Goal: Task Accomplishment & Management: Use online tool/utility

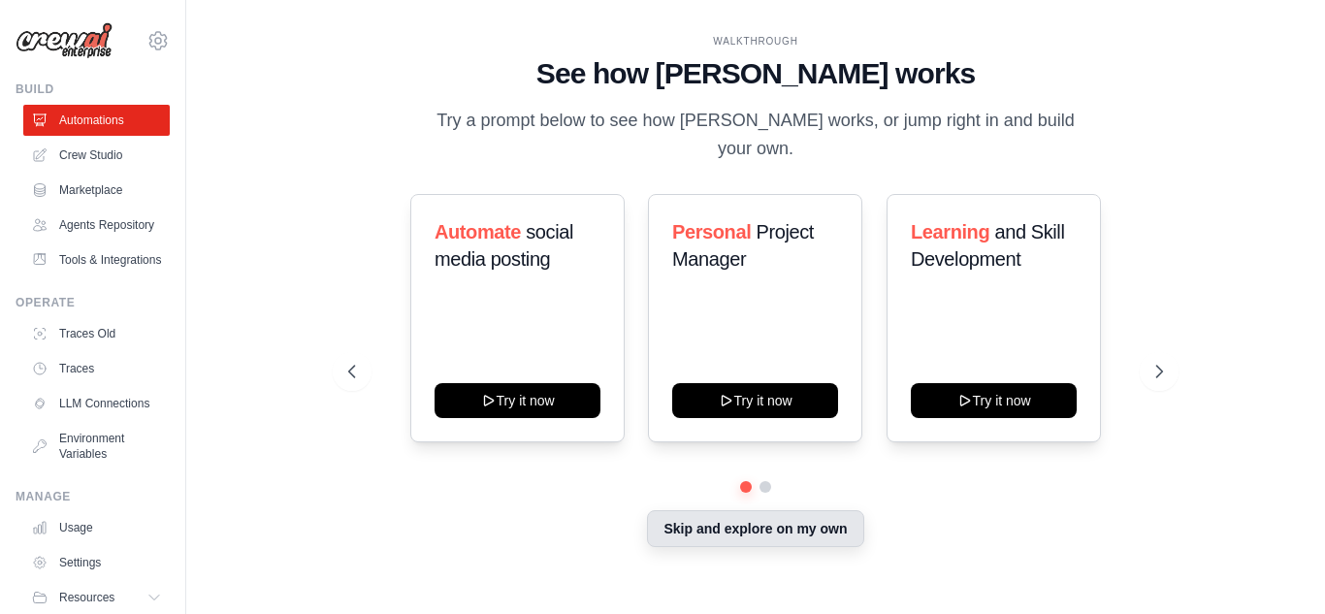
click at [760, 523] on button "Skip and explore on my own" at bounding box center [755, 528] width 216 height 37
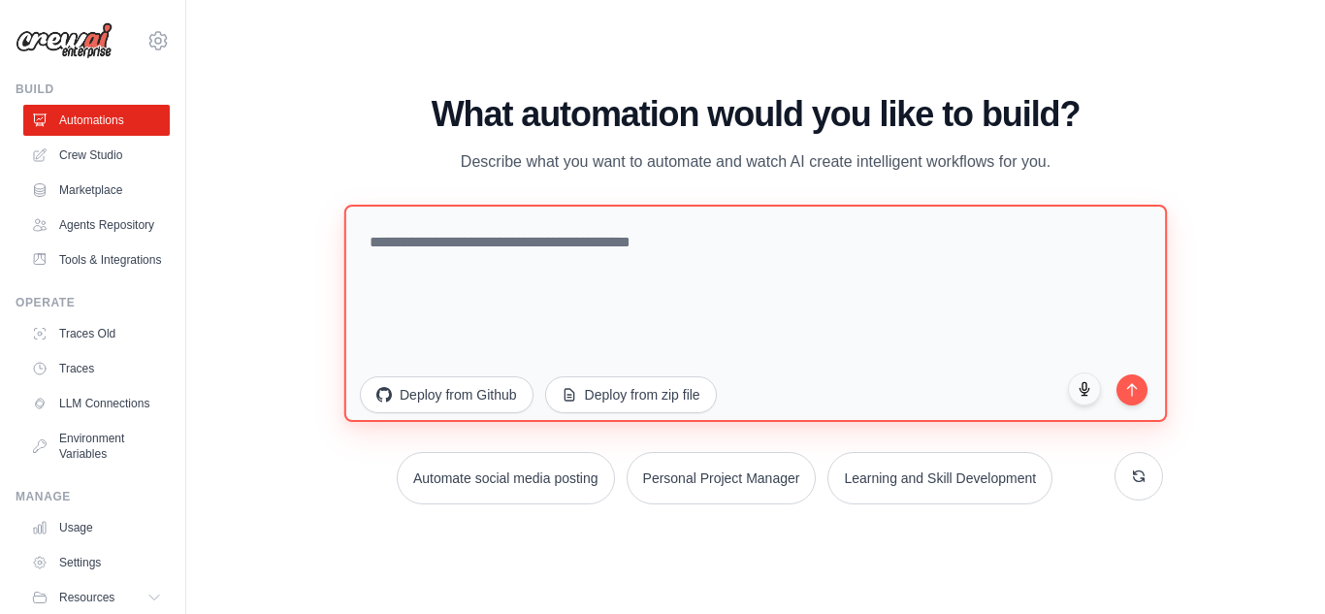
click at [471, 232] on textarea at bounding box center [755, 312] width 823 height 217
click at [433, 244] on textarea at bounding box center [755, 312] width 823 height 217
type textarea "*"
type textarea "**********"
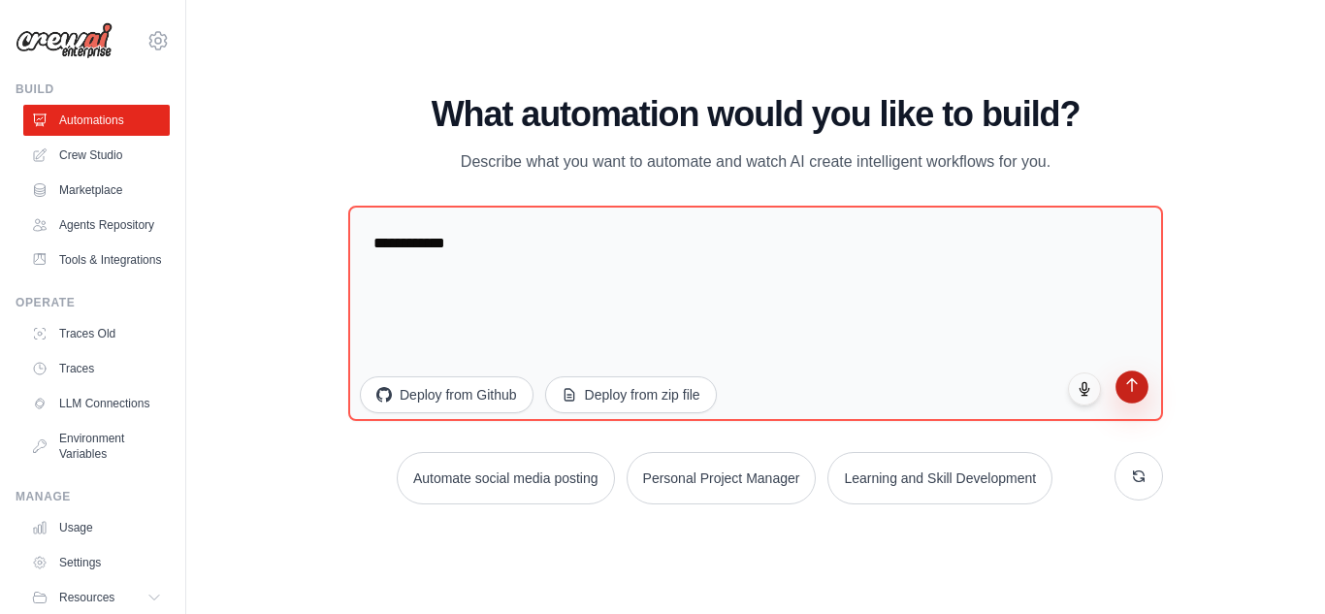
click at [1138, 393] on icon "submit" at bounding box center [1132, 384] width 16 height 16
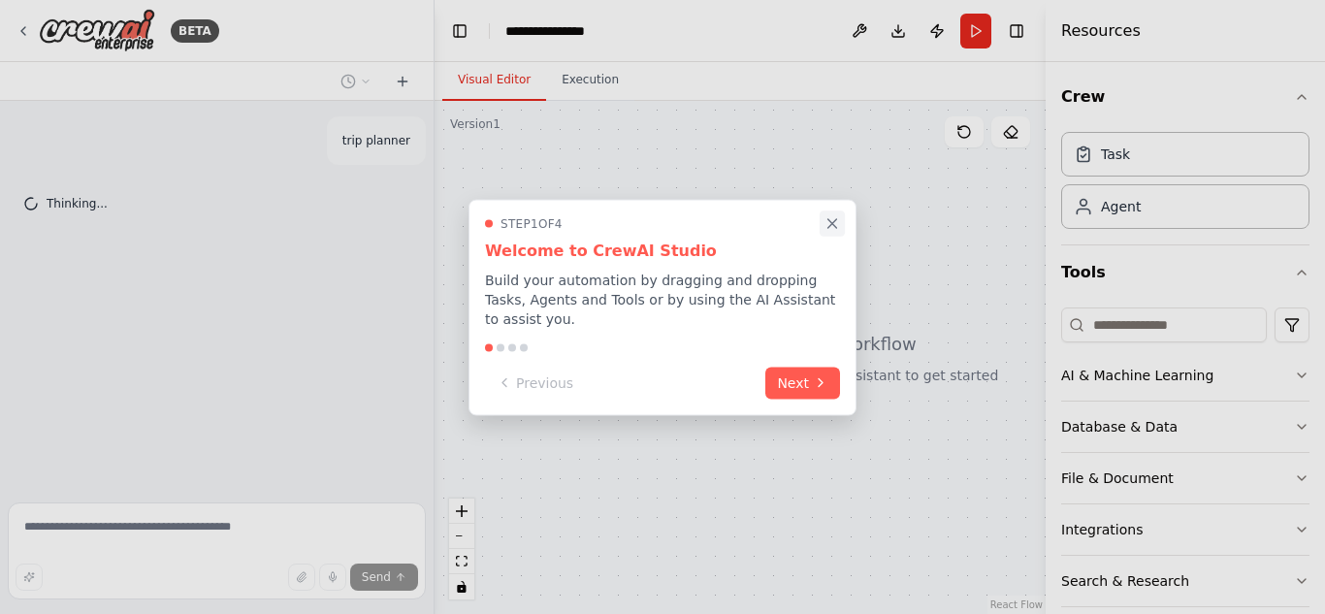
click at [833, 228] on icon "Close walkthrough" at bounding box center [832, 223] width 9 height 9
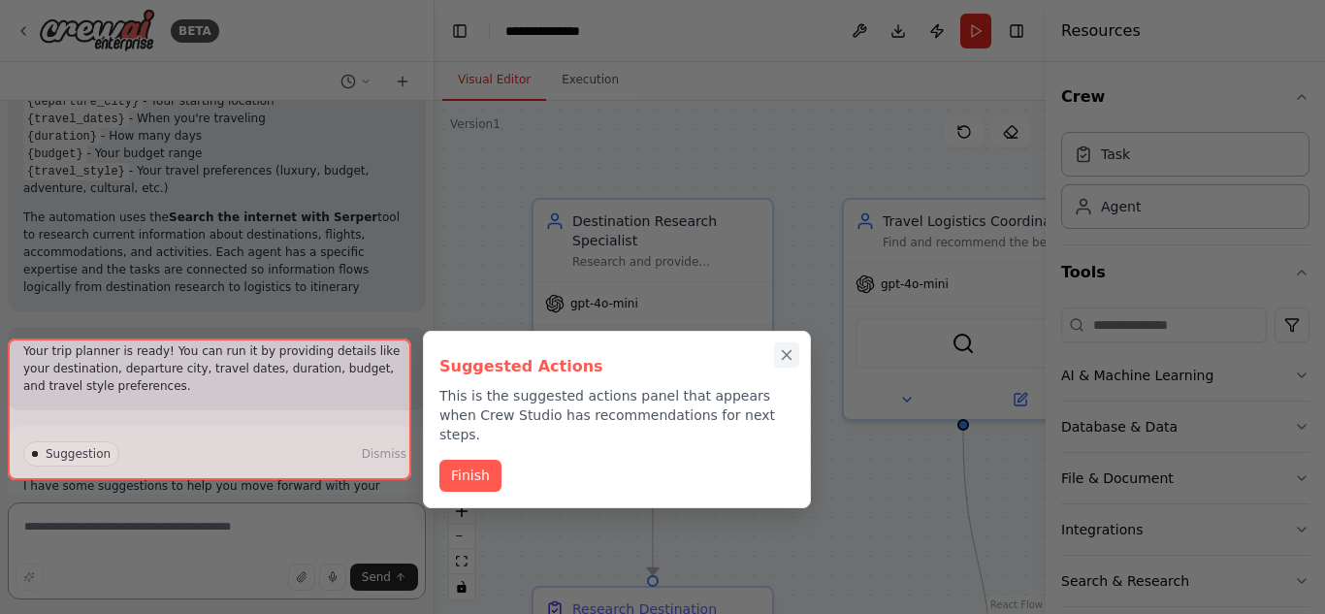
scroll to position [1871, 0]
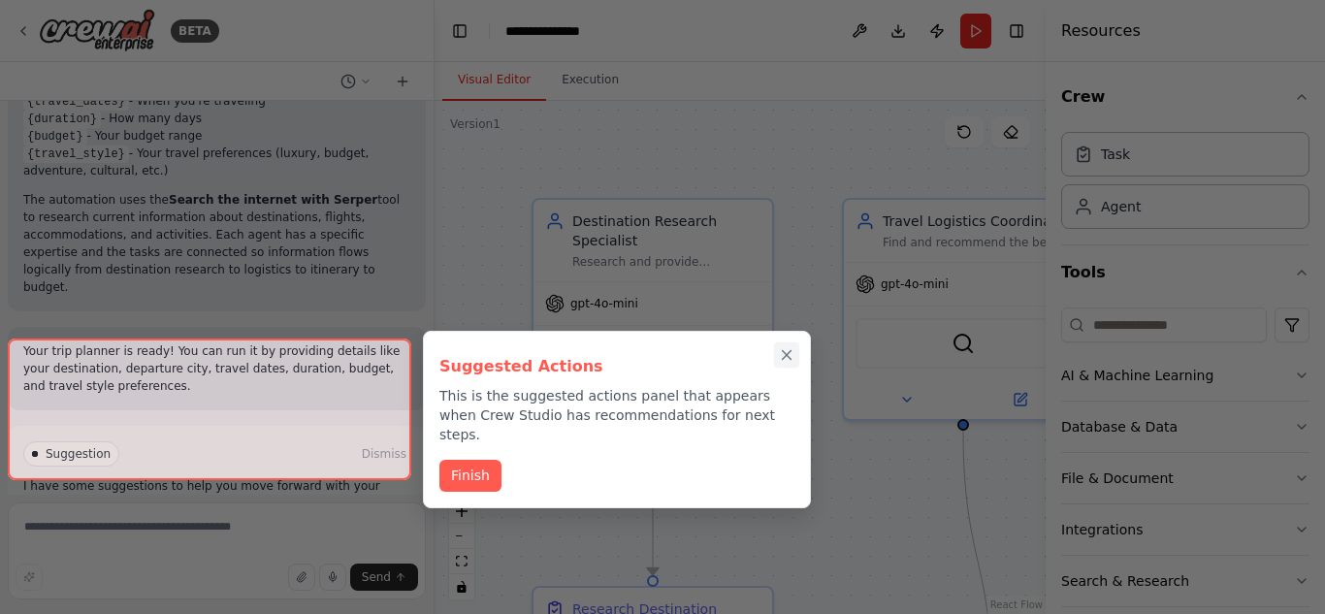
click at [788, 356] on icon "Close walkthrough" at bounding box center [787, 355] width 9 height 9
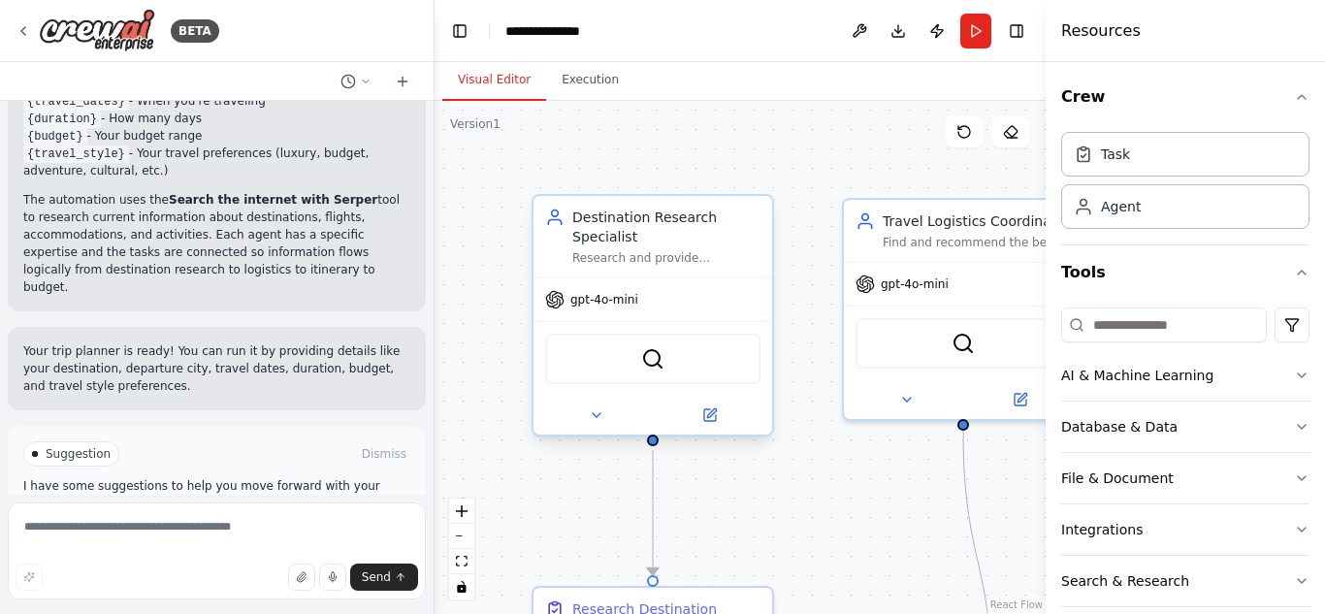
click at [667, 234] on div "Destination Research Specialist" at bounding box center [666, 227] width 188 height 39
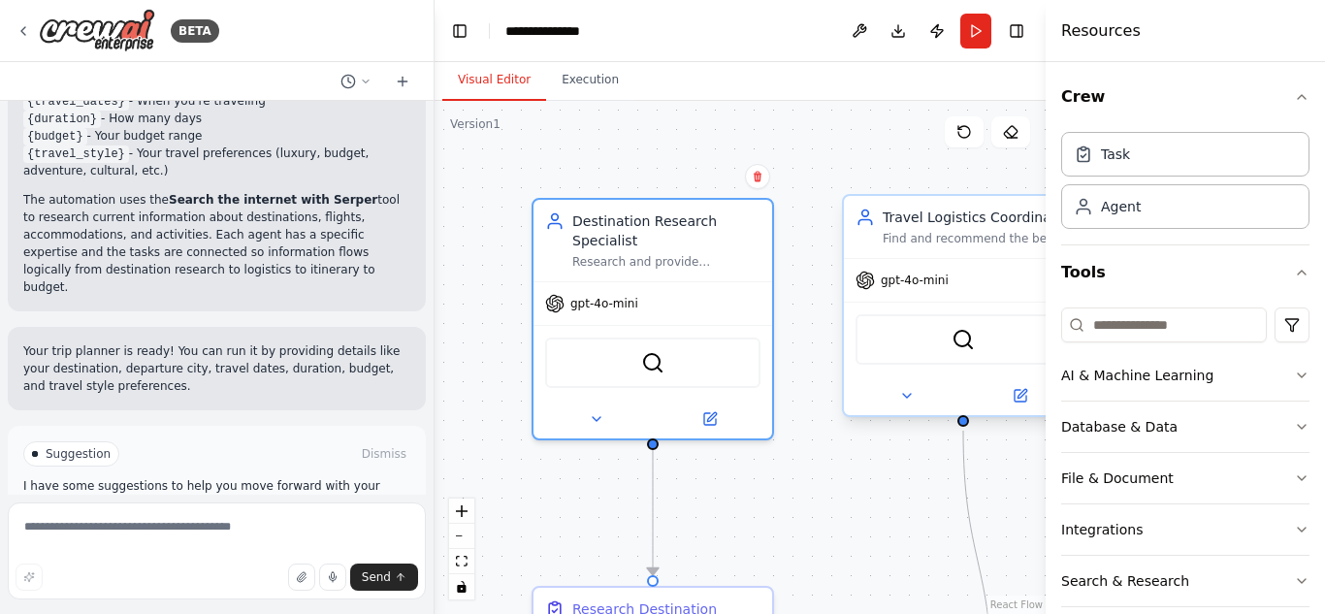
click at [930, 233] on div "Find and recommend the best transportation options, accommodations, and booking…" at bounding box center [977, 239] width 188 height 16
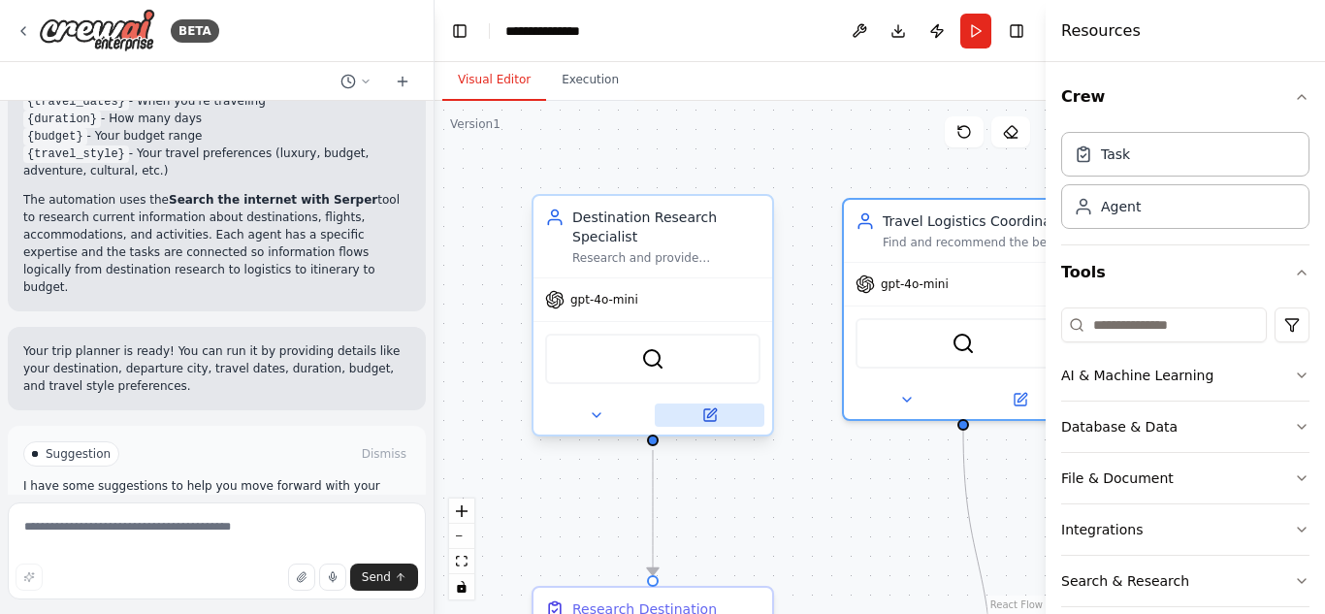
click at [711, 420] on icon at bounding box center [710, 415] width 12 height 12
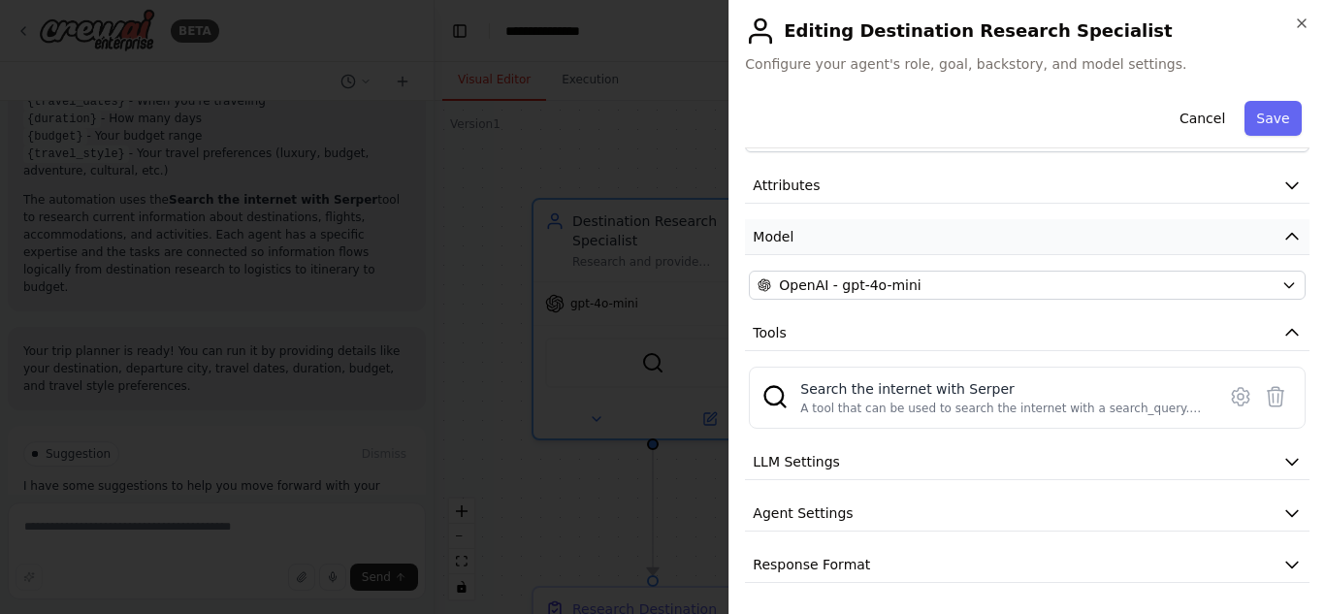
scroll to position [63, 0]
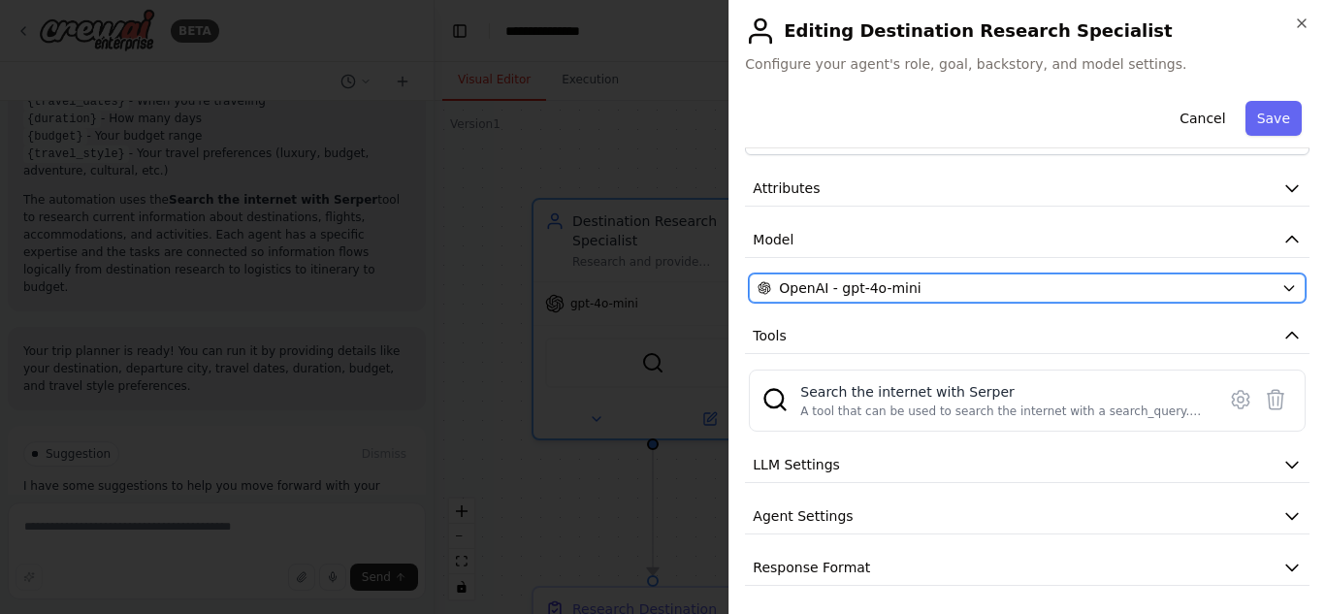
click at [1264, 285] on button "OpenAI - gpt-4o-mini" at bounding box center [1027, 288] width 557 height 29
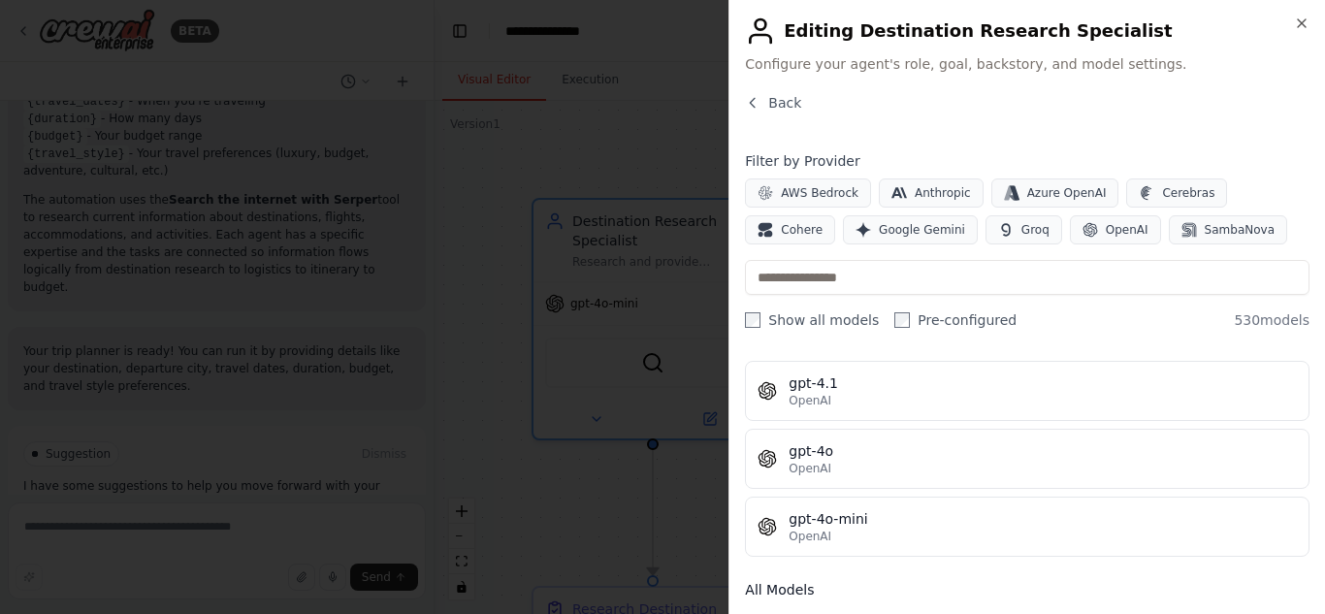
scroll to position [329, 0]
click at [760, 103] on icon "button" at bounding box center [753, 103] width 16 height 16
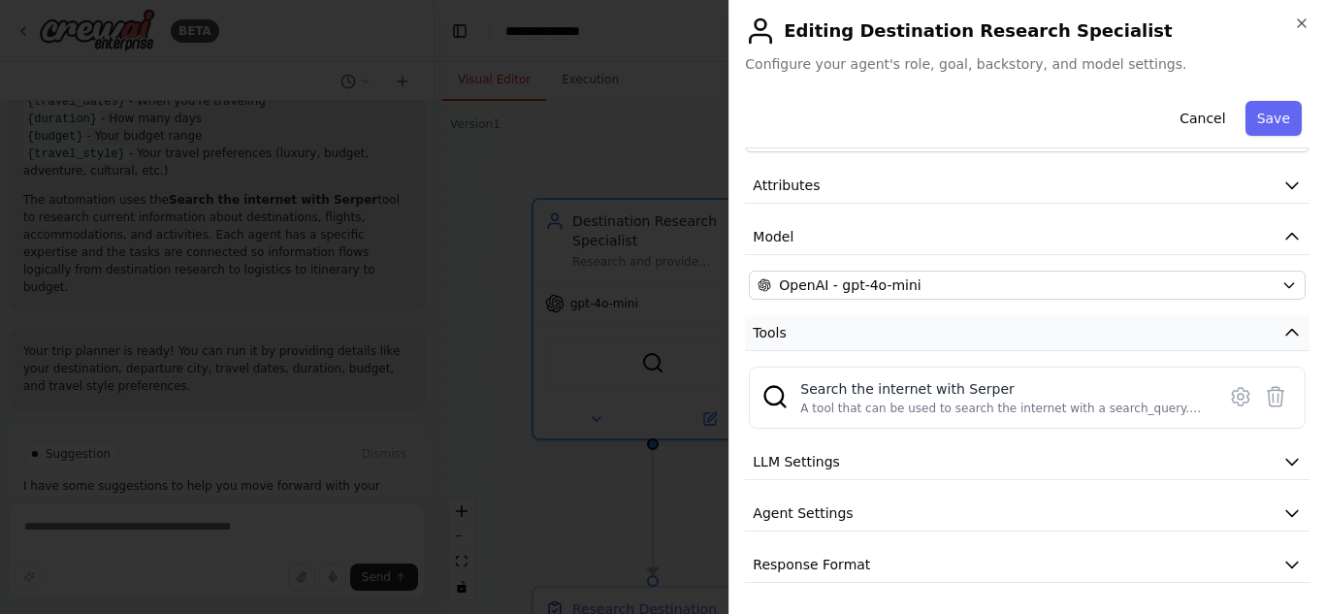
scroll to position [64, 0]
click at [803, 469] on span "LLM Settings" at bounding box center [796, 463] width 87 height 19
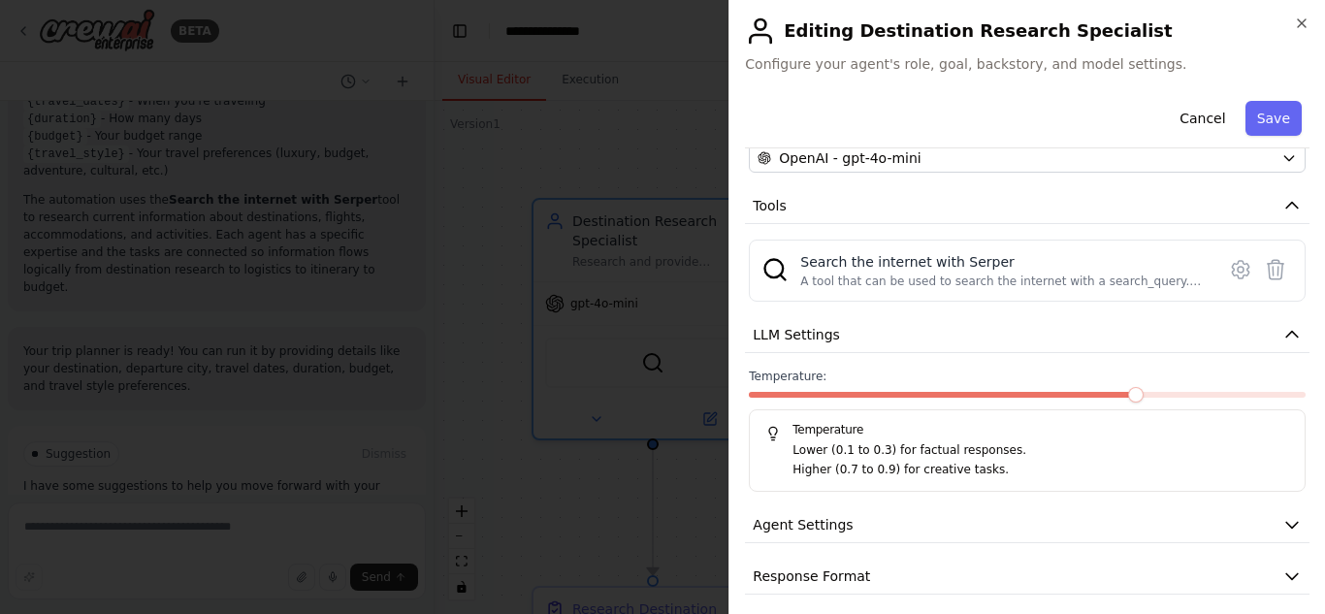
scroll to position [205, 0]
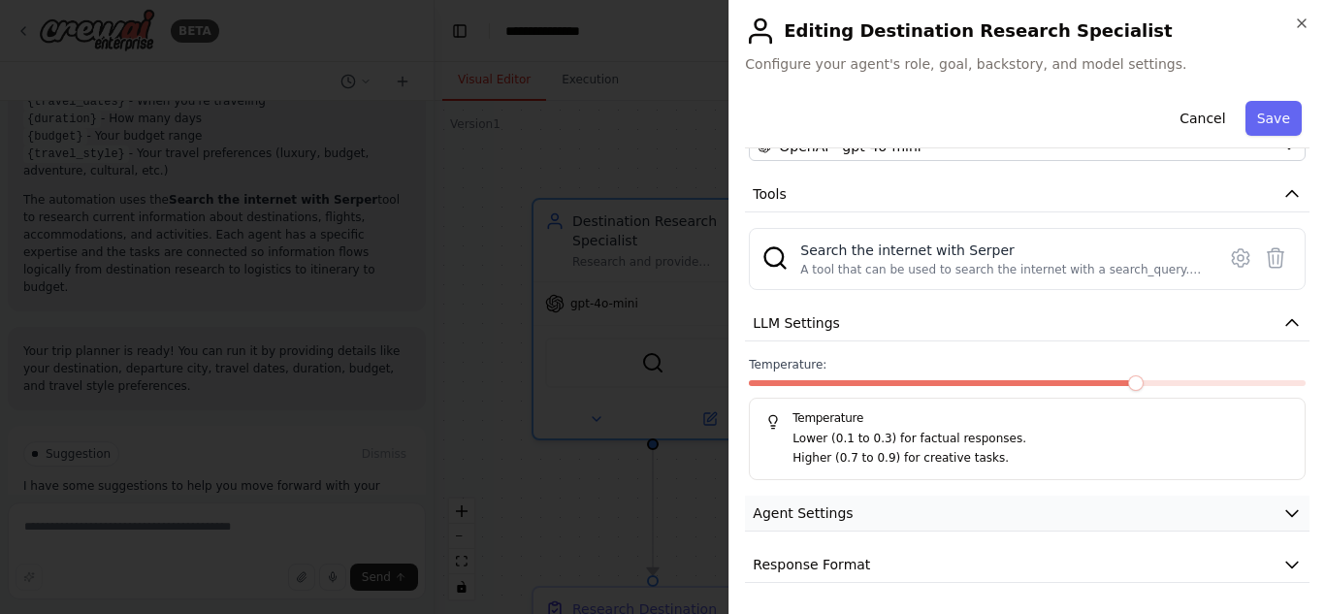
click at [806, 511] on span "Agent Settings" at bounding box center [803, 512] width 100 height 19
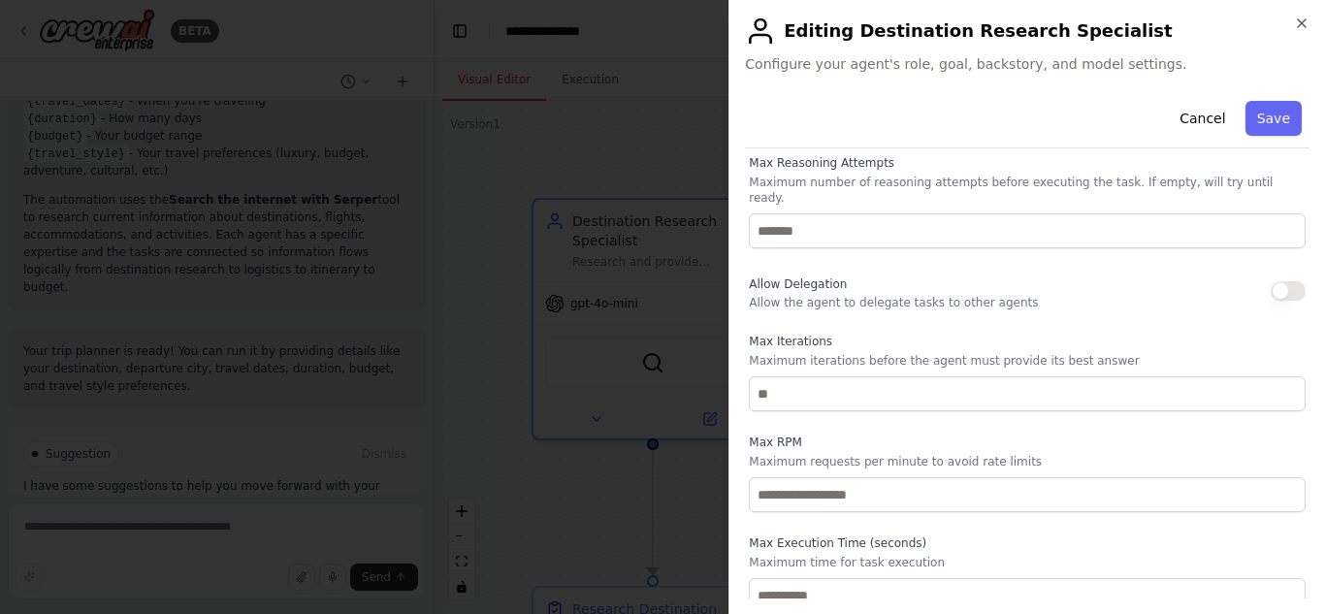
scroll to position [725, 0]
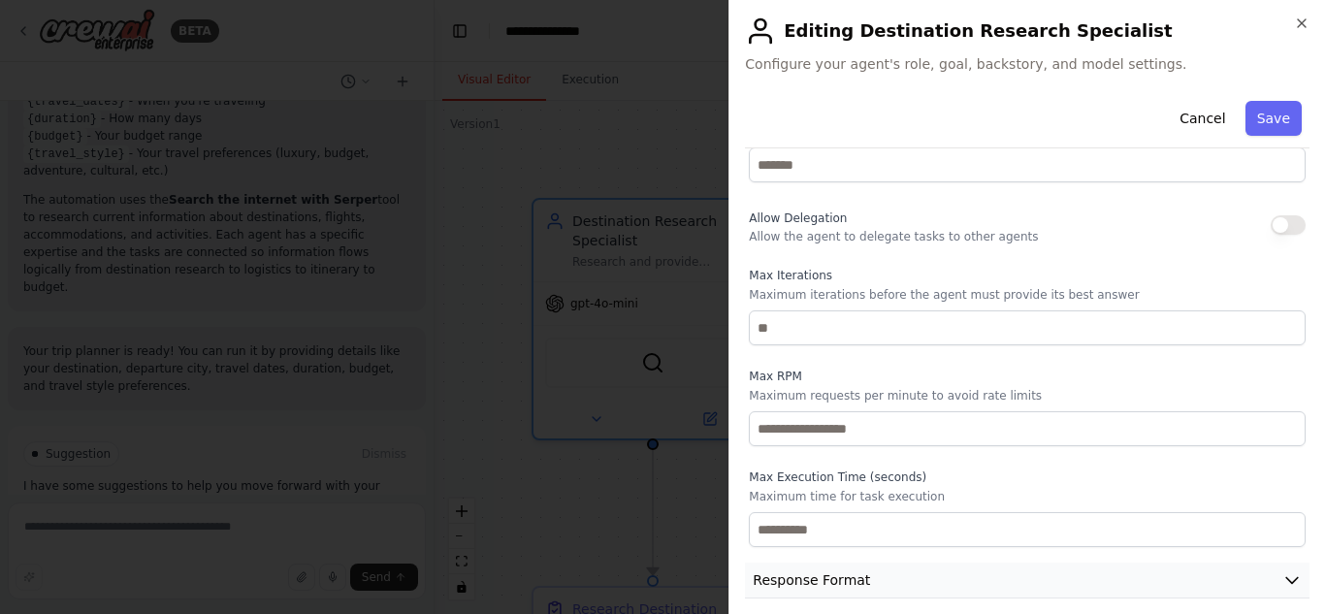
click at [831, 570] on span "Response Format" at bounding box center [811, 579] width 117 height 19
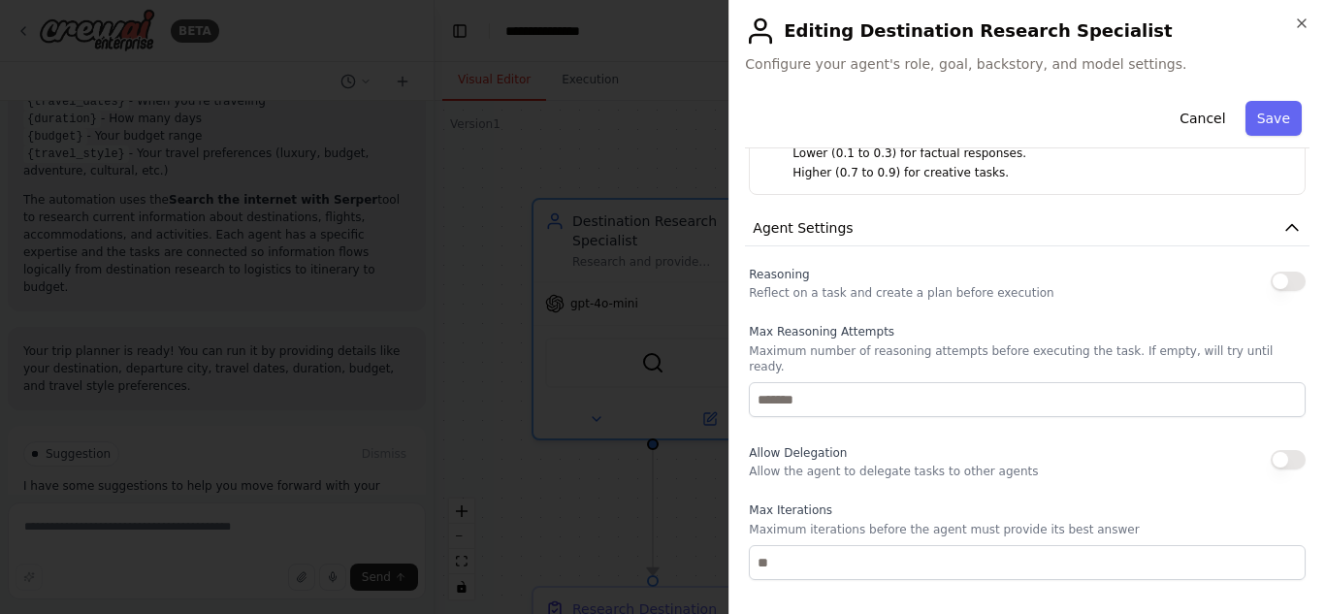
scroll to position [410, 0]
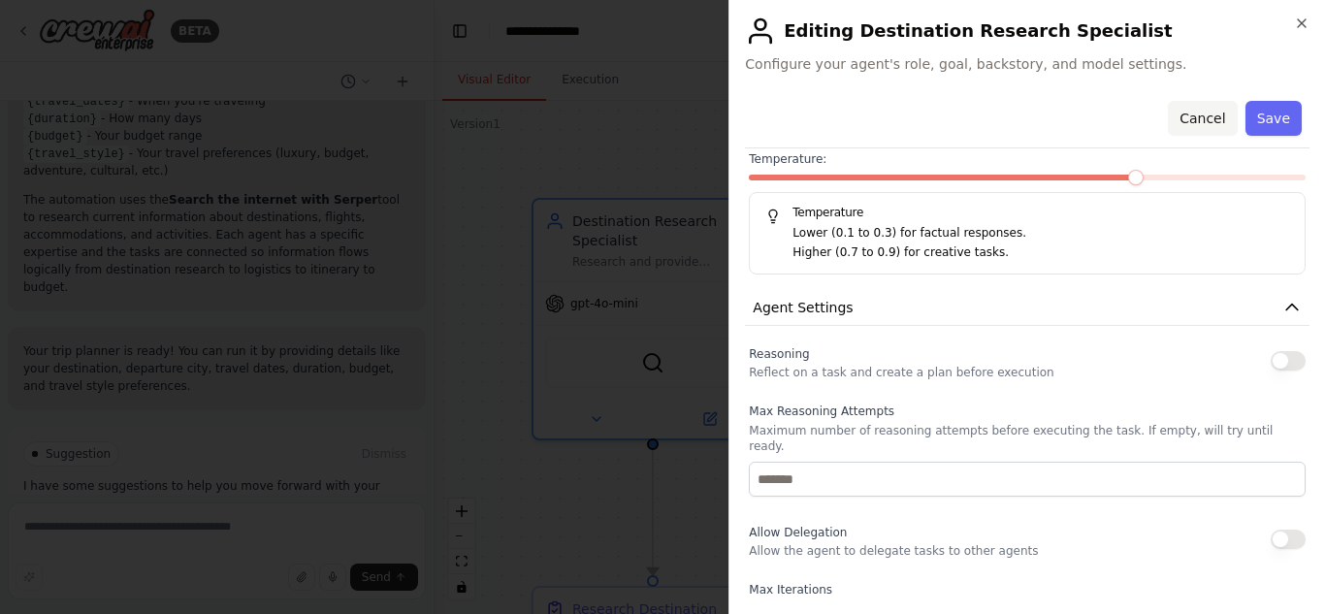
click at [1194, 122] on button "Cancel" at bounding box center [1202, 118] width 69 height 35
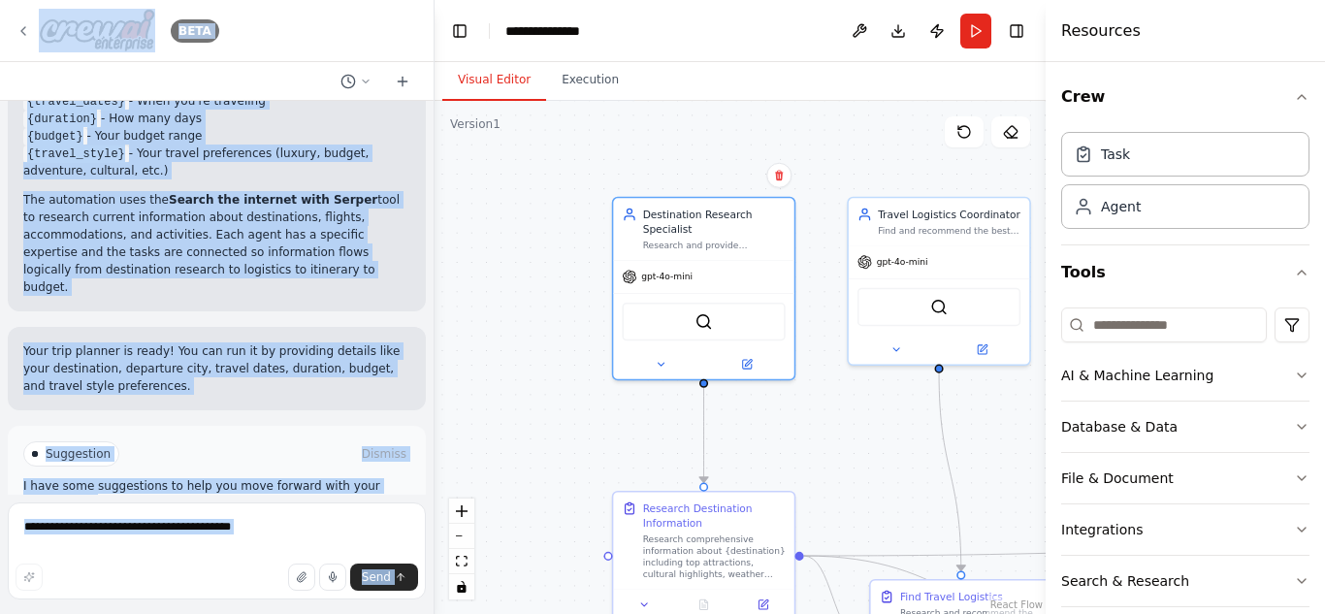
drag, startPoint x: 435, startPoint y: 15, endPoint x: 151, endPoint y: 29, distance: 283.6
click at [151, 29] on div "BETA trip planner ▶ Thought process I'll help you build a trip planning automat…" at bounding box center [662, 307] width 1325 height 614
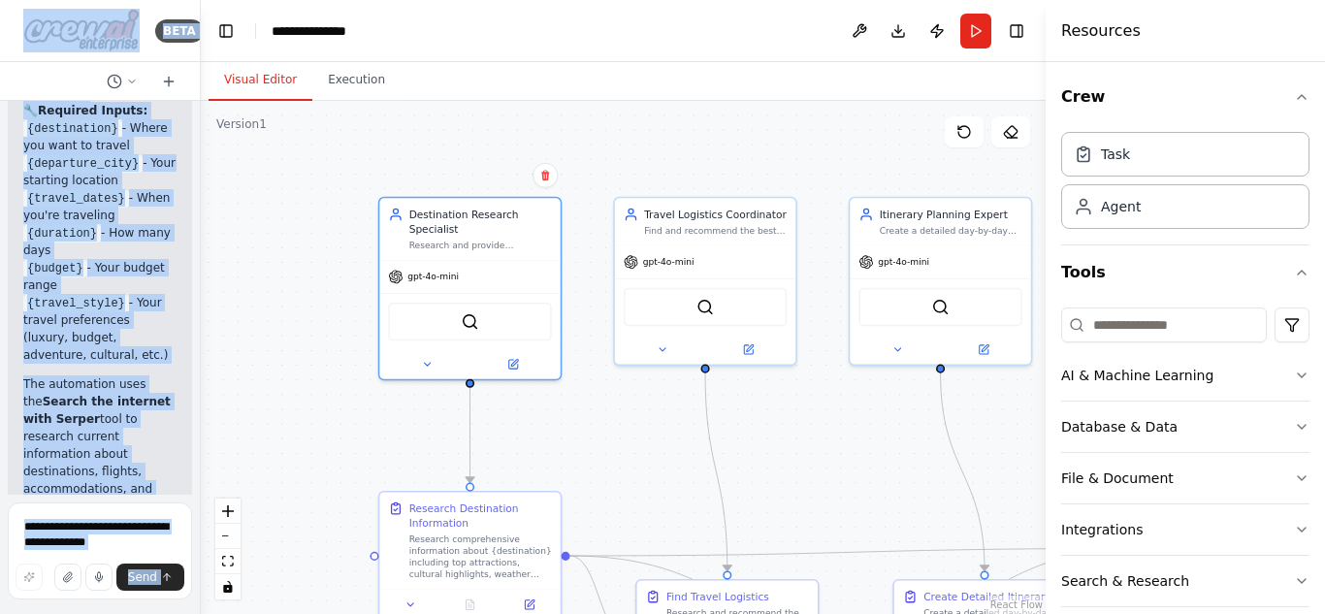
scroll to position [3086, 0]
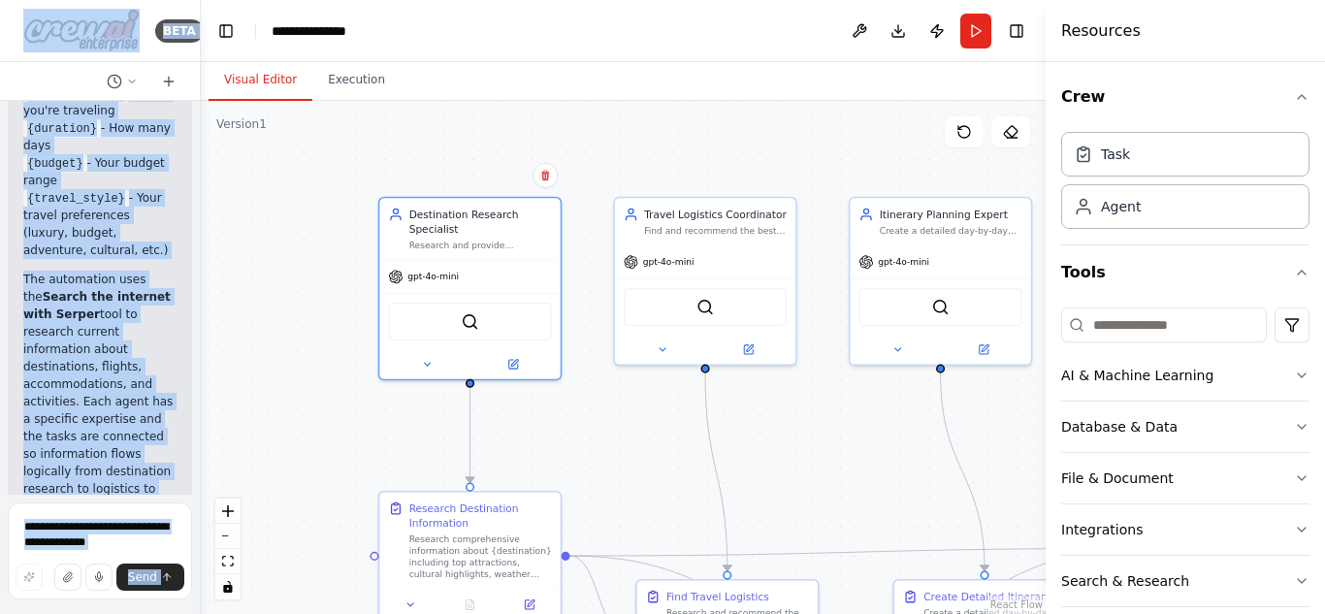
drag, startPoint x: 434, startPoint y: 13, endPoint x: 364, endPoint y: 235, distance: 232.9
click at [198, 19] on div at bounding box center [197, 307] width 8 height 614
click at [364, 235] on div ".deletable-edge-delete-btn { width: 20px; height: 20px; border: 0px solid #ffff…" at bounding box center [623, 357] width 845 height 513
click at [302, 160] on div ".deletable-edge-delete-btn { width: 20px; height: 20px; border: 0px solid #ffff…" at bounding box center [622, 357] width 848 height 513
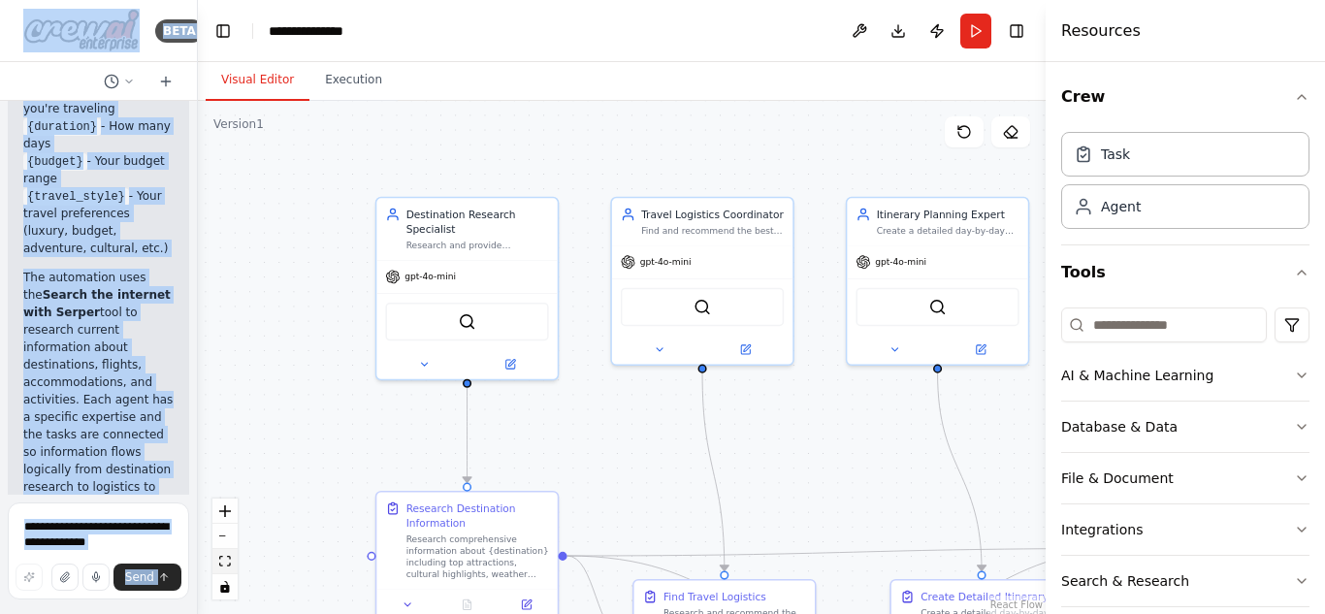
click at [226, 567] on button "fit view" at bounding box center [224, 561] width 25 height 25
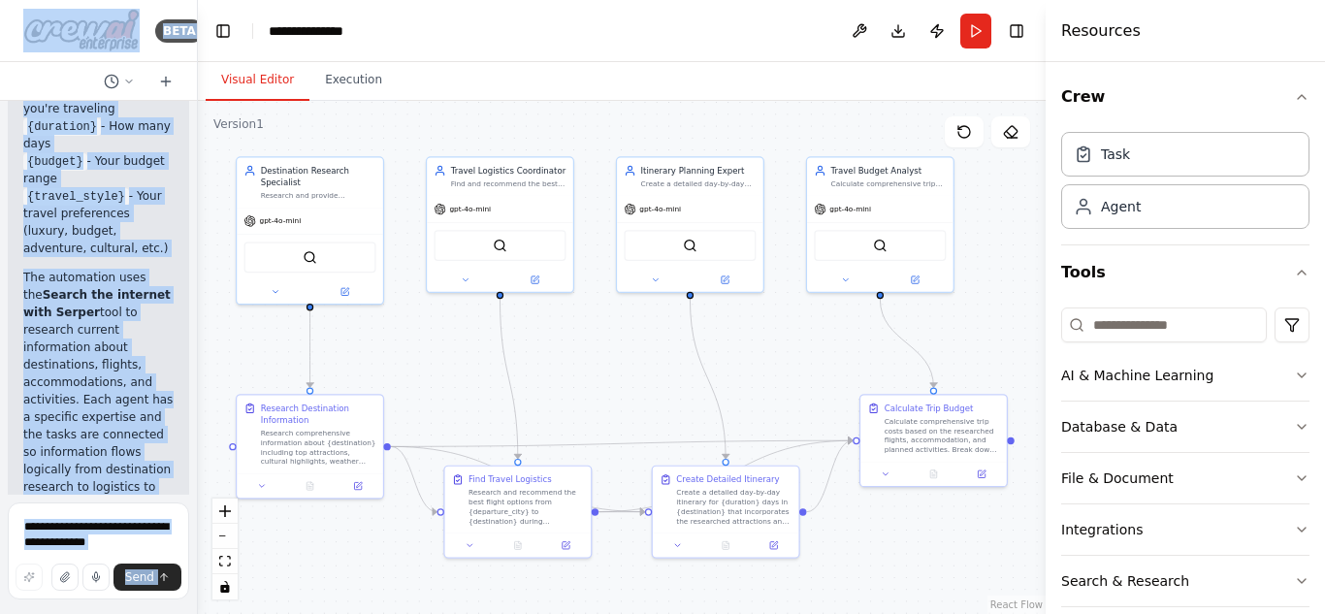
click at [972, 305] on div ".deletable-edge-delete-btn { width: 20px; height: 20px; border: 0px solid #ffff…" at bounding box center [622, 357] width 848 height 513
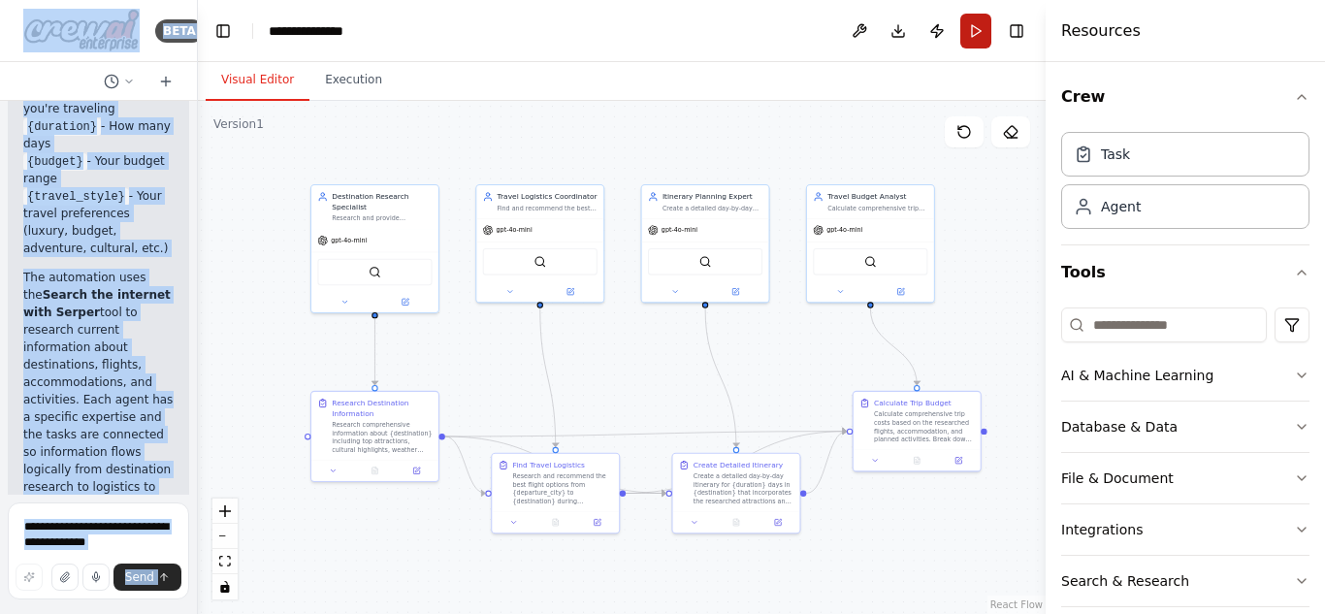
click at [978, 41] on button "Run" at bounding box center [975, 31] width 31 height 35
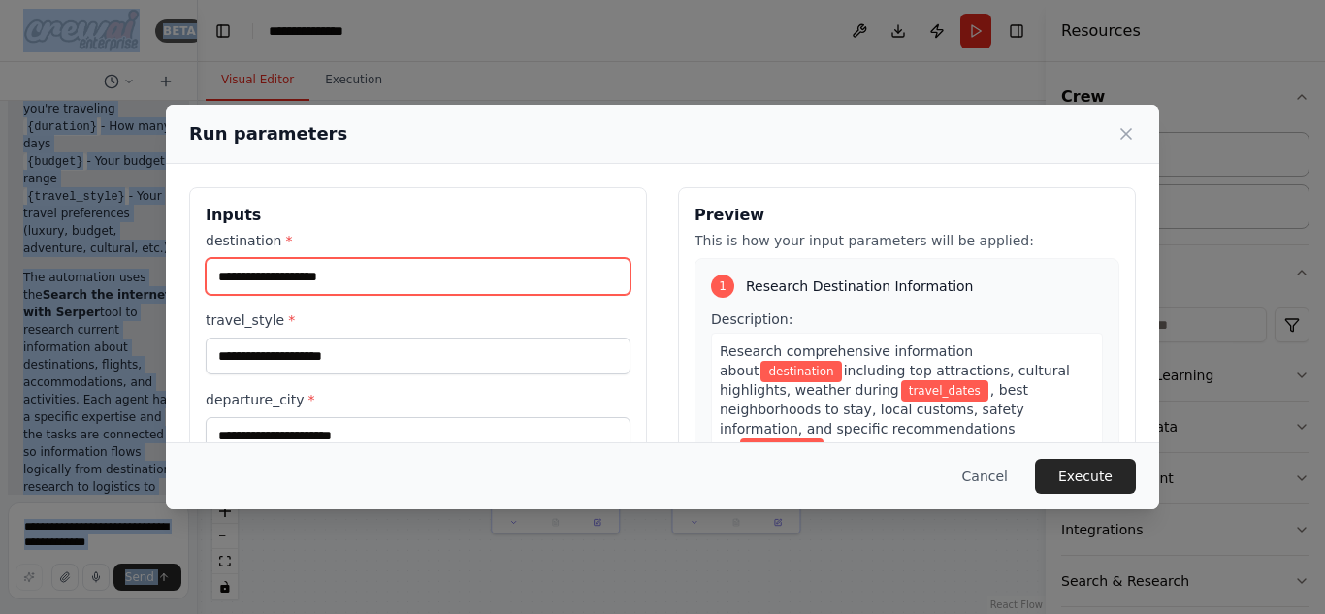
click at [359, 276] on input "destination *" at bounding box center [418, 276] width 425 height 37
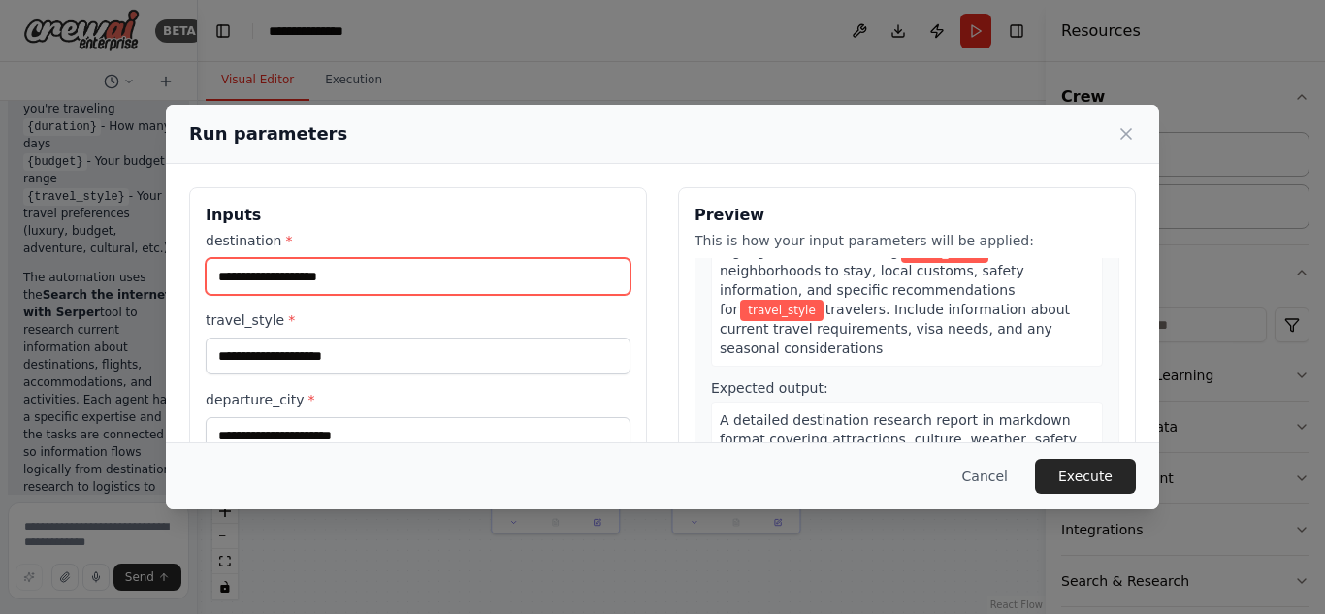
scroll to position [3, 0]
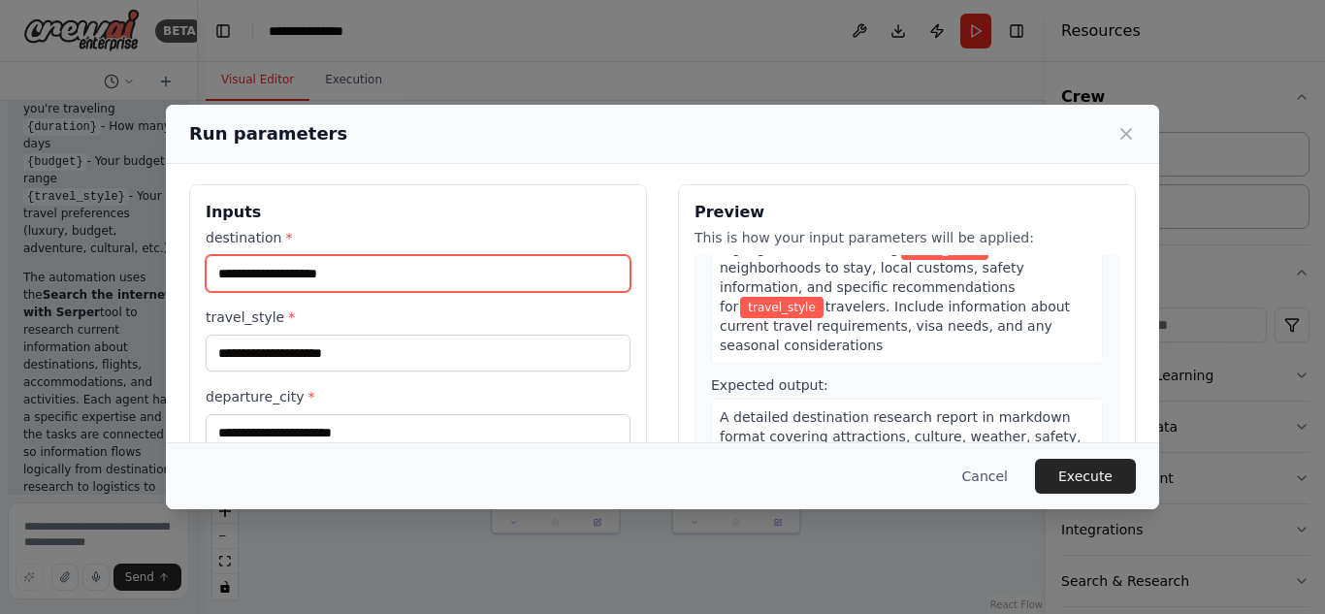
click at [278, 275] on input "destination *" at bounding box center [418, 273] width 425 height 37
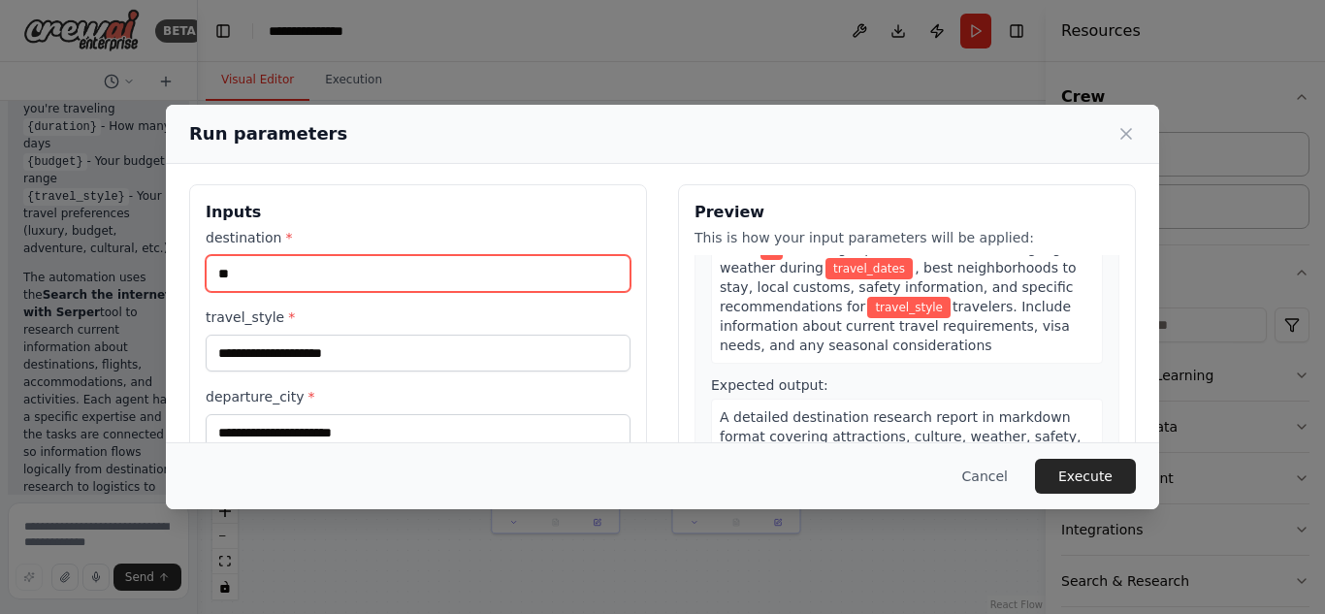
scroll to position [139, 0]
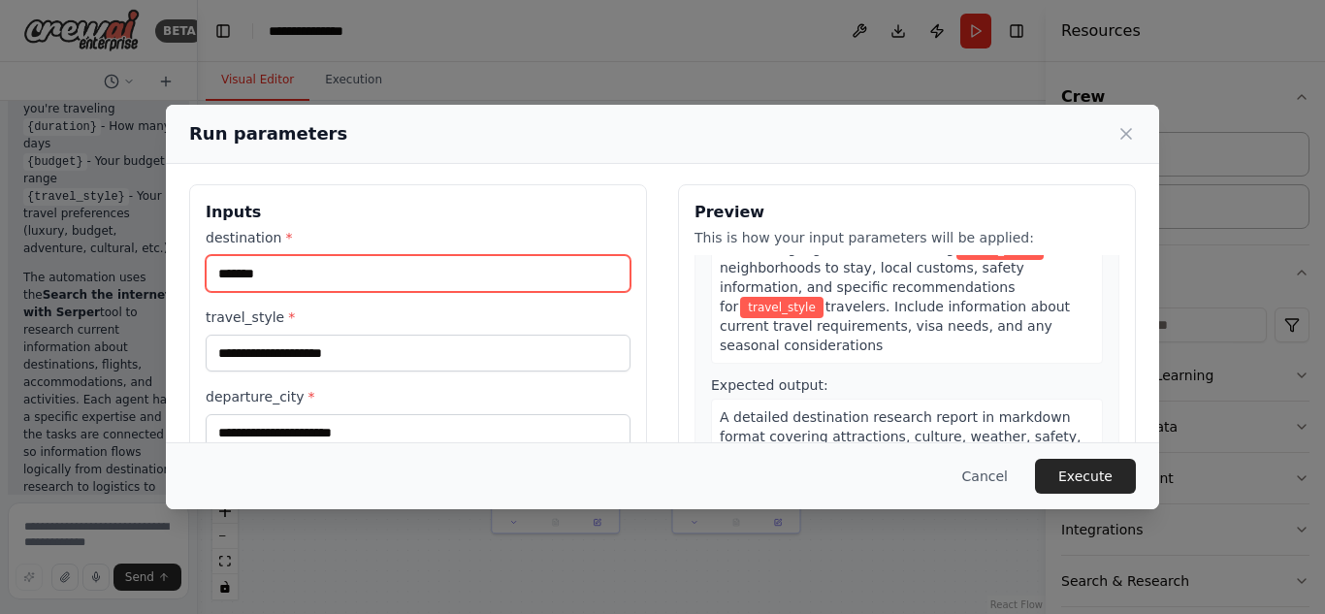
type input "*******"
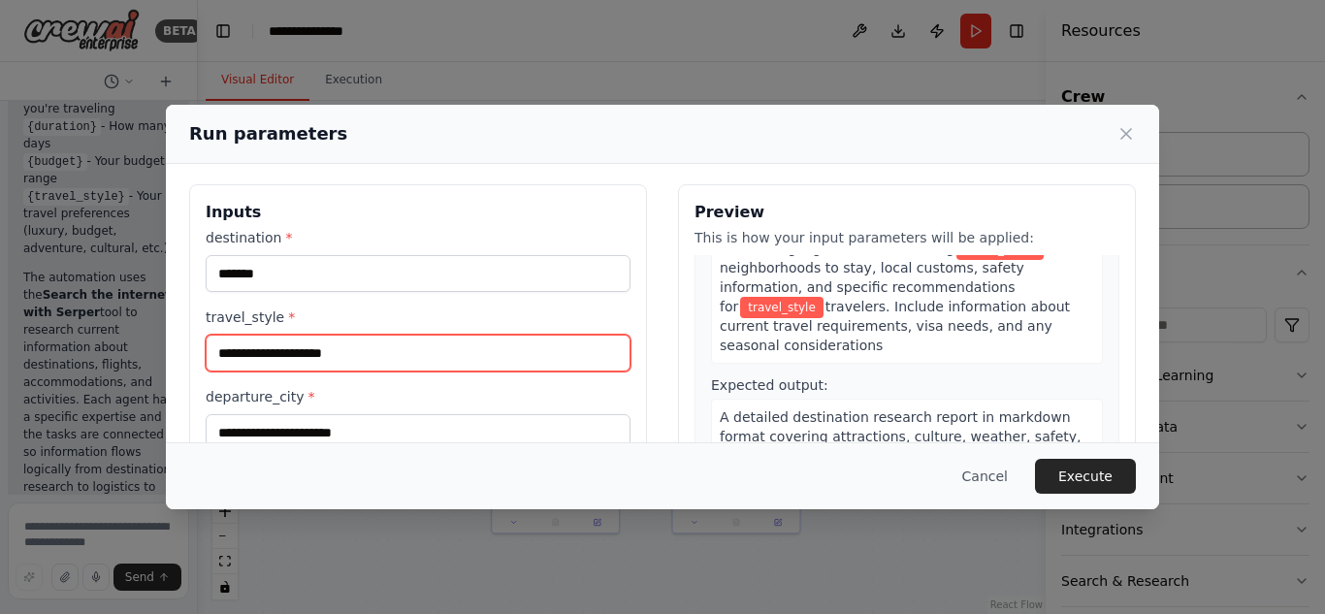
click at [290, 349] on input "travel_style *" at bounding box center [418, 353] width 425 height 37
click at [296, 356] on input "travel_style *" at bounding box center [418, 353] width 425 height 37
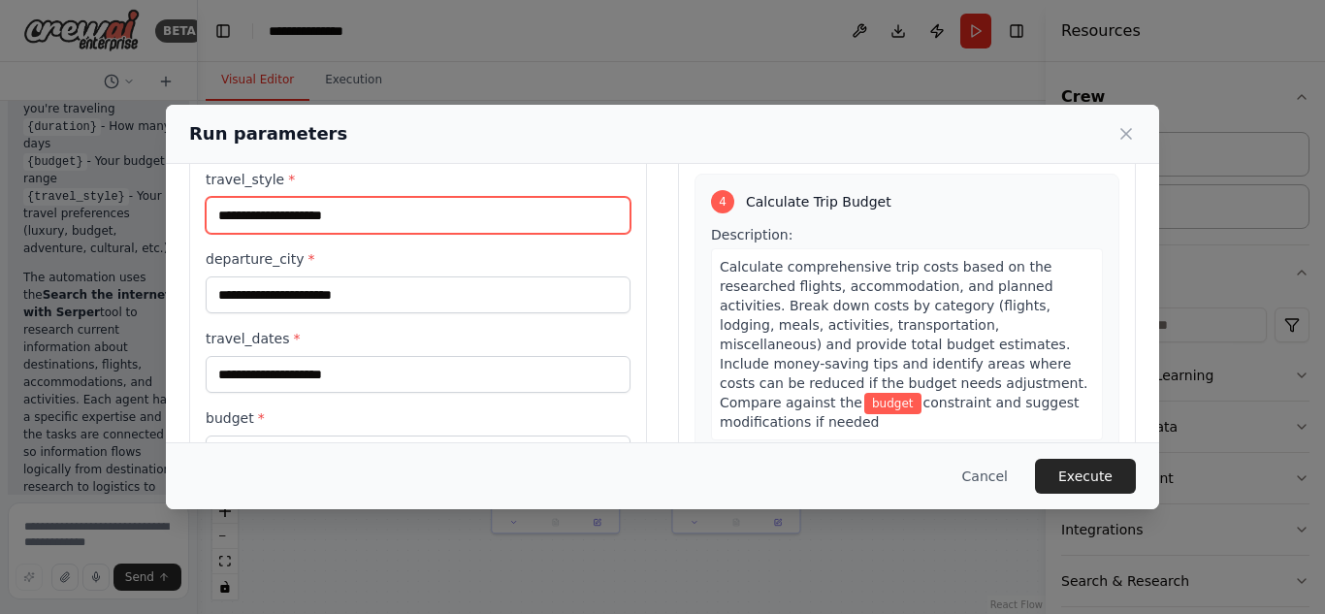
scroll to position [163, 0]
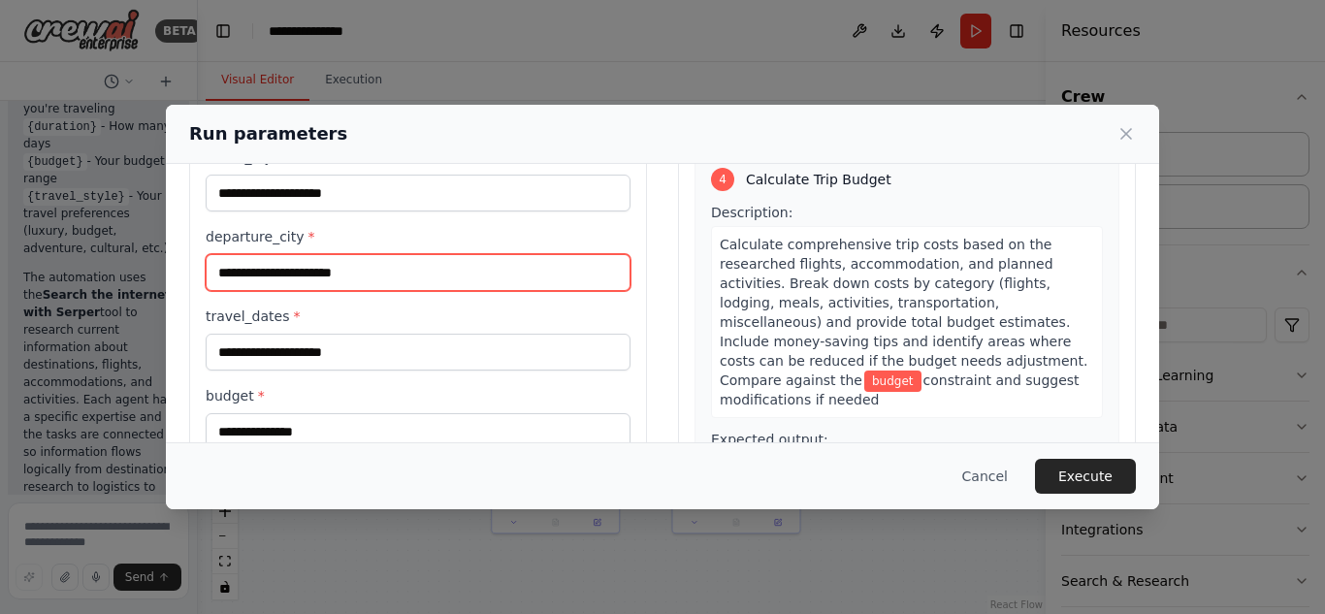
click at [279, 281] on input "departure_city *" at bounding box center [418, 272] width 425 height 37
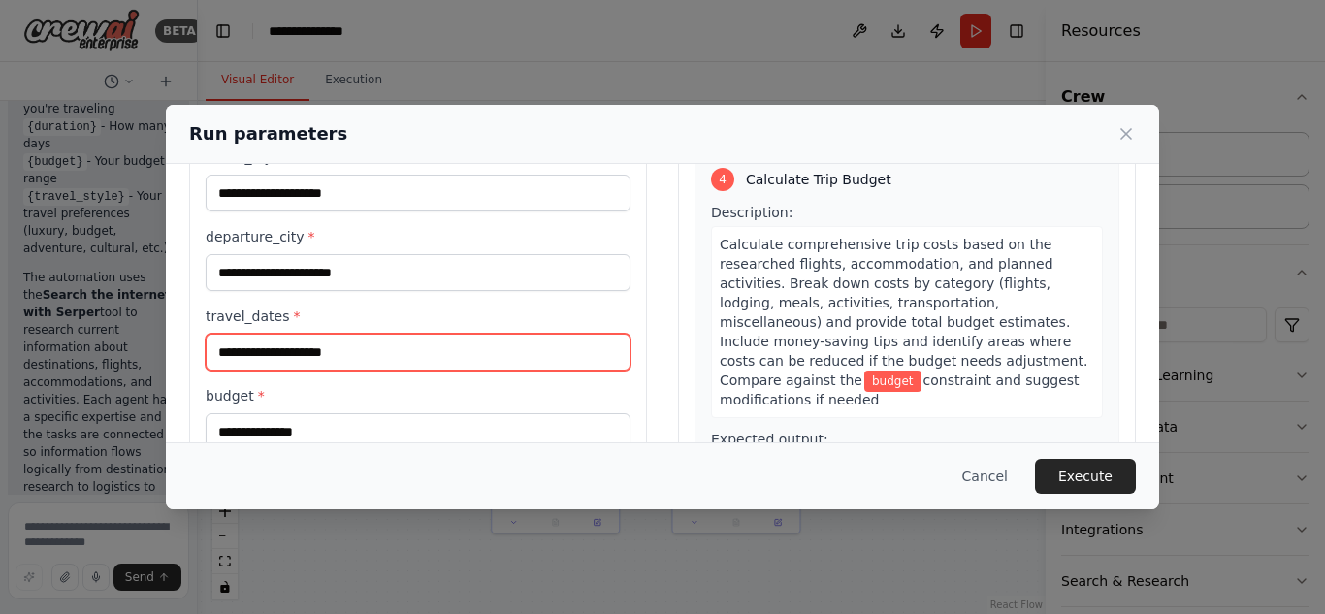
click at [292, 359] on input "travel_dates *" at bounding box center [418, 352] width 425 height 37
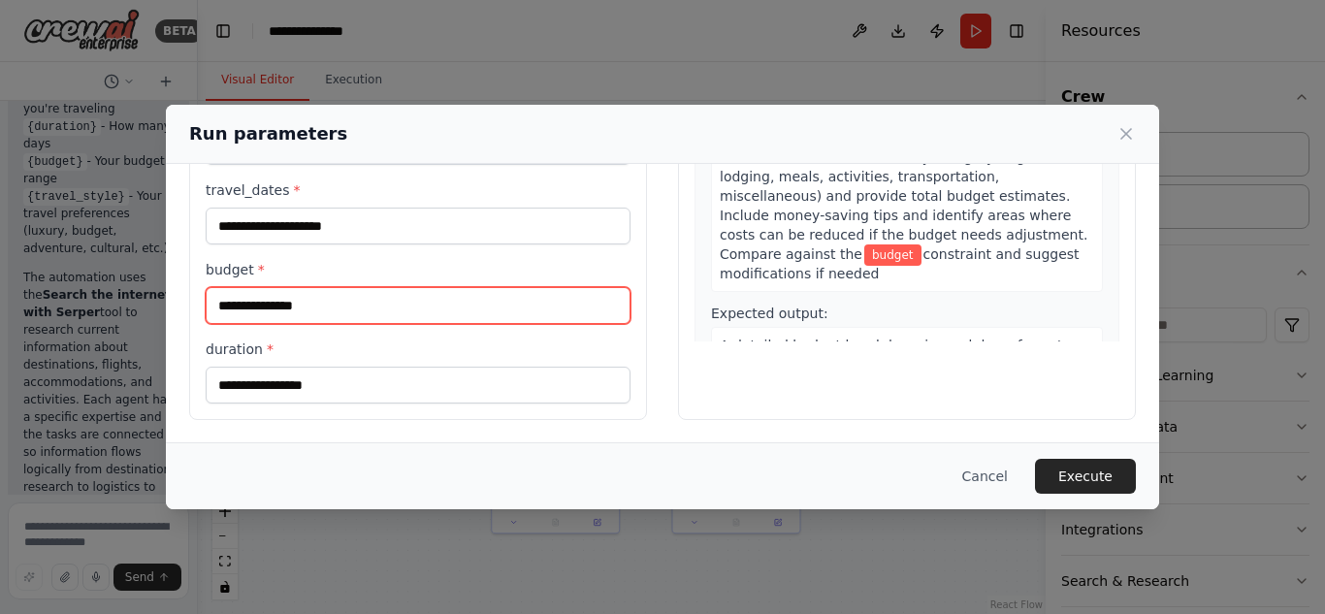
click at [266, 310] on input "budget *" at bounding box center [418, 305] width 425 height 37
type input "******"
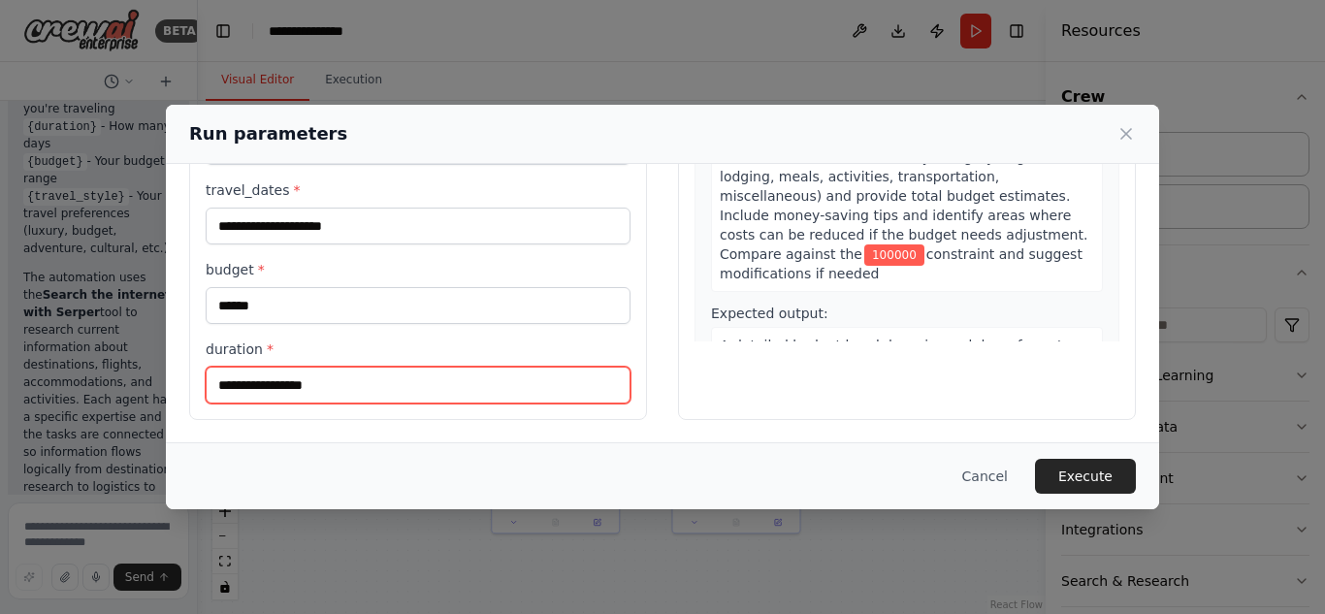
click at [298, 380] on input "duration *" at bounding box center [418, 385] width 425 height 37
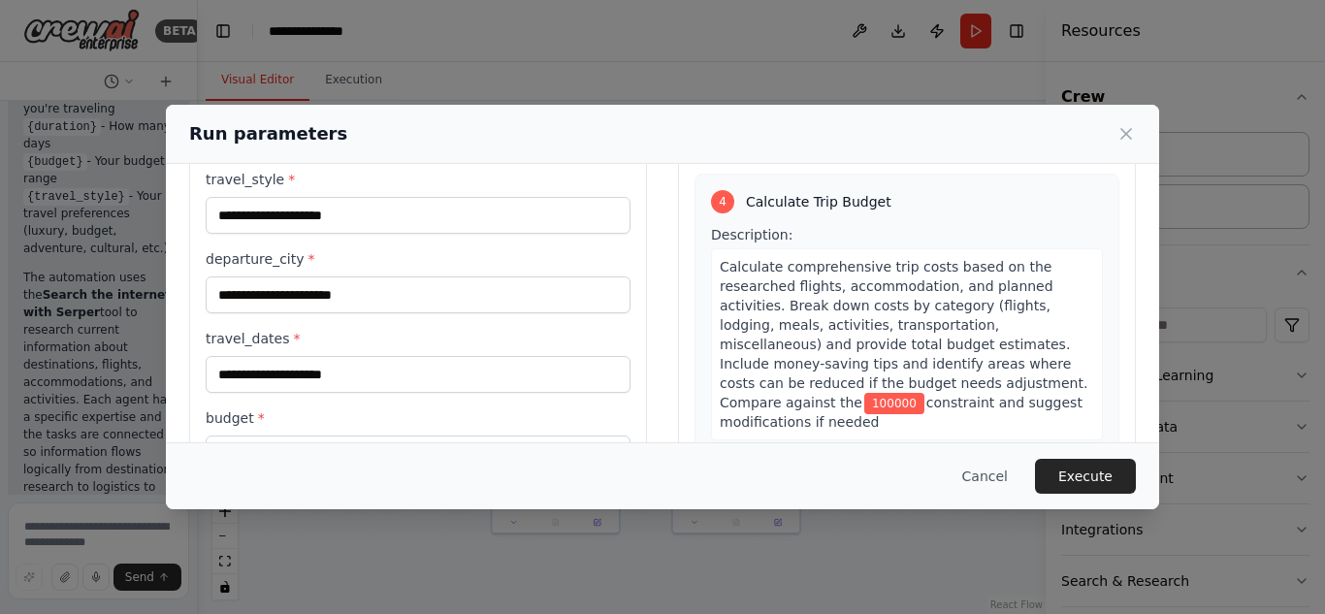
scroll to position [117, 0]
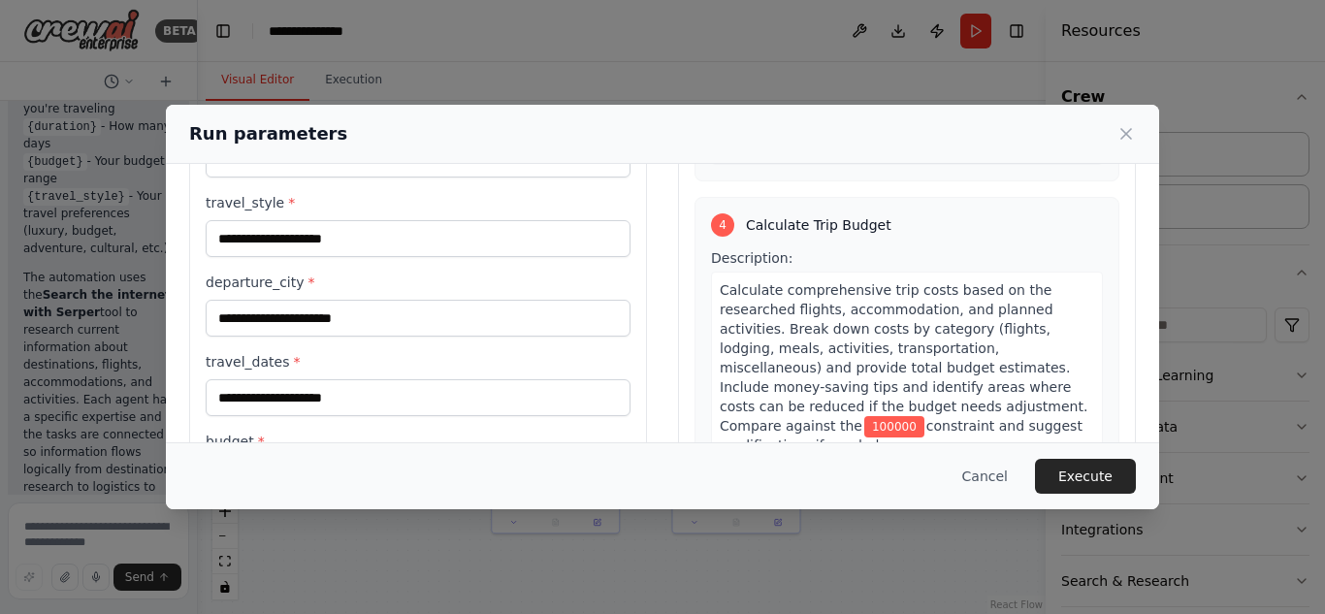
type input "******"
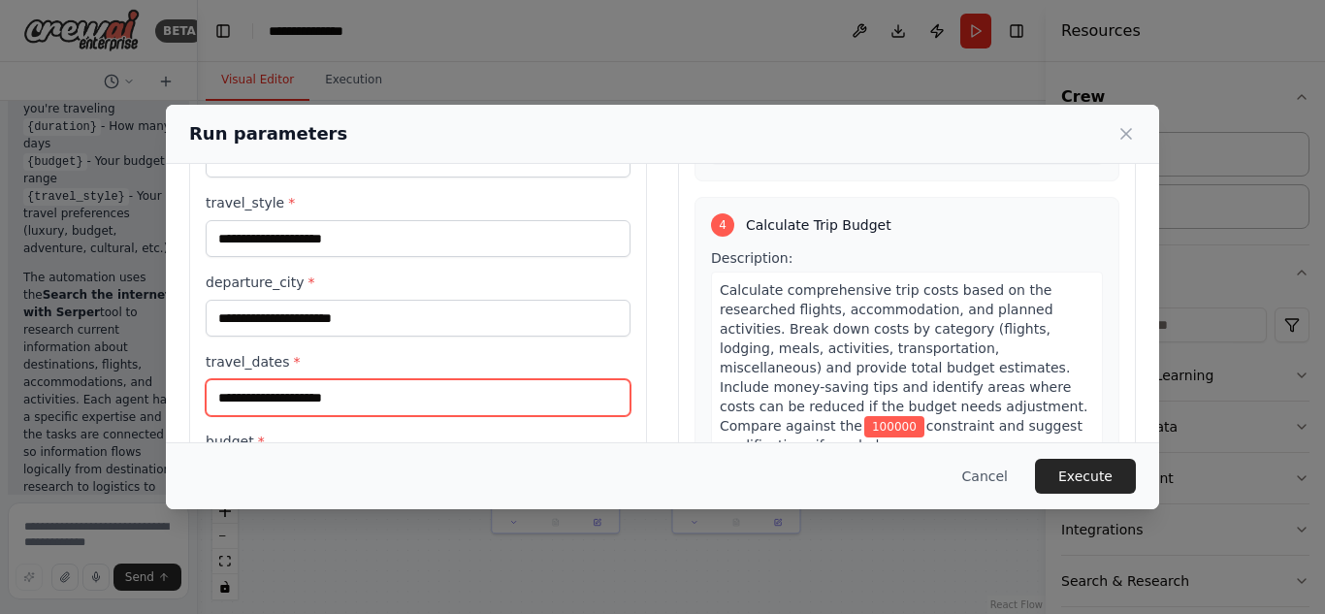
click at [255, 387] on input "travel_dates *" at bounding box center [418, 397] width 425 height 37
type input "*"
type input "**********"
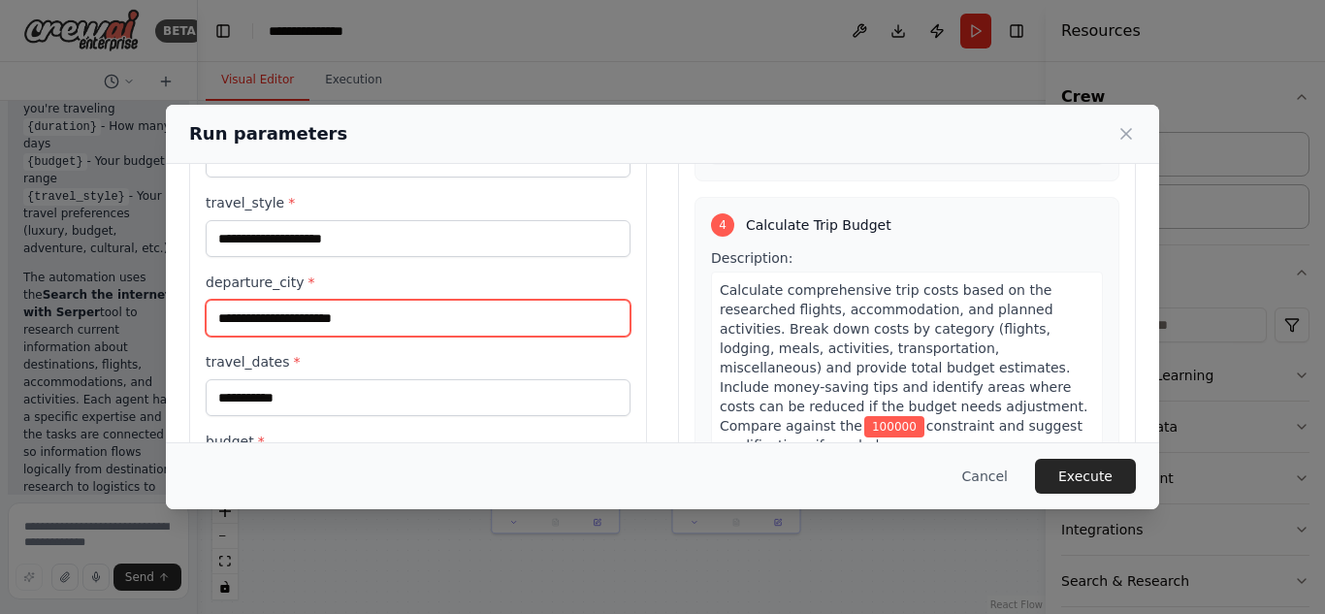
click at [332, 313] on input "departure_city *" at bounding box center [418, 318] width 425 height 37
type input "******"
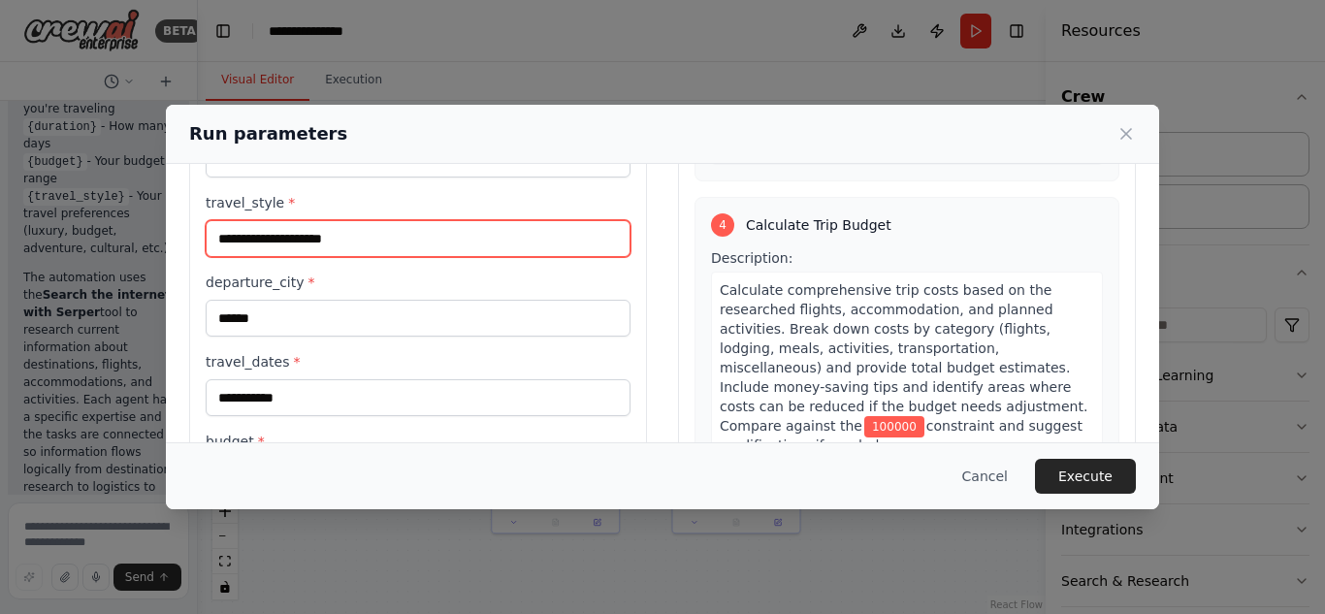
click at [296, 237] on input "travel_style *" at bounding box center [418, 238] width 425 height 37
type input "***"
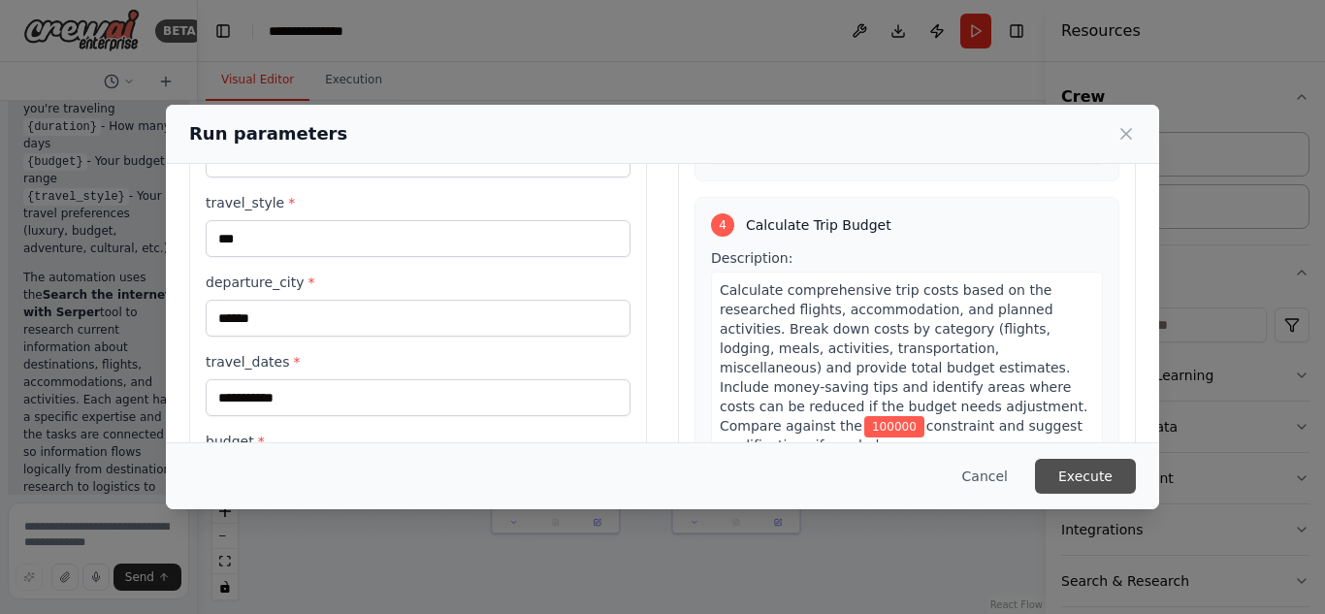
click at [1079, 473] on button "Execute" at bounding box center [1085, 476] width 101 height 35
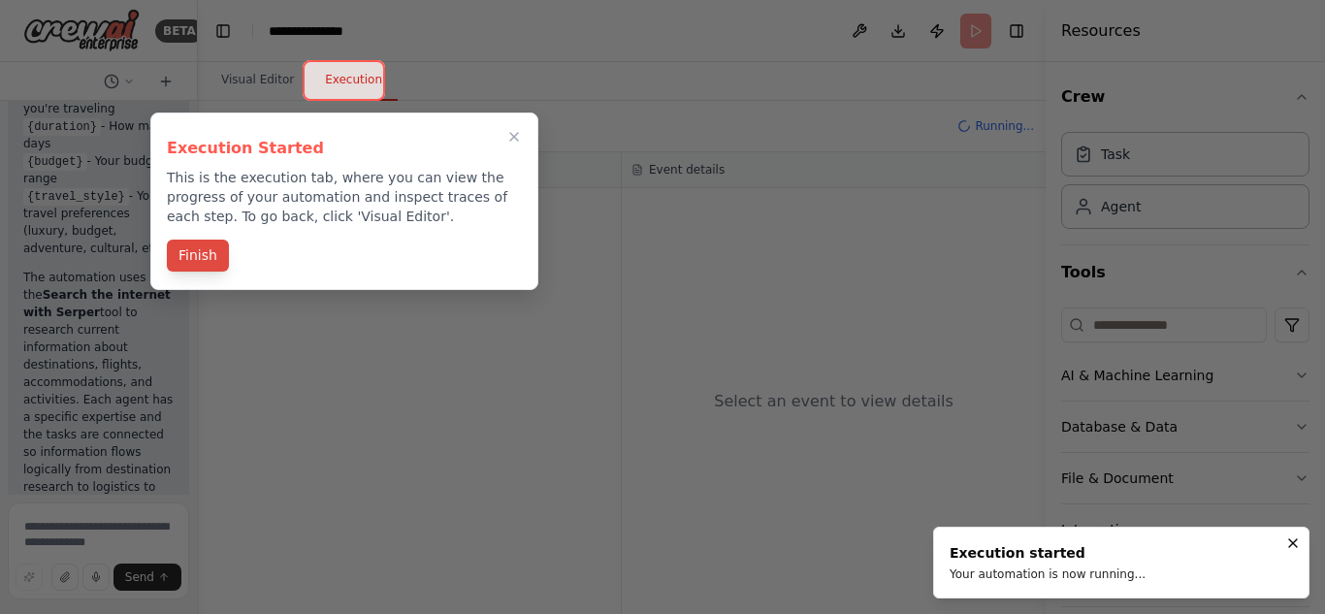
click at [191, 264] on button "Finish" at bounding box center [198, 256] width 62 height 32
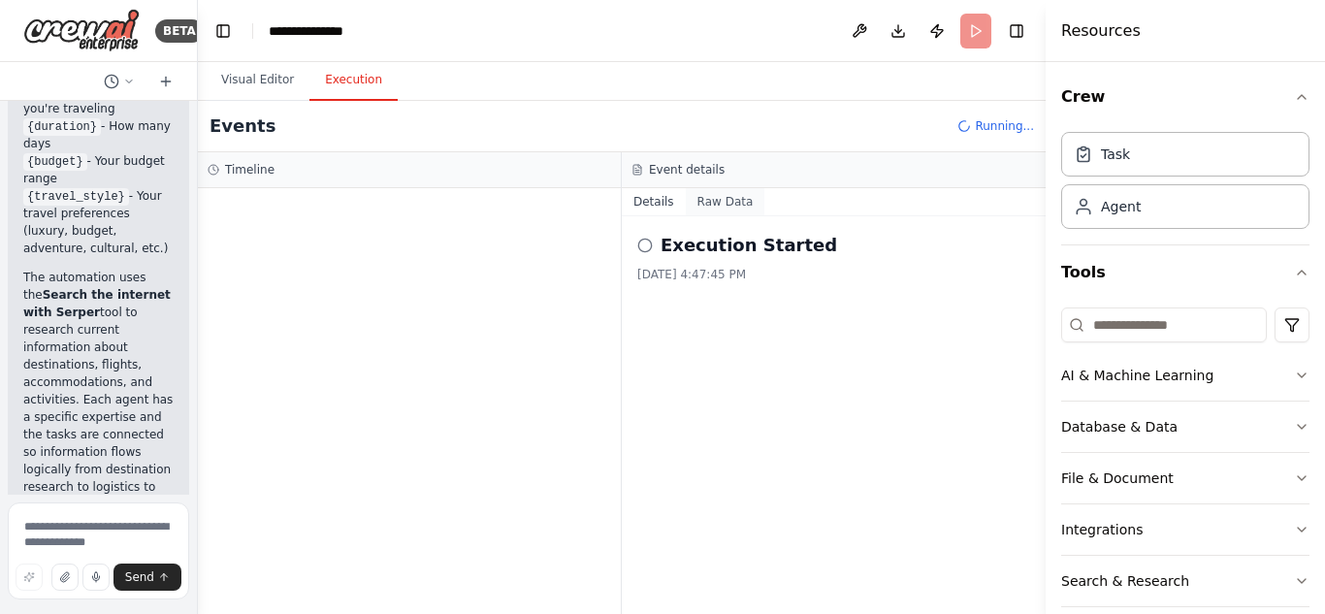
click at [704, 210] on button "Raw Data" at bounding box center [726, 201] width 80 height 27
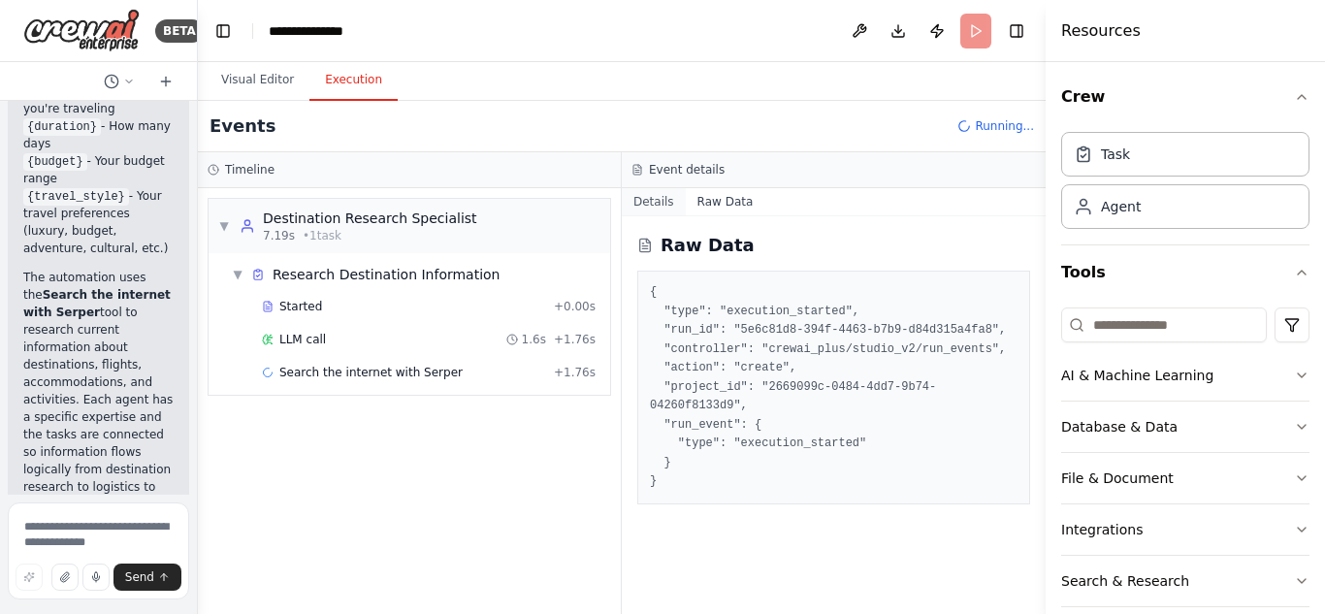
click at [650, 207] on button "Details" at bounding box center [654, 201] width 64 height 27
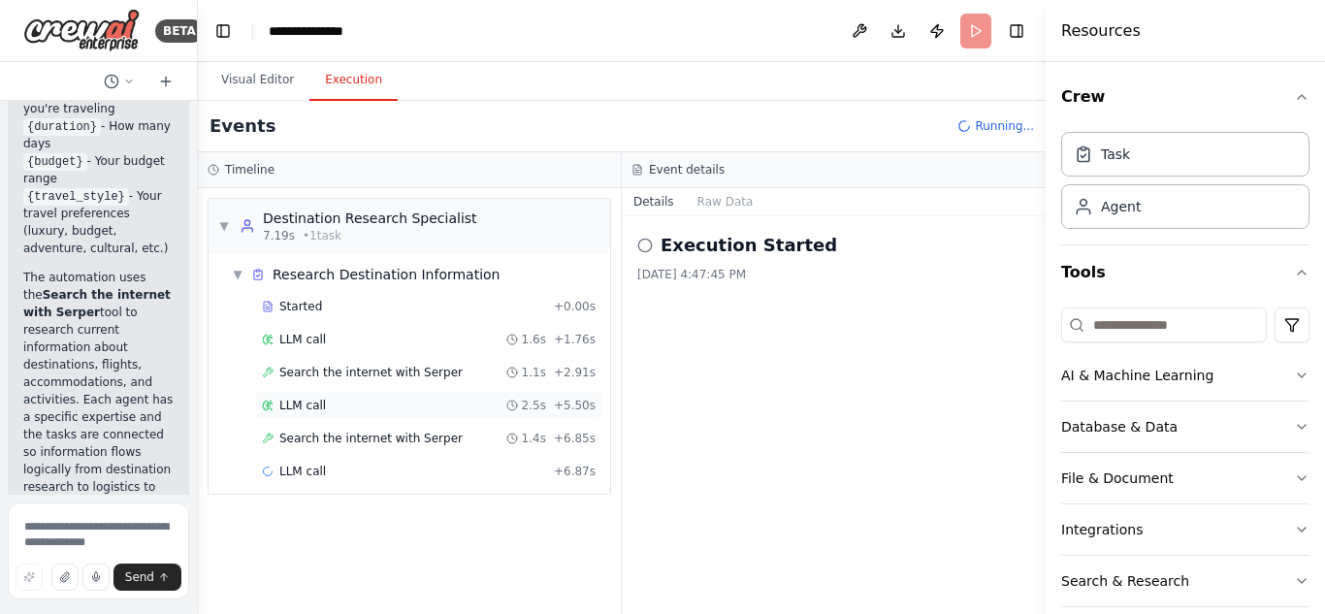
click at [427, 563] on div "▼ Destination Research Specialist 7.19s • 1 task ▼ Research Destination Informa…" at bounding box center [409, 401] width 423 height 426
click at [826, 479] on div "Execution Started 9/27/2025, 4:47:45 PM" at bounding box center [834, 415] width 424 height 398
click at [1131, 427] on div "Database & Data" at bounding box center [1119, 426] width 116 height 19
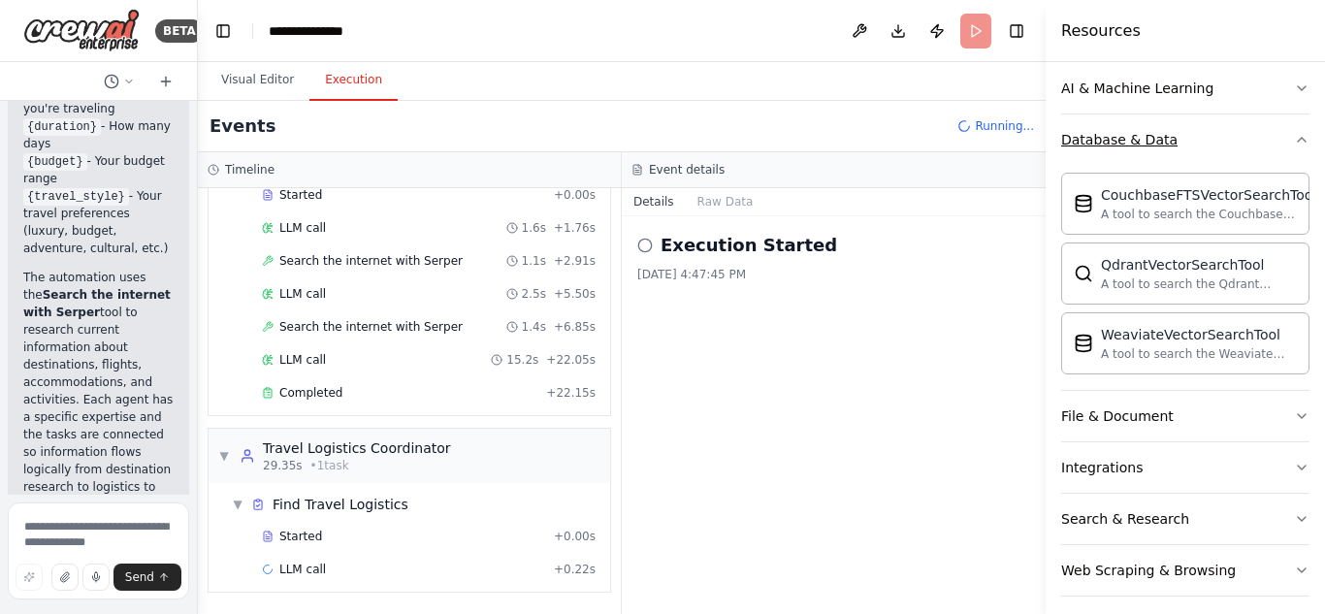
scroll to position [287, 0]
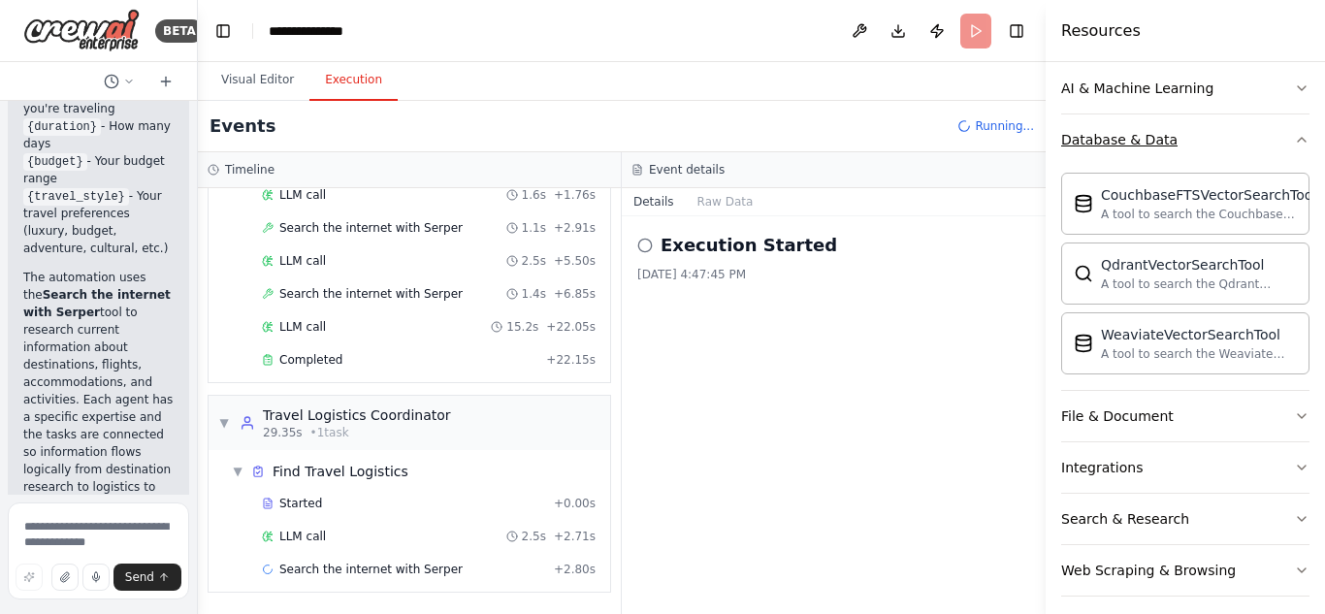
click at [1198, 424] on button "File & Document" at bounding box center [1185, 416] width 248 height 50
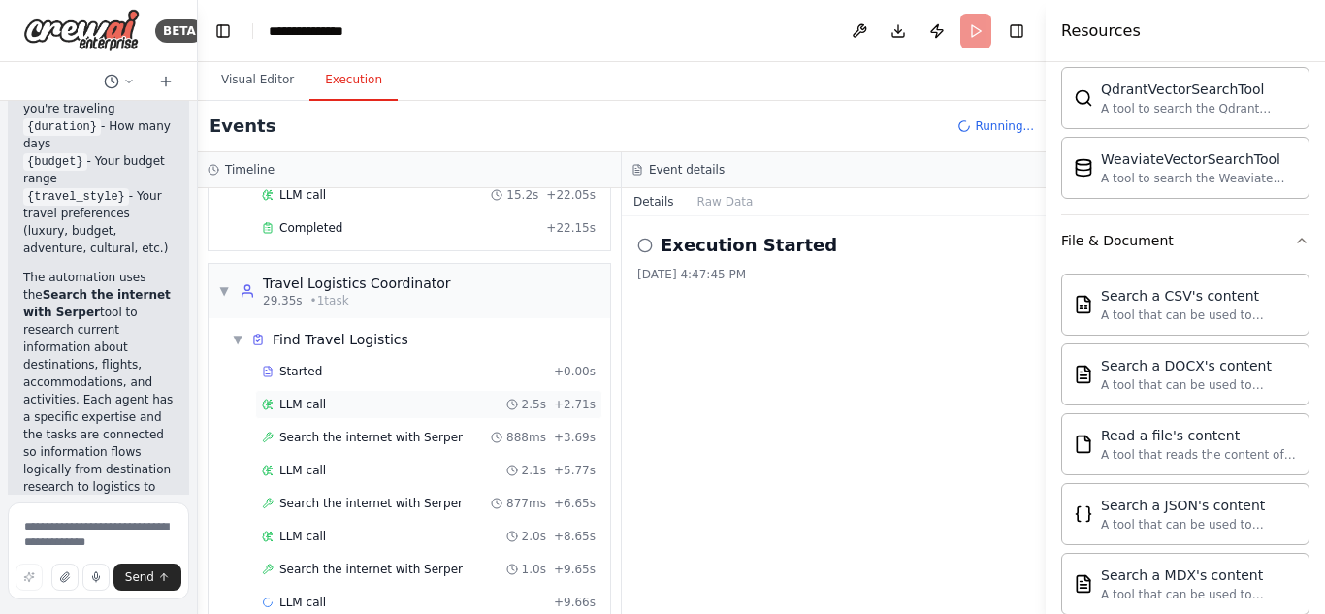
scroll to position [309, 0]
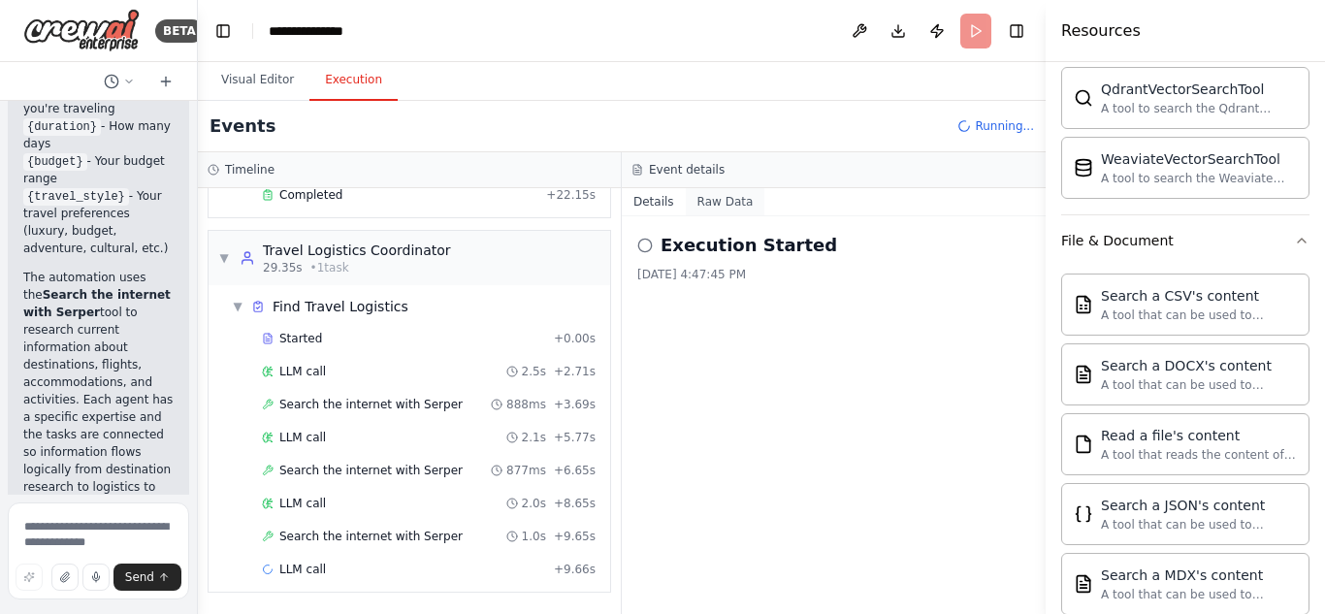
click at [719, 206] on button "Raw Data" at bounding box center [726, 201] width 80 height 27
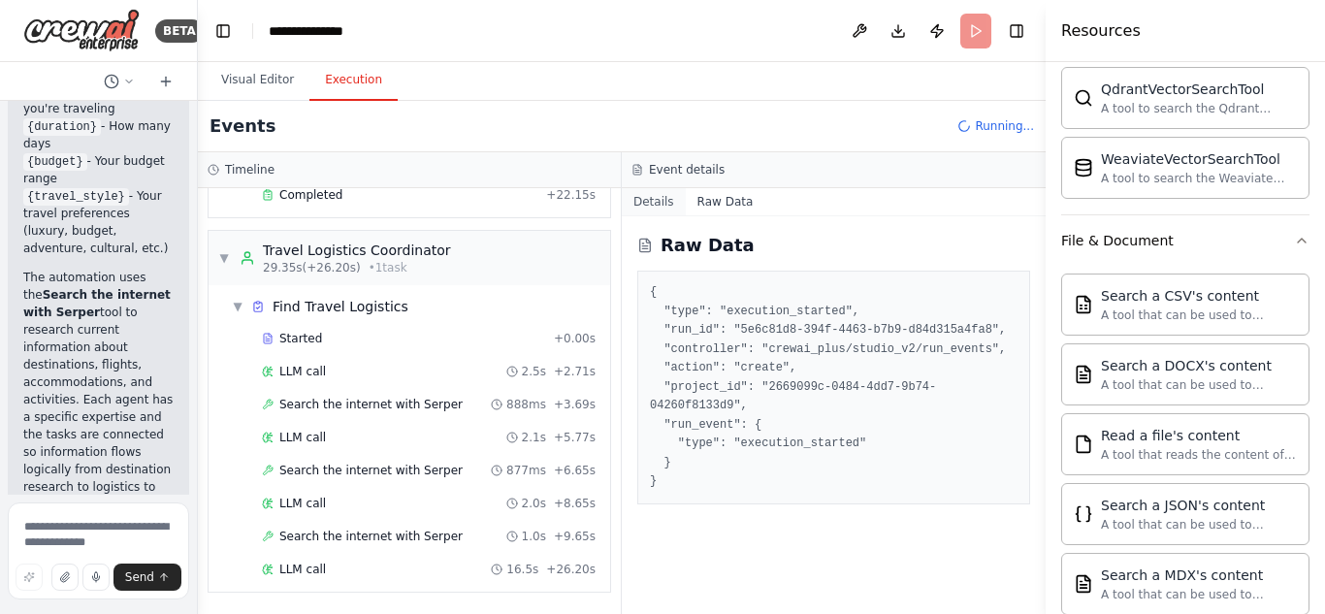
scroll to position [519, 0]
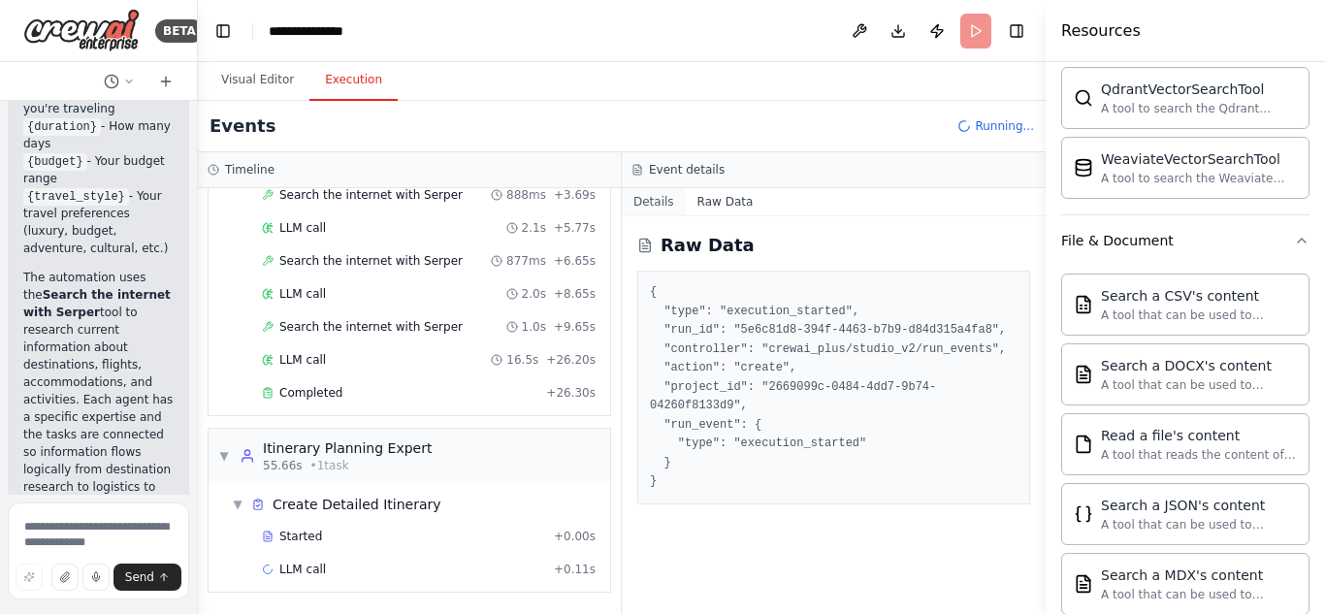
click at [647, 196] on button "Details" at bounding box center [654, 201] width 64 height 27
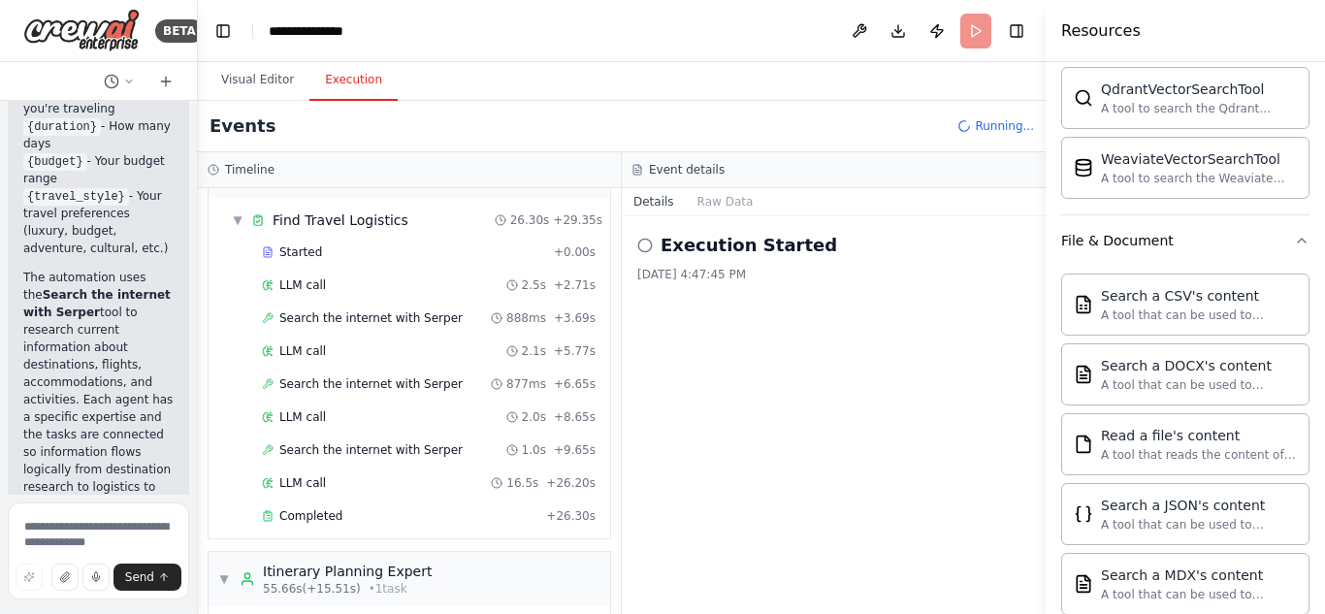
scroll to position [0, 0]
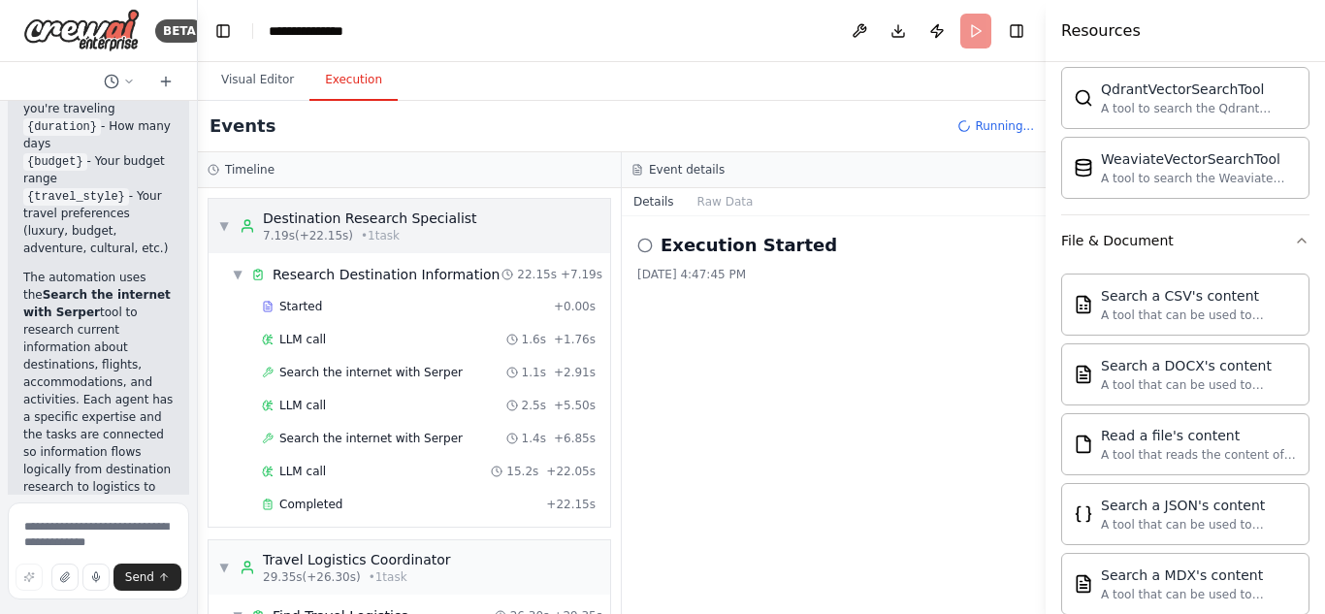
click at [227, 229] on span "▼" at bounding box center [224, 226] width 12 height 16
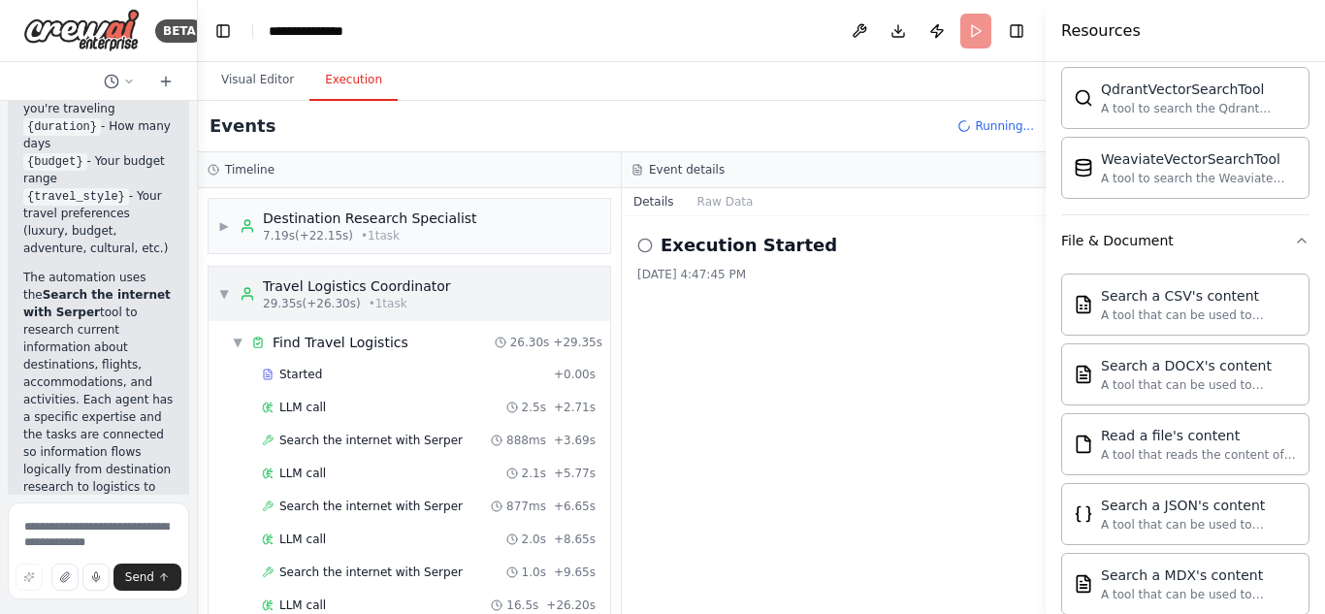
click at [217, 287] on div "▼ Travel Logistics Coordinator 29.35s (+26.30s) • 1 task" at bounding box center [410, 294] width 402 height 54
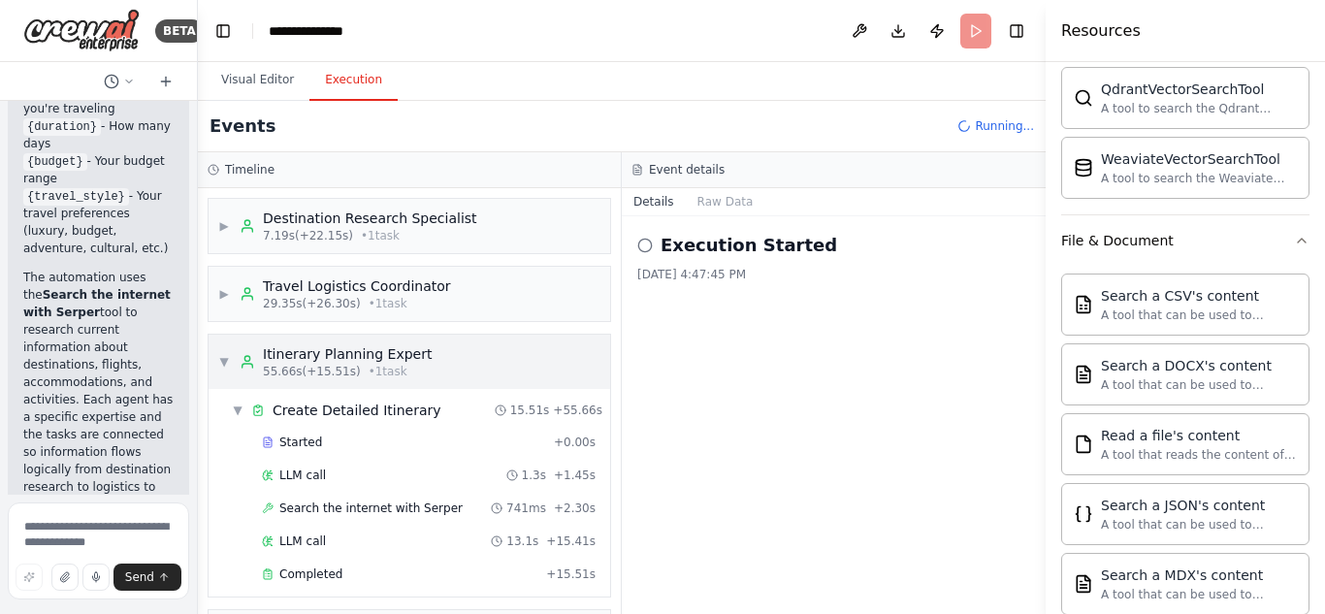
click at [221, 357] on span "▼" at bounding box center [224, 362] width 12 height 16
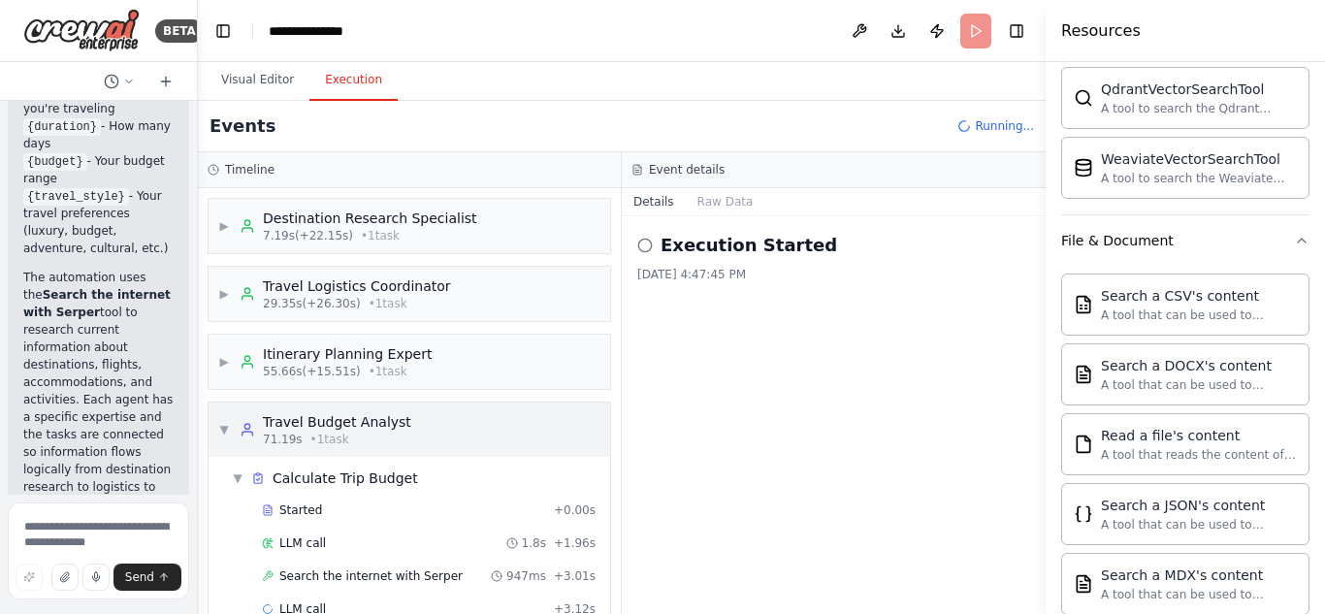
click at [221, 428] on span "▼" at bounding box center [224, 430] width 12 height 16
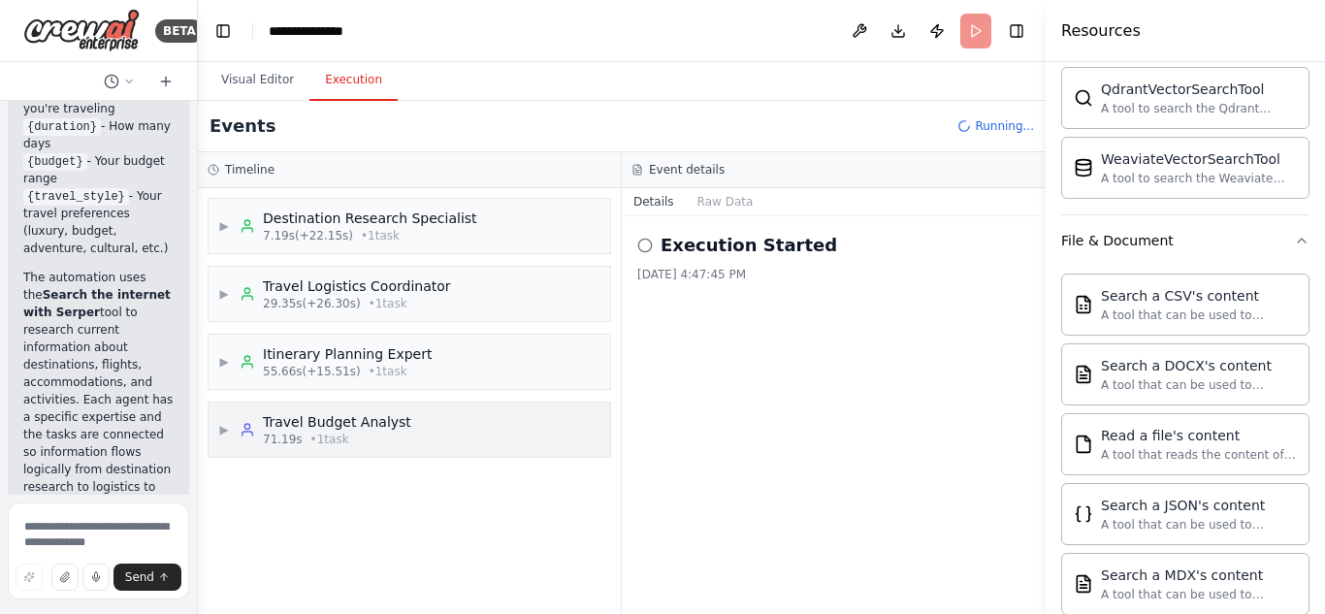
click at [393, 434] on div "71.19s • 1 task" at bounding box center [337, 440] width 148 height 16
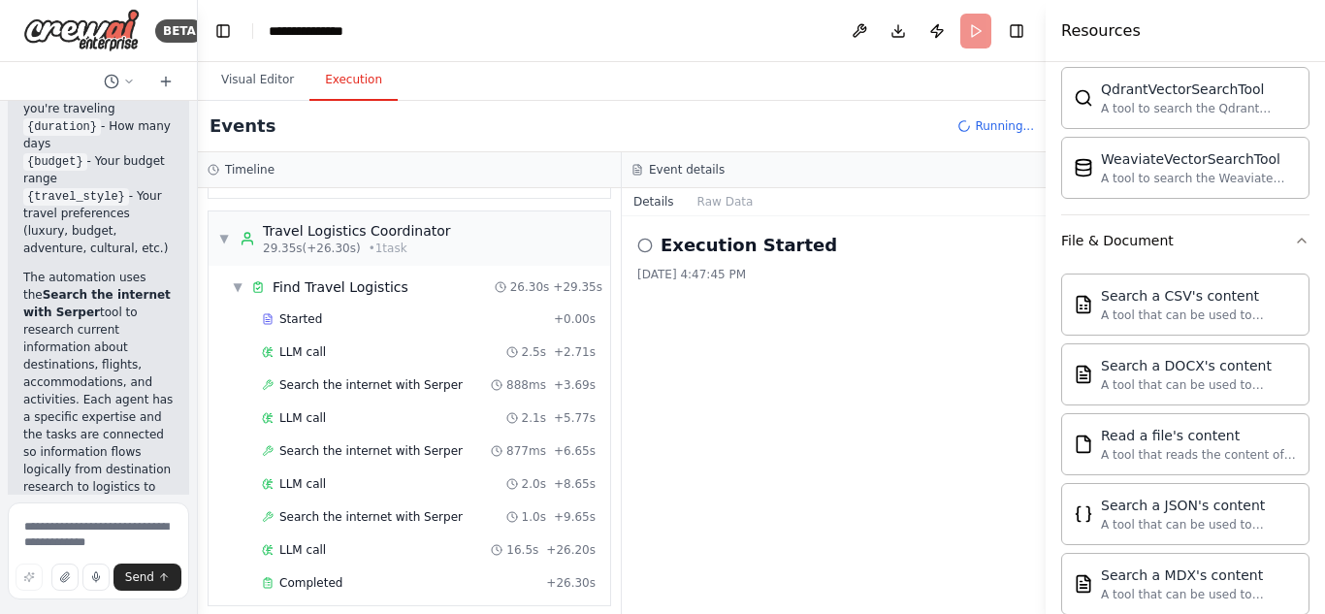
scroll to position [893, 0]
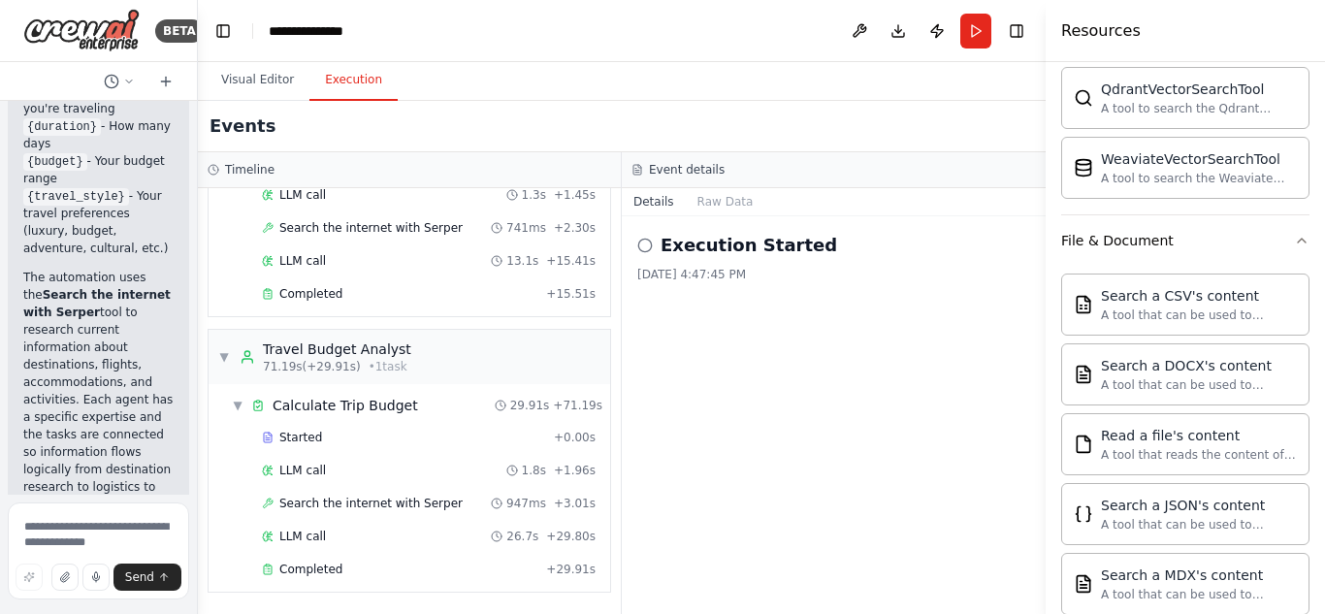
click at [754, 243] on h2 "Execution Started" at bounding box center [749, 245] width 177 height 27
click at [720, 221] on div "Execution Started 9/27/2025, 4:47:45 PM" at bounding box center [834, 415] width 424 height 398
click at [707, 191] on button "Raw Data" at bounding box center [726, 201] width 80 height 27
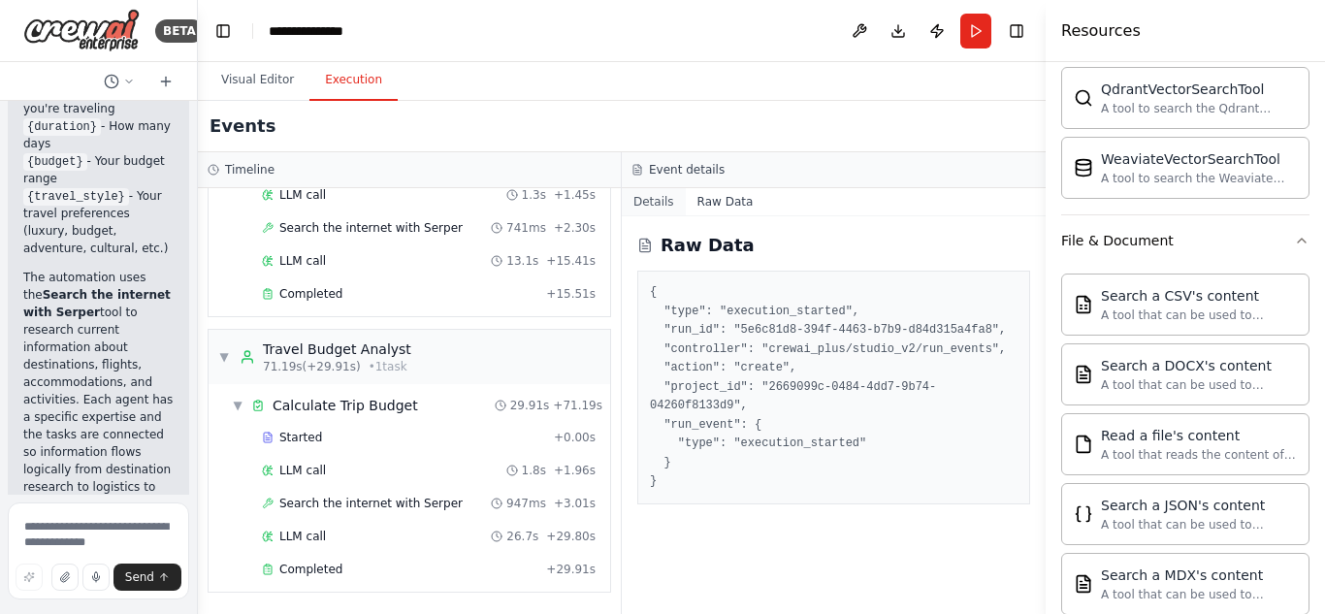
click at [662, 200] on button "Details" at bounding box center [654, 201] width 64 height 27
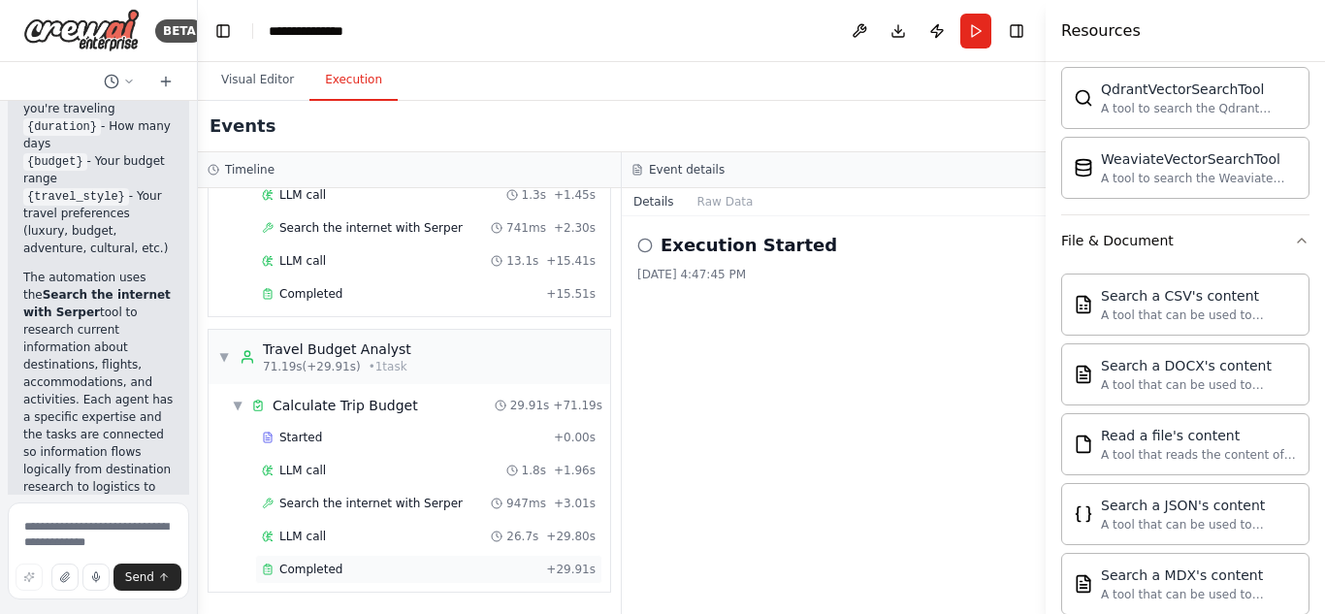
click at [298, 568] on span "Completed" at bounding box center [310, 570] width 63 height 16
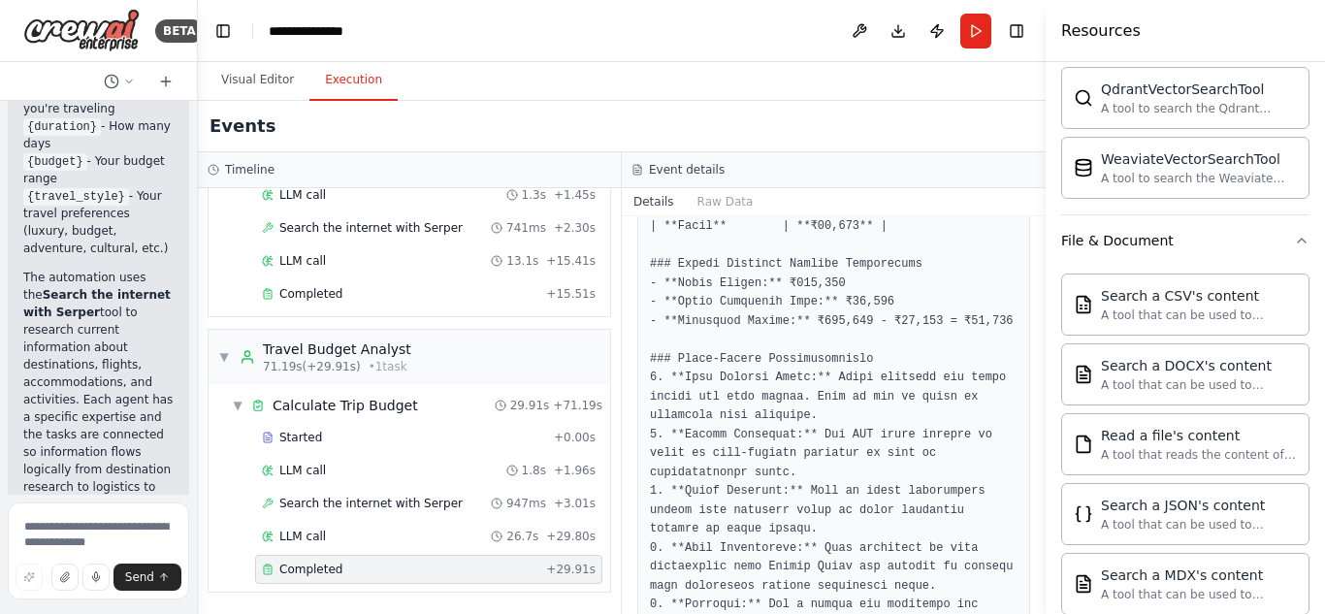
scroll to position [1292, 0]
click at [246, 75] on button "Visual Editor" at bounding box center [258, 80] width 104 height 41
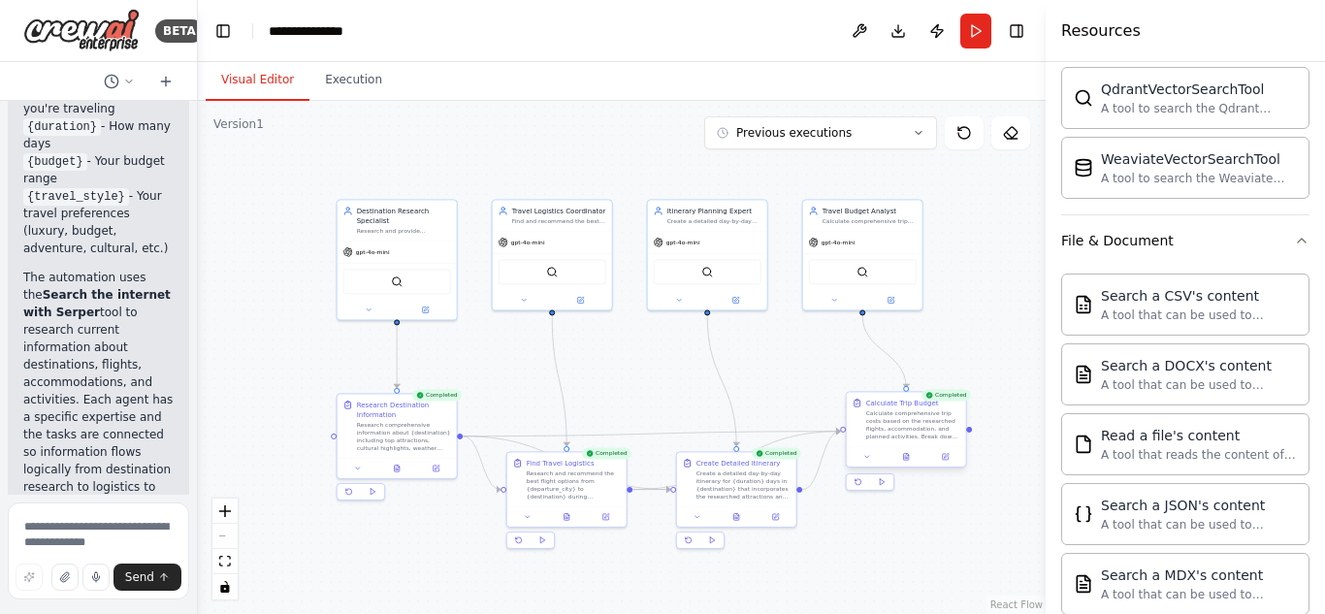
click at [908, 437] on div "Calculate comprehensive trip costs based on the researched flights, accommodati…" at bounding box center [913, 424] width 94 height 31
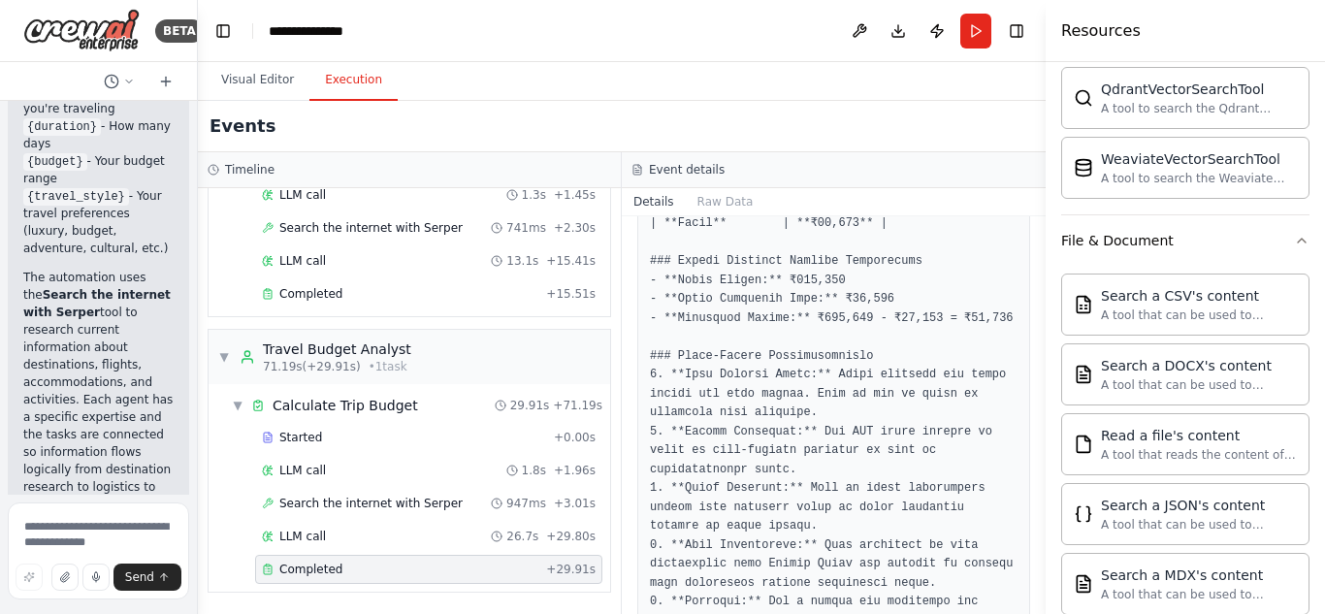
click at [337, 84] on button "Execution" at bounding box center [353, 80] width 88 height 41
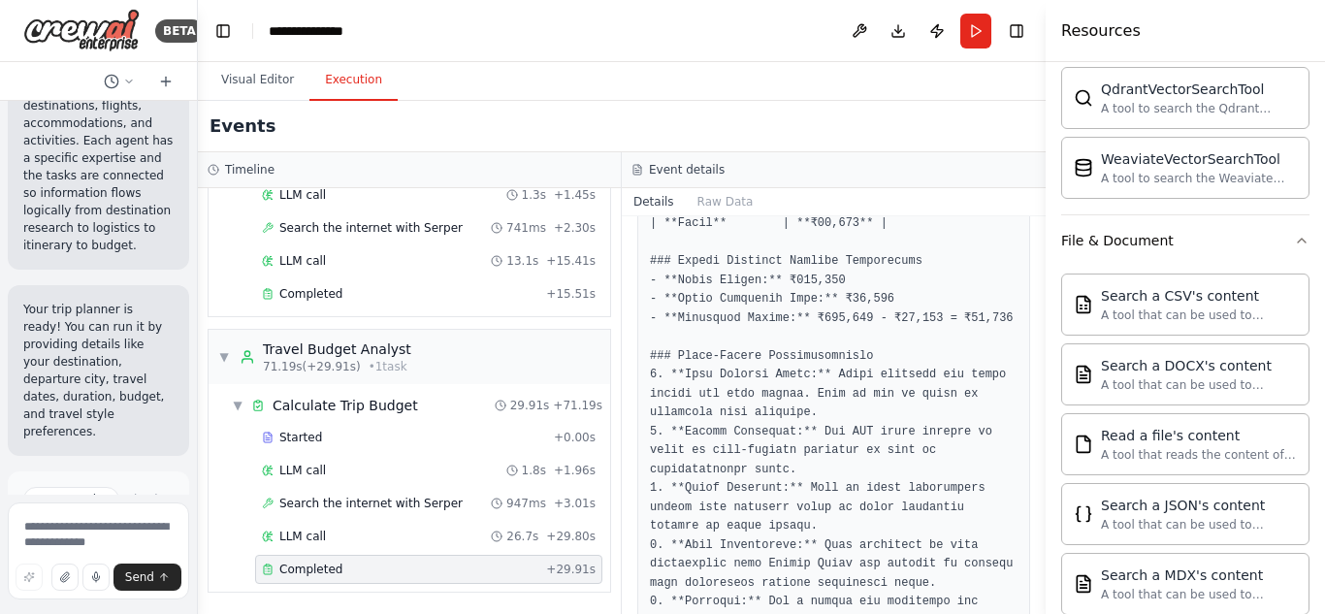
scroll to position [3379, 0]
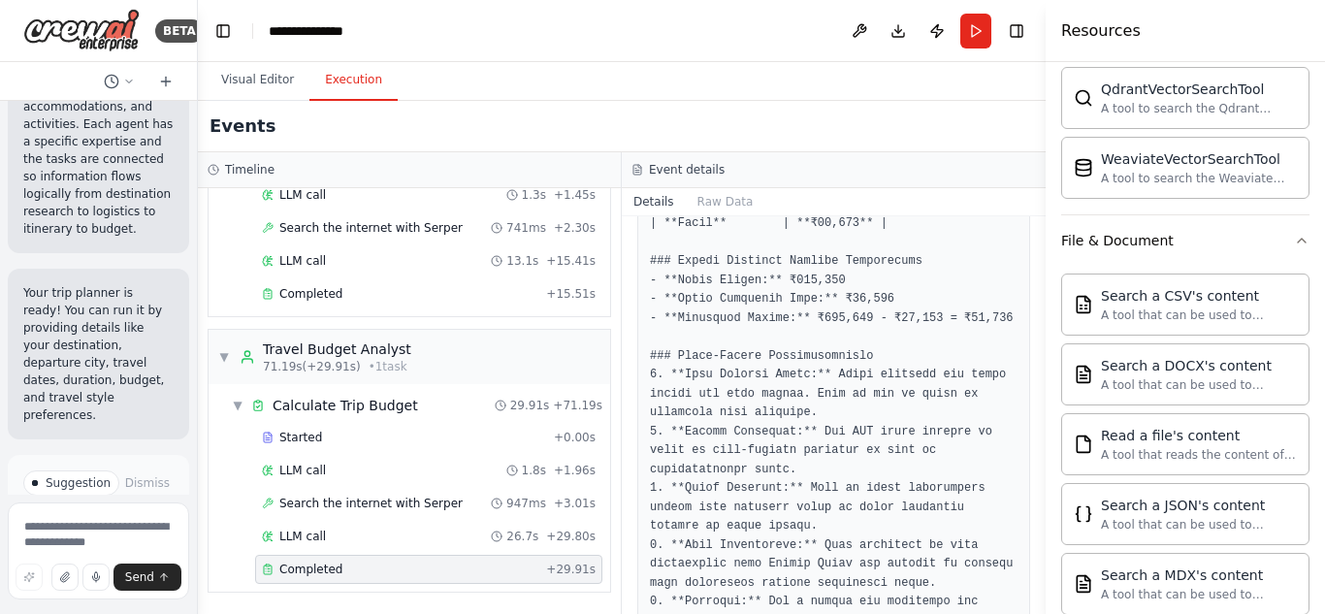
click at [83, 573] on span "Improve automation" at bounding box center [106, 588] width 111 height 31
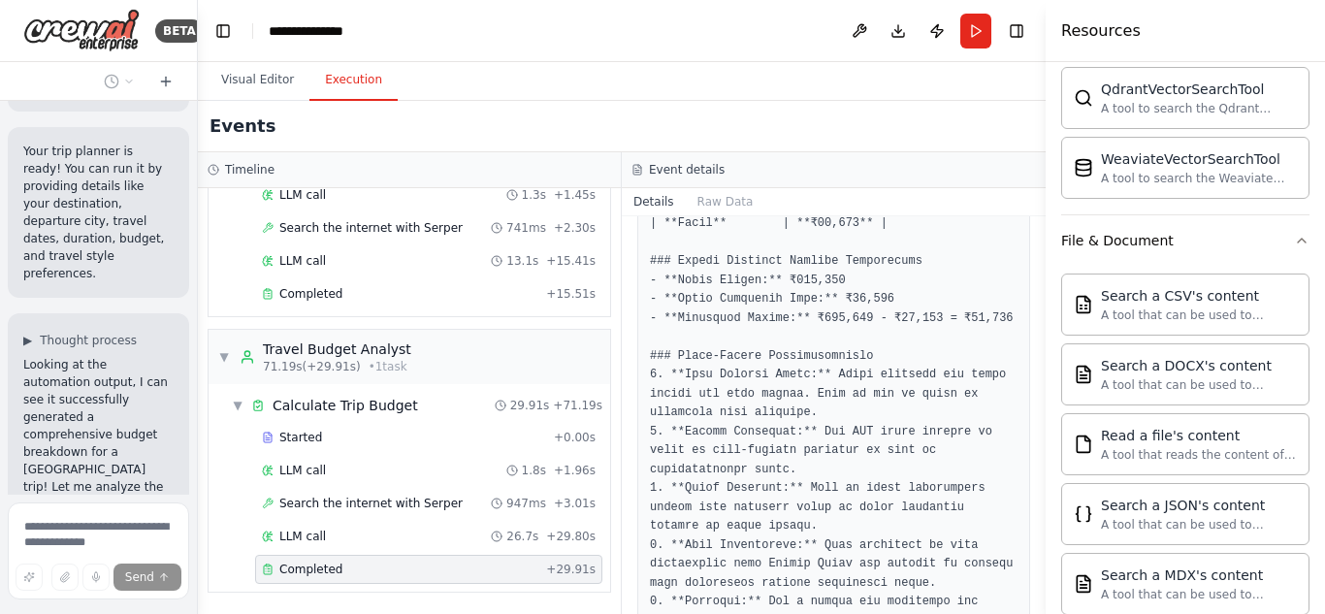
scroll to position [3538, 0]
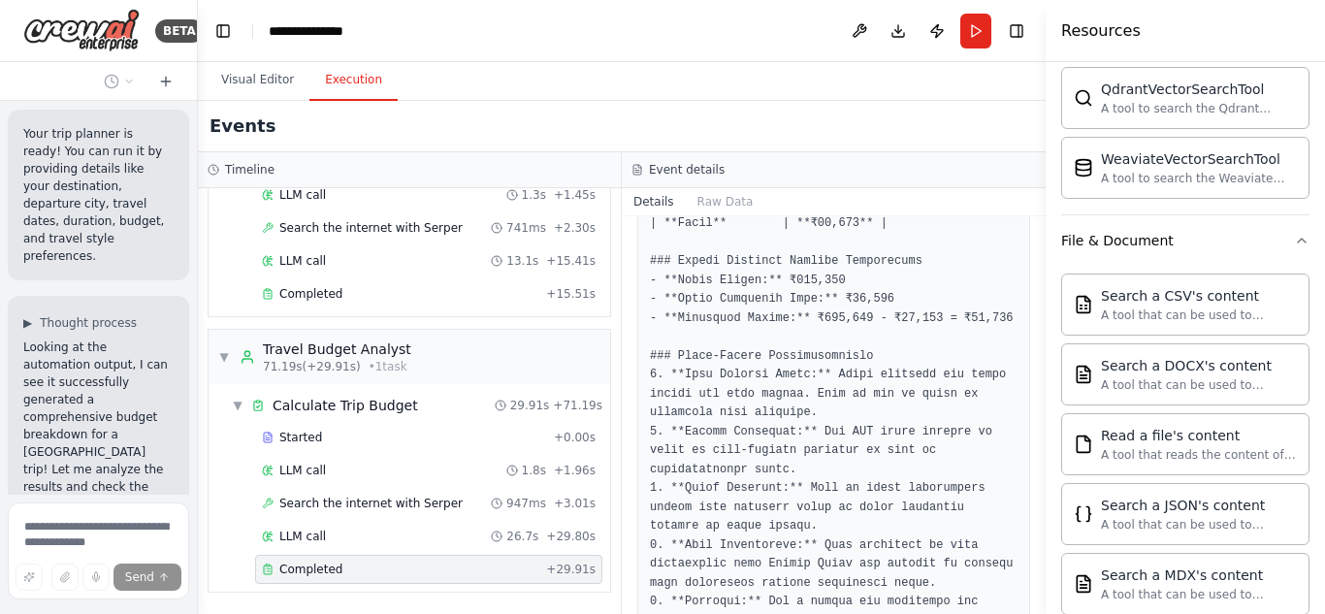
click at [759, 424] on pre at bounding box center [834, 35] width 368 height 1495
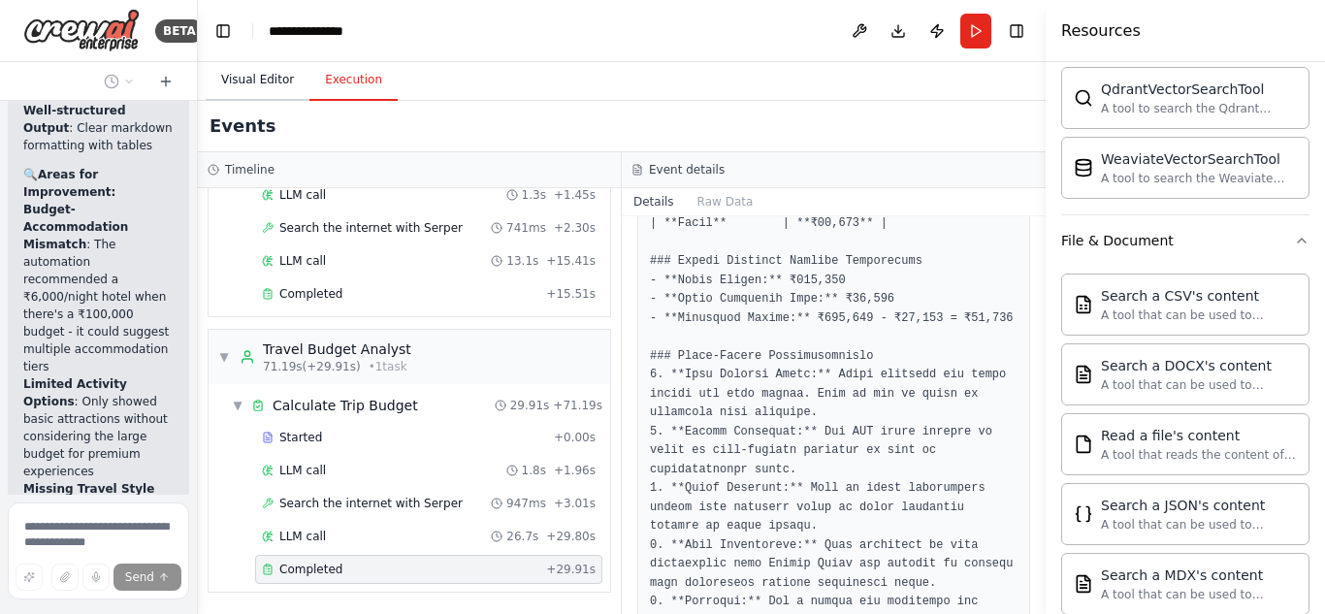
scroll to position [4510, 0]
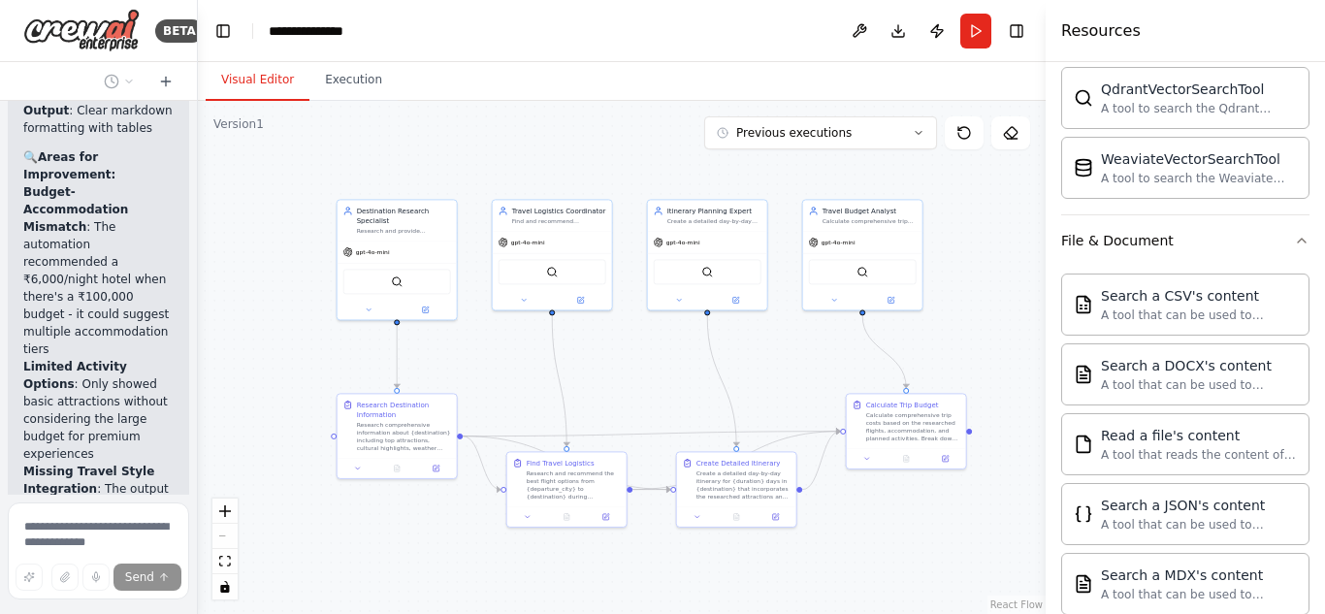
click at [242, 84] on button "Visual Editor" at bounding box center [258, 80] width 104 height 41
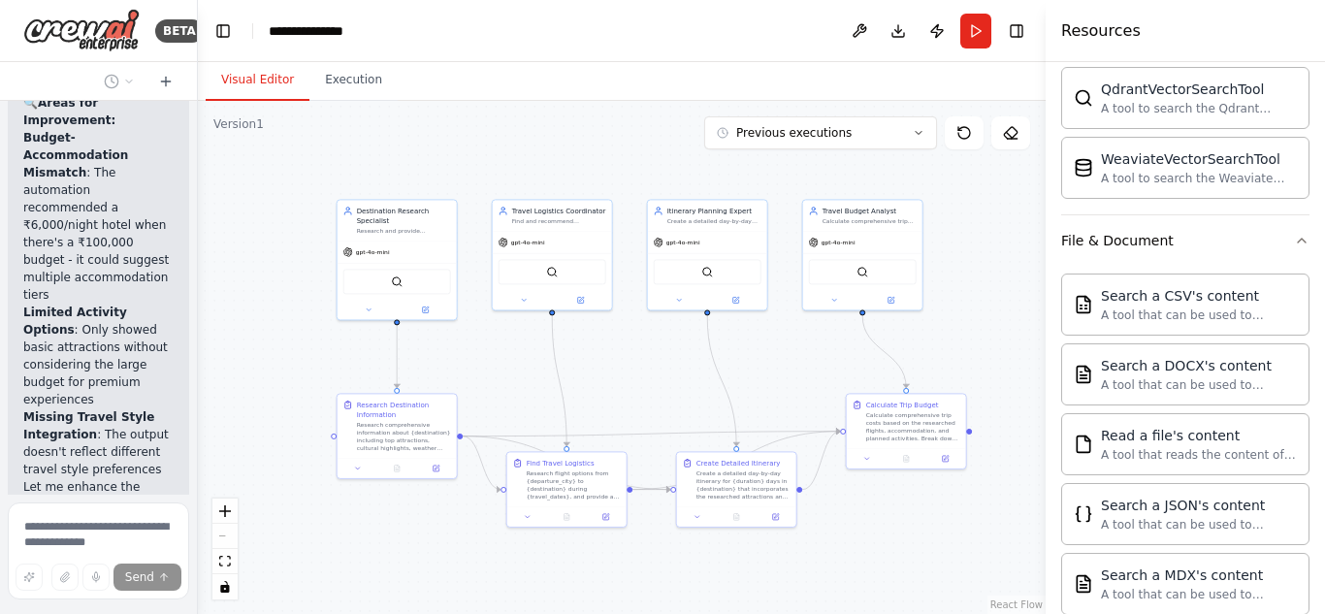
scroll to position [4634, 0]
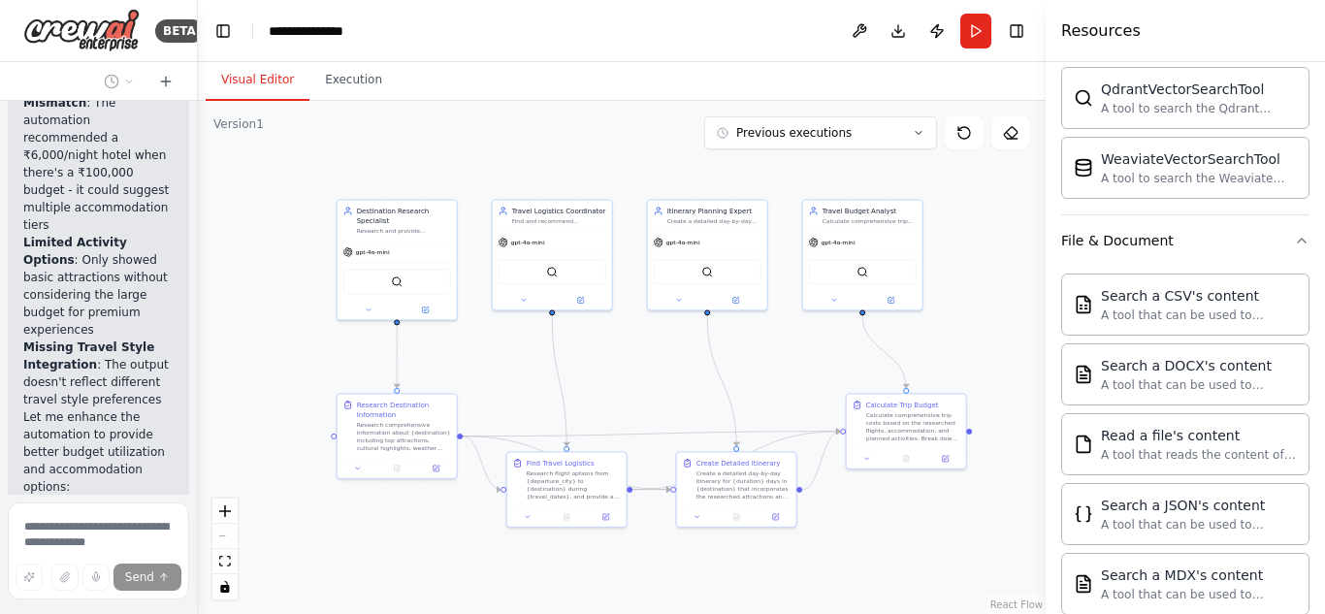
click at [143, 273] on div "trip planner ▶ Thought process I'll help you build a trip planning automation! …" at bounding box center [98, 298] width 197 height 394
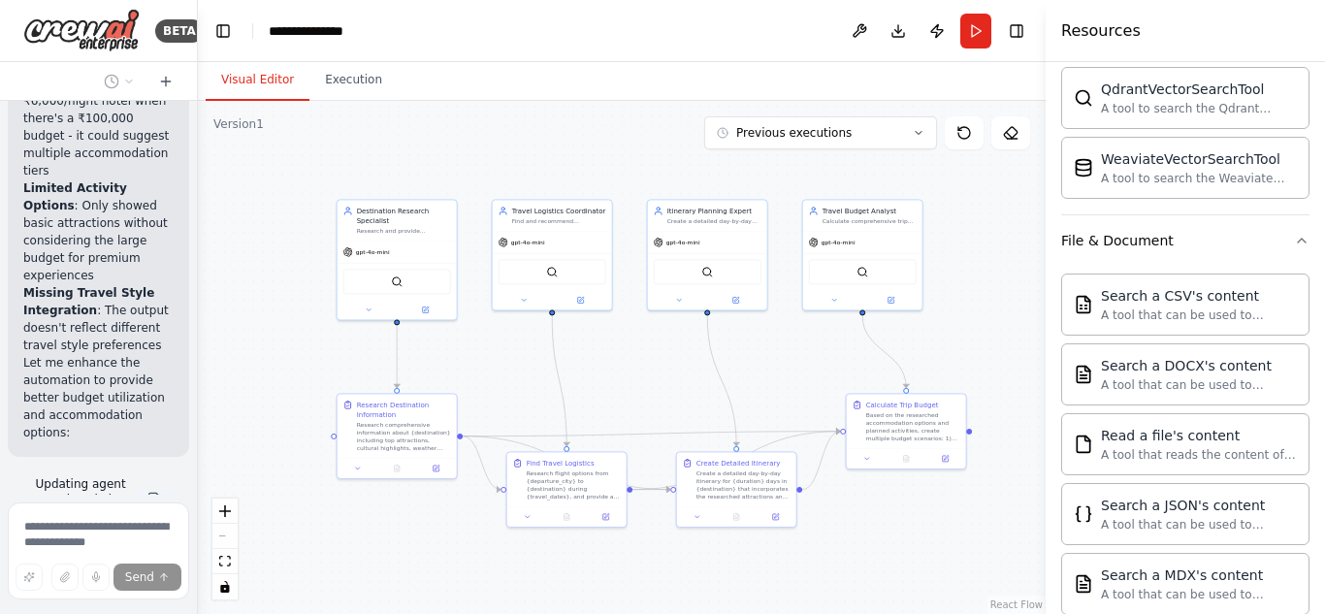
click at [138, 492] on button at bounding box center [154, 500] width 39 height 16
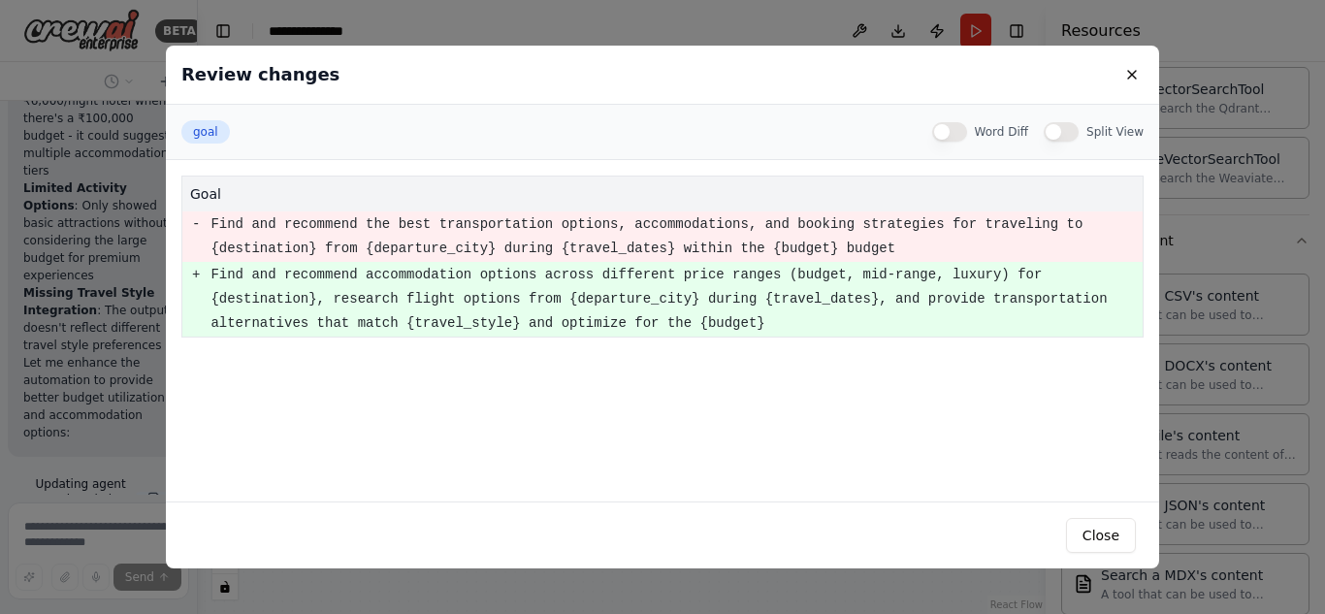
scroll to position [4758, 0]
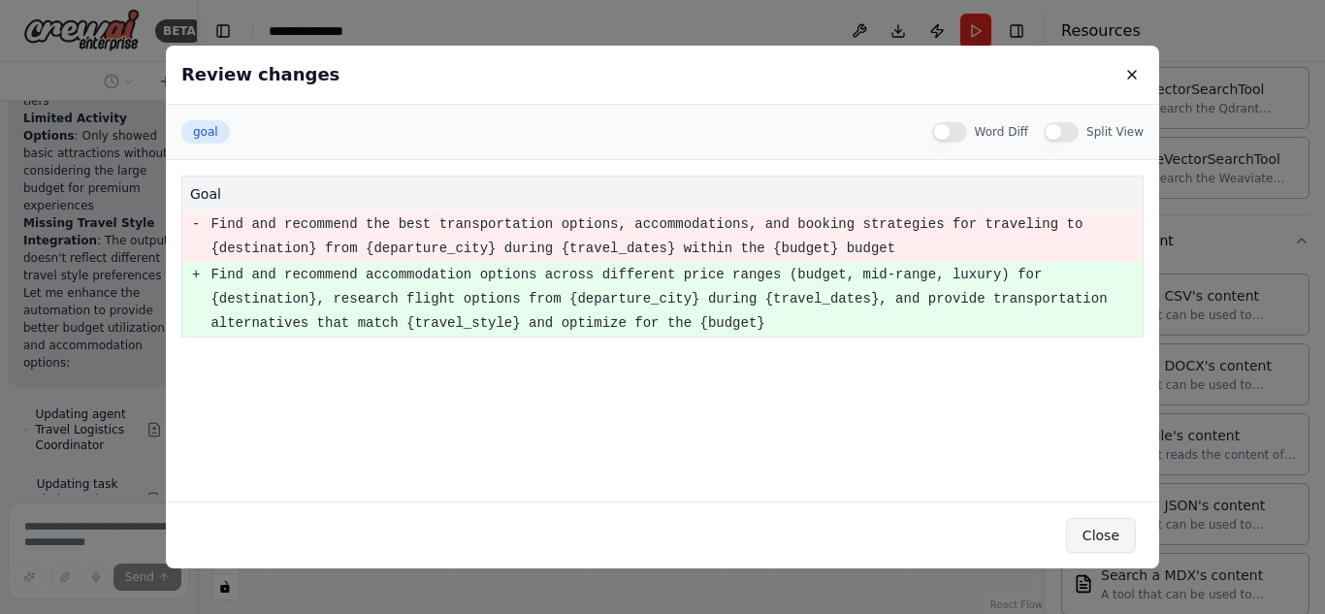
click at [1095, 535] on button "Close" at bounding box center [1101, 535] width 70 height 35
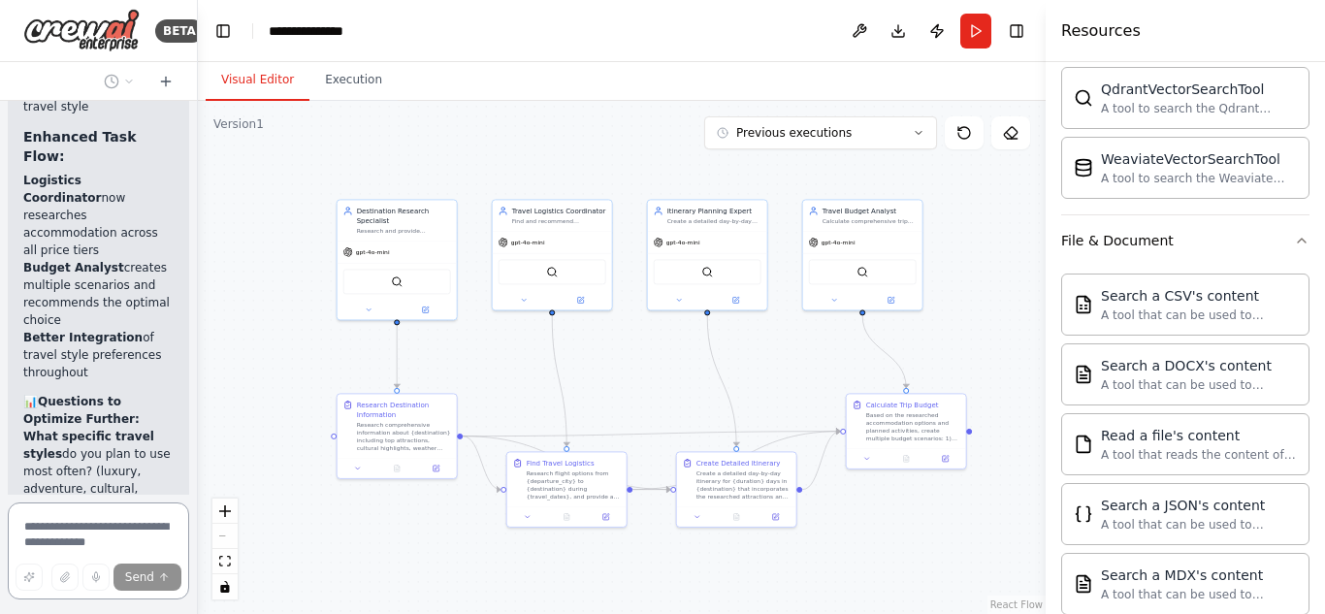
click at [81, 579] on div "Suggestion" at bounding box center [71, 591] width 96 height 25
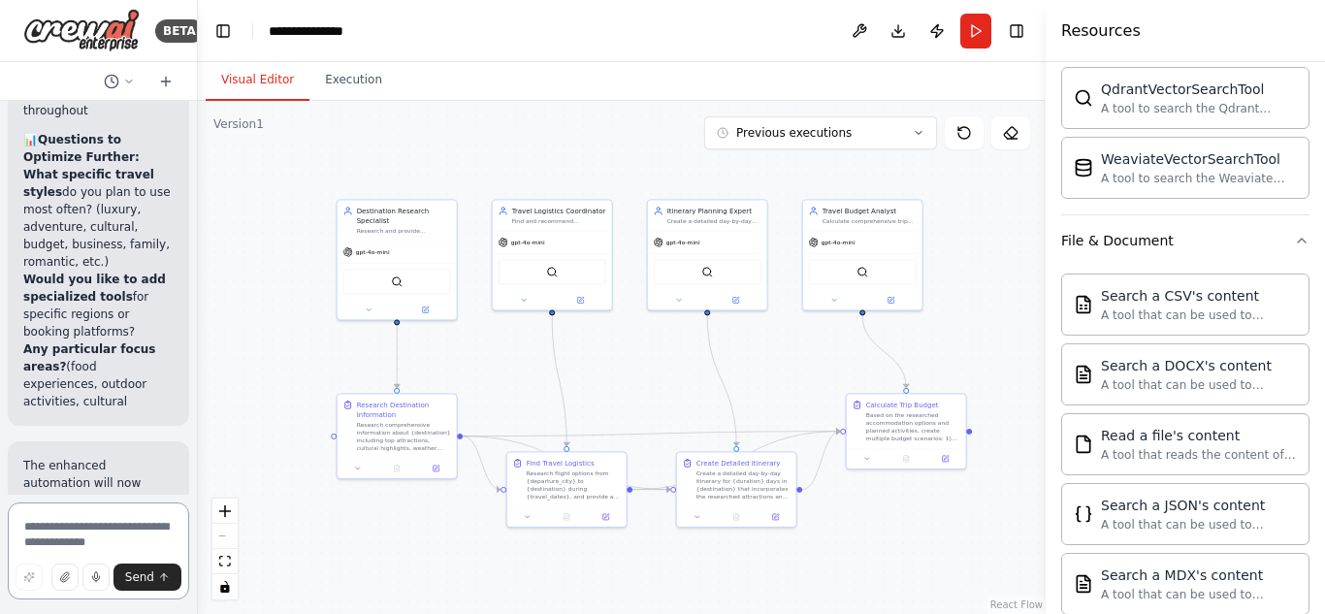
scroll to position [6337, 0]
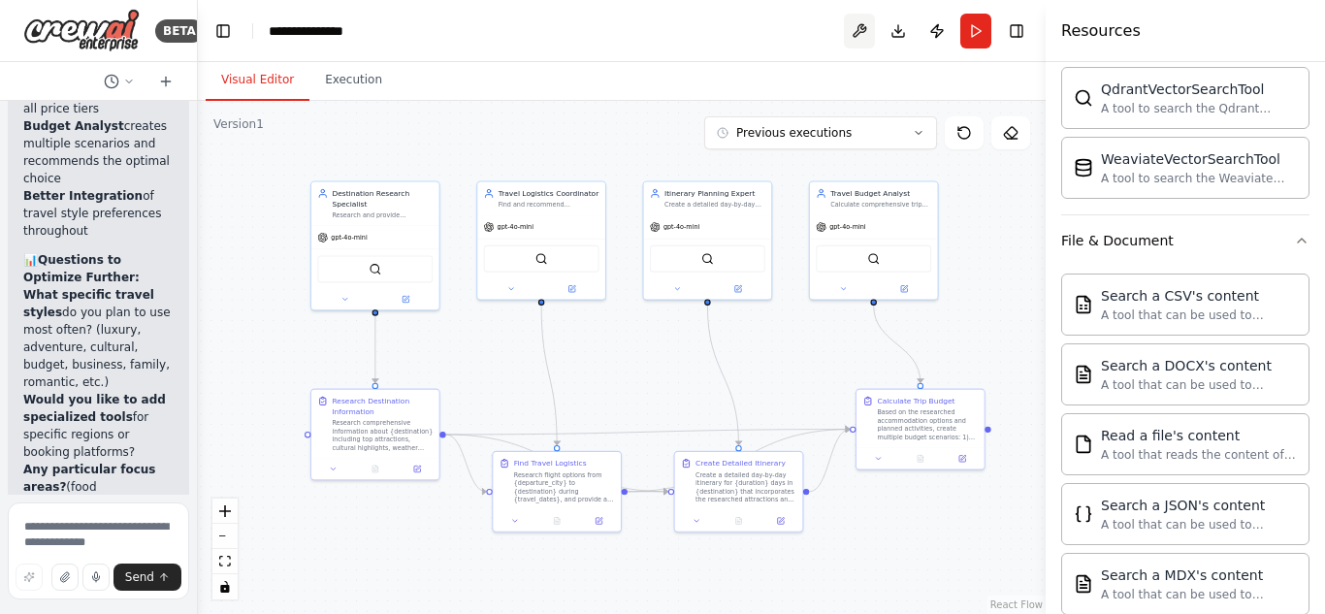
click at [858, 32] on button at bounding box center [859, 31] width 31 height 35
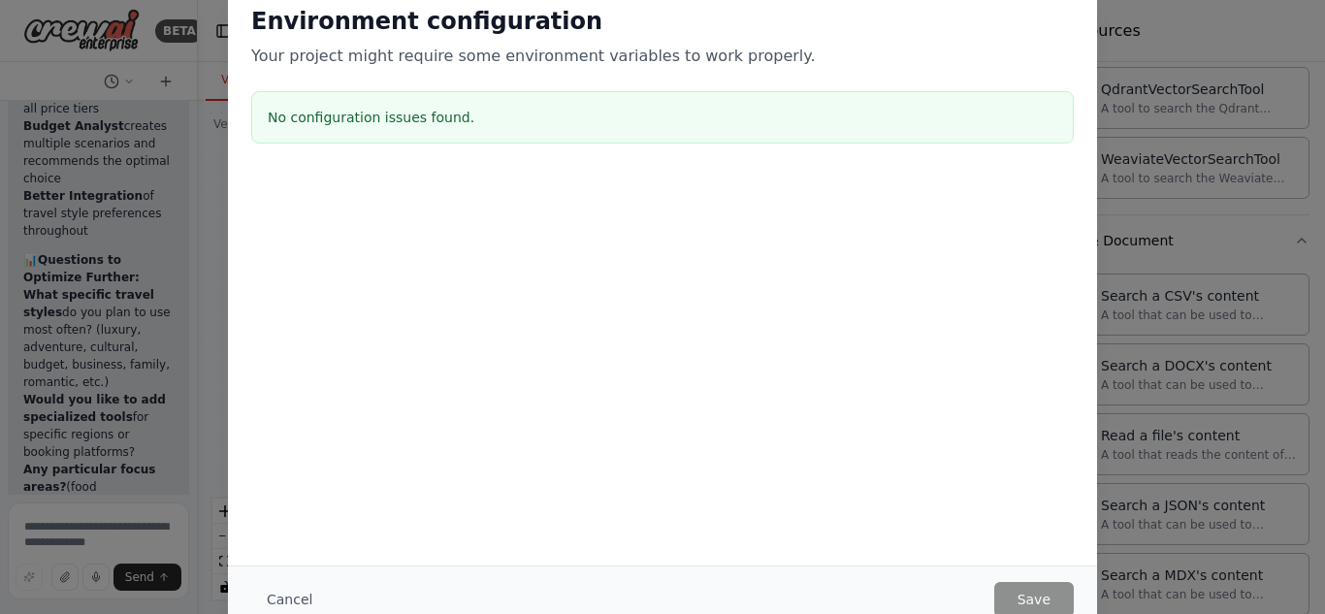
click at [1150, 58] on div "Environment configuration Your project might require some environment variables…" at bounding box center [662, 307] width 1325 height 614
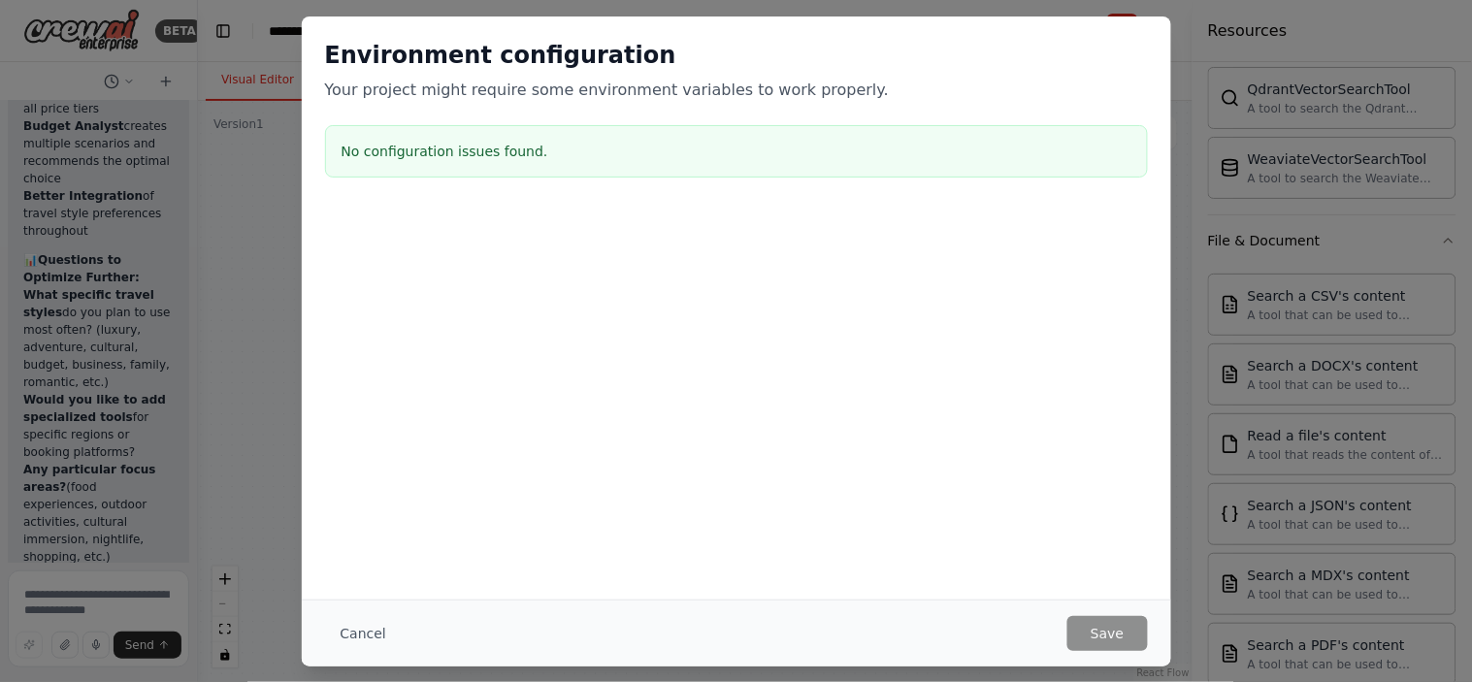
scroll to position [462, 0]
click at [1244, 172] on div "Environment configuration Your project might require some environment variables…" at bounding box center [736, 341] width 1472 height 682
click at [360, 613] on button "Cancel" at bounding box center [363, 633] width 77 height 35
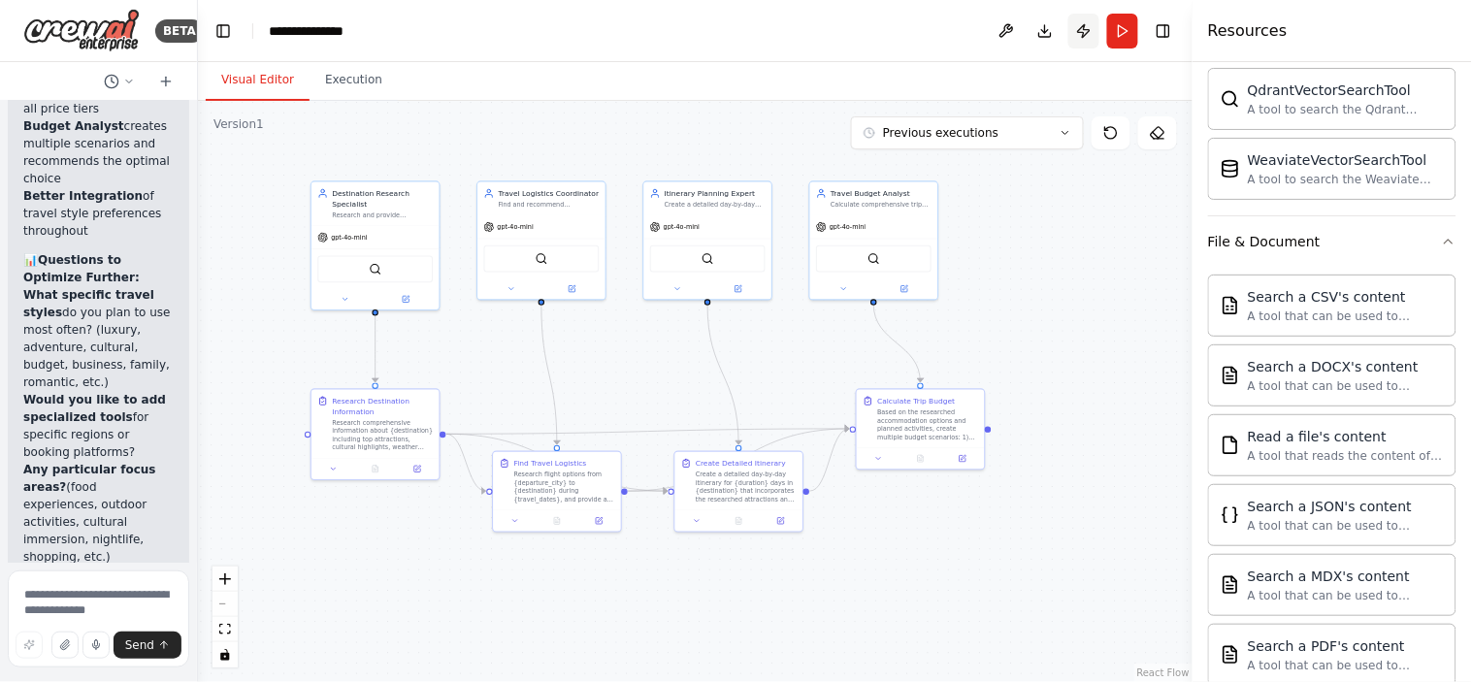
click at [1087, 29] on button "Publish" at bounding box center [1083, 31] width 31 height 35
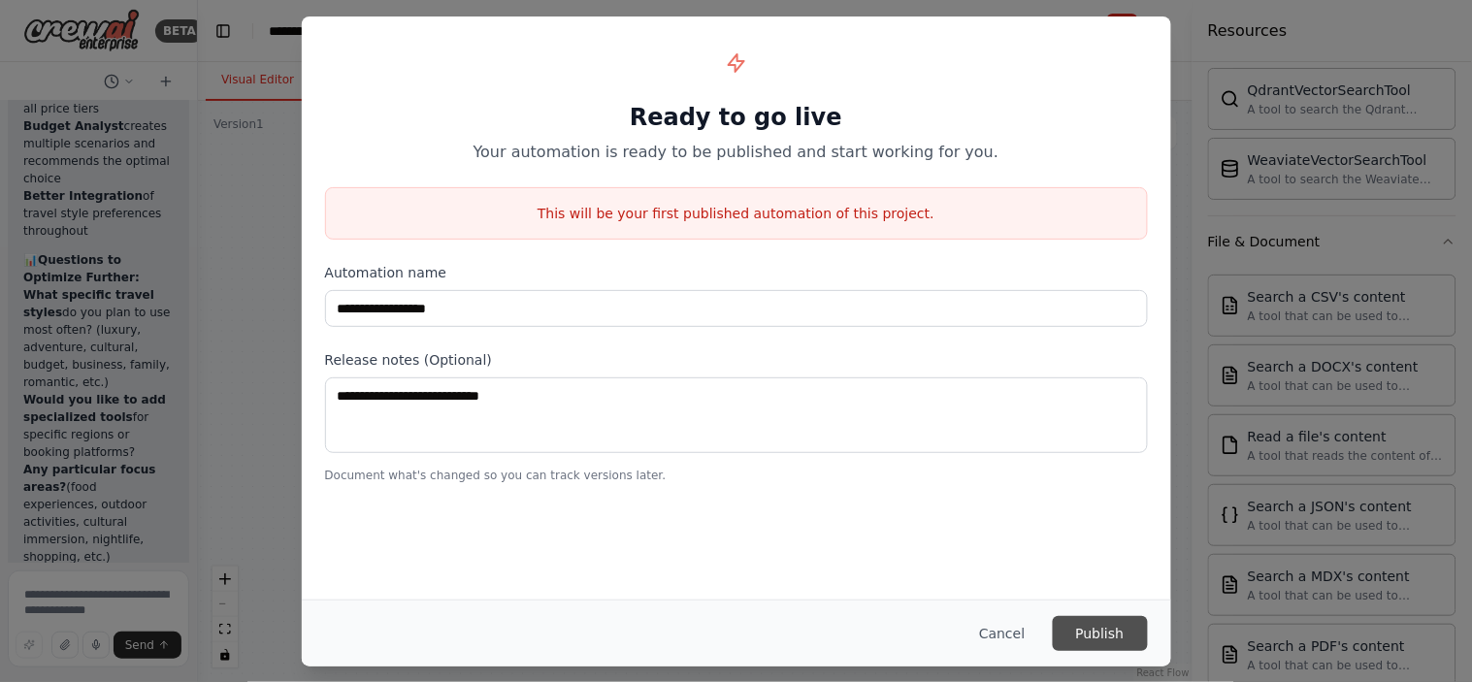
click at [1093, 613] on button "Publish" at bounding box center [1099, 633] width 95 height 35
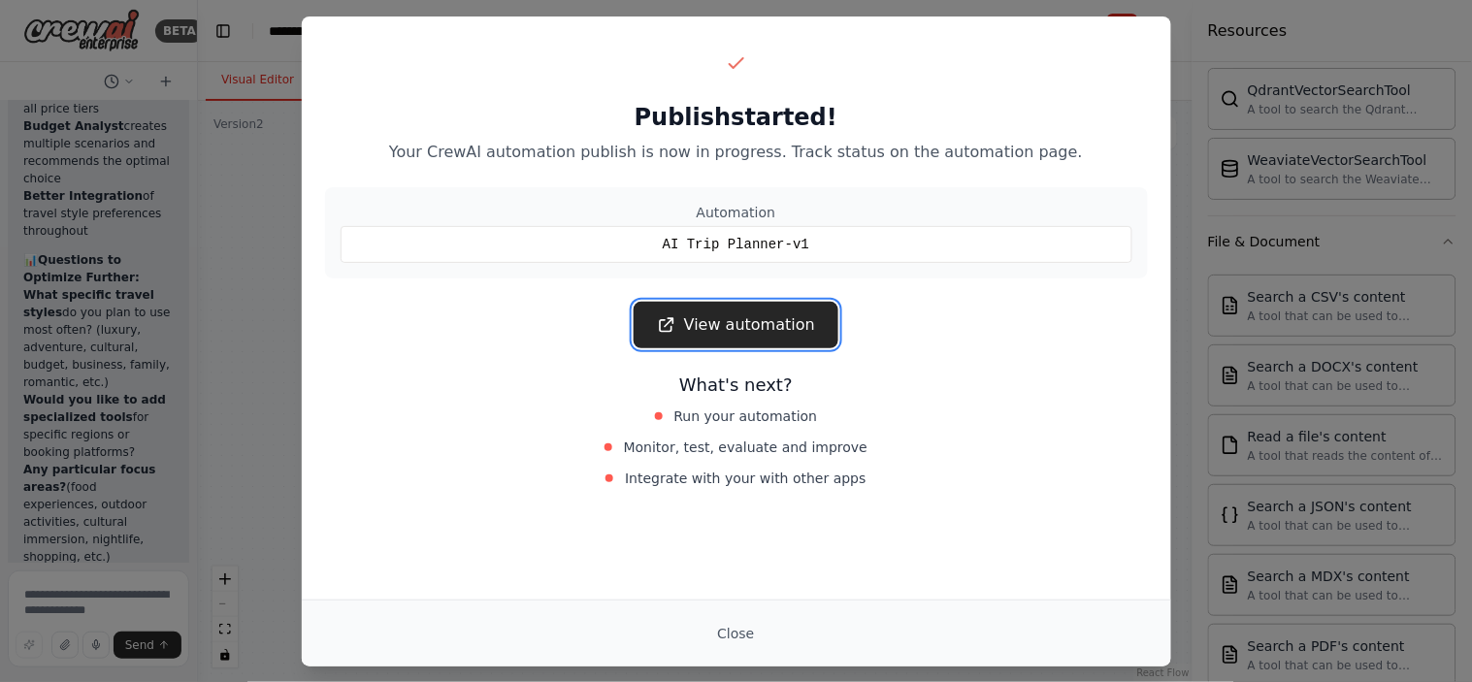
click at [731, 332] on link "View automation" at bounding box center [735, 325] width 205 height 47
click at [705, 315] on link "View automation" at bounding box center [735, 325] width 205 height 47
click at [731, 613] on button "Close" at bounding box center [735, 633] width 68 height 35
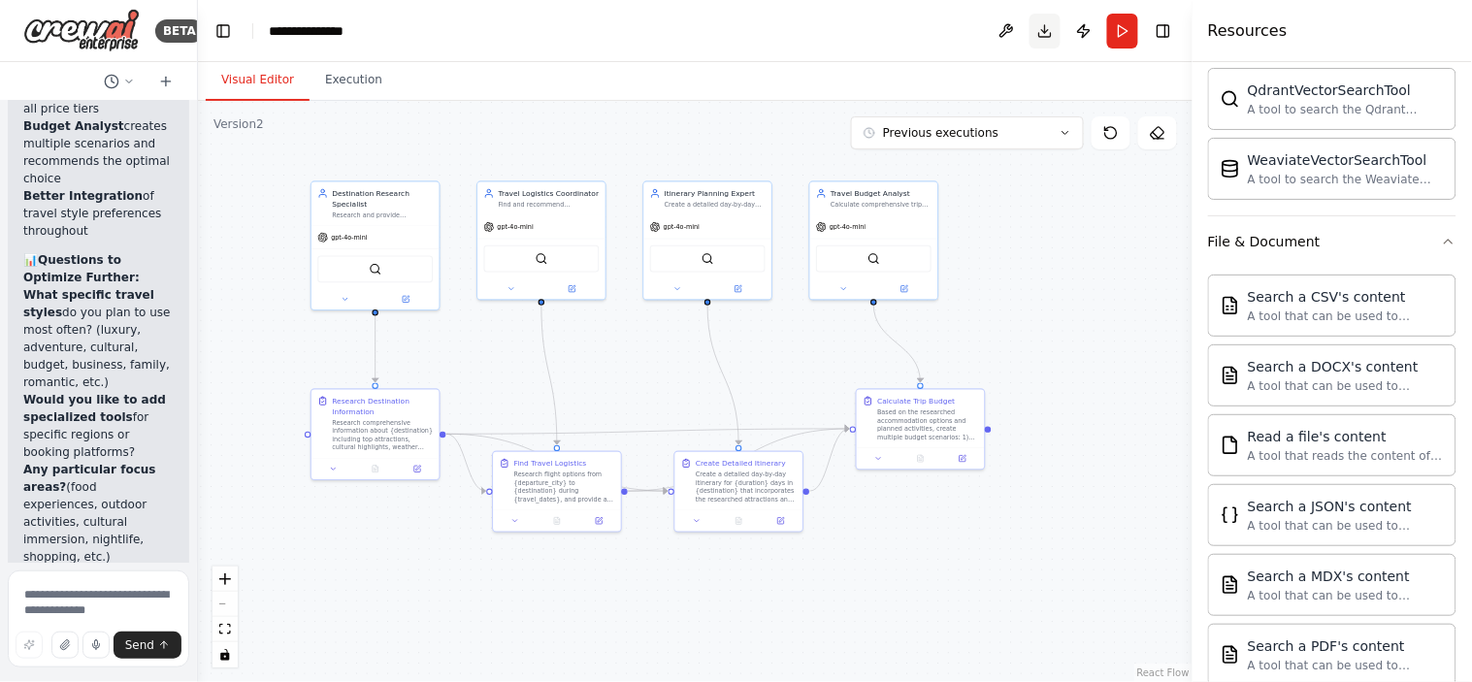
click at [1035, 34] on button "Download" at bounding box center [1044, 31] width 31 height 35
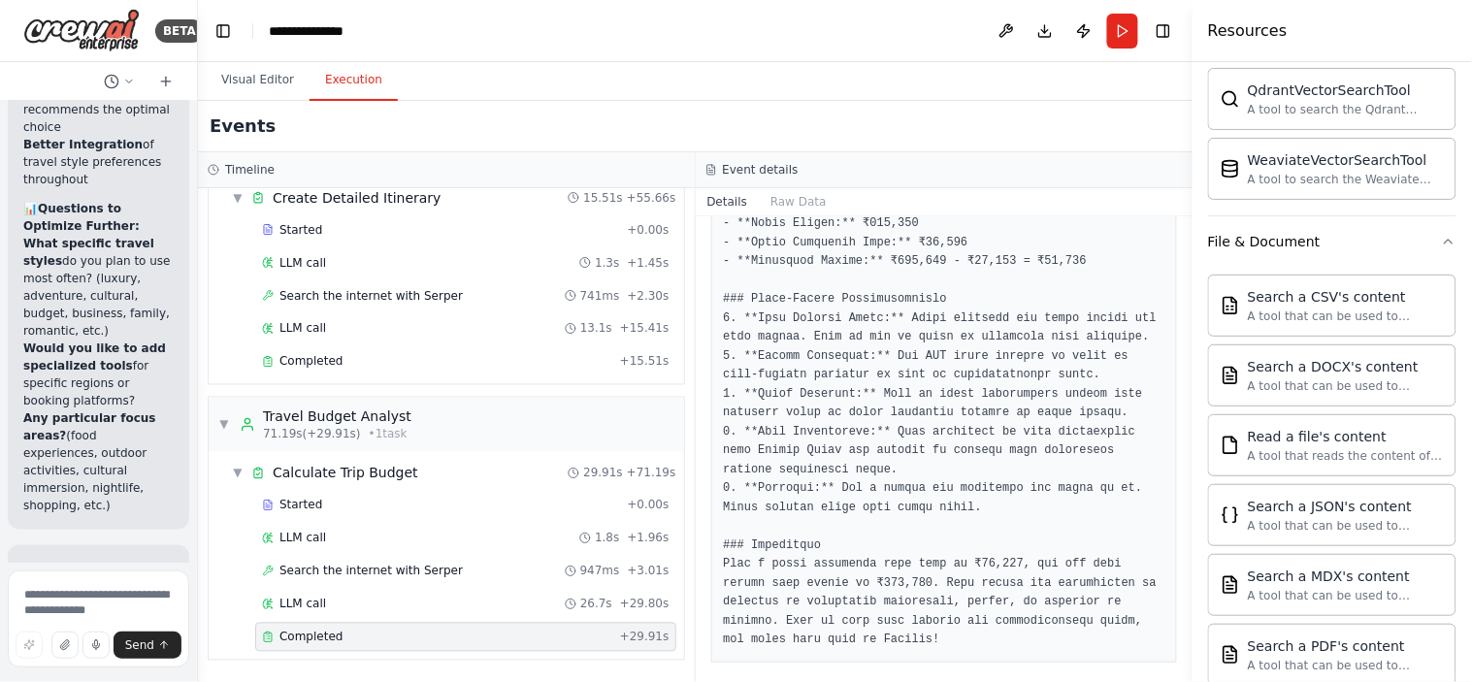
click at [322, 87] on button "Execution" at bounding box center [353, 80] width 88 height 41
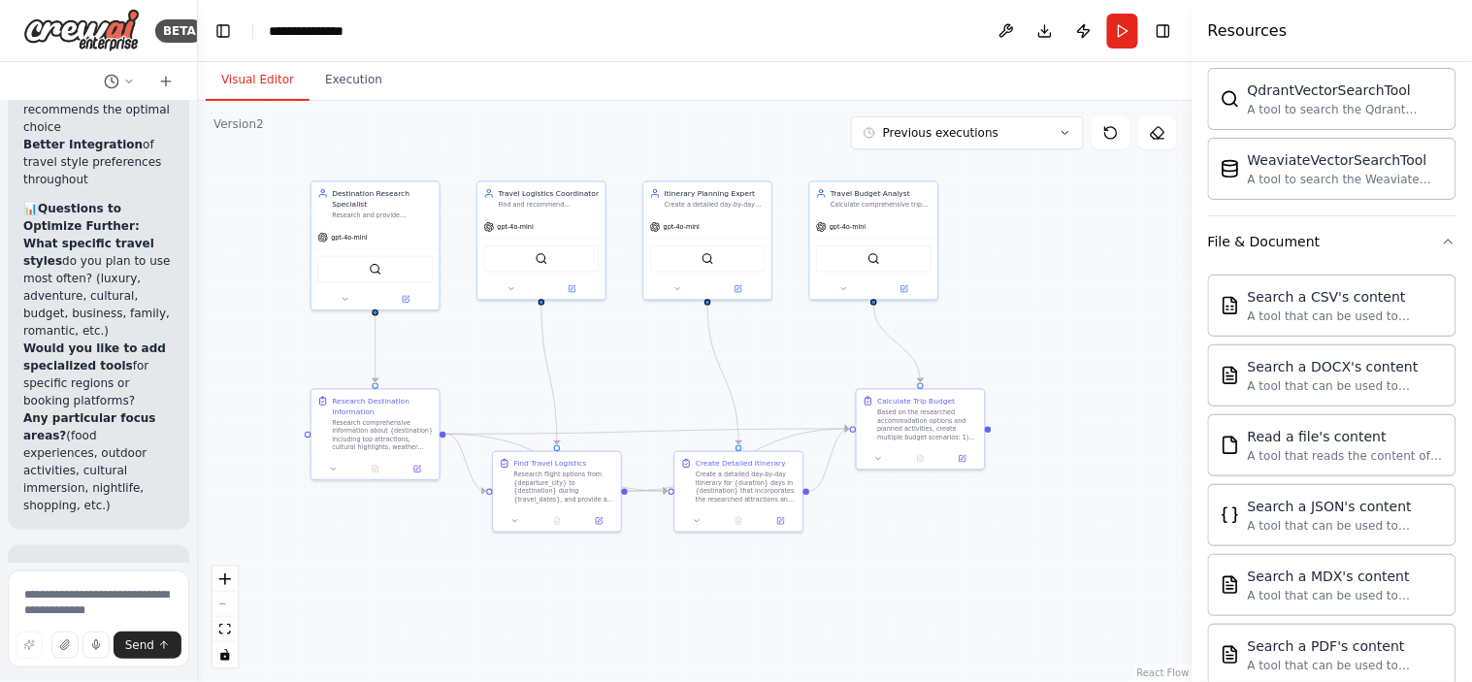
click at [231, 83] on button "Visual Editor" at bounding box center [258, 80] width 104 height 41
click at [1120, 41] on button "Run" at bounding box center [1122, 31] width 31 height 35
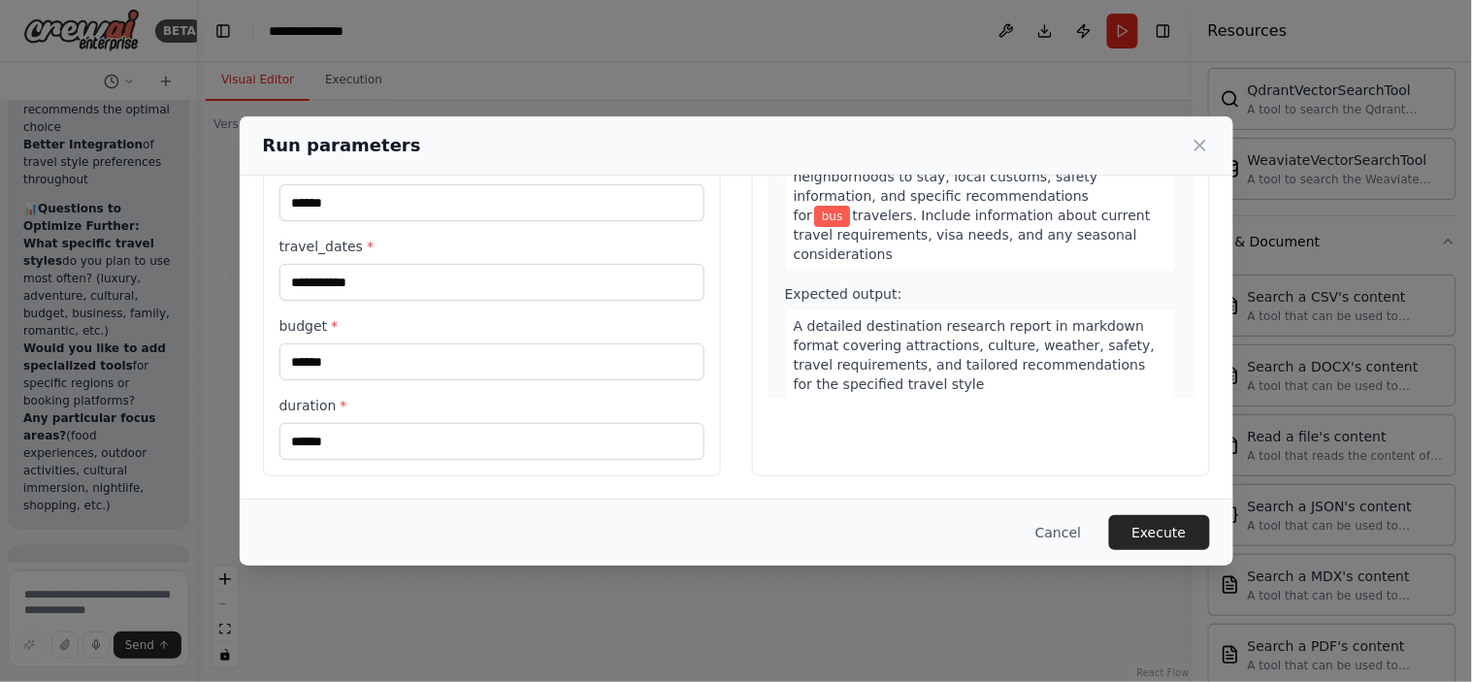
scroll to position [243, 0]
click at [366, 362] on input "******" at bounding box center [491, 362] width 425 height 37
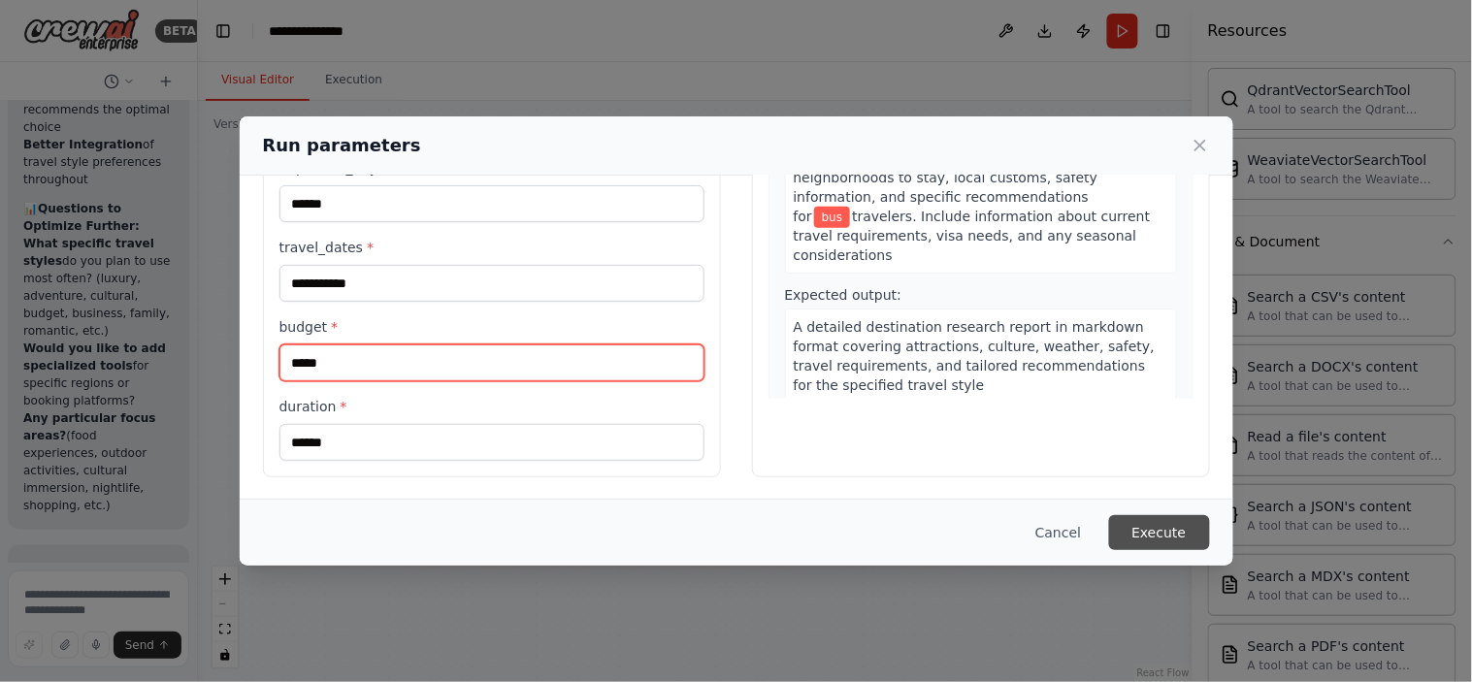
type input "*****"
click at [1156, 532] on button "Execute" at bounding box center [1159, 532] width 101 height 35
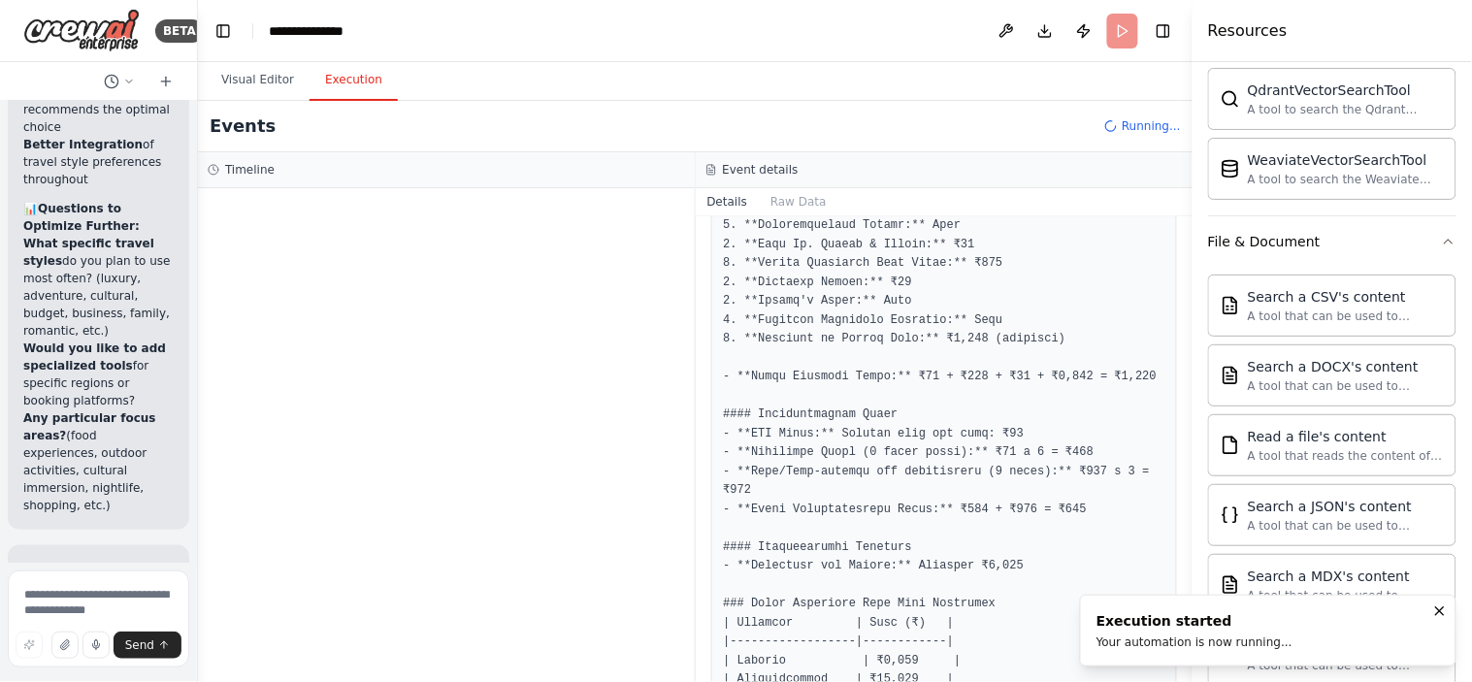
scroll to position [0, 0]
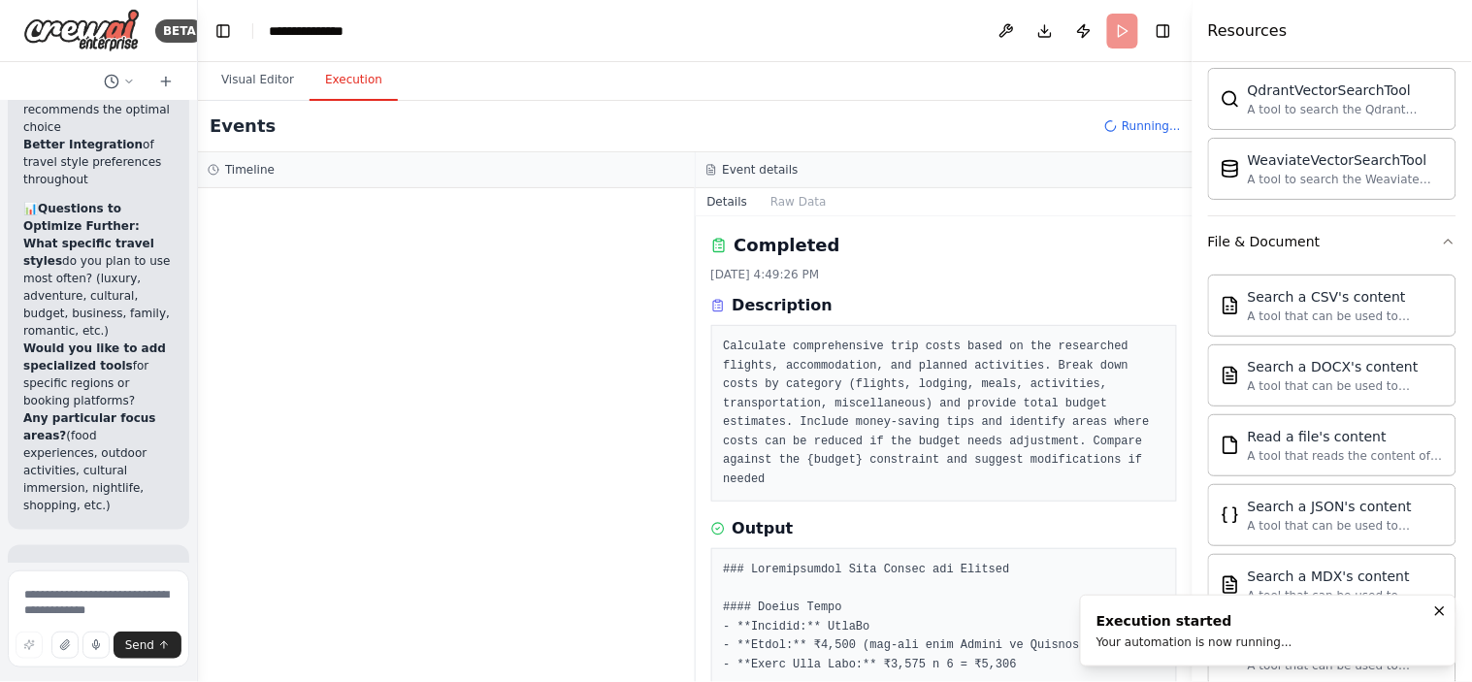
click at [719, 199] on button "Details" at bounding box center [727, 201] width 64 height 27
click at [792, 204] on button "Raw Data" at bounding box center [799, 201] width 80 height 27
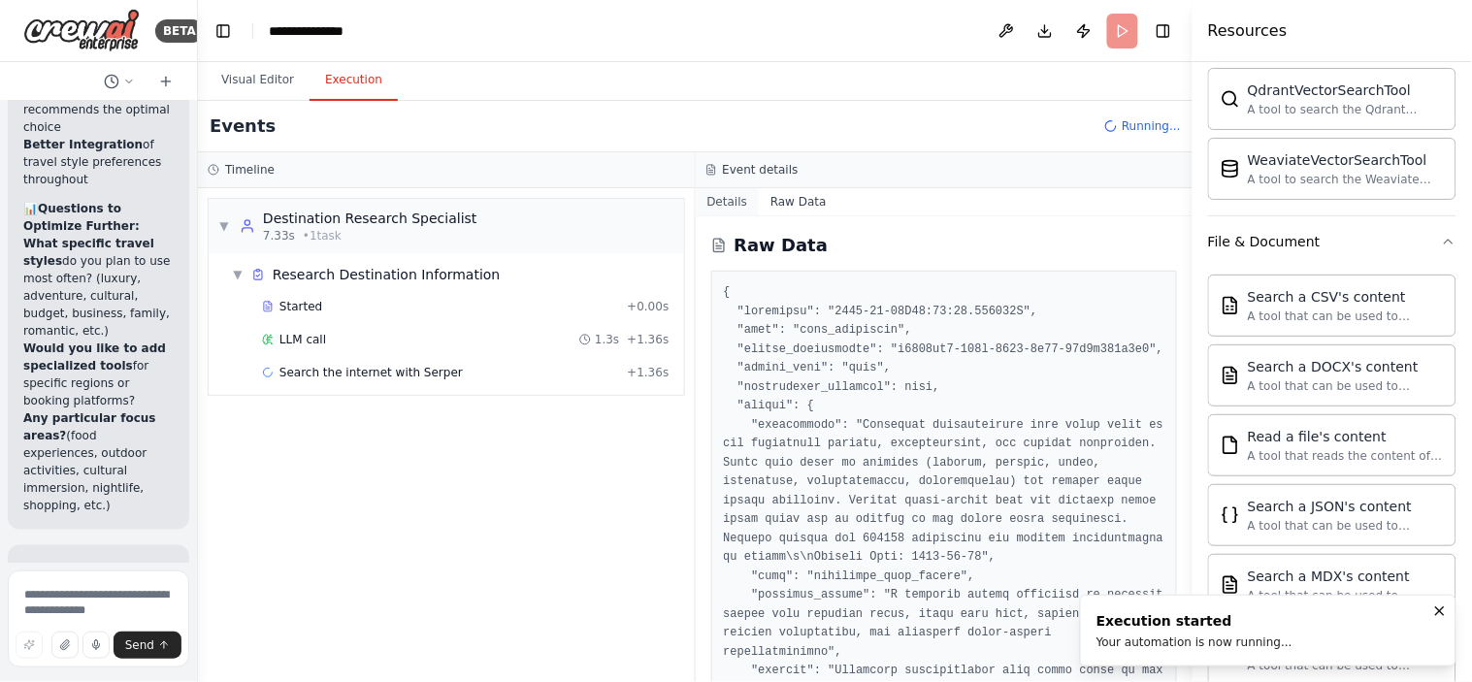
click at [719, 202] on button "Details" at bounding box center [727, 201] width 64 height 27
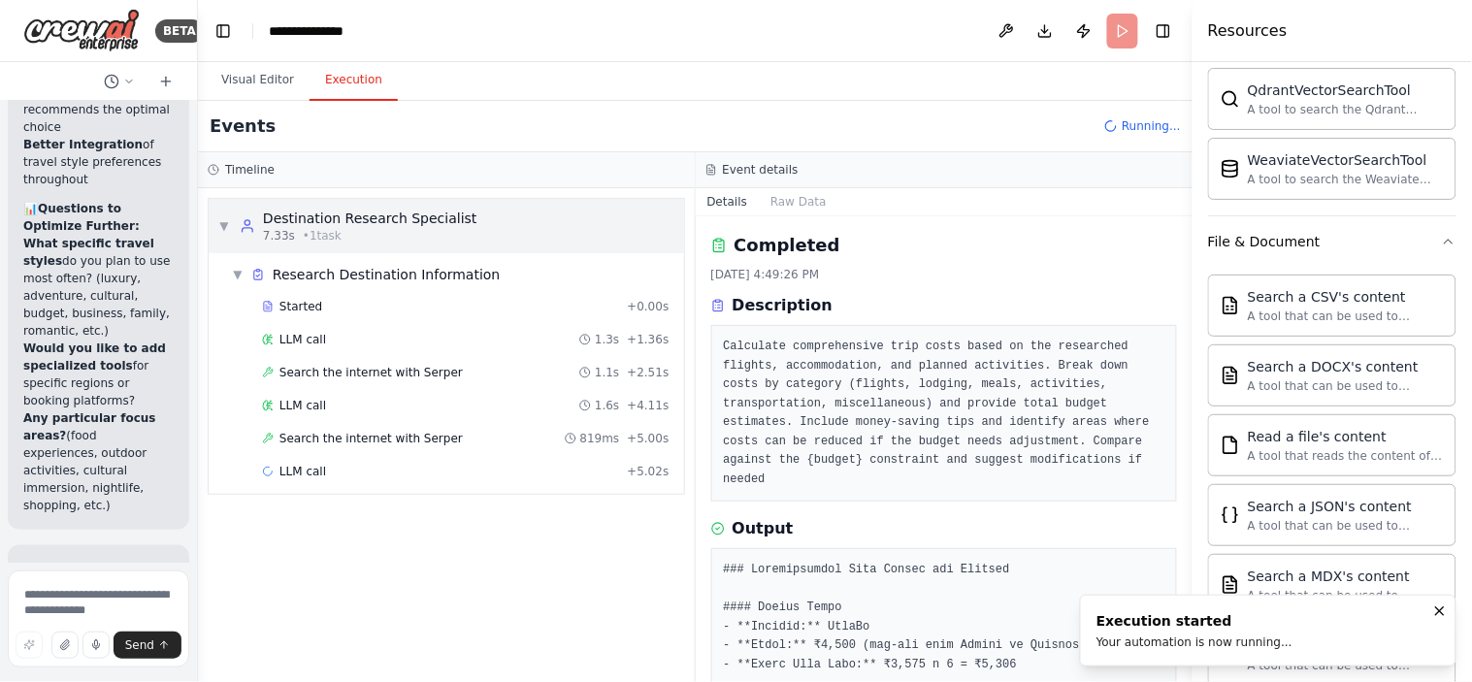
click at [216, 233] on div "▼ Destination Research Specialist 7.33s • 1 task" at bounding box center [446, 226] width 475 height 54
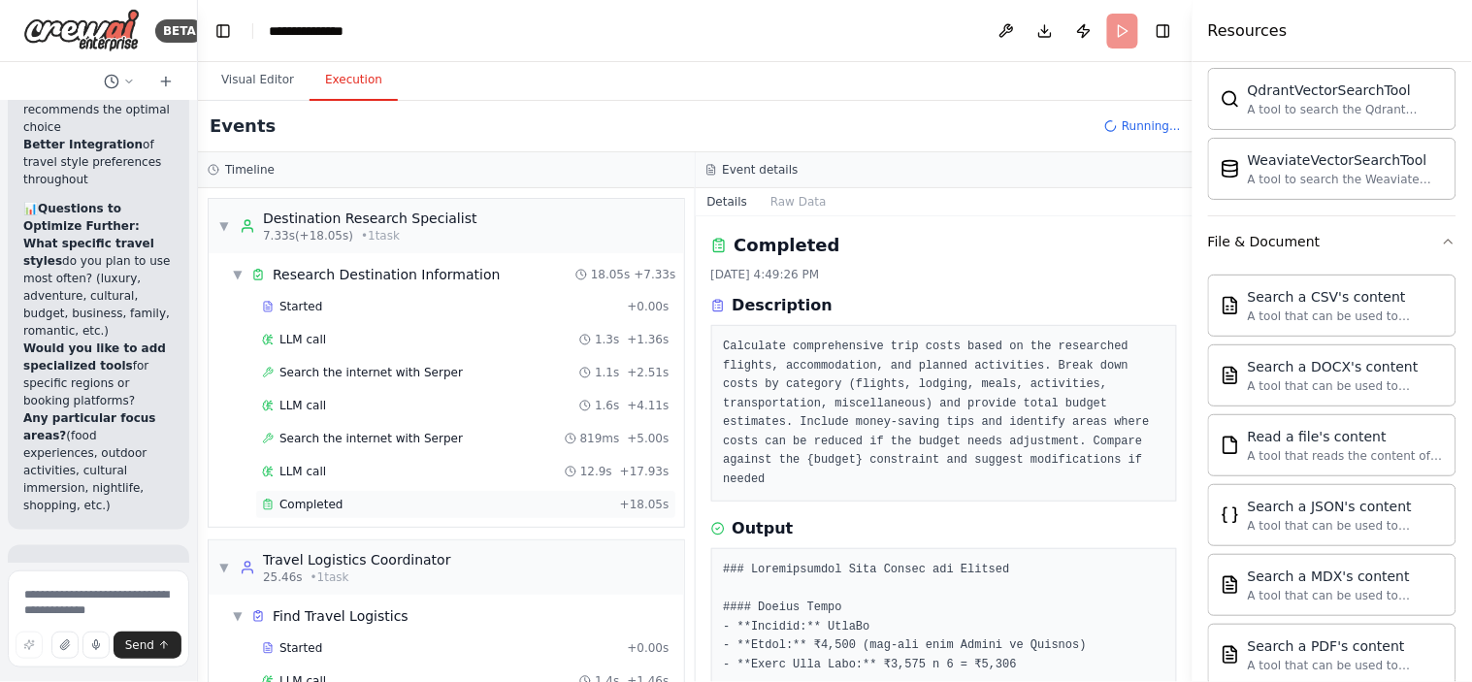
click at [301, 505] on span "Completed" at bounding box center [310, 505] width 63 height 16
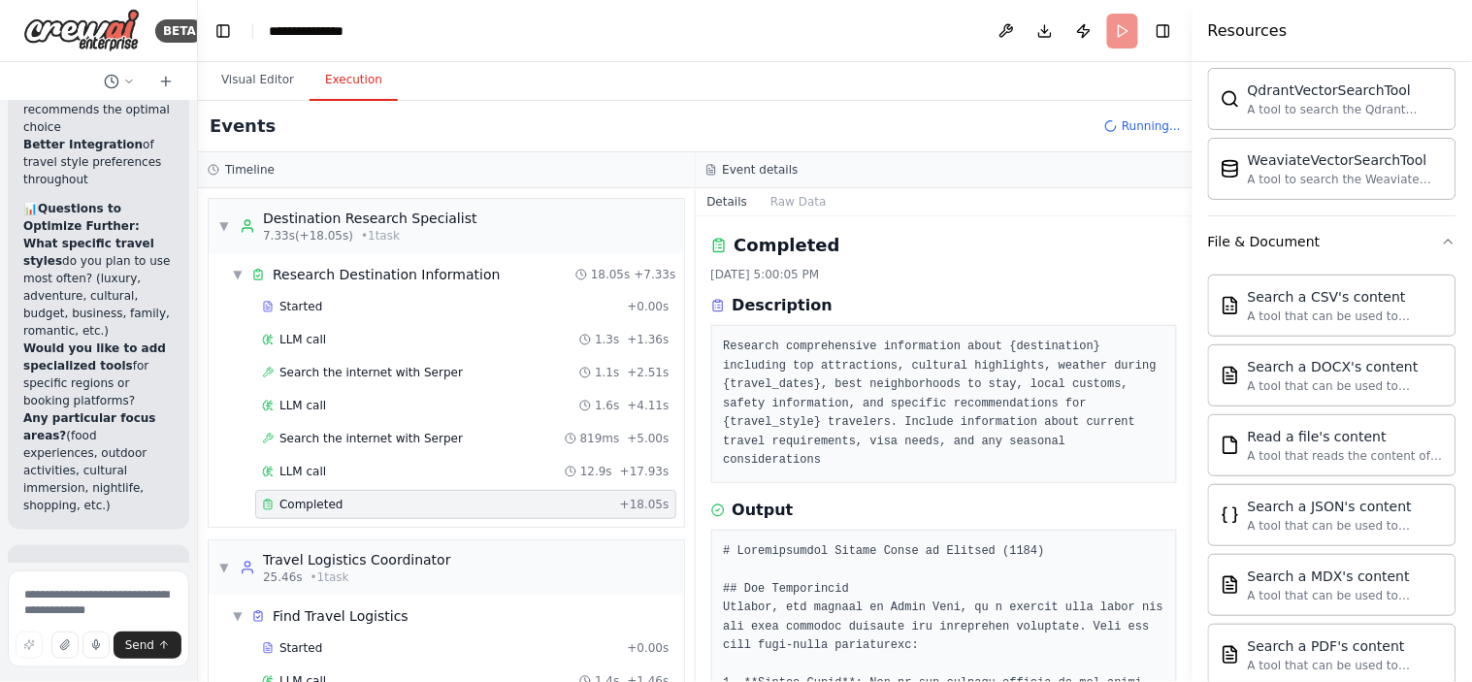
click at [404, 501] on div "Completed" at bounding box center [437, 505] width 350 height 16
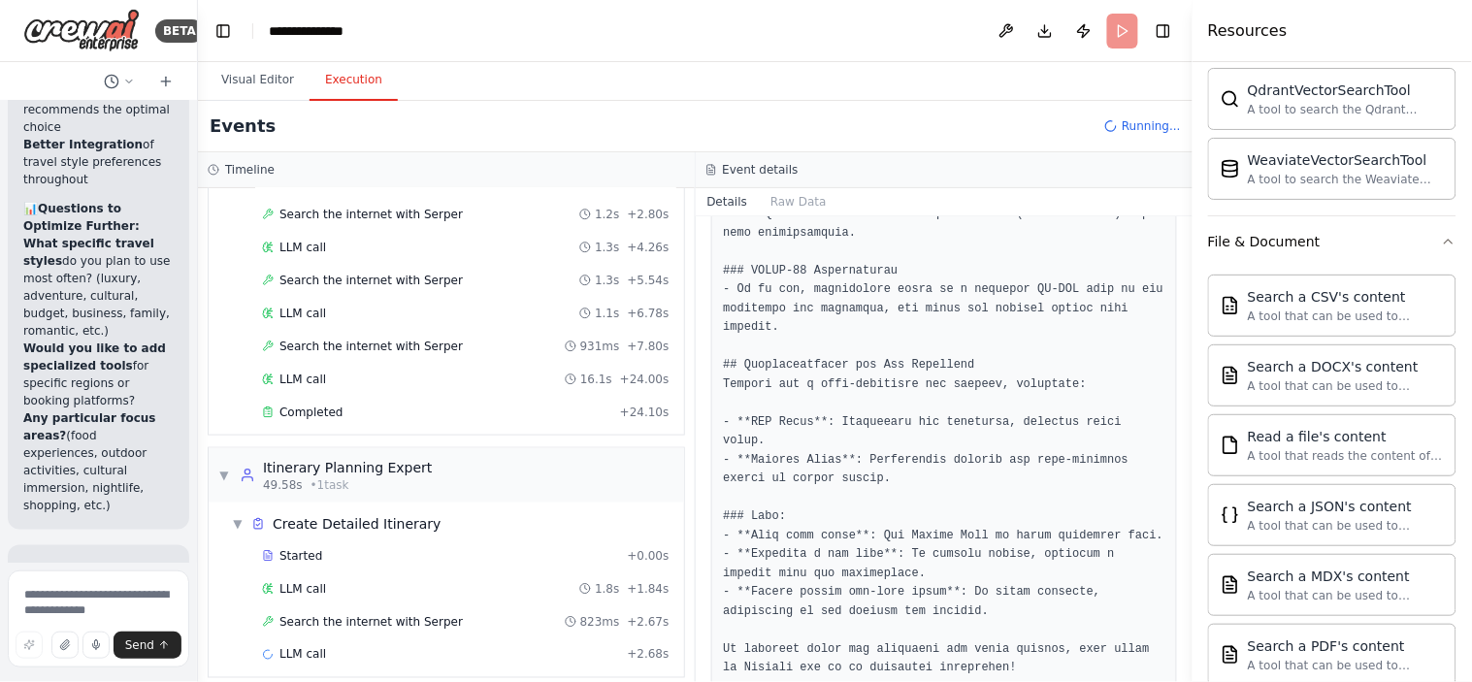
scroll to position [521, 0]
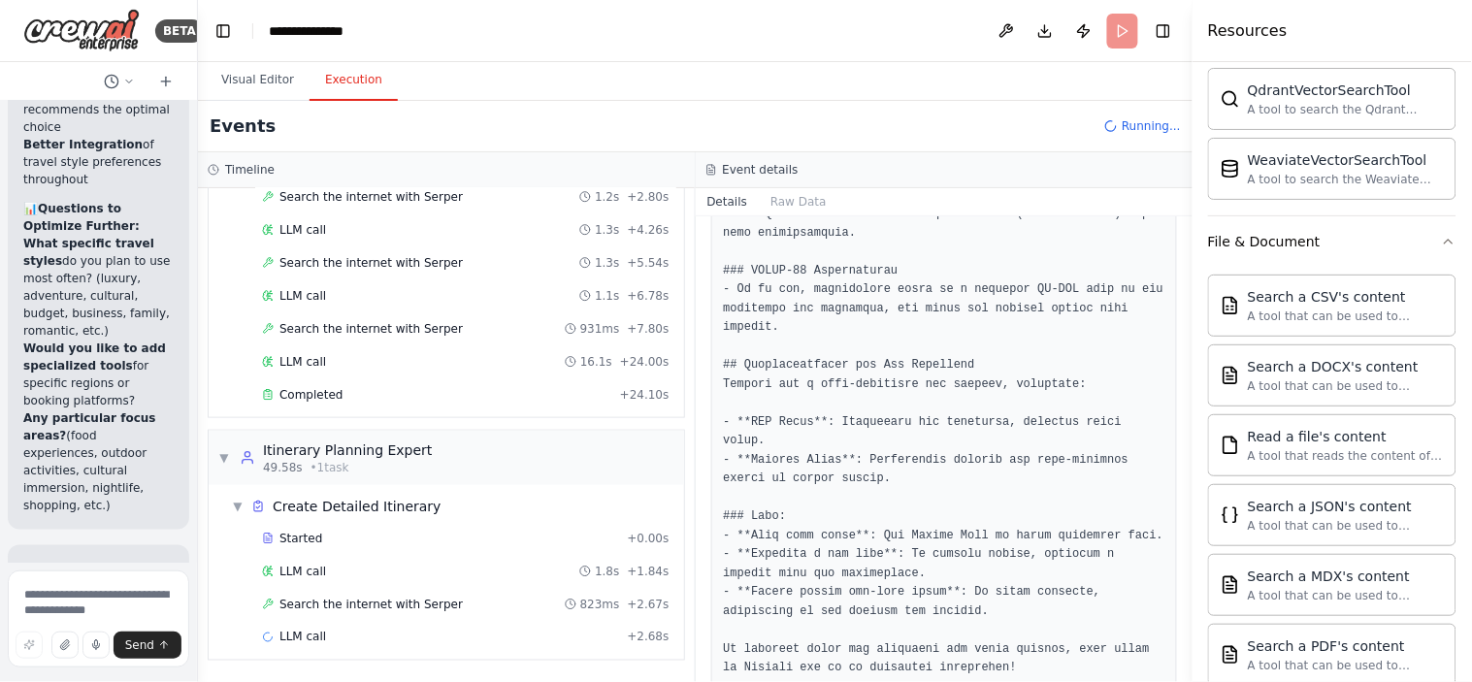
click at [646, 613] on div "▼ Destination Research Specialist 7.33s (+18.05s) • 1 task ▼ Research Destinati…" at bounding box center [446, 435] width 497 height 494
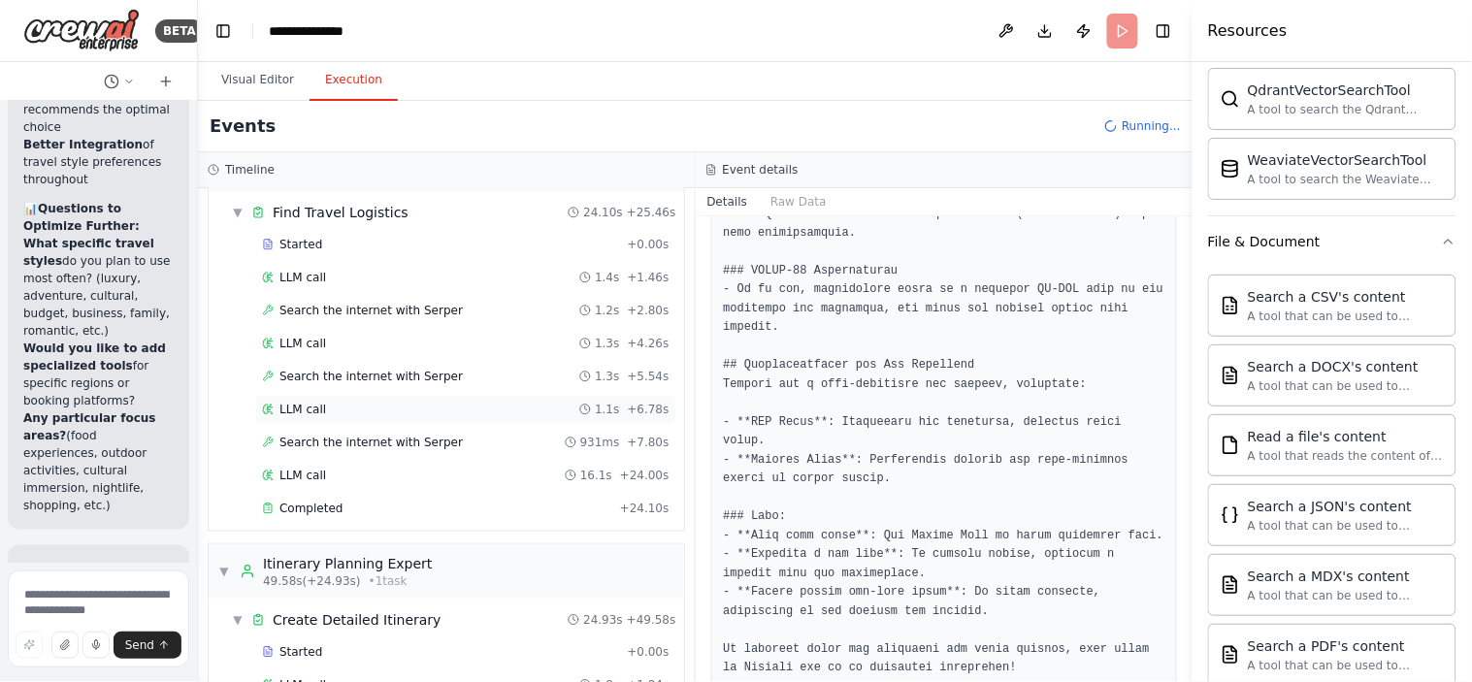
scroll to position [415, 0]
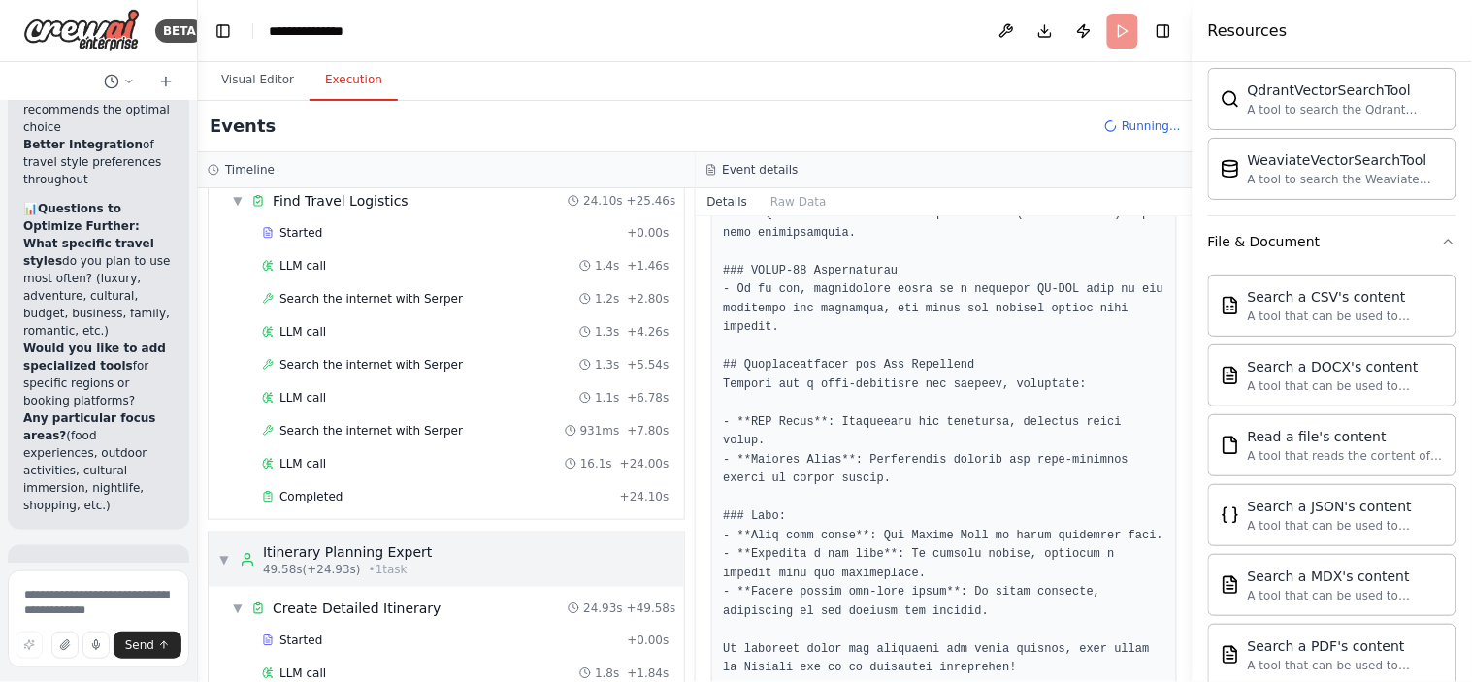
click at [223, 563] on span "▼" at bounding box center [224, 560] width 12 height 16
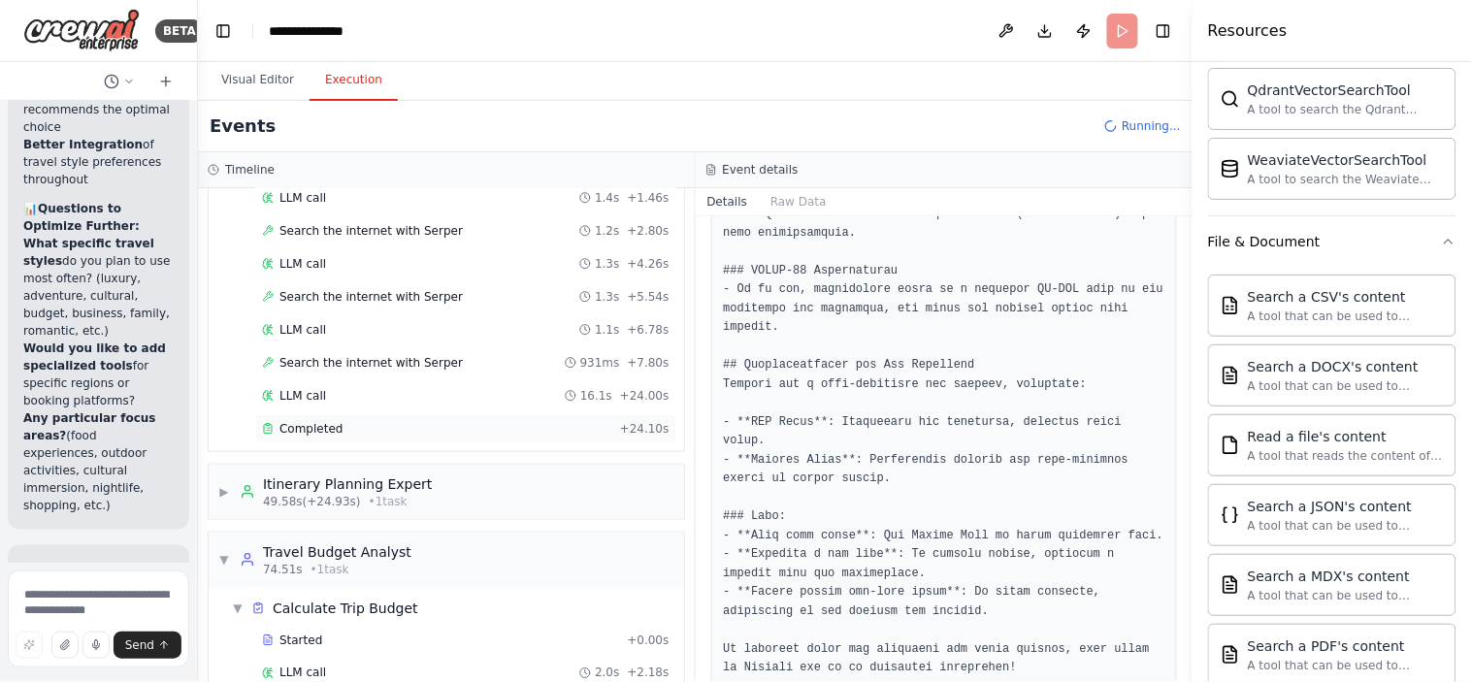
scroll to position [0, 0]
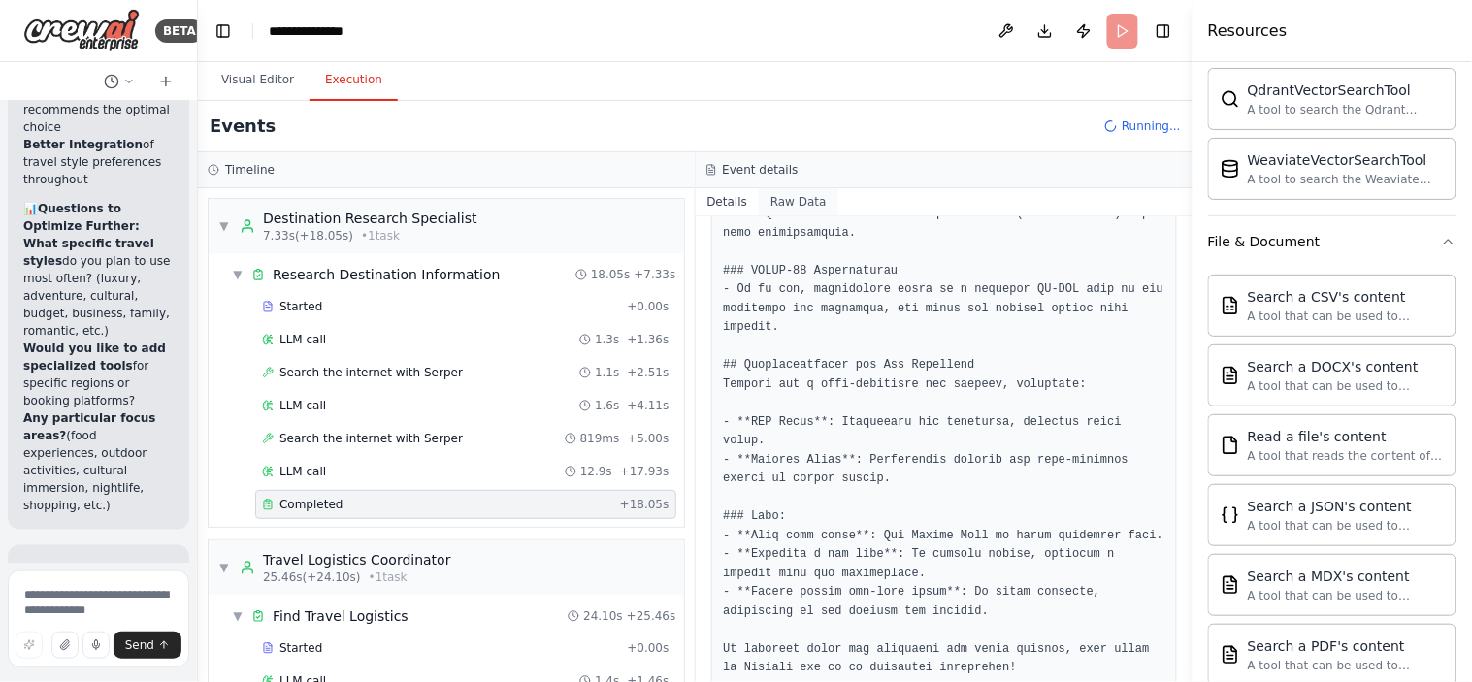
click at [791, 197] on button "Raw Data" at bounding box center [799, 201] width 80 height 27
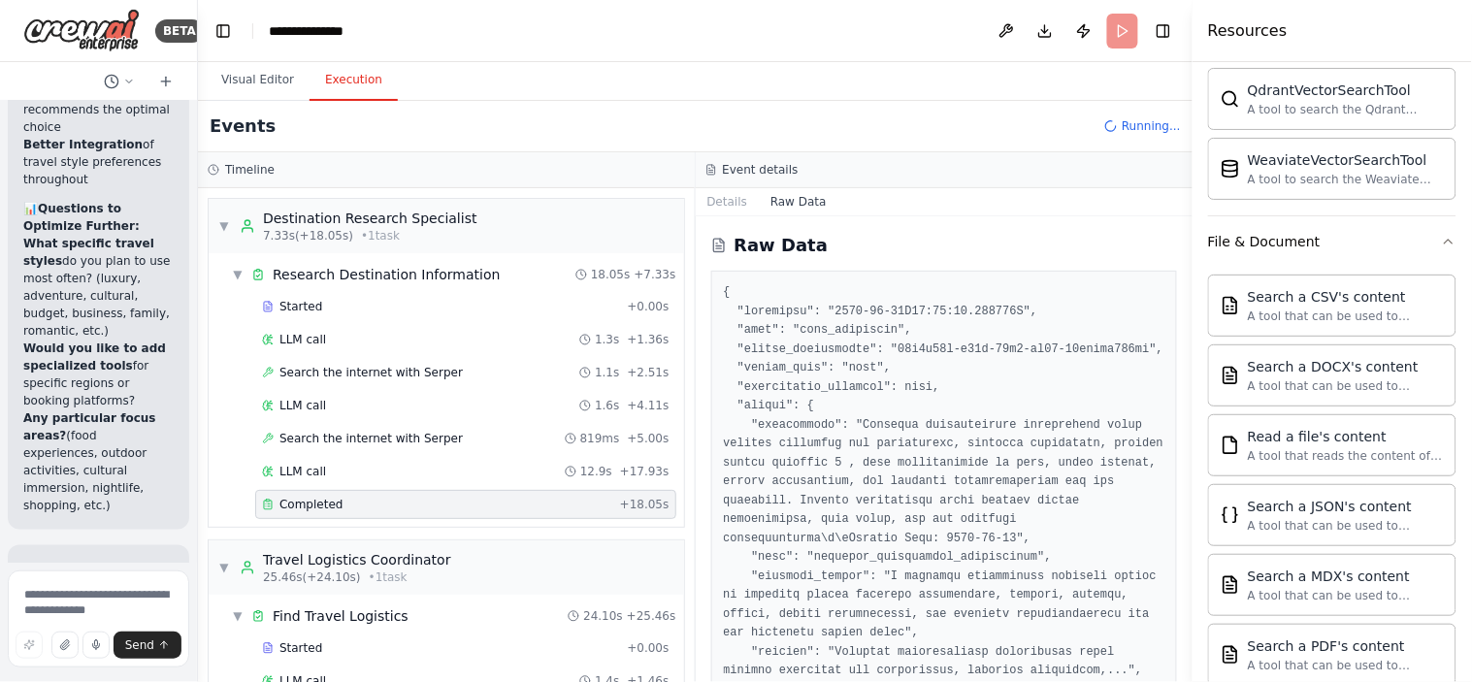
click at [777, 199] on button "Raw Data" at bounding box center [799, 201] width 80 height 27
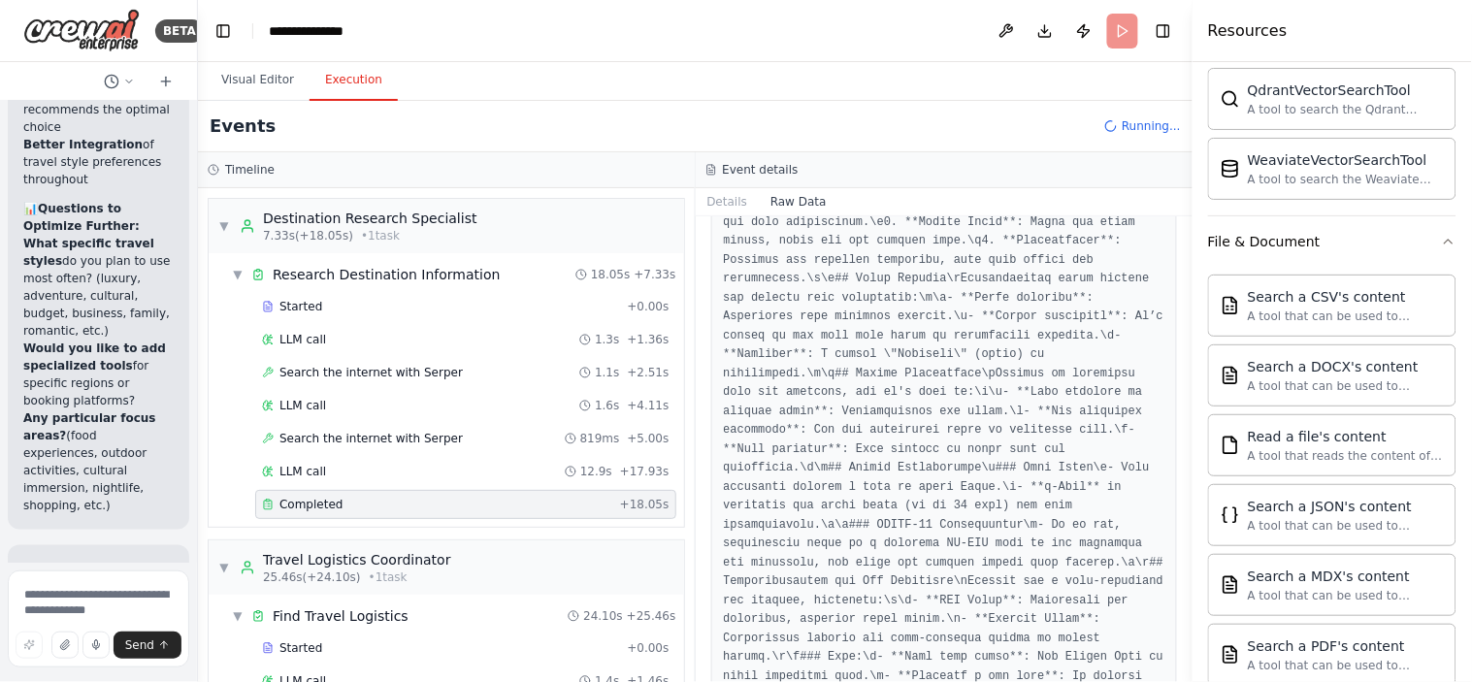
scroll to position [3050, 0]
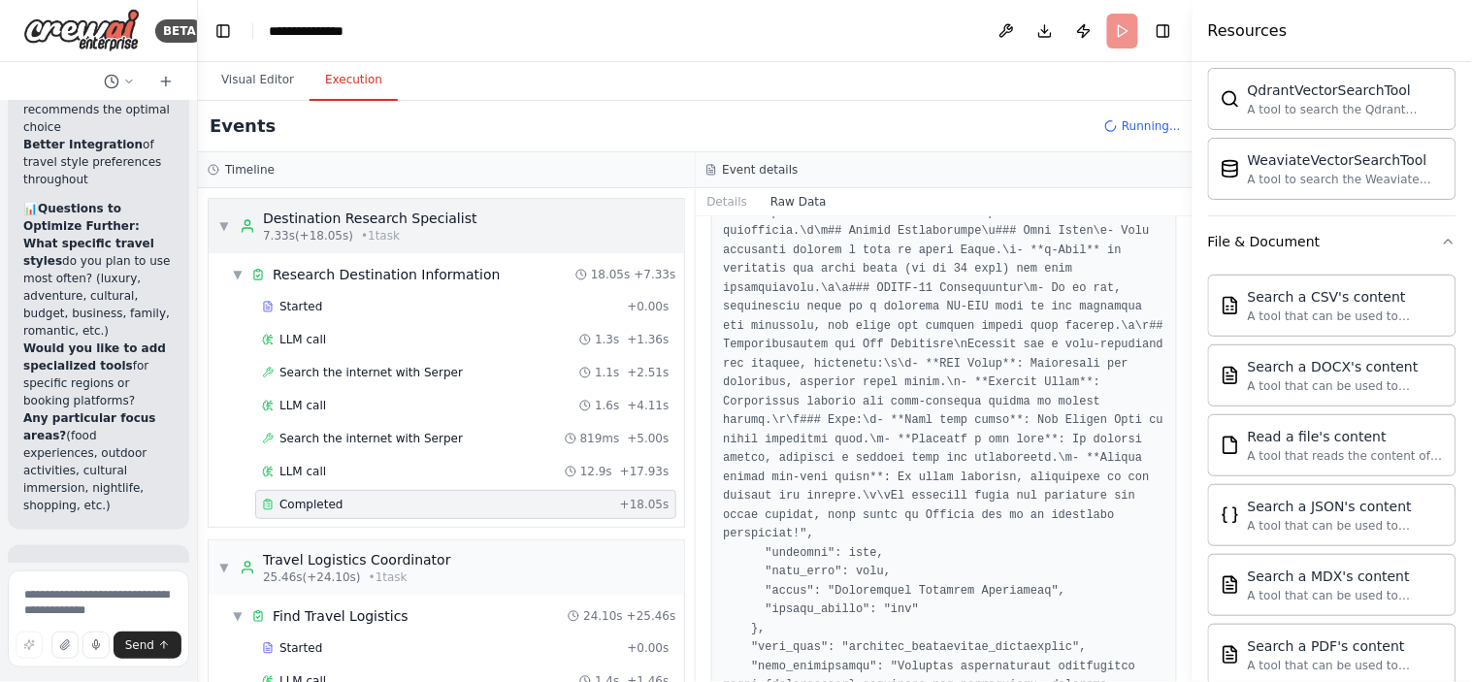
click at [225, 231] on span "▼" at bounding box center [224, 226] width 12 height 16
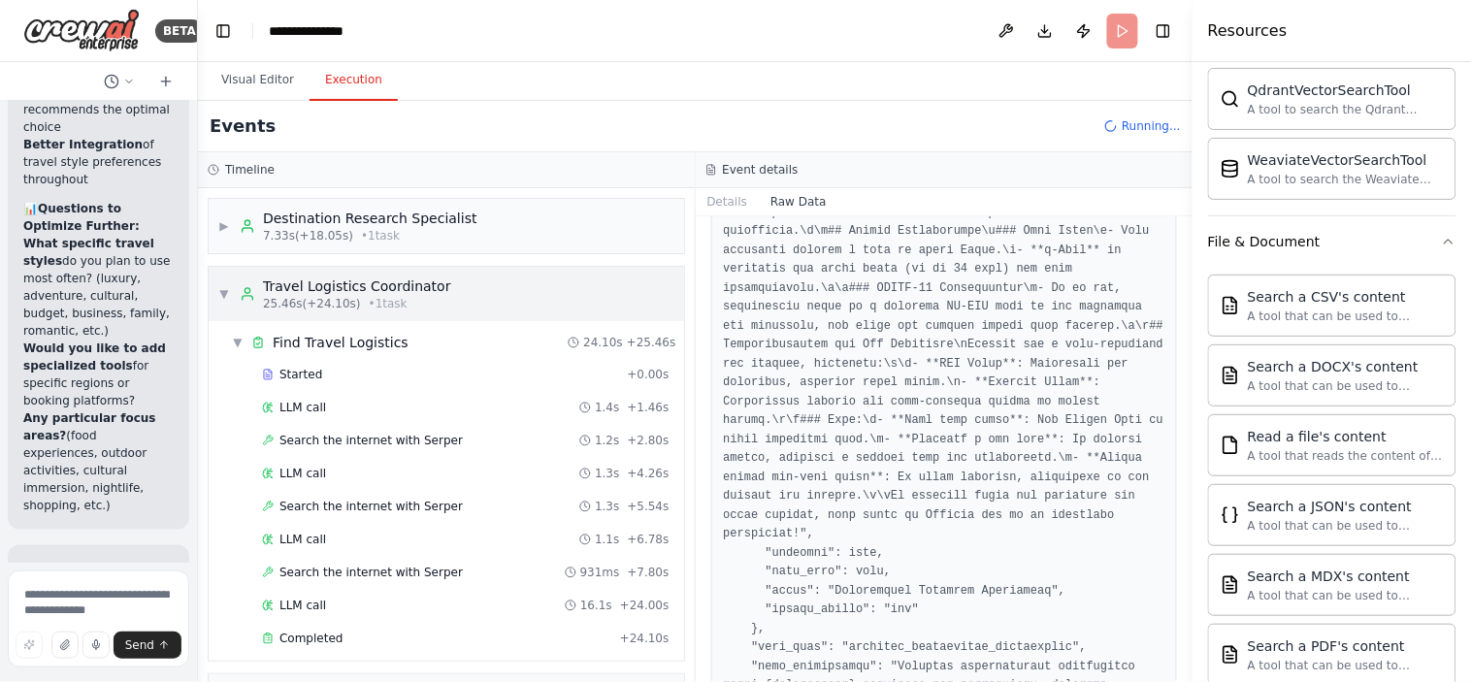
click at [224, 291] on span "▼" at bounding box center [224, 294] width 12 height 16
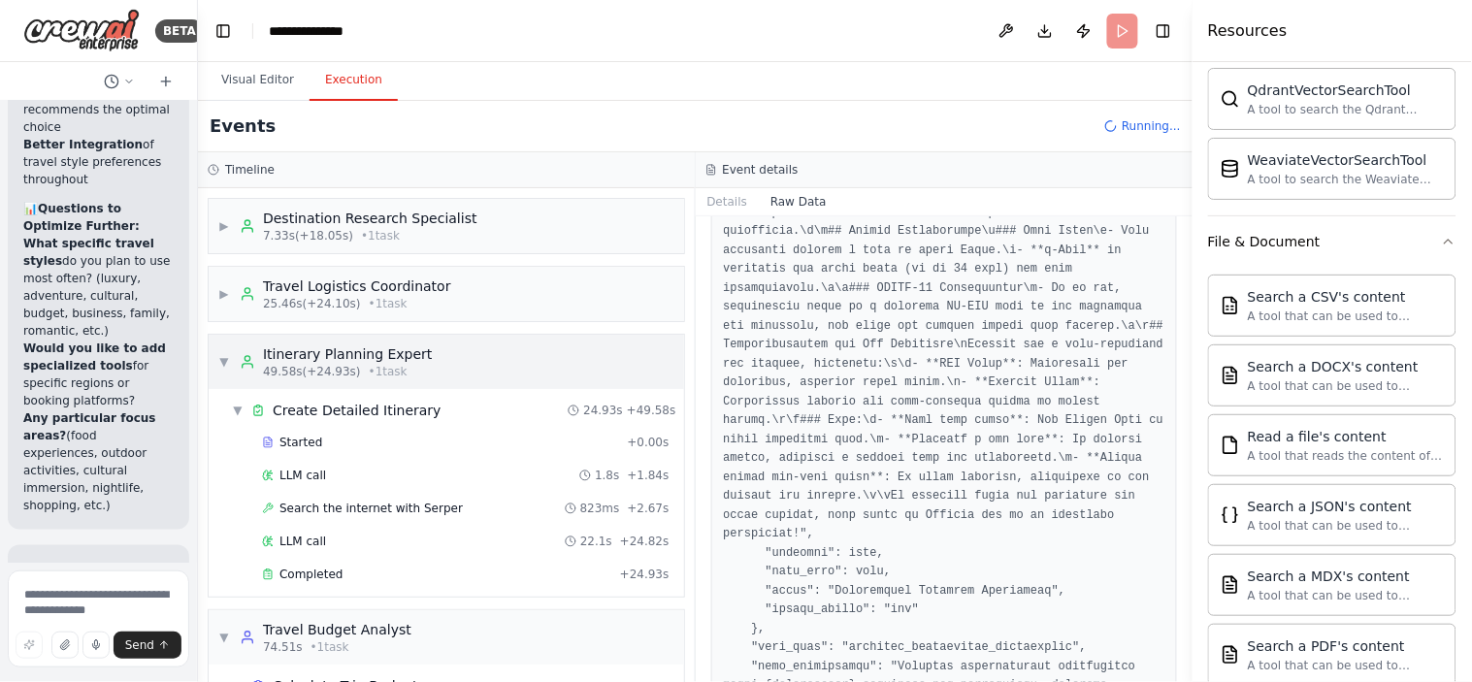
click at [221, 354] on span "▼" at bounding box center [224, 362] width 12 height 16
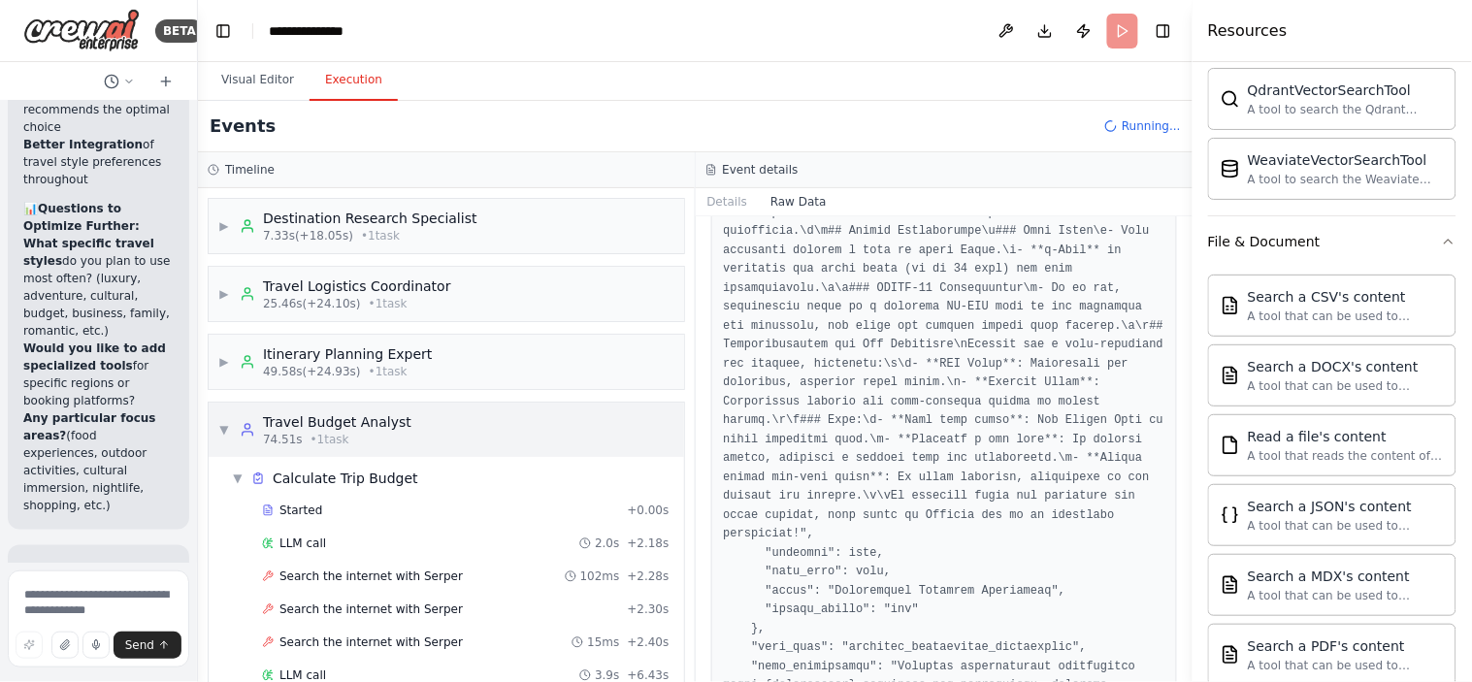
click at [227, 422] on span "▼" at bounding box center [224, 430] width 12 height 16
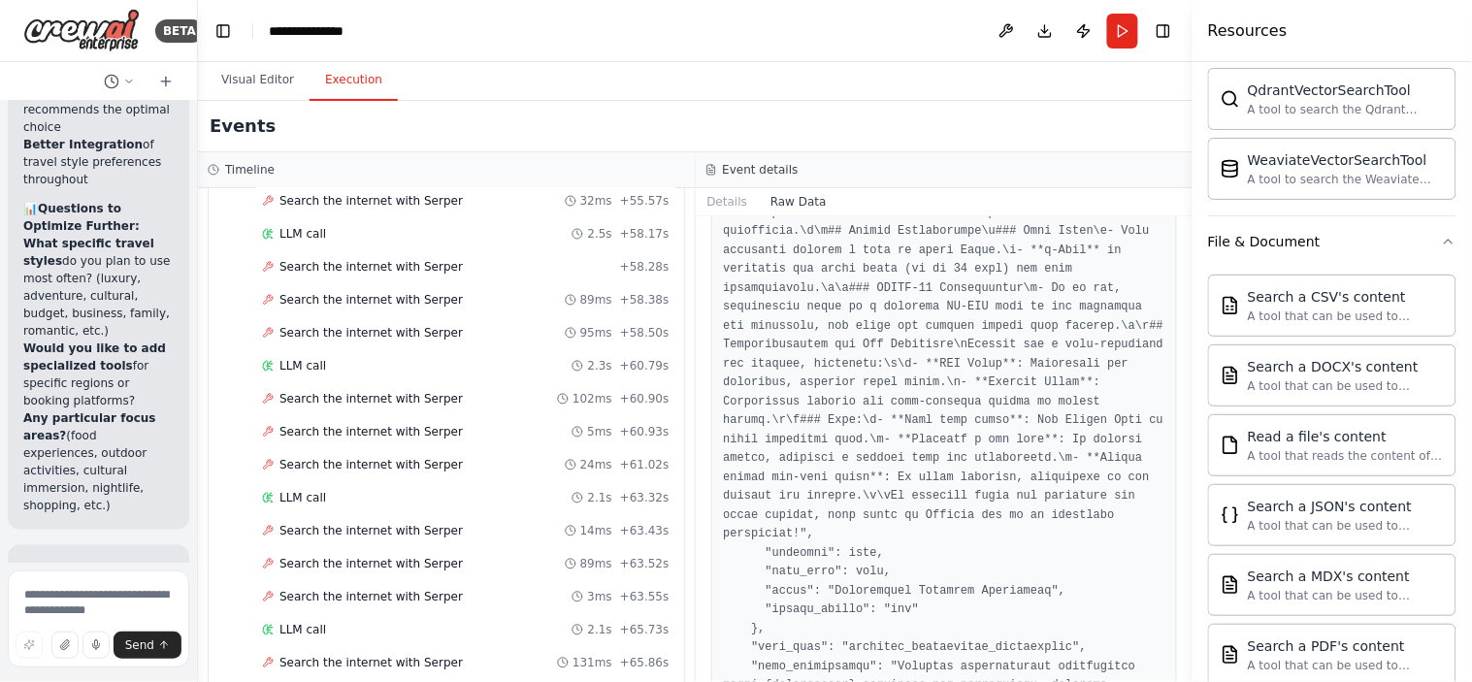
scroll to position [4082, 0]
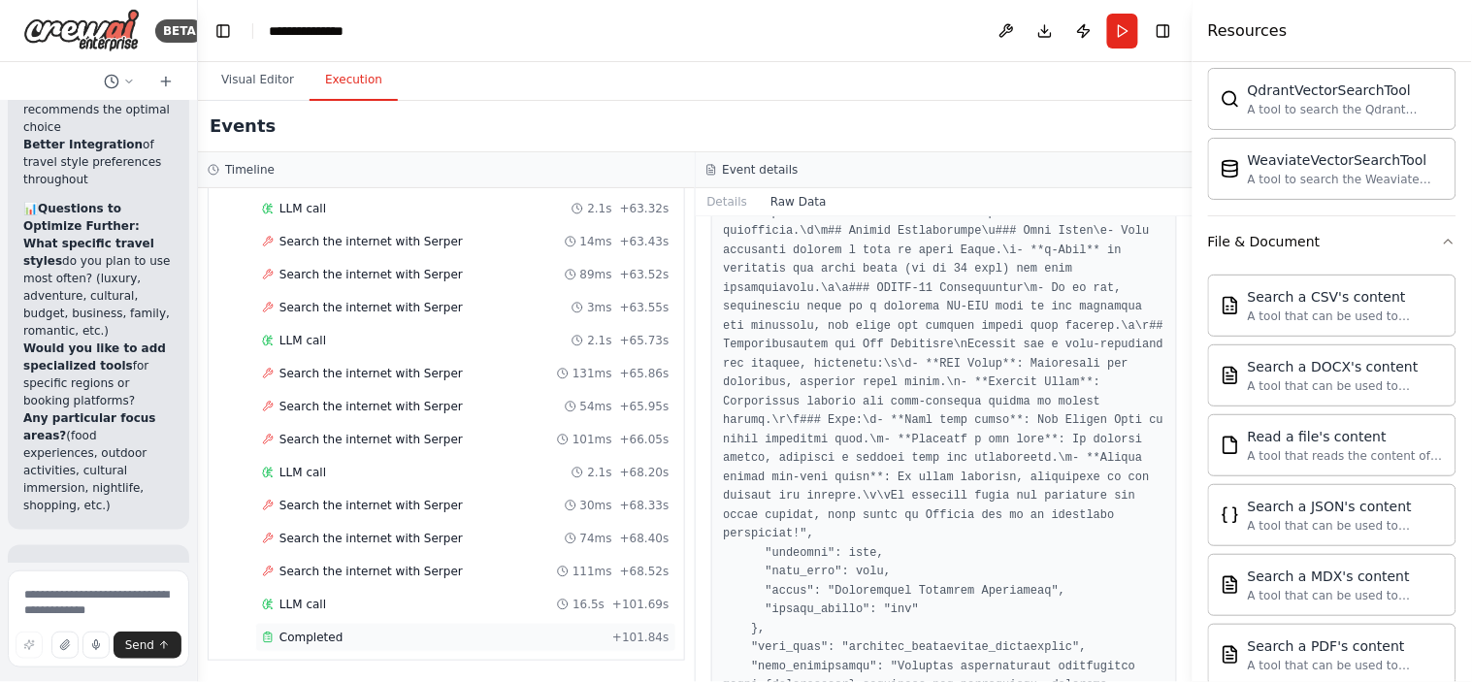
click at [304, 613] on span "Completed" at bounding box center [310, 638] width 63 height 16
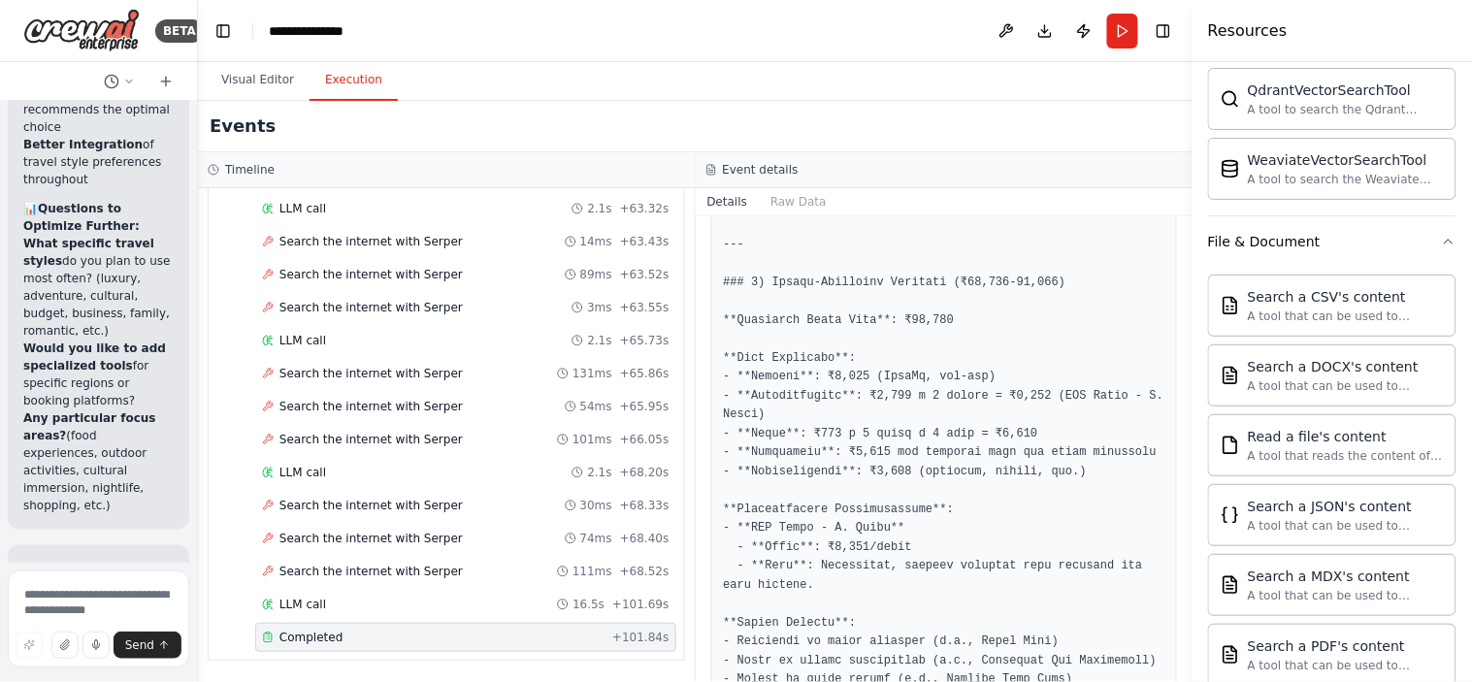
scroll to position [0, 0]
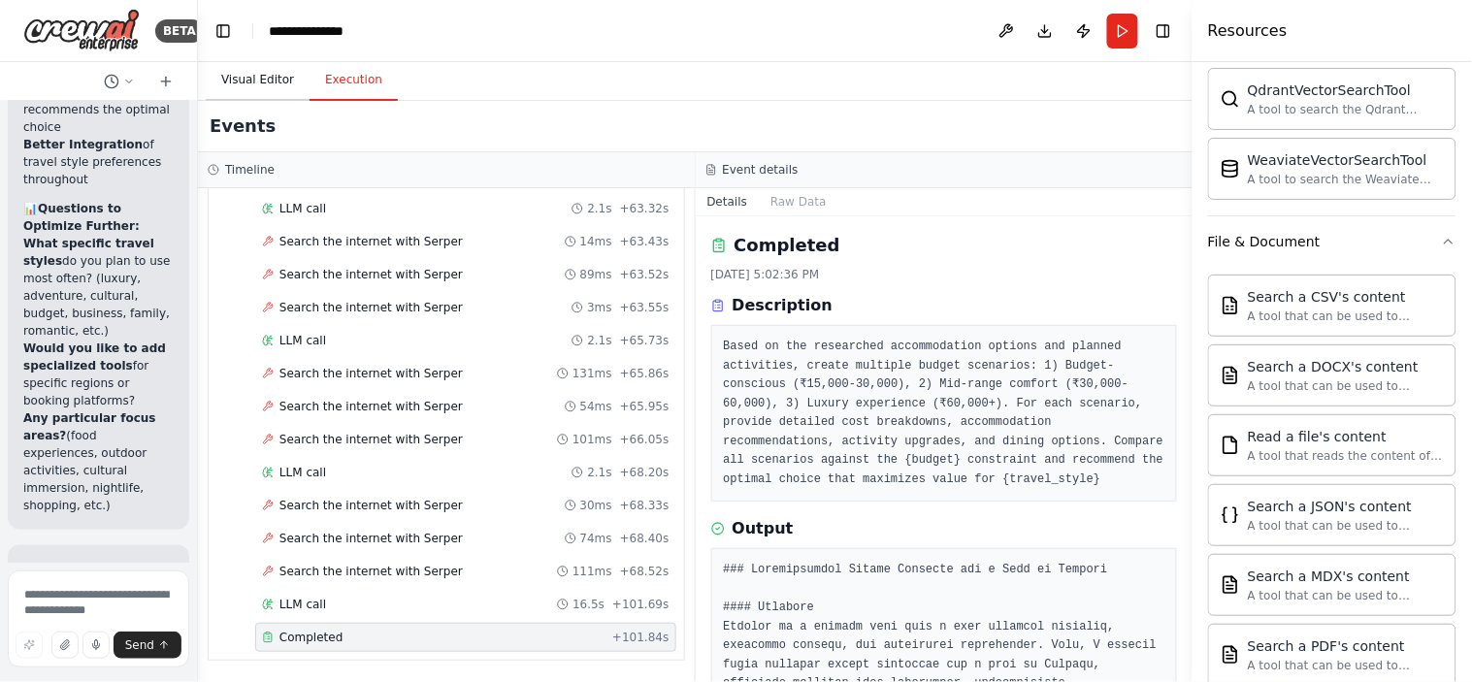
click at [243, 87] on button "Visual Editor" at bounding box center [258, 80] width 104 height 41
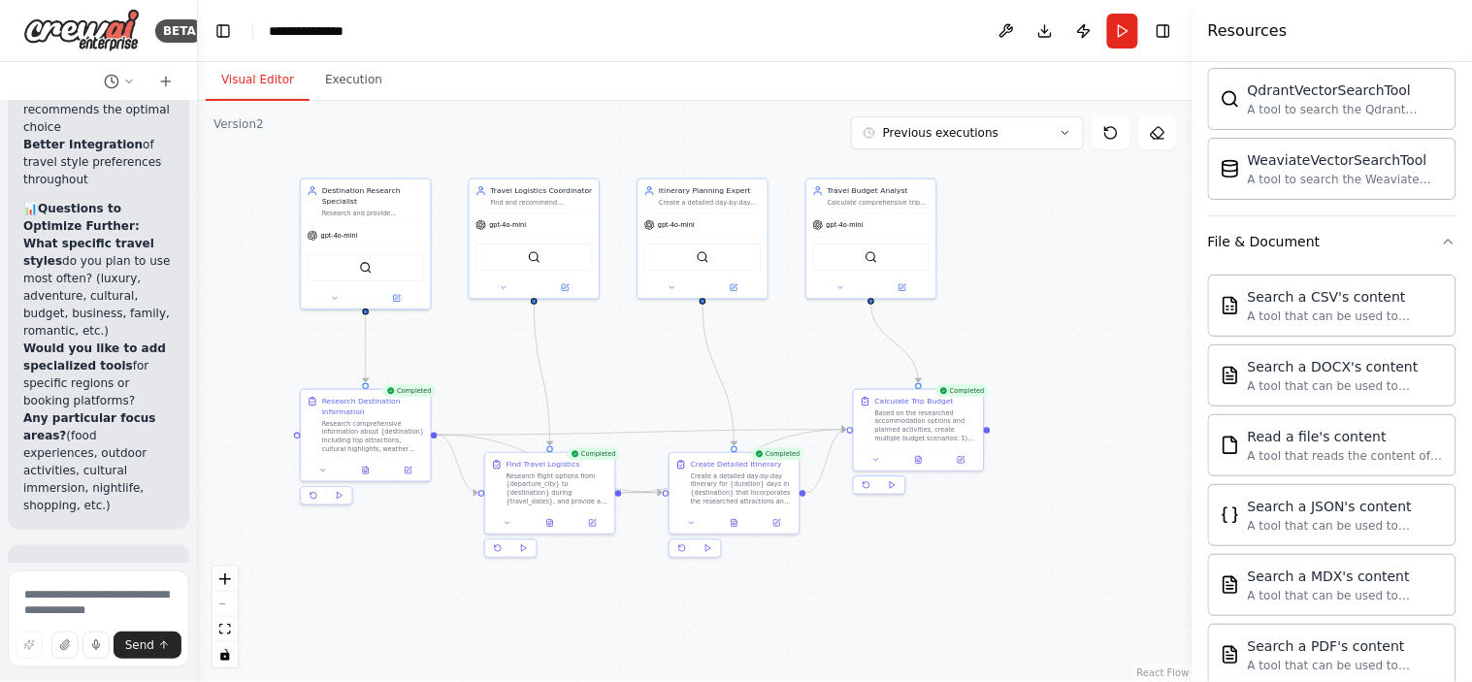
scroll to position [6404, 0]
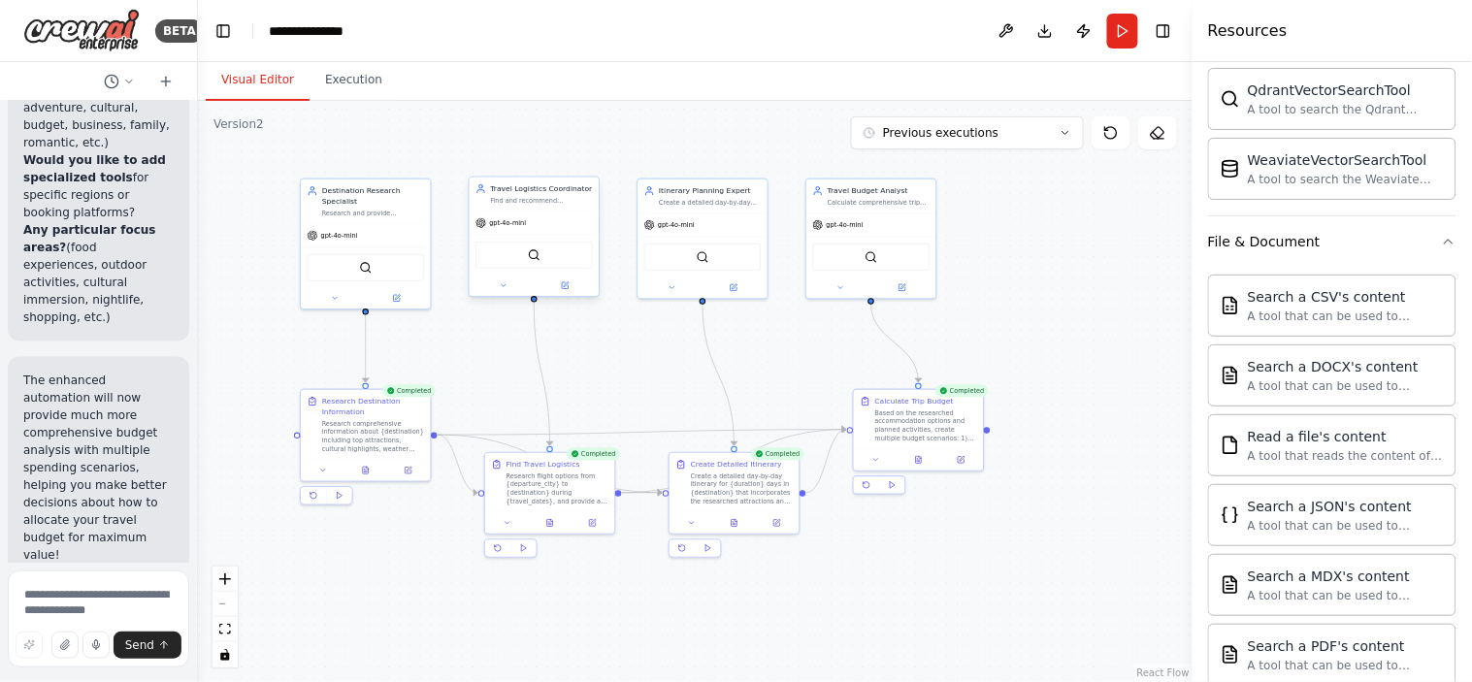
click at [505, 230] on div "gpt-4o-mini" at bounding box center [534, 222] width 130 height 23
click at [566, 285] on icon at bounding box center [566, 284] width 5 height 5
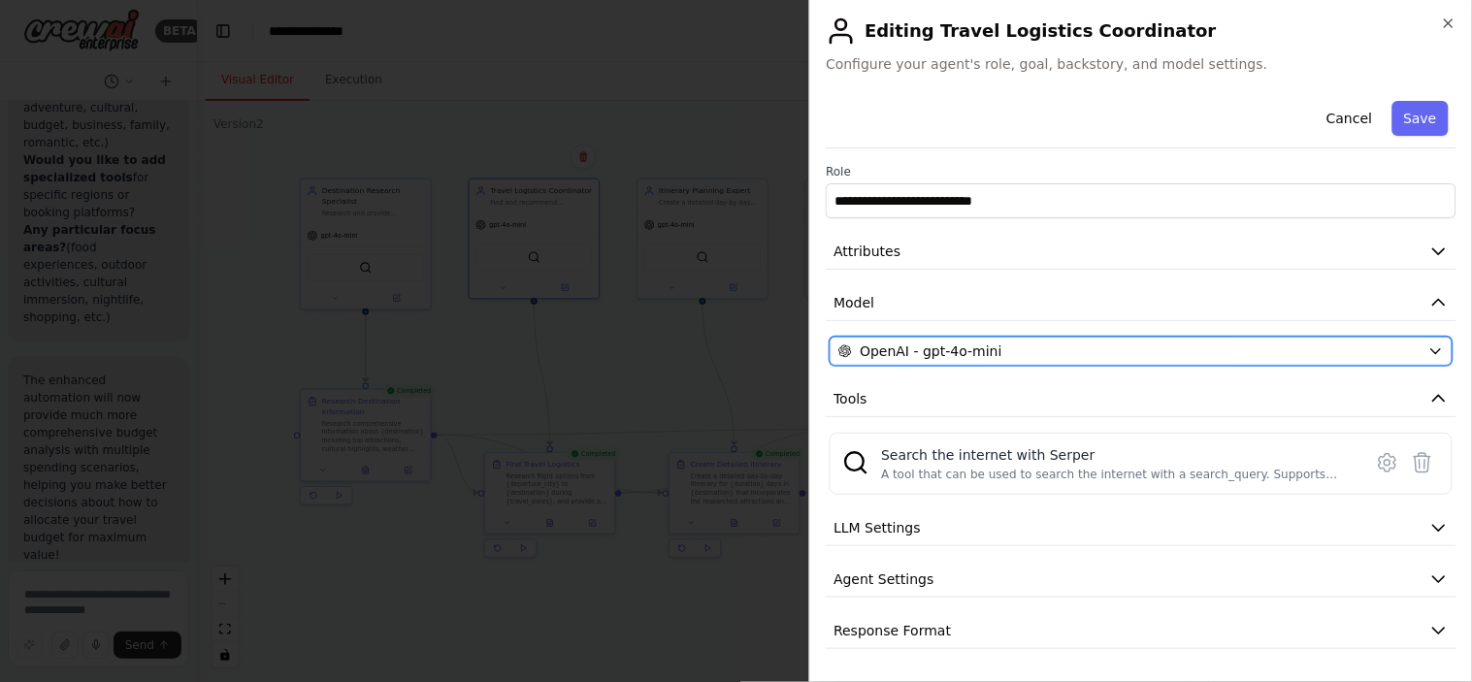
click at [958, 361] on span "OpenAI - gpt-4o-mini" at bounding box center [930, 350] width 142 height 19
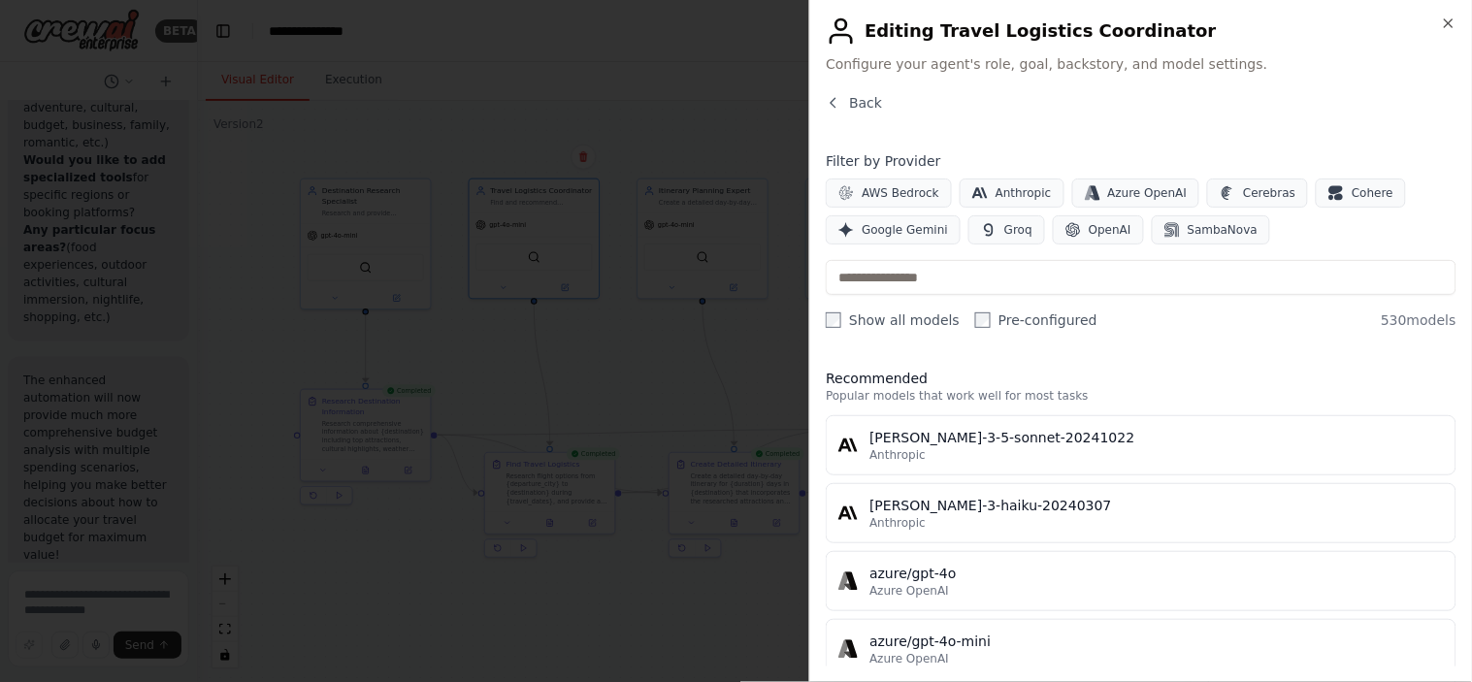
click at [892, 235] on span "Google Gemini" at bounding box center [904, 230] width 86 height 16
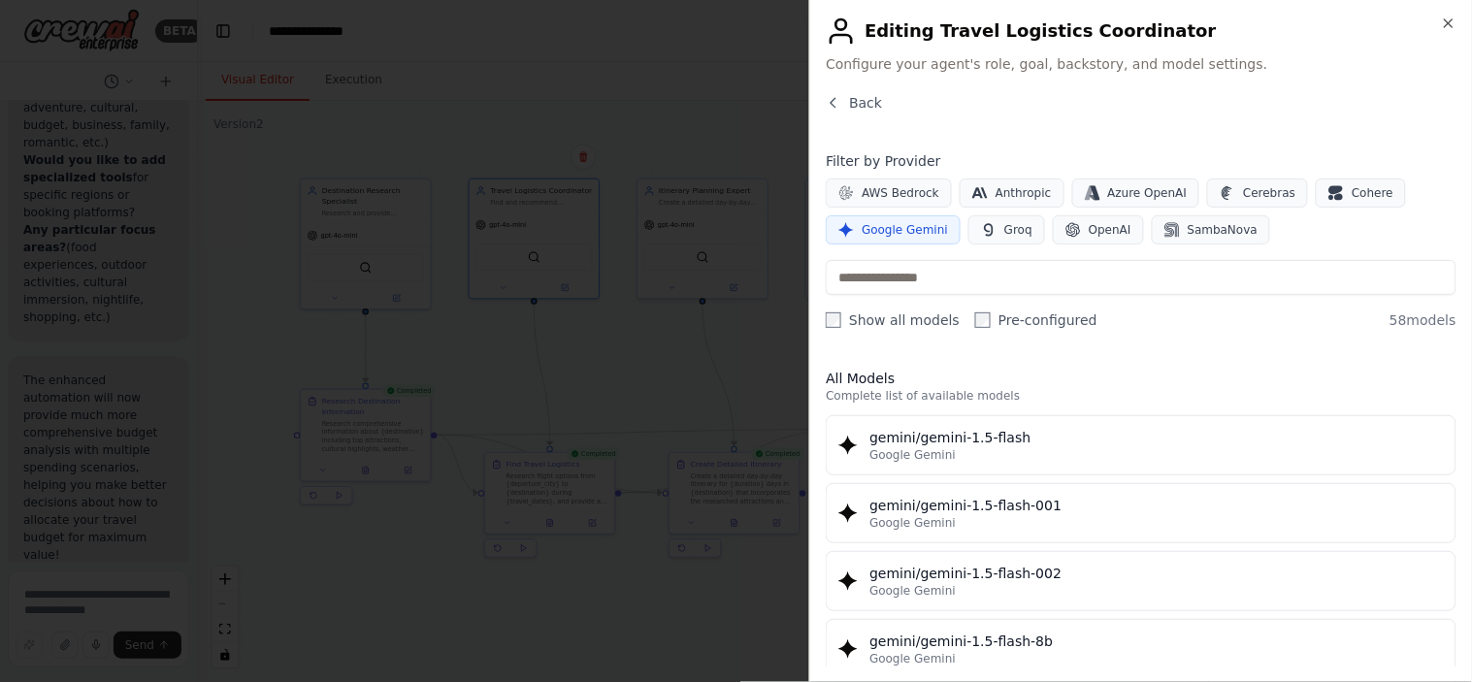
click at [896, 227] on span "Google Gemini" at bounding box center [904, 230] width 86 height 16
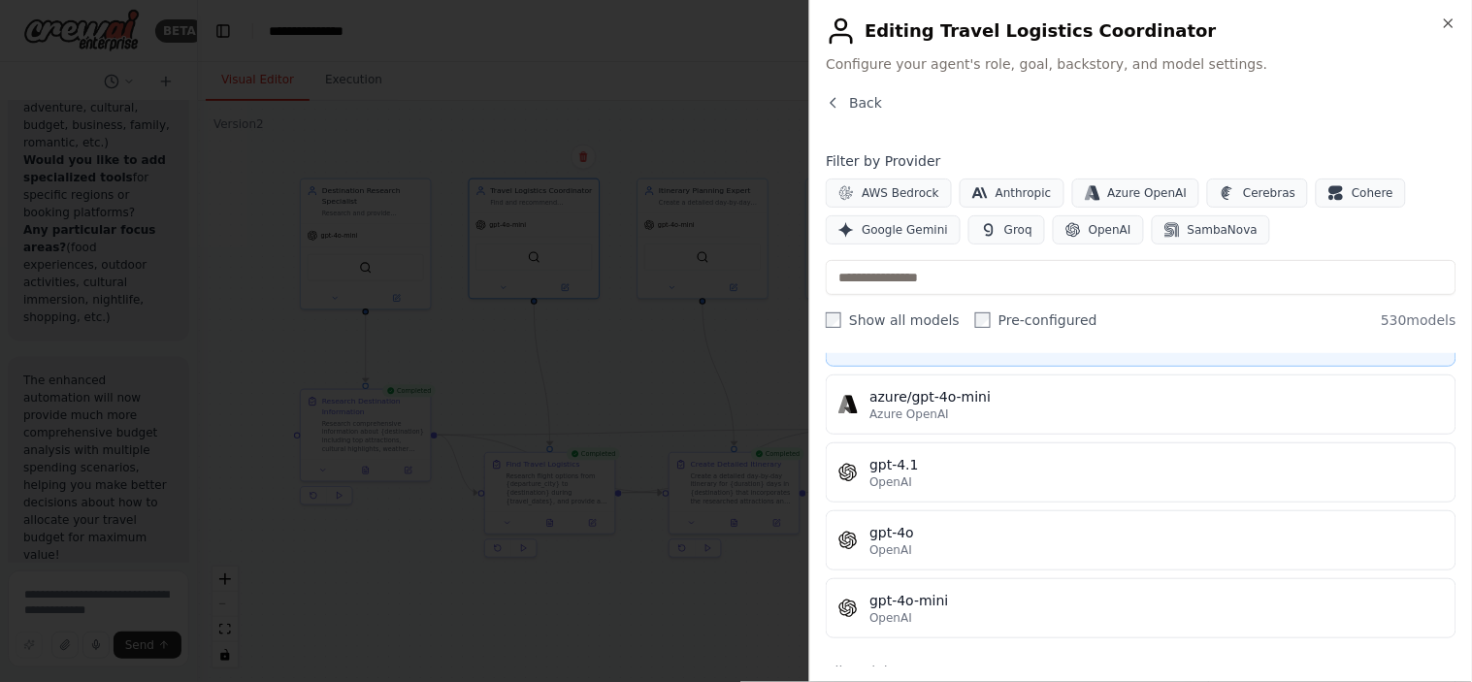
scroll to position [273, 0]
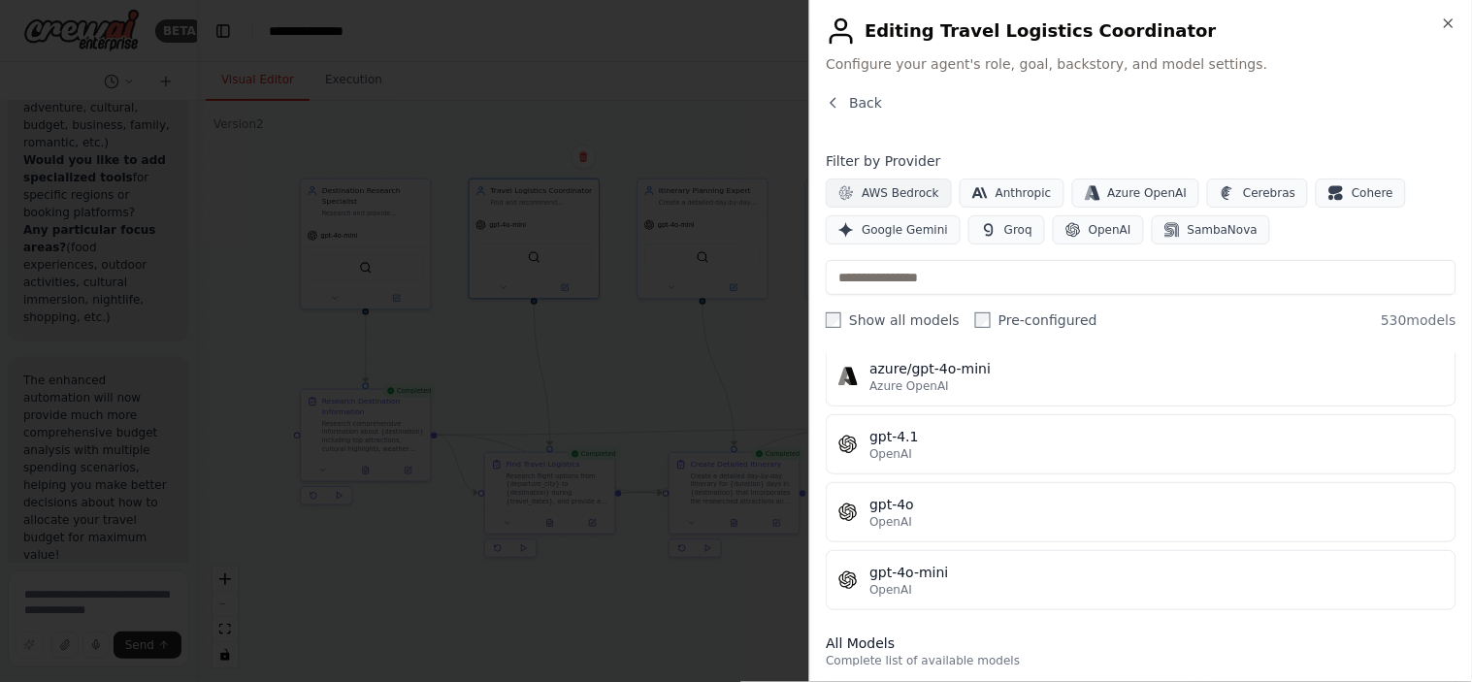
click at [873, 196] on span "AWS Bedrock" at bounding box center [900, 193] width 78 height 16
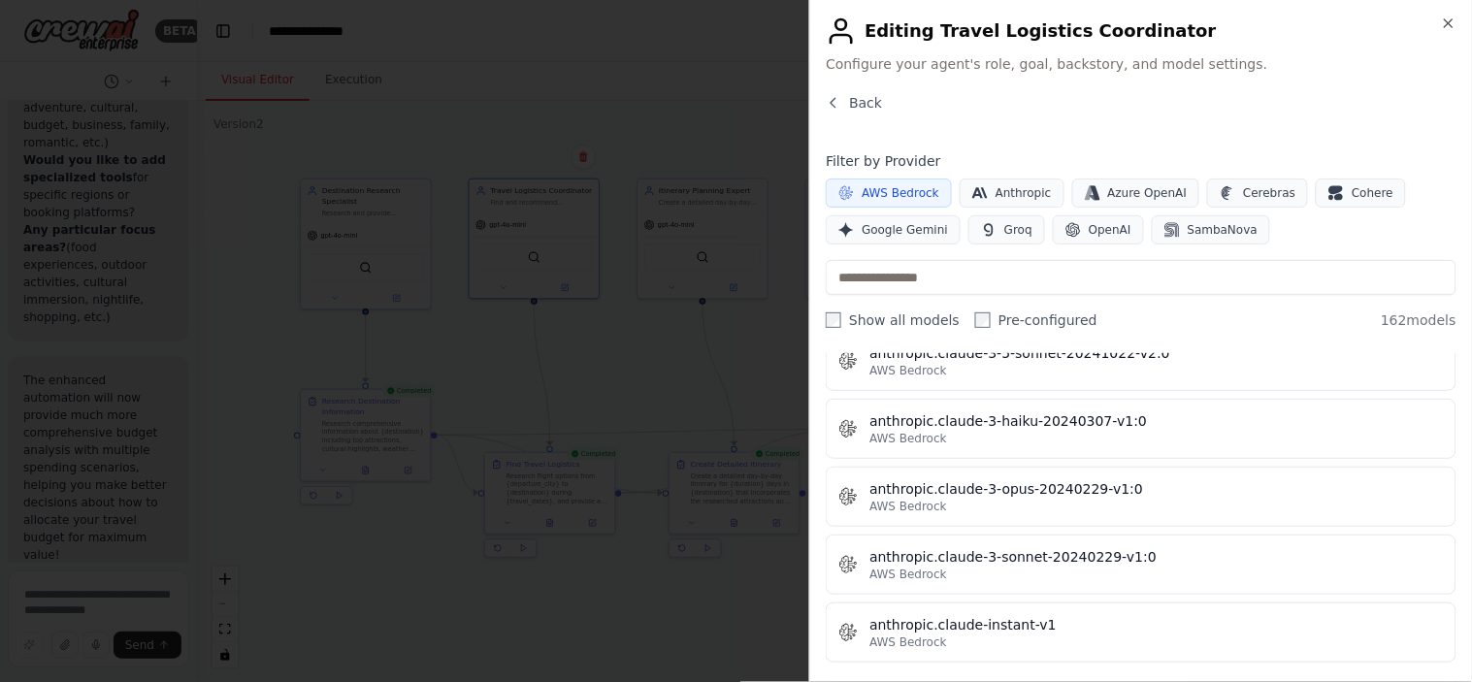
scroll to position [0, 0]
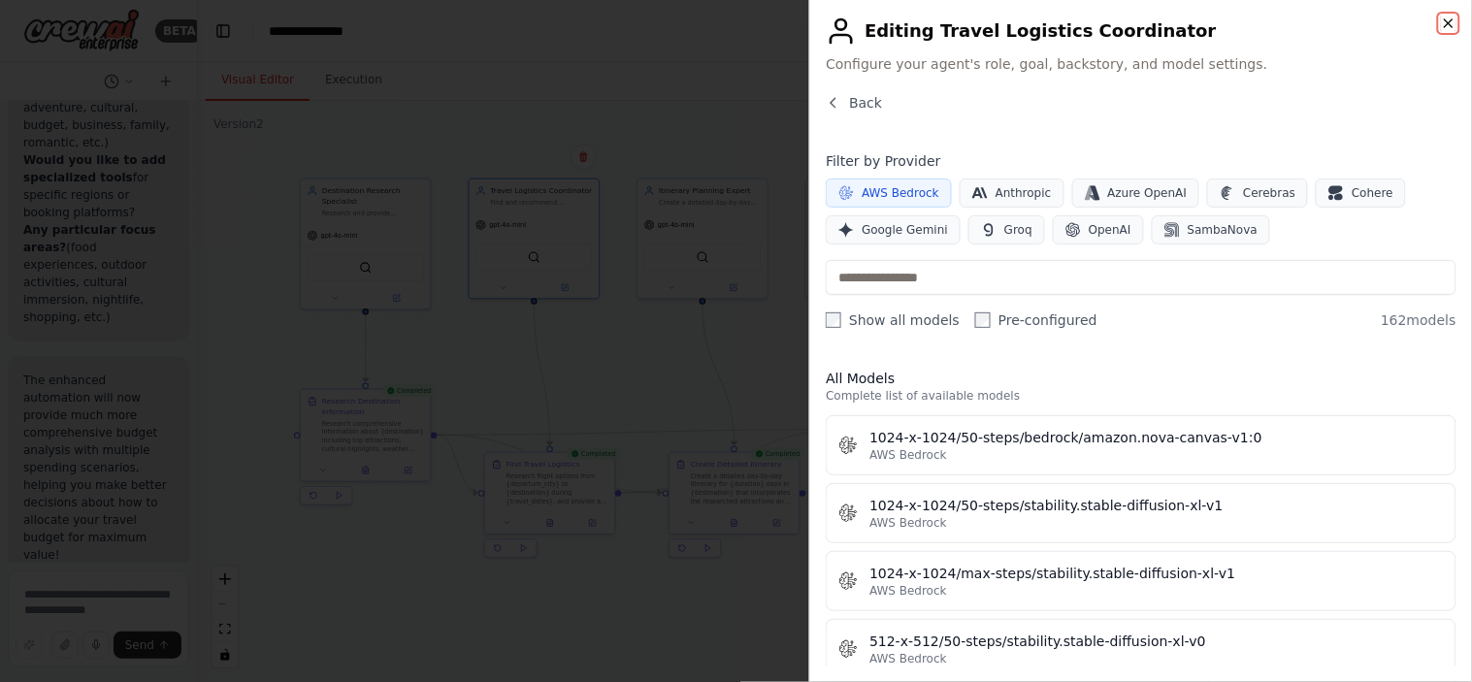
click at [1324, 26] on icon "button" at bounding box center [1448, 24] width 16 height 16
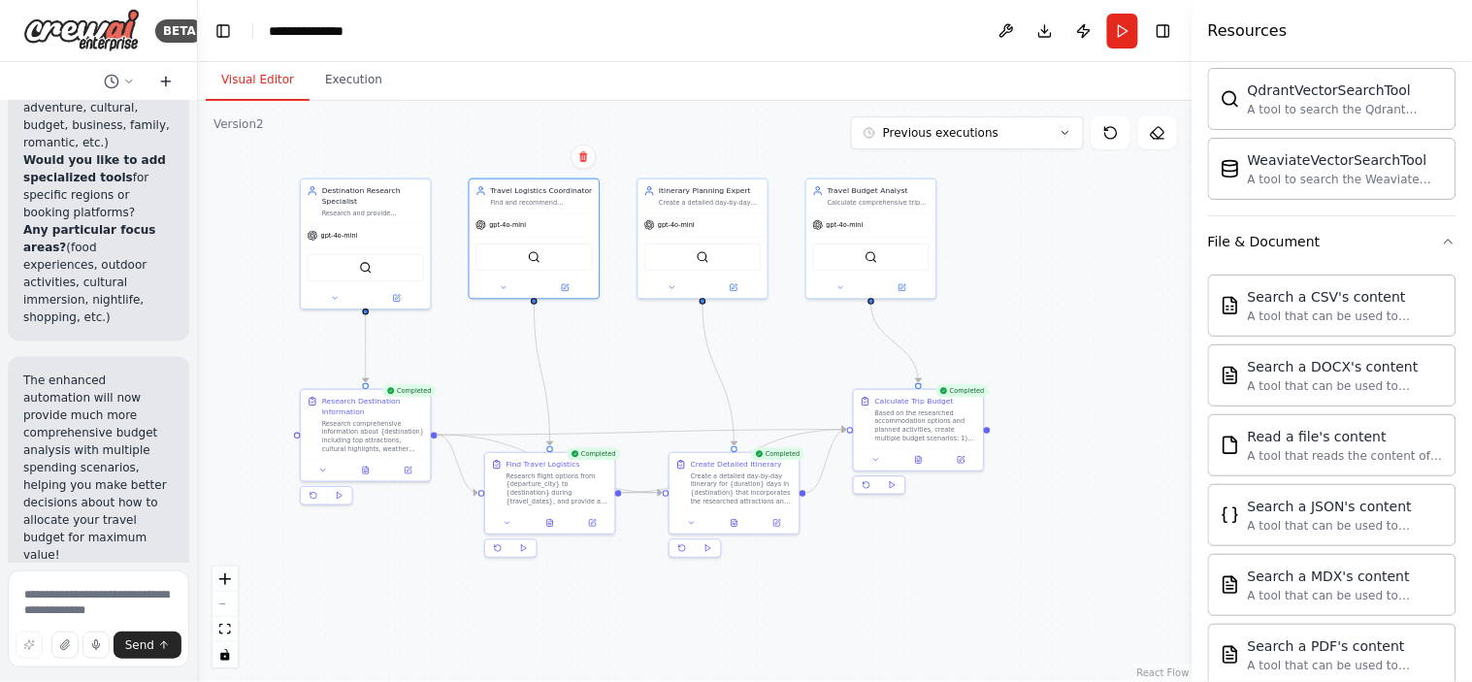
click at [167, 81] on icon at bounding box center [165, 81] width 9 height 0
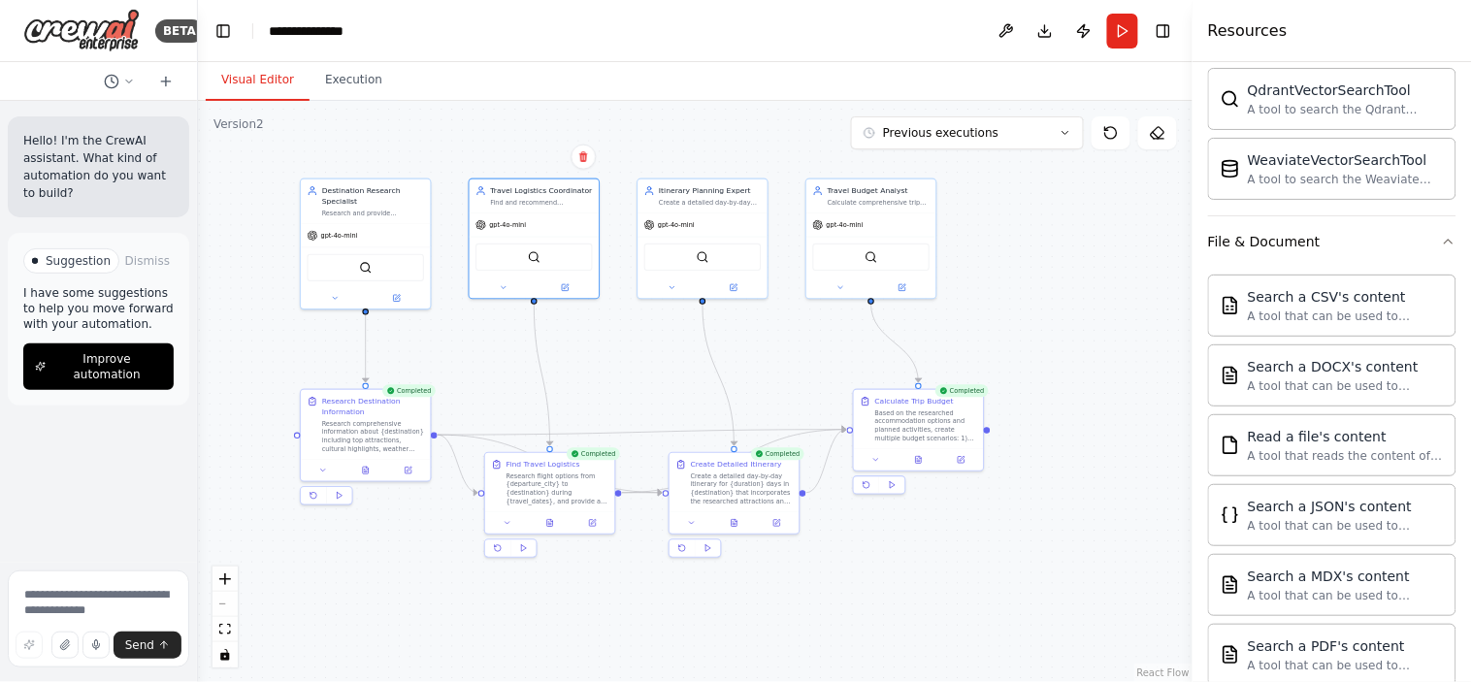
click at [60, 189] on p "Hello! I'm the CrewAI assistant. What kind of automation do you want to build?" at bounding box center [98, 167] width 150 height 70
click at [84, 148] on p "Hello! I'm the CrewAI assistant. What kind of automation do you want to build?" at bounding box center [98, 167] width 150 height 70
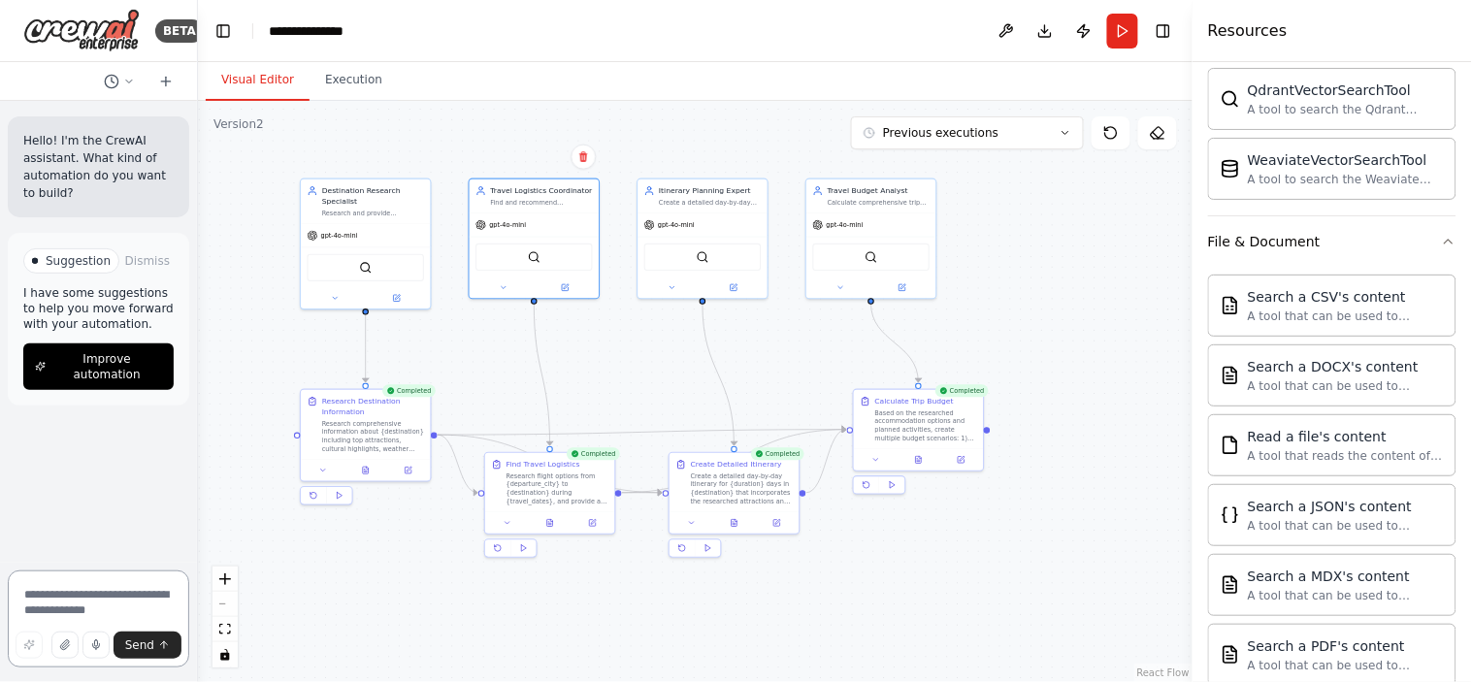
click at [58, 592] on textarea at bounding box center [98, 618] width 181 height 97
type textarea "**********"
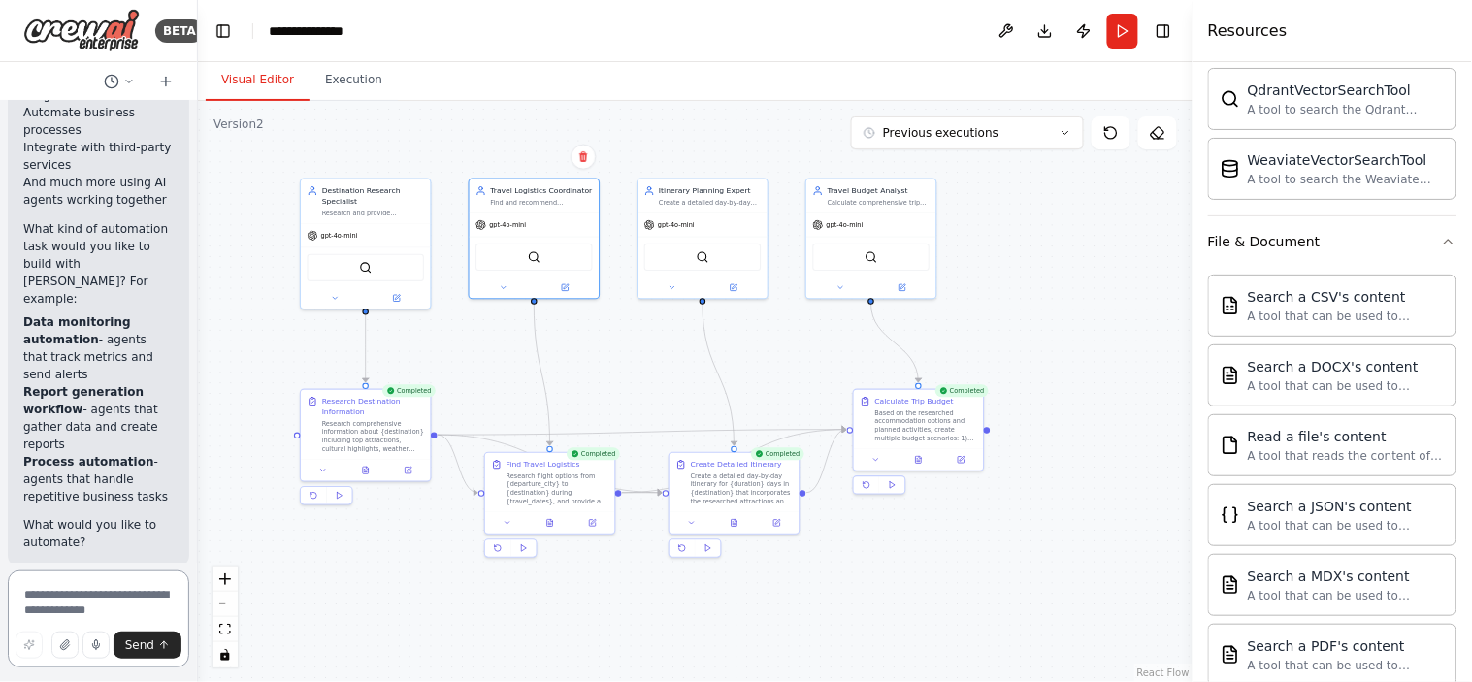
scroll to position [539, 0]
drag, startPoint x: 81, startPoint y: 320, endPoint x: 20, endPoint y: 302, distance: 63.8
click at [20, 302] on div "▶ Thought process I'm specifically designed to help with CrewAI automation buil…" at bounding box center [98, 179] width 181 height 780
copy strong "Data monitoring automatio"
click at [58, 602] on textarea at bounding box center [98, 618] width 181 height 97
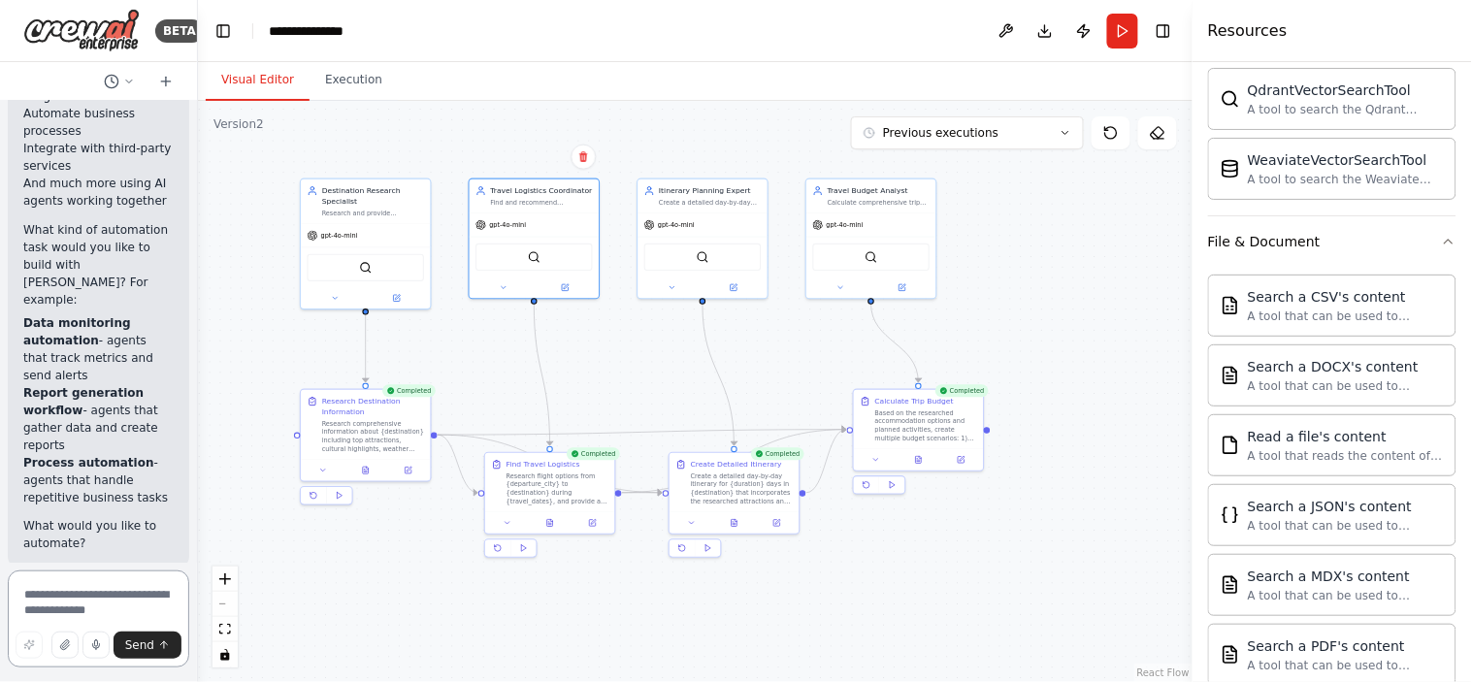
paste textarea "**********"
type textarea "**********"
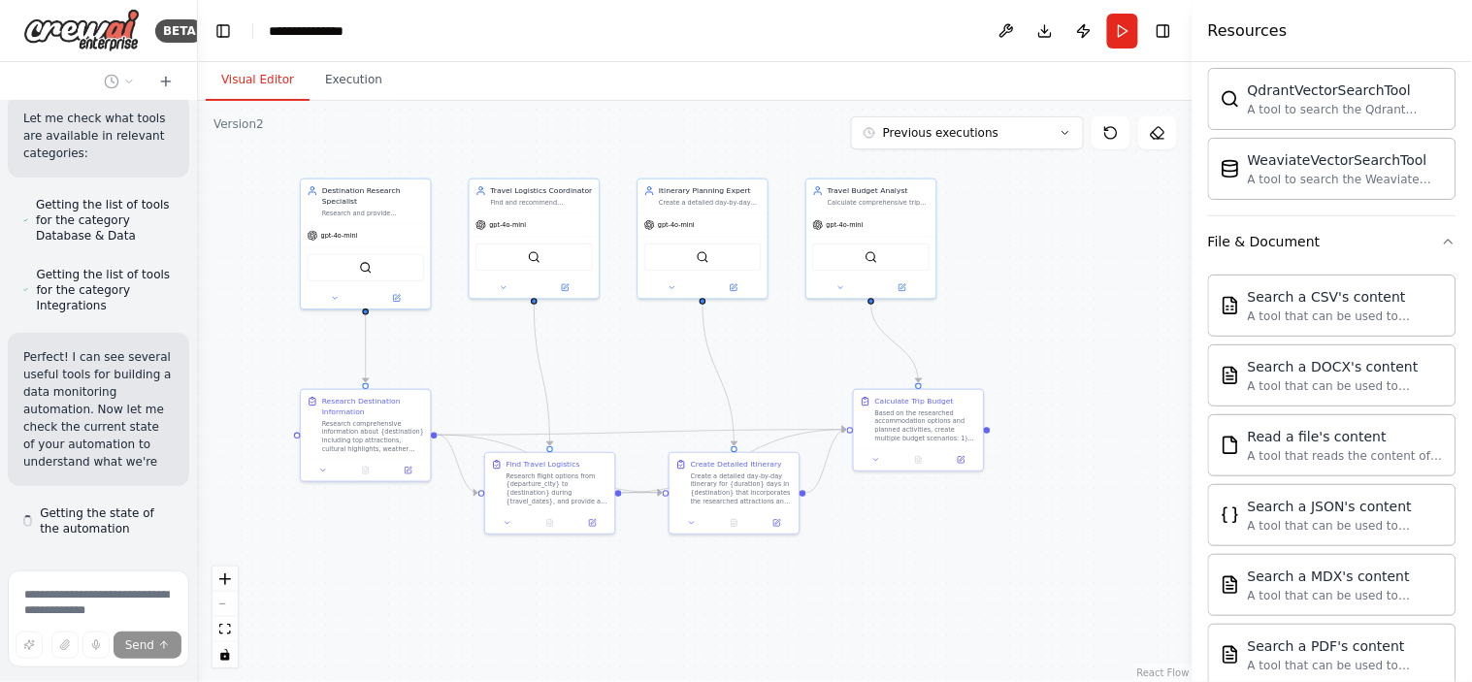
scroll to position [1758, 0]
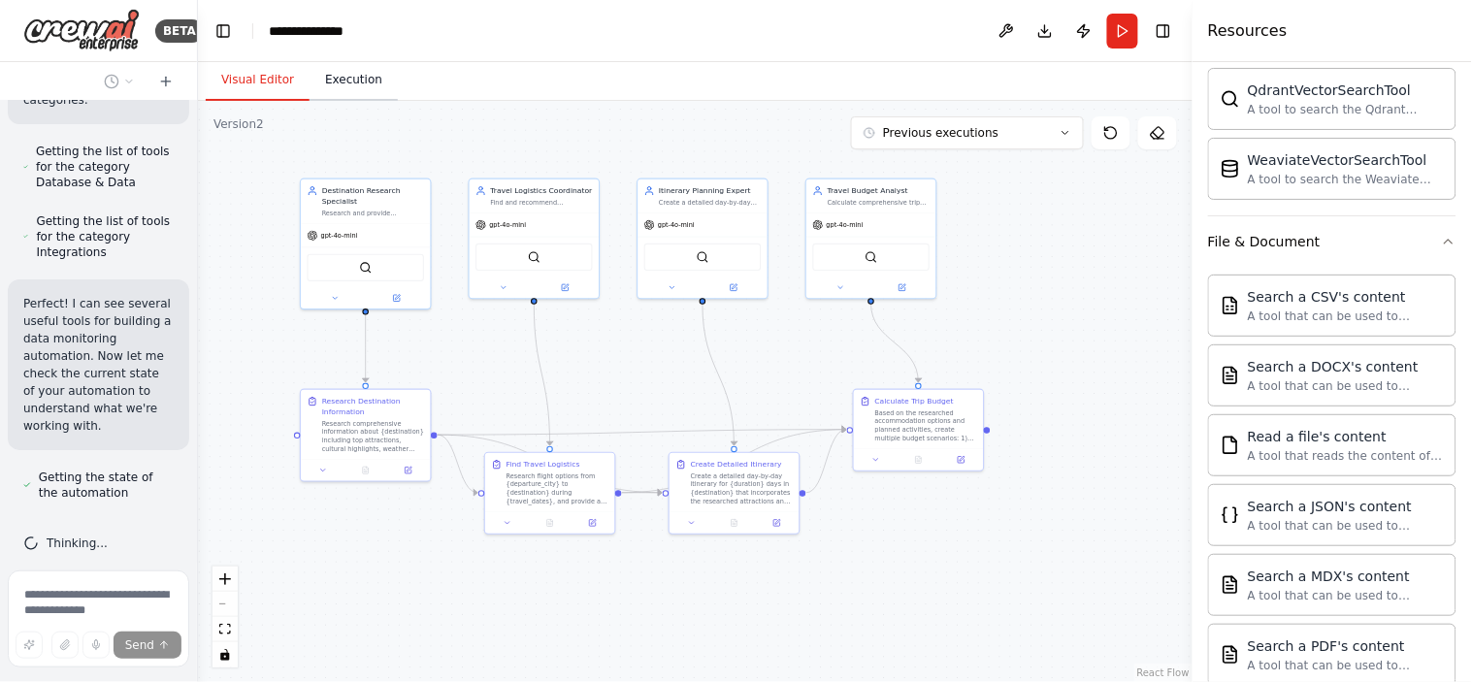
click at [338, 78] on button "Execution" at bounding box center [353, 80] width 88 height 41
click at [237, 75] on button "Visual Editor" at bounding box center [258, 80] width 104 height 41
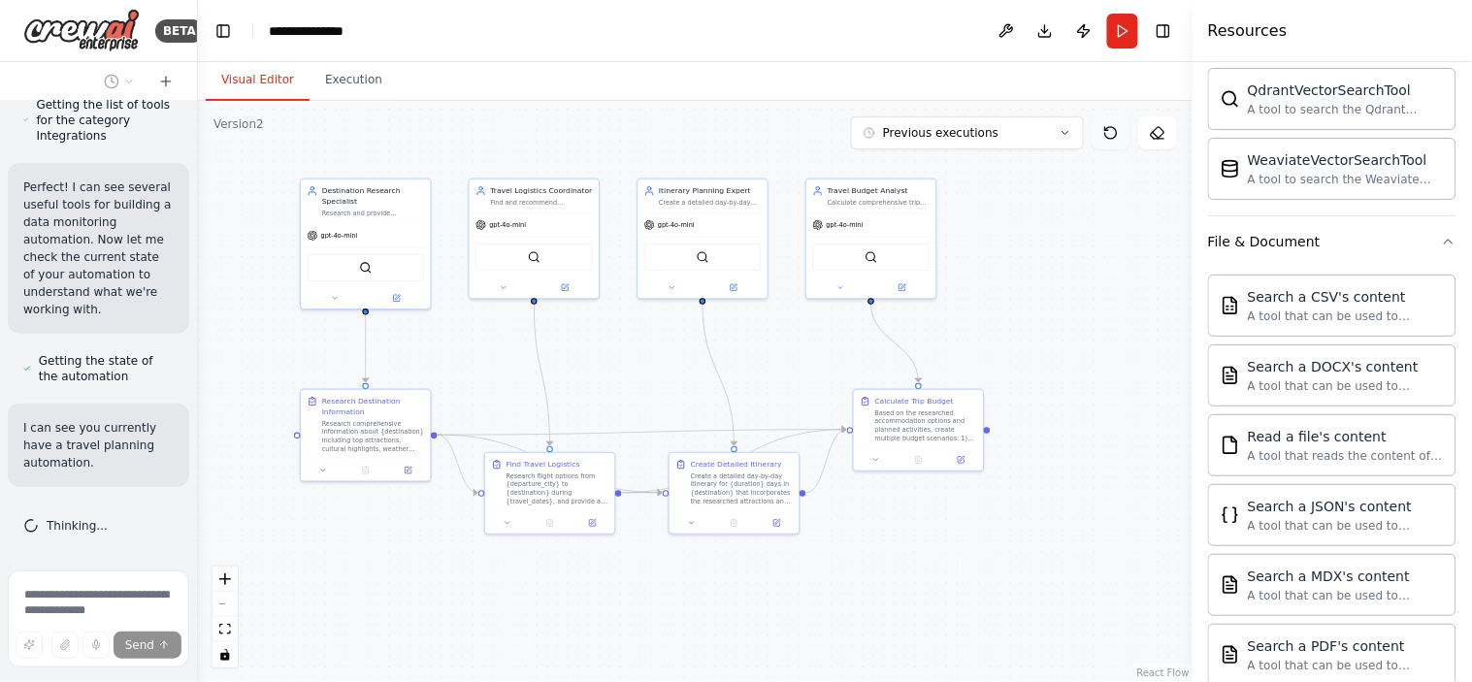
click at [1112, 132] on icon at bounding box center [1111, 133] width 16 height 16
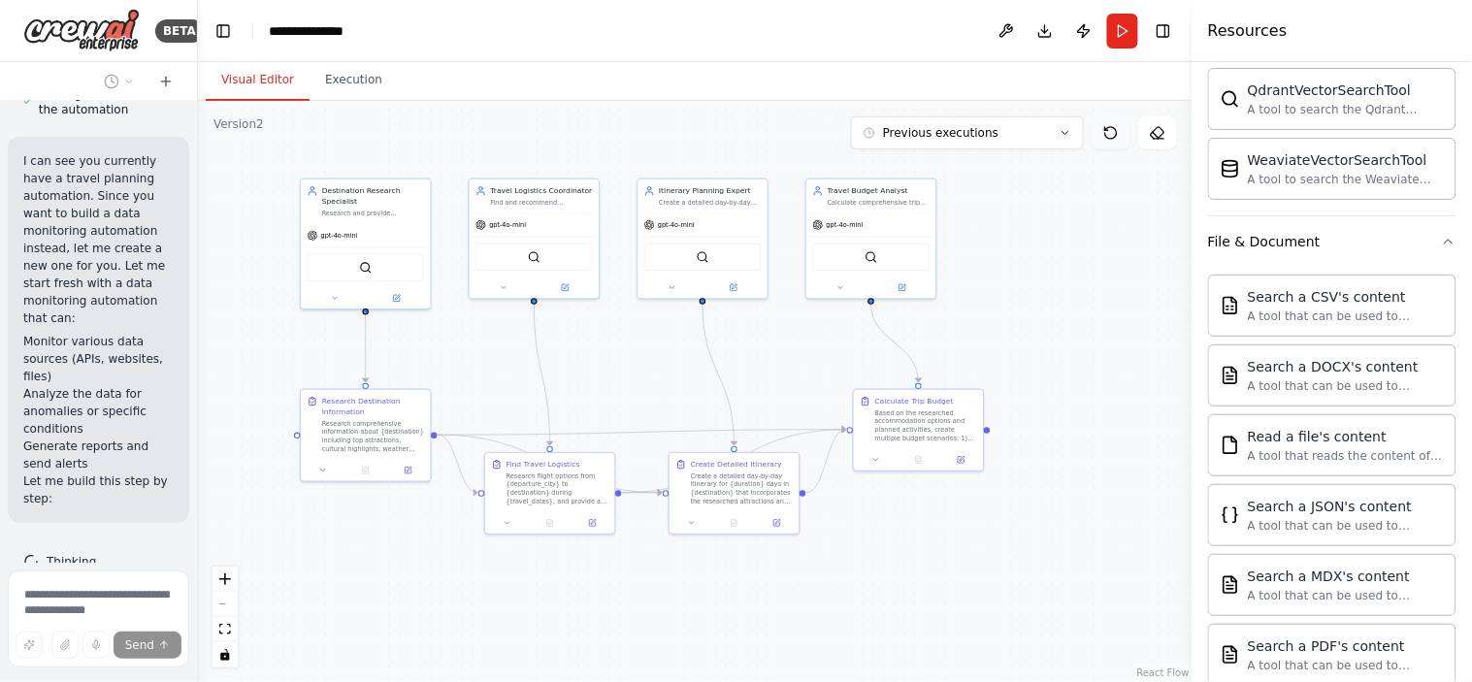
scroll to position [2158, 0]
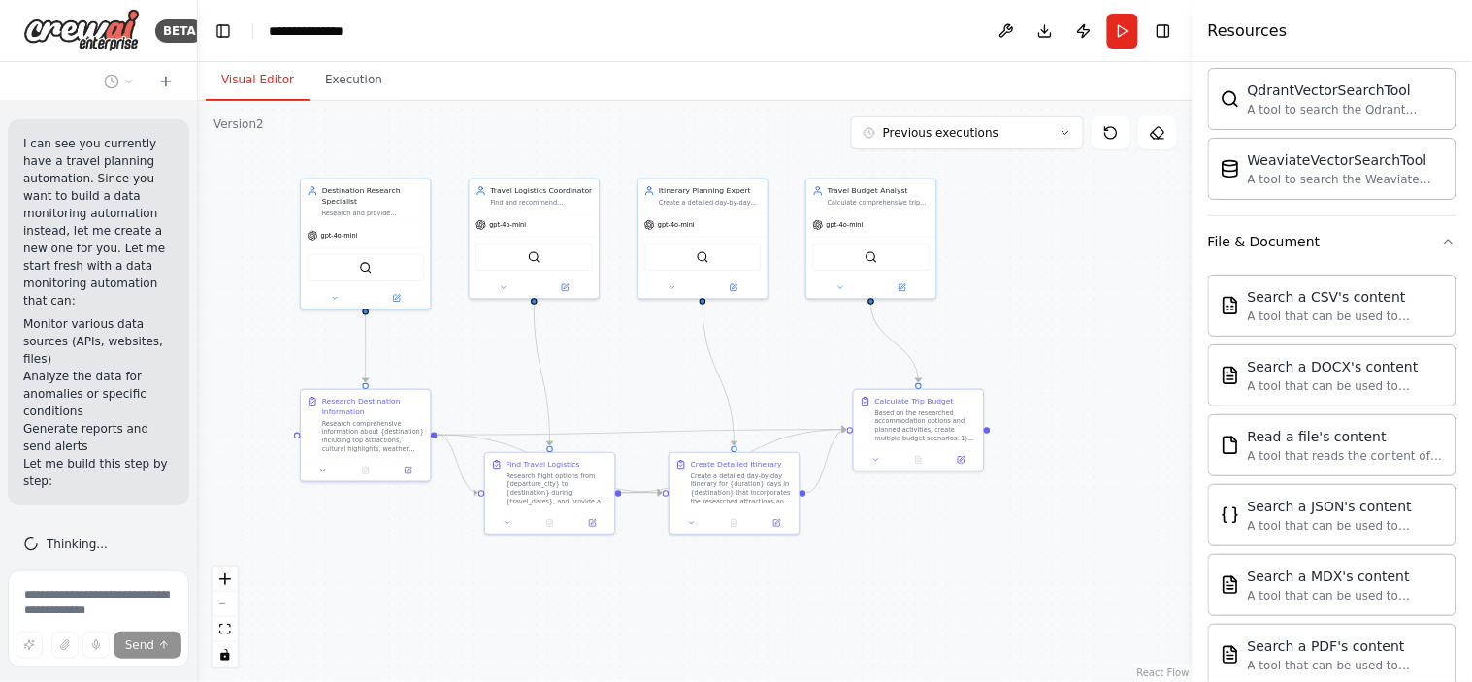
click at [1102, 253] on div ".deletable-edge-delete-btn { width: 20px; height: 20px; border: 0px solid #ffff…" at bounding box center [695, 391] width 994 height 581
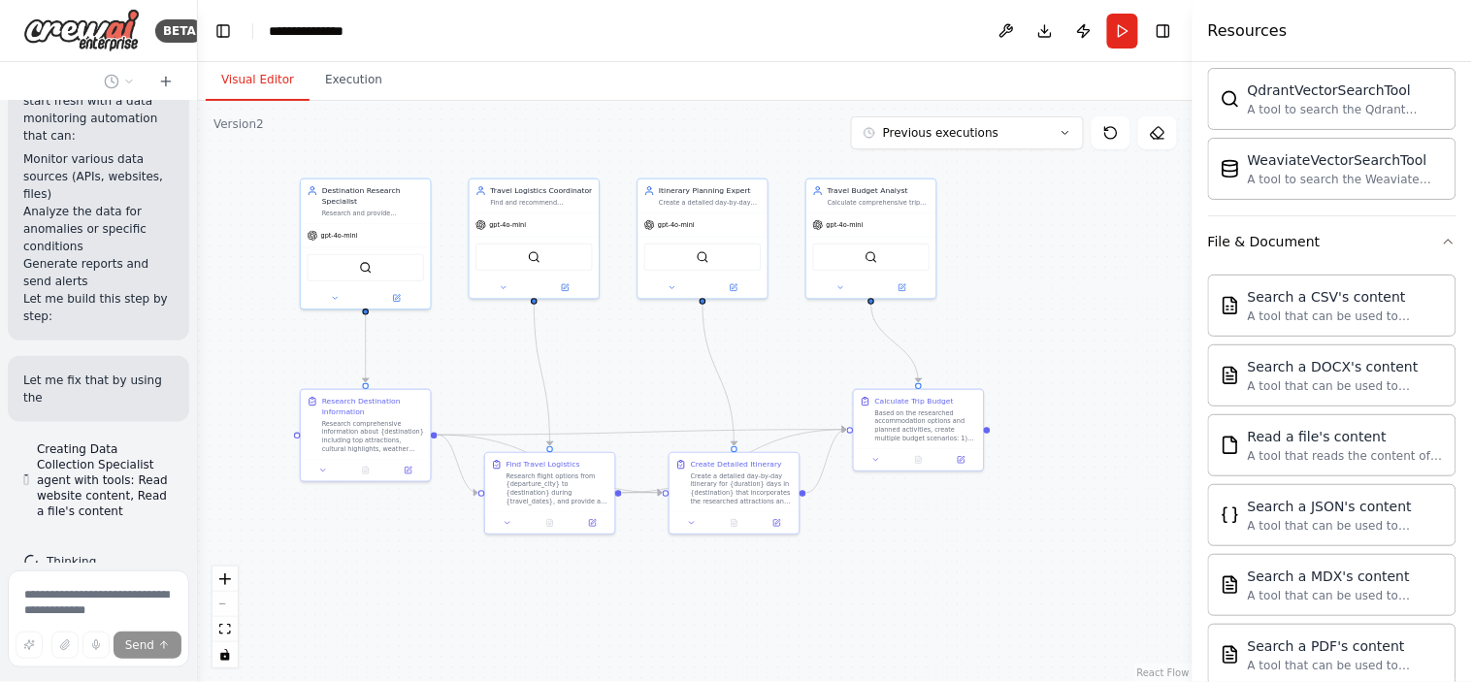
scroll to position [2341, 0]
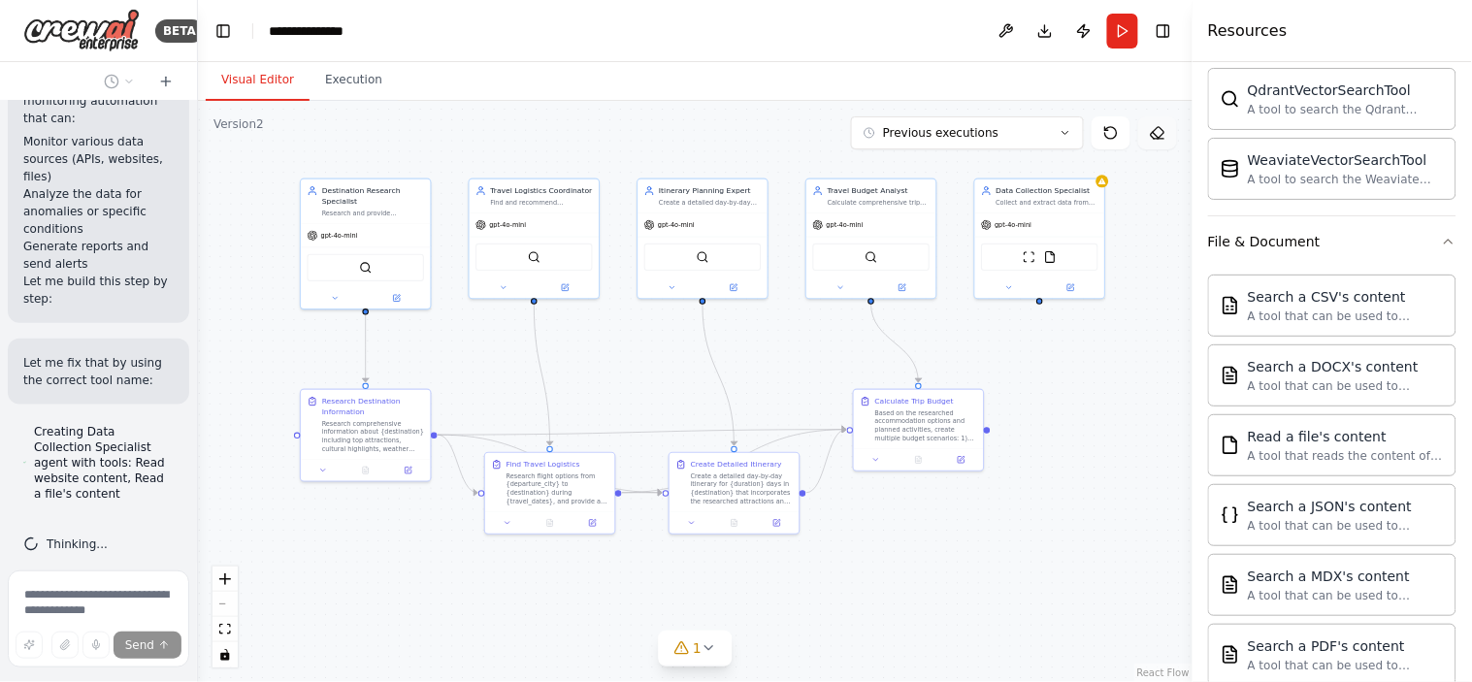
click at [1158, 141] on button at bounding box center [1157, 132] width 39 height 33
click at [1159, 141] on button at bounding box center [1157, 132] width 39 height 33
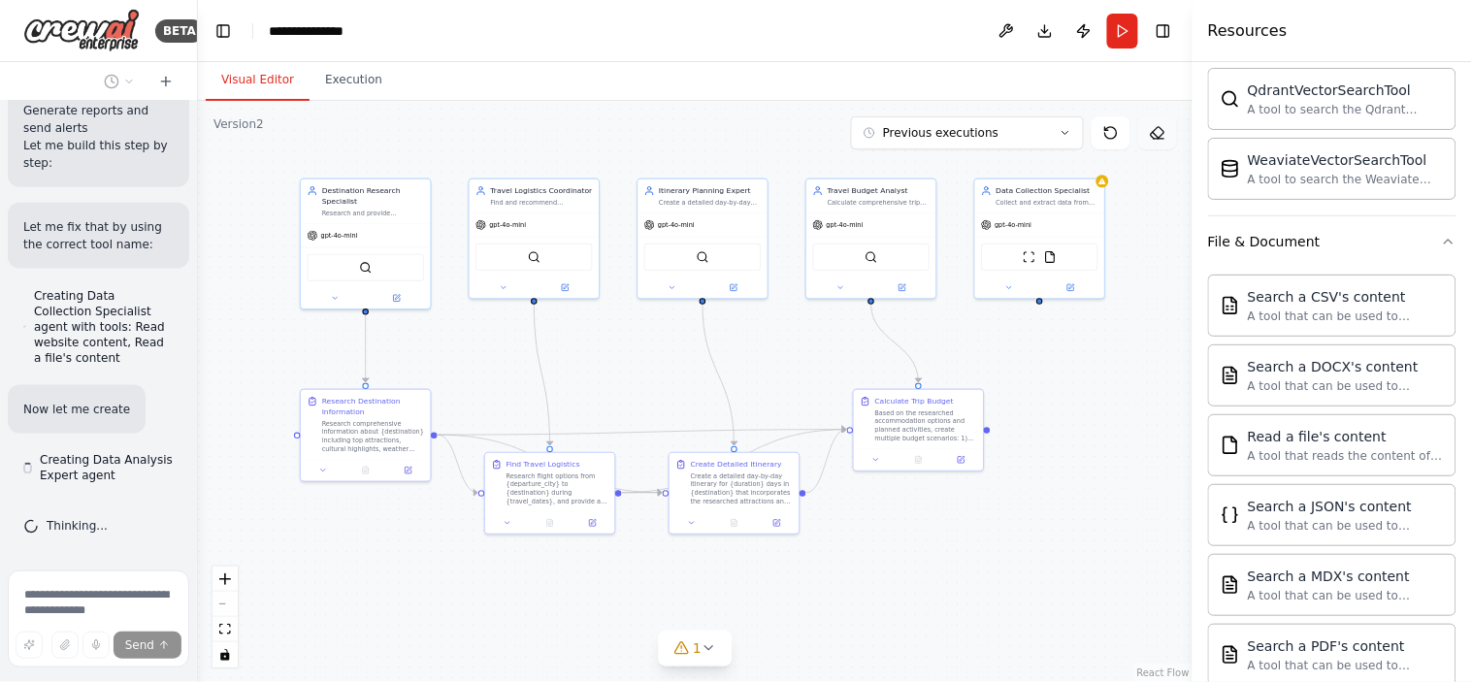
scroll to position [2494, 0]
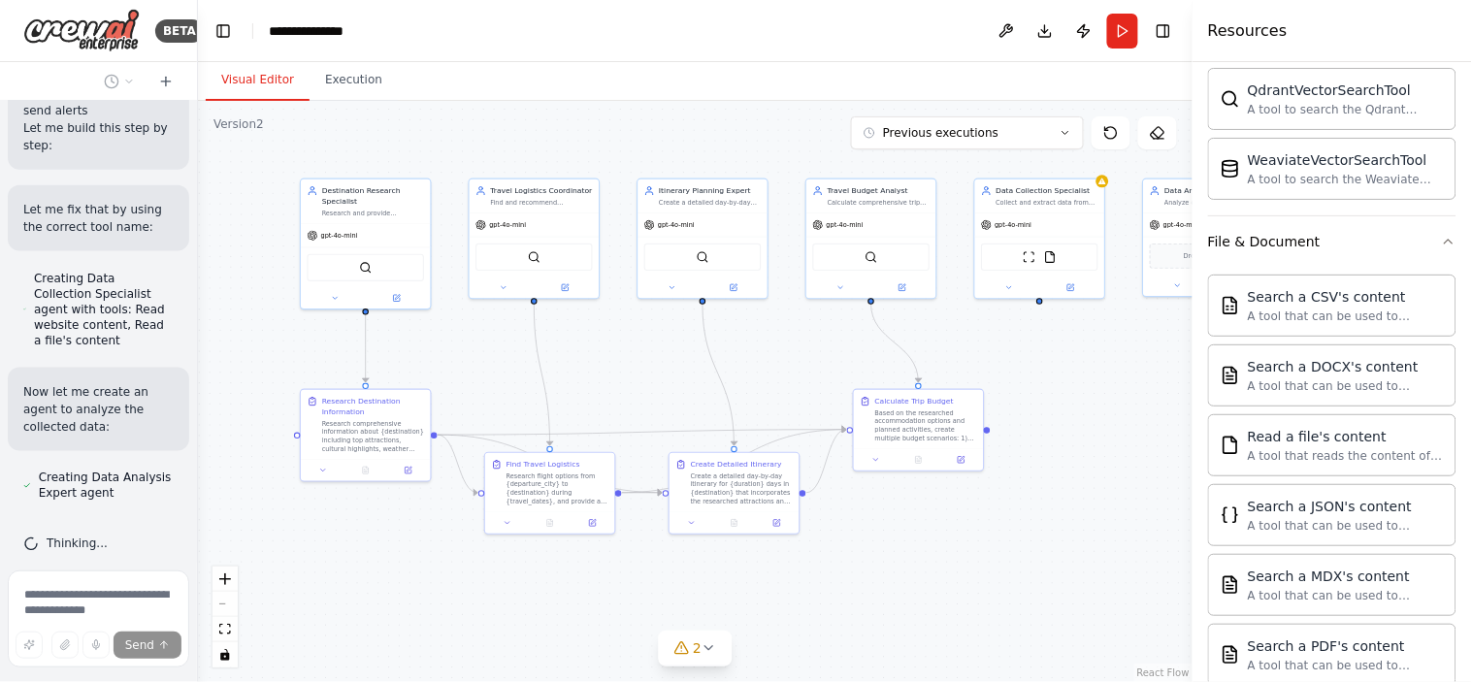
click at [658, 355] on div ".deletable-edge-delete-btn { width: 20px; height: 20px; border: 0px solid #ffff…" at bounding box center [695, 391] width 994 height 581
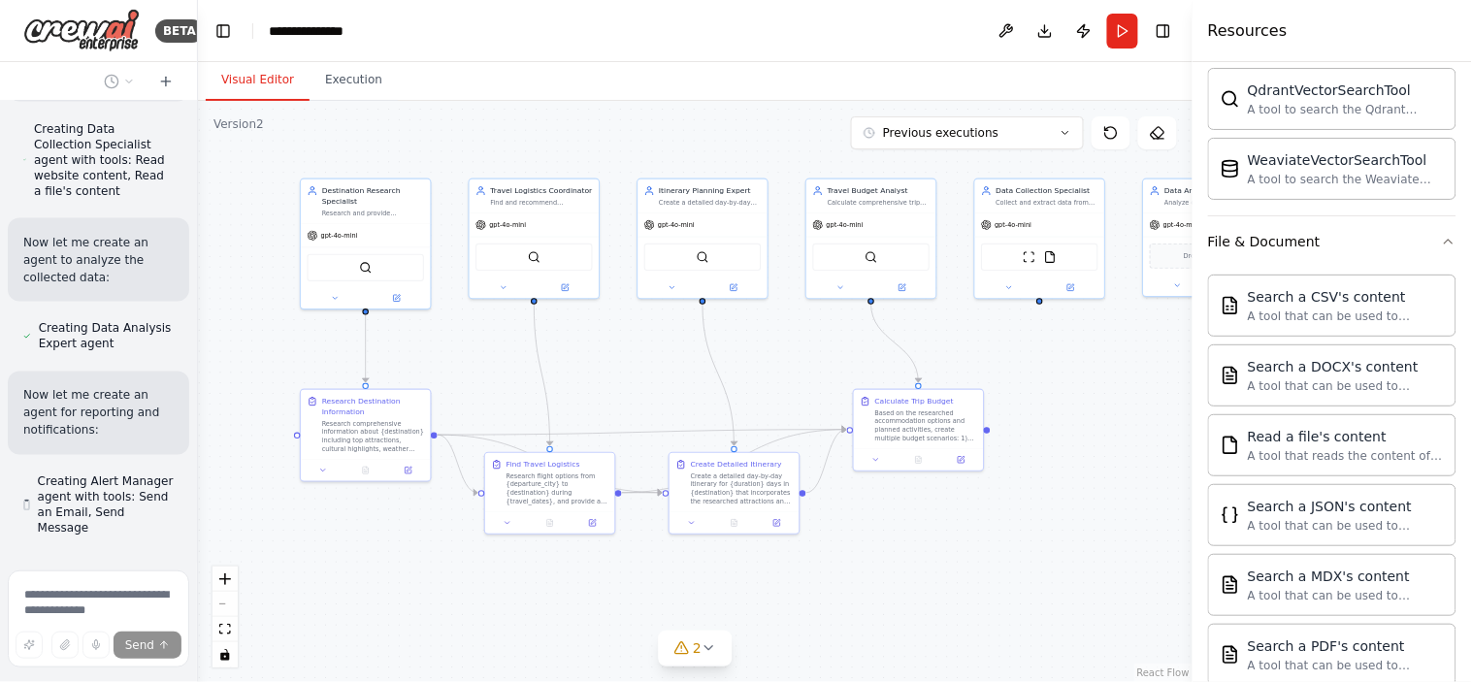
scroll to position [2678, 0]
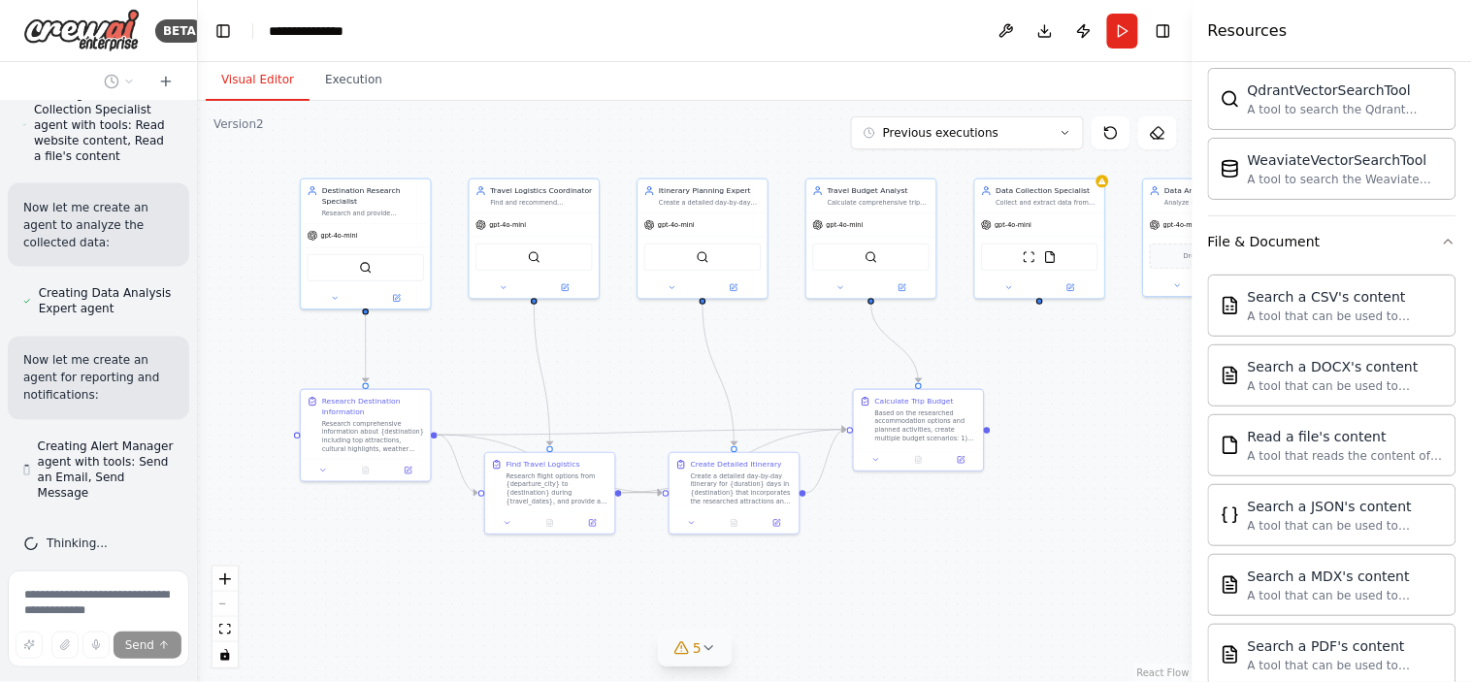
click at [695, 613] on span "5" at bounding box center [697, 647] width 9 height 19
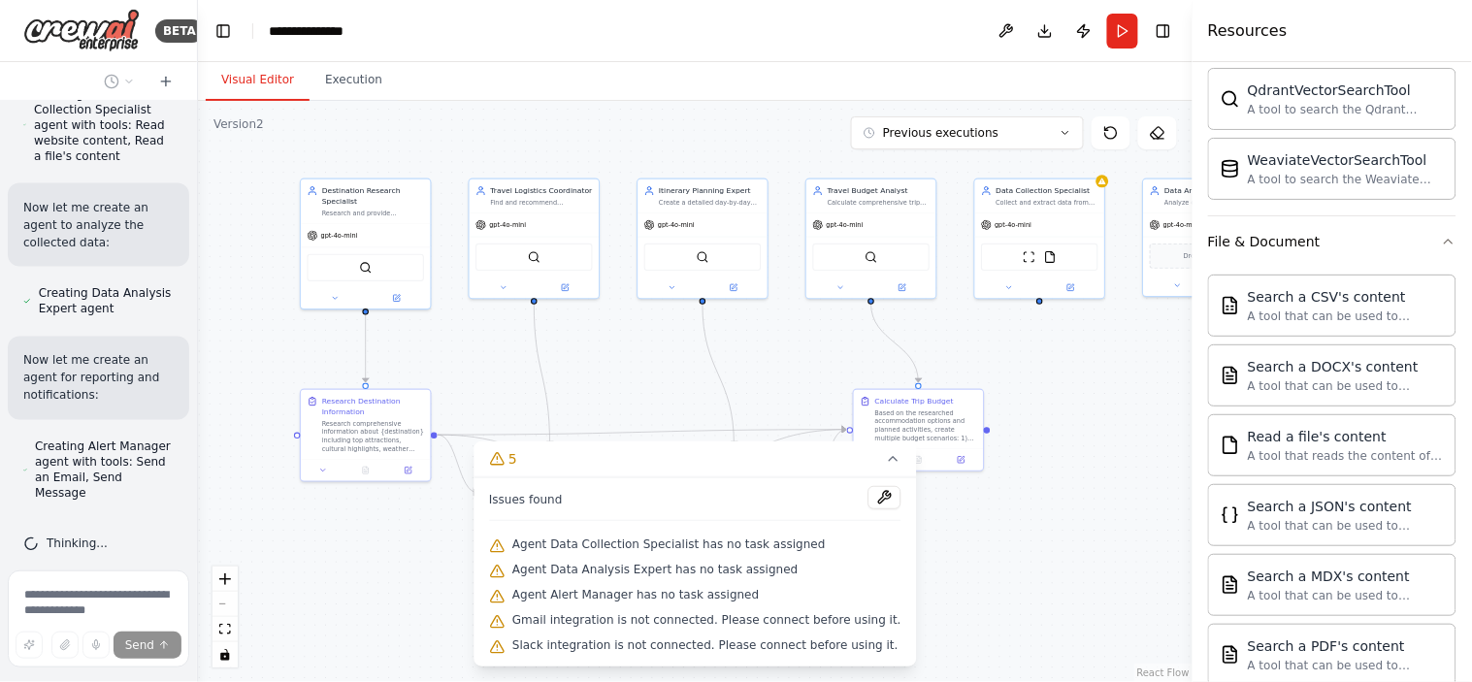
click at [1087, 497] on div ".deletable-edge-delete-btn { width: 20px; height: 20px; border: 0px solid #ffff…" at bounding box center [695, 391] width 994 height 581
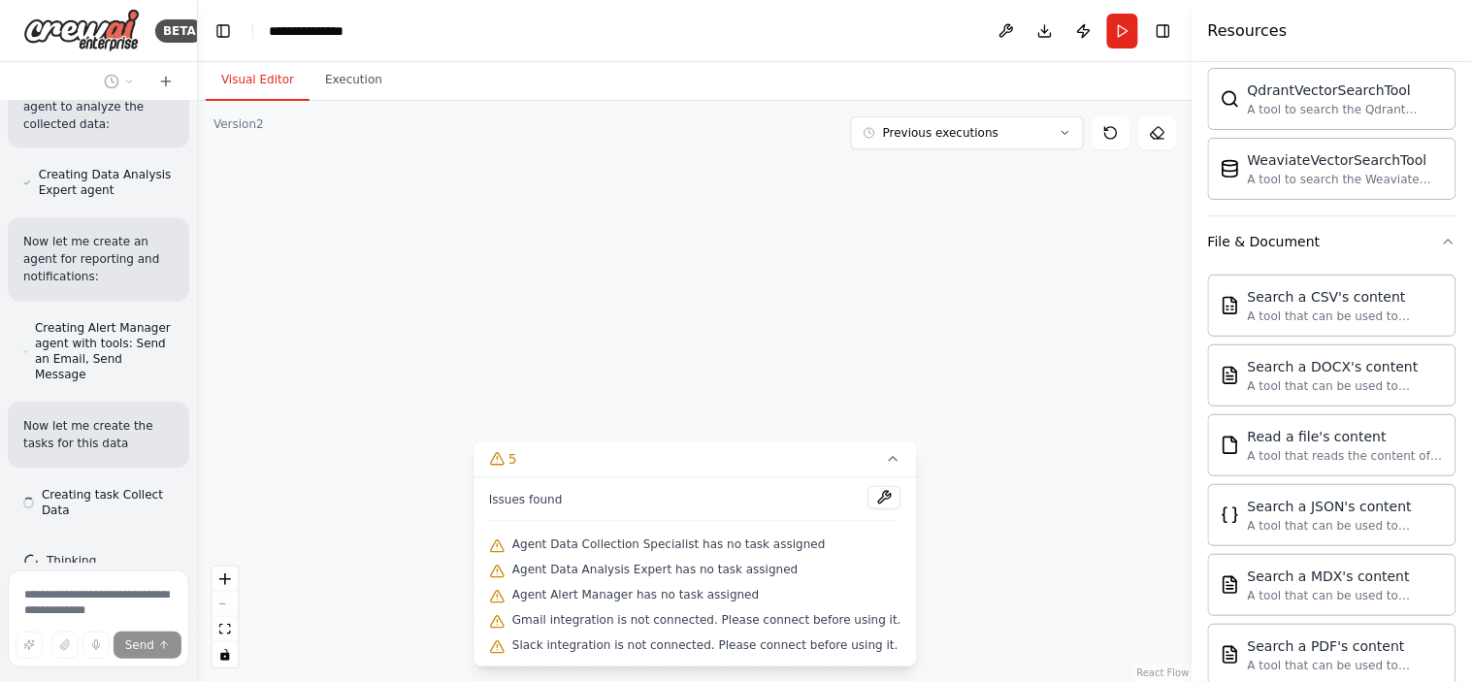
scroll to position [2830, 0]
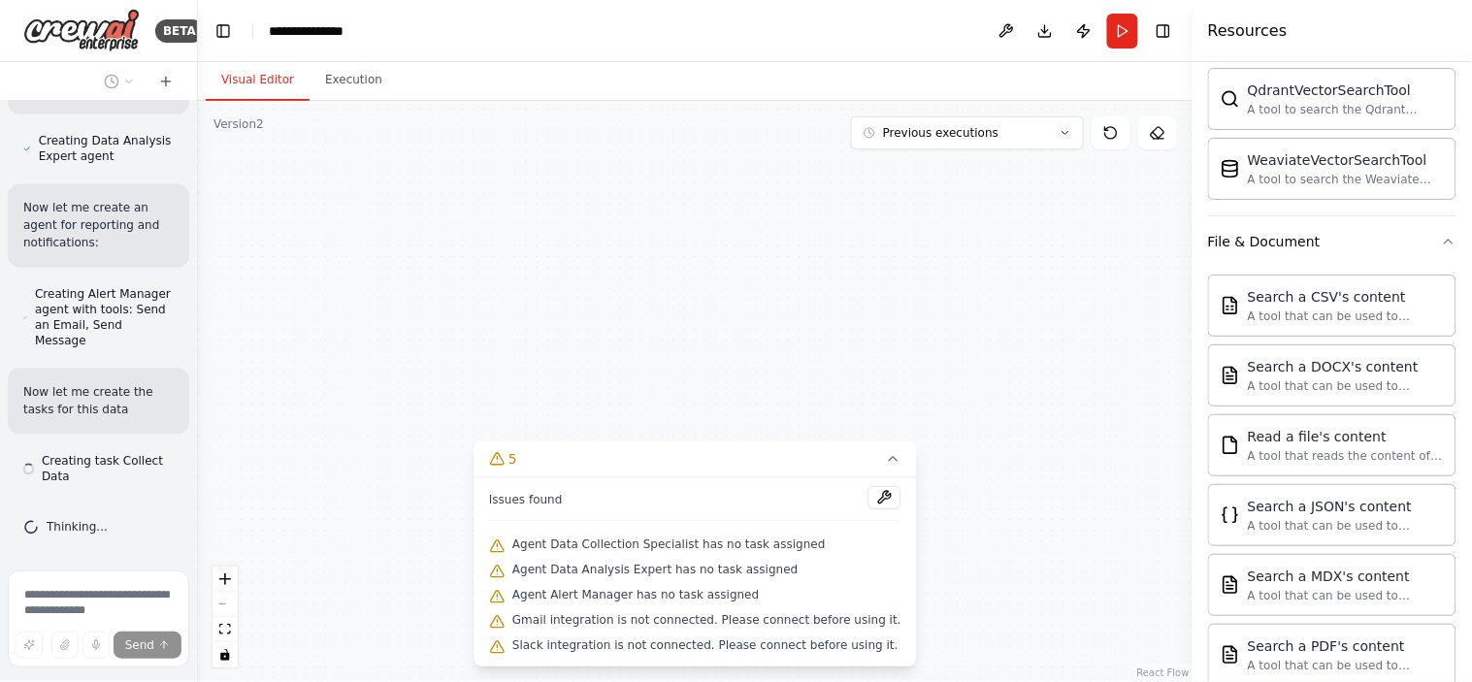
click at [367, 208] on div "Research and provide comprehensive information about {destination}, including t…" at bounding box center [373, 211] width 102 height 9
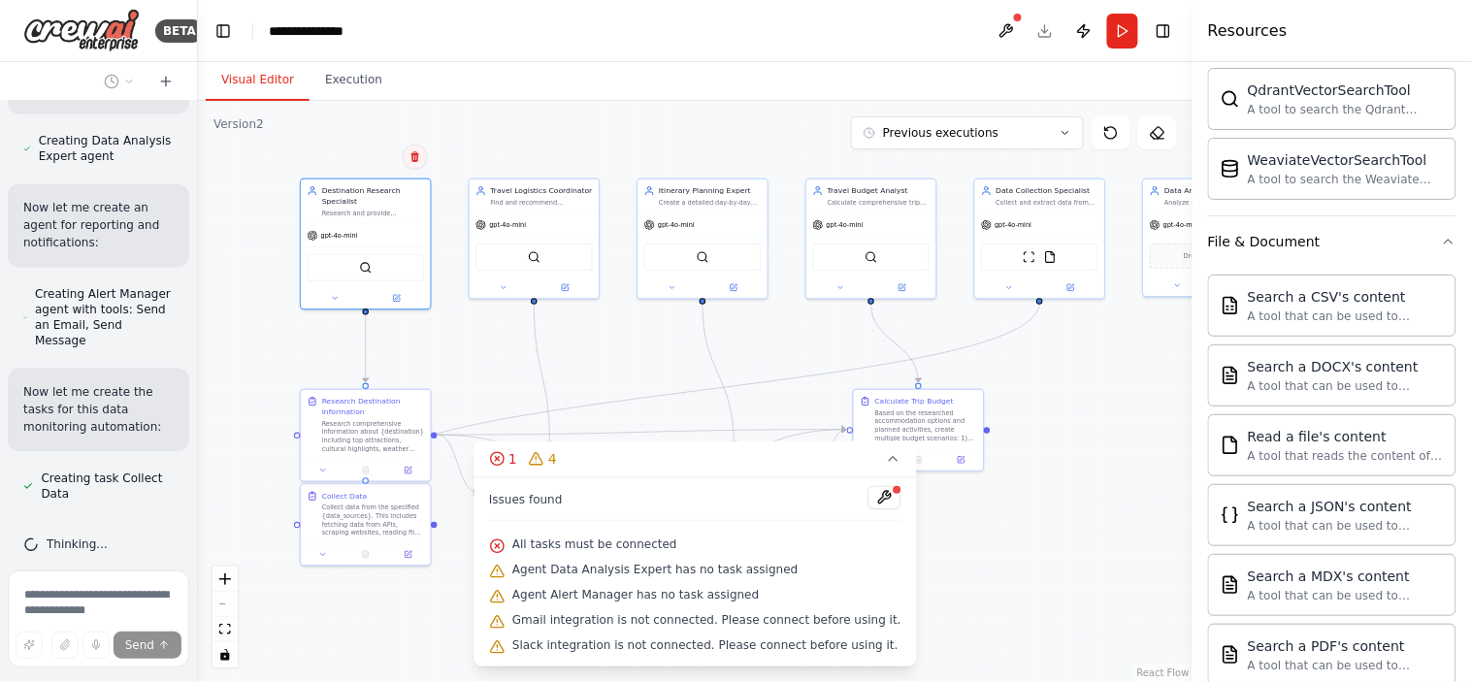
click at [411, 160] on icon at bounding box center [415, 157] width 12 height 12
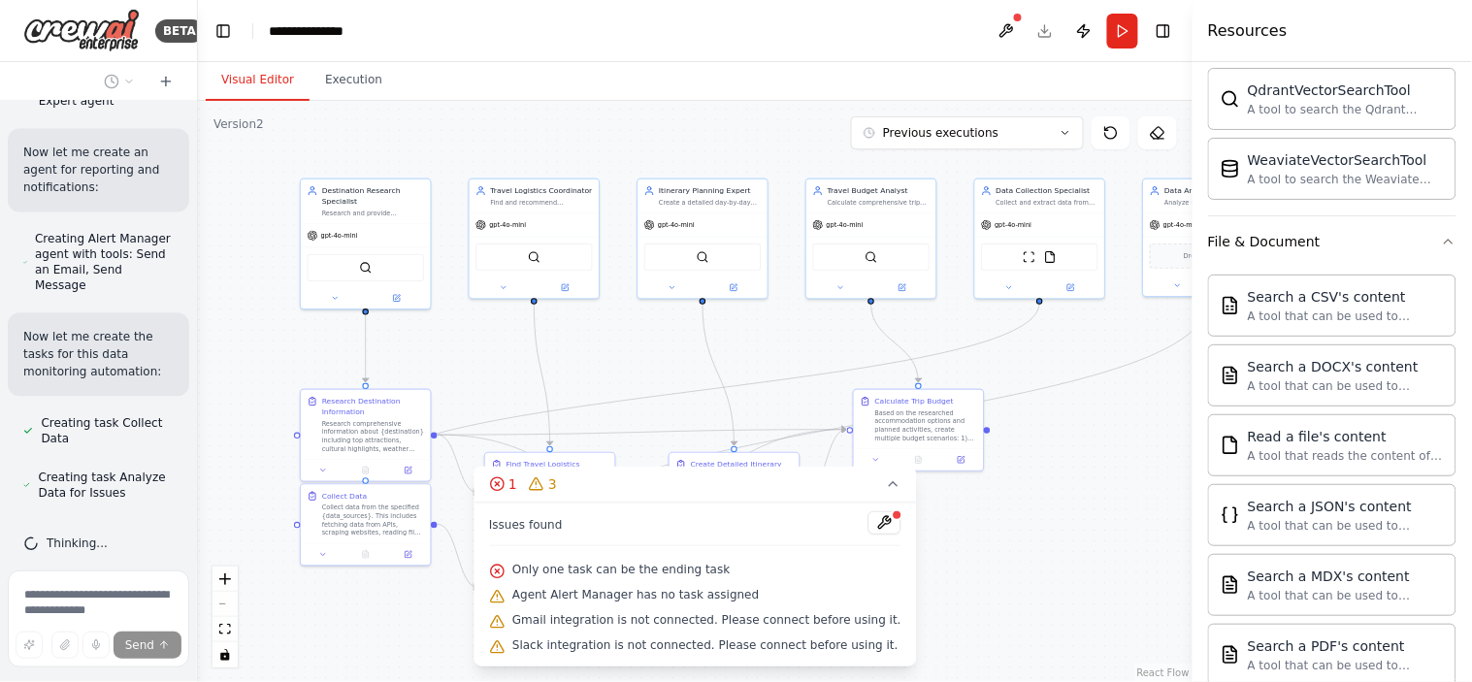
click at [664, 427] on div ".deletable-edge-delete-btn { width: 20px; height: 20px; border: 0px solid #ffff…" at bounding box center [695, 391] width 994 height 581
click at [996, 192] on div "Data Collection Specialist" at bounding box center [1047, 188] width 102 height 11
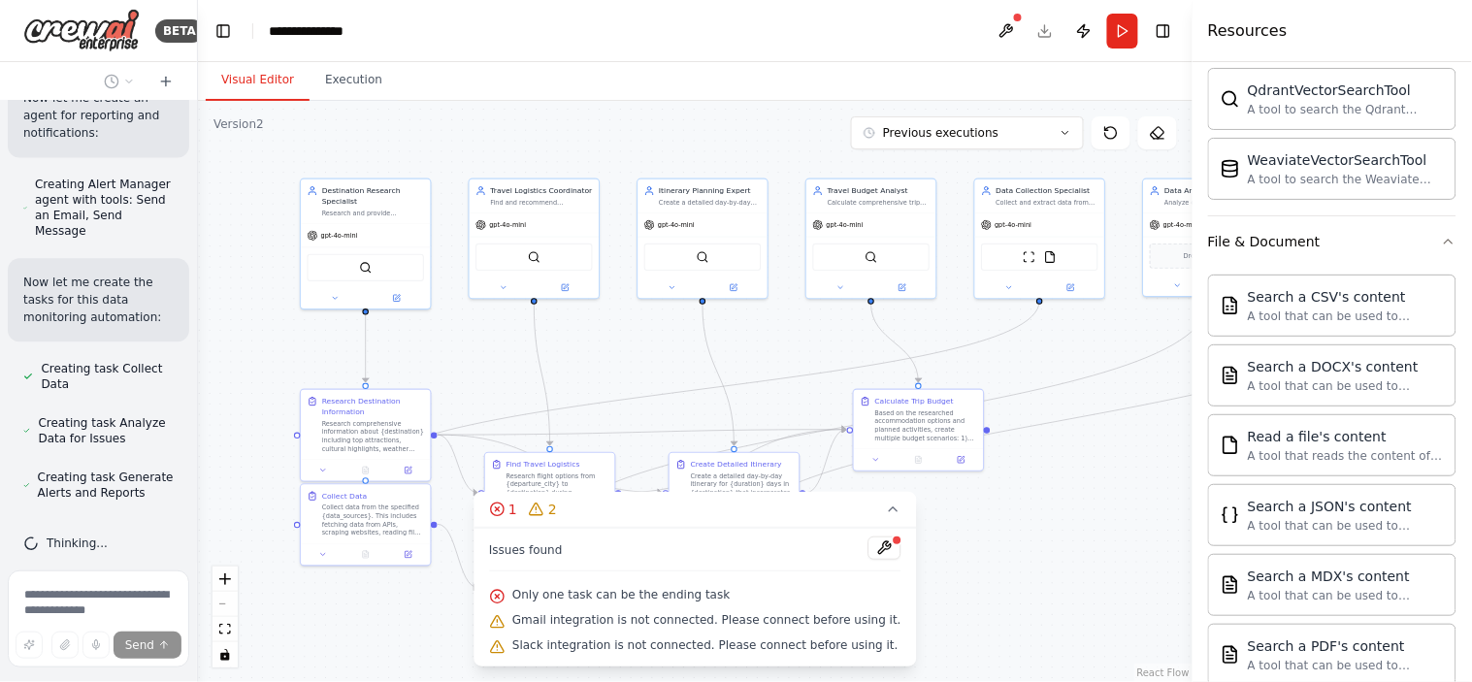
click at [635, 351] on div ".deletable-edge-delete-btn { width: 20px; height: 20px; border: 0px solid #ffff…" at bounding box center [695, 391] width 994 height 581
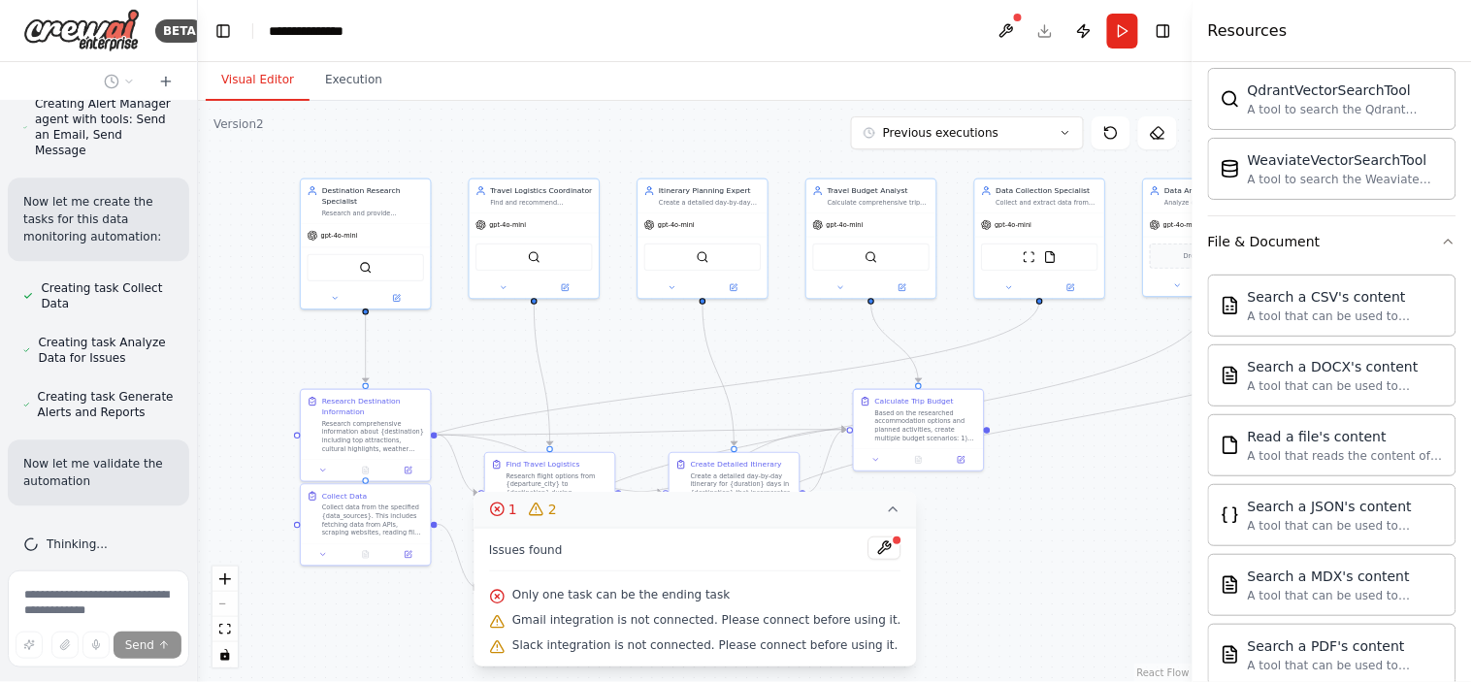
scroll to position [3092, 0]
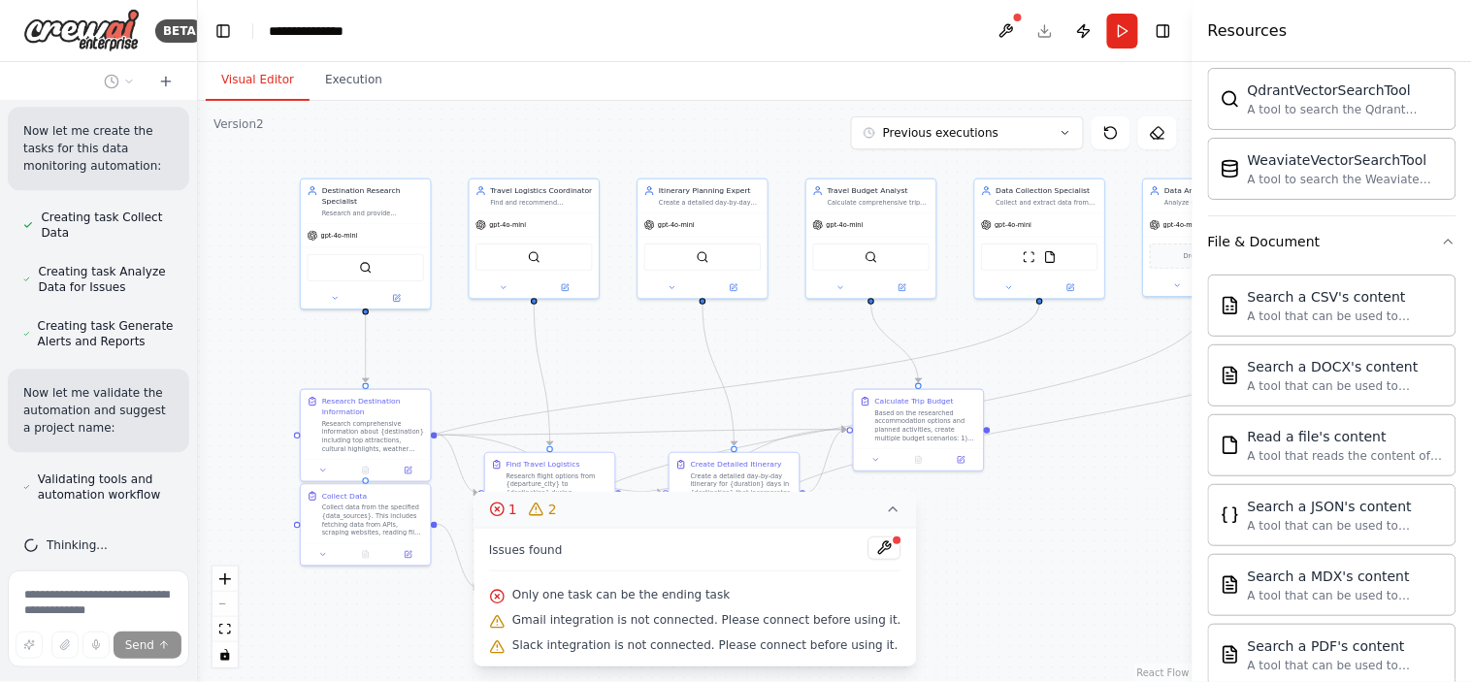
click at [504, 507] on icon at bounding box center [497, 509] width 16 height 16
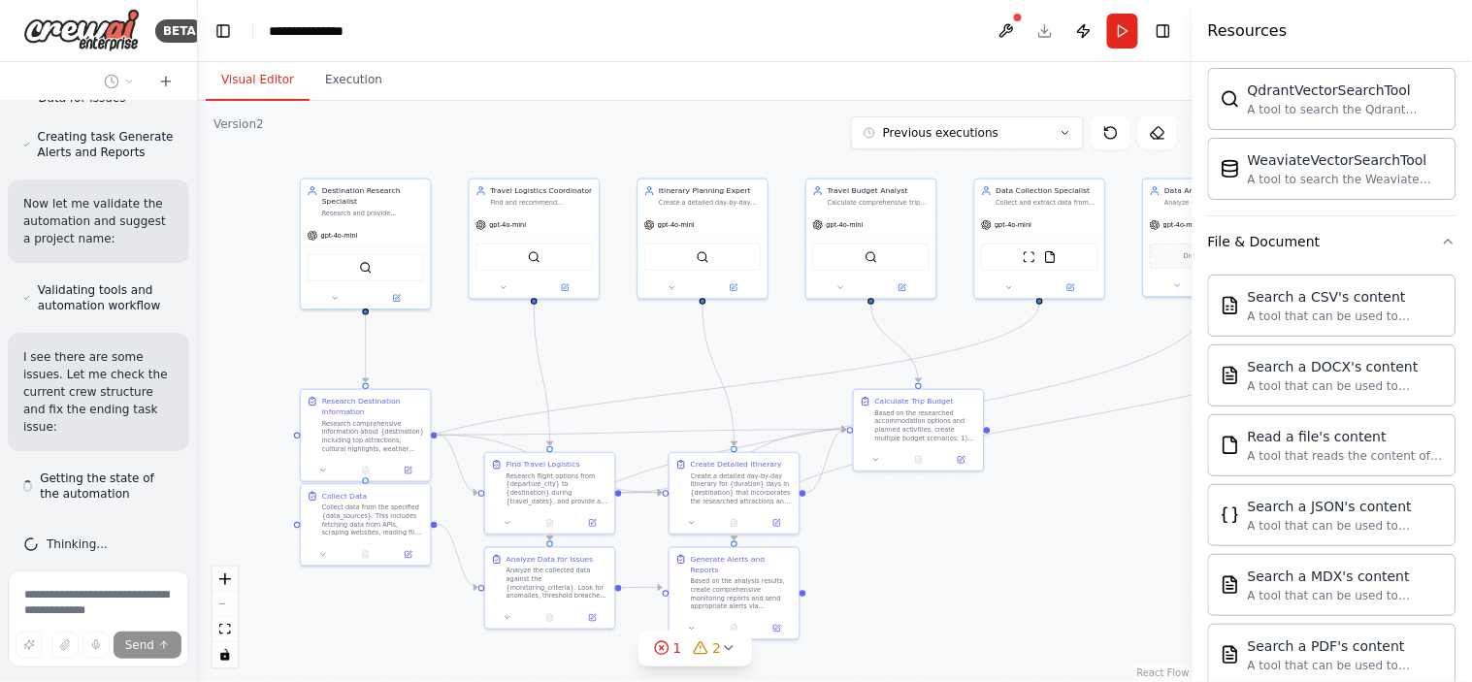
scroll to position [3282, 0]
click at [1002, 26] on button at bounding box center [1005, 31] width 31 height 35
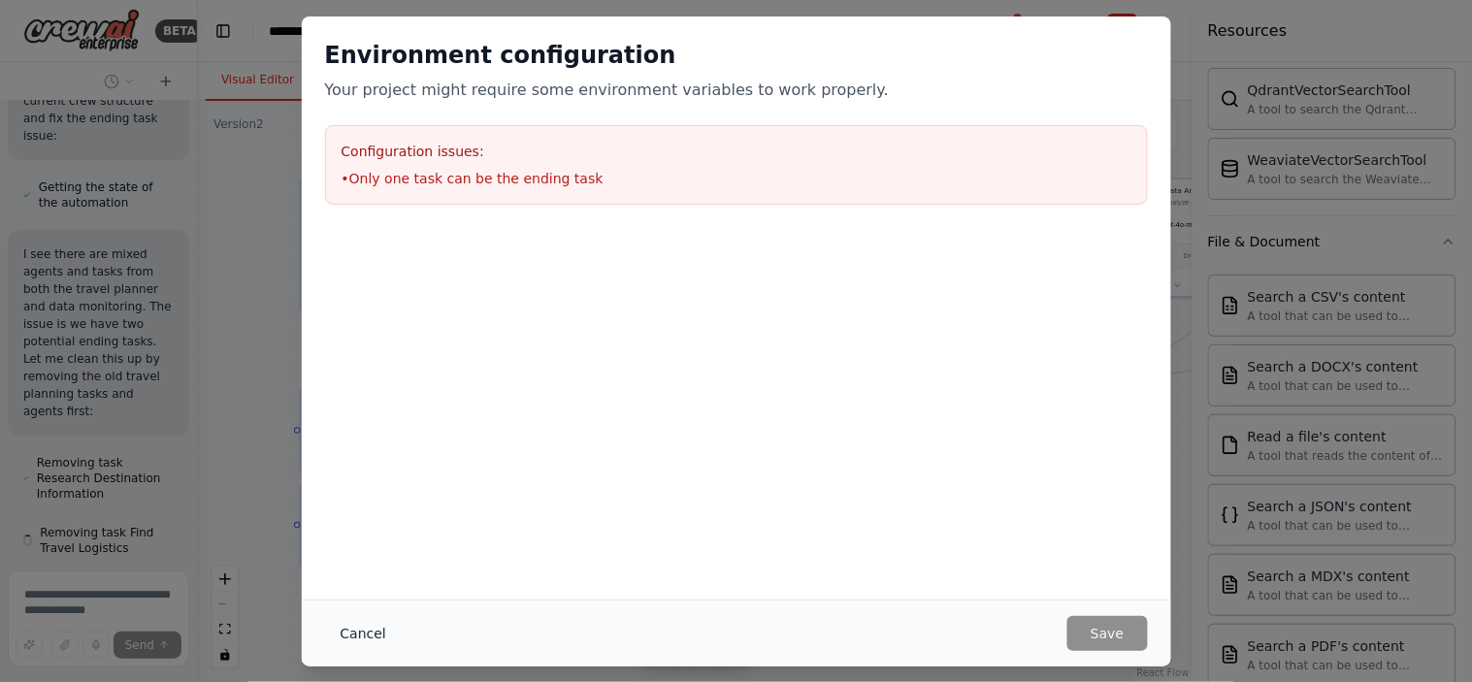
scroll to position [3626, 0]
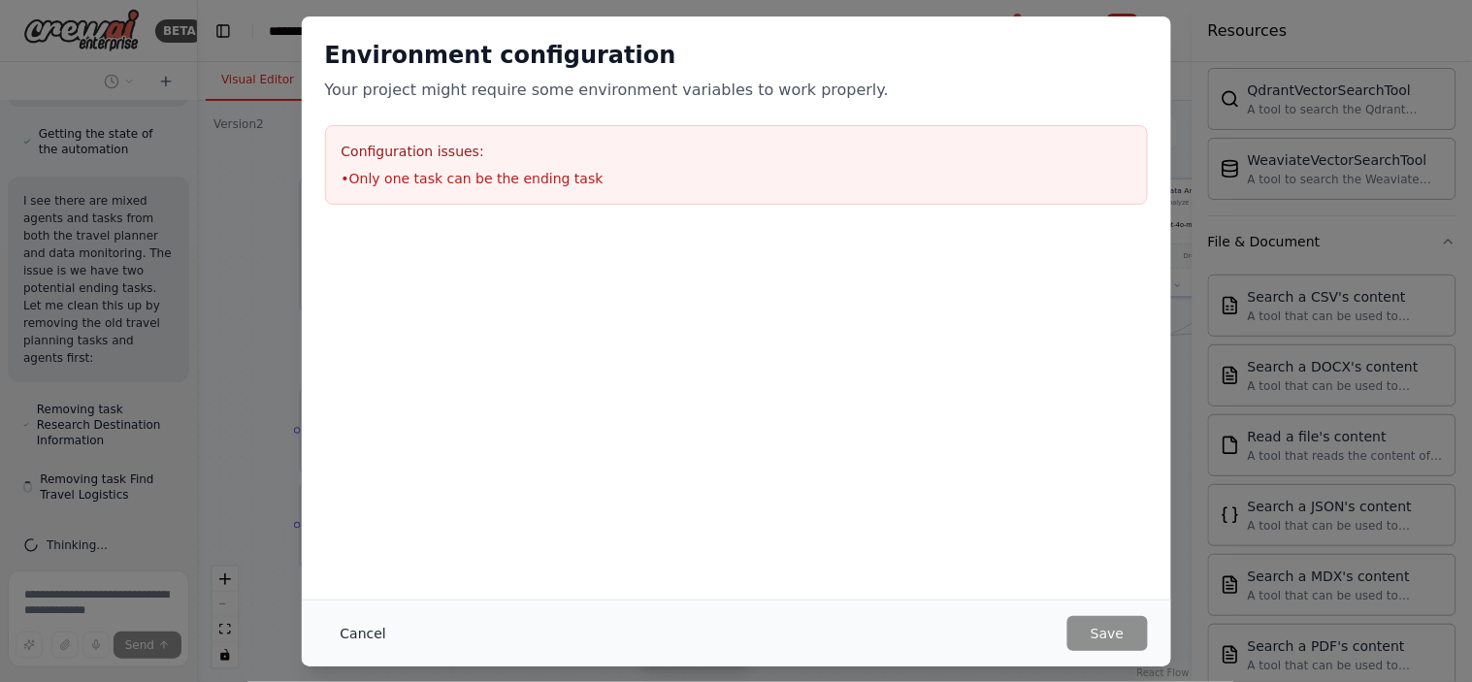
click at [354, 613] on button "Cancel" at bounding box center [363, 633] width 77 height 35
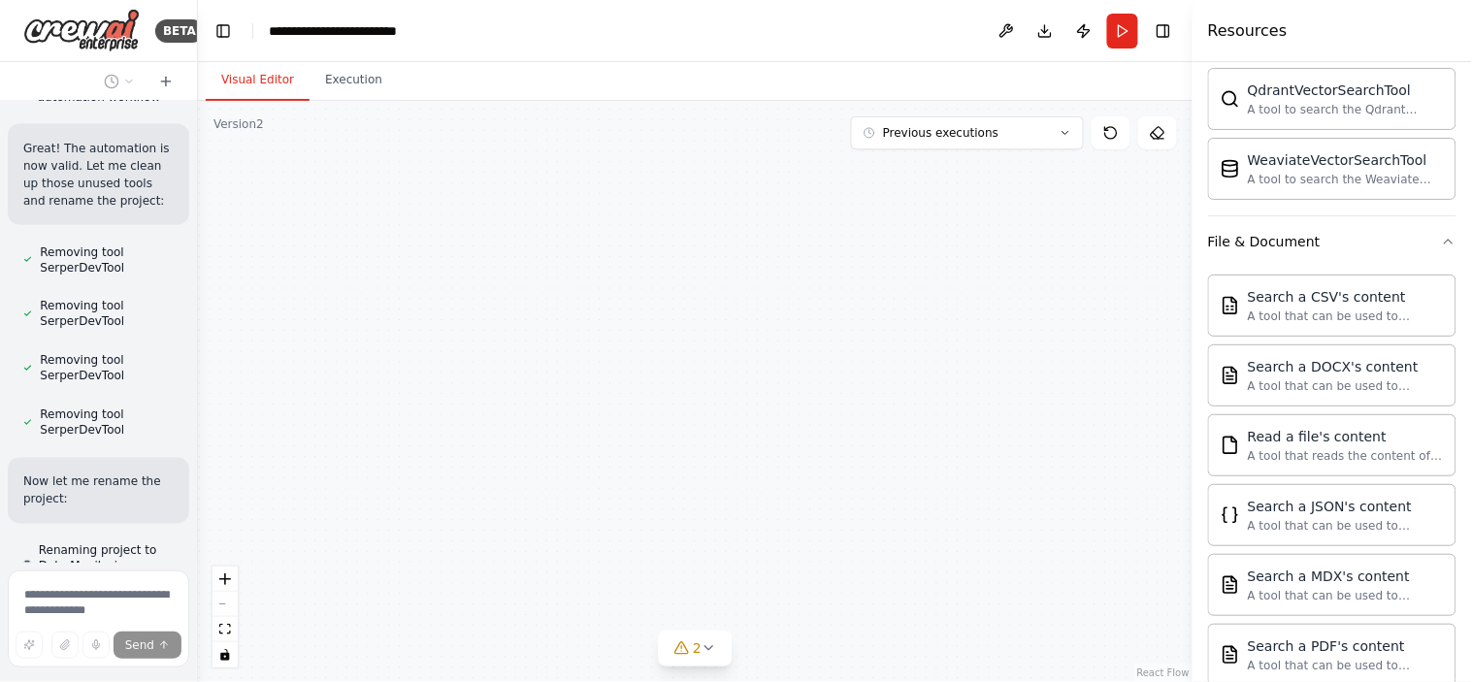
scroll to position [4621, 0]
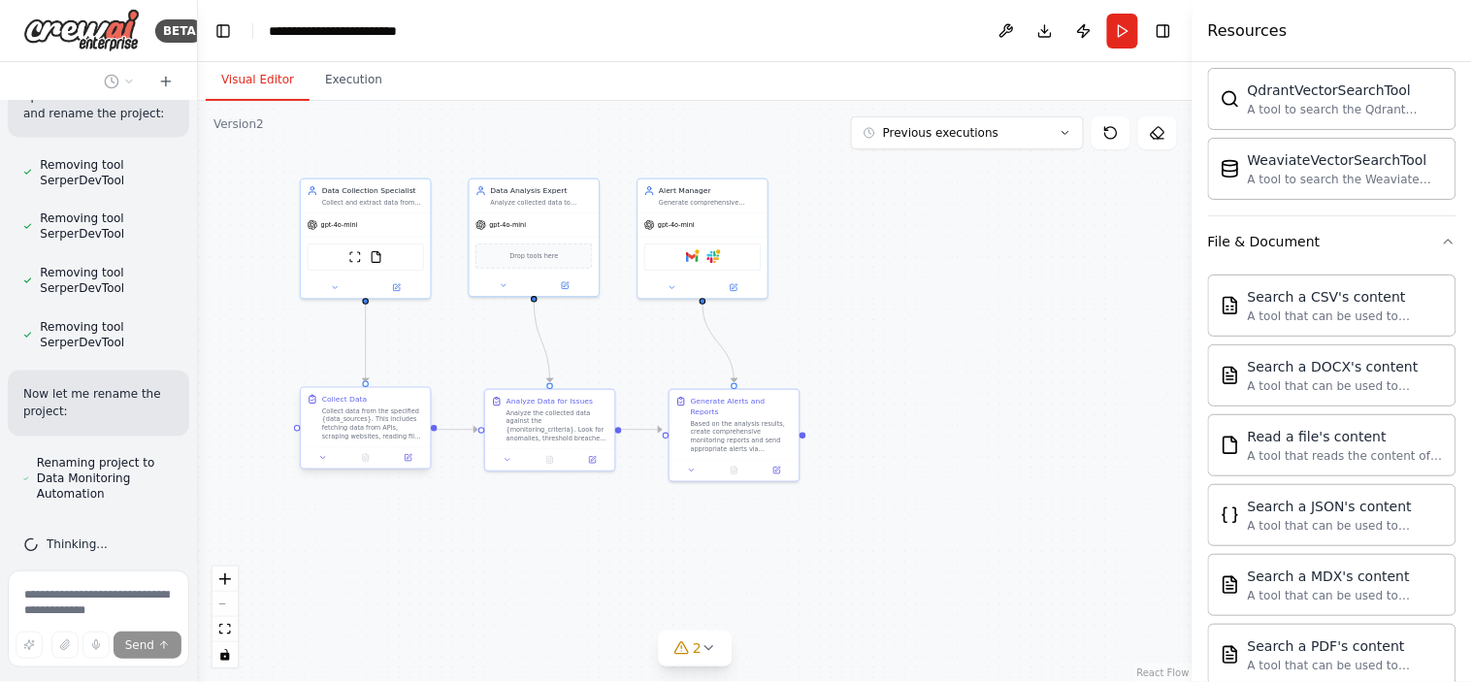
click at [359, 425] on div "Collect data from the specified {data_sources}. This includes fetching data fro…" at bounding box center [373, 423] width 102 height 34
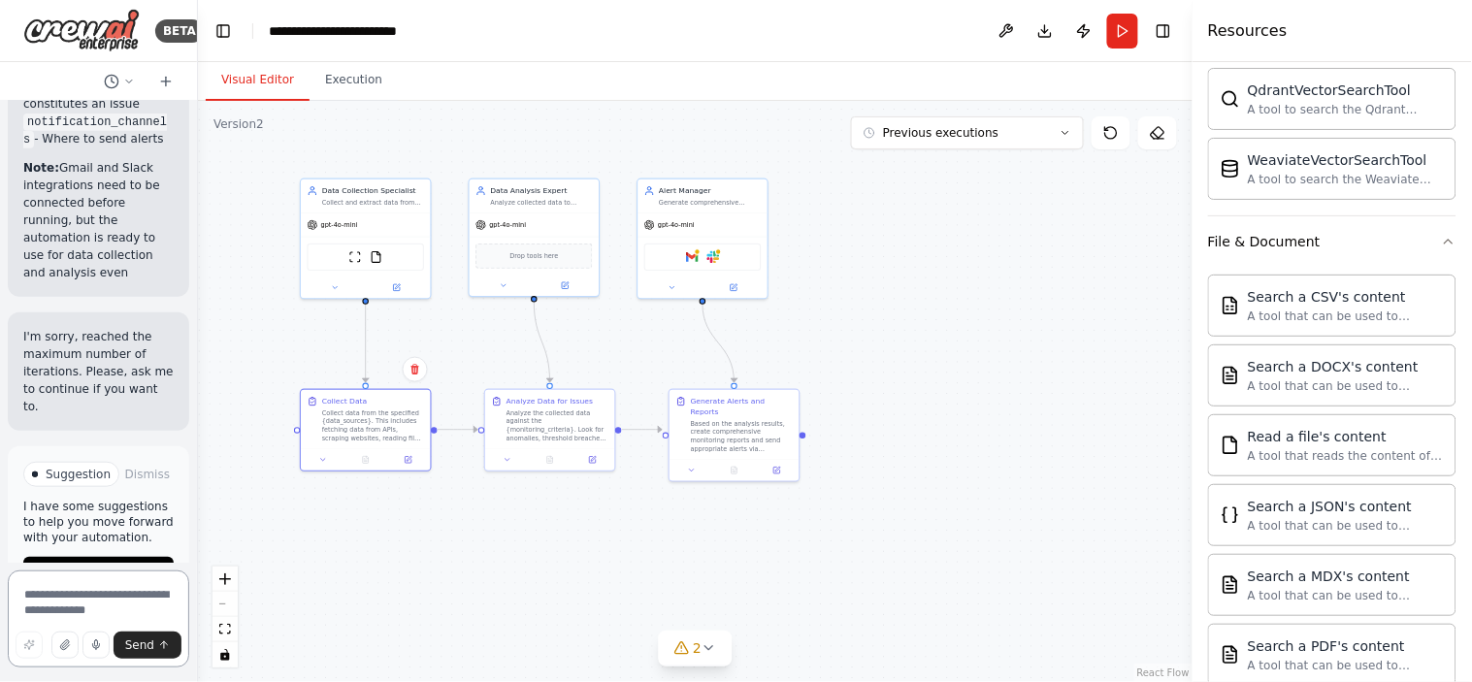
scroll to position [5931, 0]
click at [132, 465] on button "Dismiss" at bounding box center [147, 474] width 52 height 19
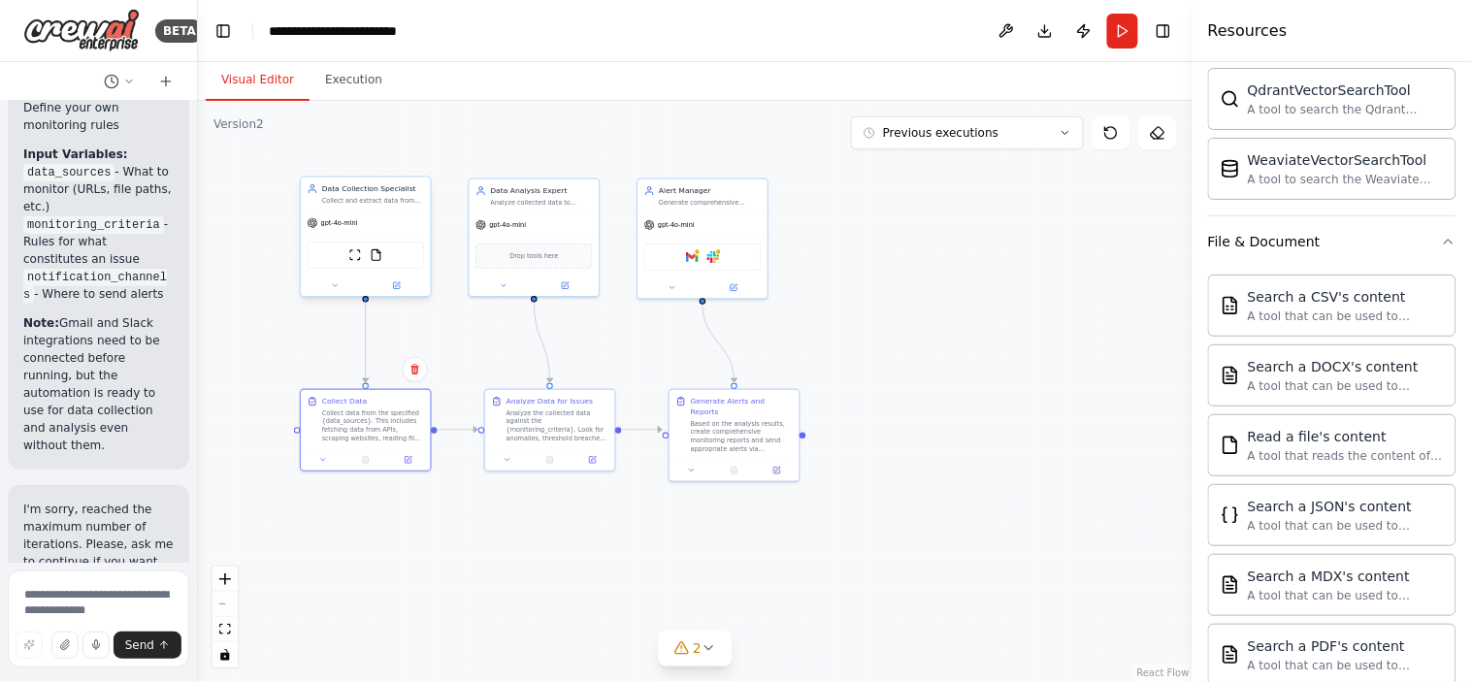
click at [402, 292] on div at bounding box center [366, 285] width 130 height 21
click at [396, 292] on div at bounding box center [366, 285] width 130 height 21
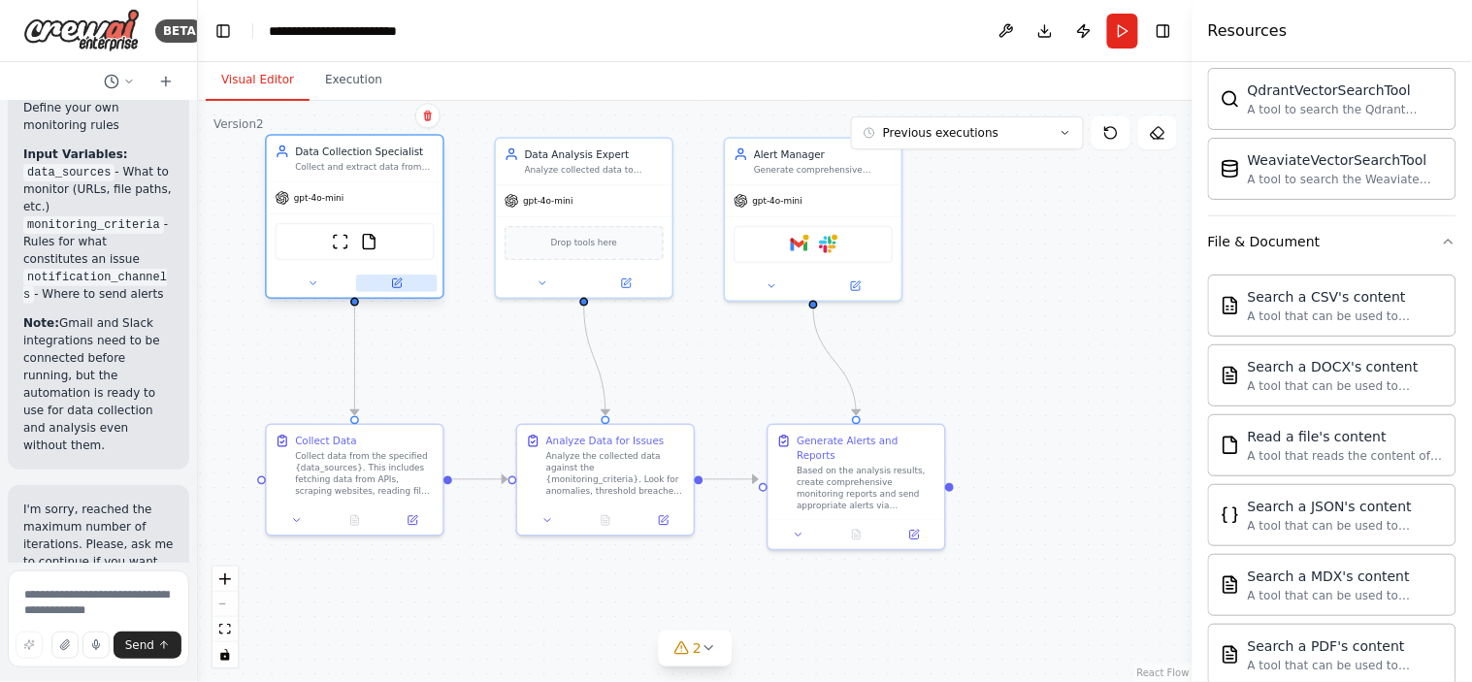
click at [401, 282] on icon at bounding box center [396, 283] width 9 height 9
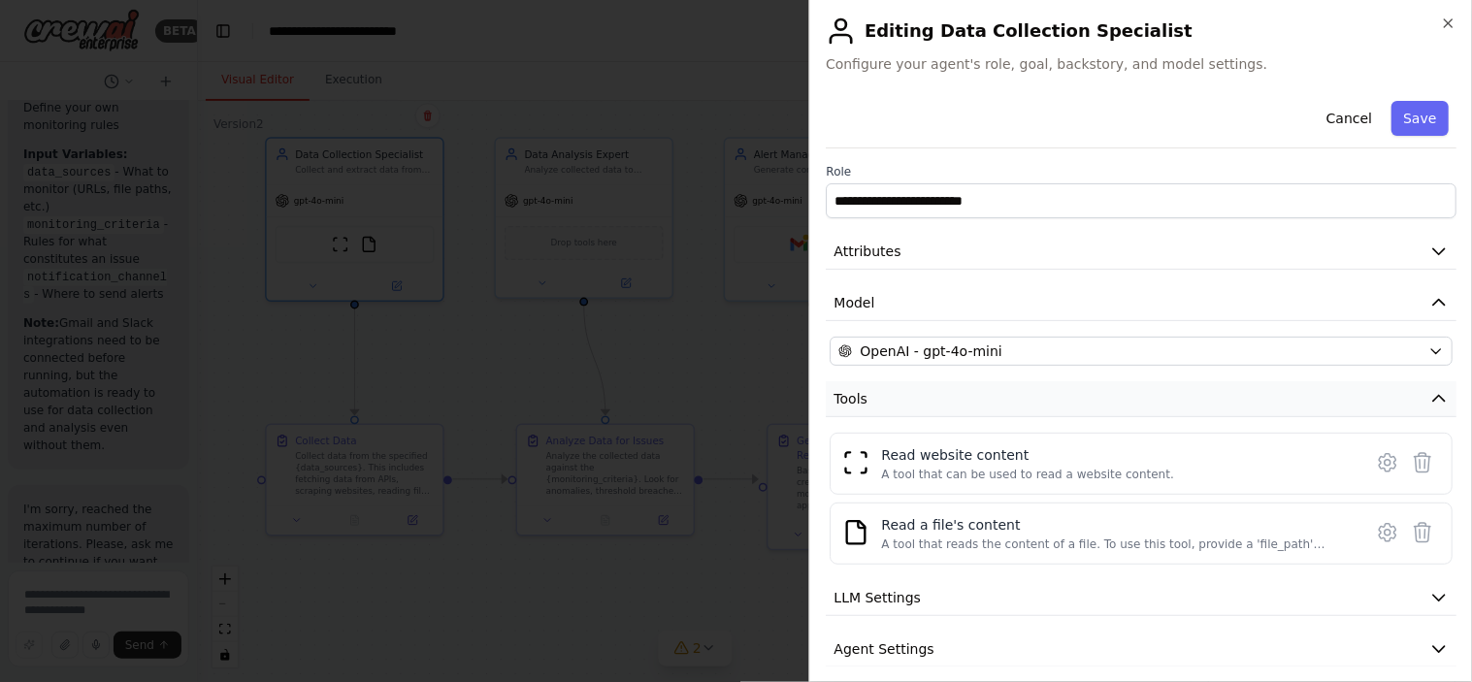
scroll to position [68, 0]
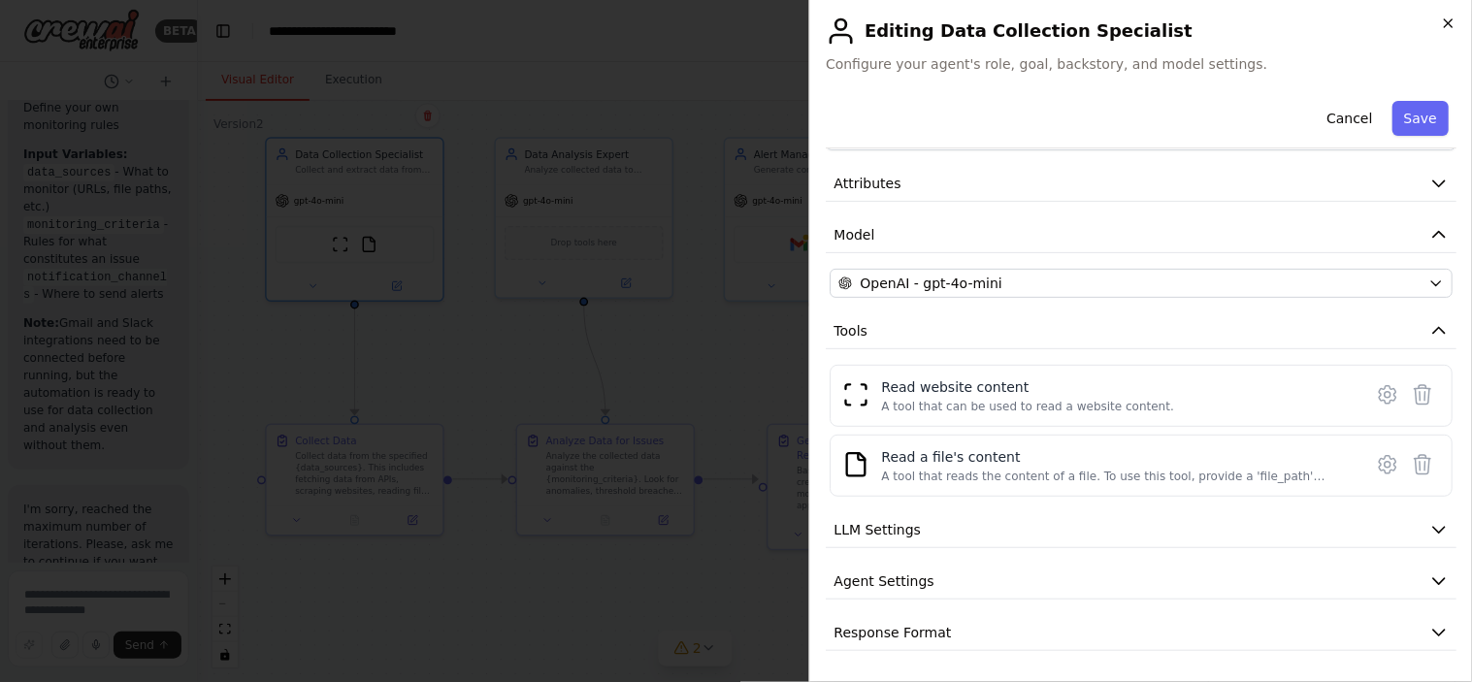
click at [1324, 20] on icon "button" at bounding box center [1448, 23] width 8 height 8
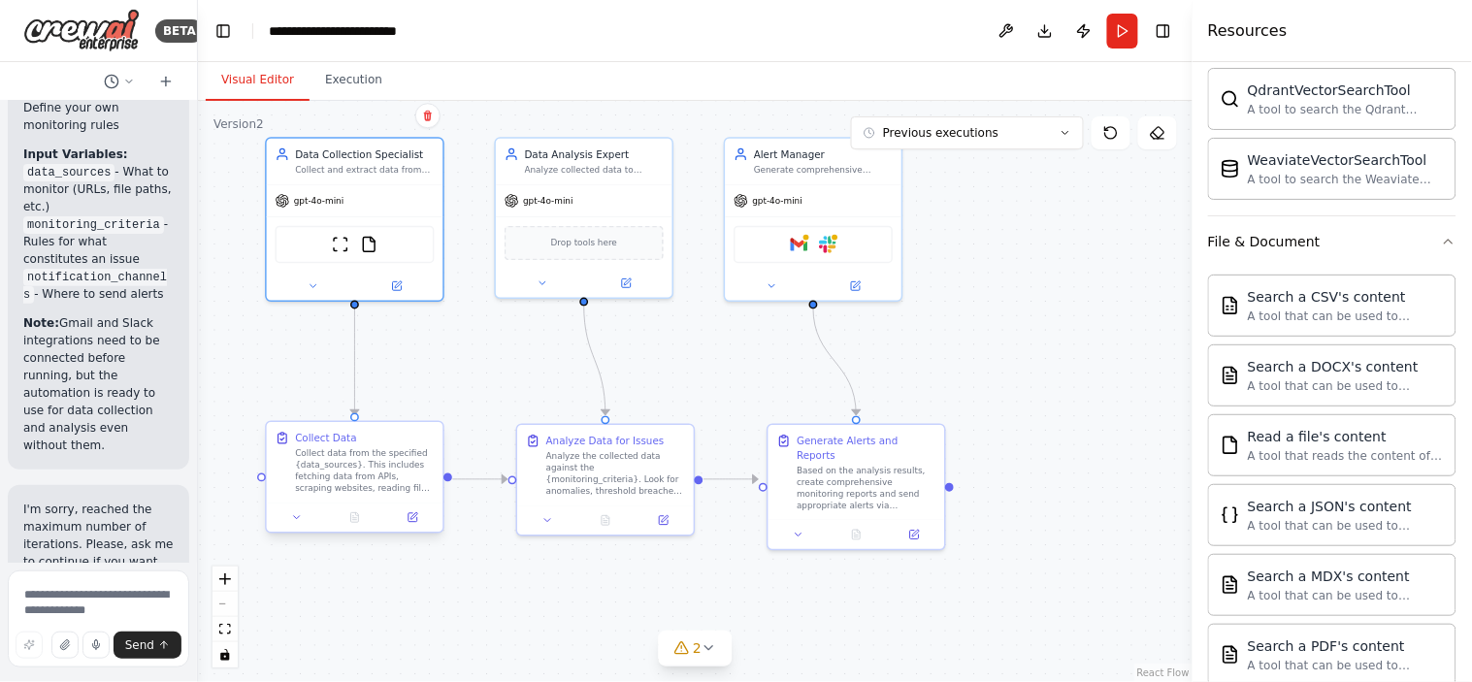
click at [316, 460] on div "Collect data from the specified {data_sources}. This includes fetching data fro…" at bounding box center [364, 471] width 139 height 46
click at [411, 517] on icon at bounding box center [413, 516] width 7 height 7
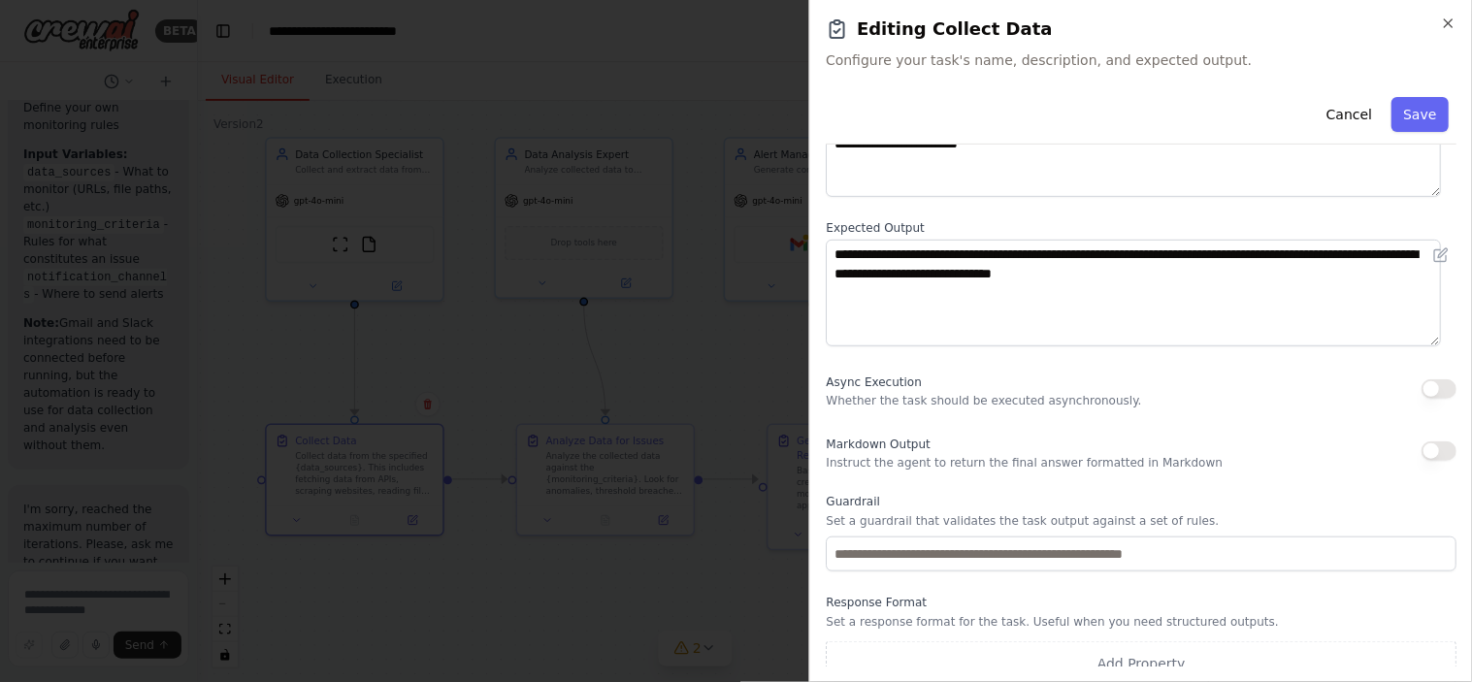
scroll to position [194, 0]
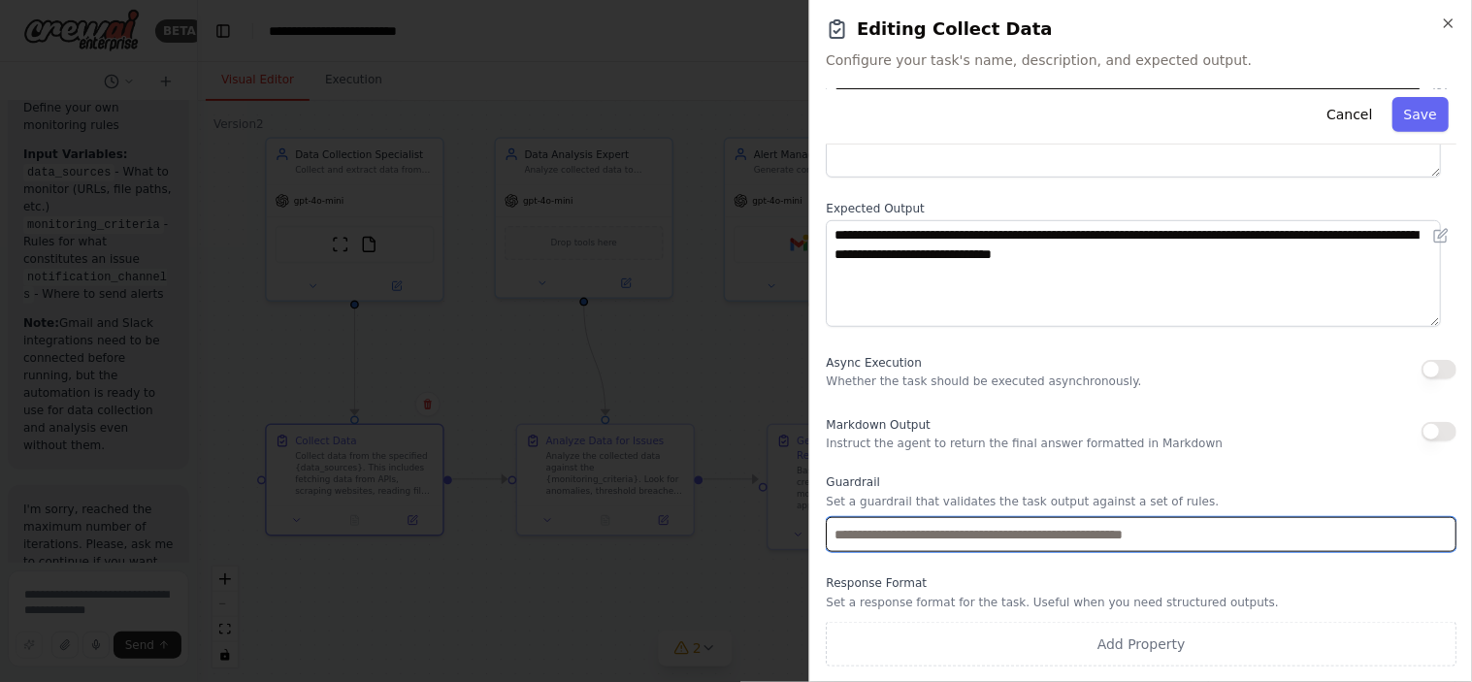
click at [974, 531] on input "text" at bounding box center [1140, 534] width 631 height 35
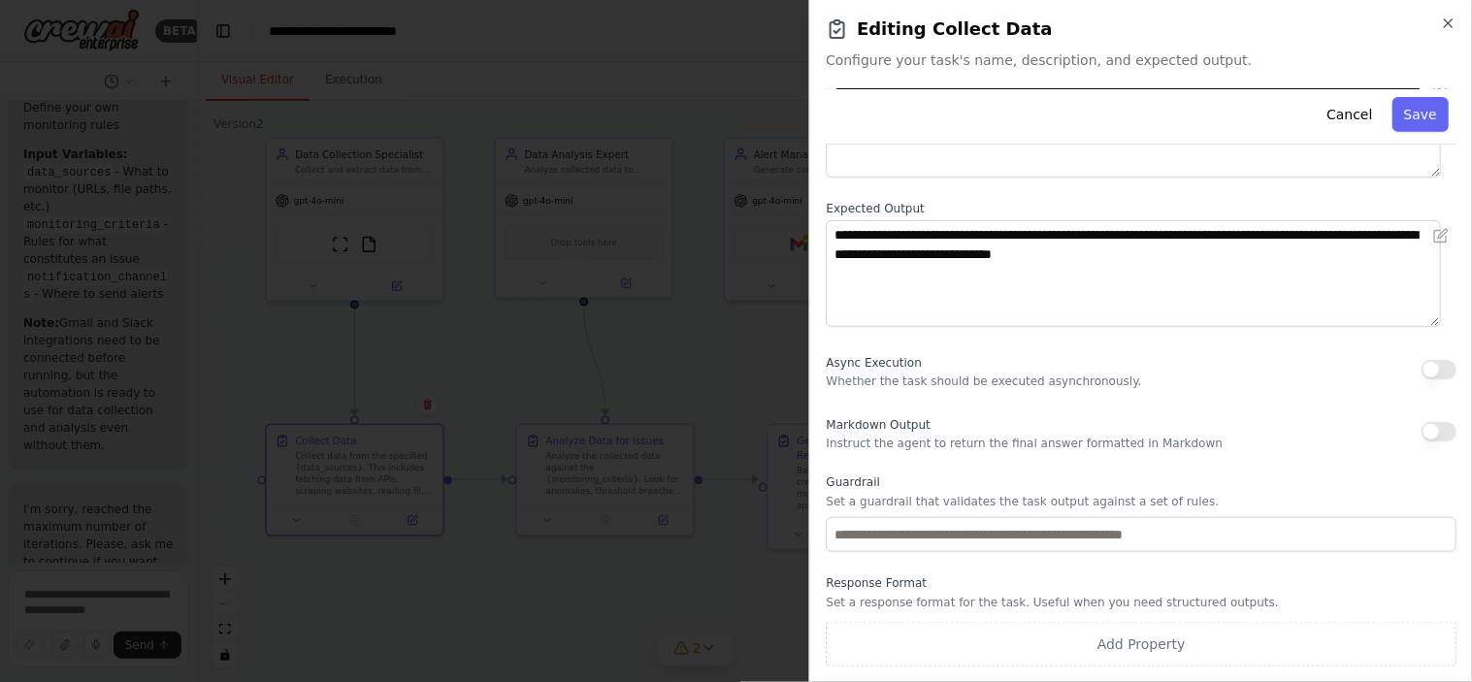
click at [912, 373] on p "Whether the task should be executed asynchronously." at bounding box center [982, 381] width 315 height 16
click at [1324, 122] on button "Cancel" at bounding box center [1348, 114] width 69 height 35
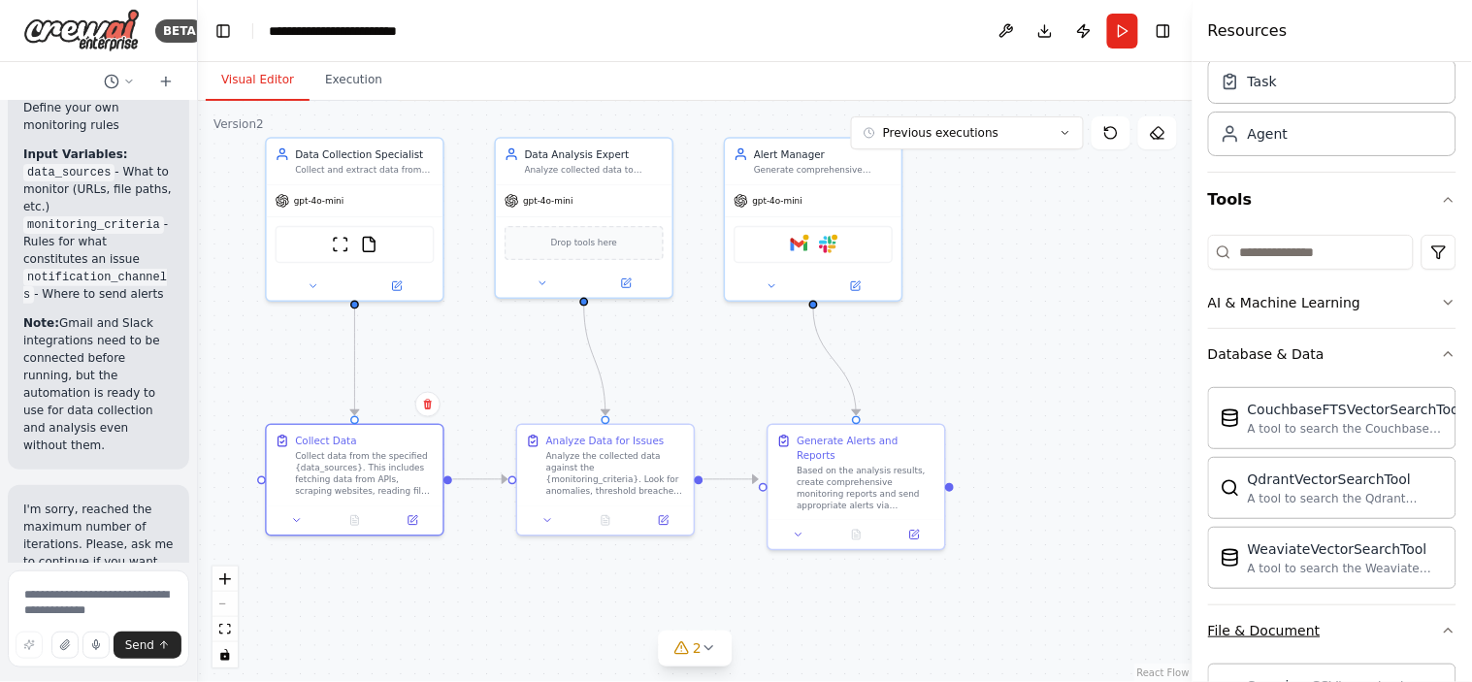
scroll to position [0, 0]
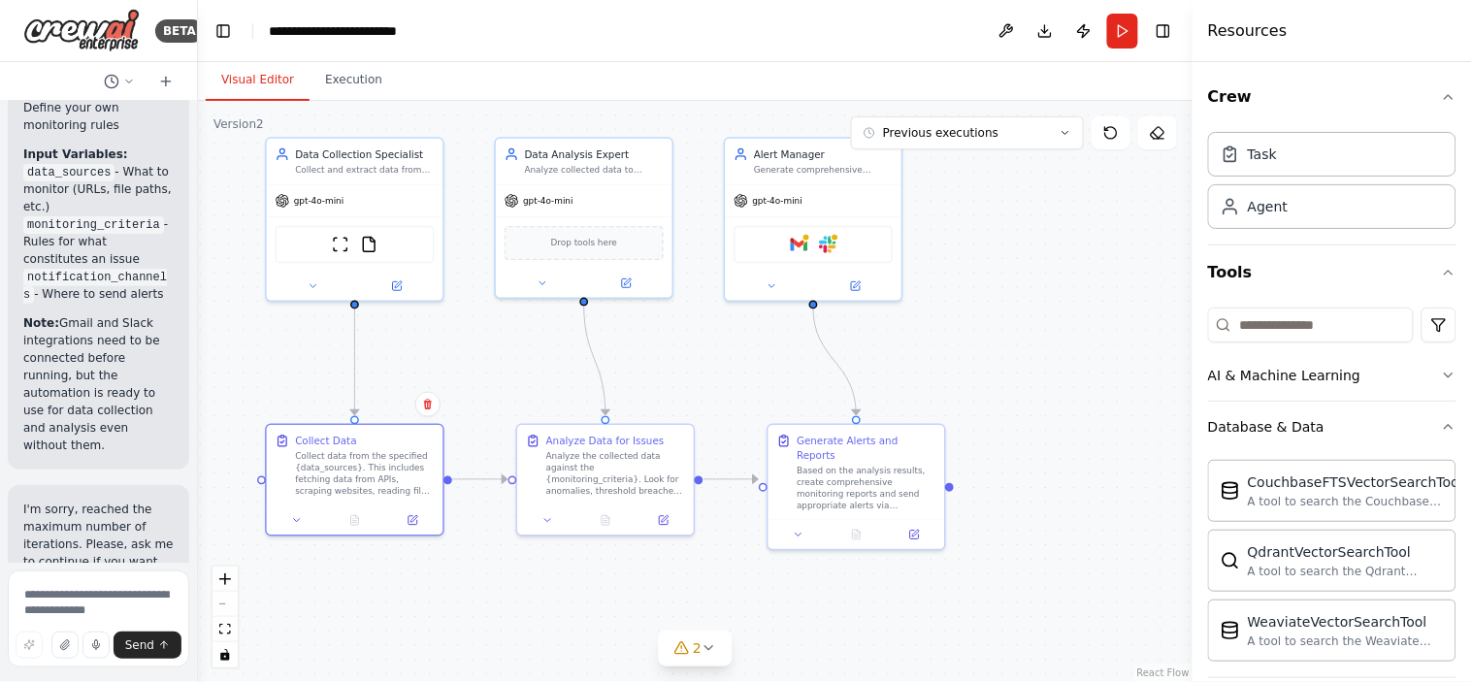
click at [947, 330] on div ".deletable-edge-delete-btn { width: 20px; height: 20px; border: 0px solid #ffff…" at bounding box center [695, 391] width 994 height 581
click at [1282, 218] on div "Agent" at bounding box center [1332, 205] width 248 height 45
click at [1071, 314] on div ".deletable-edge-delete-btn { width: 20px; height: 20px; border: 0px solid #ffff…" at bounding box center [695, 391] width 994 height 581
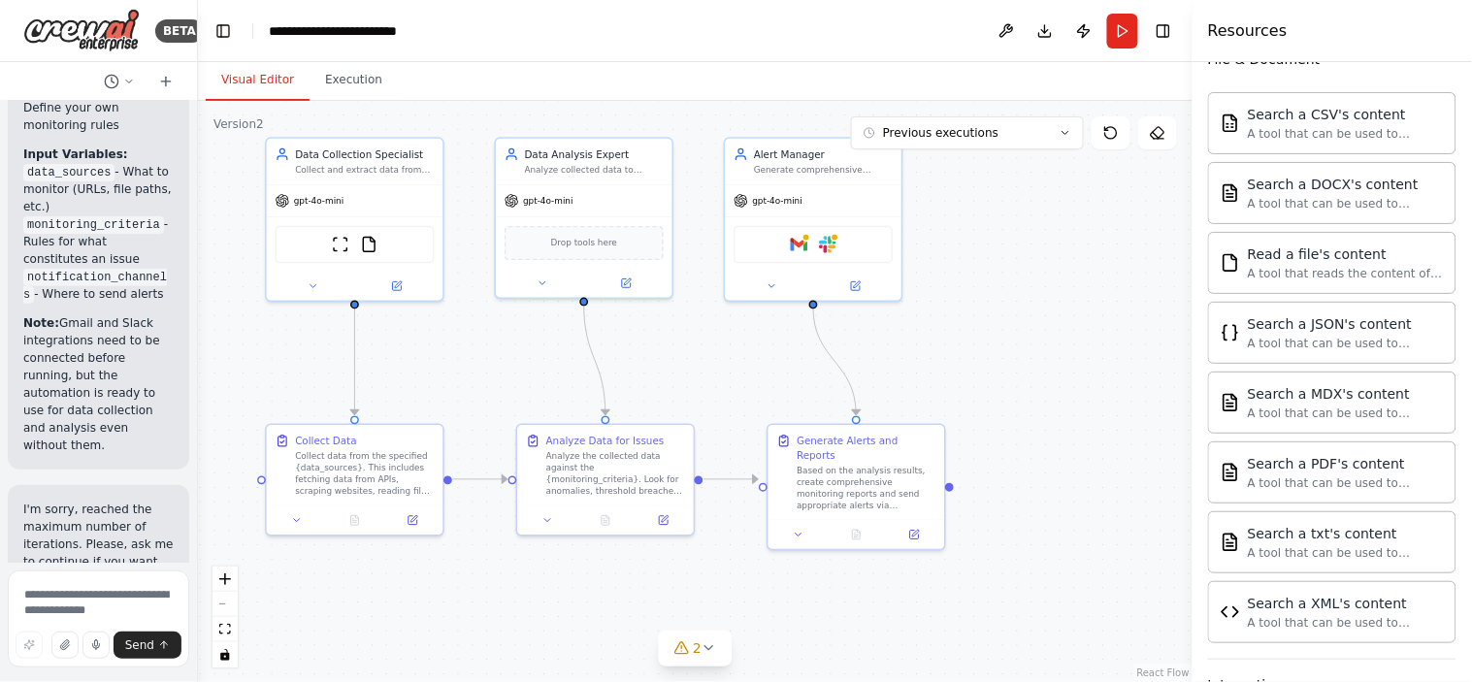
scroll to position [655, 0]
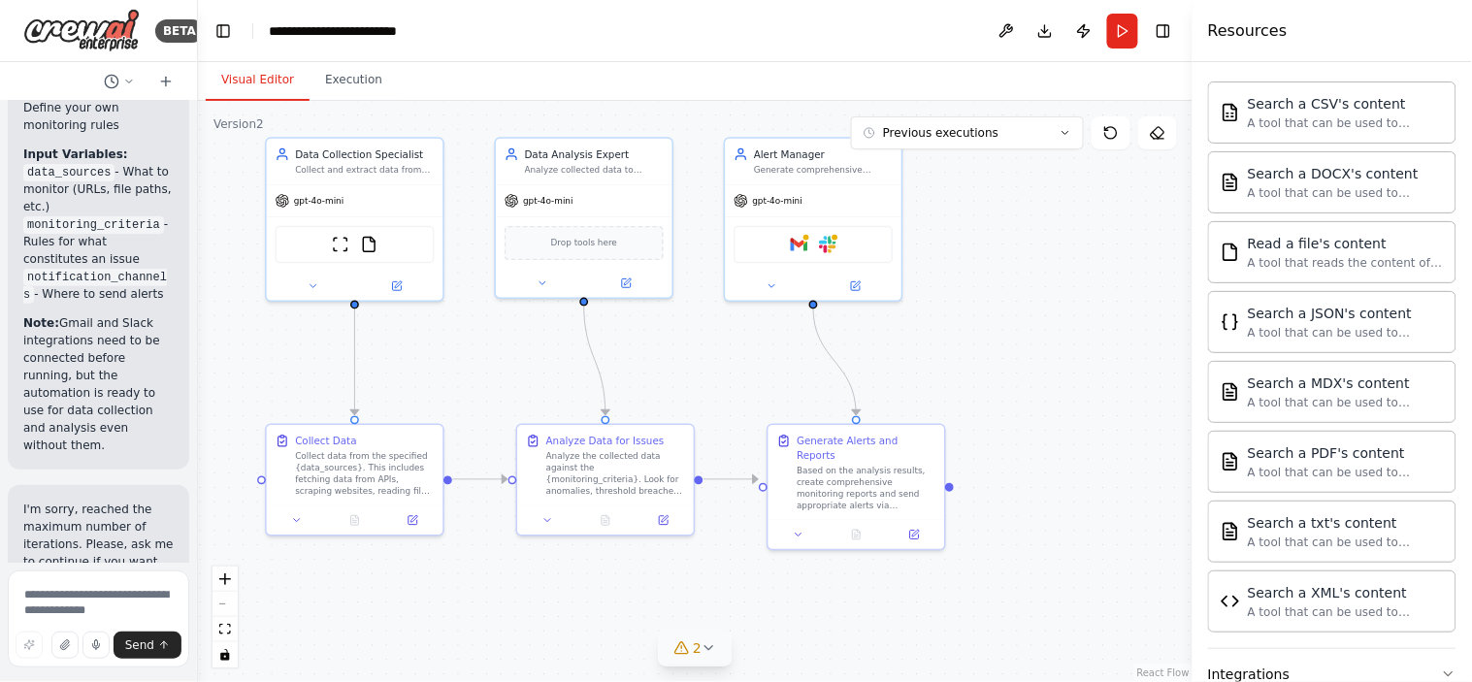
click at [701, 613] on button "2" at bounding box center [695, 649] width 75 height 36
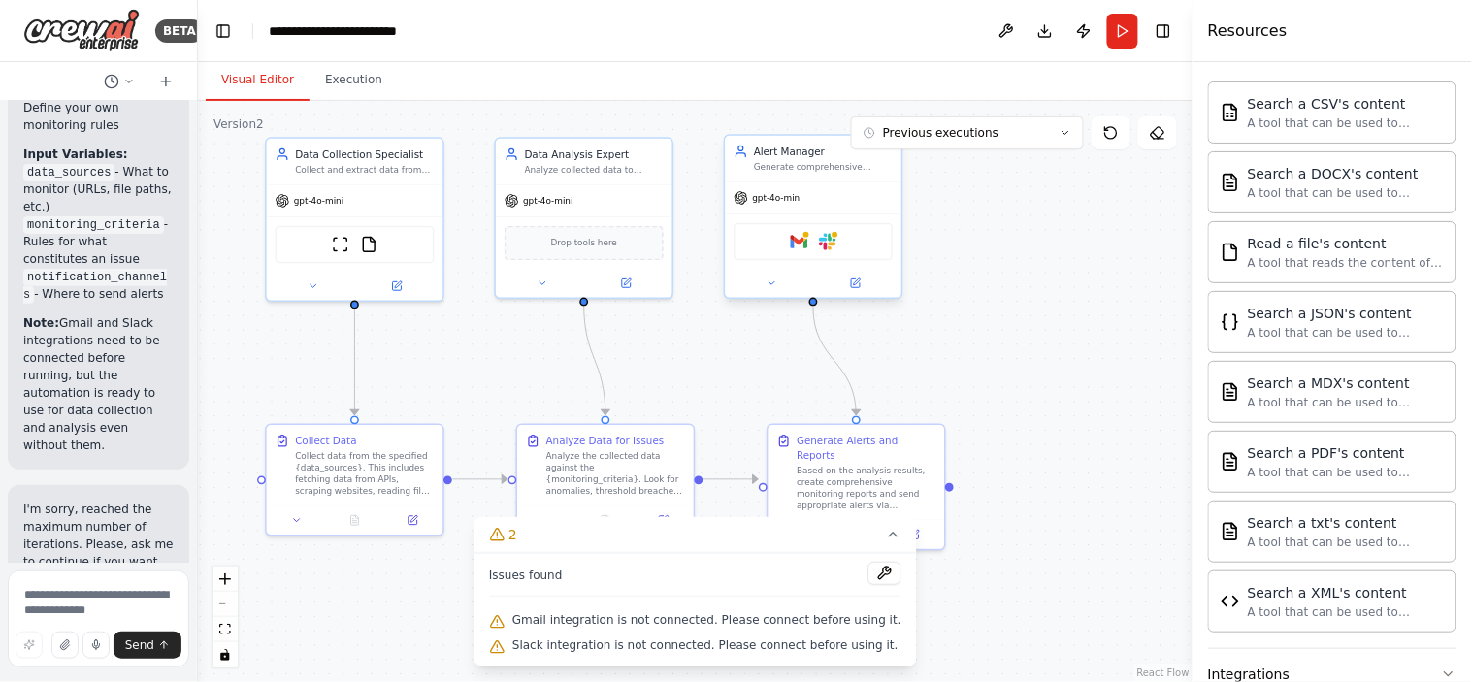
click at [812, 207] on div "gpt-4o-mini" at bounding box center [813, 198] width 177 height 32
click at [1120, 41] on button "Run" at bounding box center [1122, 31] width 31 height 35
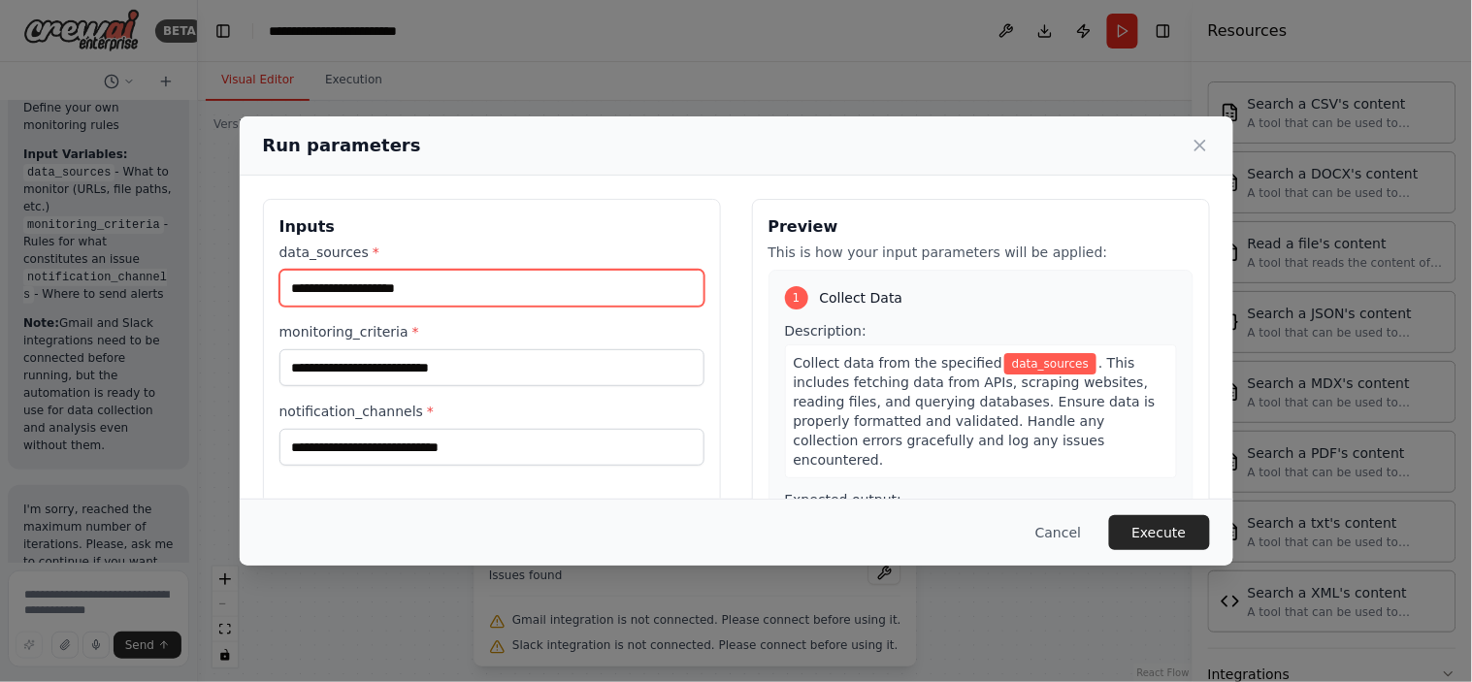
click at [444, 292] on input "data_sources *" at bounding box center [491, 288] width 425 height 37
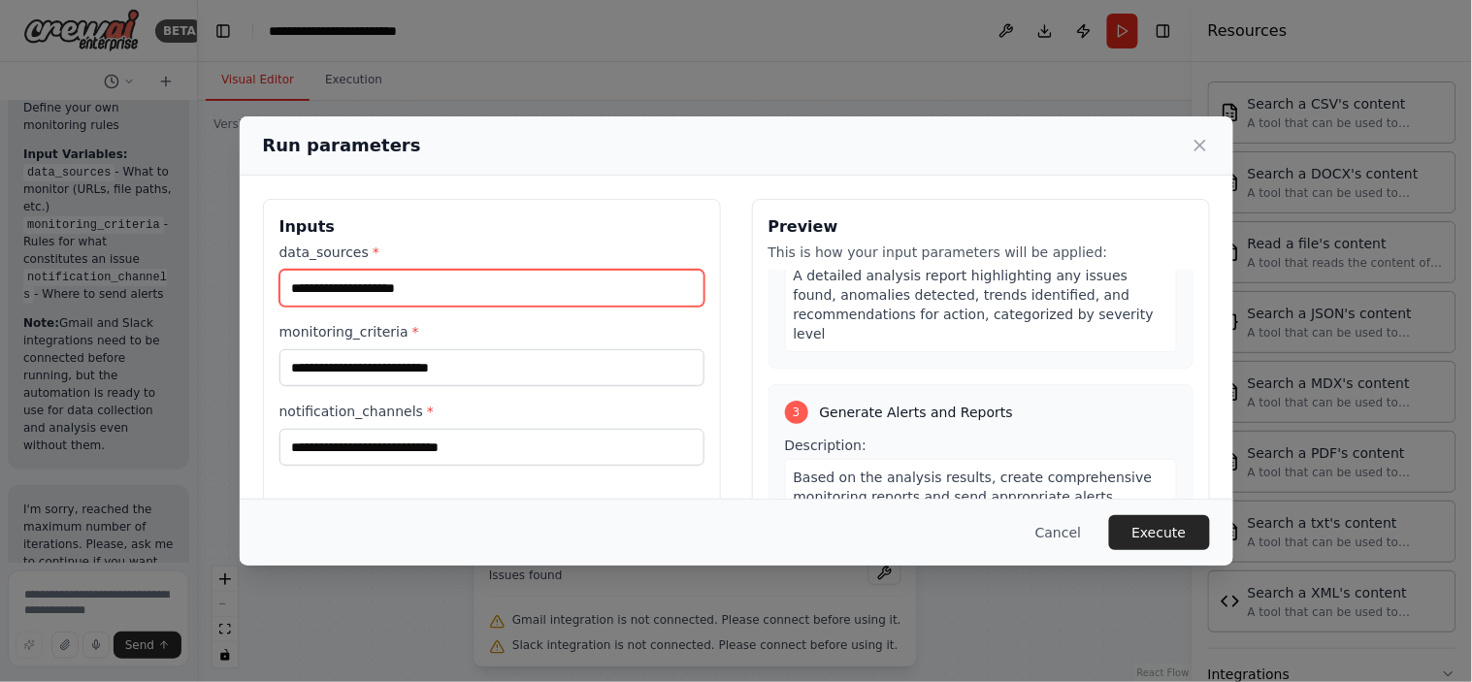
scroll to position [181, 0]
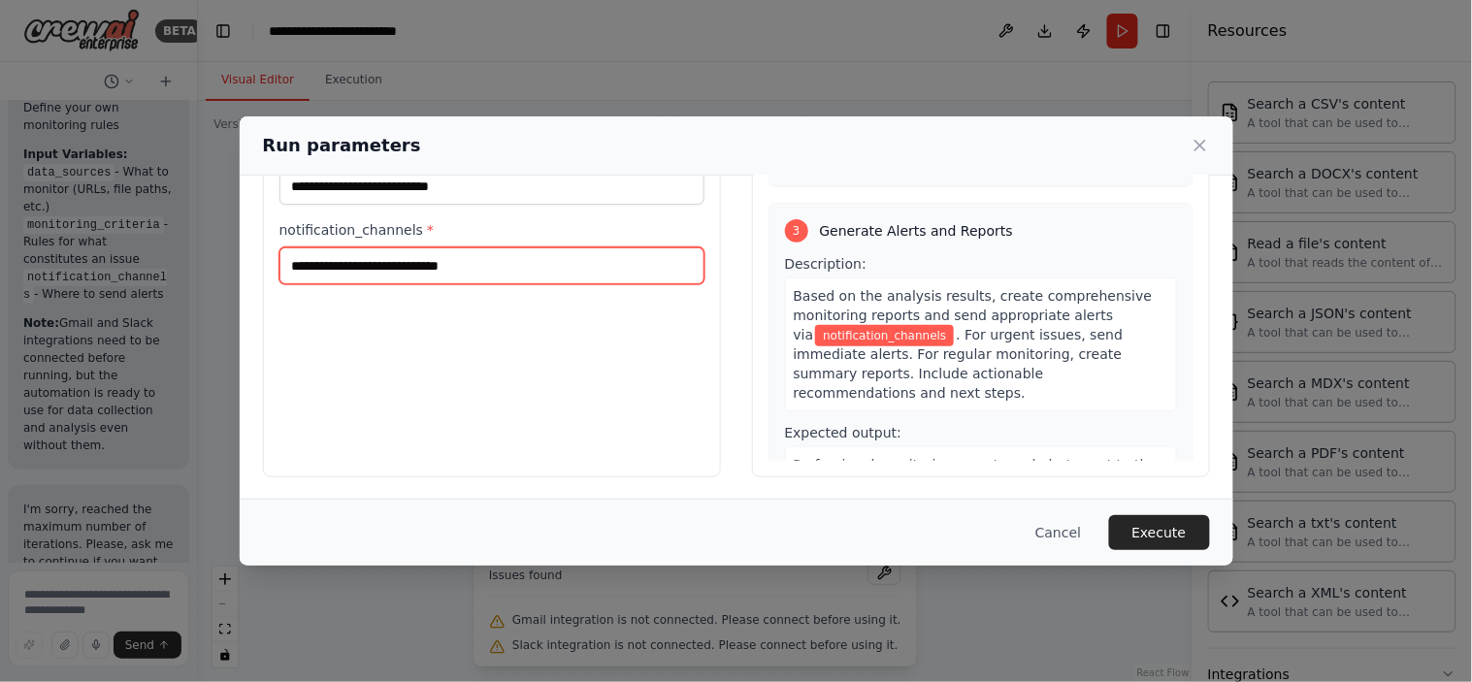
click at [469, 262] on input "notification_channels *" at bounding box center [491, 265] width 425 height 37
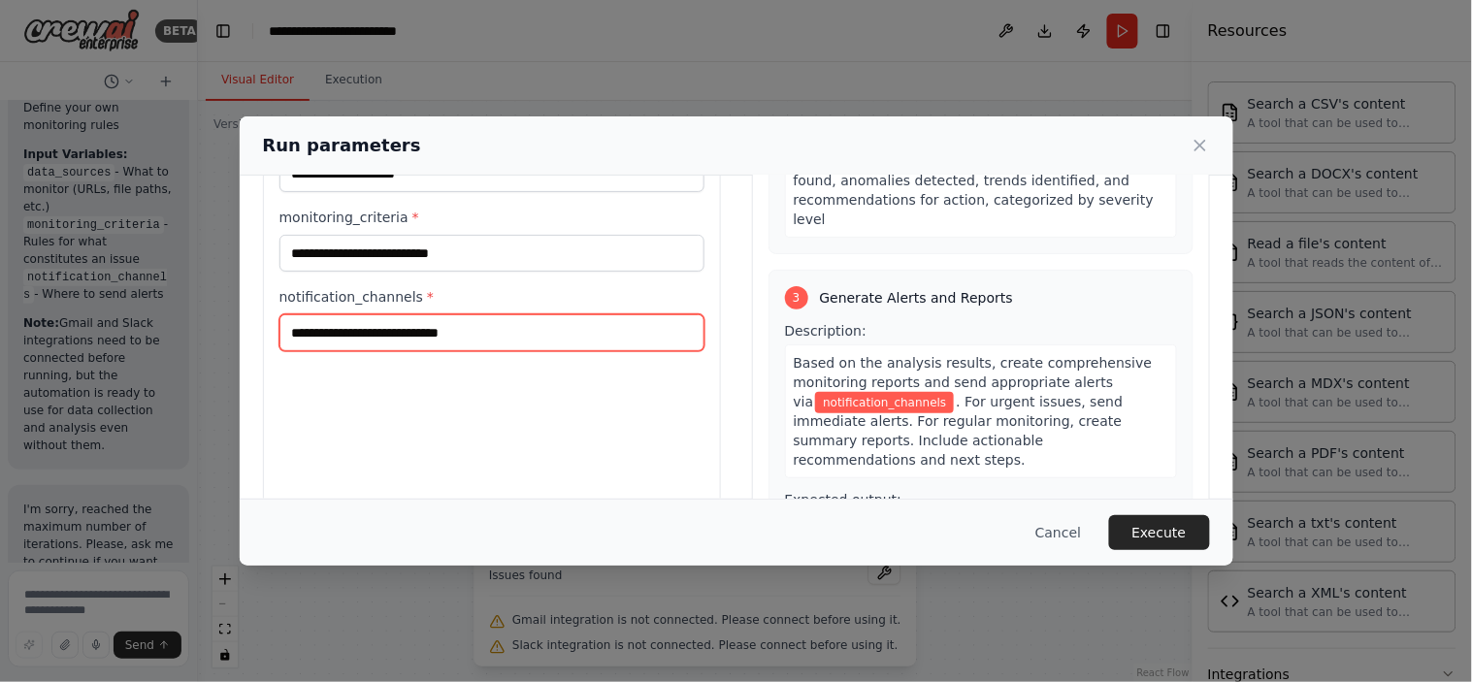
scroll to position [124, 0]
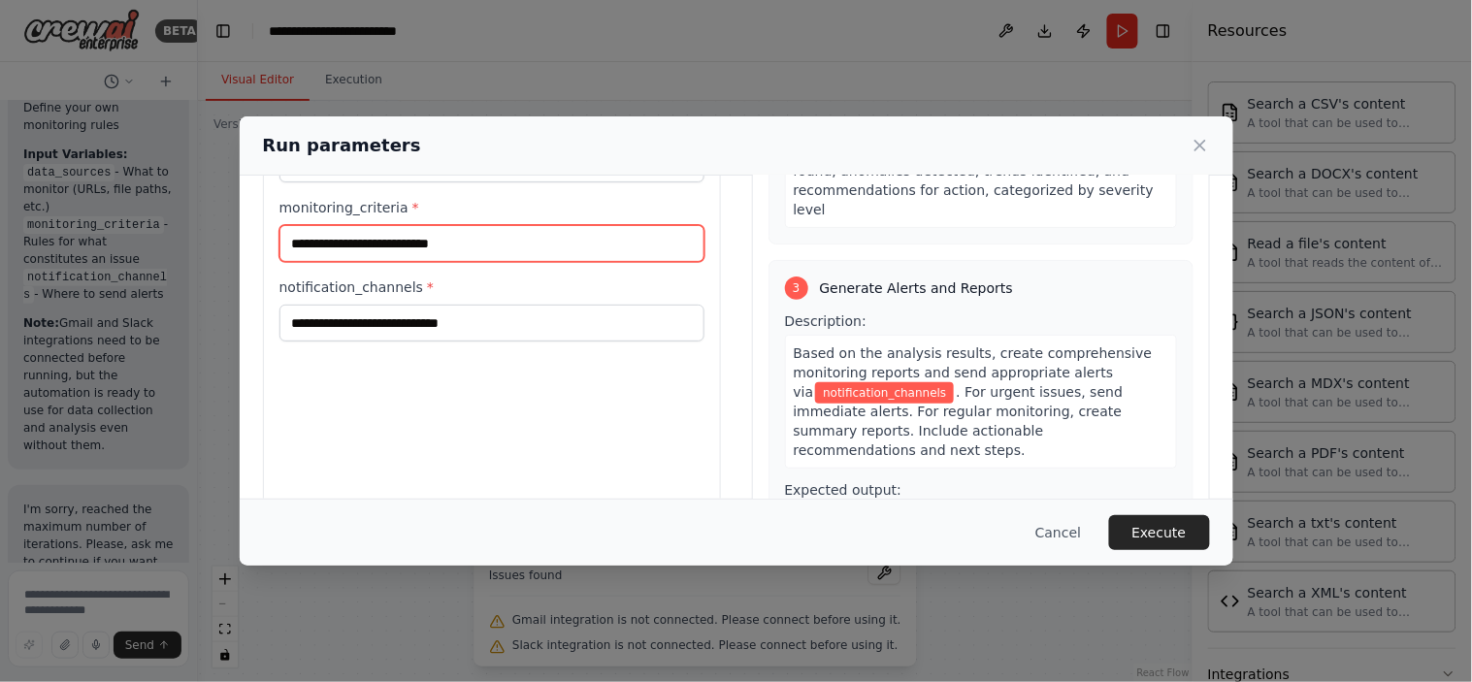
click at [353, 237] on input "monitoring_criteria *" at bounding box center [491, 243] width 425 height 37
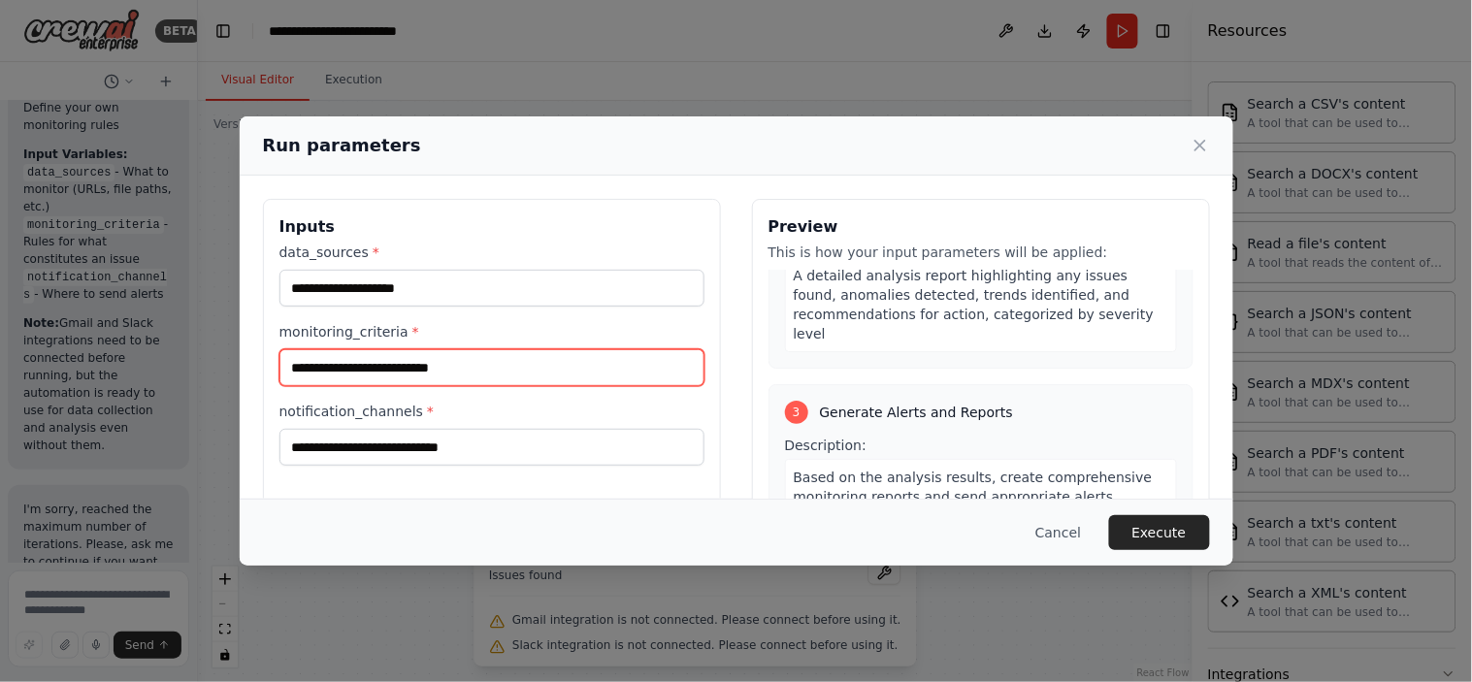
scroll to position [1, 0]
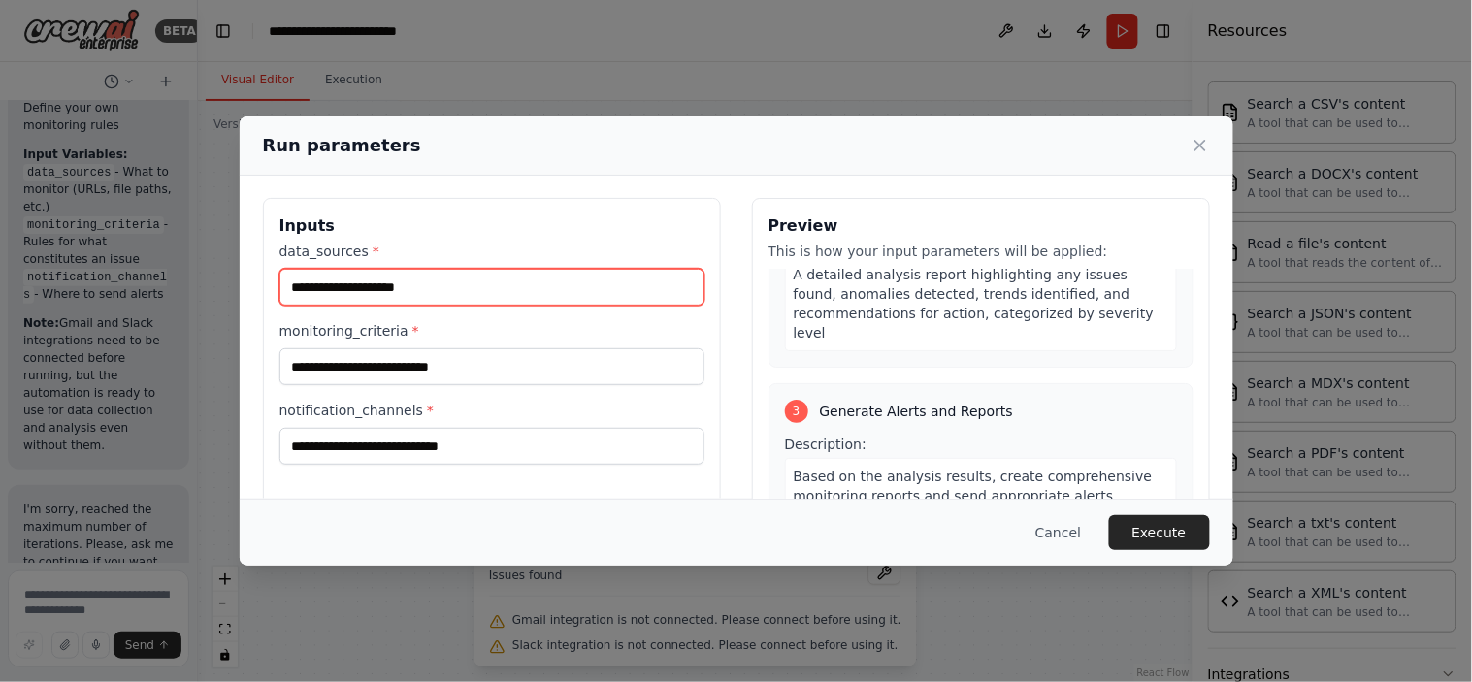
click at [315, 285] on input "data_sources *" at bounding box center [491, 287] width 425 height 37
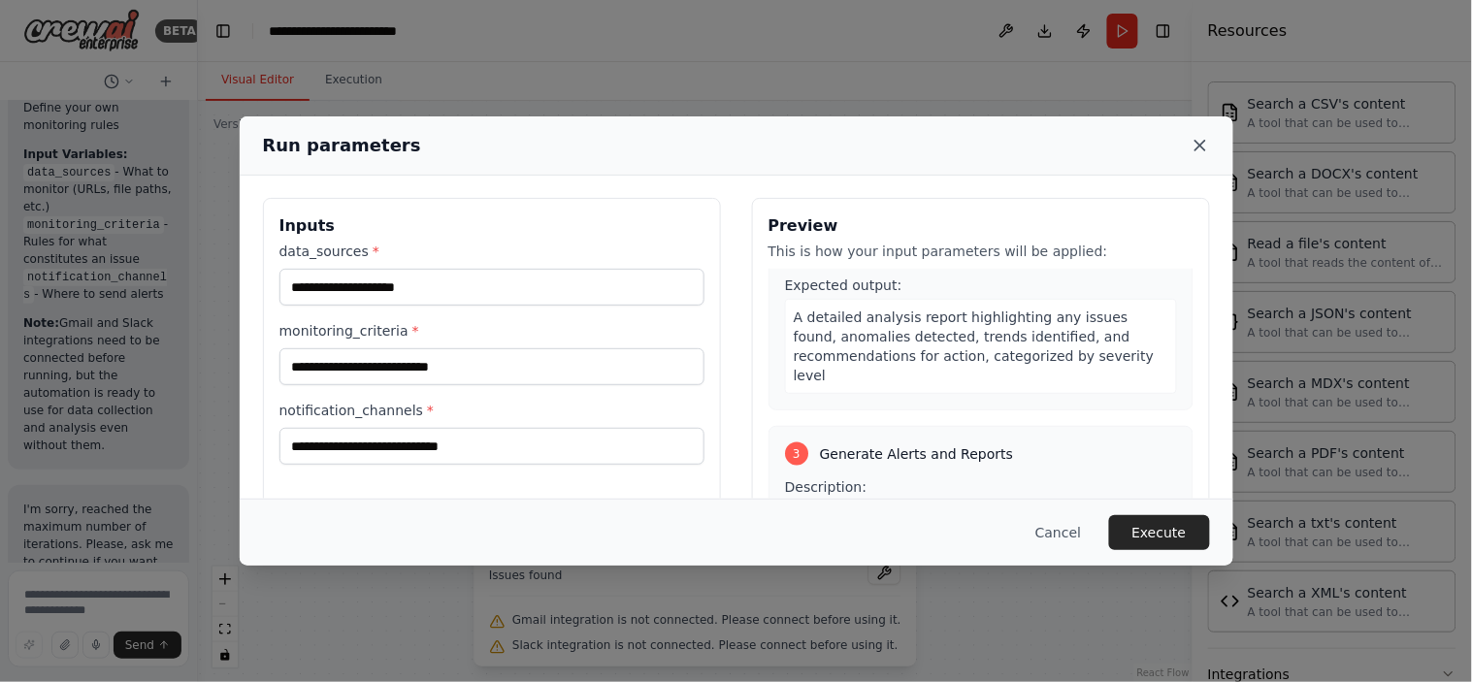
click at [1199, 146] on icon at bounding box center [1199, 145] width 19 height 19
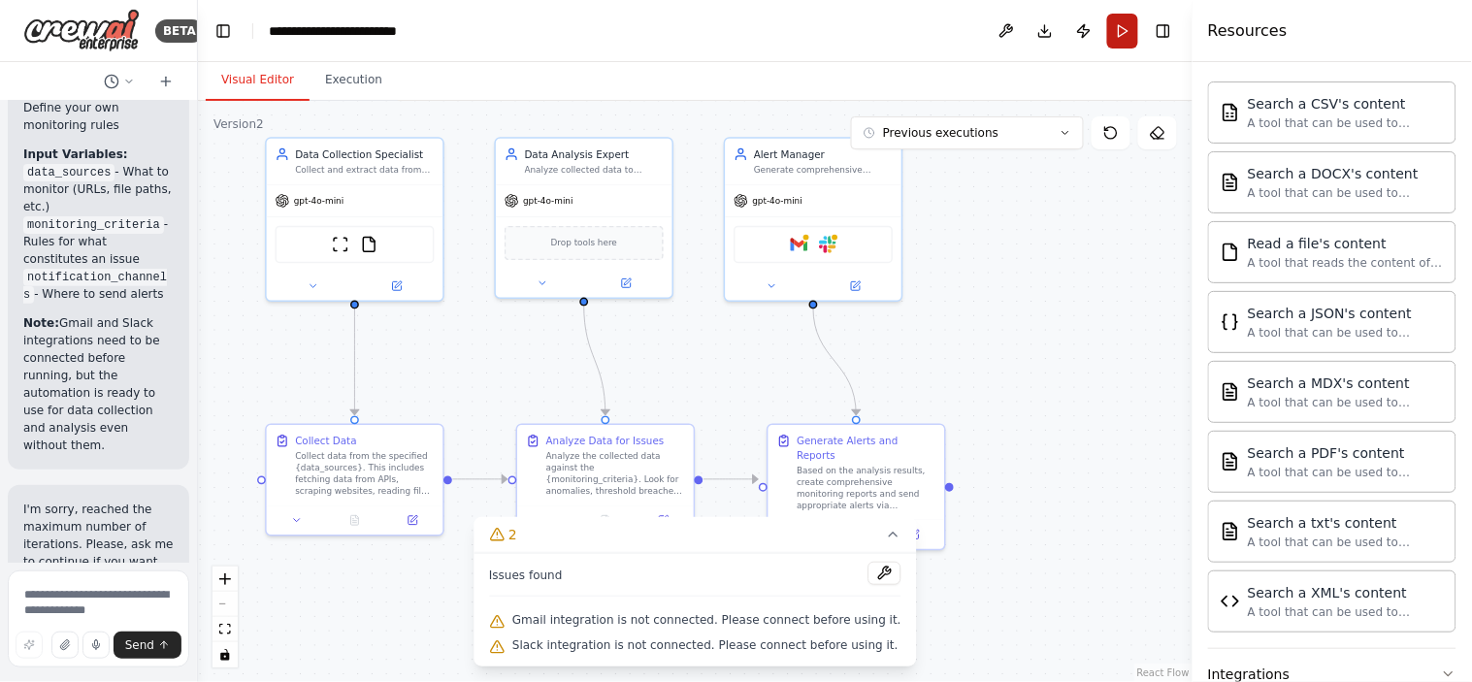
click at [1116, 30] on button "Run" at bounding box center [1122, 31] width 31 height 35
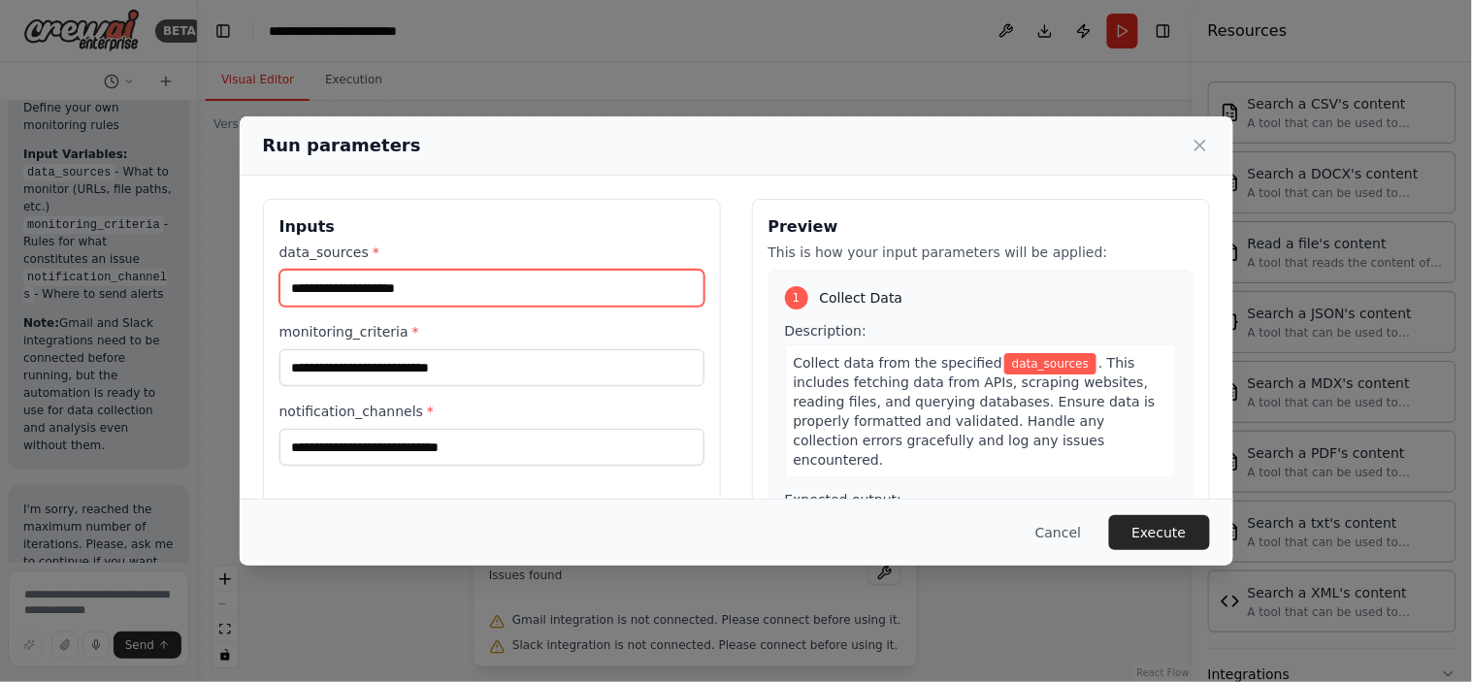
click at [337, 288] on input "data_sources *" at bounding box center [491, 288] width 425 height 37
type input "****"
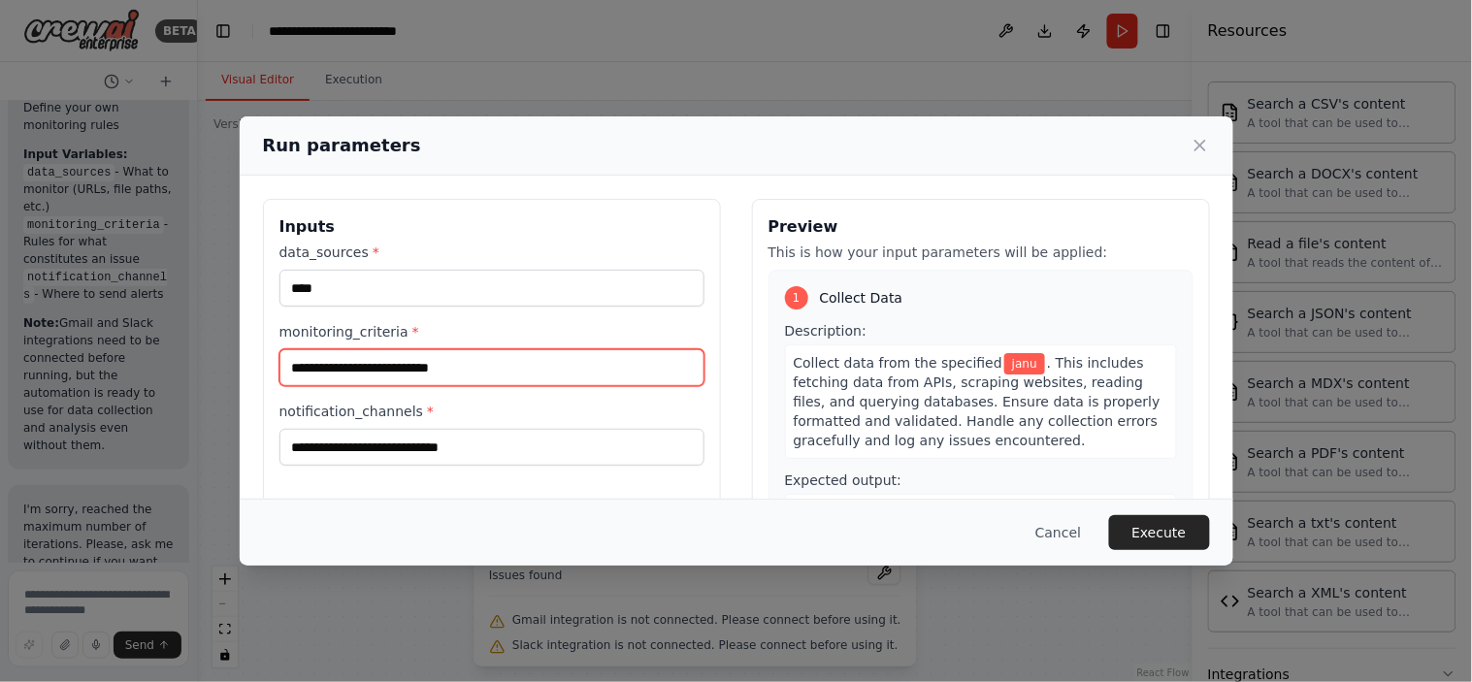
click at [404, 366] on input "monitoring_criteria *" at bounding box center [491, 367] width 425 height 37
type input "********"
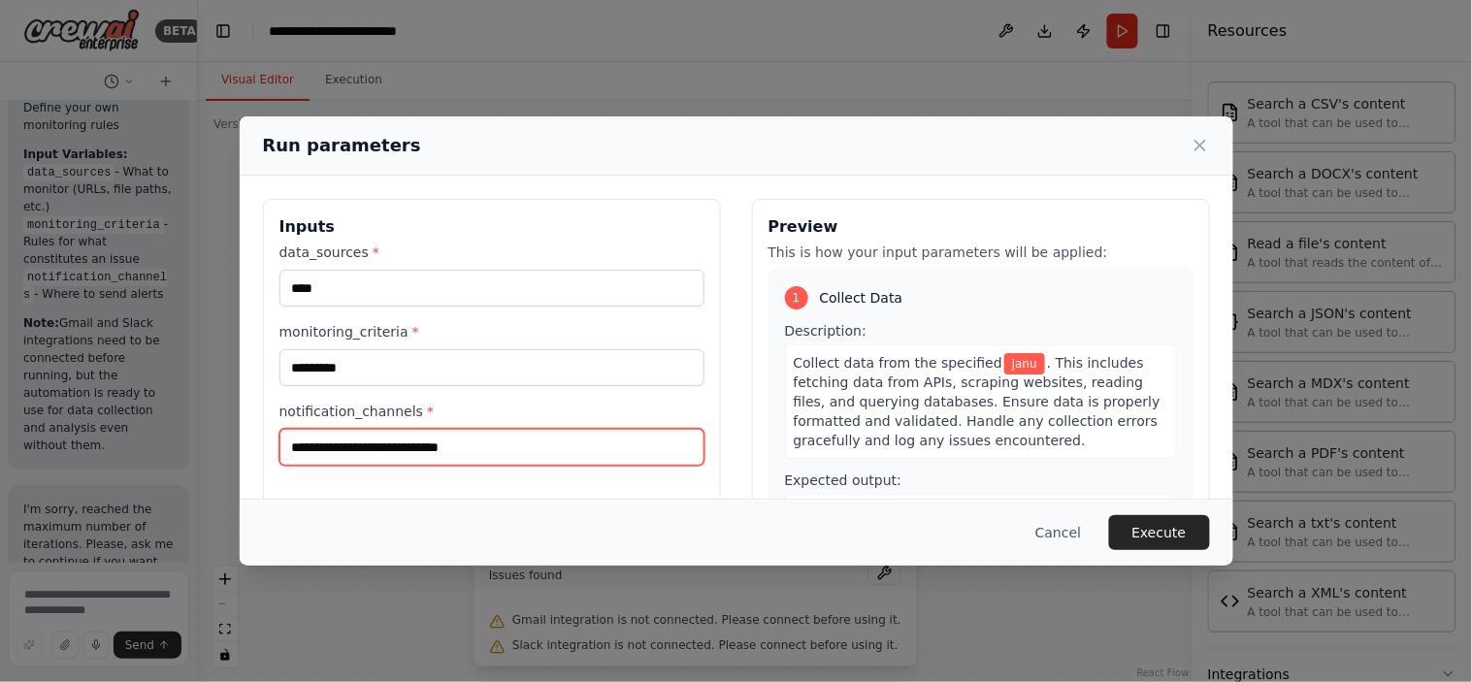
click at [344, 443] on input "notification_channels *" at bounding box center [491, 447] width 425 height 37
type input "****"
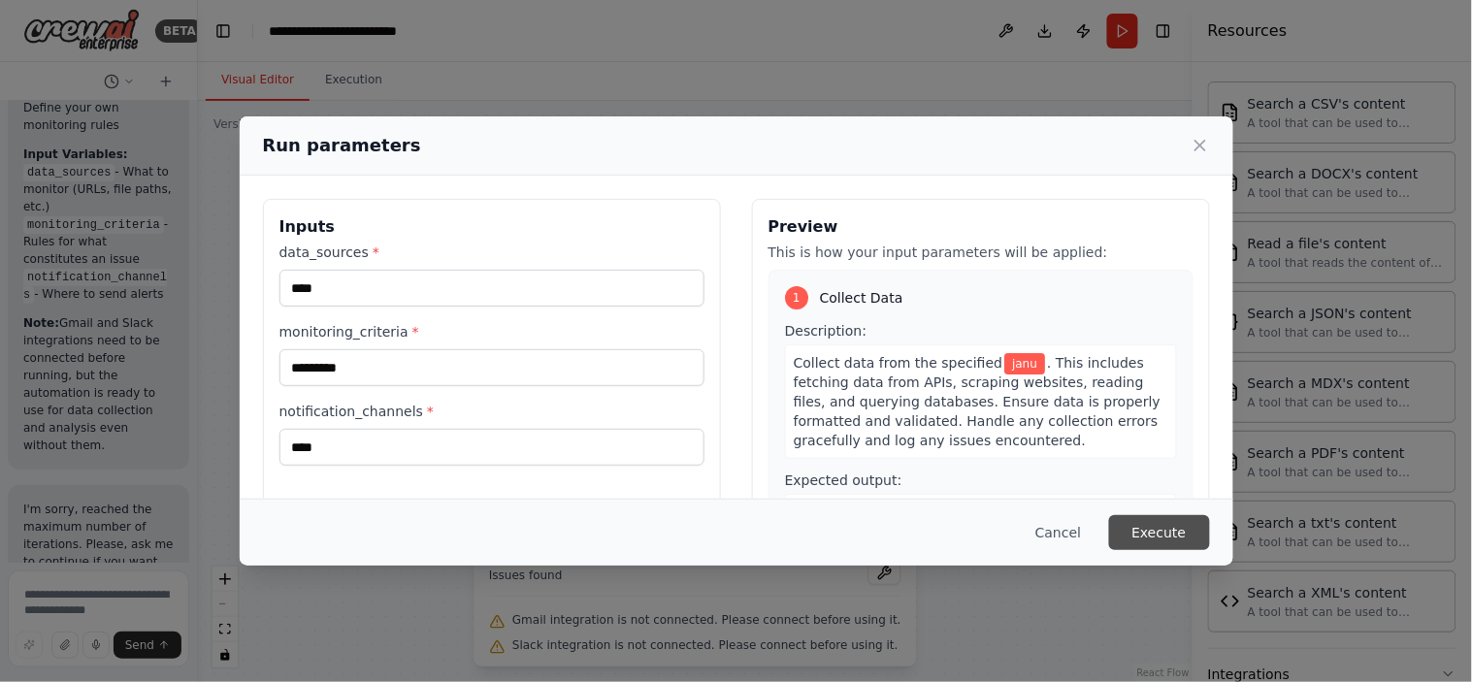
click at [1154, 538] on button "Execute" at bounding box center [1159, 532] width 101 height 35
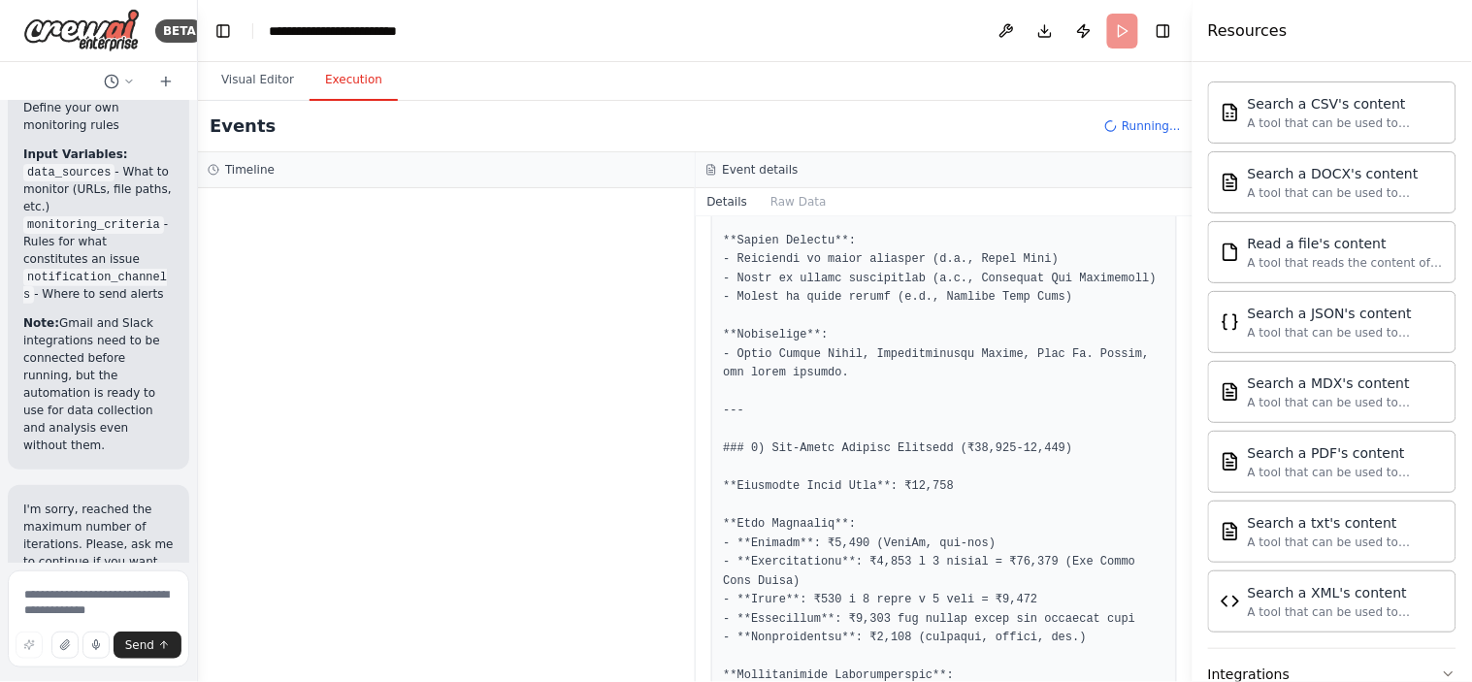
scroll to position [0, 0]
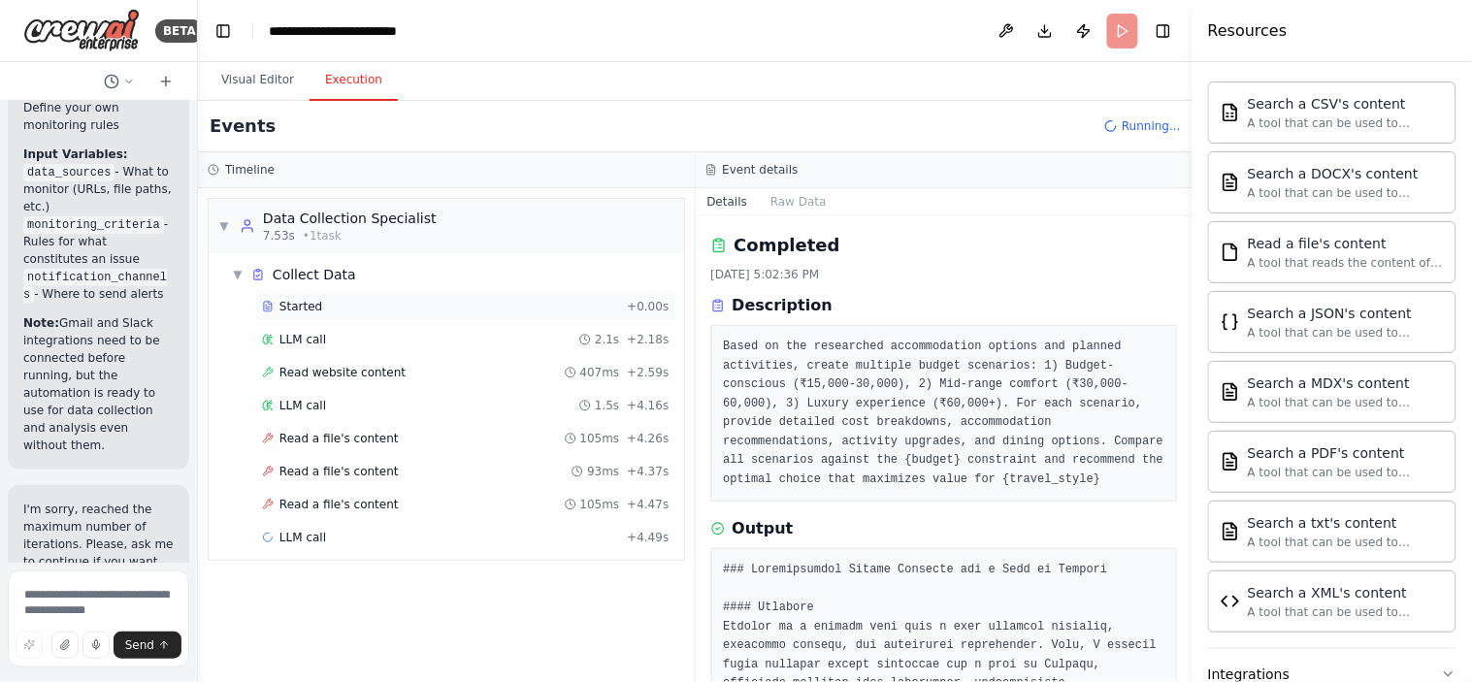
click at [285, 305] on span "Started" at bounding box center [300, 307] width 43 height 16
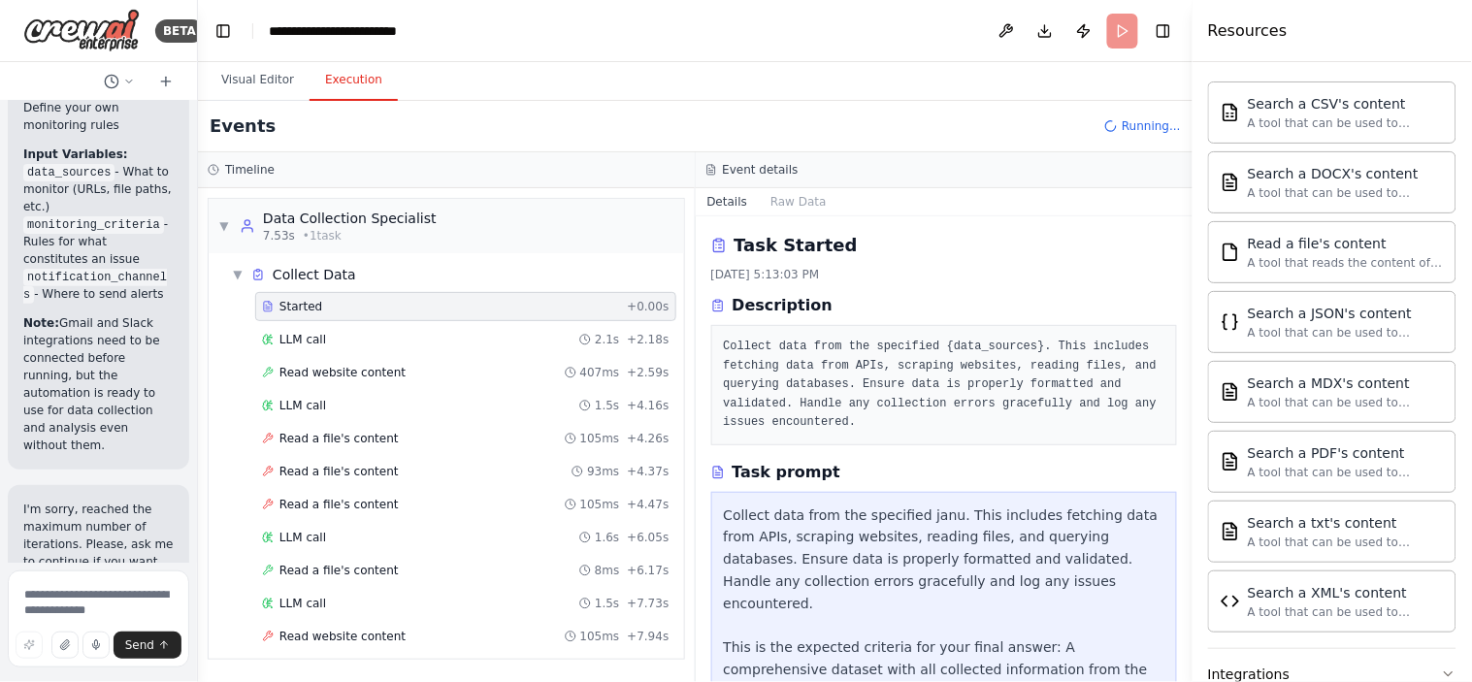
click at [293, 307] on span "Started" at bounding box center [300, 307] width 43 height 16
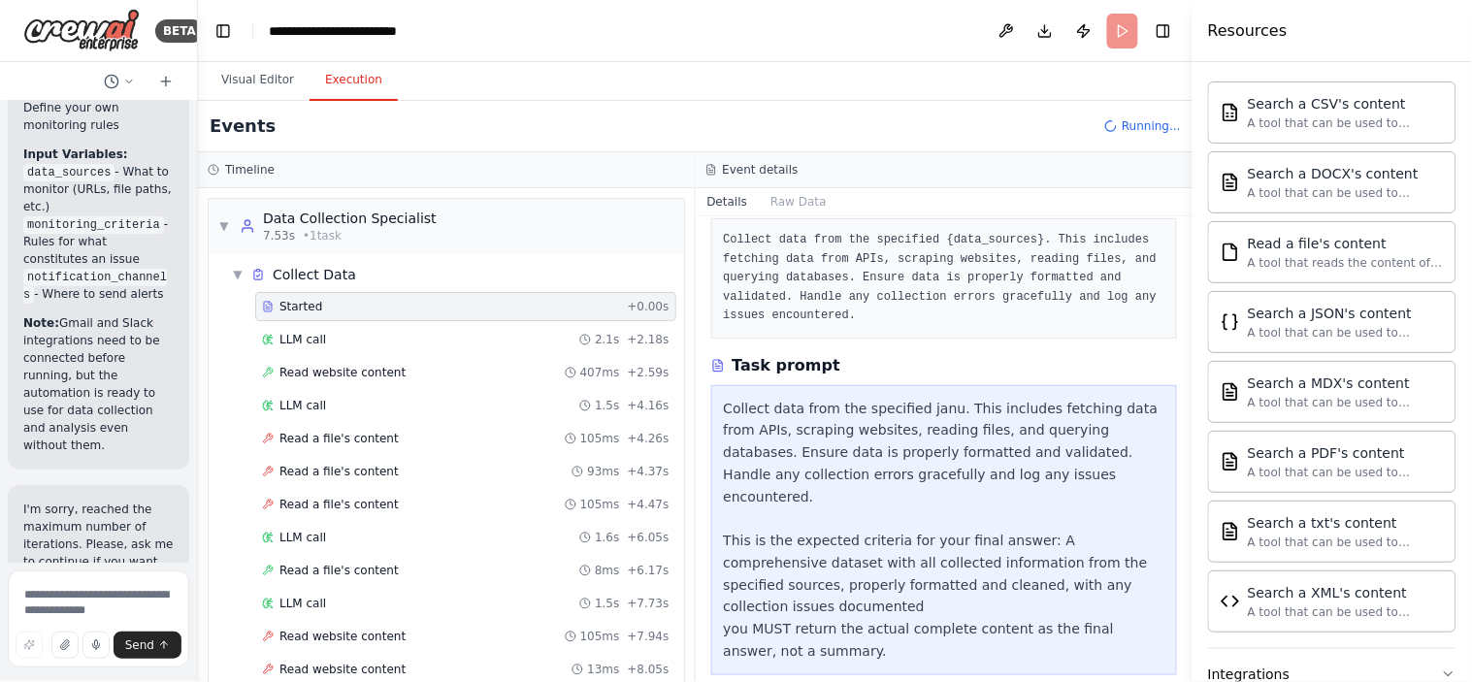
scroll to position [109, 0]
click at [234, 270] on span "▼" at bounding box center [238, 275] width 12 height 16
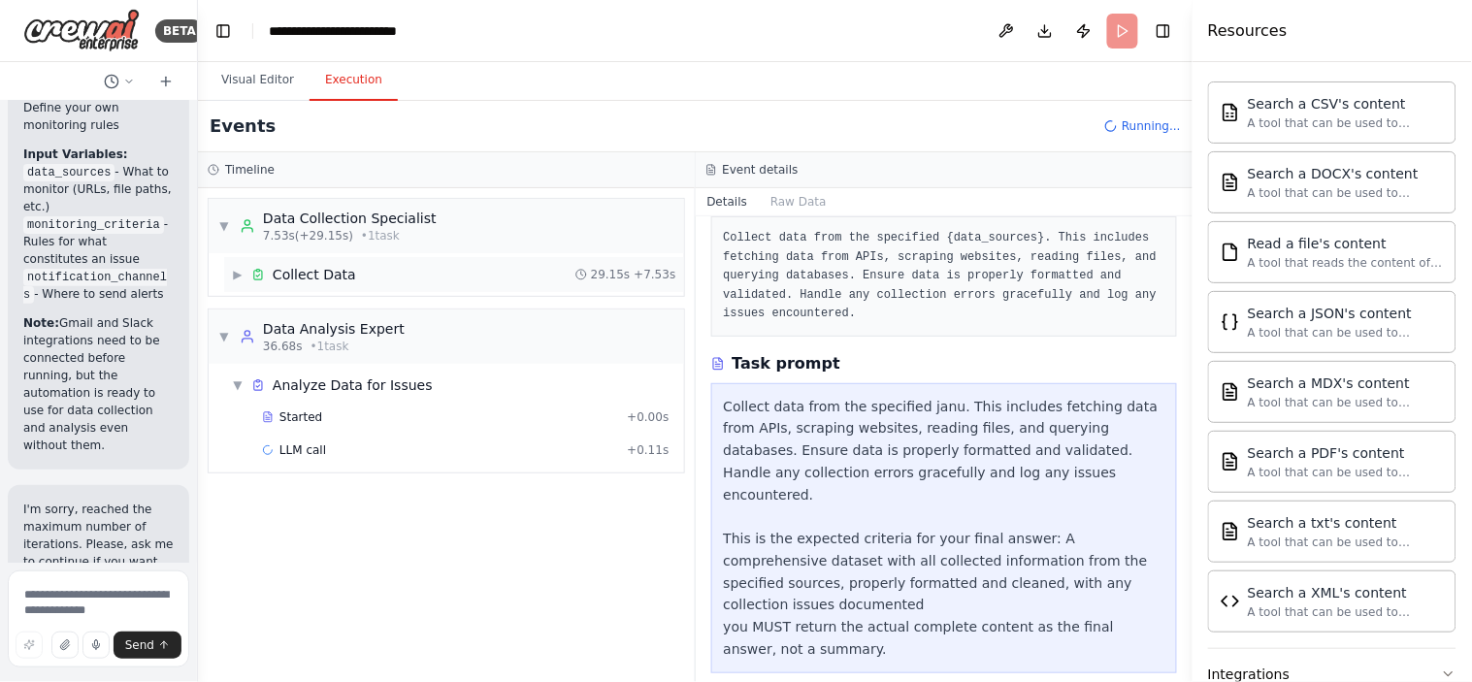
click at [240, 278] on span "▶" at bounding box center [238, 275] width 12 height 16
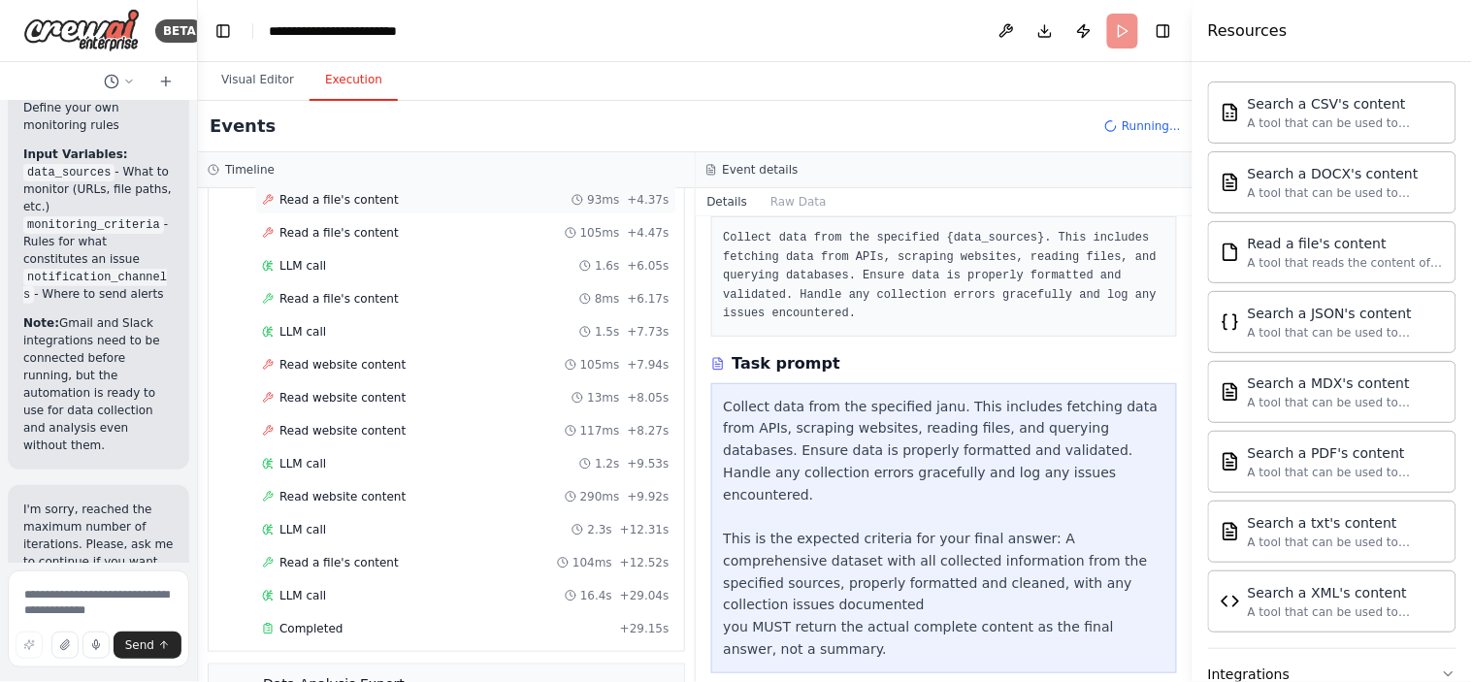
scroll to position [443, 0]
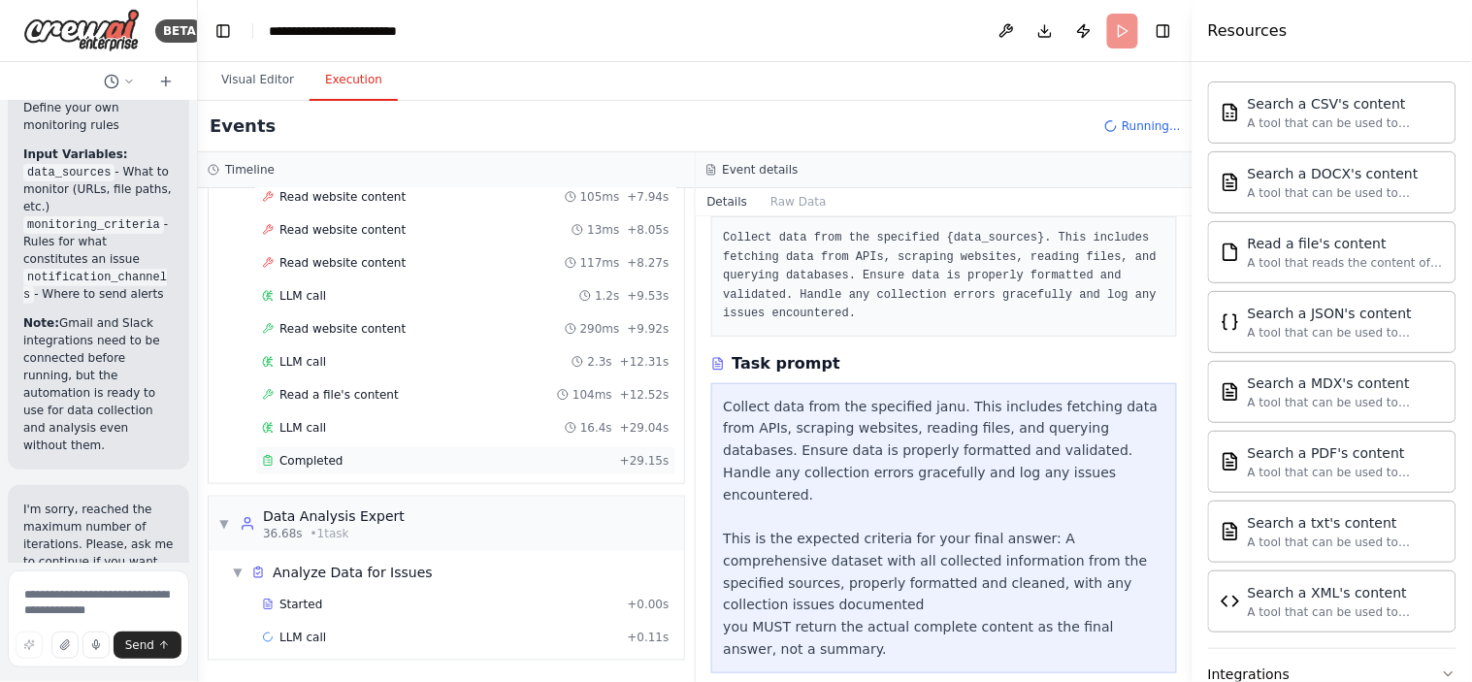
click at [369, 462] on div "Completed" at bounding box center [437, 461] width 350 height 16
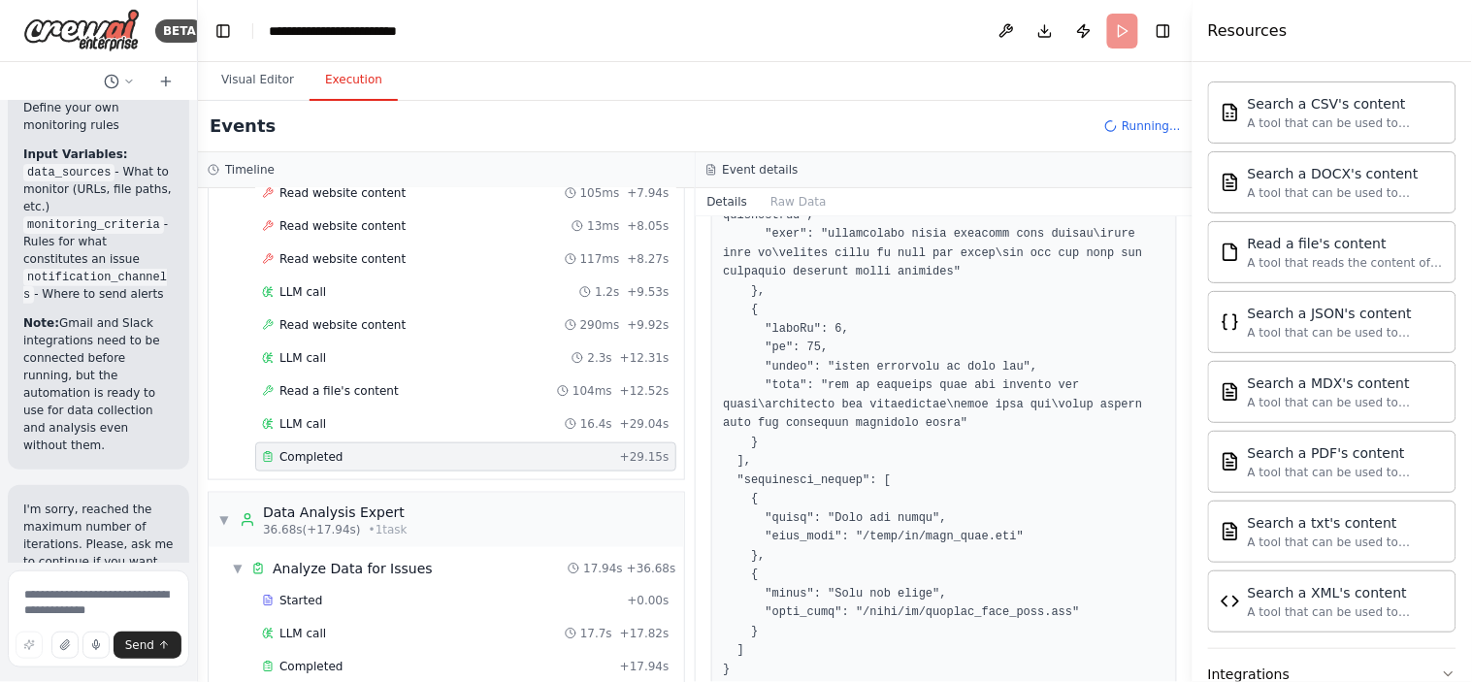
scroll to position [0, 0]
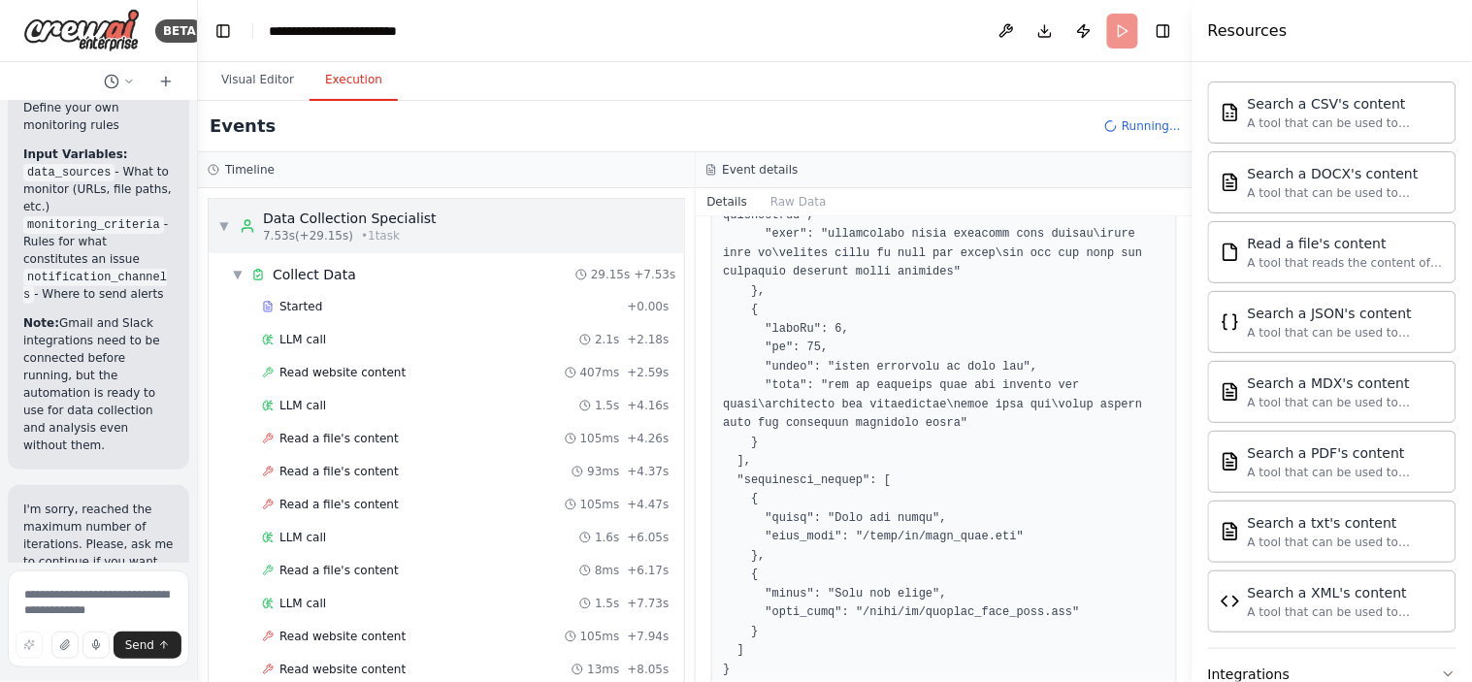
click at [218, 229] on span "▼" at bounding box center [224, 226] width 12 height 16
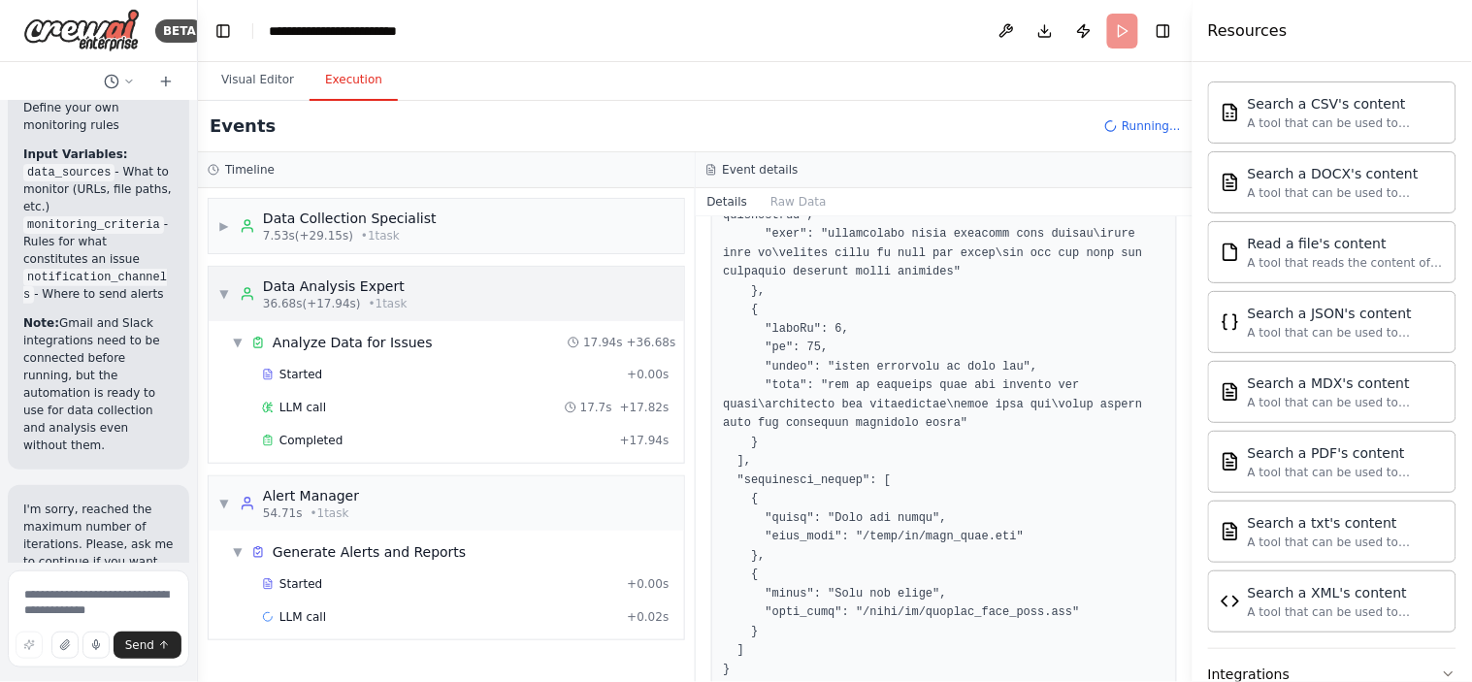
click at [221, 294] on span "▼" at bounding box center [224, 294] width 12 height 16
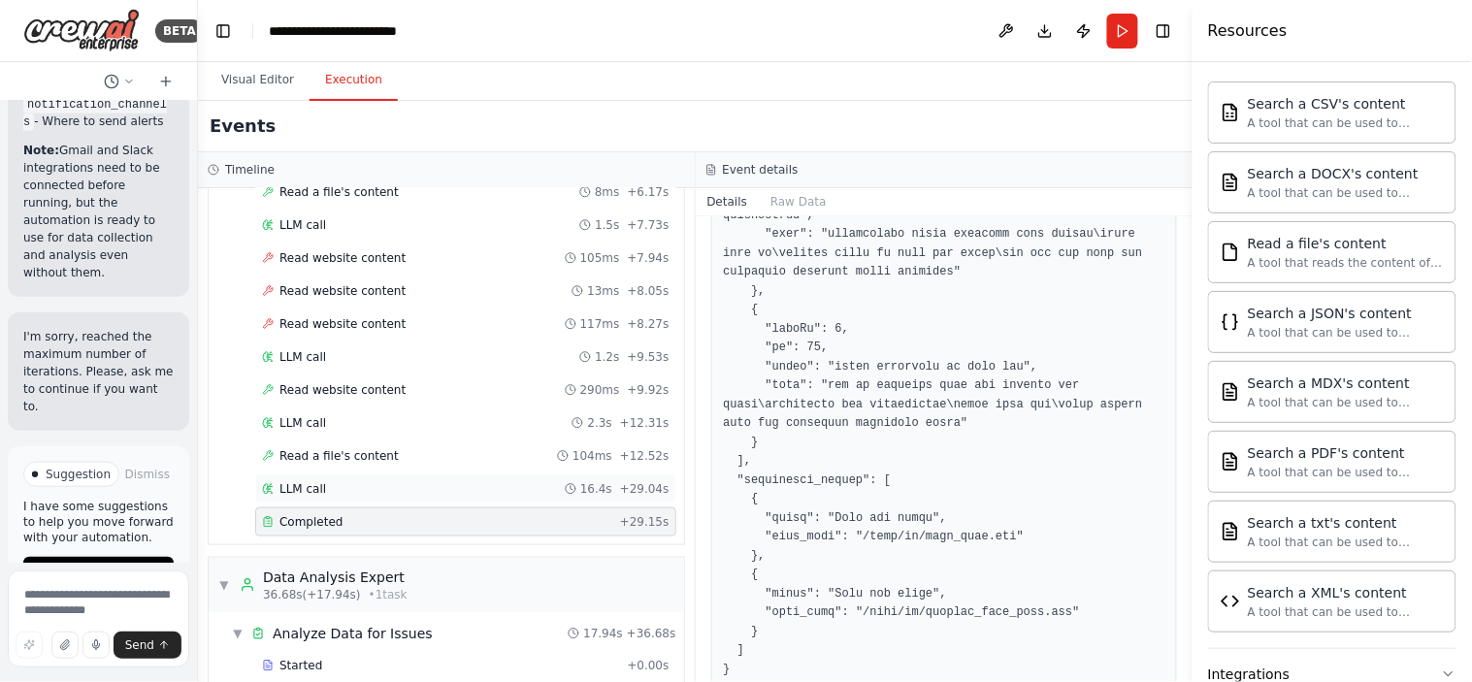
scroll to position [687, 0]
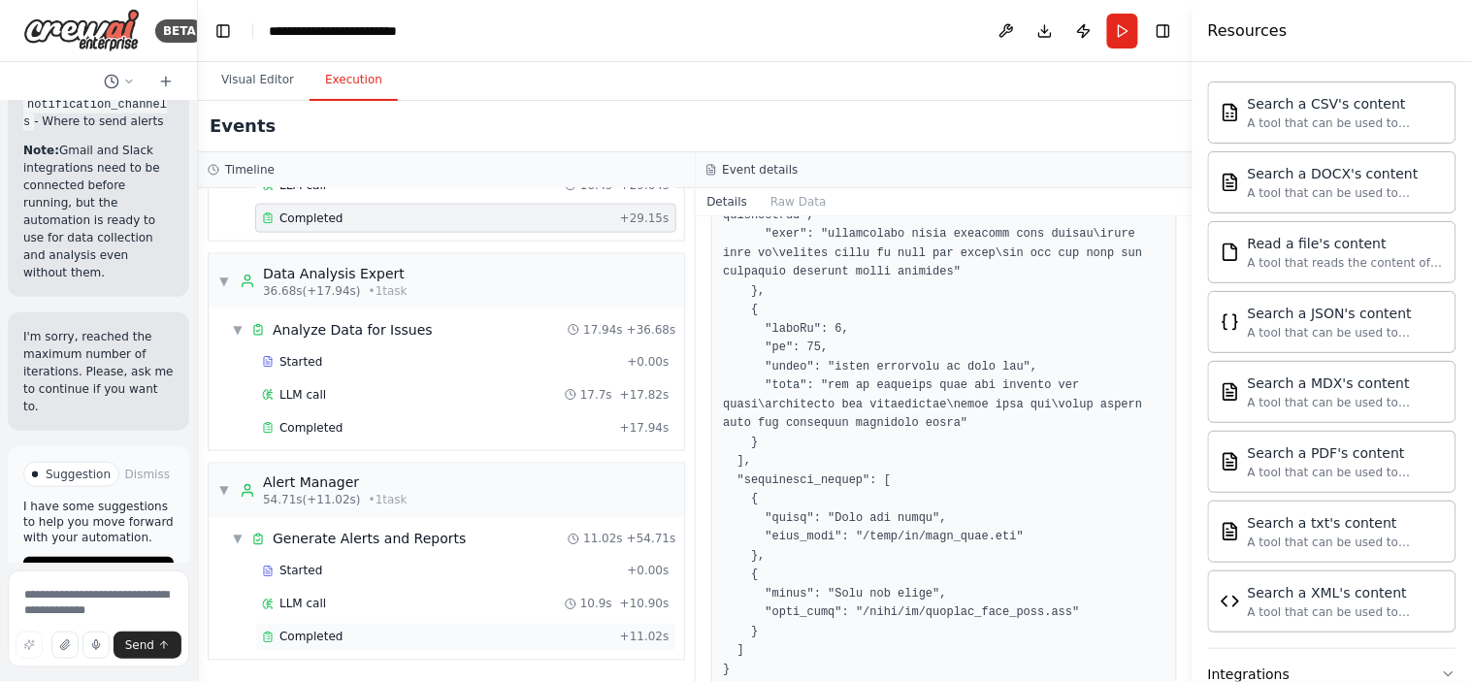
click at [295, 613] on span "Completed" at bounding box center [310, 638] width 63 height 16
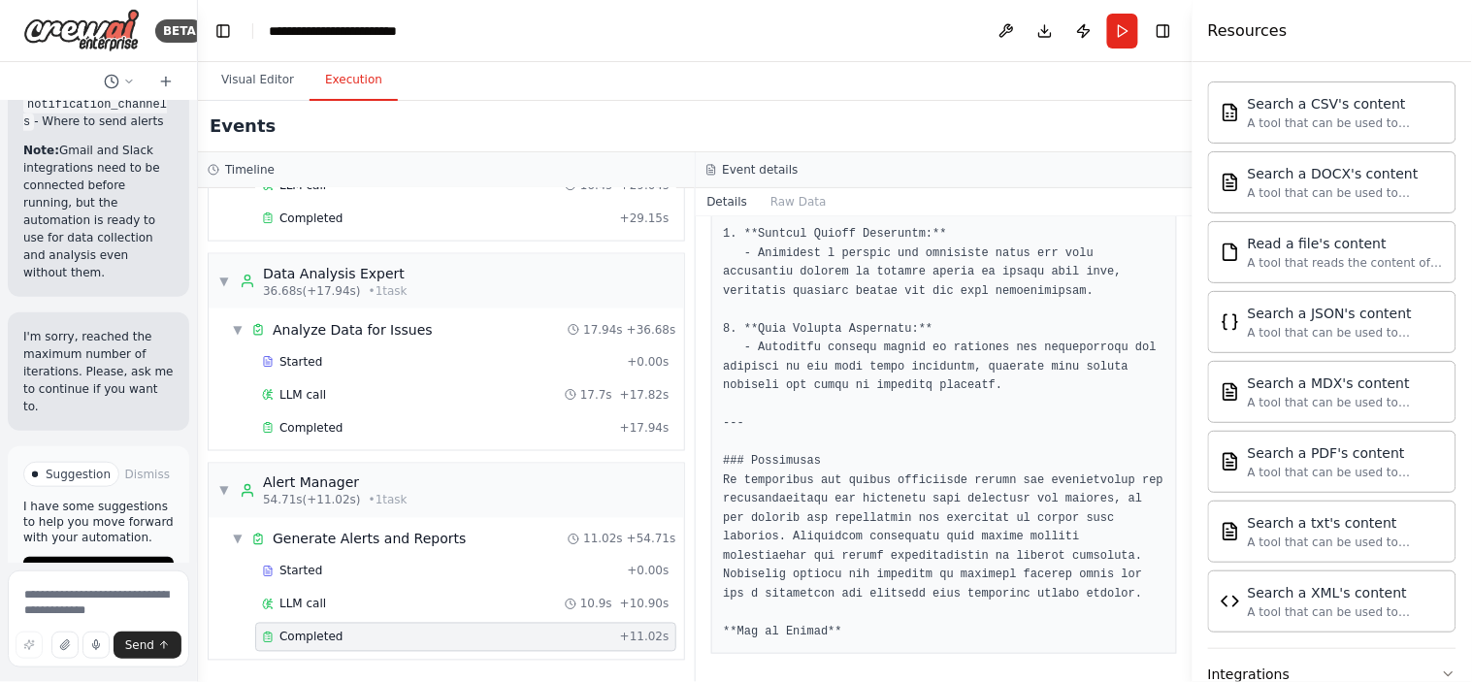
scroll to position [1736, 0]
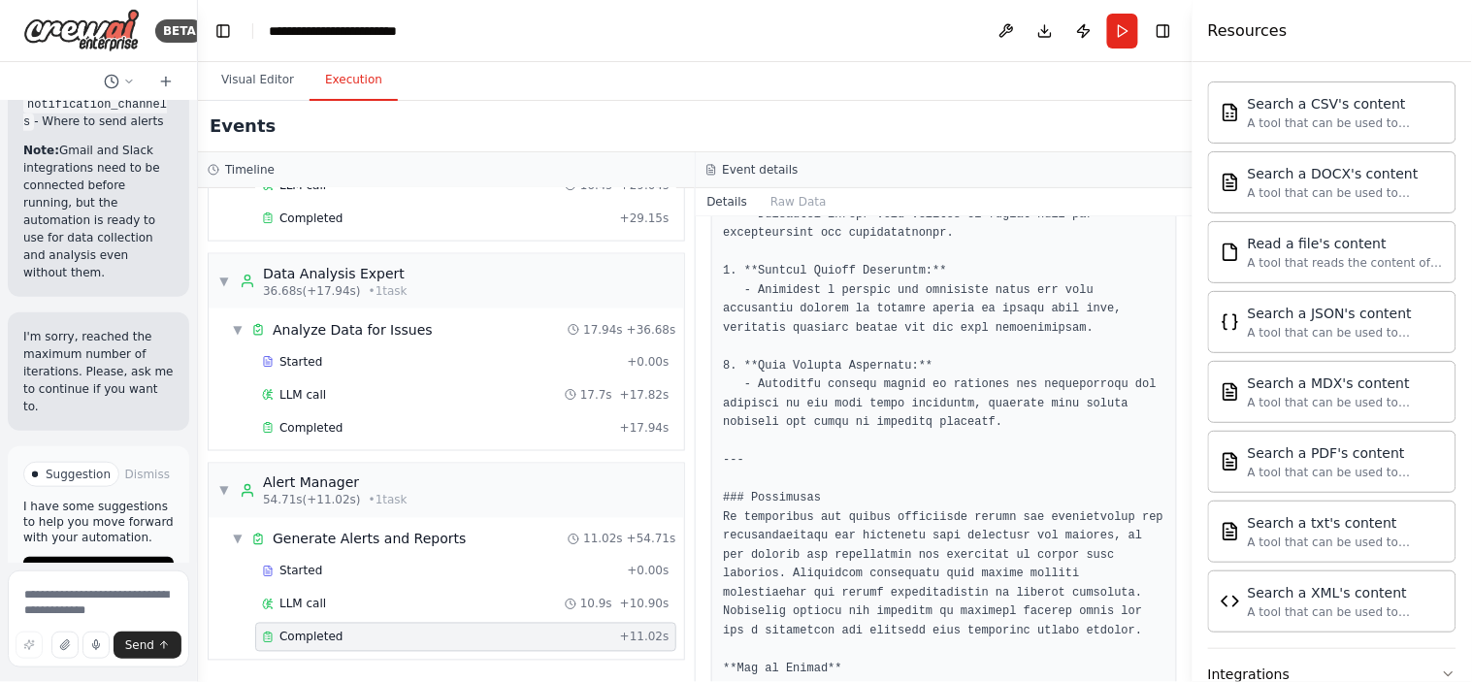
click at [295, 613] on span "Completed" at bounding box center [310, 638] width 63 height 16
click at [84, 565] on span "Improve automation" at bounding box center [106, 580] width 111 height 31
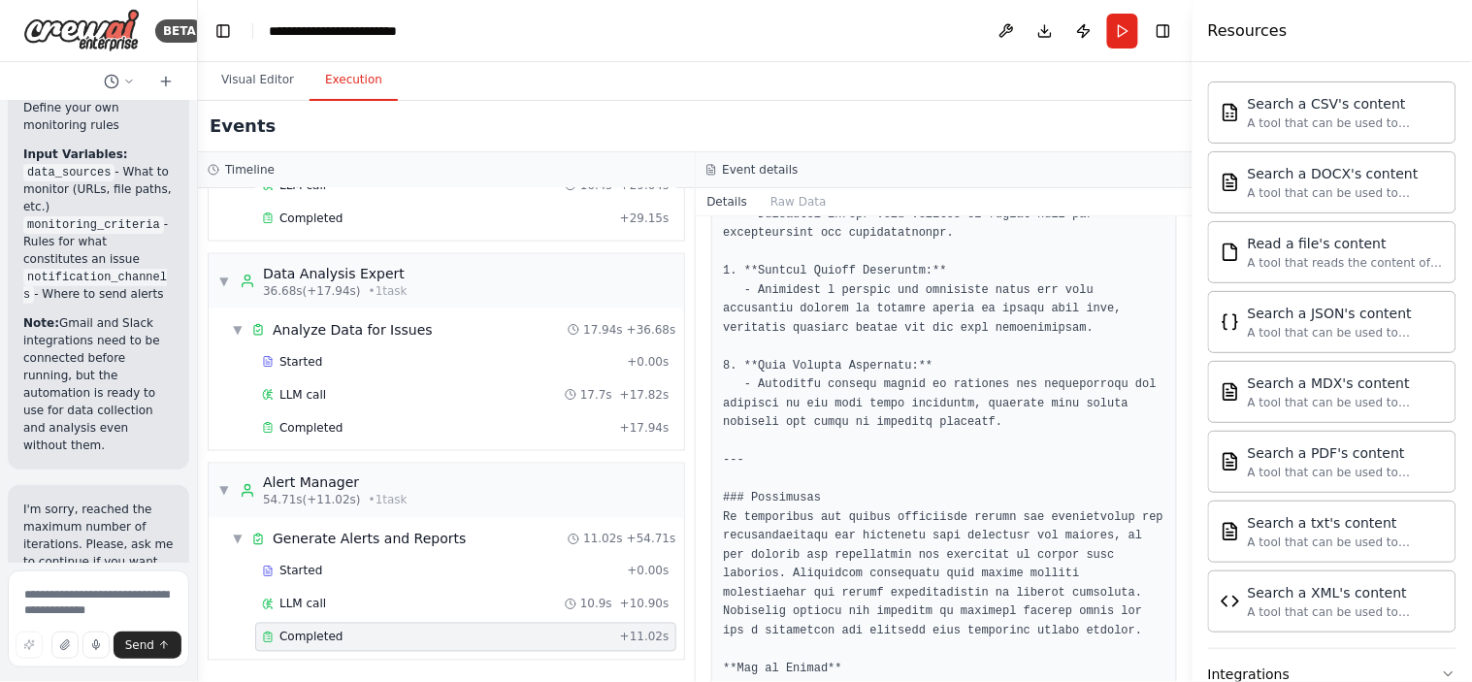
scroll to position [5821, 0]
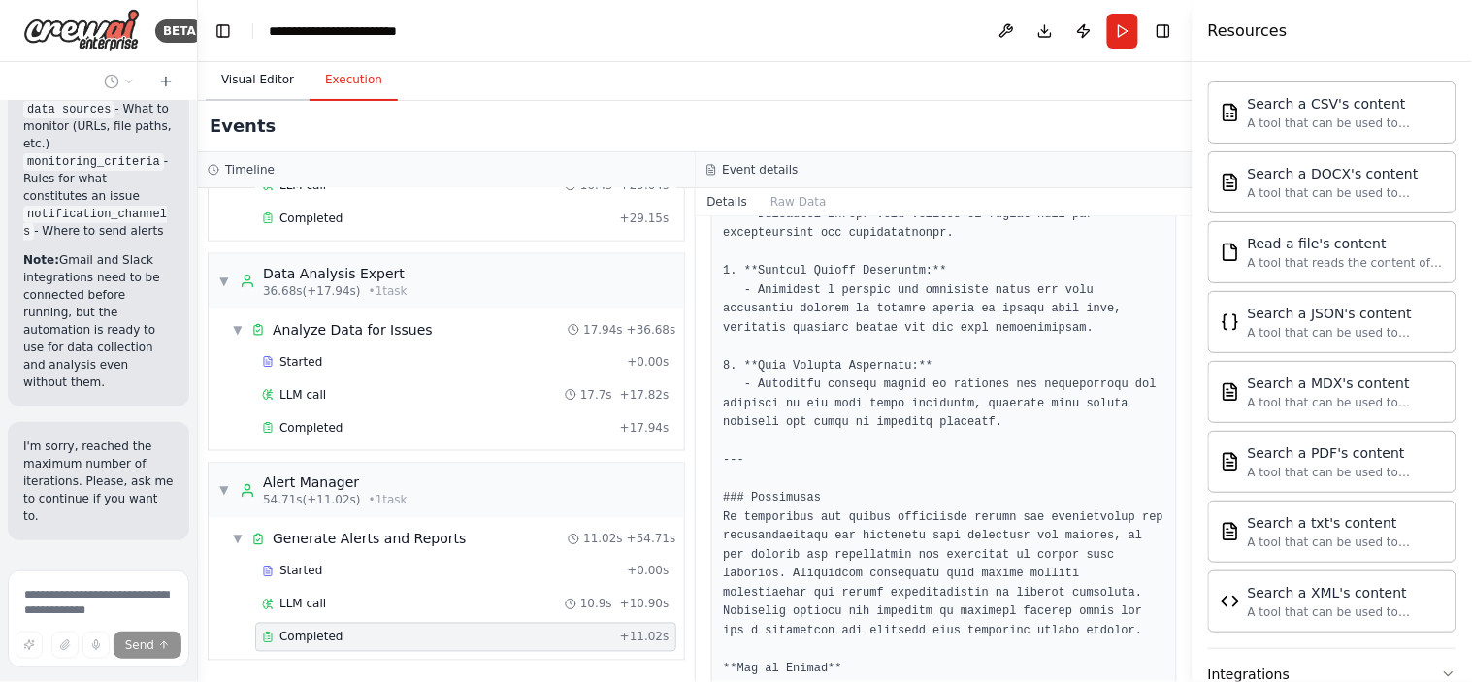
click at [245, 74] on button "Visual Editor" at bounding box center [258, 80] width 104 height 41
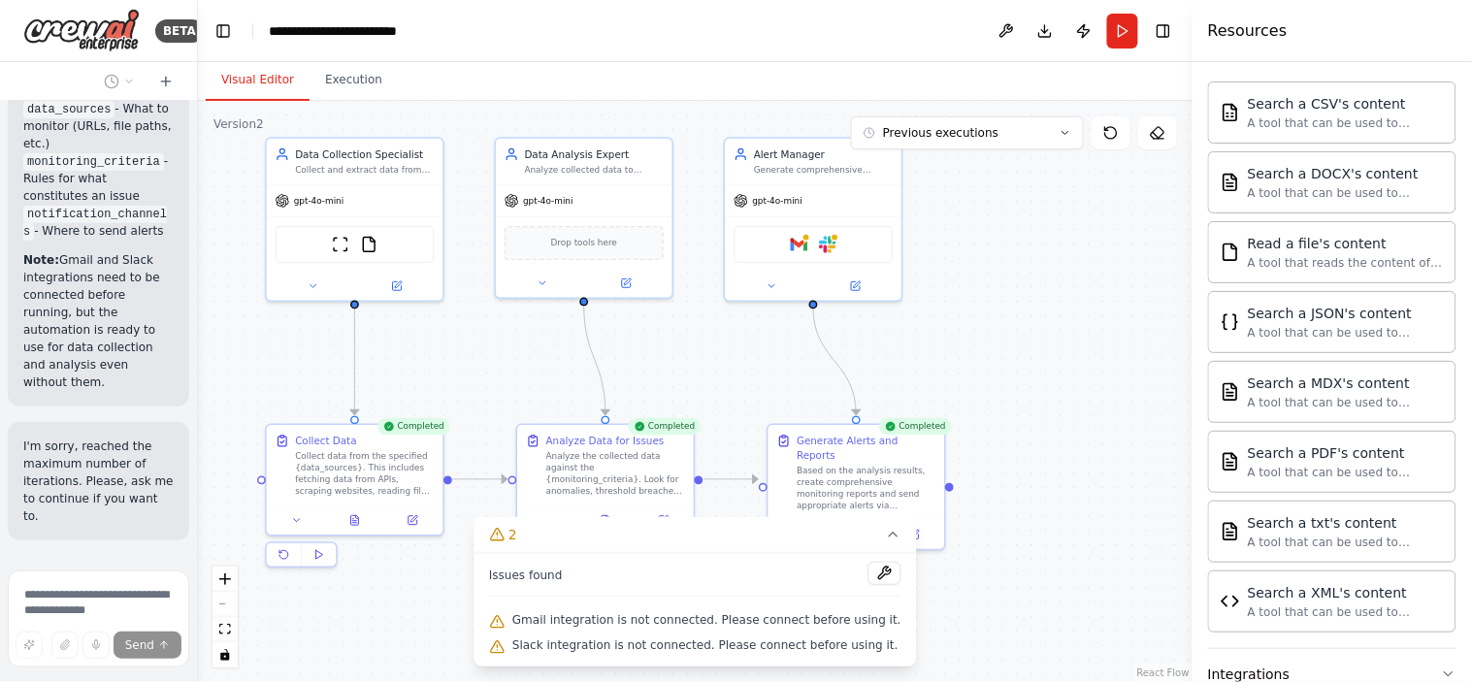
click at [980, 338] on div ".deletable-edge-delete-btn { width: 20px; height: 20px; border: 0px solid #ffff…" at bounding box center [695, 391] width 994 height 581
click at [382, 201] on div "gpt-4o-mini" at bounding box center [355, 198] width 177 height 32
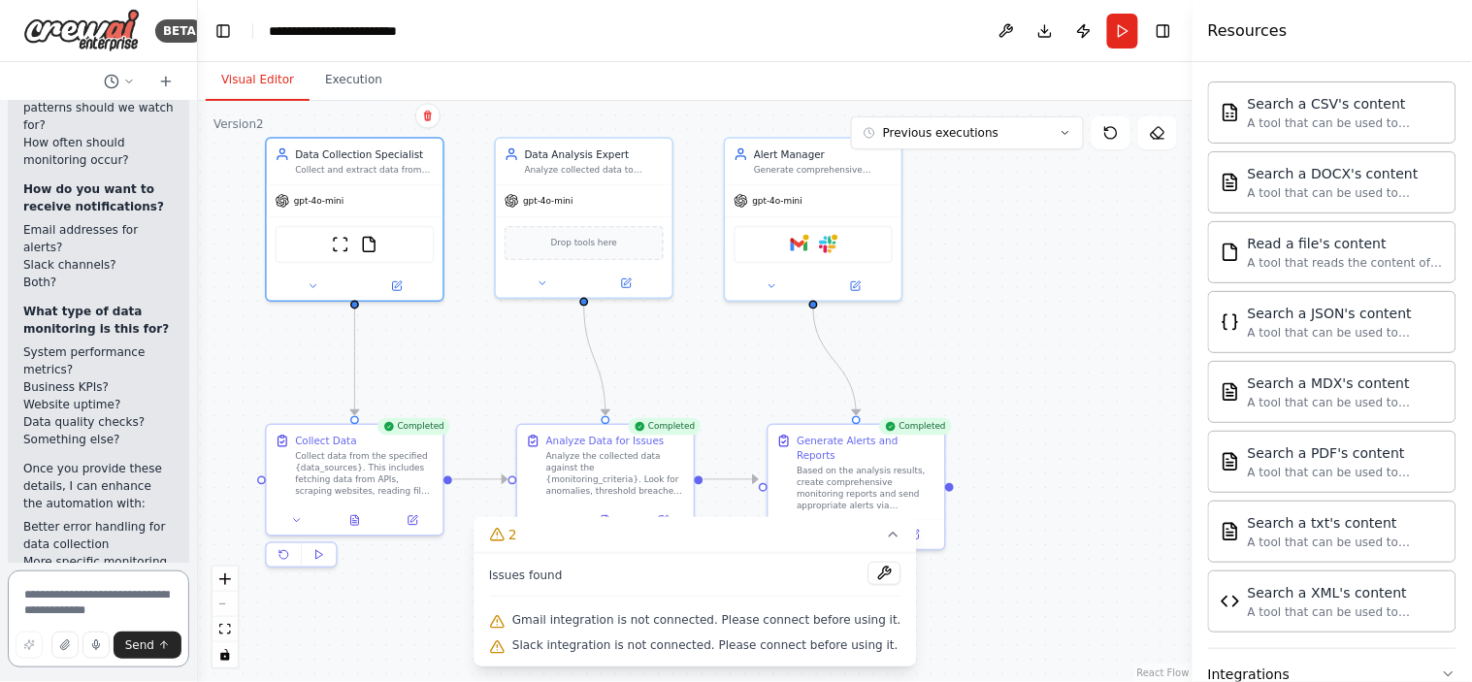
scroll to position [7377, 0]
click at [92, 416] on li "Data quality checks?" at bounding box center [98, 424] width 150 height 17
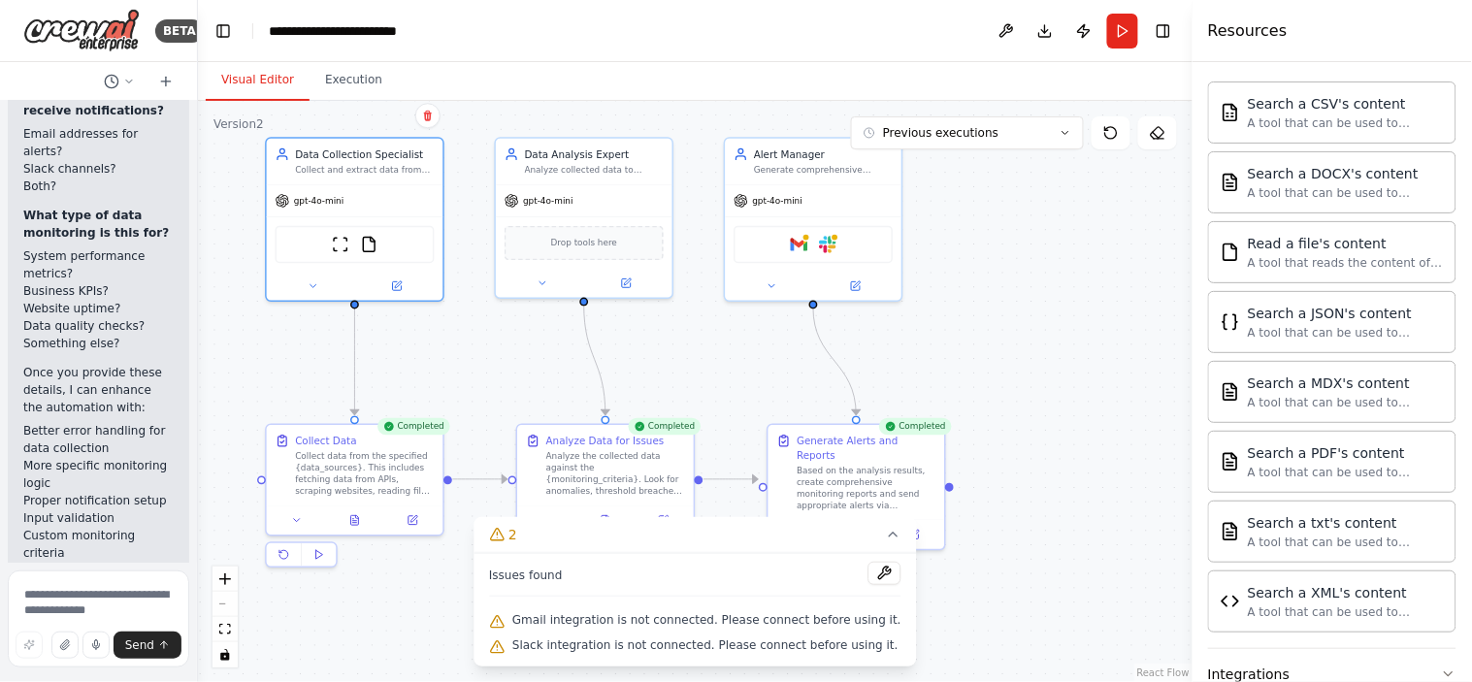
scroll to position [7477, 0]
click at [485, 364] on div ".deletable-edge-delete-btn { width: 20px; height: 20px; border: 0px solid #ffff…" at bounding box center [695, 391] width 994 height 581
click at [992, 343] on div ".deletable-edge-delete-btn { width: 20px; height: 20px; border: 0px solid #ffff…" at bounding box center [695, 391] width 994 height 581
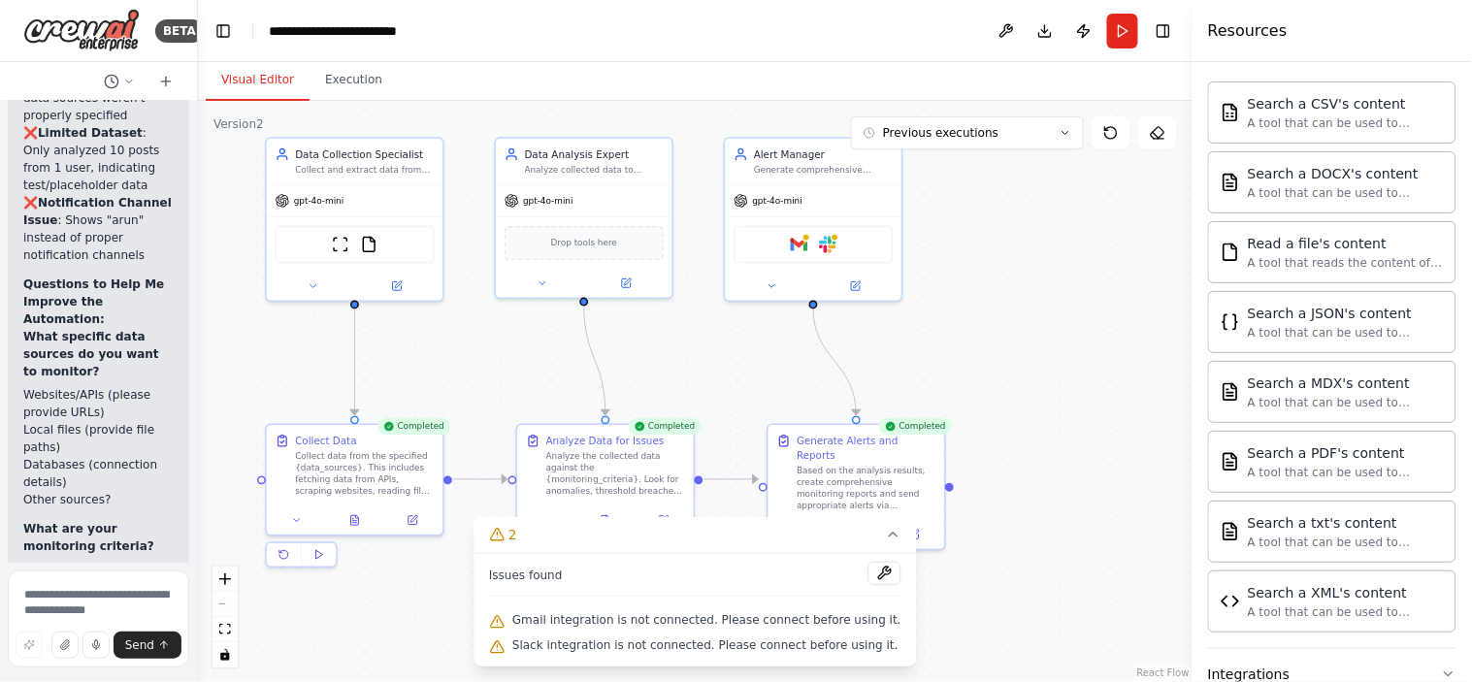
scroll to position [6875, 0]
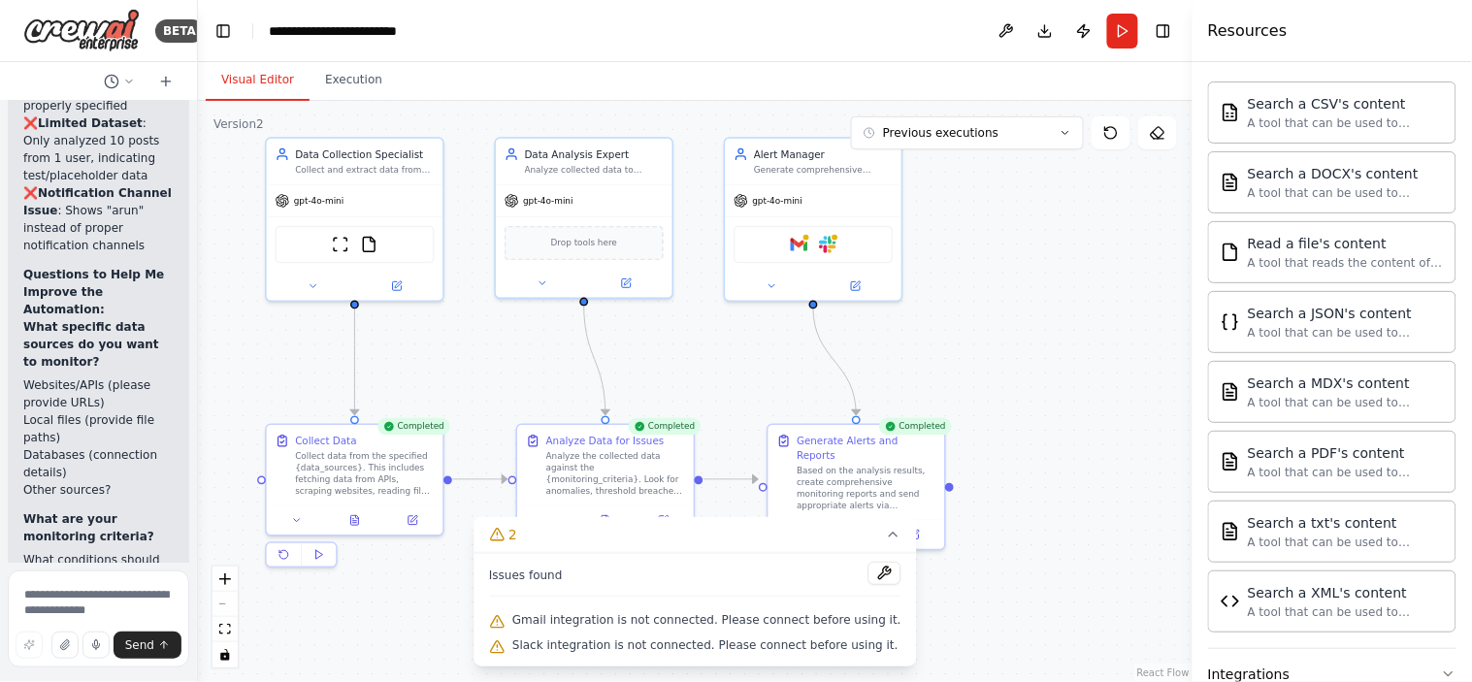
drag, startPoint x: 75, startPoint y: 364, endPoint x: 15, endPoint y: 360, distance: 60.3
click at [15, 360] on div "▶ Thought process Based on the automation output, I can see it ran successfully…" at bounding box center [98, 371] width 181 height 1740
drag, startPoint x: 73, startPoint y: 360, endPoint x: 20, endPoint y: 359, distance: 52.4
click at [20, 359] on div "▶ Thought process Based on the automation output, I can see it ran successfully…" at bounding box center [98, 371] width 181 height 1740
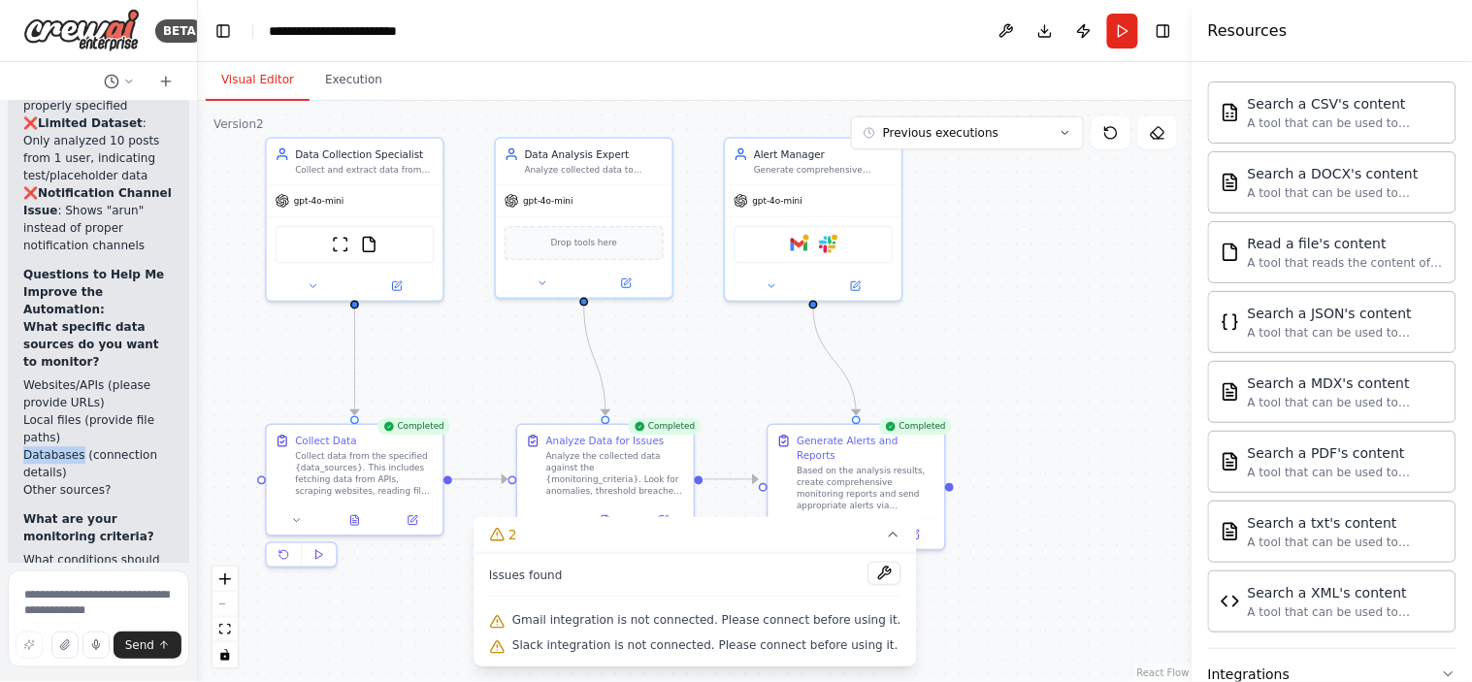
drag, startPoint x: 74, startPoint y: 363, endPoint x: 17, endPoint y: 365, distance: 56.3
click at [17, 365] on div "▶ Thought process Based on the automation output, I can see it ran successfully…" at bounding box center [98, 371] width 181 height 1740
copy li "Databases"
click at [50, 593] on textarea at bounding box center [98, 618] width 181 height 97
paste textarea "*********"
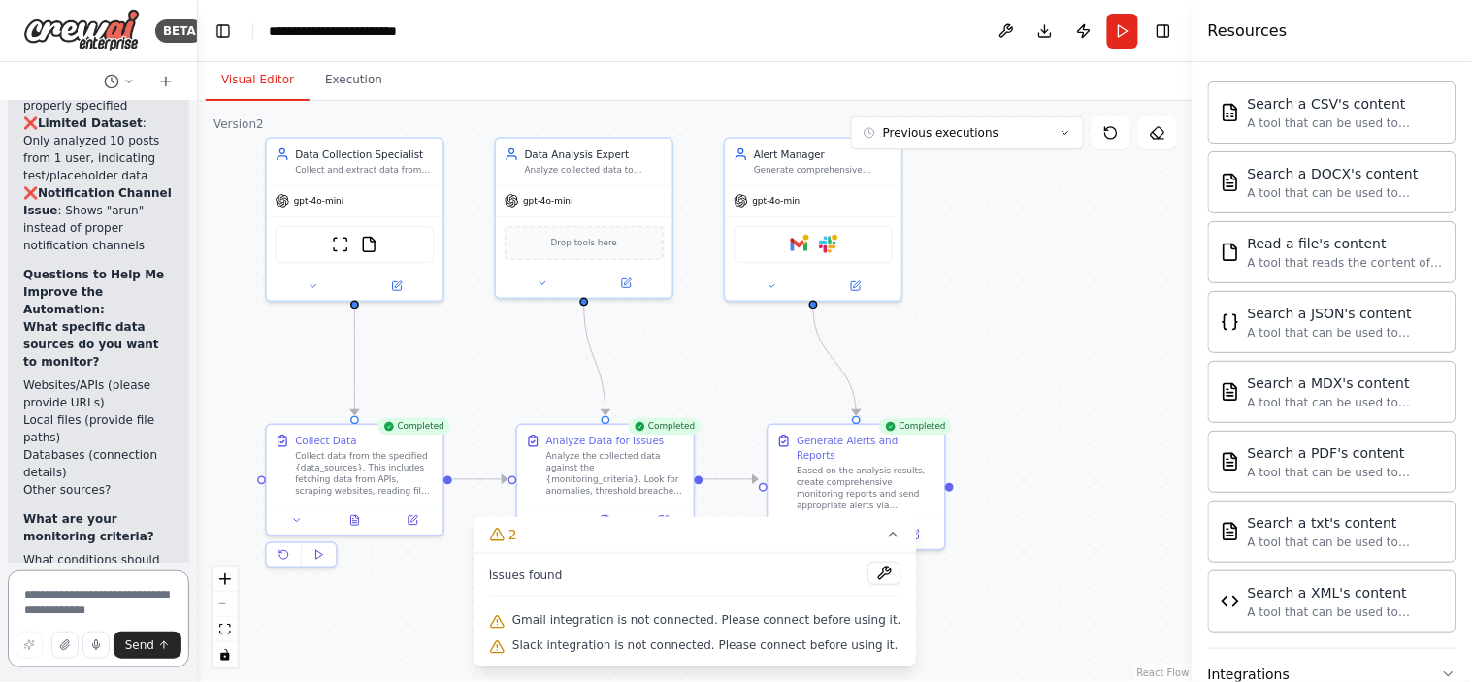
type textarea "*********"
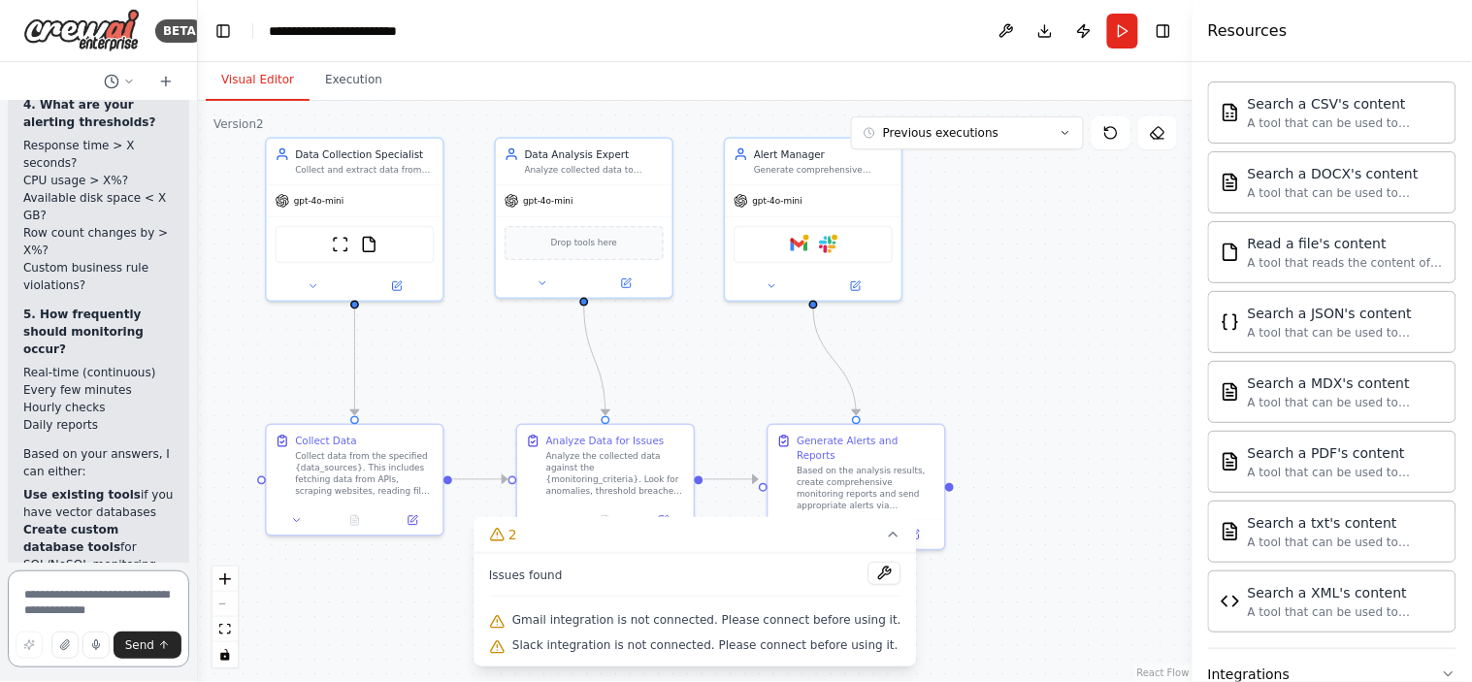
scroll to position [9910, 0]
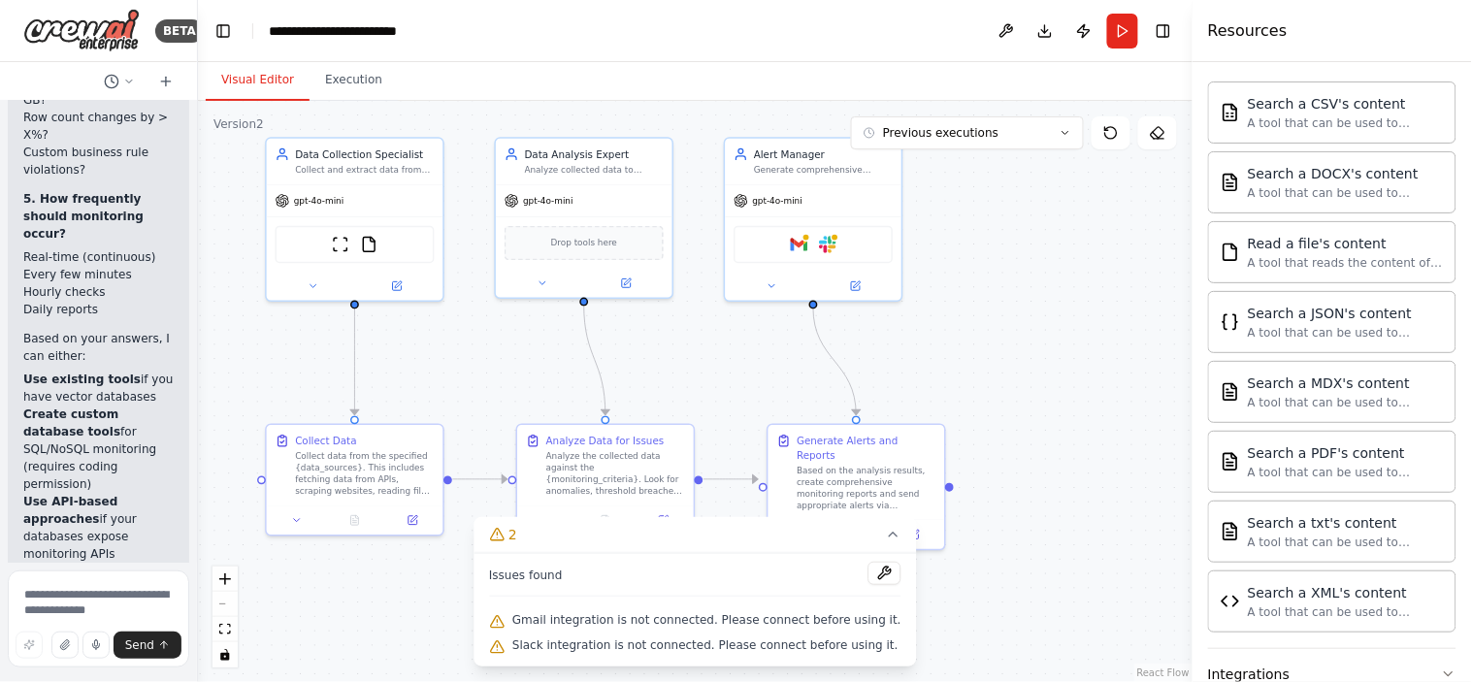
click at [83, 283] on li "Hourly checks" at bounding box center [98, 291] width 150 height 17
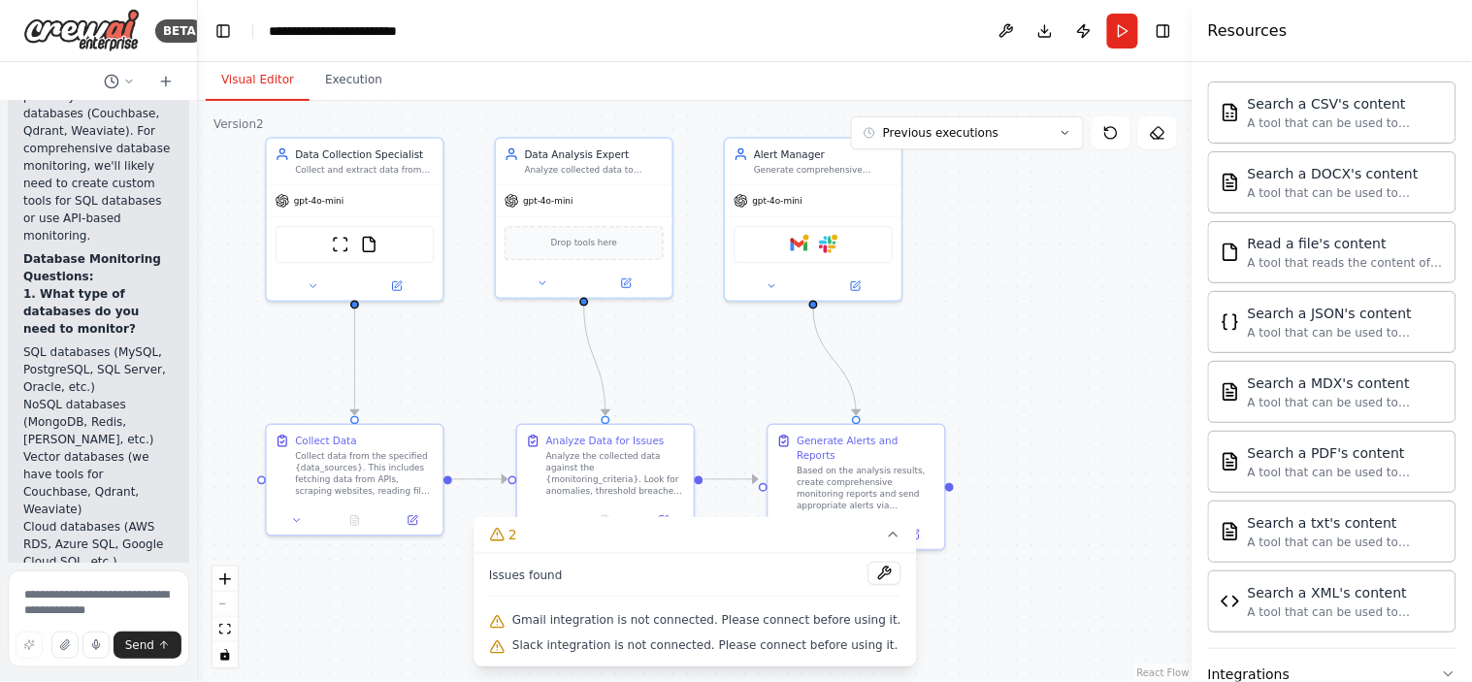
scroll to position [8687, 0]
drag, startPoint x: 97, startPoint y: 253, endPoint x: 21, endPoint y: 253, distance: 75.7
copy li "SQL databases"
click at [41, 596] on textarea at bounding box center [98, 618] width 181 height 97
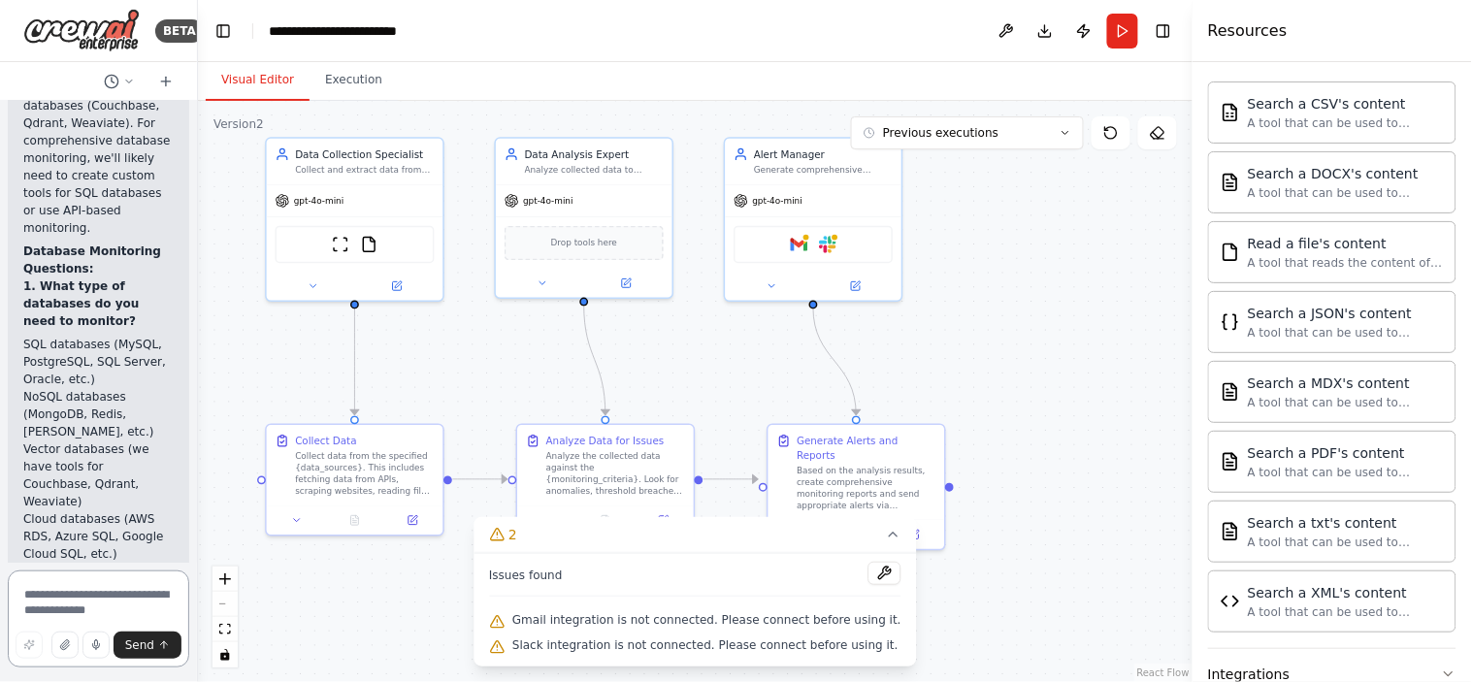
paste textarea "**********"
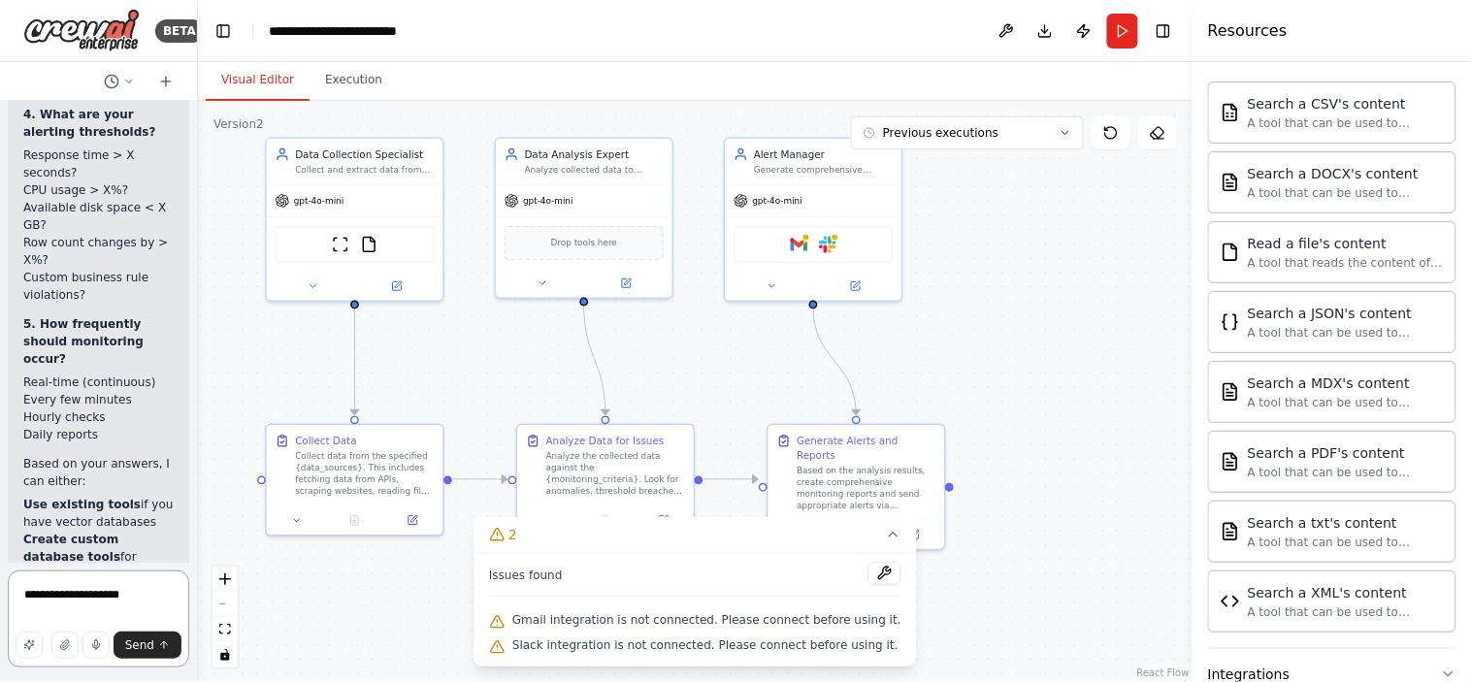
scroll to position [9910, 0]
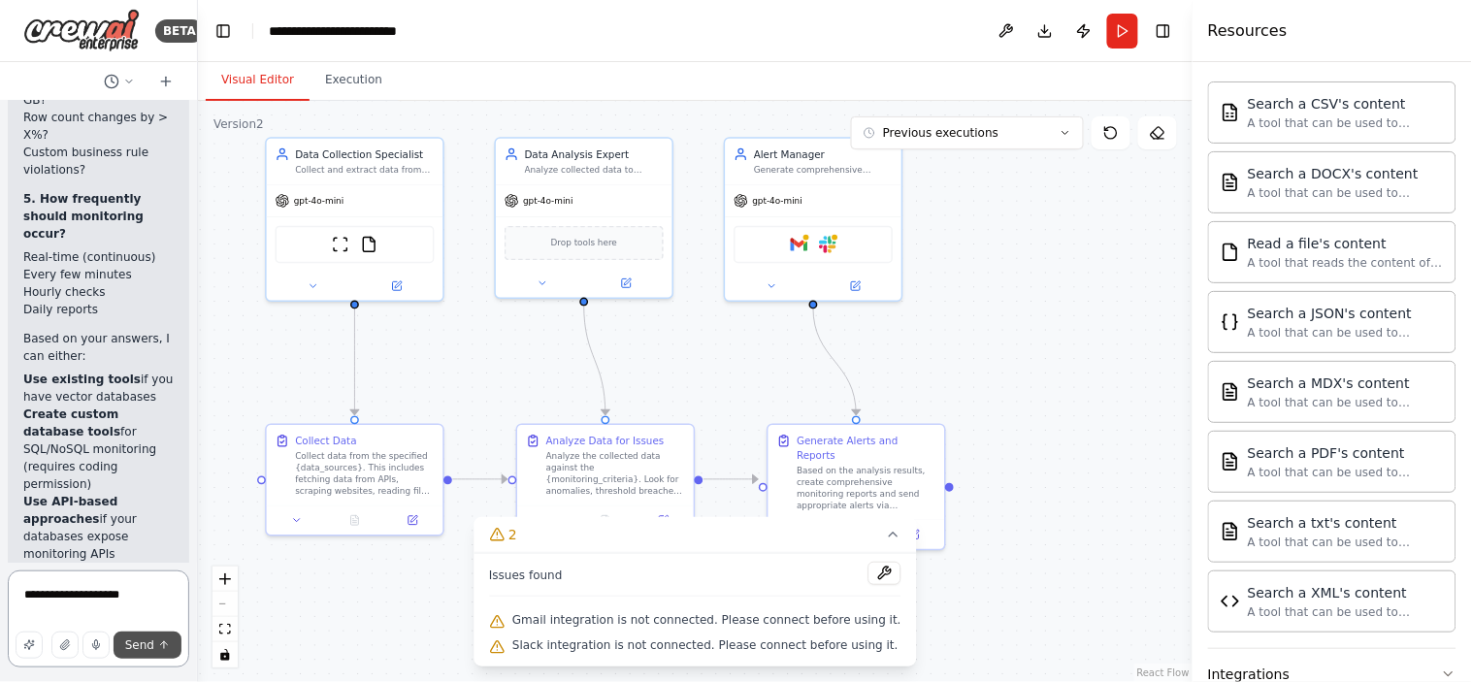
type textarea "**********"
click at [146, 613] on span "Send" at bounding box center [139, 645] width 29 height 16
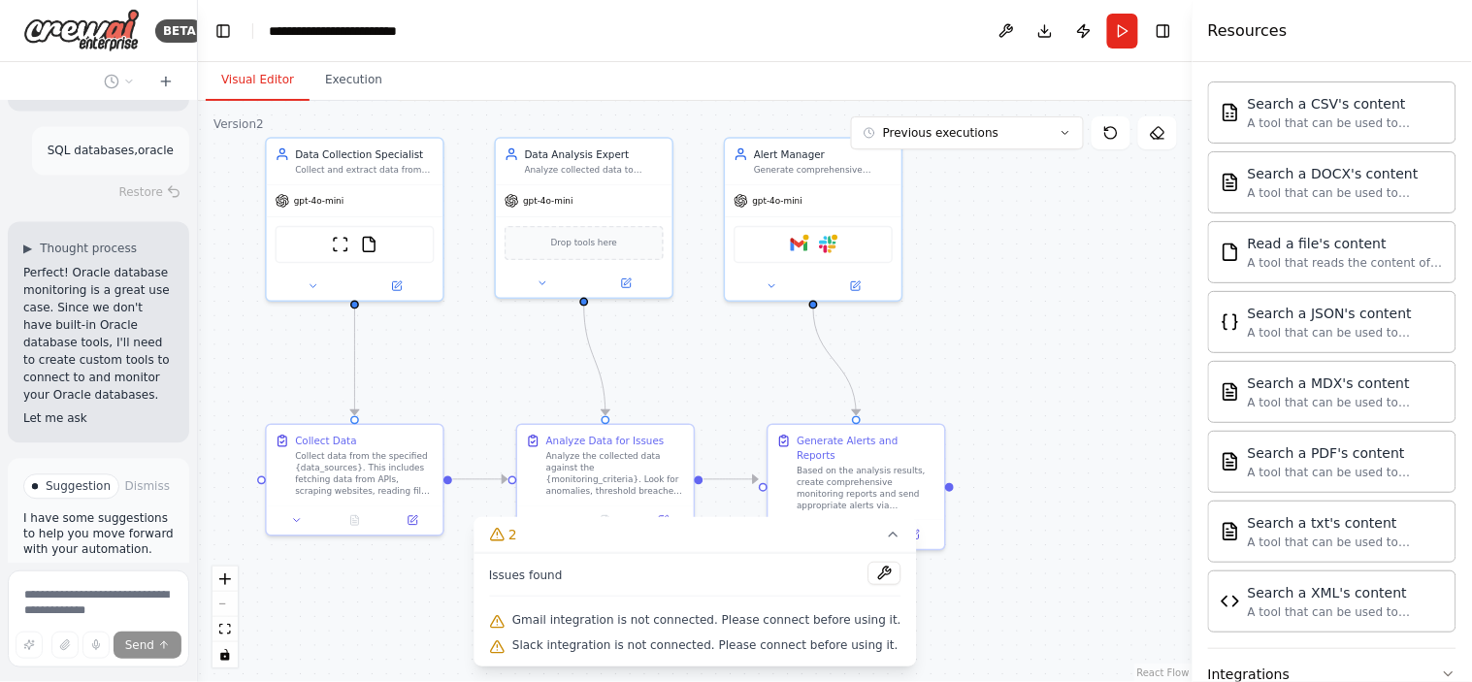
scroll to position [10527, 0]
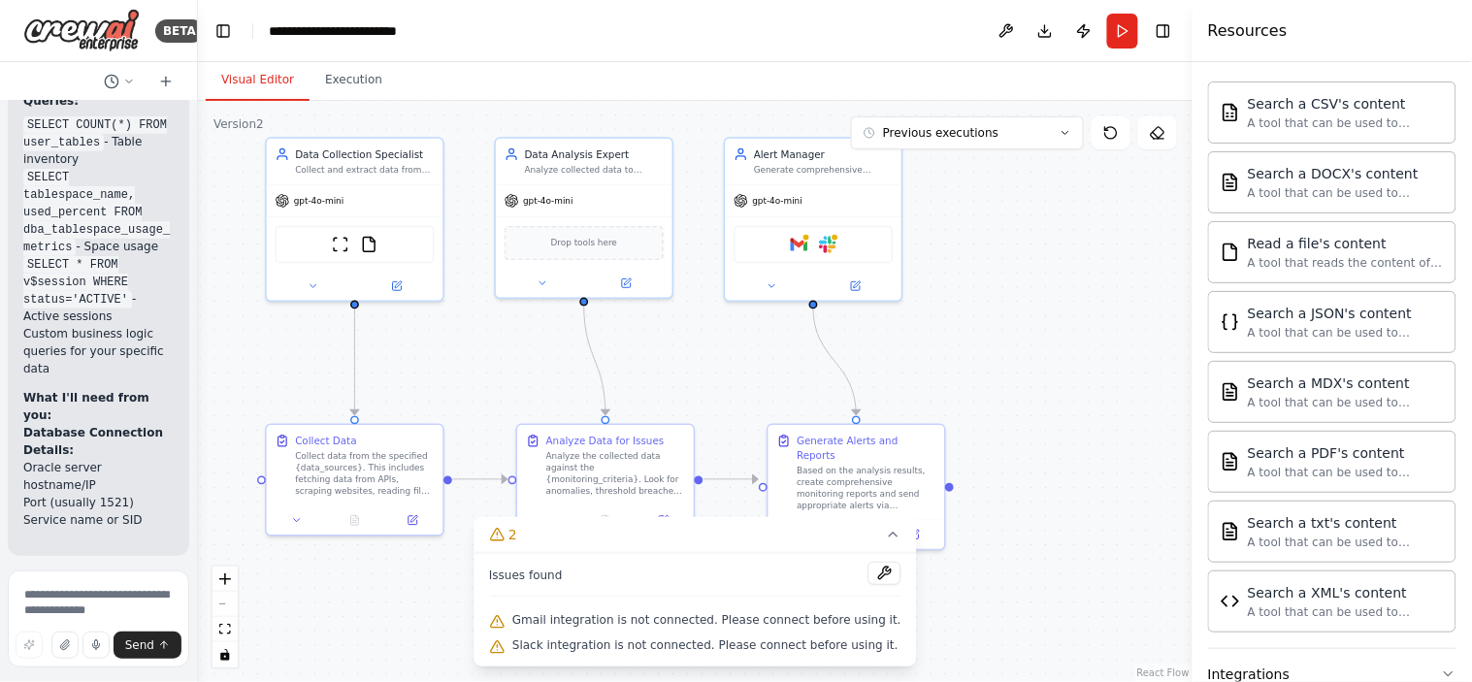
click at [132, 590] on button "Dismiss" at bounding box center [147, 599] width 52 height 19
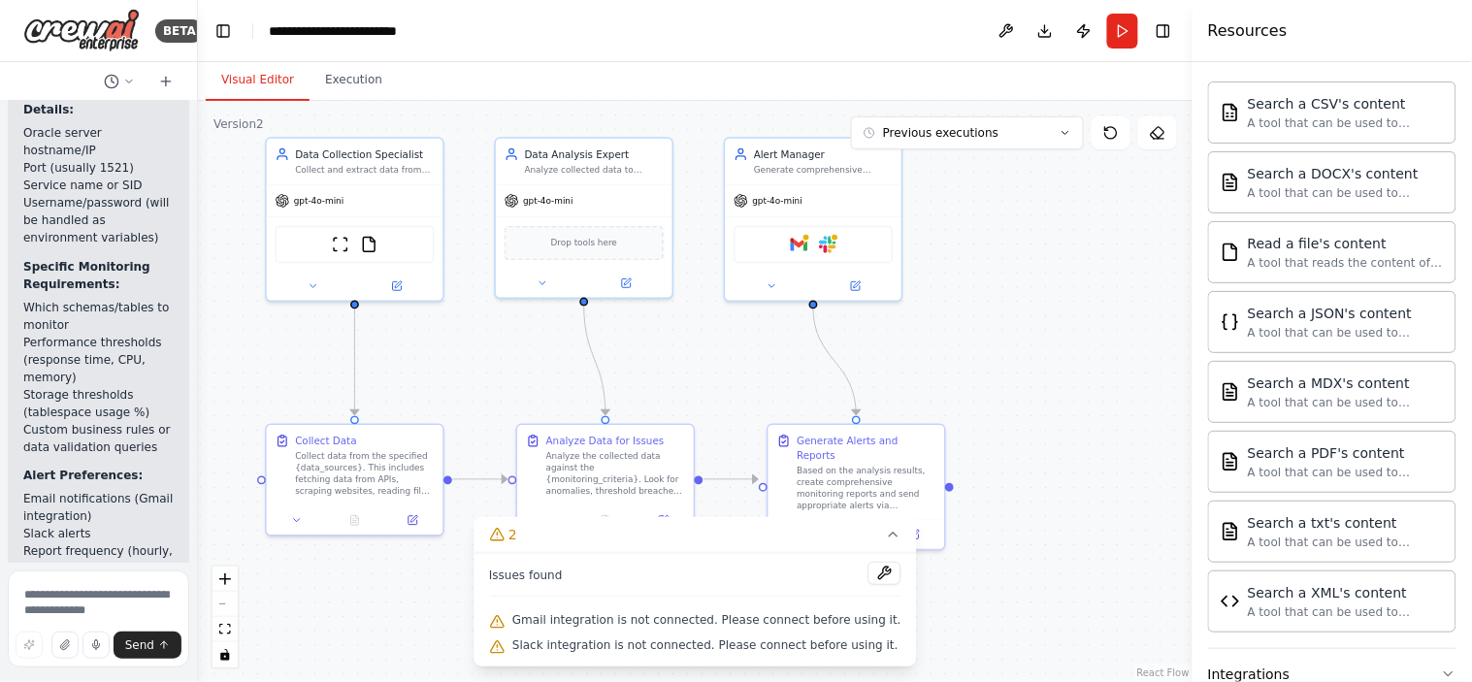
scroll to position [11936, 0]
click at [49, 585] on textarea at bounding box center [98, 618] width 181 height 97
type textarea "*"
type textarea "**********"
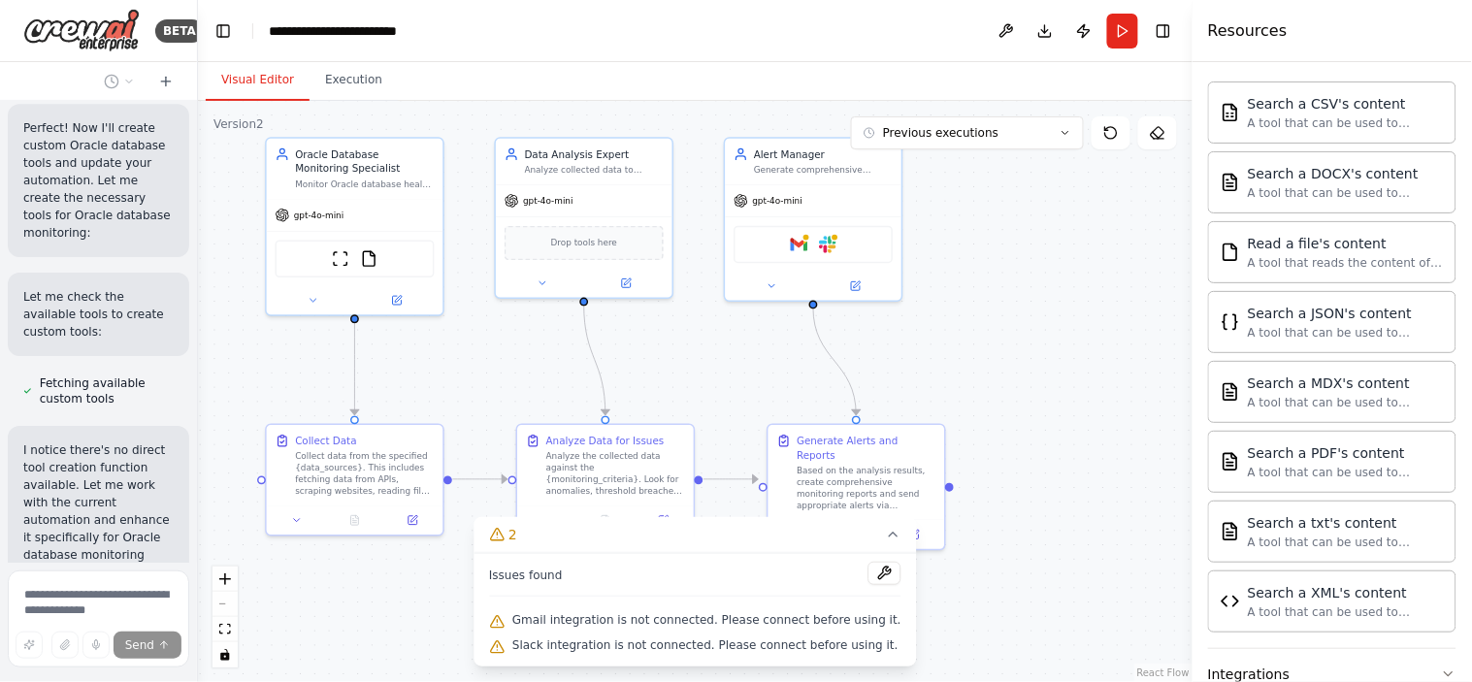
scroll to position [12998, 0]
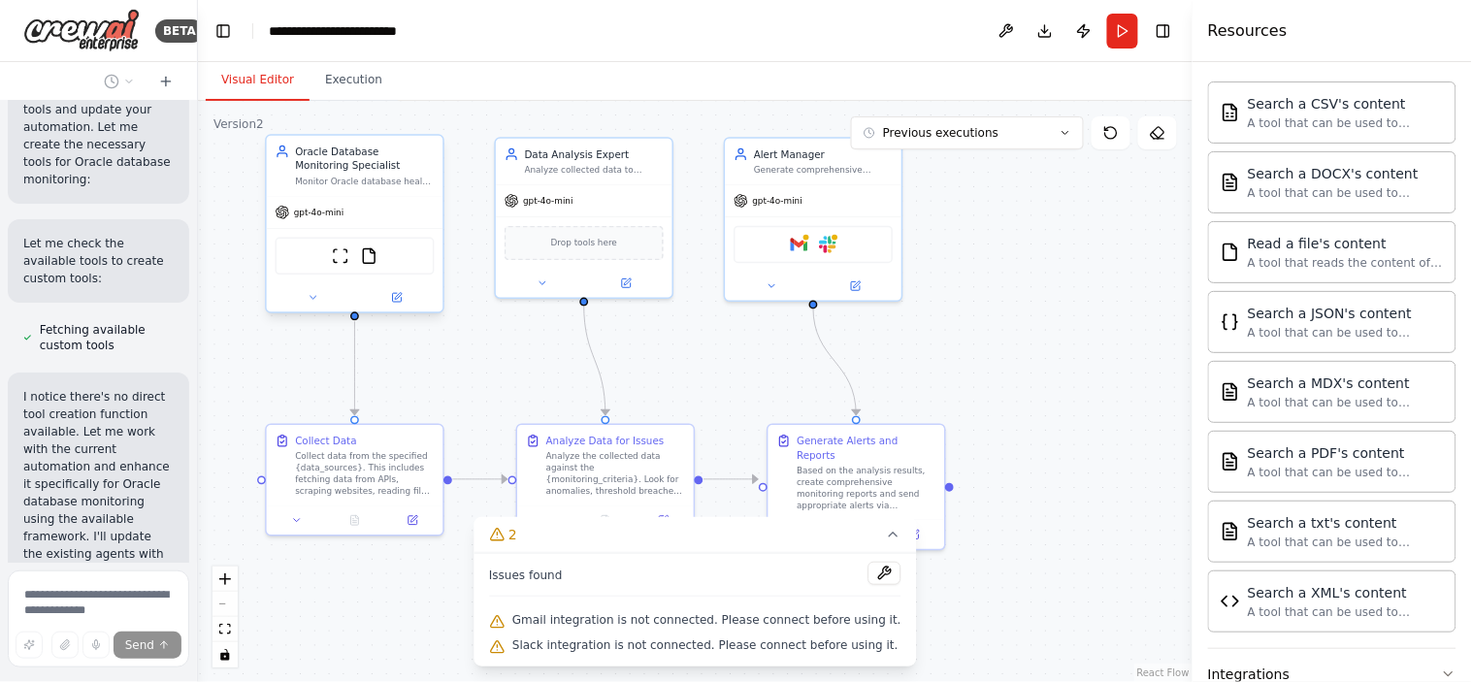
click at [365, 179] on div "Monitor Oracle database health by collecting performance metrics, storage utili…" at bounding box center [364, 182] width 139 height 12
click at [396, 301] on icon at bounding box center [396, 297] width 9 height 9
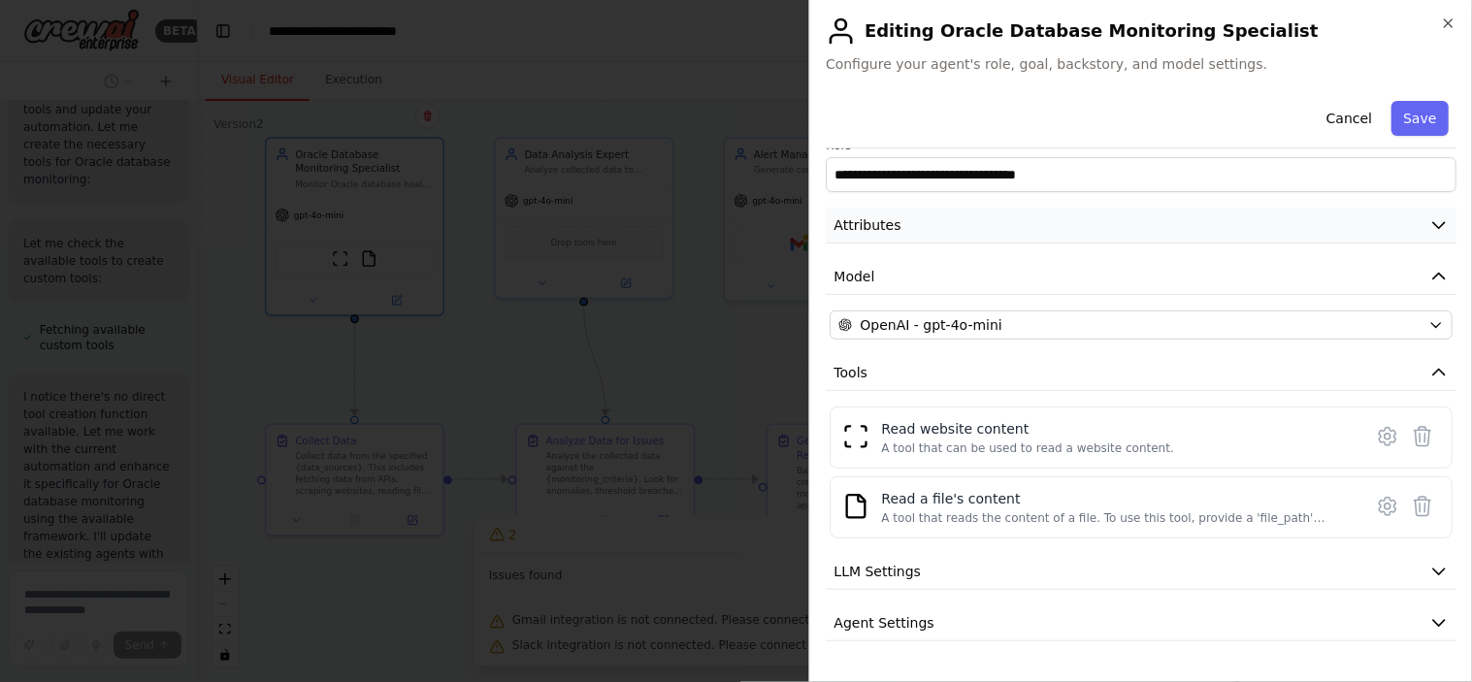
scroll to position [0, 0]
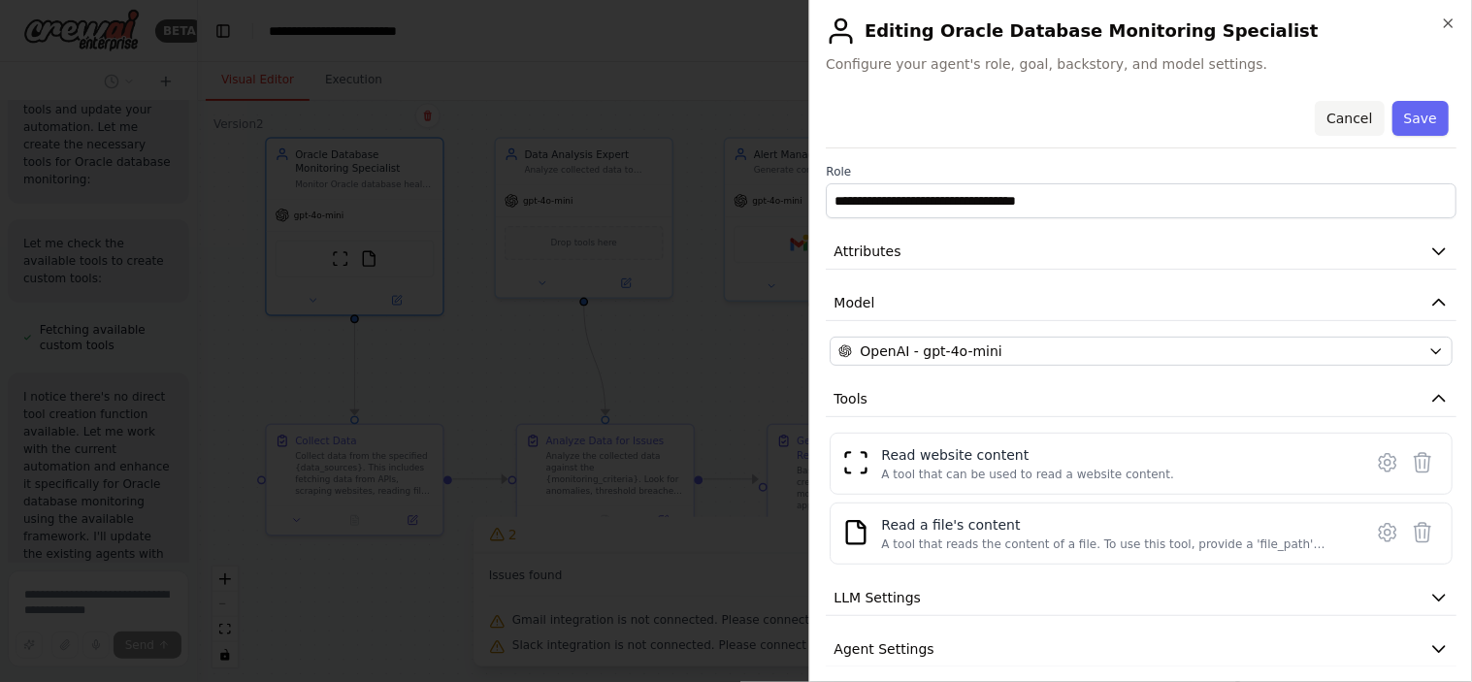
click at [1324, 117] on button "Cancel" at bounding box center [1348, 118] width 69 height 35
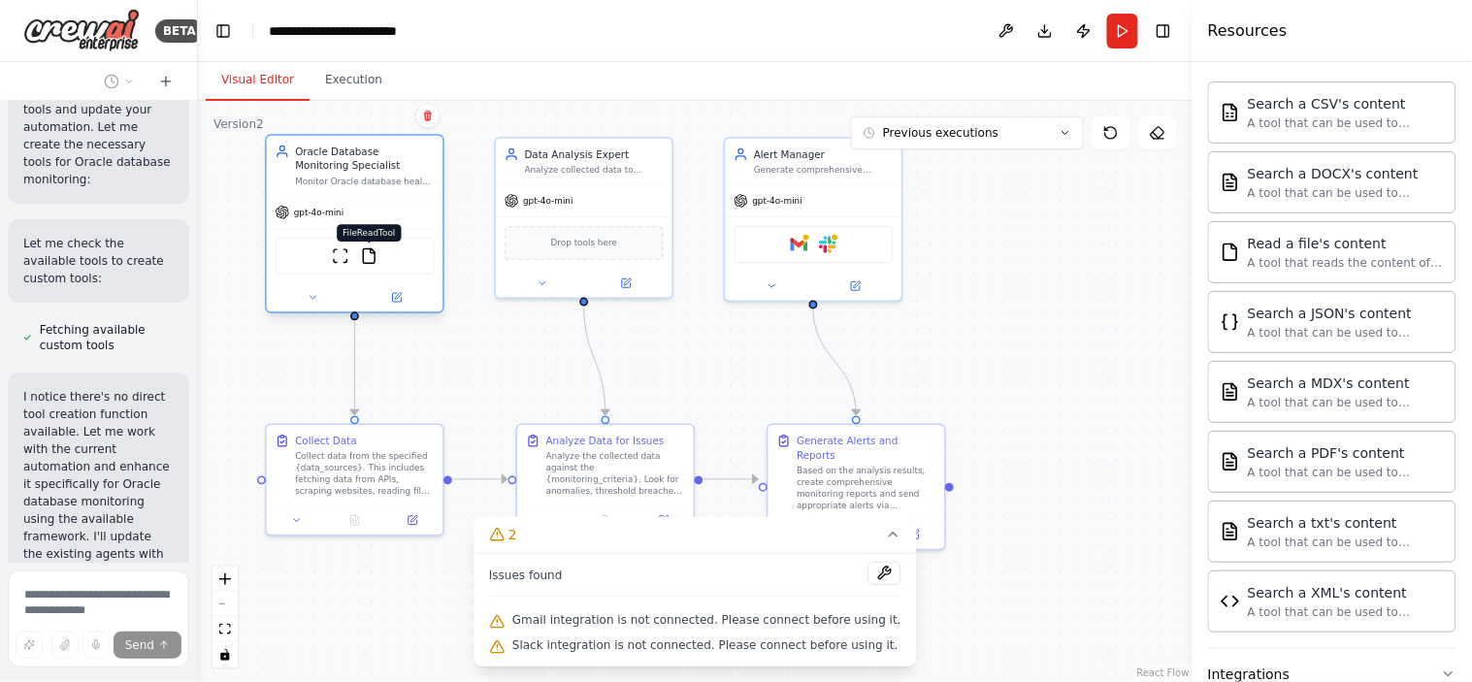
click at [372, 256] on img at bounding box center [369, 255] width 17 height 17
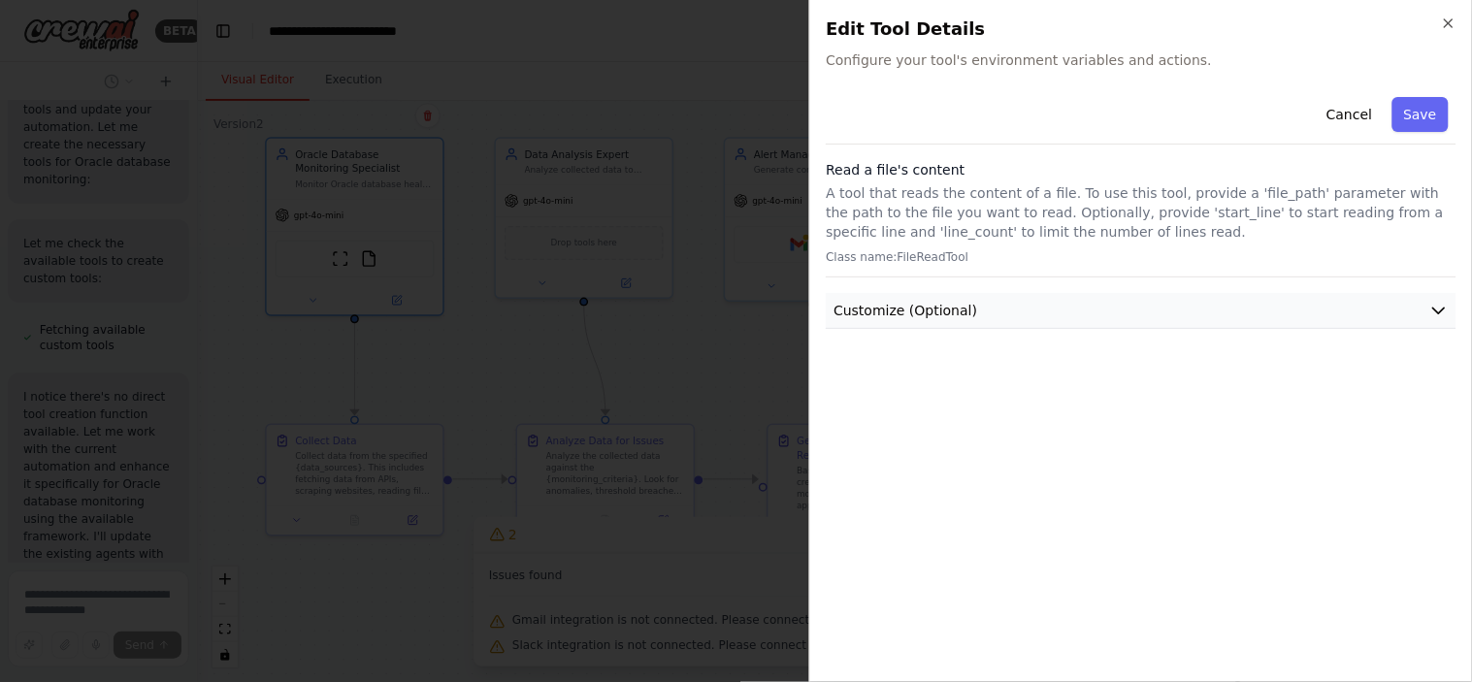
click at [1324, 305] on icon "button" at bounding box center [1438, 310] width 19 height 19
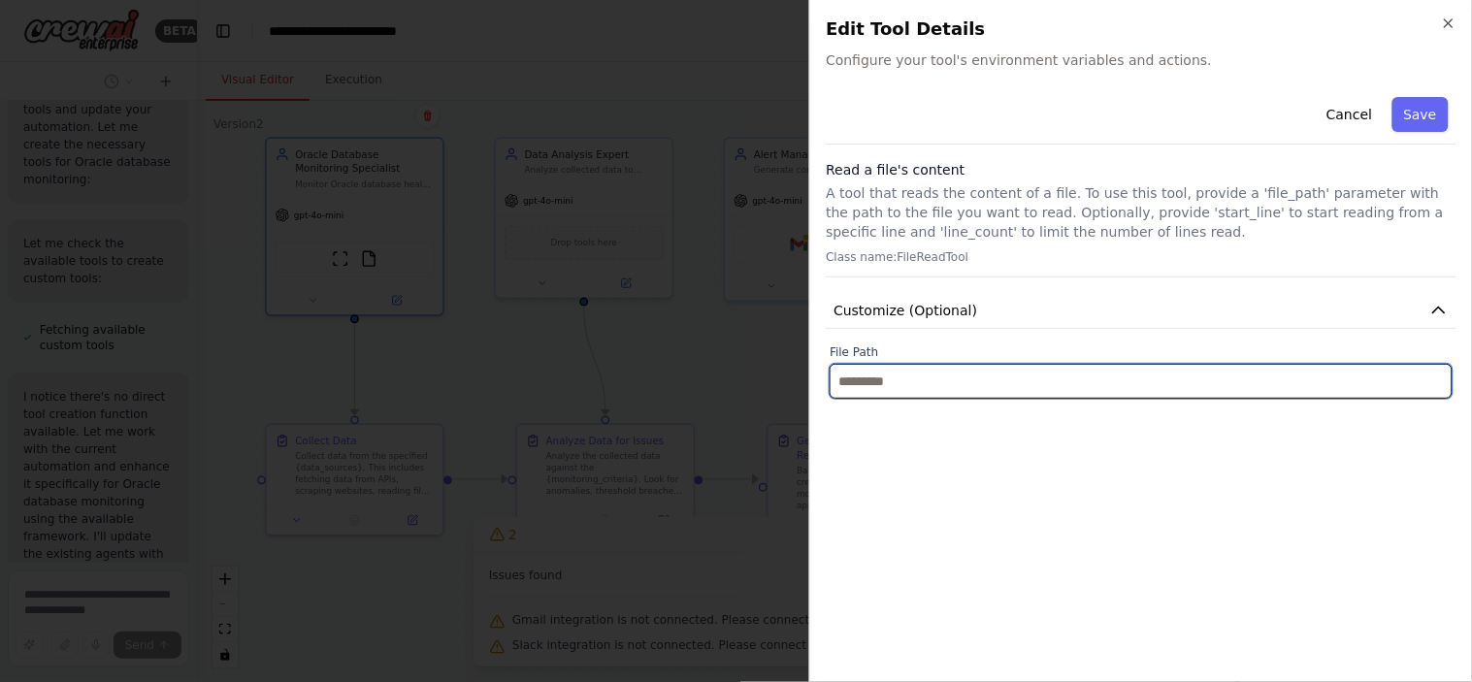
click at [984, 386] on input "text" at bounding box center [1140, 381] width 623 height 35
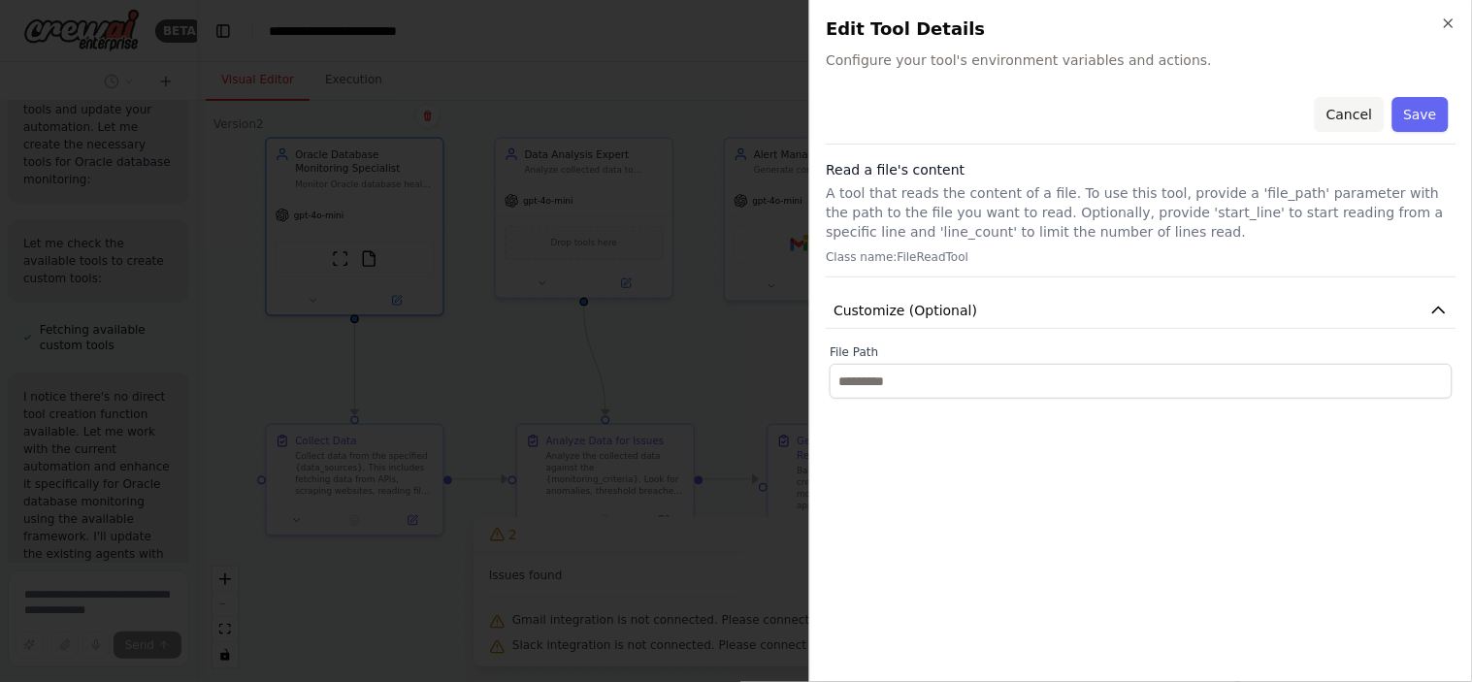
click at [1324, 113] on button "Cancel" at bounding box center [1348, 114] width 69 height 35
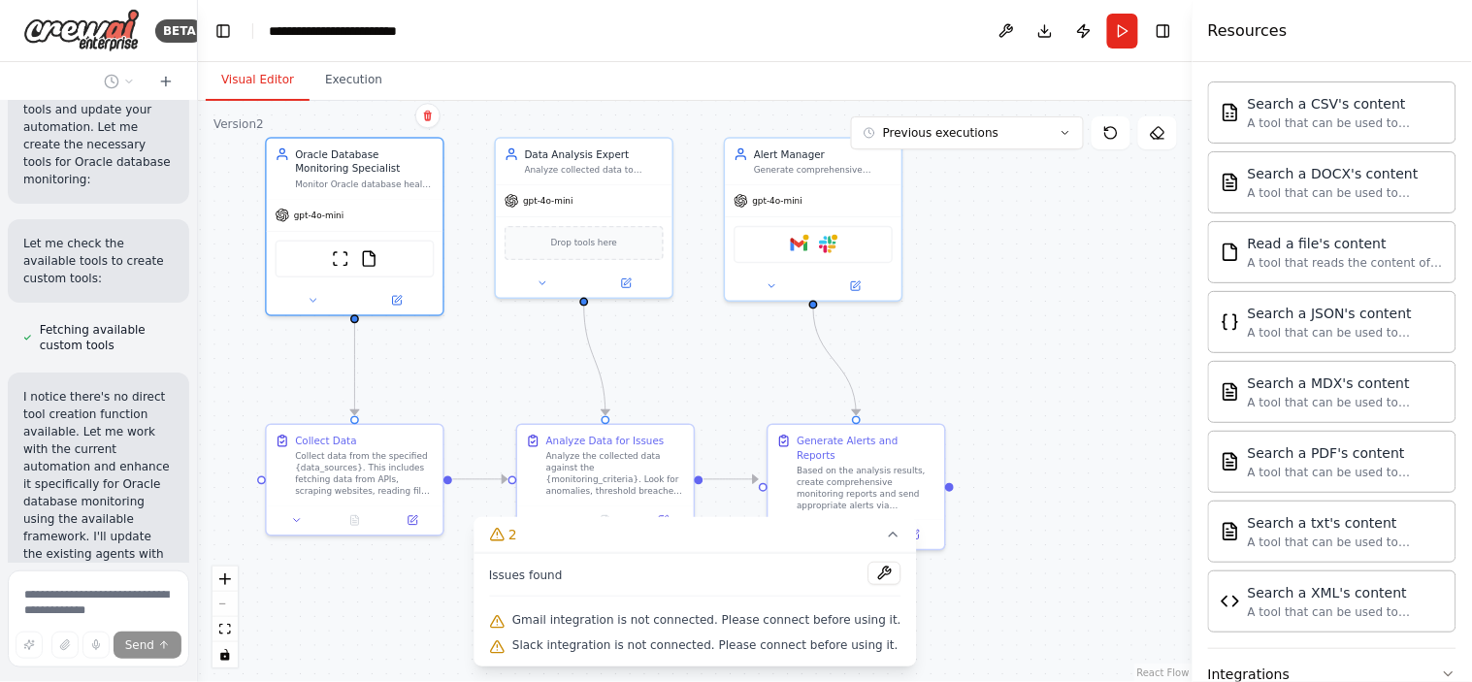
click at [490, 359] on div ".deletable-edge-delete-btn { width: 20px; height: 20px; border: 0px solid #ffff…" at bounding box center [695, 391] width 994 height 581
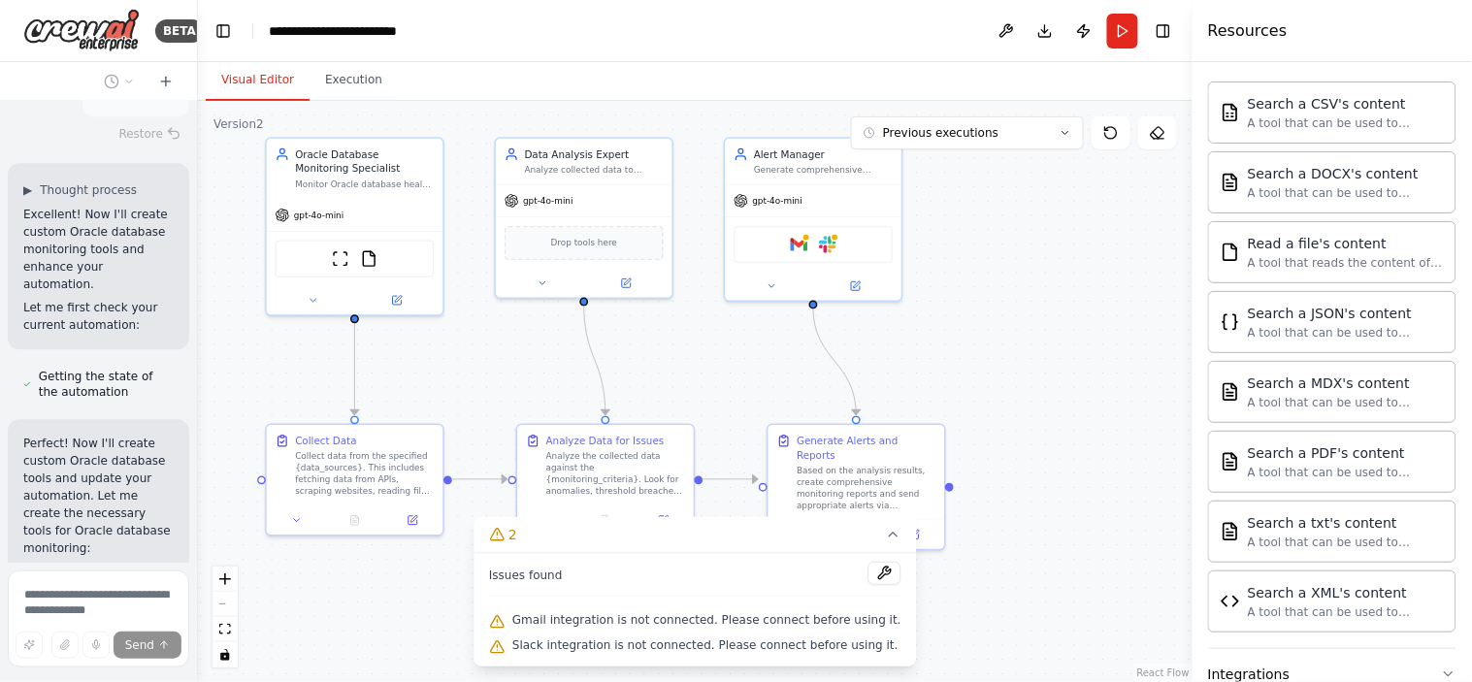
scroll to position [13028, 0]
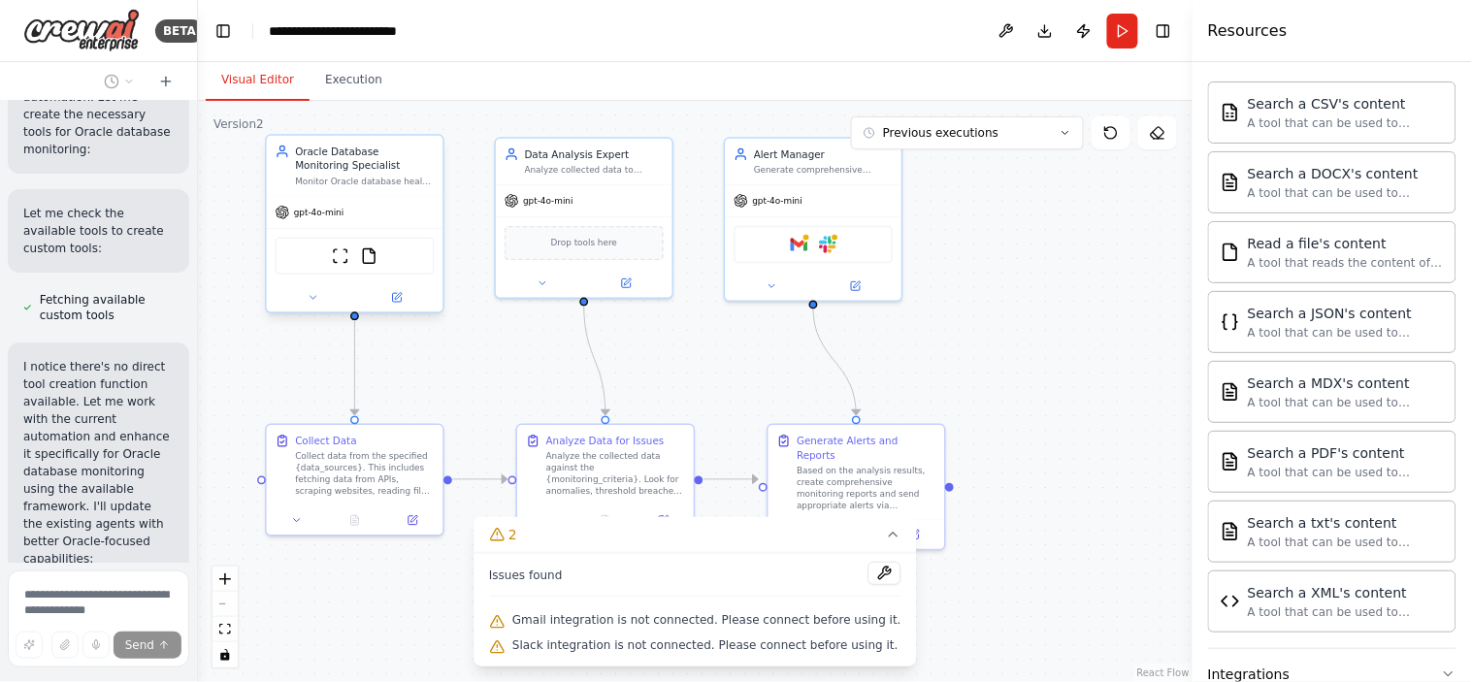
click at [384, 176] on div "Monitor Oracle database health by collecting performance metrics, storage utili…" at bounding box center [364, 182] width 139 height 12
click at [395, 301] on icon at bounding box center [396, 297] width 9 height 9
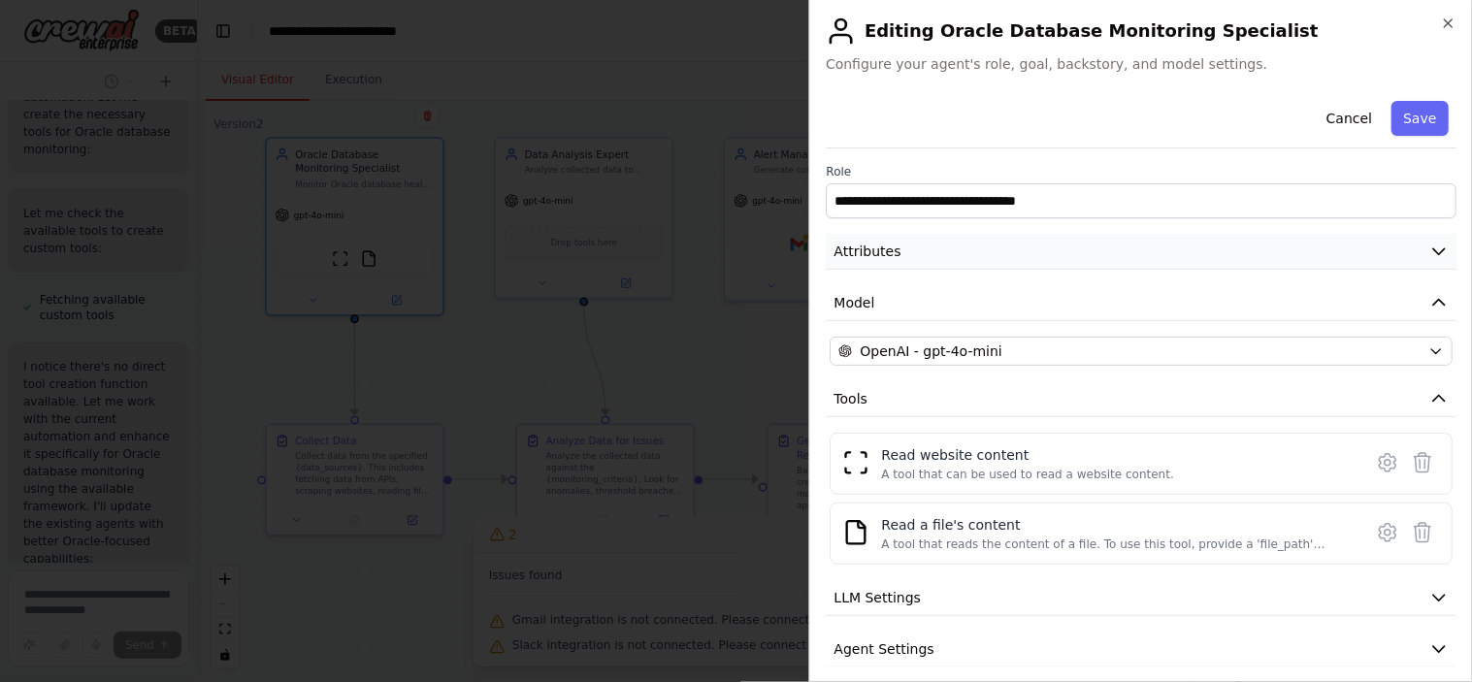
click at [949, 254] on button "Attributes" at bounding box center [1140, 252] width 631 height 36
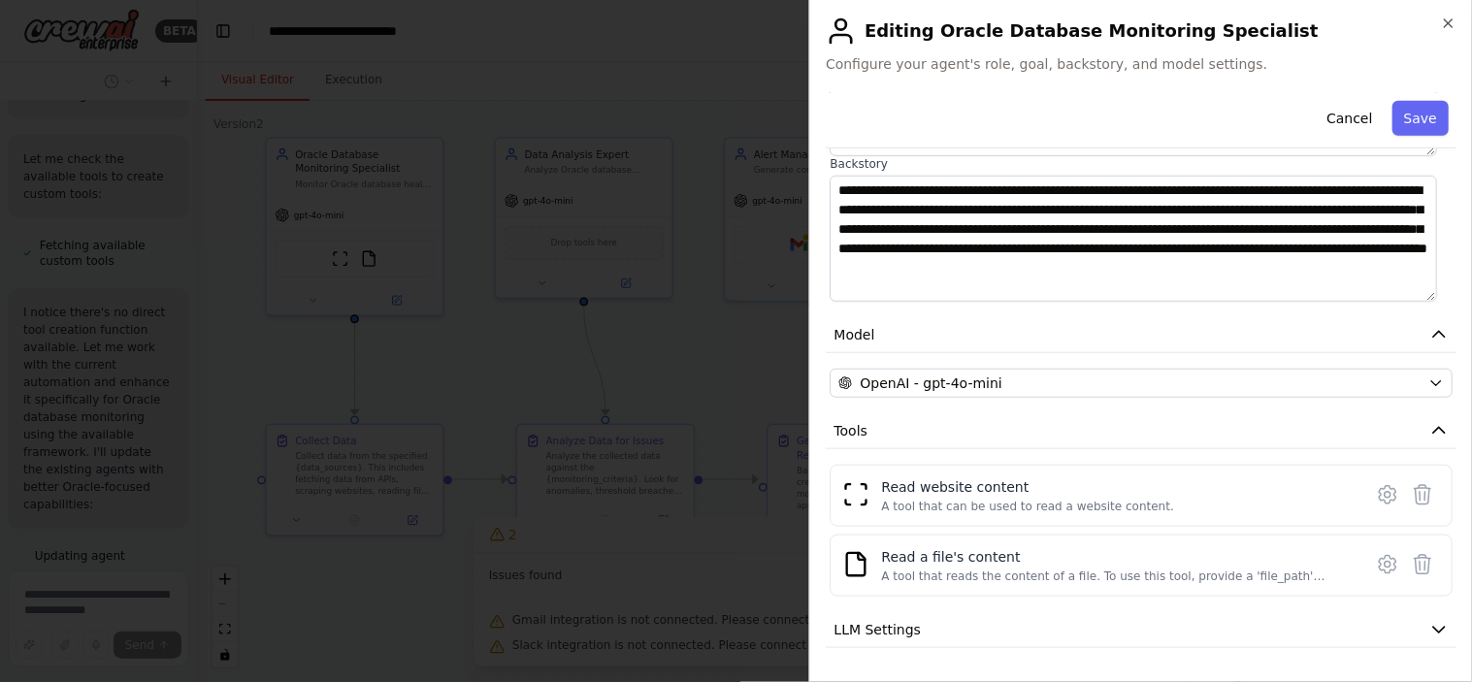
scroll to position [374, 0]
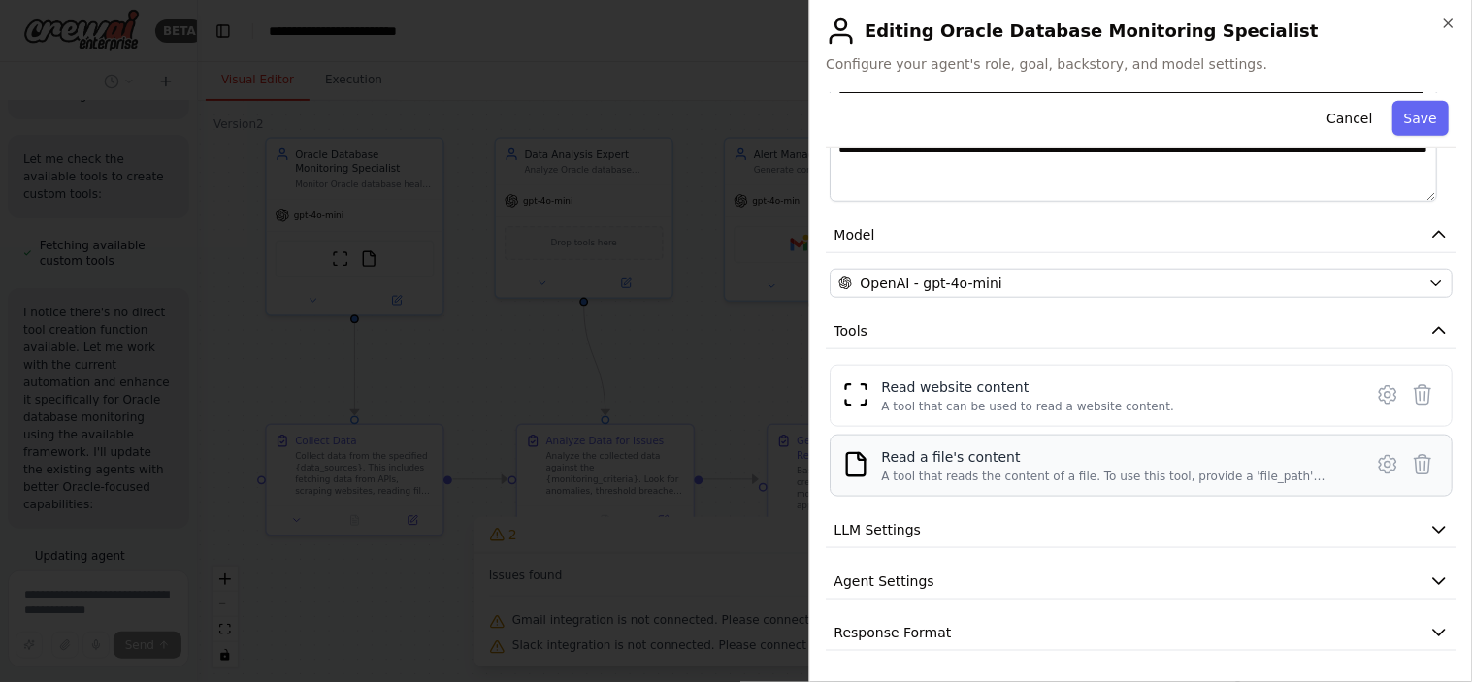
click at [1004, 475] on div "A tool that reads the content of a file. To use this tool, provide a 'file_path…" at bounding box center [1115, 477] width 469 height 16
click at [1324, 26] on icon "button" at bounding box center [1448, 24] width 16 height 16
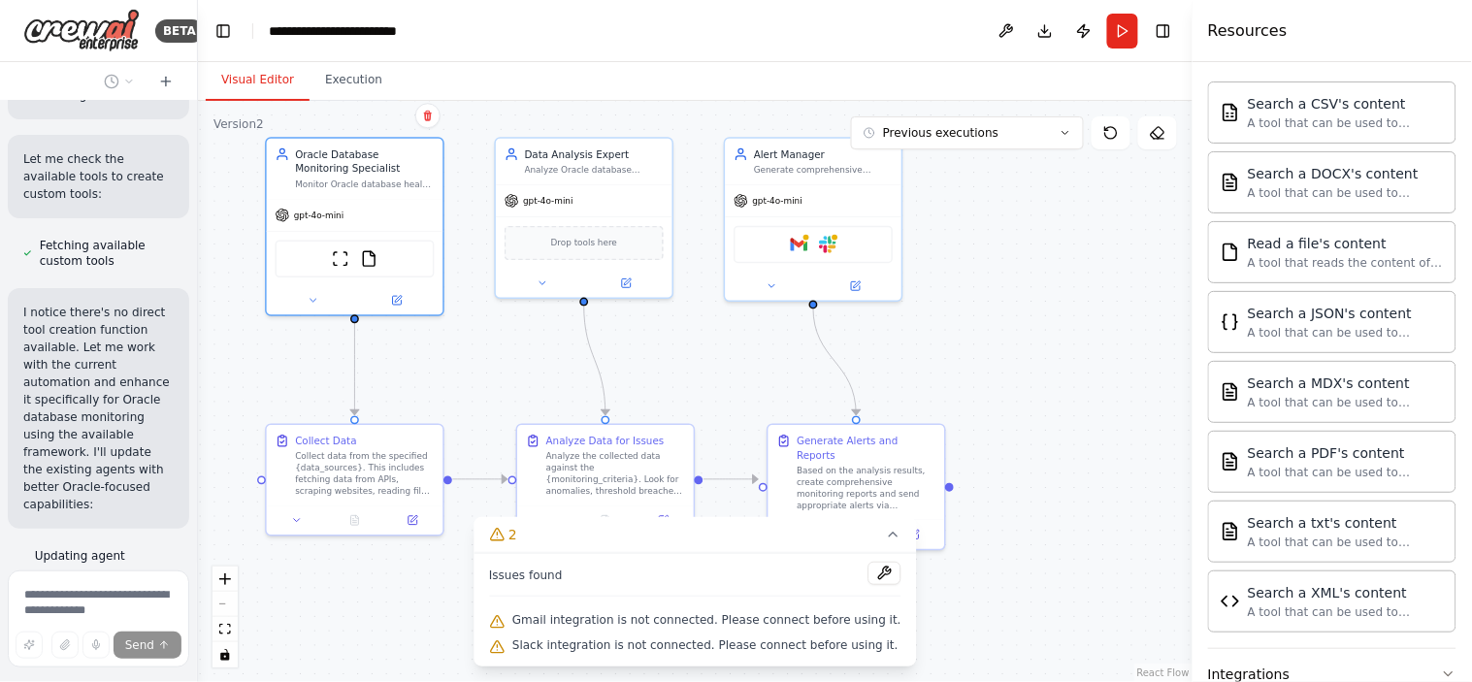
scroll to position [13168, 0]
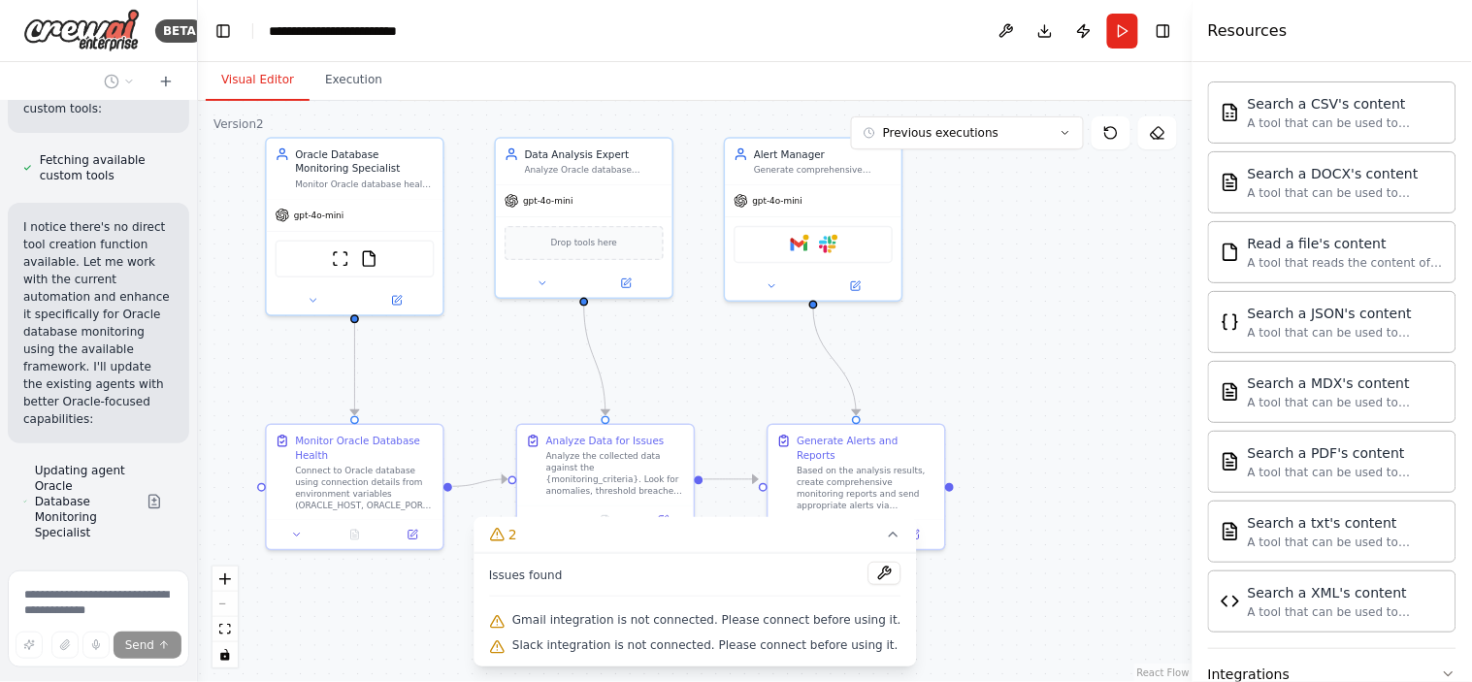
click at [442, 379] on div ".deletable-edge-delete-btn { width: 20px; height: 20px; border: 0px solid #ffff…" at bounding box center [695, 391] width 994 height 581
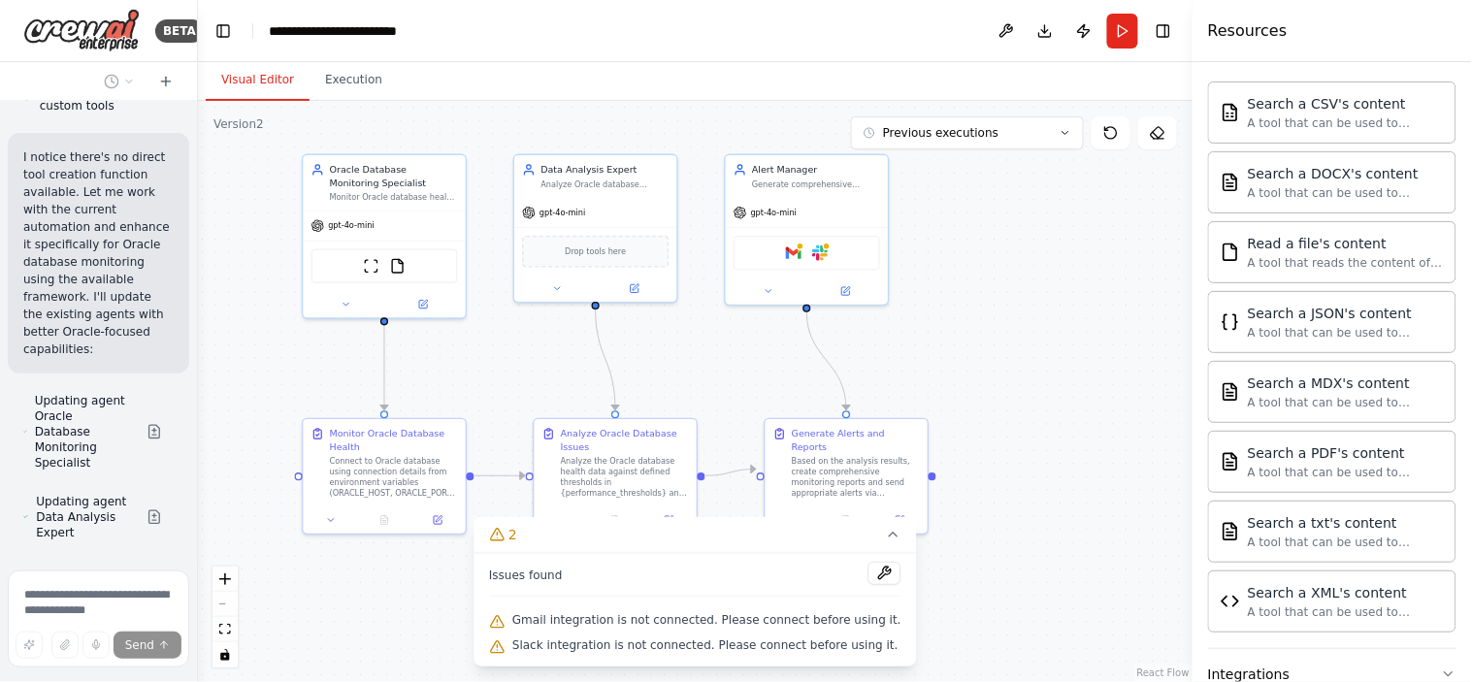
click at [272, 369] on div ".deletable-edge-delete-btn { width: 20px; height: 20px; border: 0px solid #ffff…" at bounding box center [695, 391] width 994 height 581
click at [586, 254] on span "Drop tools here" at bounding box center [595, 250] width 61 height 14
click at [637, 291] on button at bounding box center [634, 286] width 75 height 16
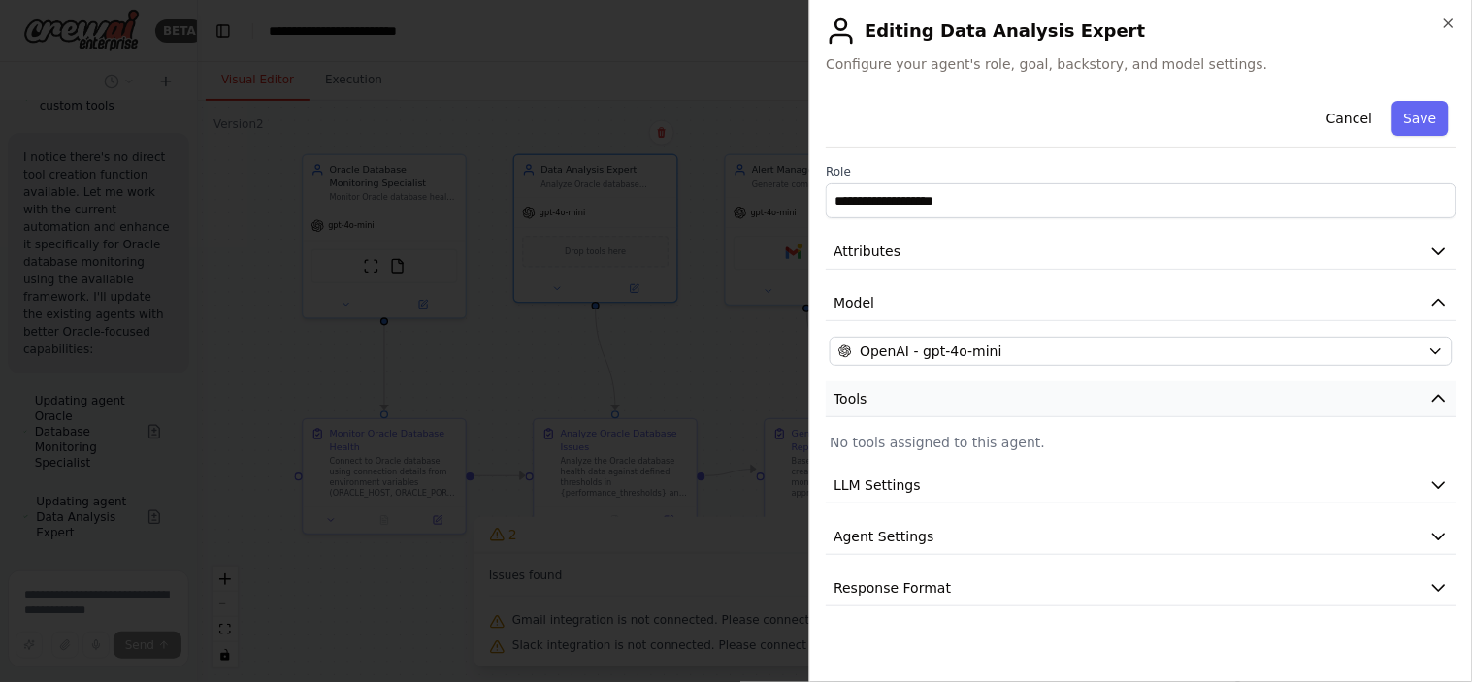
click at [861, 399] on span "Tools" at bounding box center [850, 398] width 34 height 19
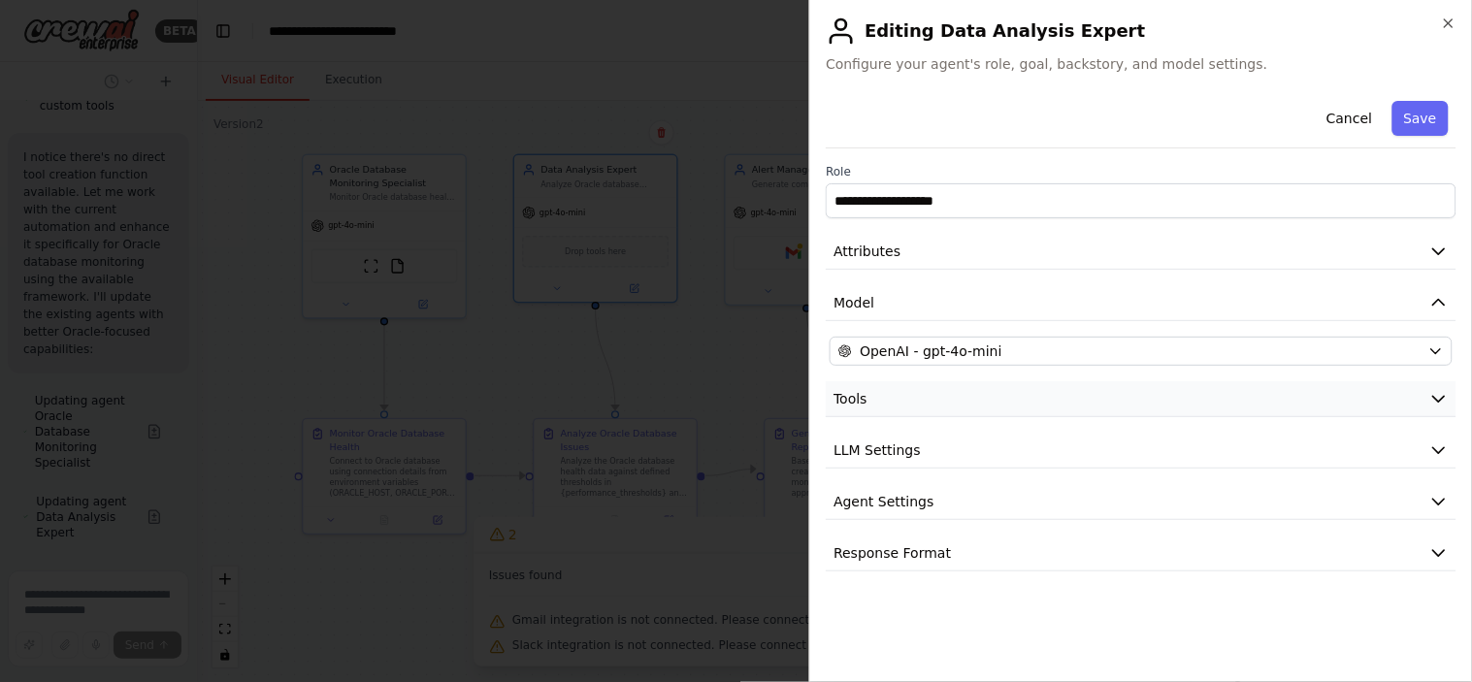
click at [866, 399] on button "Tools" at bounding box center [1140, 399] width 631 height 36
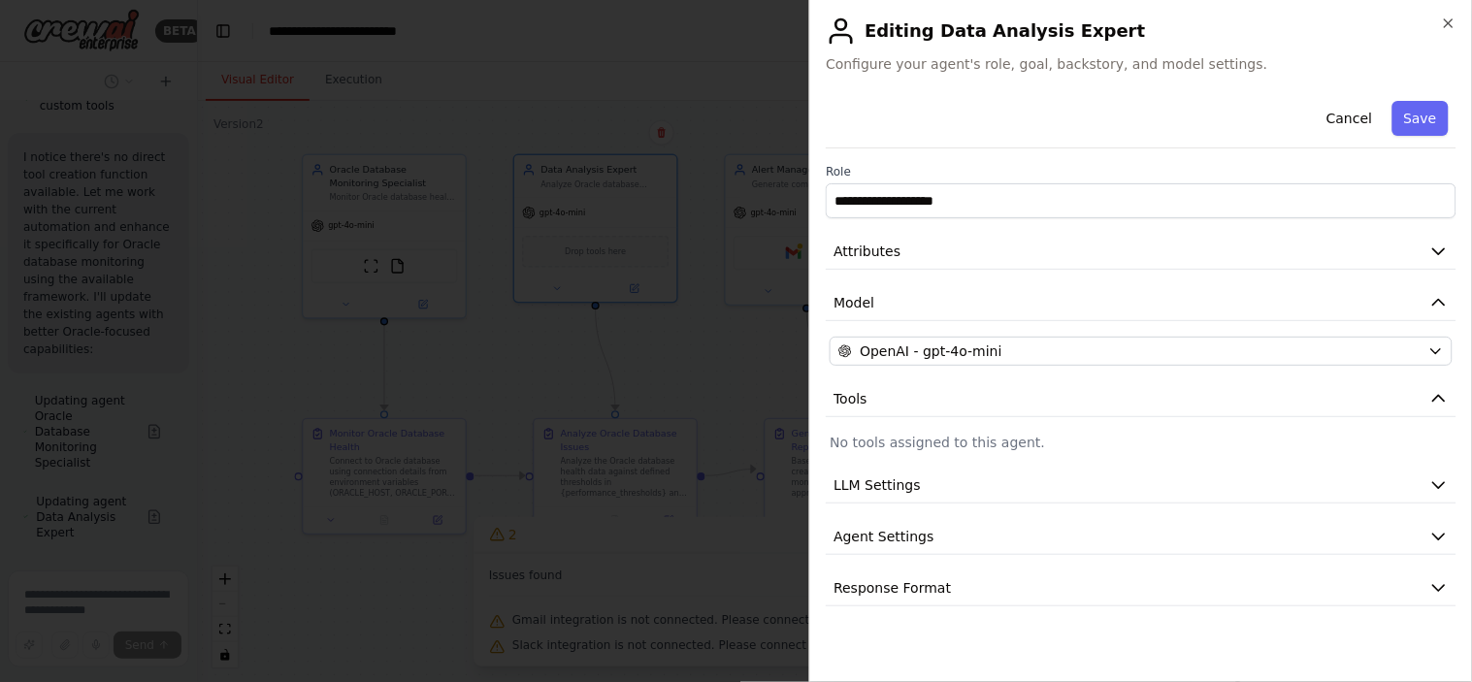
click at [965, 449] on p "No tools assigned to this agent." at bounding box center [1140, 442] width 623 height 19
click at [855, 242] on span "Attributes" at bounding box center [866, 251] width 67 height 19
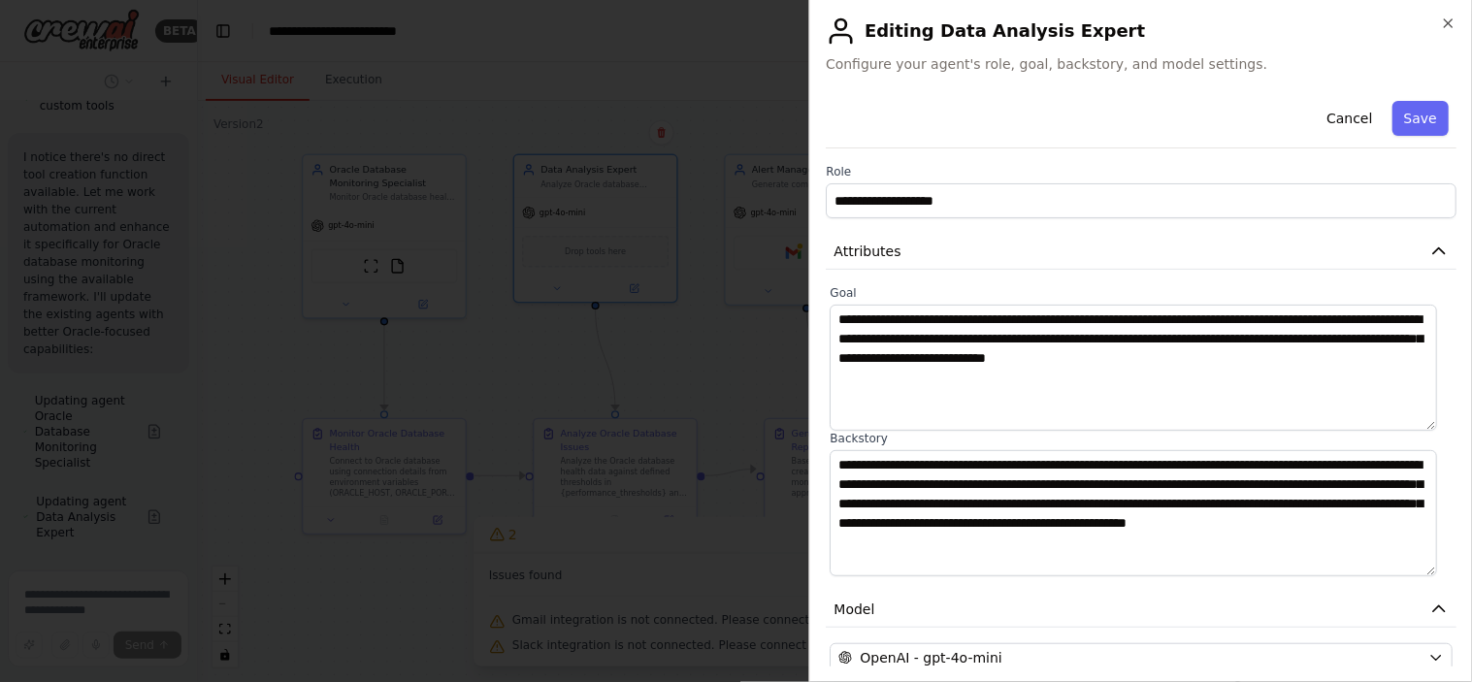
scroll to position [262, 0]
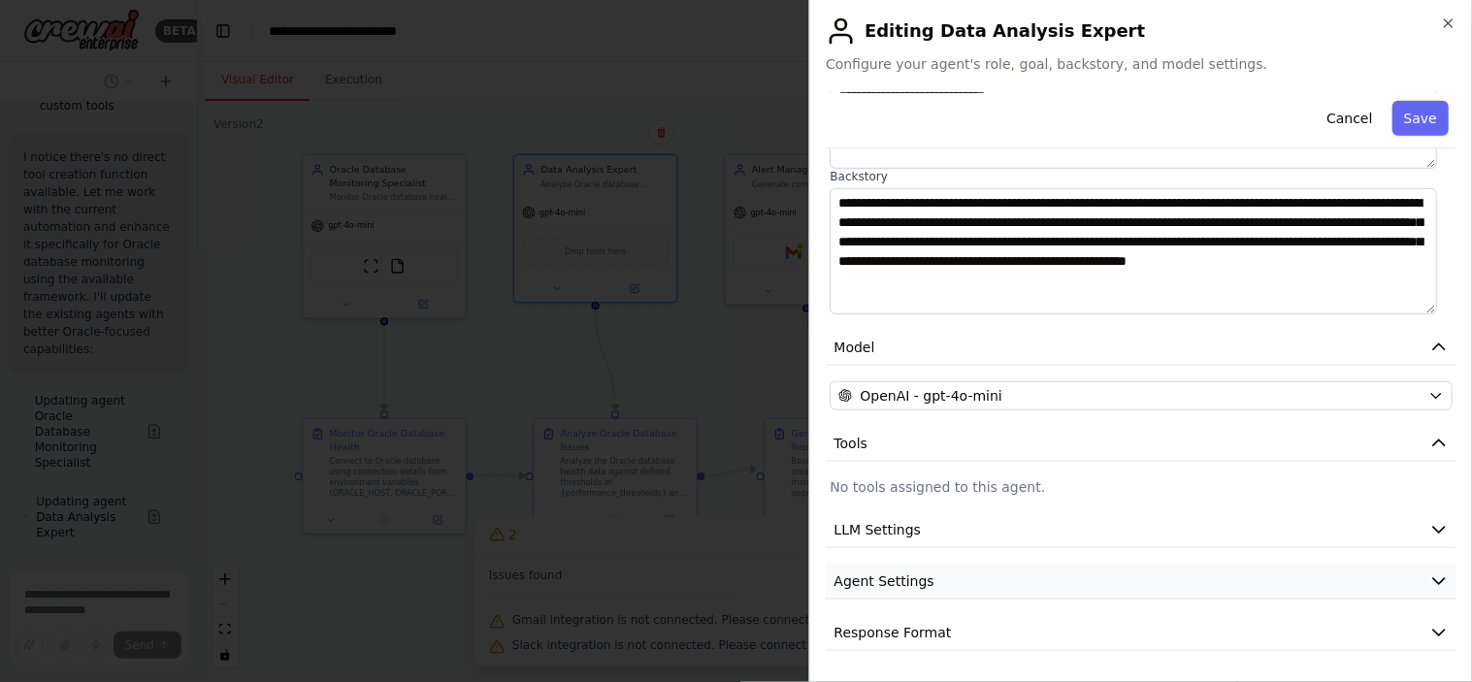
click at [888, 577] on span "Agent Settings" at bounding box center [883, 580] width 100 height 19
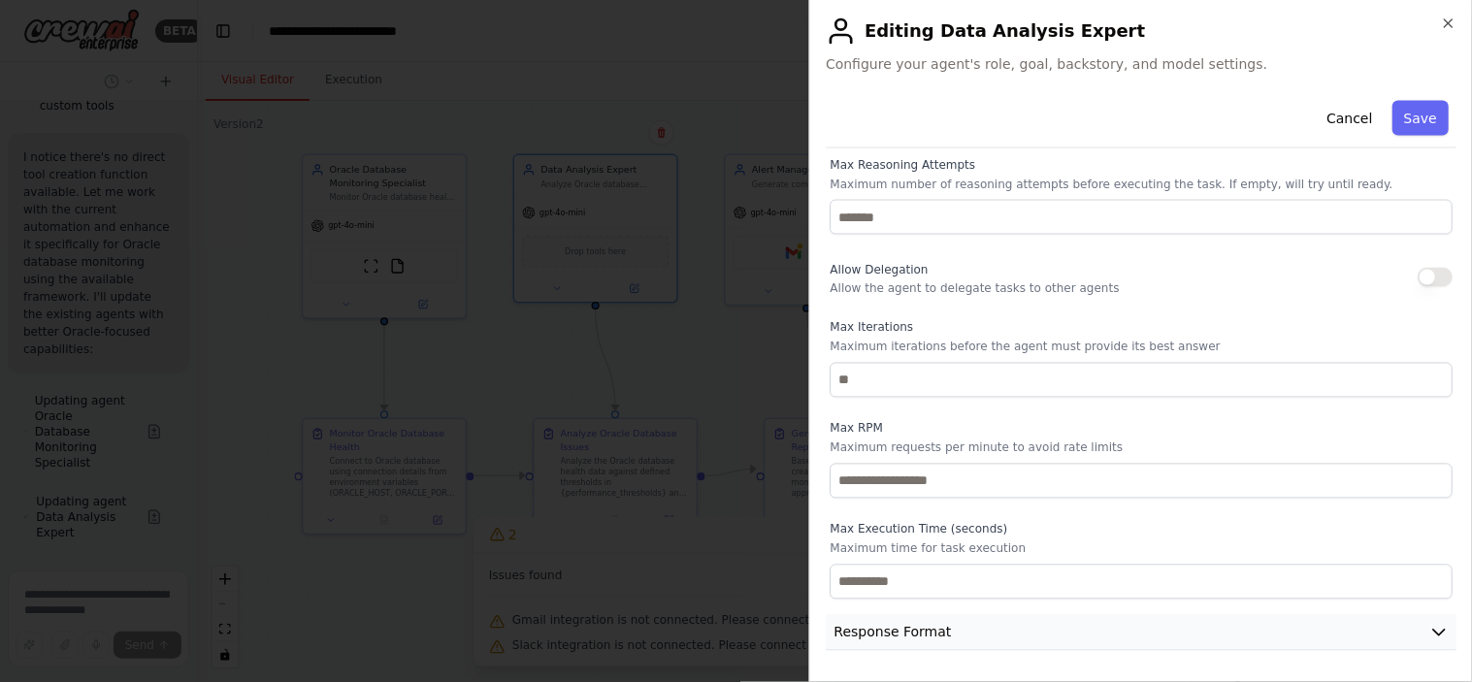
click at [880, 613] on span "Response Format" at bounding box center [891, 632] width 117 height 19
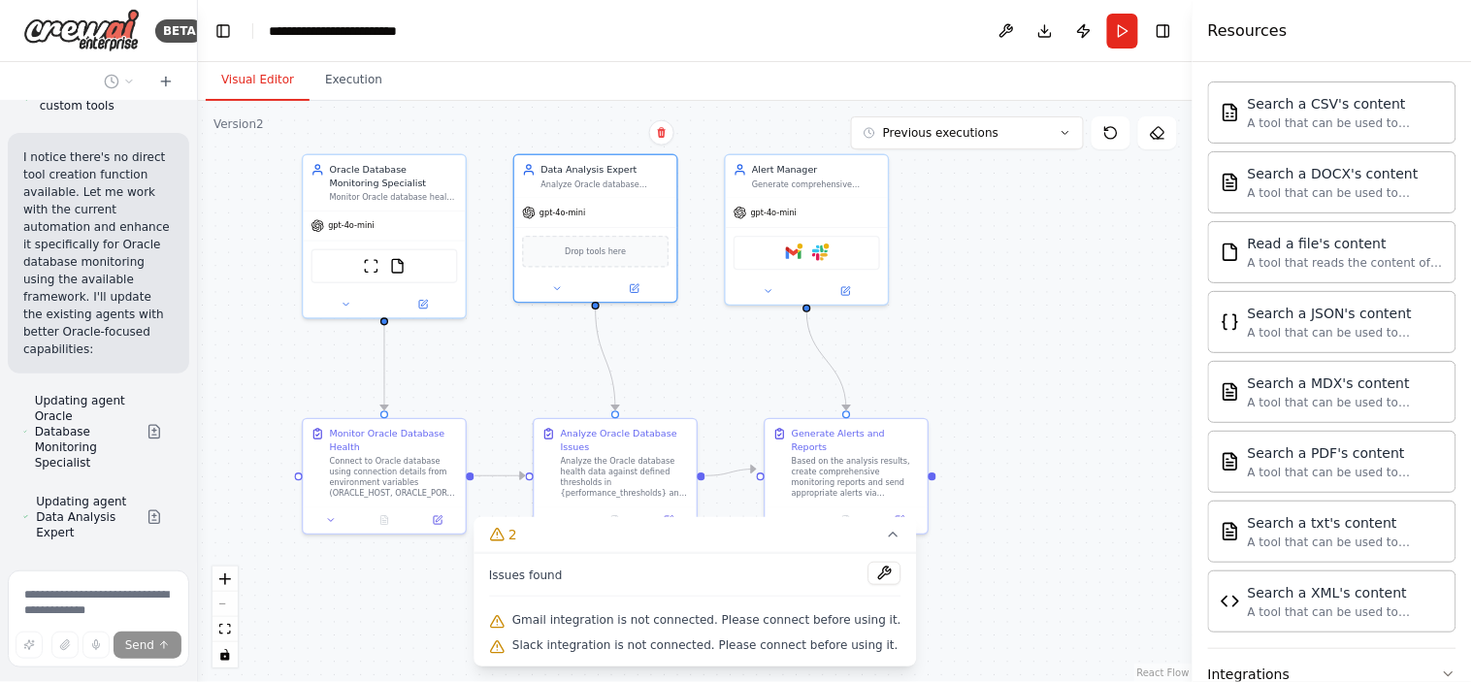
scroll to position [13268, 0]
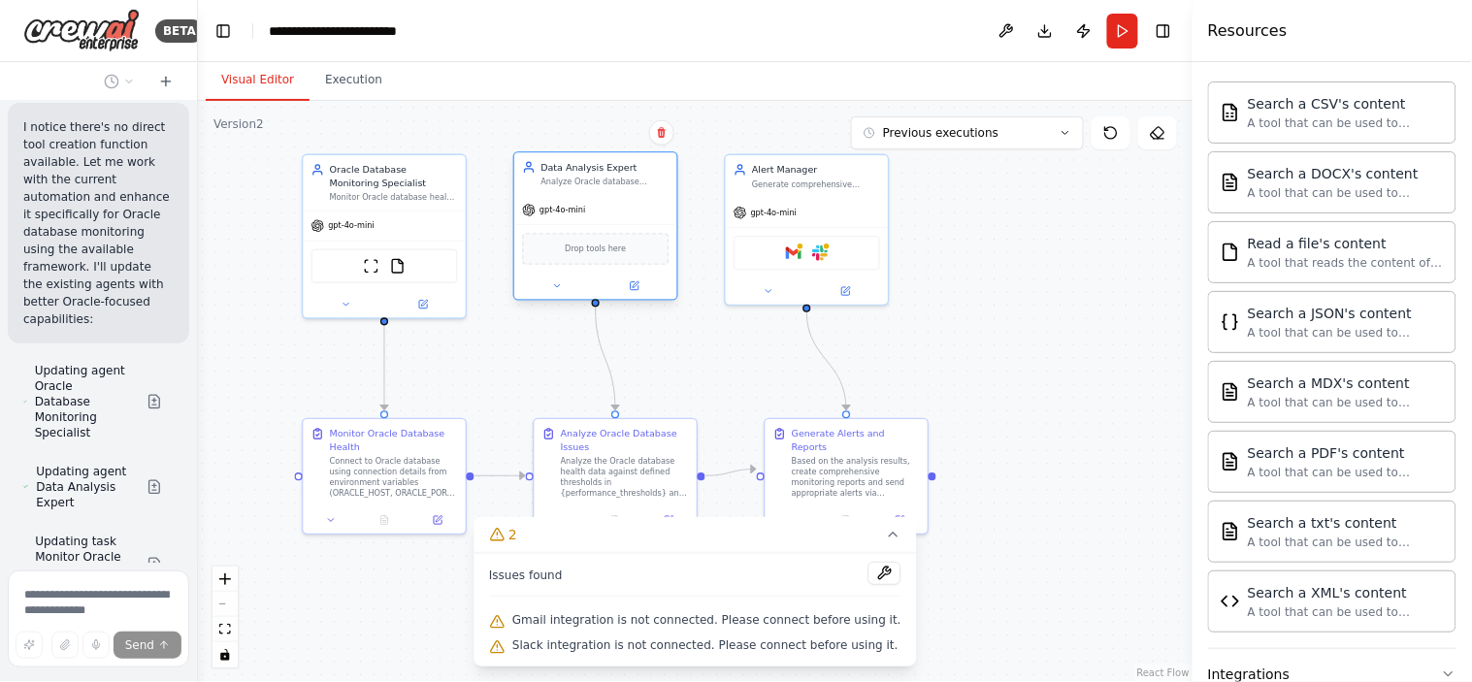
click at [574, 195] on div "gpt-4o-mini Drop tools here" at bounding box center [595, 247] width 162 height 105
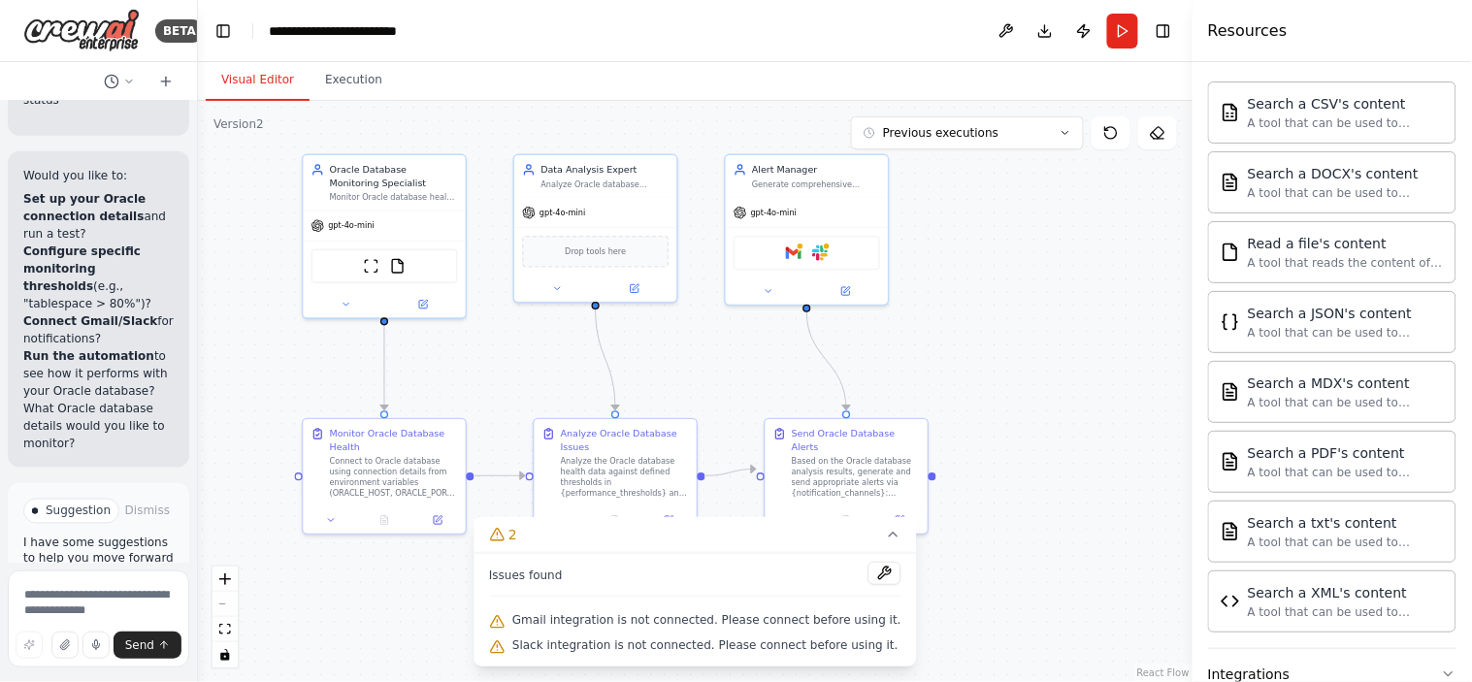
click at [982, 342] on div ".deletable-edge-delete-btn { width: 20px; height: 20px; border: 0px solid #ffff…" at bounding box center [695, 391] width 994 height 581
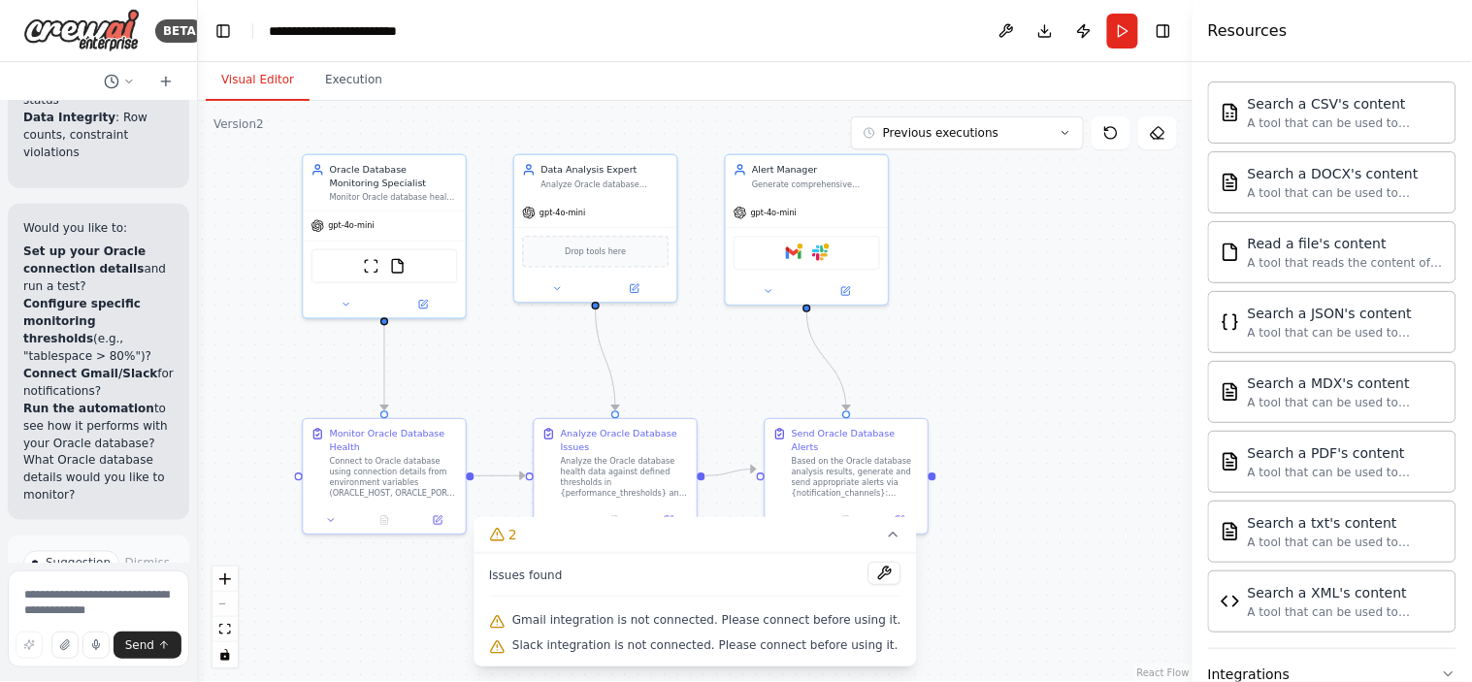
scroll to position [15770, 0]
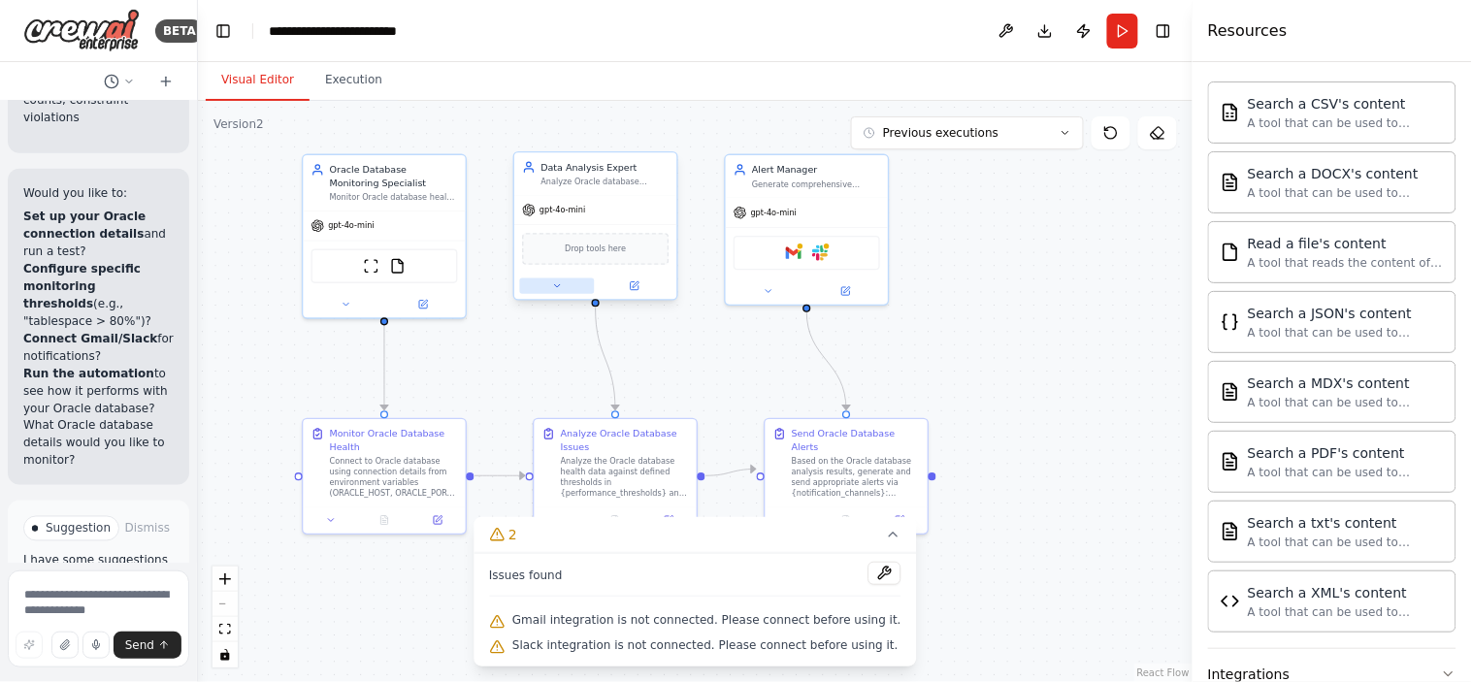
click at [555, 287] on icon at bounding box center [557, 285] width 11 height 11
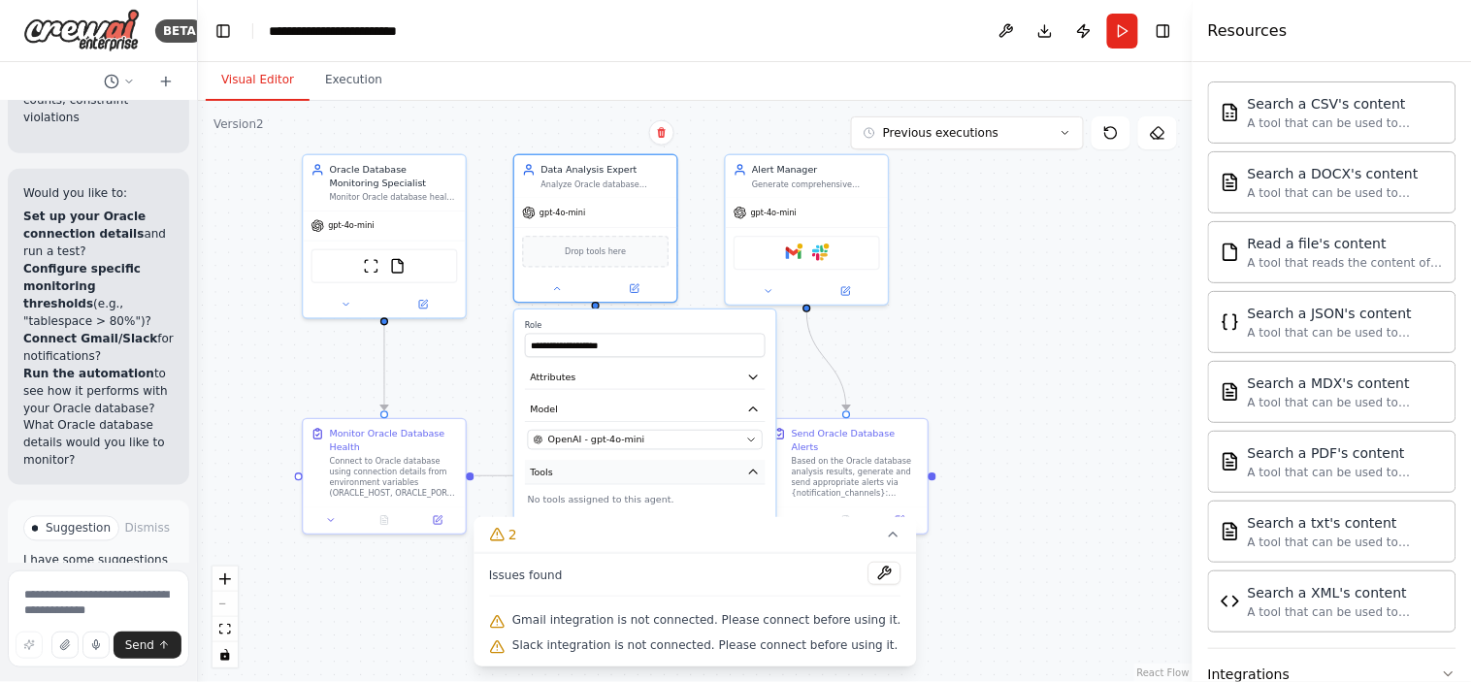
click at [592, 469] on button "Tools" at bounding box center [645, 472] width 241 height 24
click at [450, 359] on div ".deletable-edge-delete-btn { width: 20px; height: 20px; border: 0px solid #ffff…" at bounding box center [695, 391] width 994 height 581
click at [91, 613] on span "Run Automation" at bounding box center [107, 627] width 94 height 16
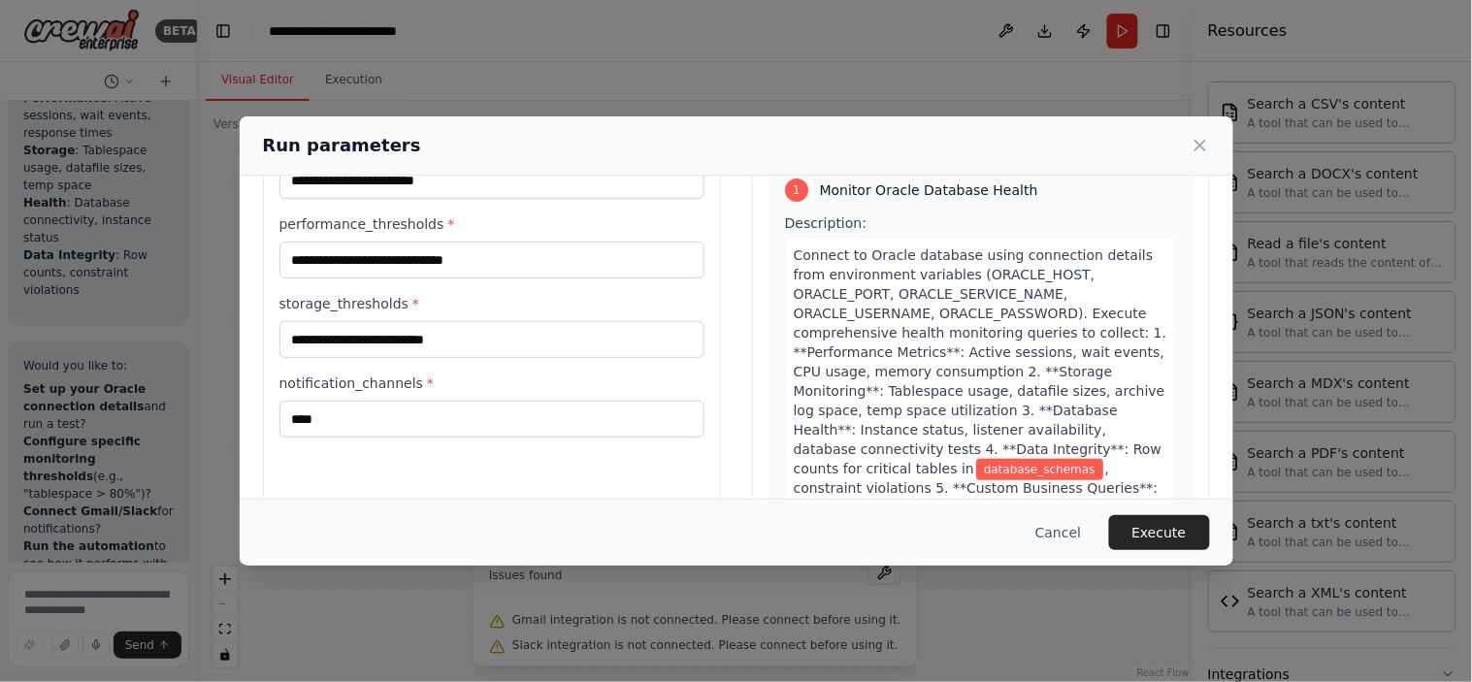
scroll to position [107, 0]
click at [964, 278] on span "Connect to Oracle database using connection details from environment variables …" at bounding box center [979, 362] width 373 height 229
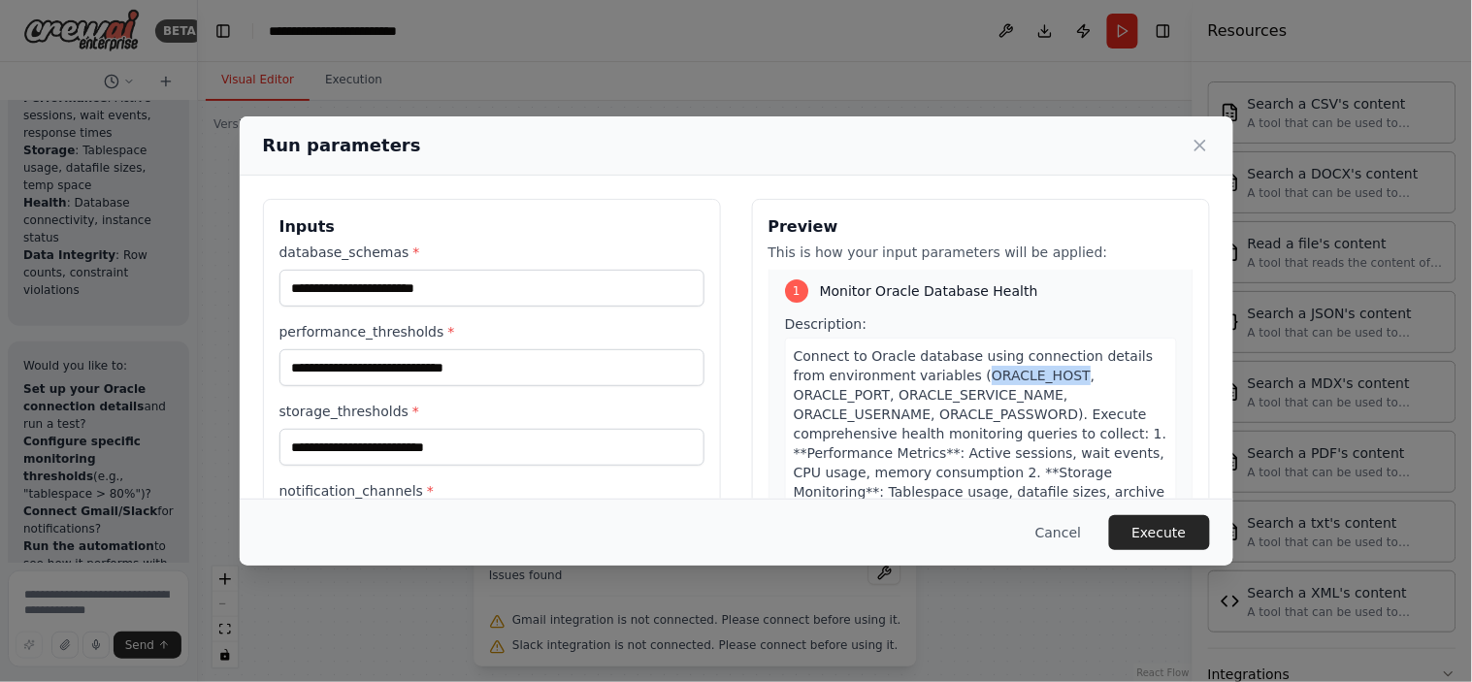
scroll to position [12, 0]
click at [1068, 529] on button "Cancel" at bounding box center [1057, 532] width 77 height 35
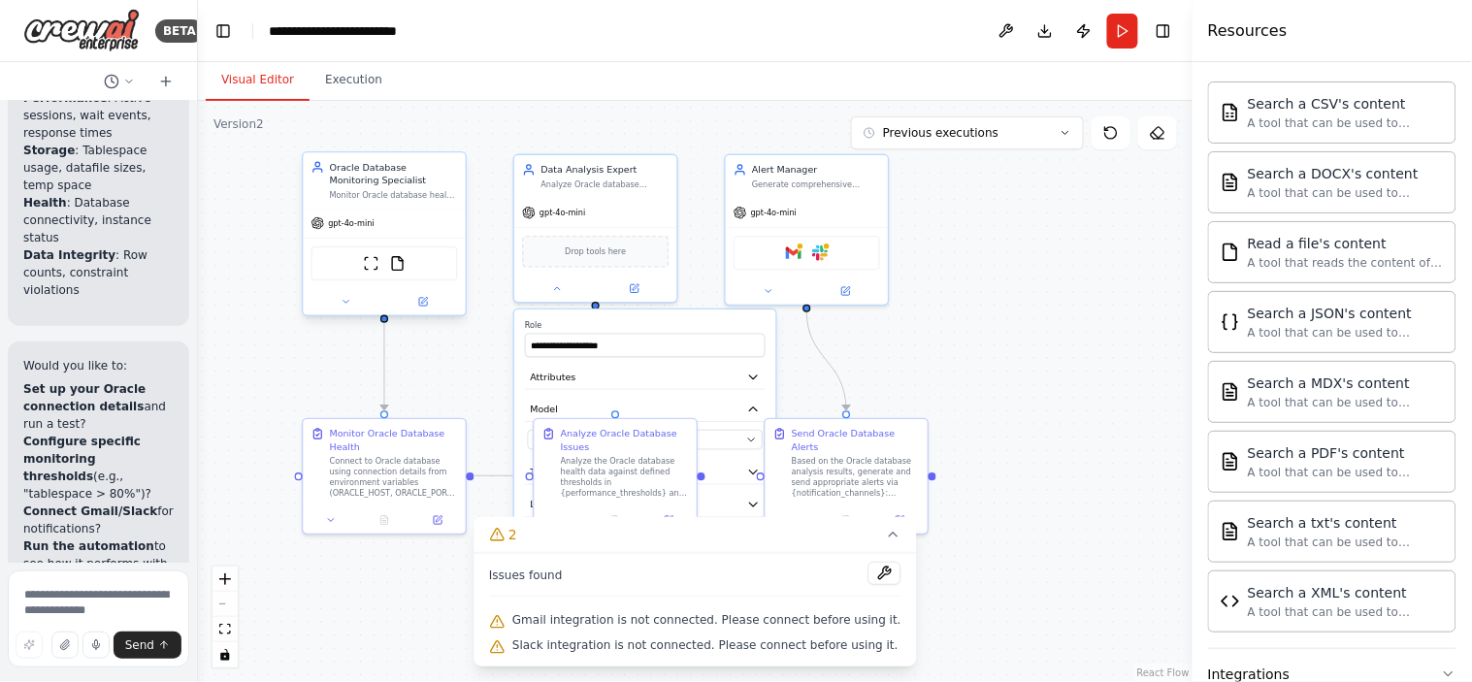
click at [396, 179] on div "Oracle Database Monitoring Specialist" at bounding box center [394, 174] width 128 height 26
click at [1000, 324] on div ".deletable-edge-delete-btn { width: 20px; height: 20px; border: 0px solid #ffff…" at bounding box center [695, 391] width 994 height 581
drag, startPoint x: 1000, startPoint y: 324, endPoint x: 937, endPoint y: 288, distance: 72.5
click at [937, 288] on div ".deletable-edge-delete-btn { width: 20px; height: 20px; border: 0px solid #ffff…" at bounding box center [695, 391] width 994 height 581
click at [985, 357] on div ".deletable-edge-delete-btn { width: 20px; height: 20px; border: 0px solid #ffff…" at bounding box center [695, 391] width 994 height 581
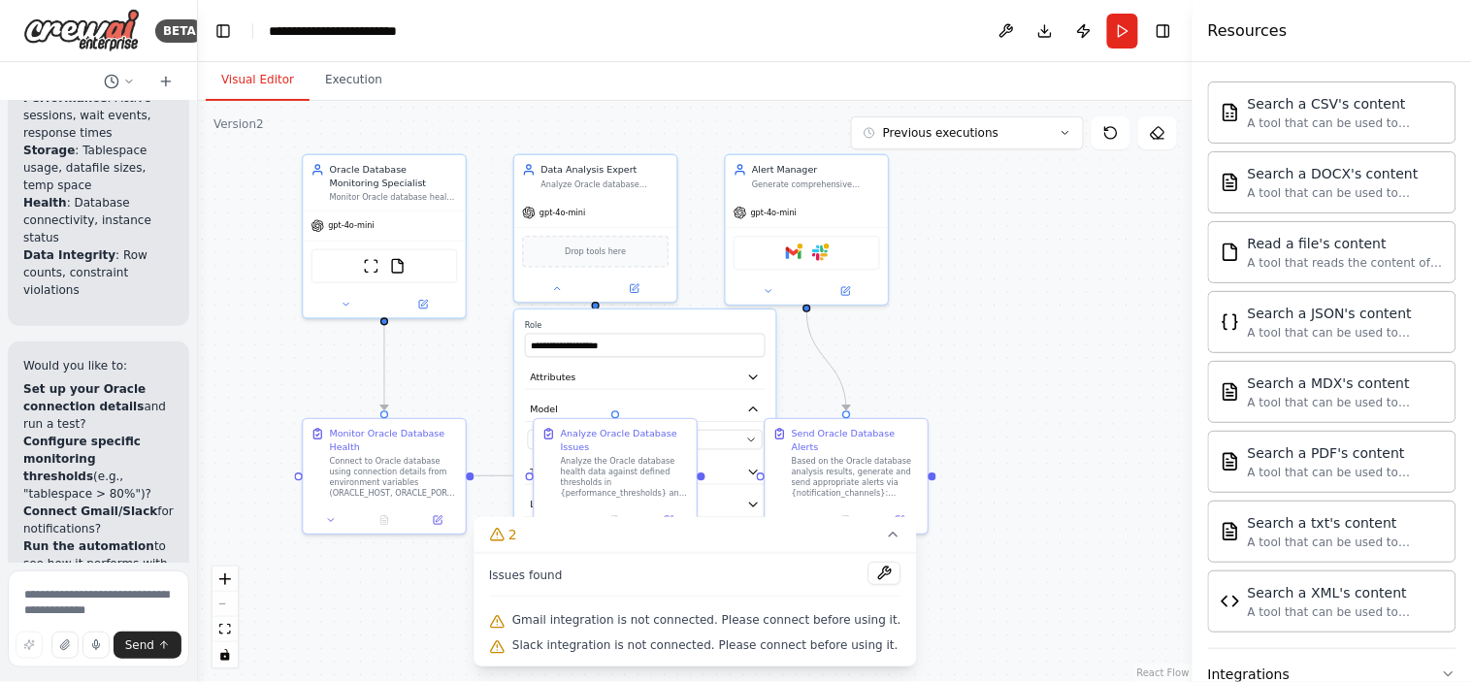
click at [456, 356] on div ".deletable-edge-delete-btn { width: 20px; height: 20px; border: 0px solid #ffff…" at bounding box center [695, 391] width 994 height 581
click at [559, 296] on div at bounding box center [595, 286] width 162 height 26
click at [549, 286] on button at bounding box center [557, 286] width 75 height 16
click at [370, 265] on img at bounding box center [371, 263] width 16 height 16
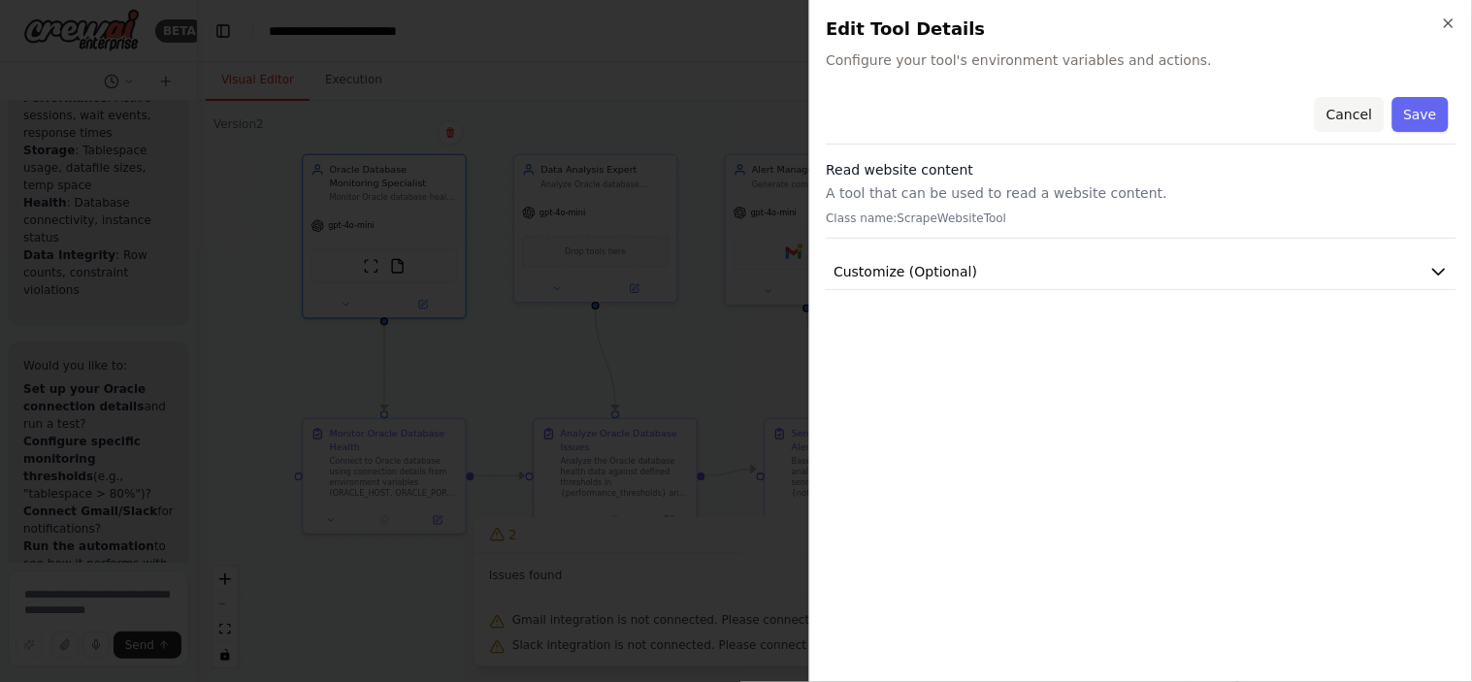
click at [1324, 113] on button "Cancel" at bounding box center [1348, 114] width 69 height 35
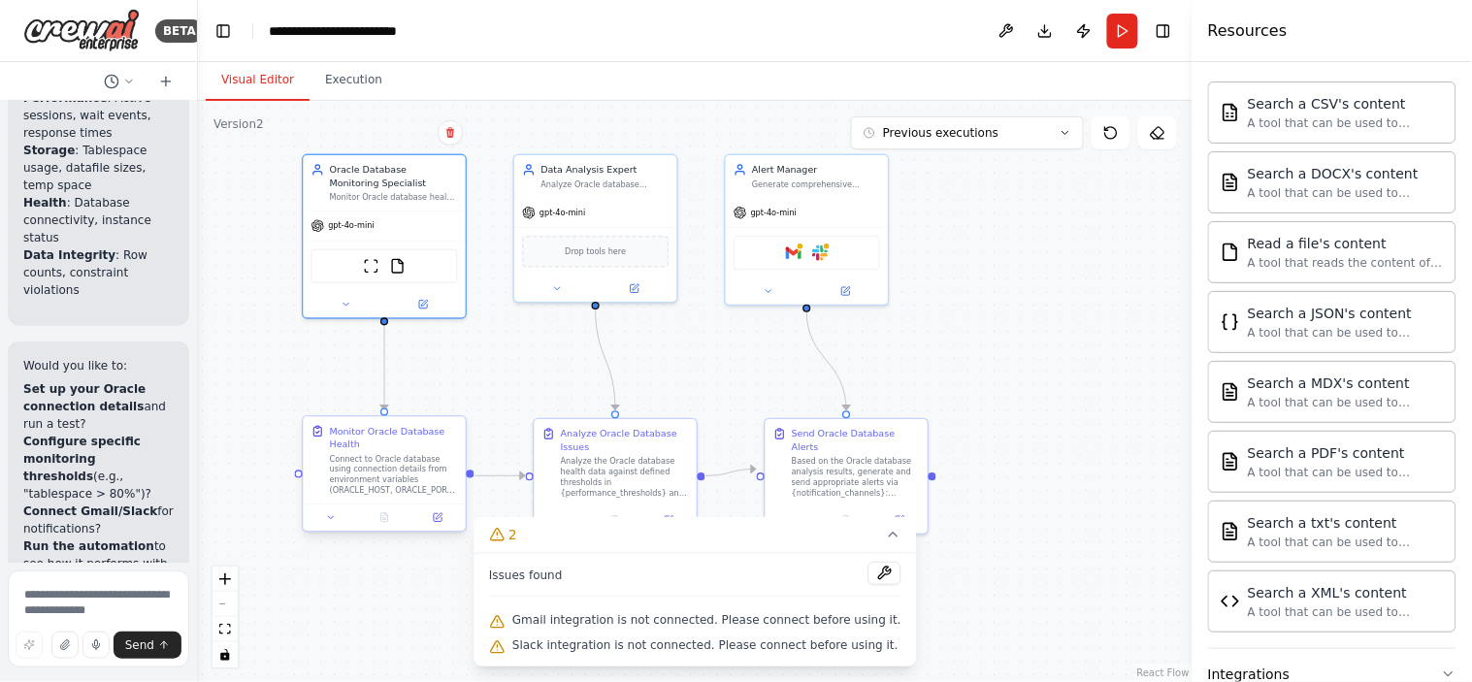
click at [384, 461] on div "Connect to Oracle database using connection details from environment variables …" at bounding box center [394, 475] width 128 height 43
click at [434, 521] on icon at bounding box center [438, 517] width 11 height 11
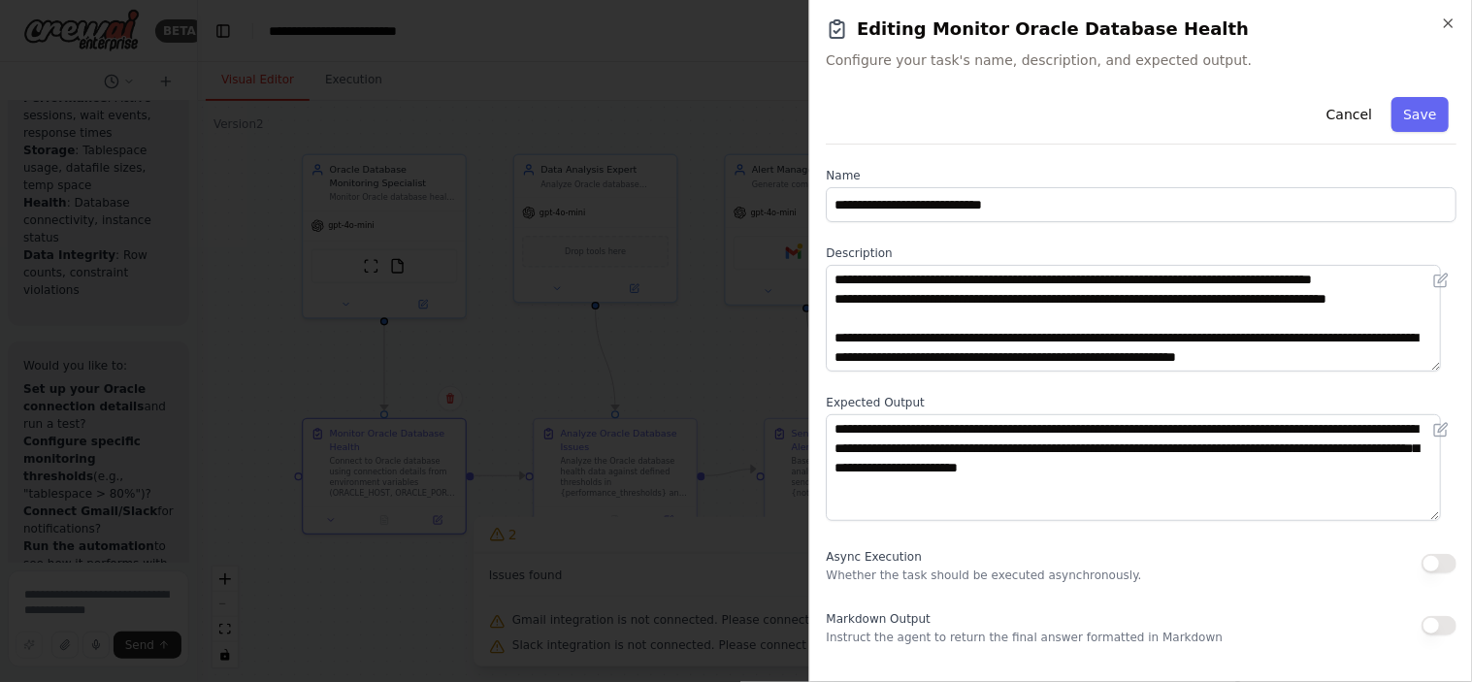
scroll to position [194, 0]
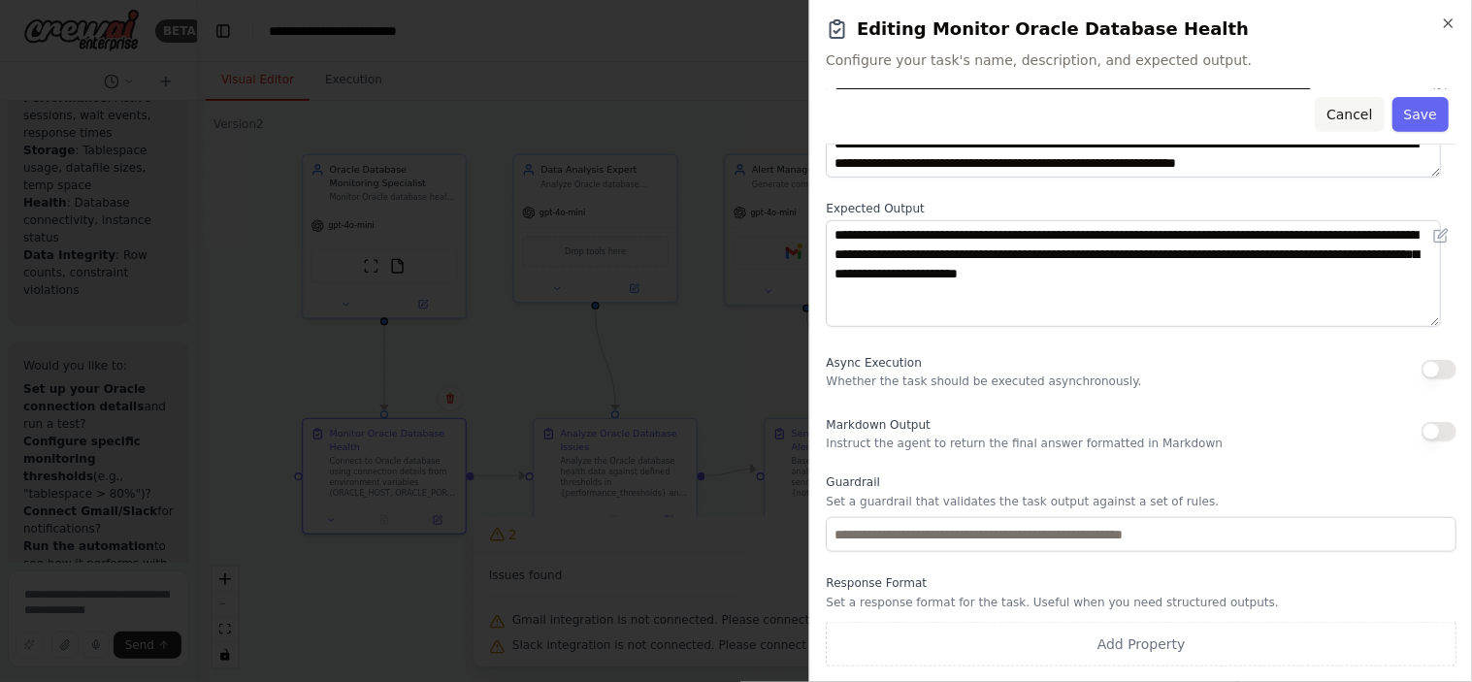
click at [1324, 113] on button "Cancel" at bounding box center [1348, 114] width 69 height 35
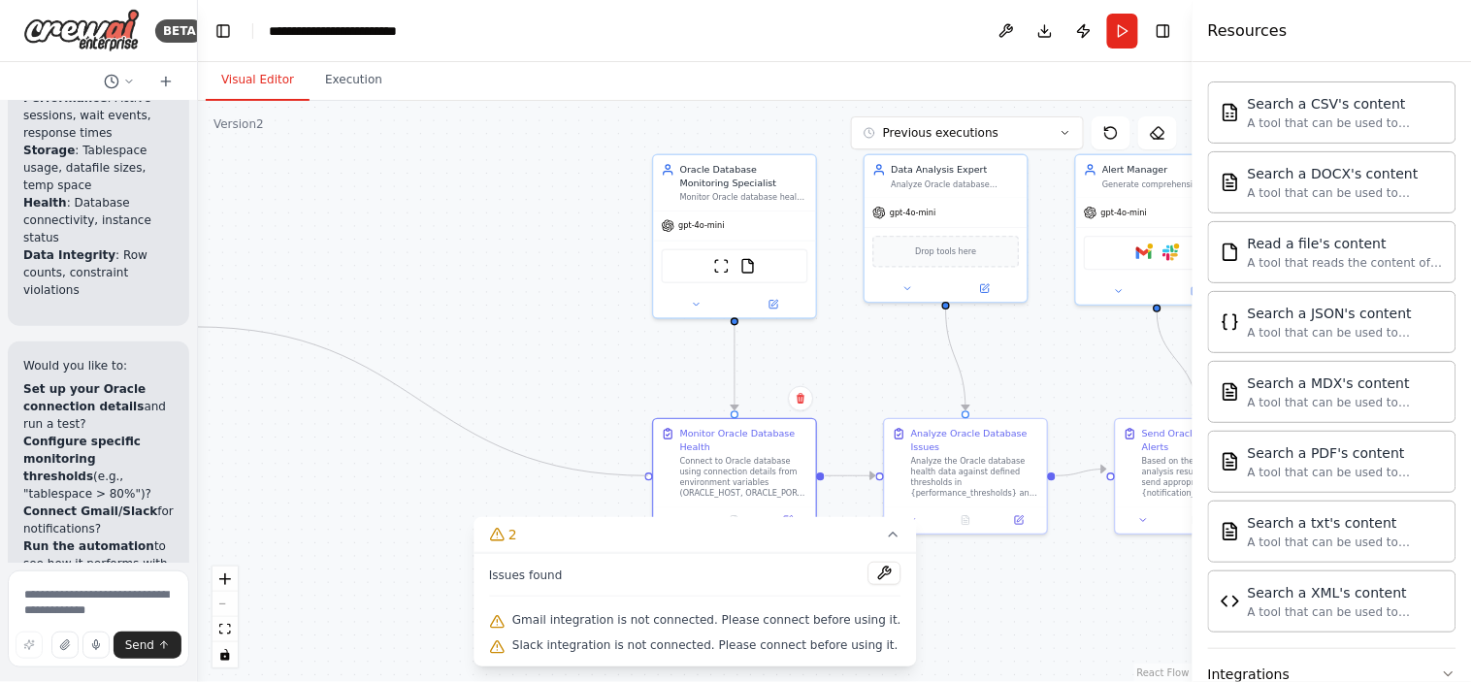
drag, startPoint x: 298, startPoint y: 477, endPoint x: 195, endPoint y: 327, distance: 182.1
click at [195, 327] on div "BETA Hello! I'm the CrewAI assistant. What kind of automation do you want to bu…" at bounding box center [736, 341] width 1472 height 682
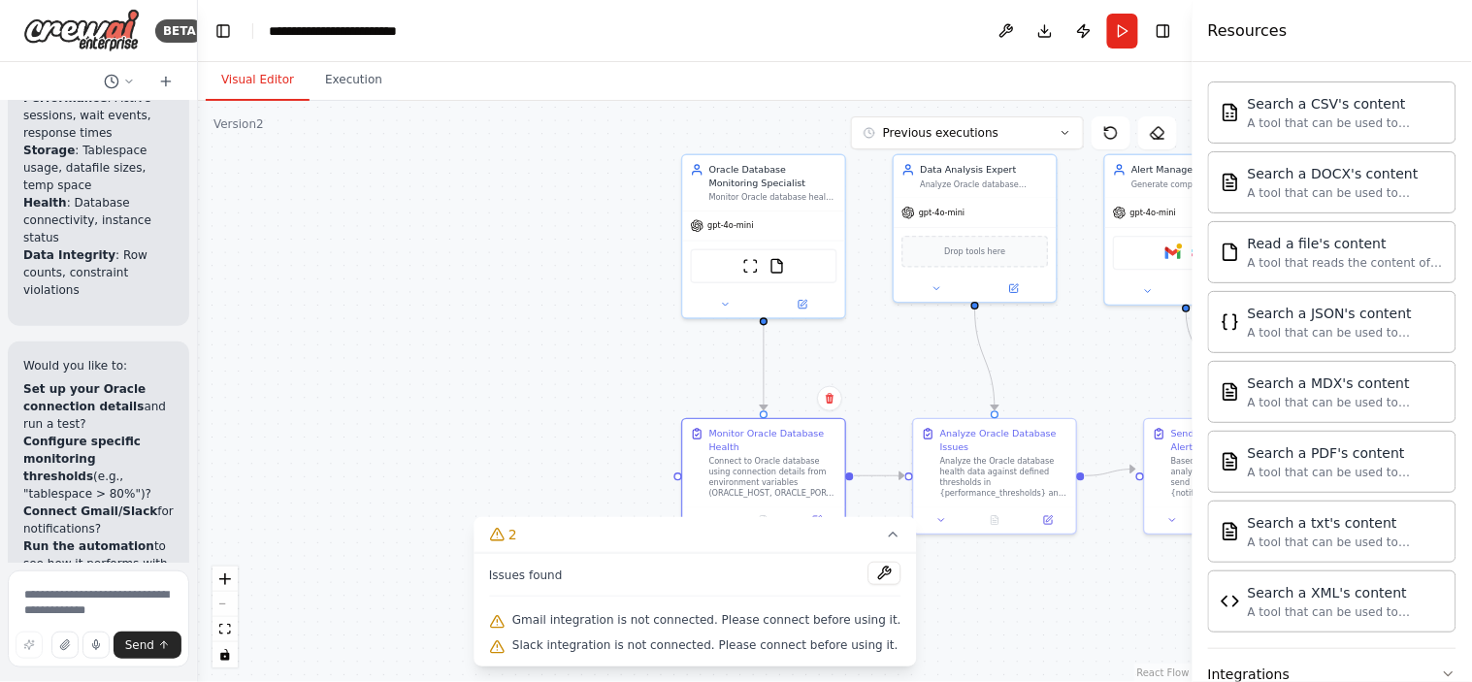
click at [281, 323] on div ".deletable-edge-delete-btn { width: 20px; height: 20px; border: 0px solid #ffff…" at bounding box center [695, 391] width 994 height 581
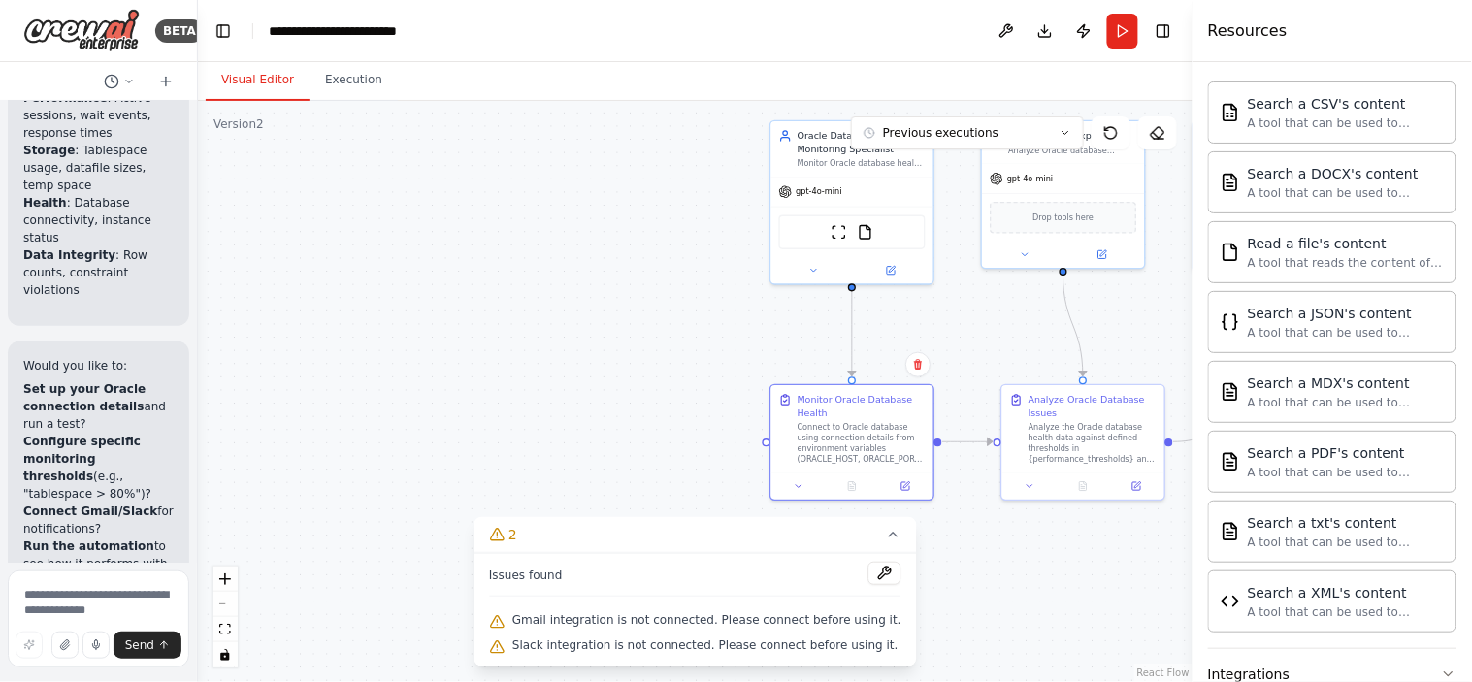
drag, startPoint x: 281, startPoint y: 323, endPoint x: 360, endPoint y: 283, distance: 88.1
click at [360, 283] on div ".deletable-edge-delete-btn { width: 20px; height: 20px; border: 0px solid #ffff…" at bounding box center [695, 391] width 994 height 581
drag, startPoint x: 764, startPoint y: 444, endPoint x: 532, endPoint y: 287, distance: 280.9
click at [532, 287] on div ".deletable-edge-delete-btn { width: 20px; height: 20px; border: 0px solid #ffff…" at bounding box center [695, 391] width 994 height 581
click at [431, 287] on div ".deletable-edge-delete-btn { width: 20px; height: 20px; border: 0px solid #ffff…" at bounding box center [695, 391] width 994 height 581
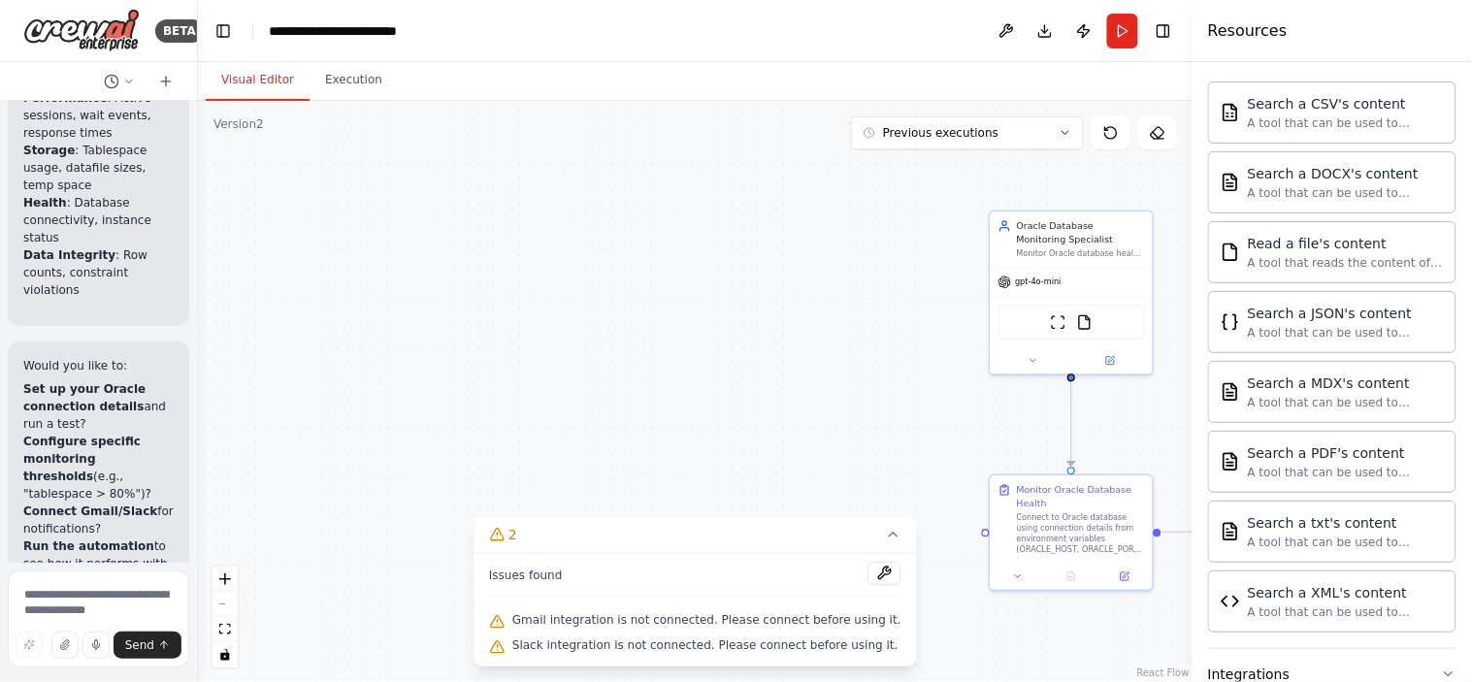
drag, startPoint x: 403, startPoint y: 266, endPoint x: 499, endPoint y: 345, distance: 124.7
click at [499, 345] on div ".deletable-edge-delete-btn { width: 20px; height: 20px; border: 0px solid #ffff…" at bounding box center [695, 391] width 994 height 581
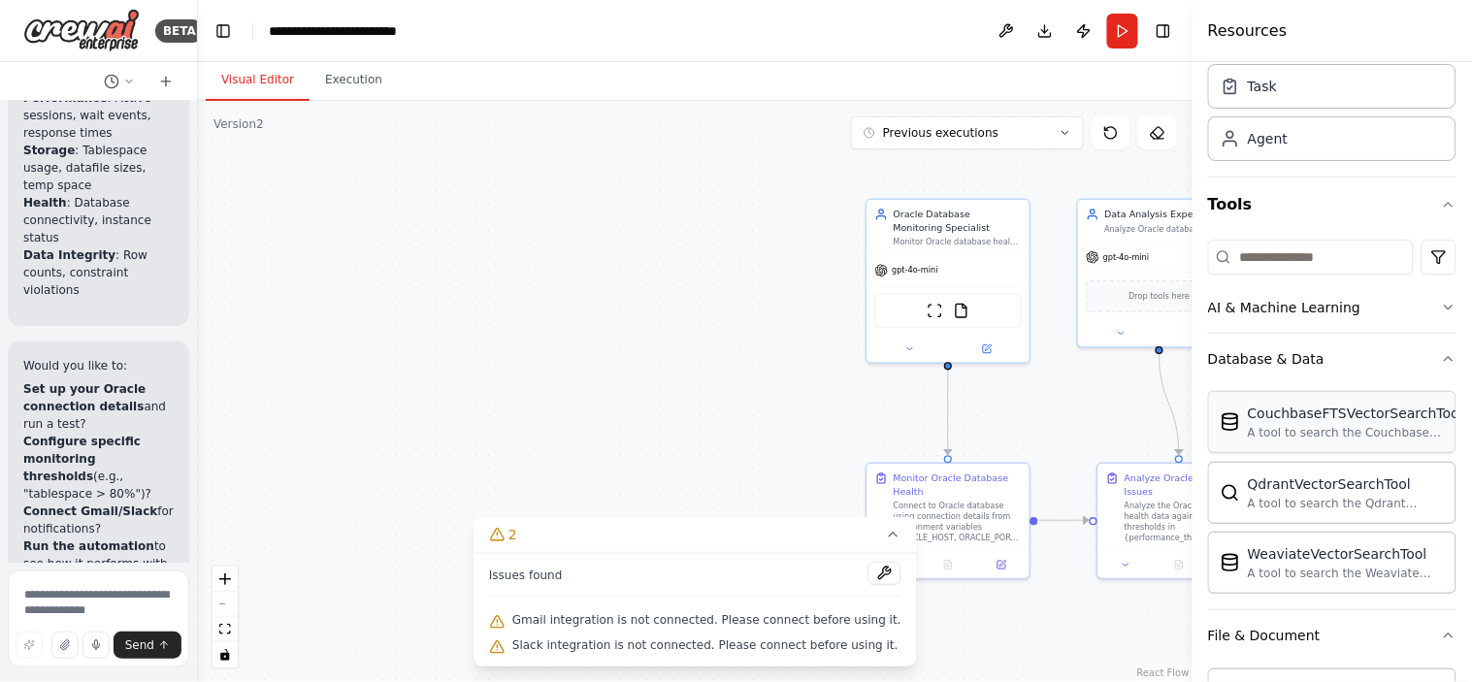
scroll to position [131, 0]
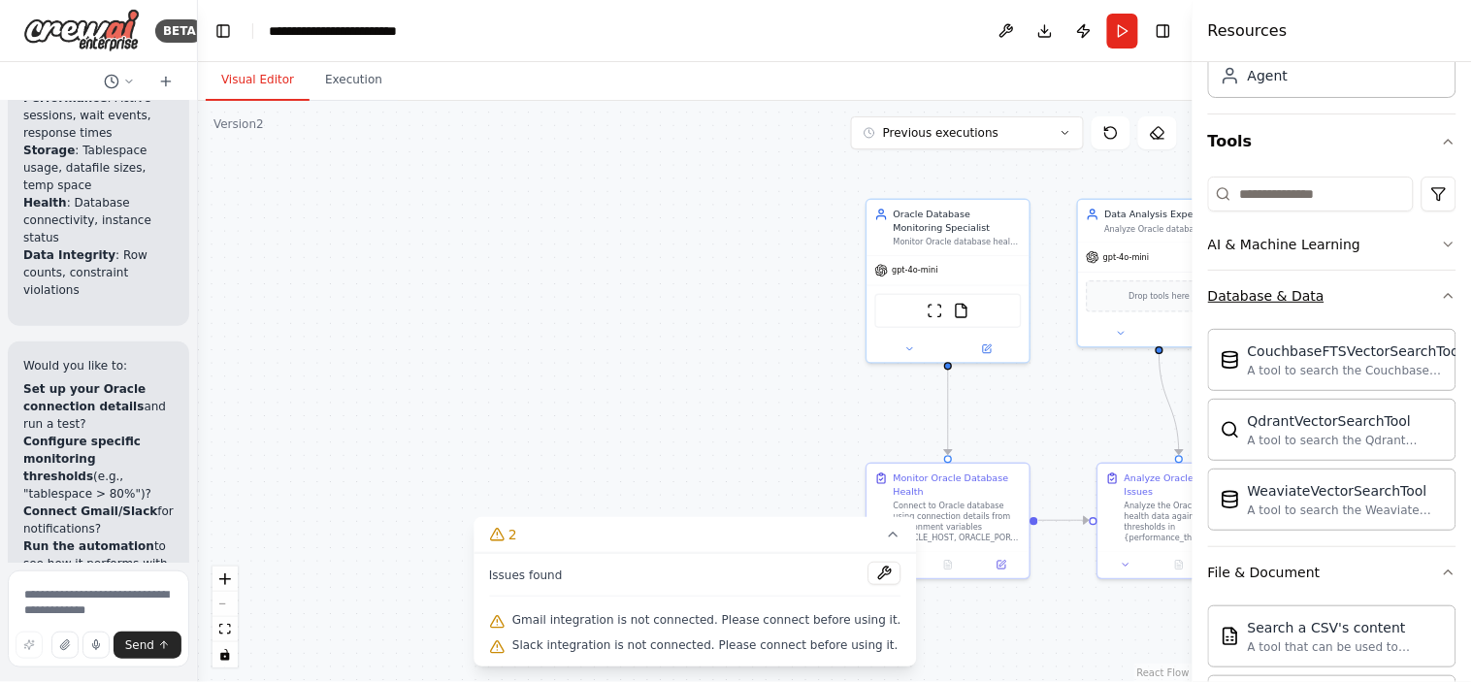
click at [1273, 274] on button "Database & Data" at bounding box center [1332, 296] width 248 height 50
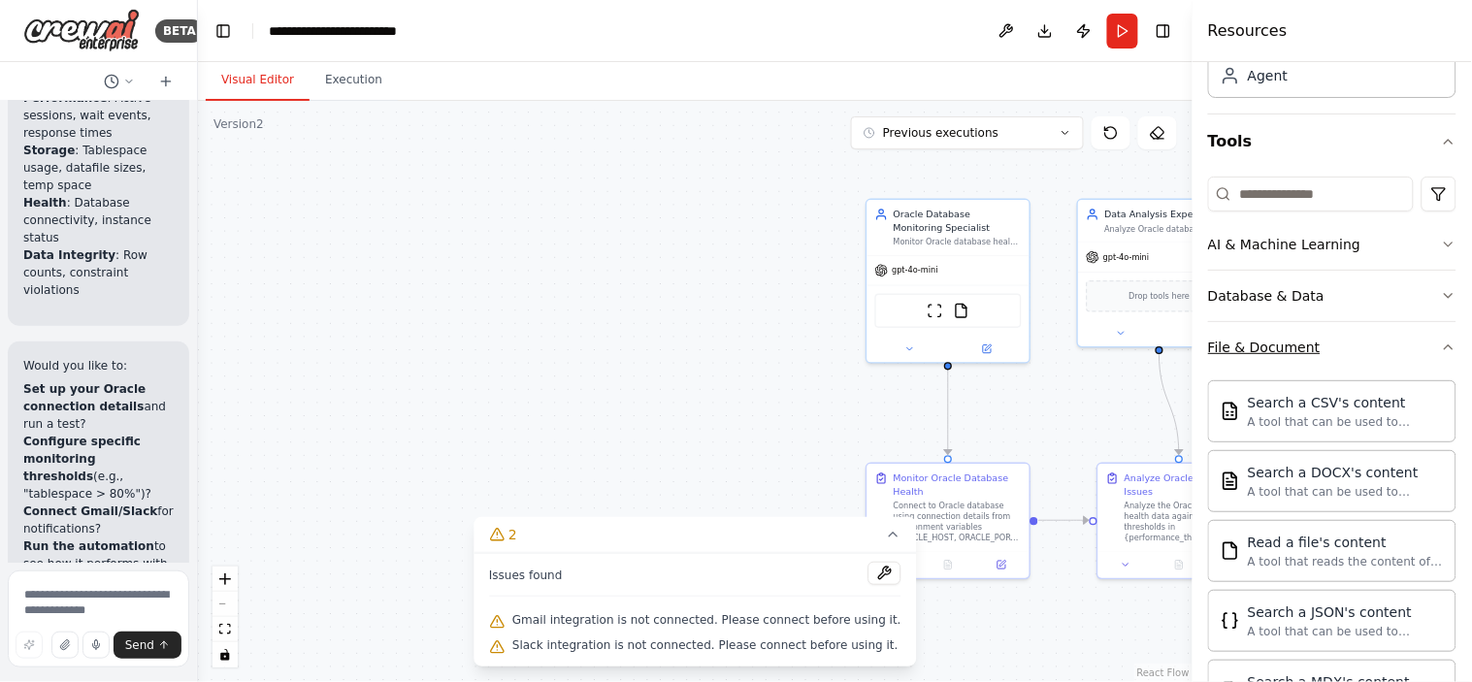
click at [1282, 347] on div "File & Document" at bounding box center [1264, 347] width 113 height 19
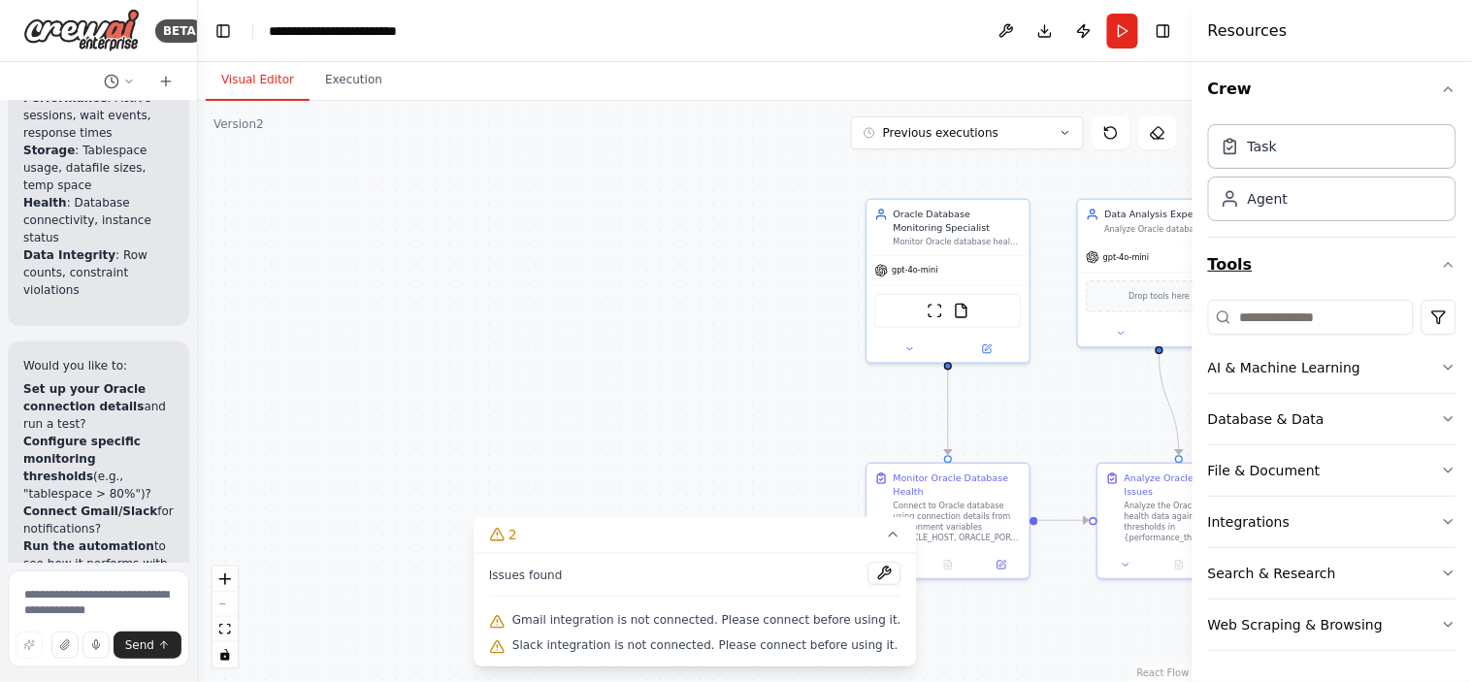
scroll to position [0, 0]
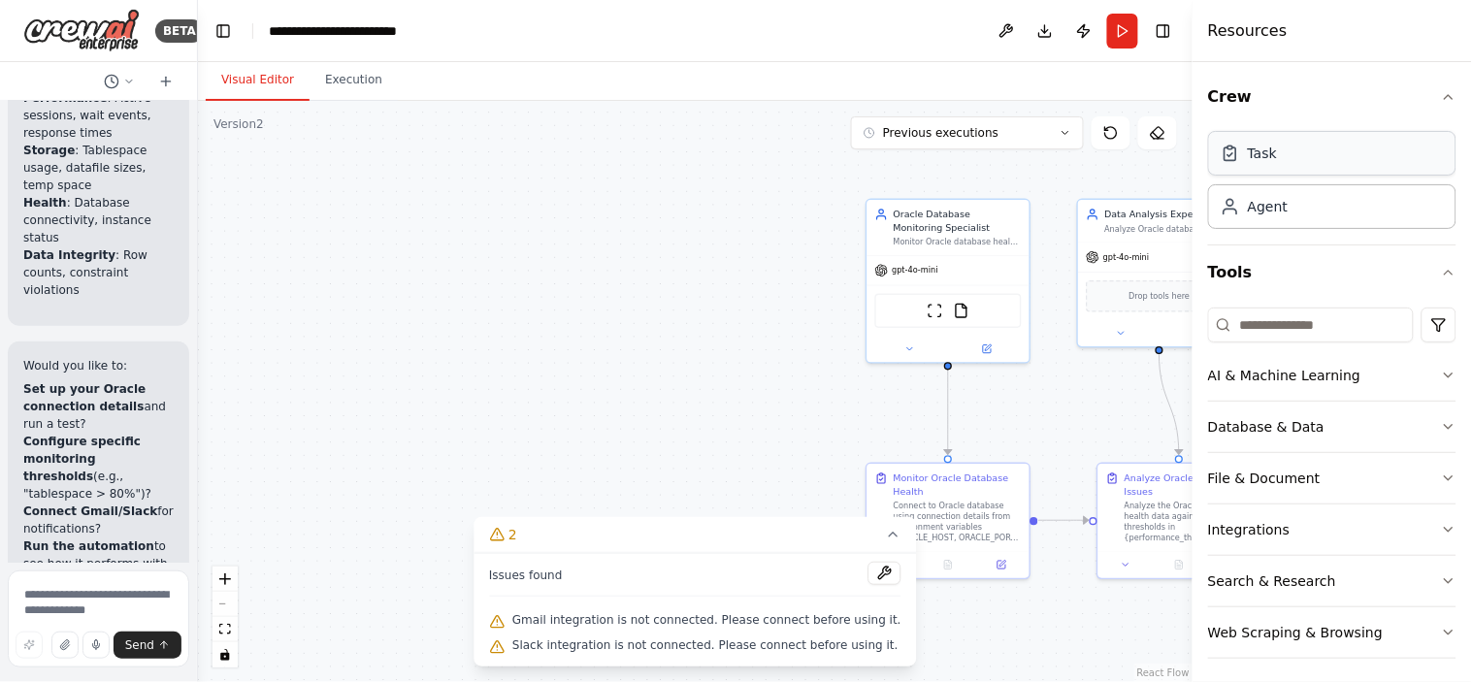
click at [1278, 159] on div "Task" at bounding box center [1332, 153] width 248 height 45
click at [1278, 207] on div "Agent" at bounding box center [1267, 205] width 40 height 19
click at [1055, 363] on div ".deletable-edge-delete-btn { width: 20px; height: 20px; border: 0px solid #ffff…" at bounding box center [695, 391] width 994 height 581
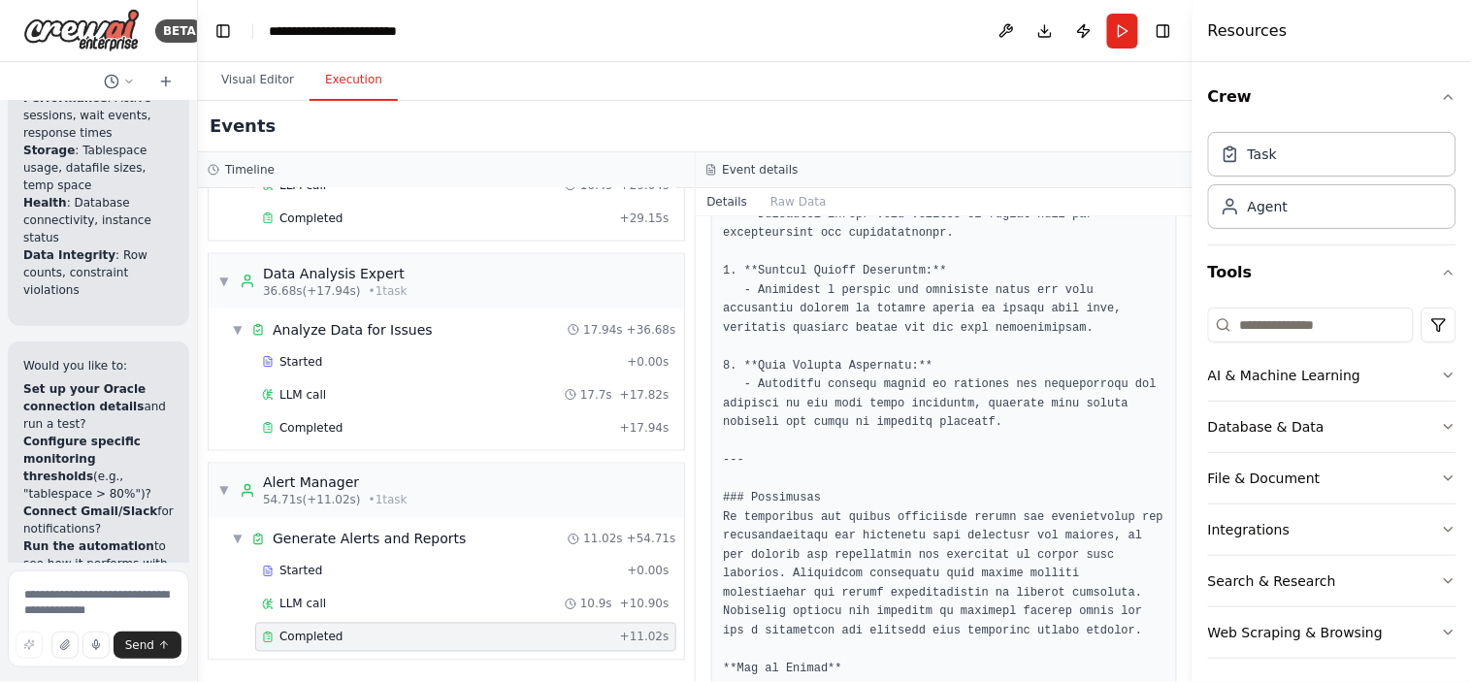
click at [344, 84] on button "Execution" at bounding box center [353, 80] width 88 height 41
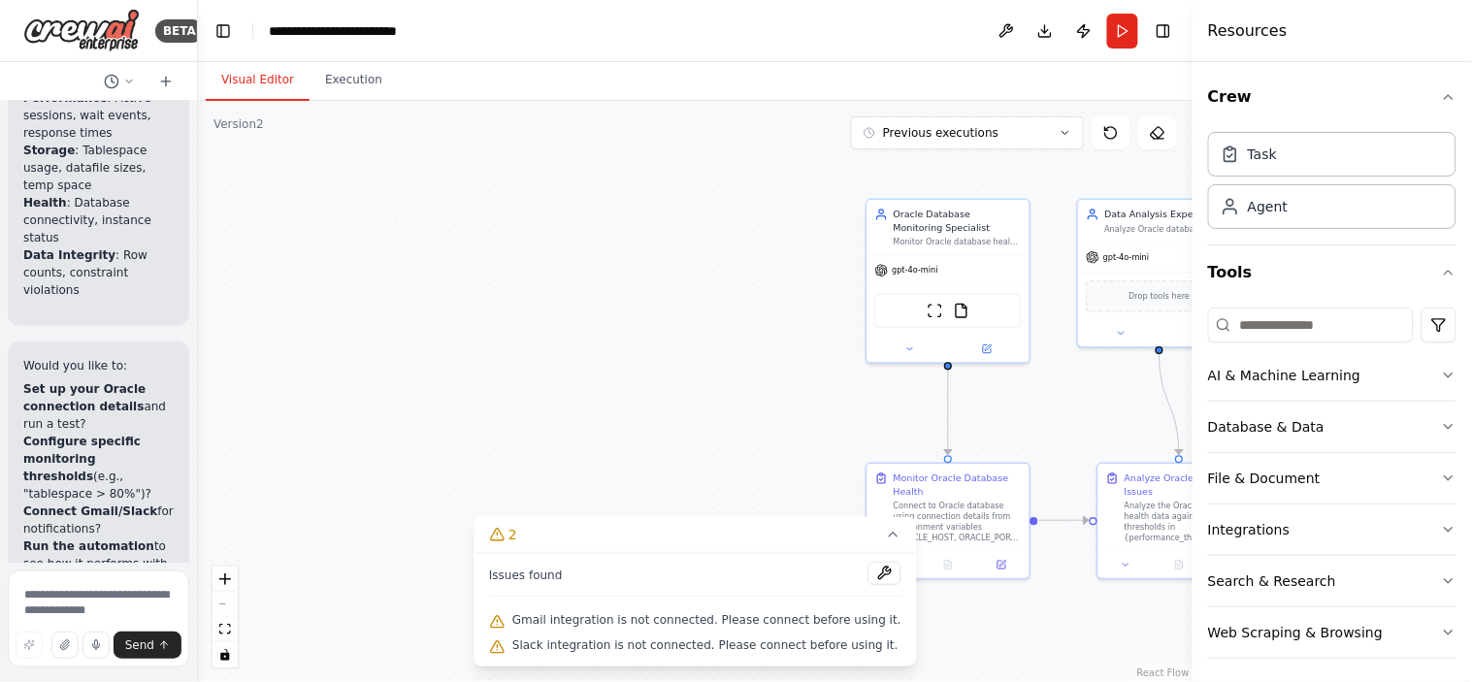
click at [245, 82] on button "Visual Editor" at bounding box center [258, 80] width 104 height 41
click at [1094, 23] on button "Publish" at bounding box center [1083, 31] width 31 height 35
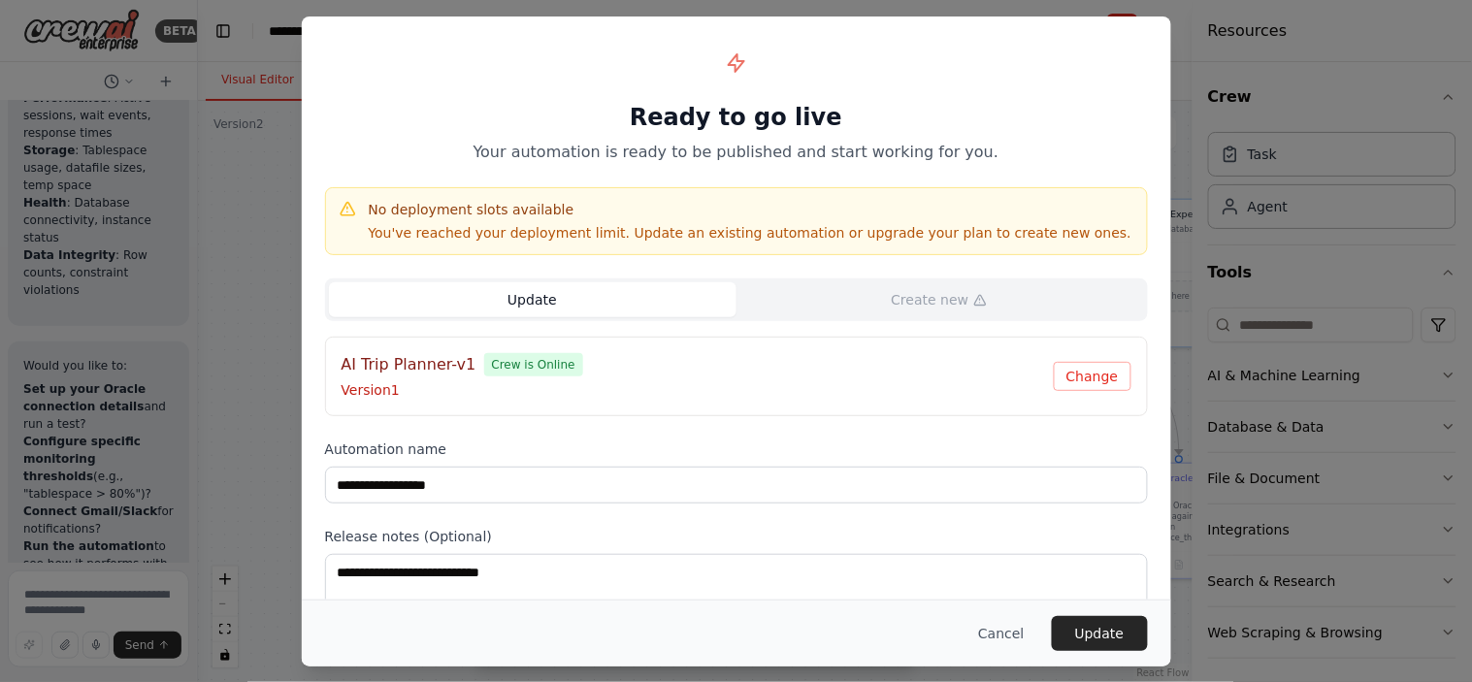
click at [1118, 36] on div "**********" at bounding box center [736, 349] width 869 height 666
click at [1000, 613] on button "Cancel" at bounding box center [1000, 633] width 77 height 35
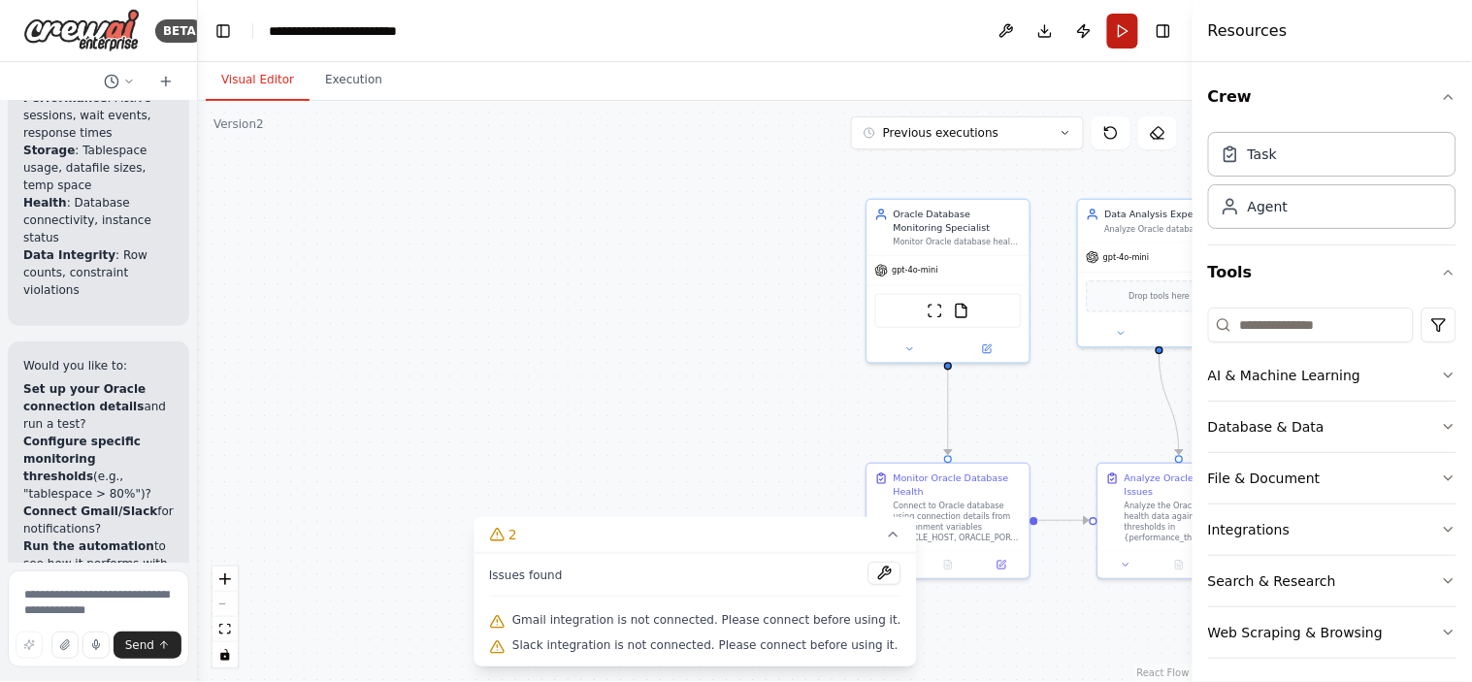
click at [1125, 30] on button "Run" at bounding box center [1122, 31] width 31 height 35
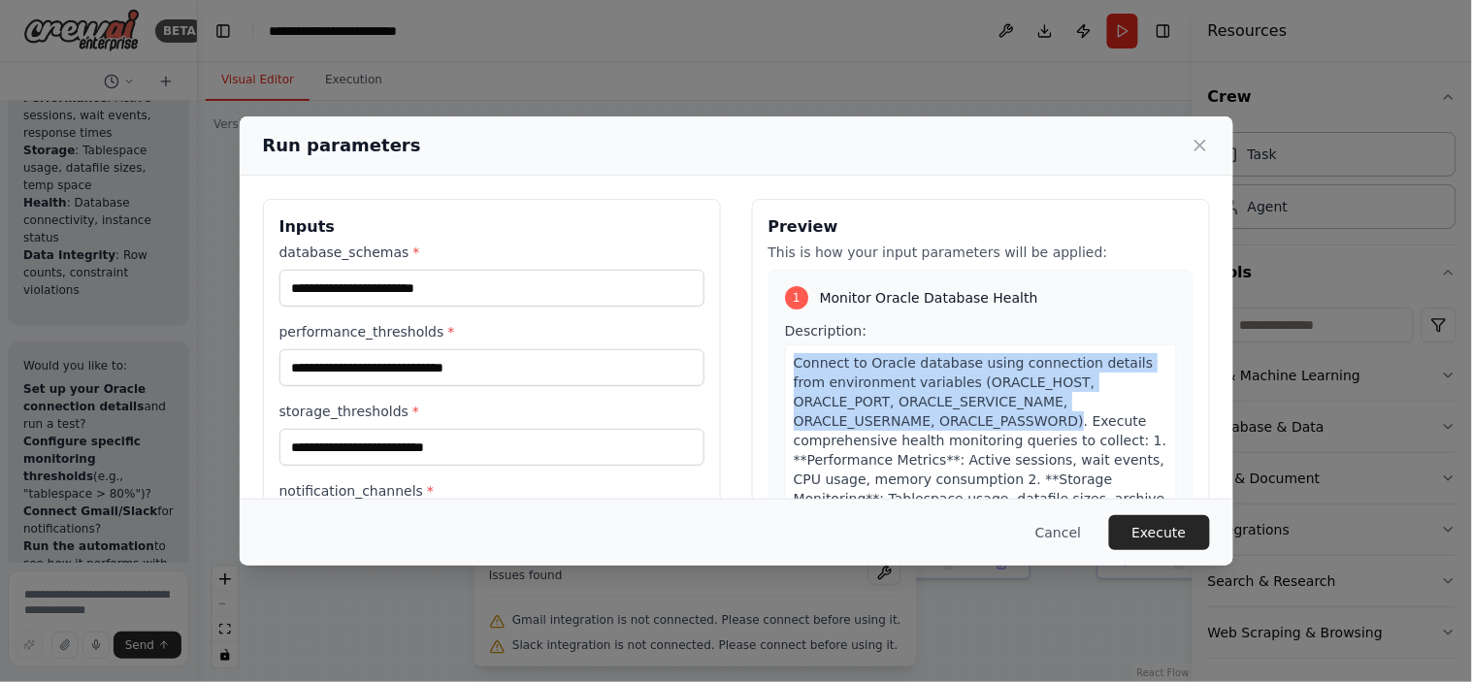
drag, startPoint x: 914, startPoint y: 417, endPoint x: 762, endPoint y: 366, distance: 159.8
click at [768, 366] on div "1 Monitor Oracle Database Health Description: Connect to Oracle database using …" at bounding box center [980, 593] width 425 height 646
copy span "Connect to Oracle database using connection details from environment variables …"
click at [1063, 534] on button "Cancel" at bounding box center [1057, 532] width 77 height 35
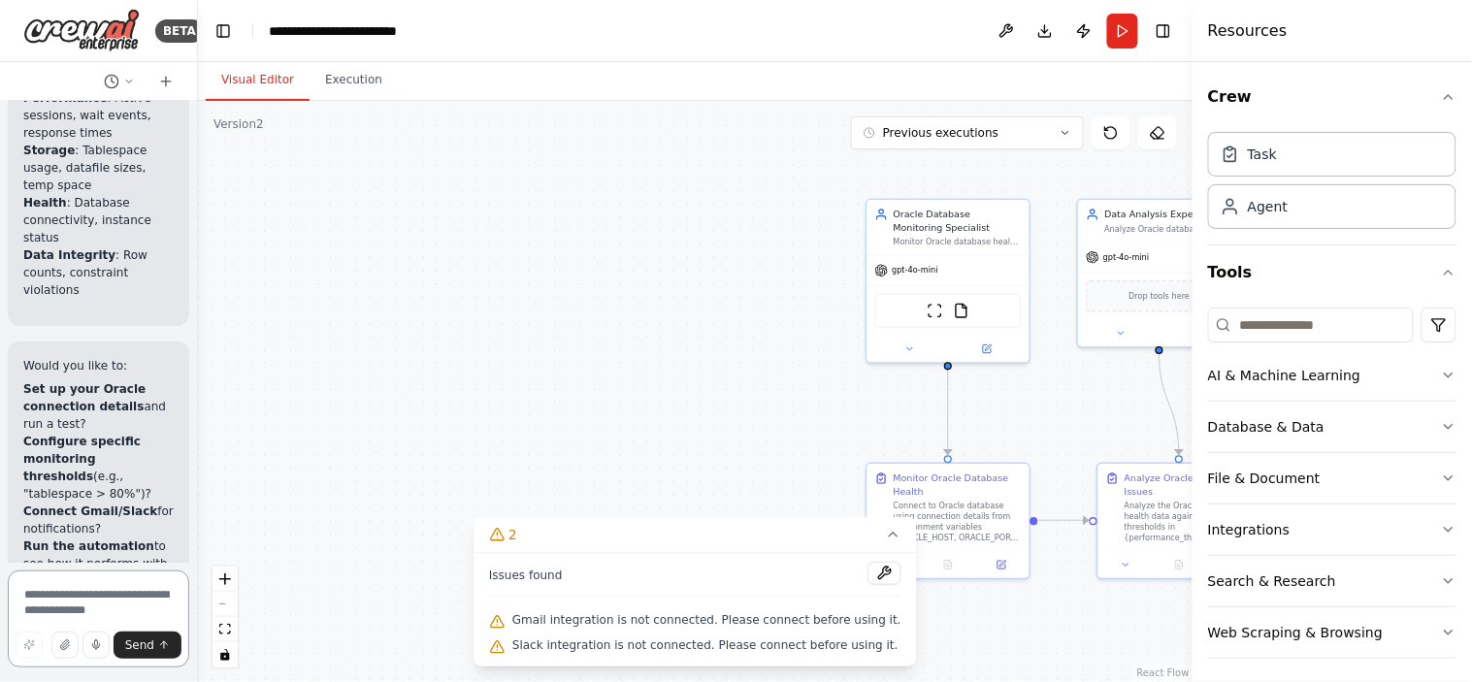
click at [55, 594] on textarea at bounding box center [98, 618] width 181 height 97
paste textarea "**********"
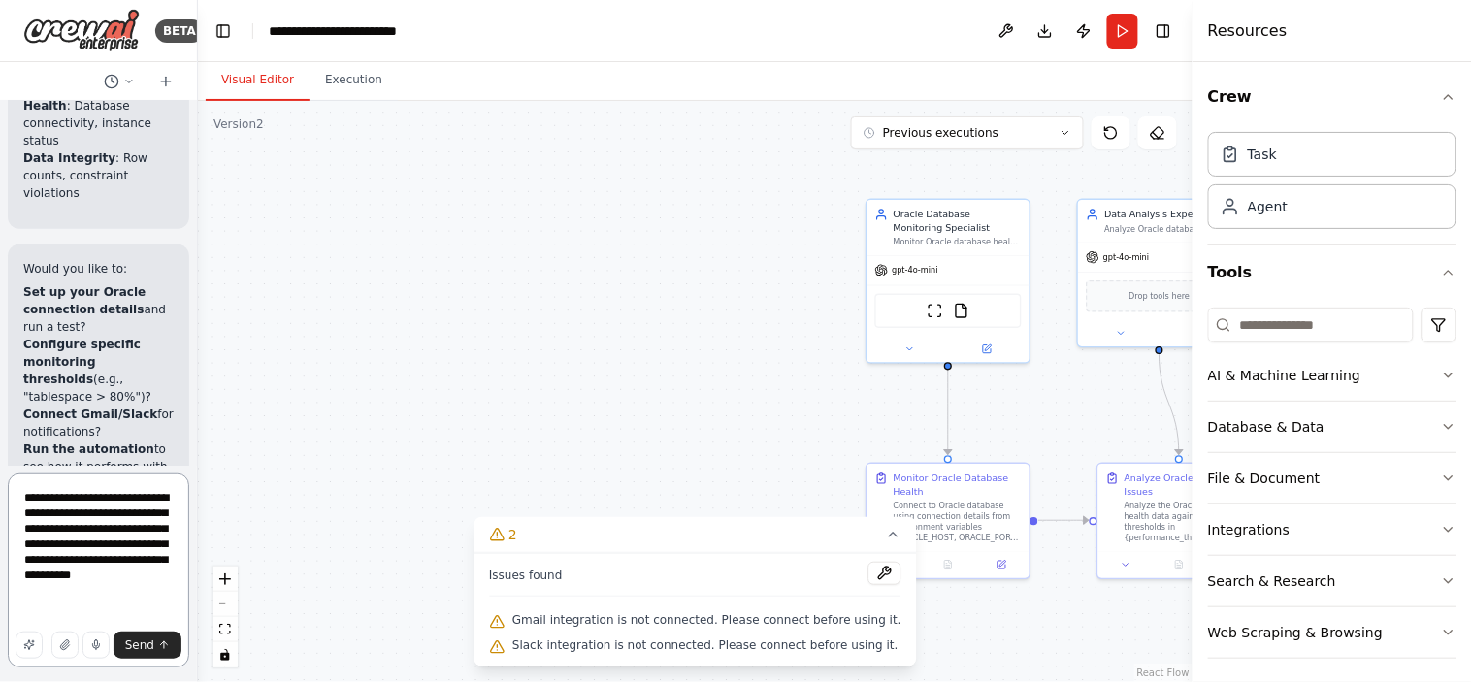
scroll to position [10, 0]
type textarea "**********"
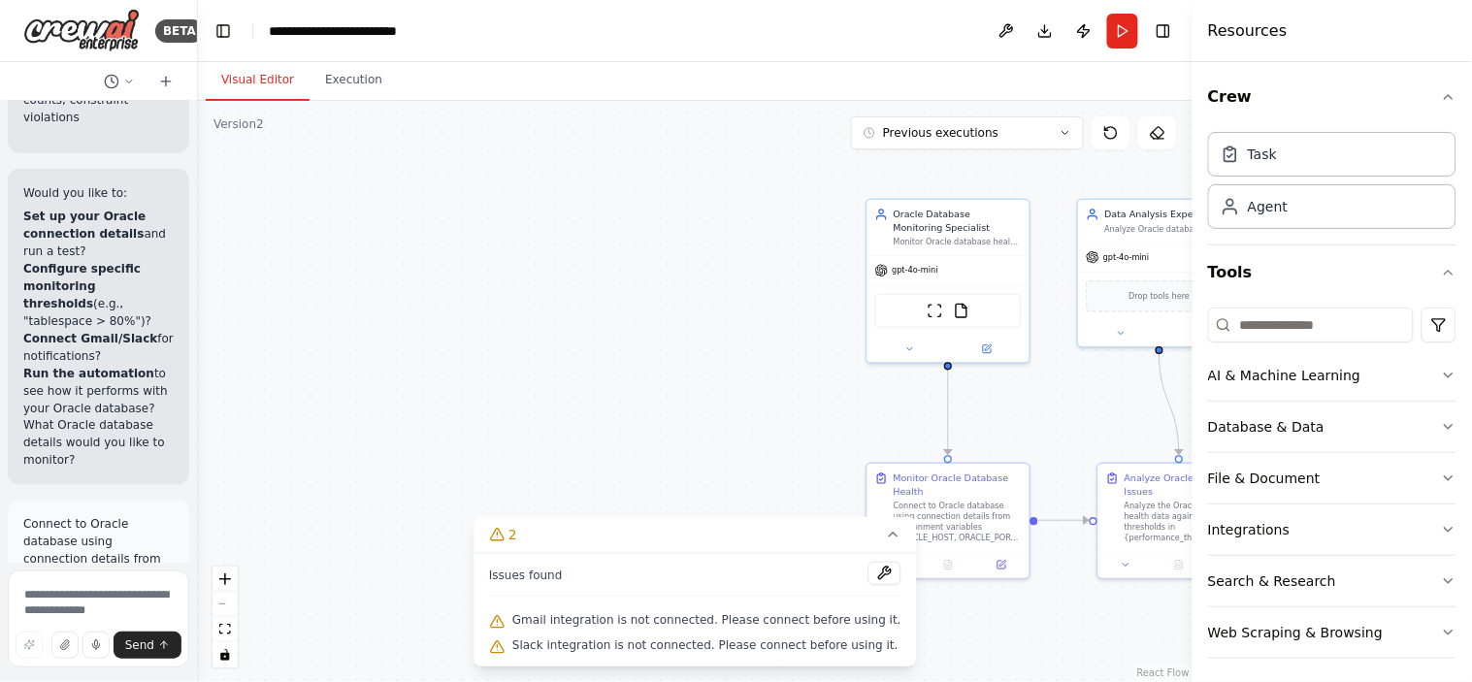
scroll to position [15912, 0]
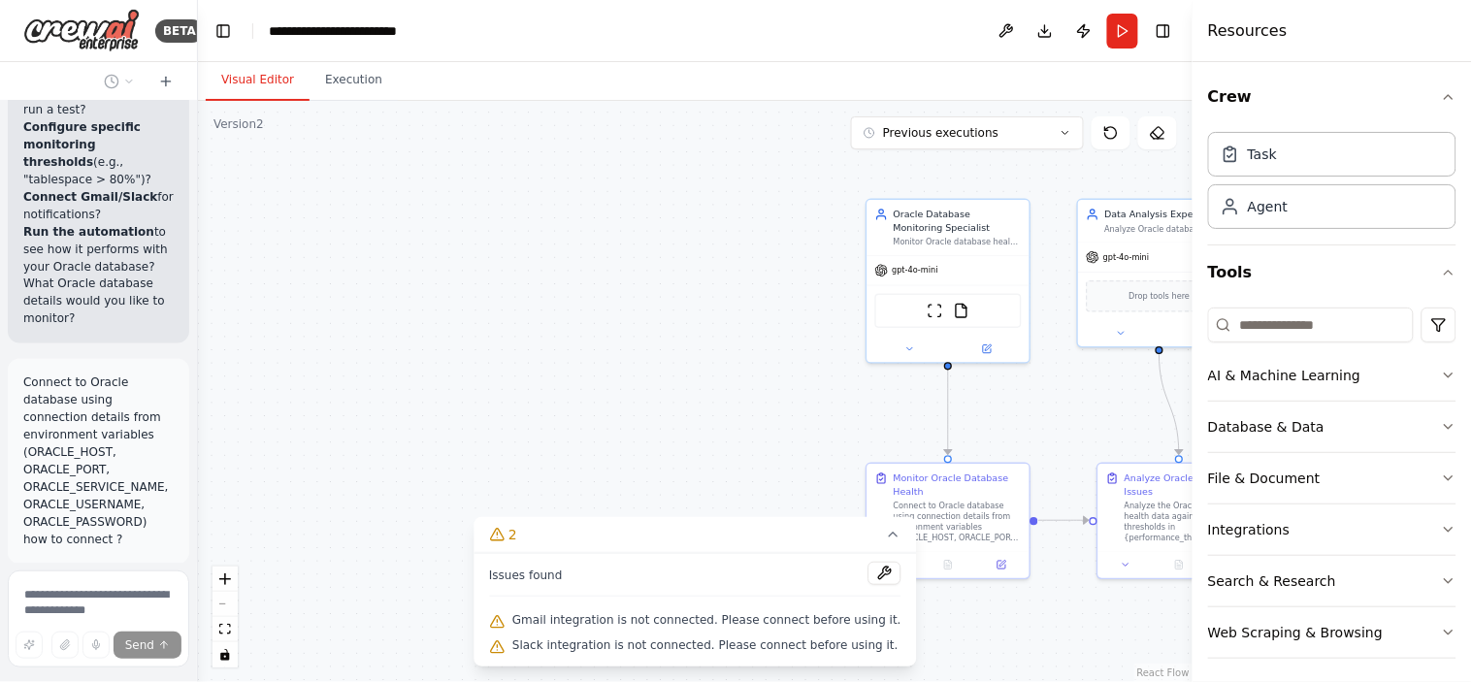
click at [1073, 427] on div ".deletable-edge-delete-btn { width: 20px; height: 20px; border: 0px solid #ffff…" at bounding box center [695, 391] width 994 height 581
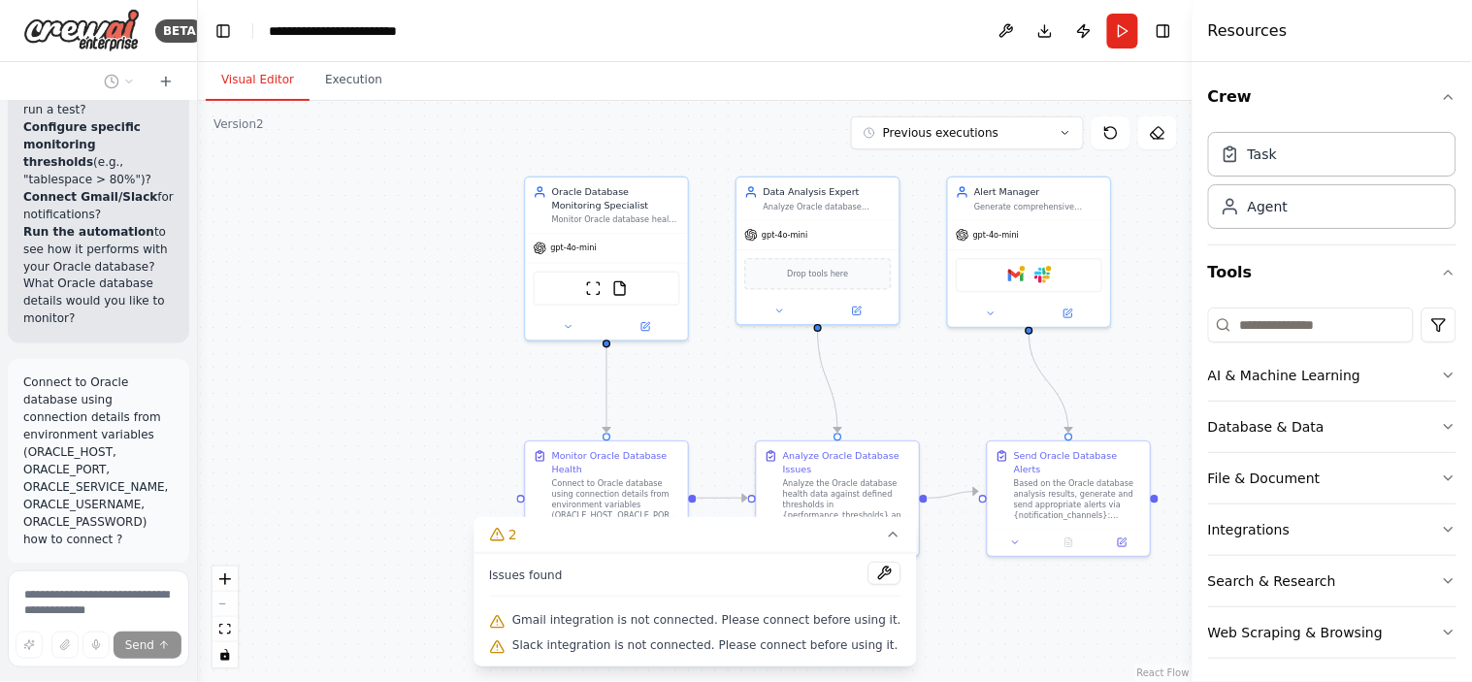
drag, startPoint x: 1073, startPoint y: 427, endPoint x: 713, endPoint y: 402, distance: 360.8
click at [713, 402] on div ".deletable-edge-delete-btn { width: 20px; height: 20px; border: 0px solid #ffff…" at bounding box center [695, 391] width 994 height 581
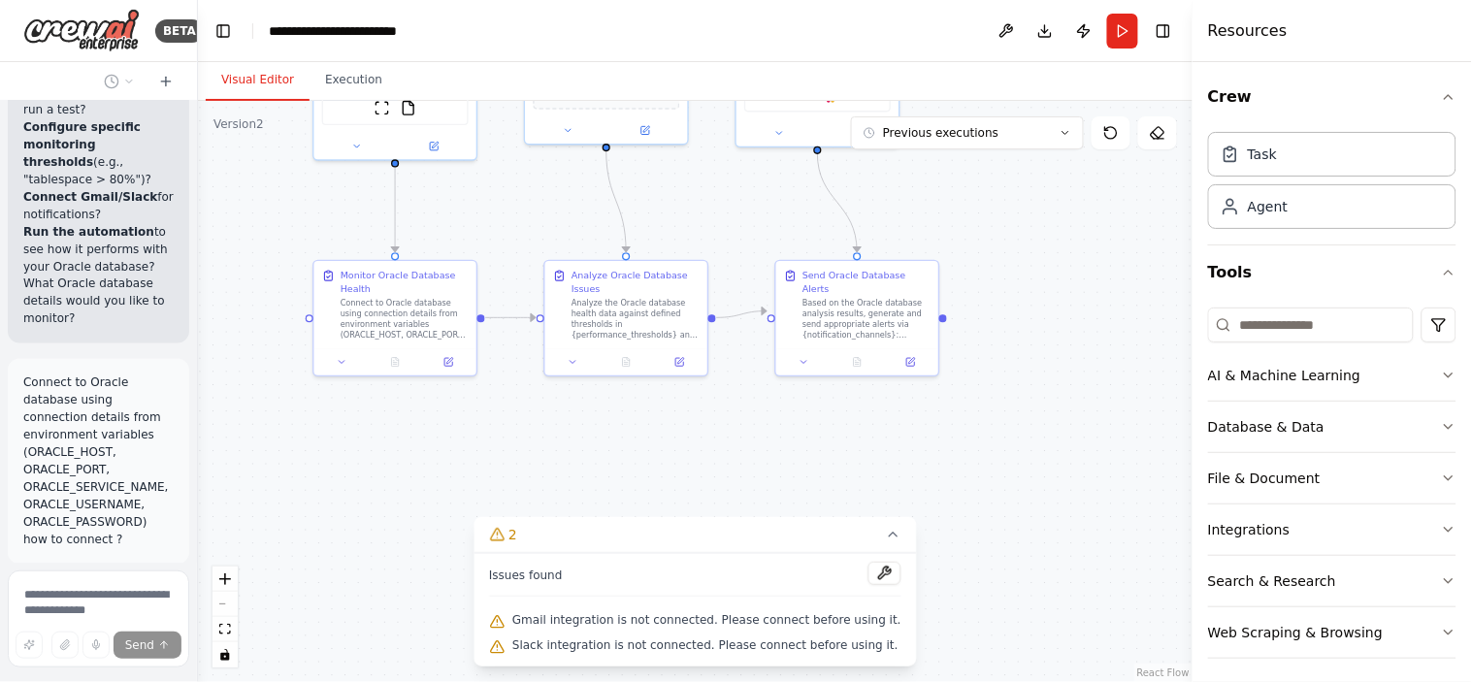
drag, startPoint x: 953, startPoint y: 363, endPoint x: 758, endPoint y: 184, distance: 264.3
click at [758, 184] on div ".deletable-edge-delete-btn { width: 20px; height: 20px; border: 0px solid #ffff…" at bounding box center [695, 391] width 994 height 581
click at [762, 468] on div ".deletable-edge-delete-btn { width: 20px; height: 20px; border: 0px solid #ffff…" at bounding box center [695, 391] width 994 height 581
click at [1103, 315] on div ".deletable-edge-delete-btn { width: 20px; height: 20px; border: 0px solid #ffff…" at bounding box center [695, 391] width 994 height 581
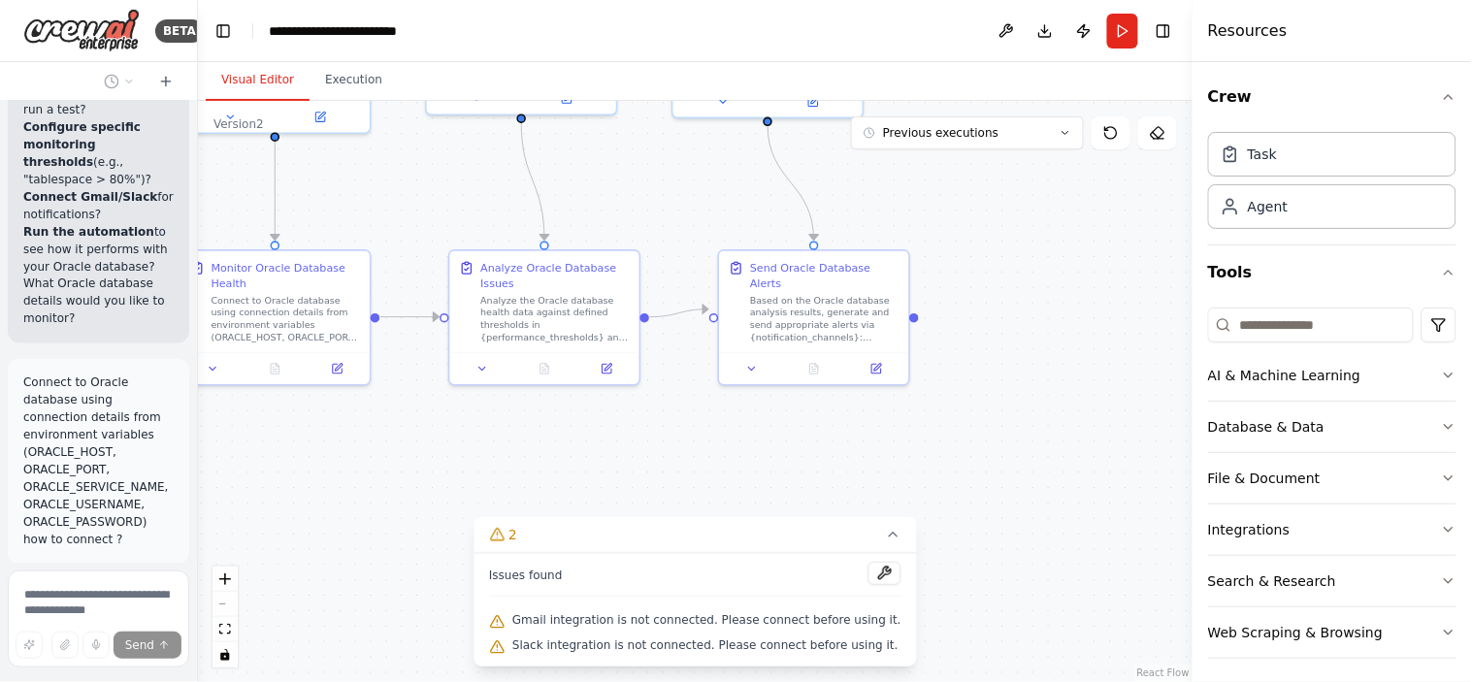
click at [1103, 315] on div ".deletable-edge-delete-btn { width: 20px; height: 20px; border: 0px solid #ffff…" at bounding box center [695, 391] width 994 height 581
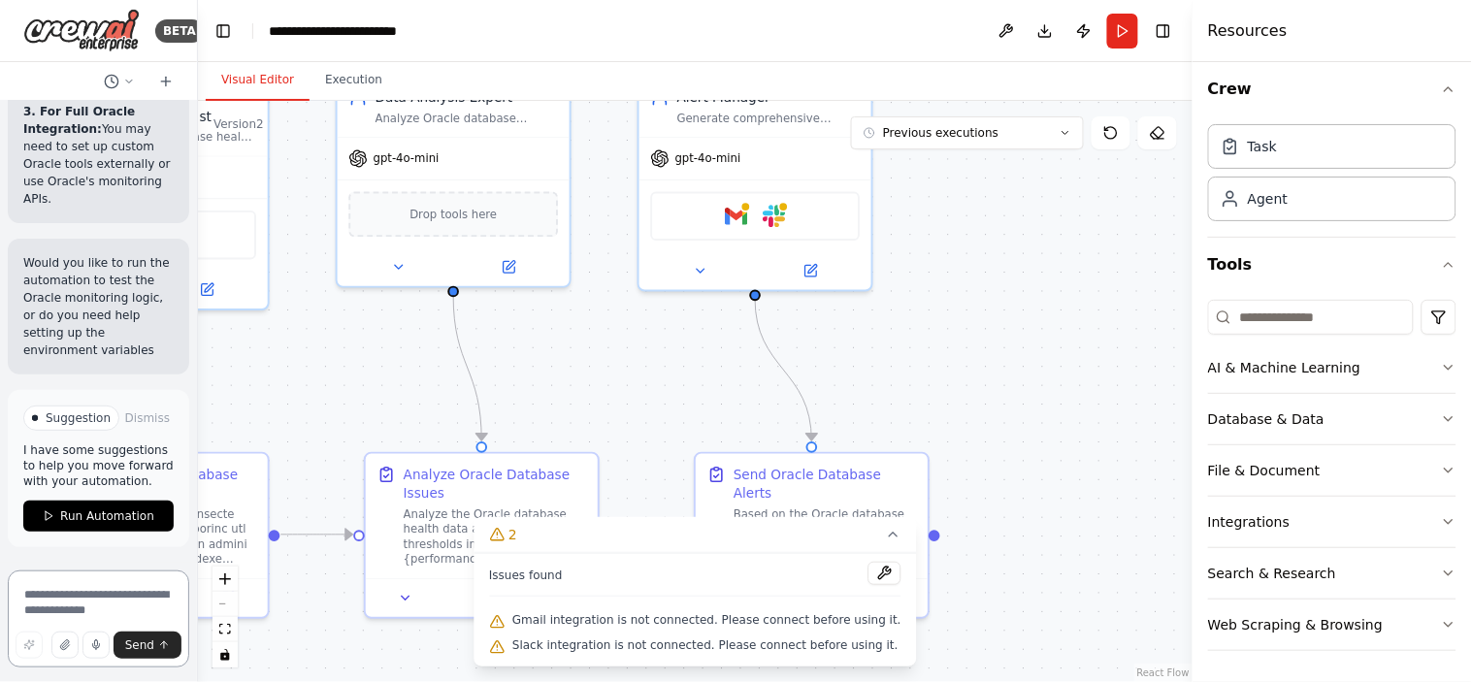
scroll to position [19032, 0]
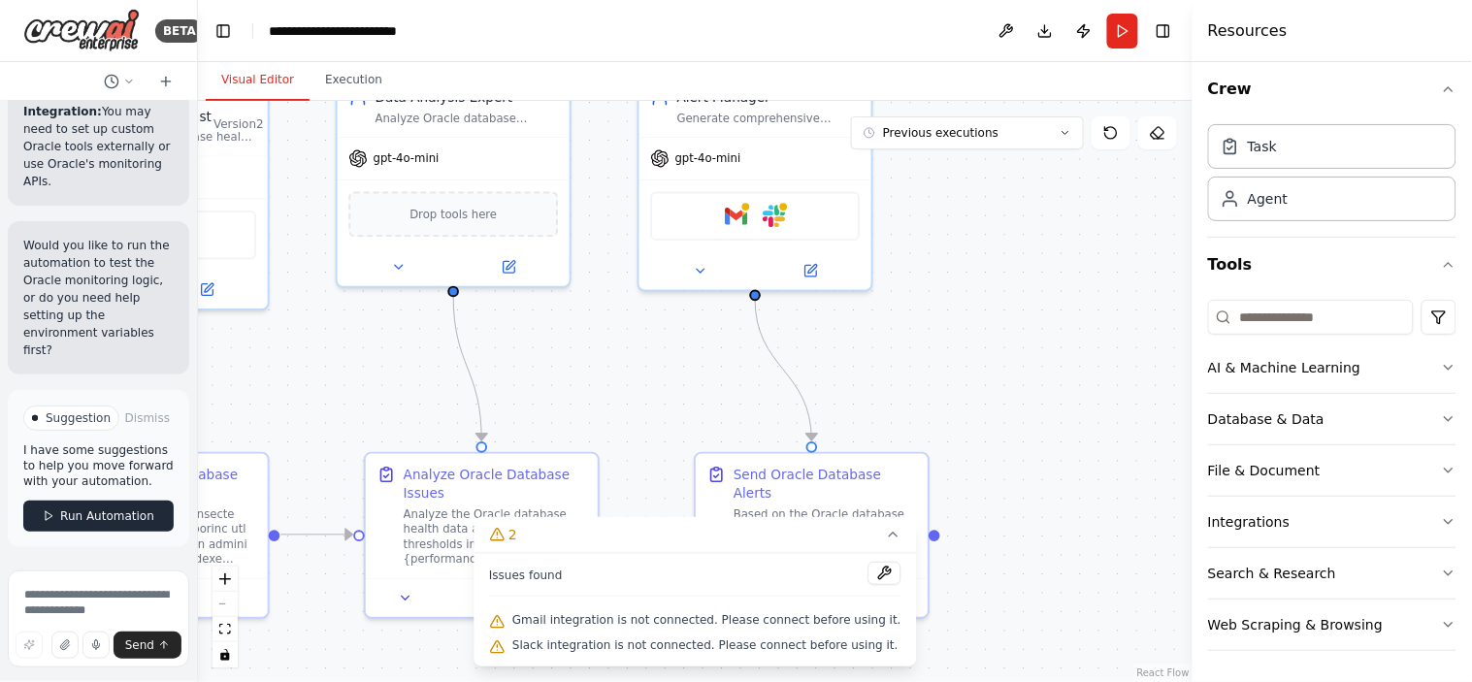
click at [69, 520] on span "Run Automation" at bounding box center [107, 516] width 94 height 16
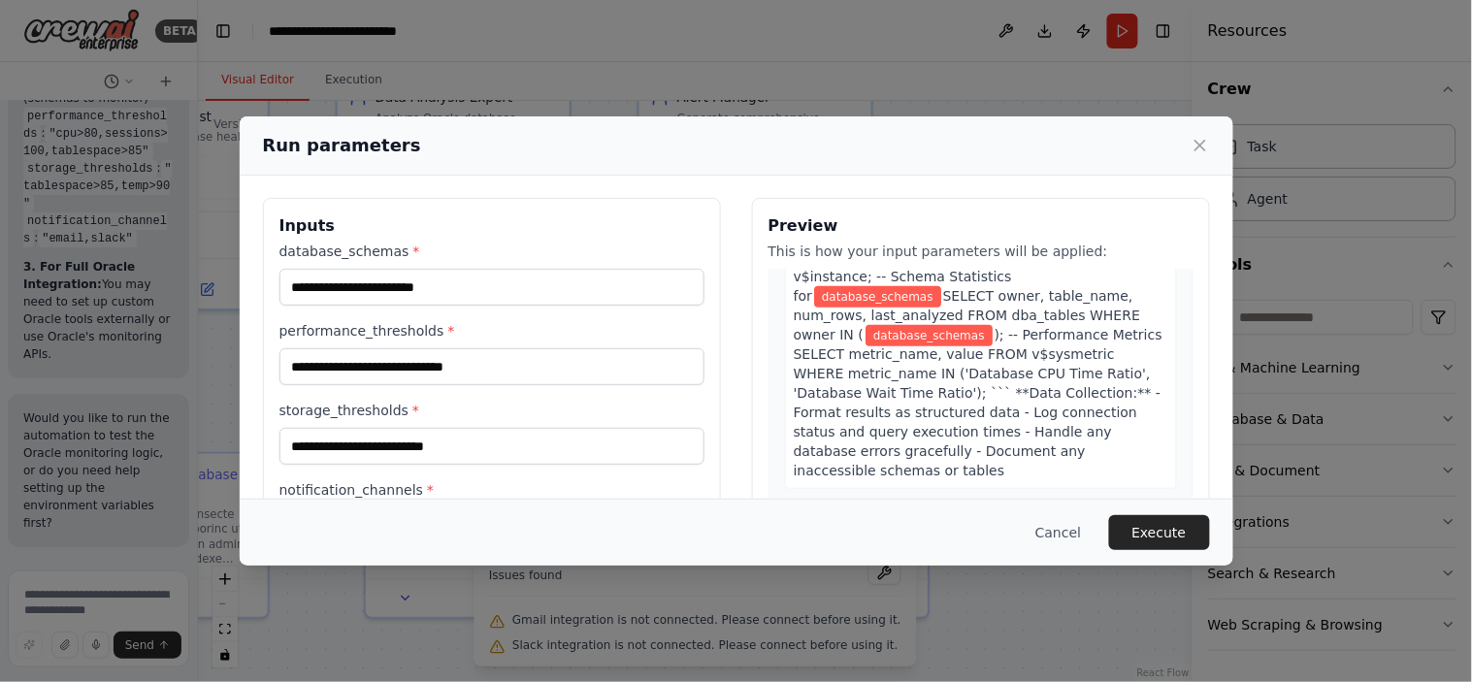
scroll to position [0, 0]
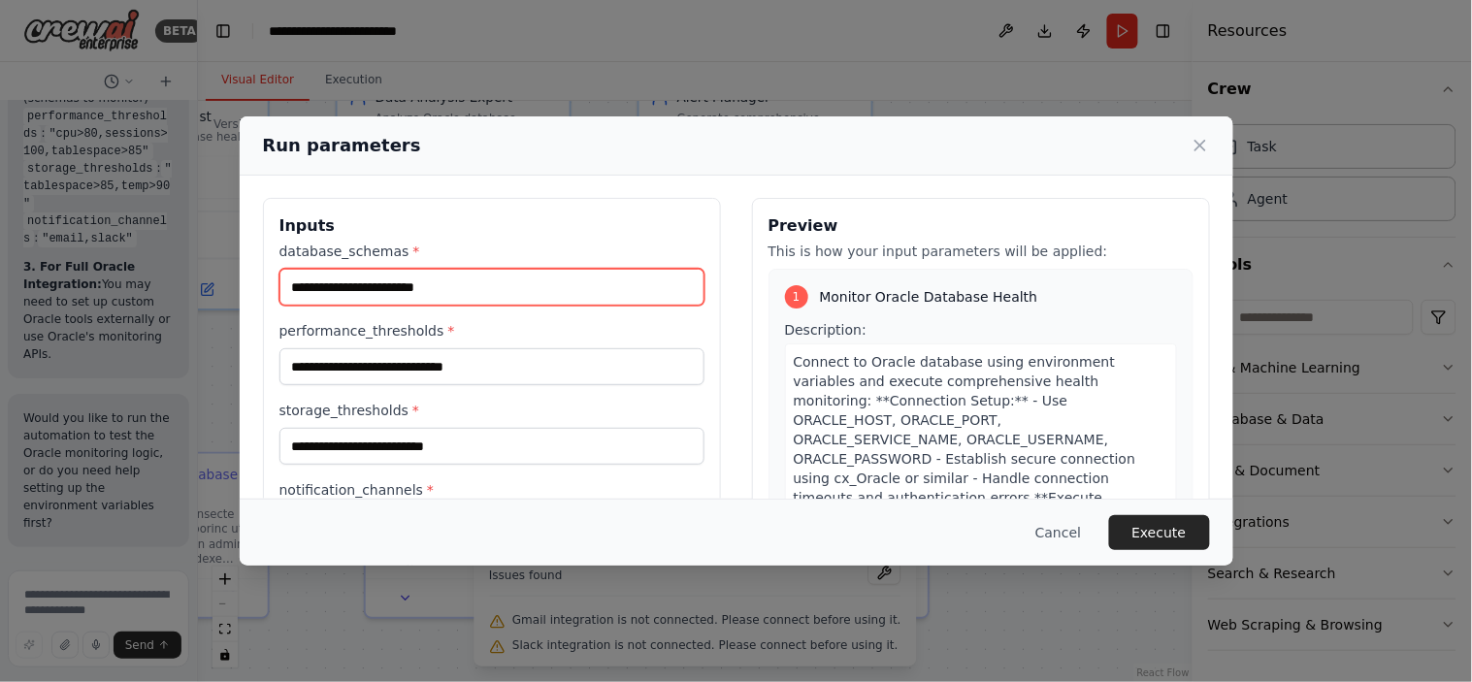
click at [462, 294] on input "database_schemas *" at bounding box center [491, 287] width 425 height 37
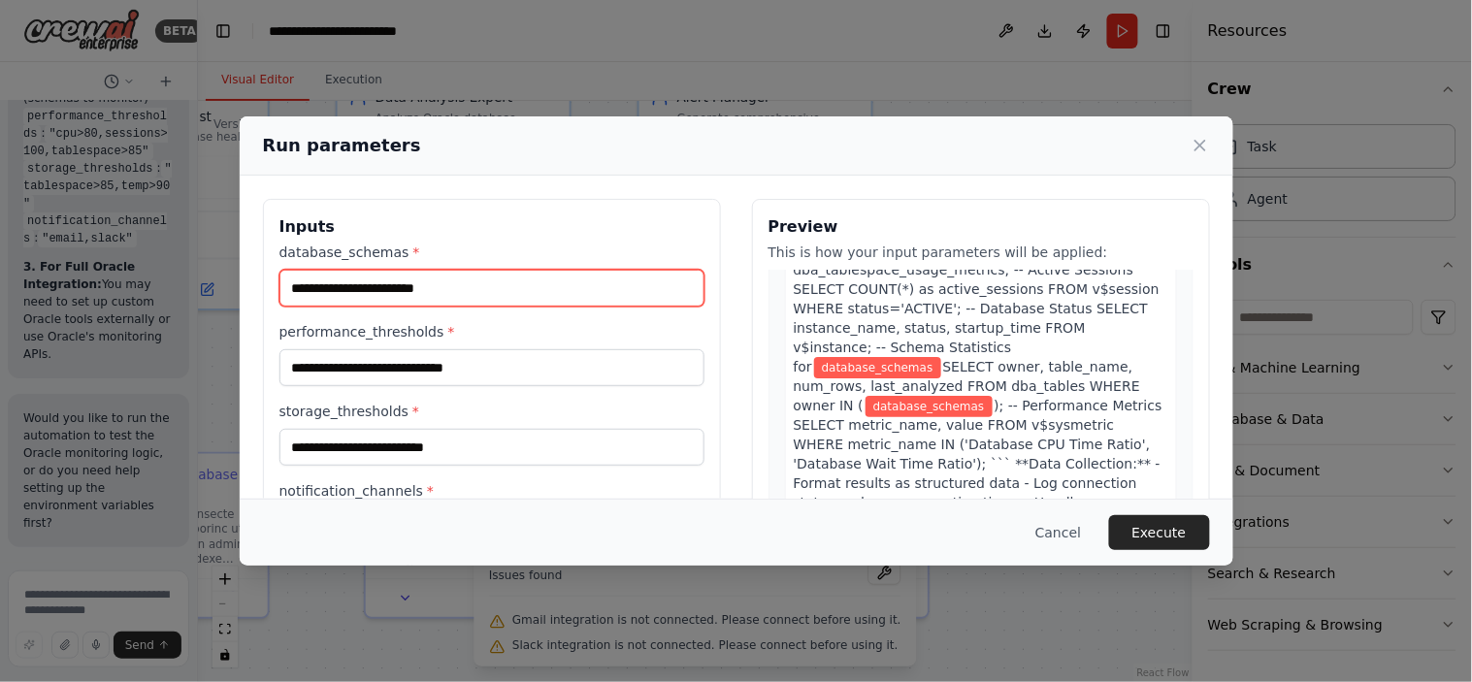
scroll to position [378, 0]
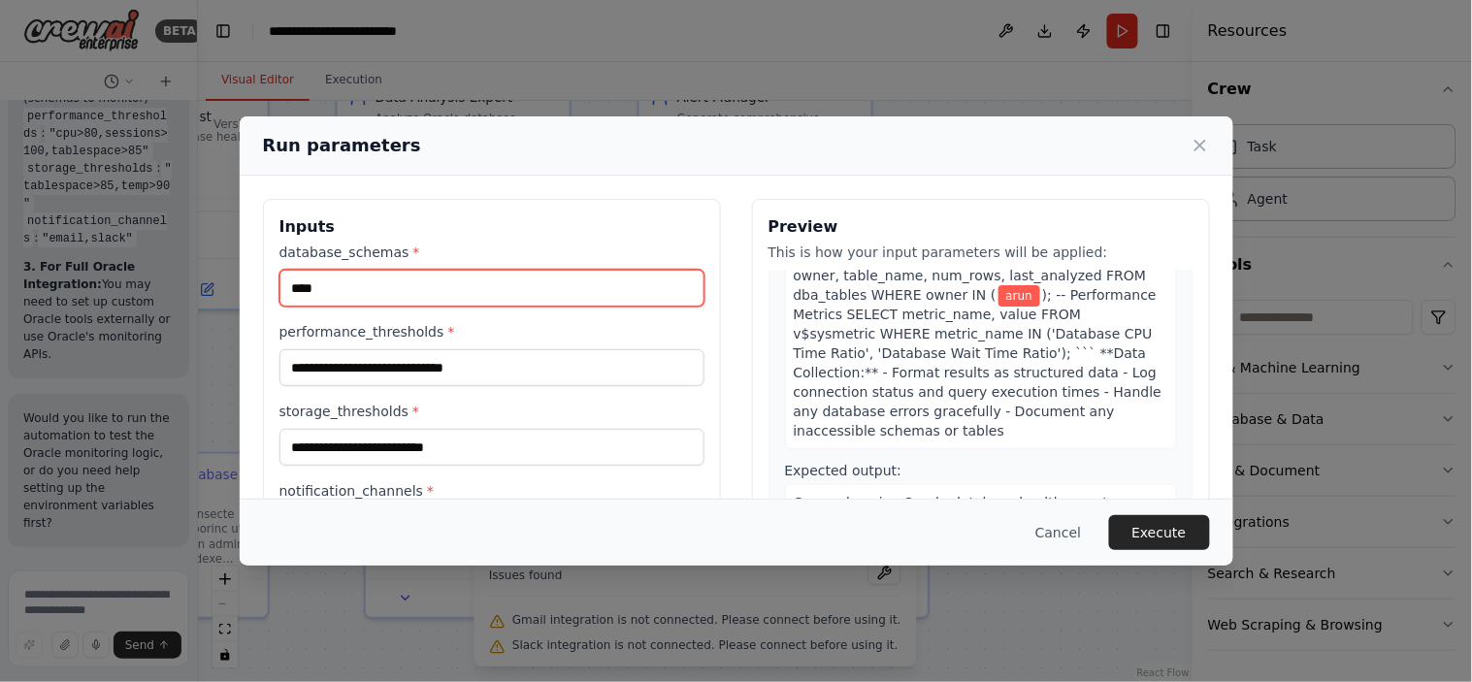
type input "****"
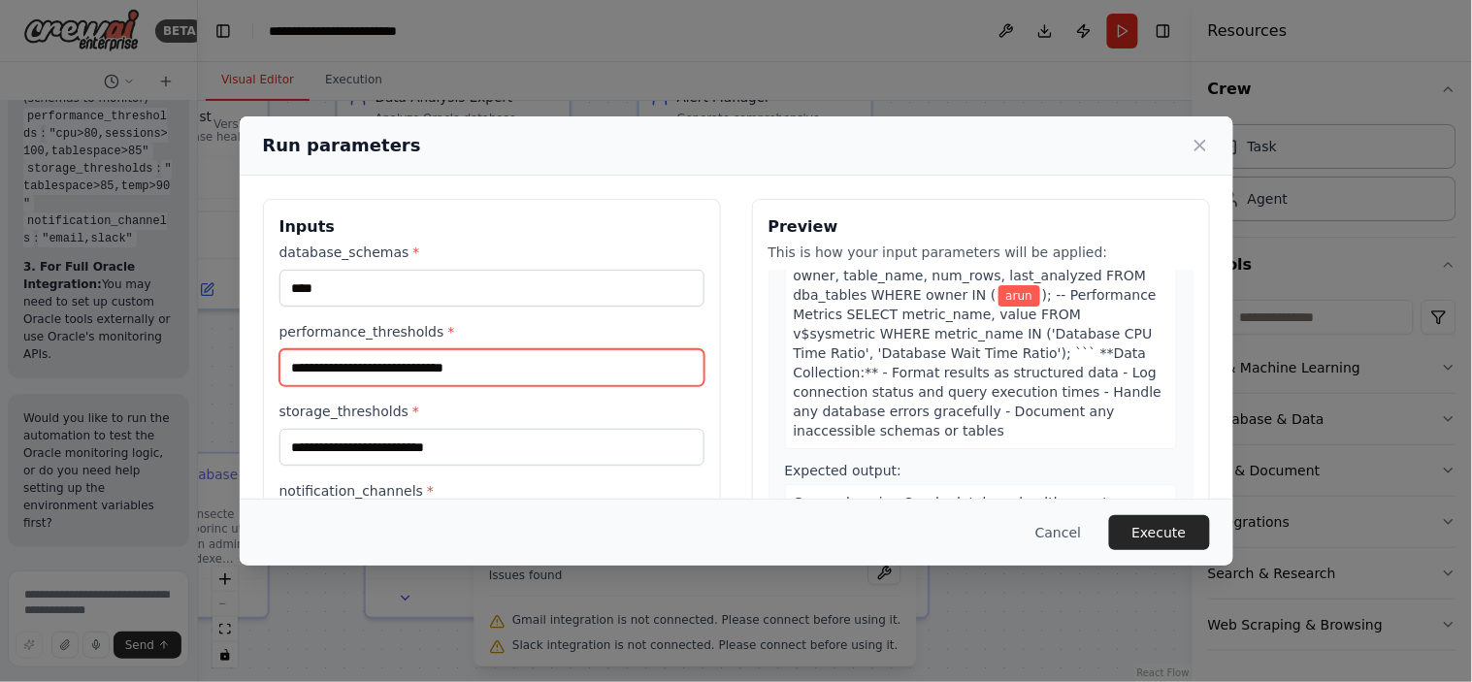
click at [461, 350] on input "performance_thresholds *" at bounding box center [491, 367] width 425 height 37
type input "****"
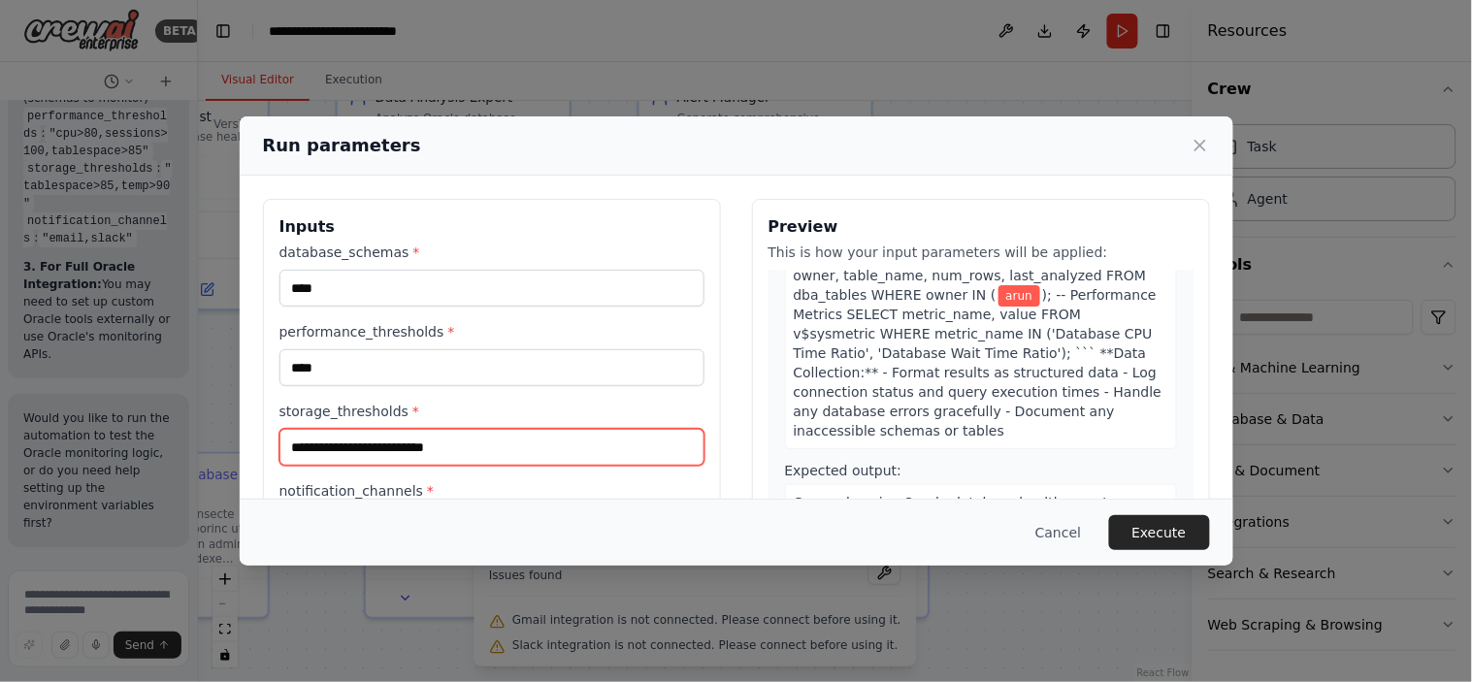
click at [357, 434] on input "storage_thresholds *" at bounding box center [491, 447] width 425 height 37
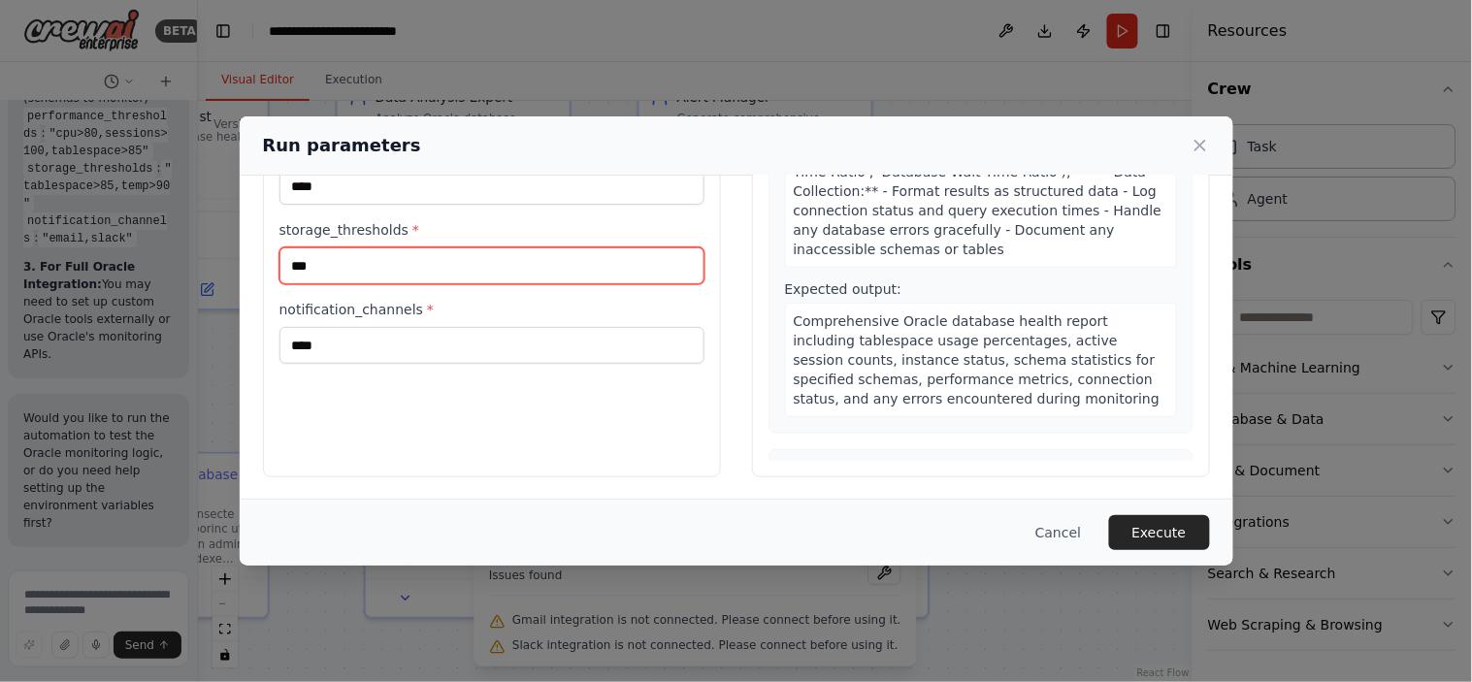
type input "***"
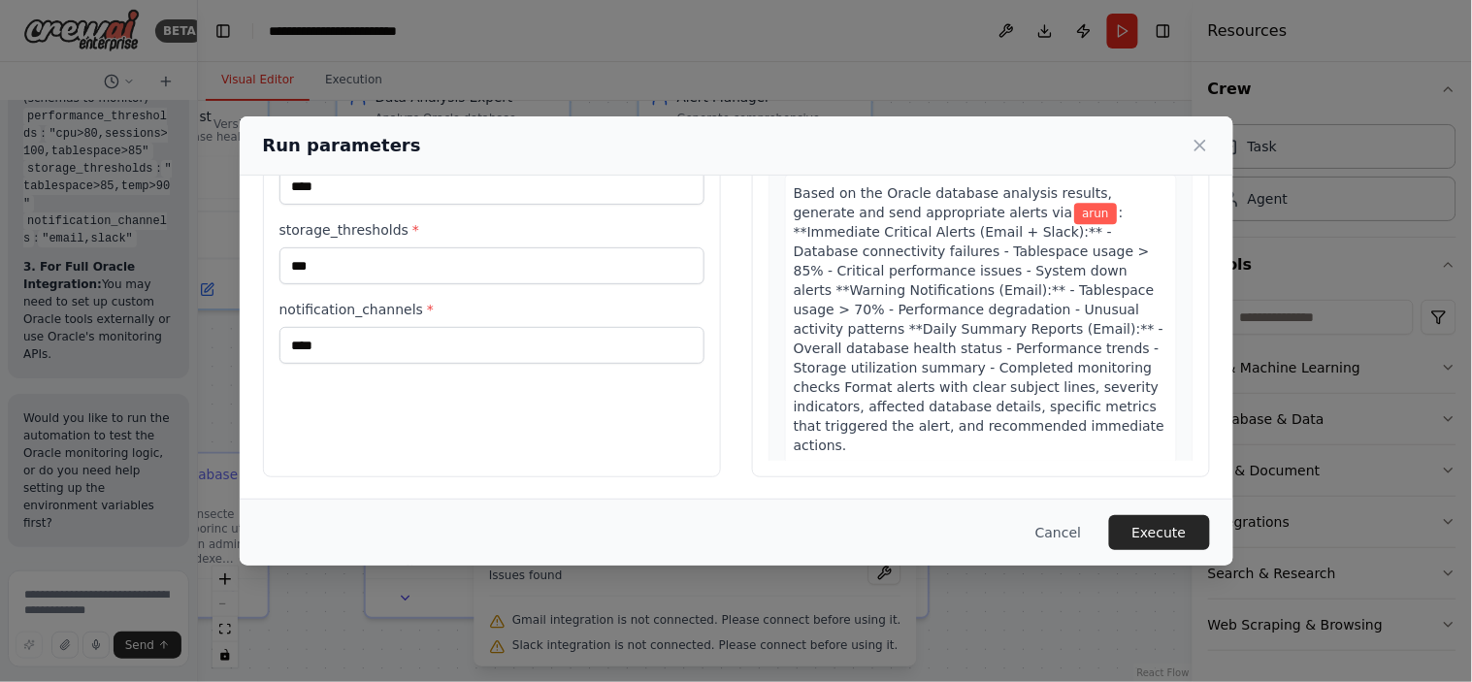
scroll to position [1364, 0]
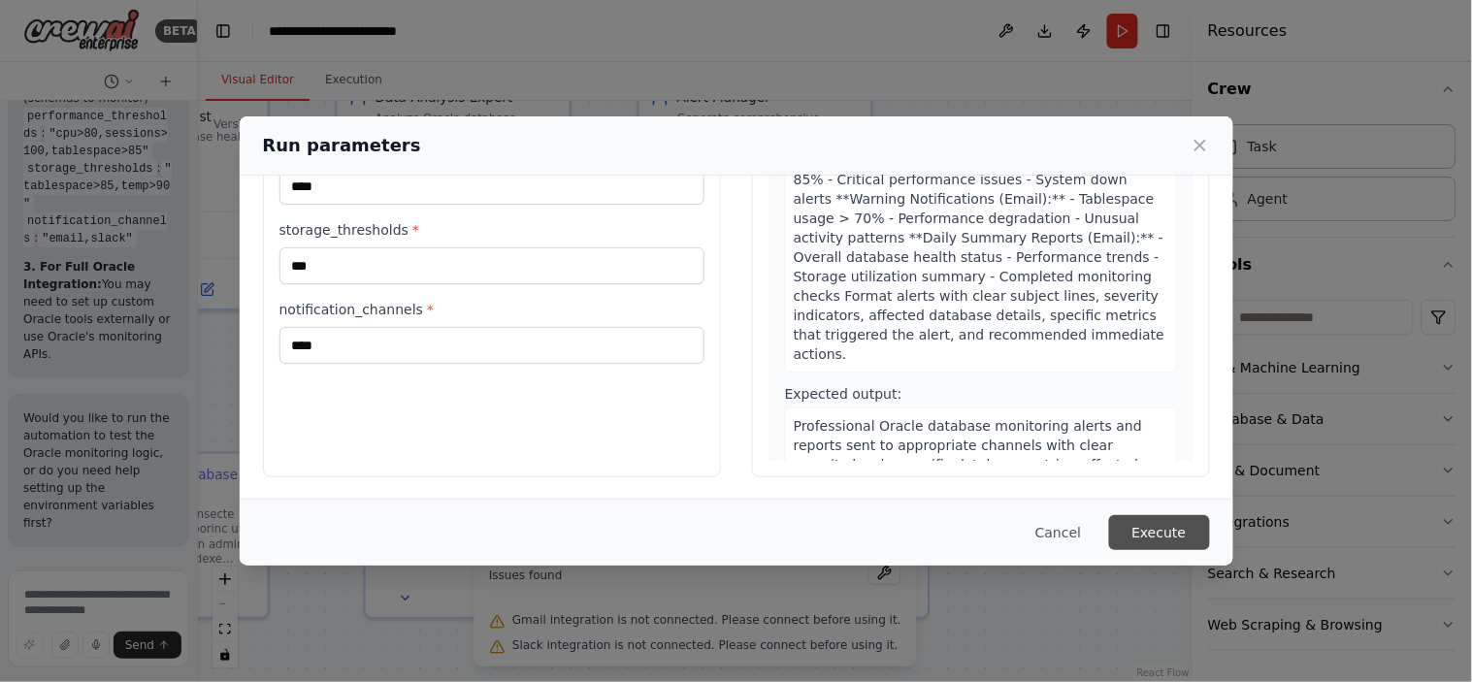
click at [1150, 539] on button "Execute" at bounding box center [1159, 532] width 101 height 35
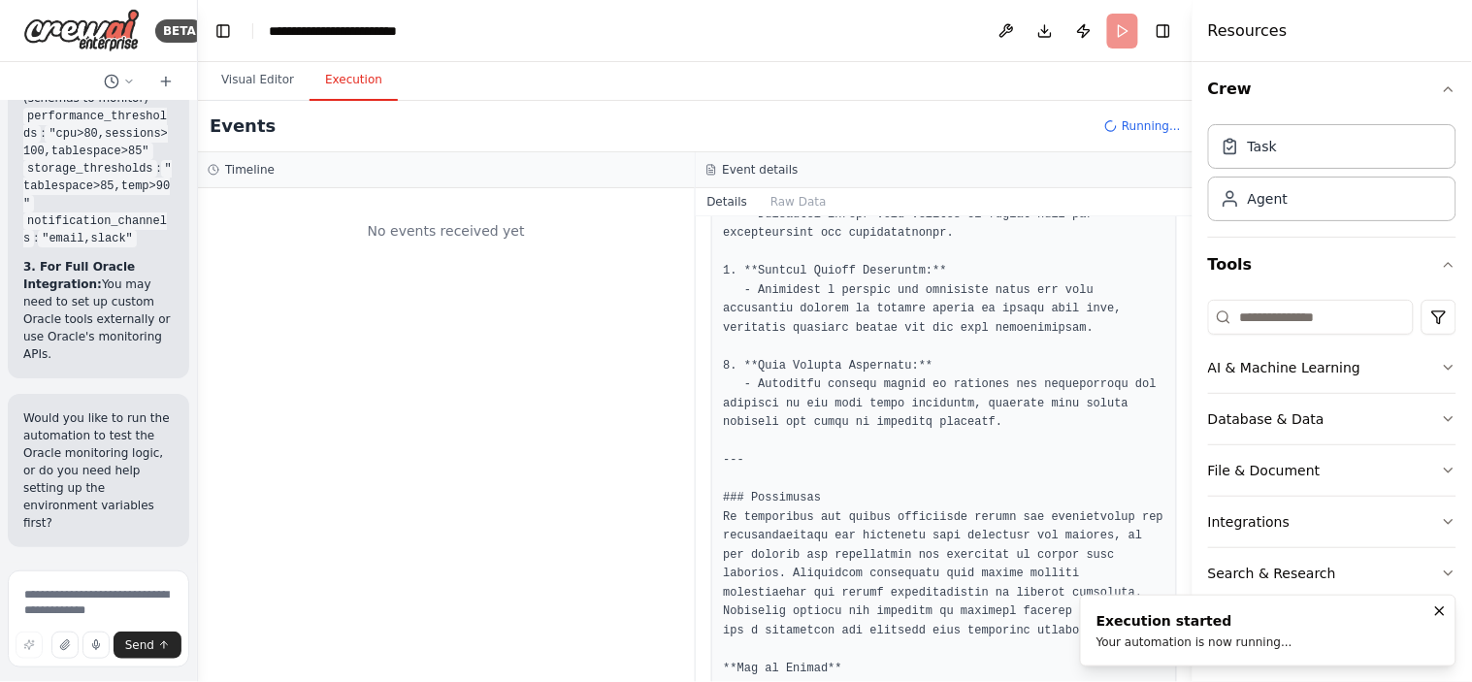
scroll to position [0, 0]
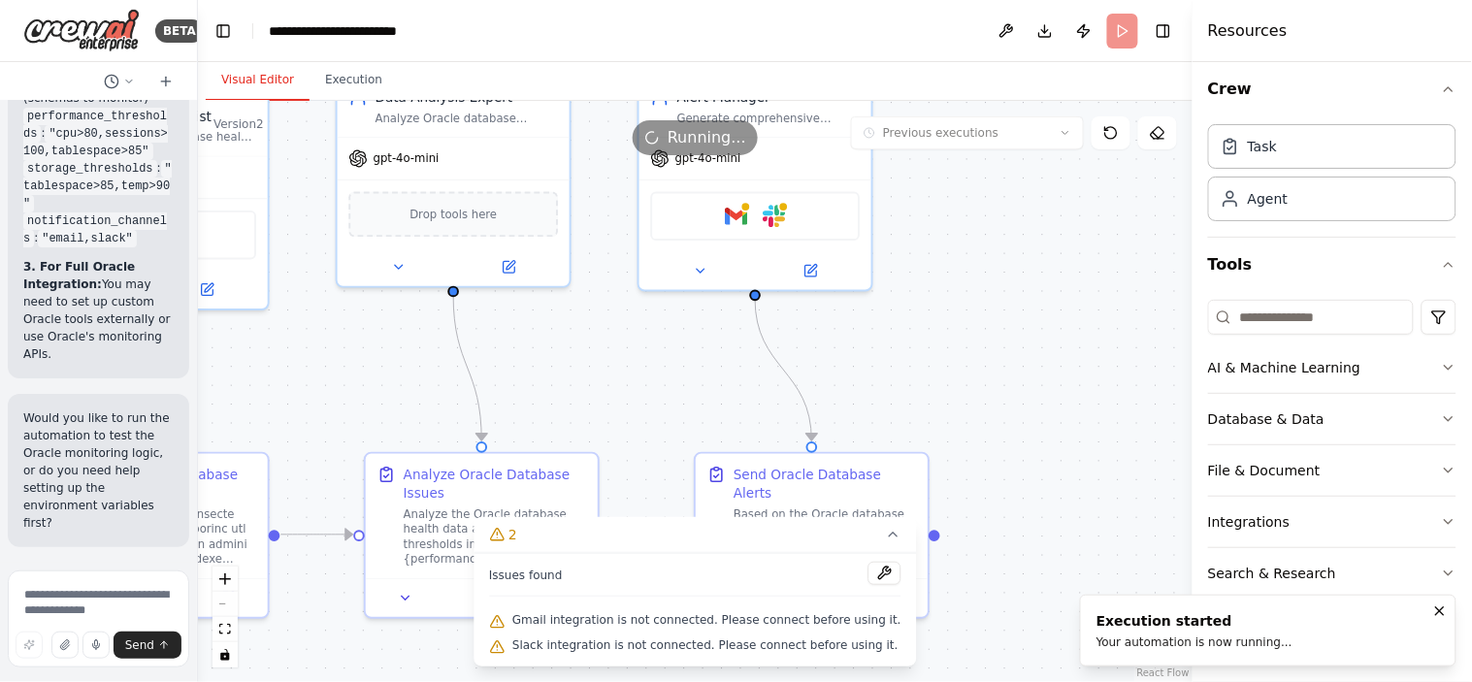
click at [246, 79] on button "Visual Editor" at bounding box center [258, 80] width 104 height 41
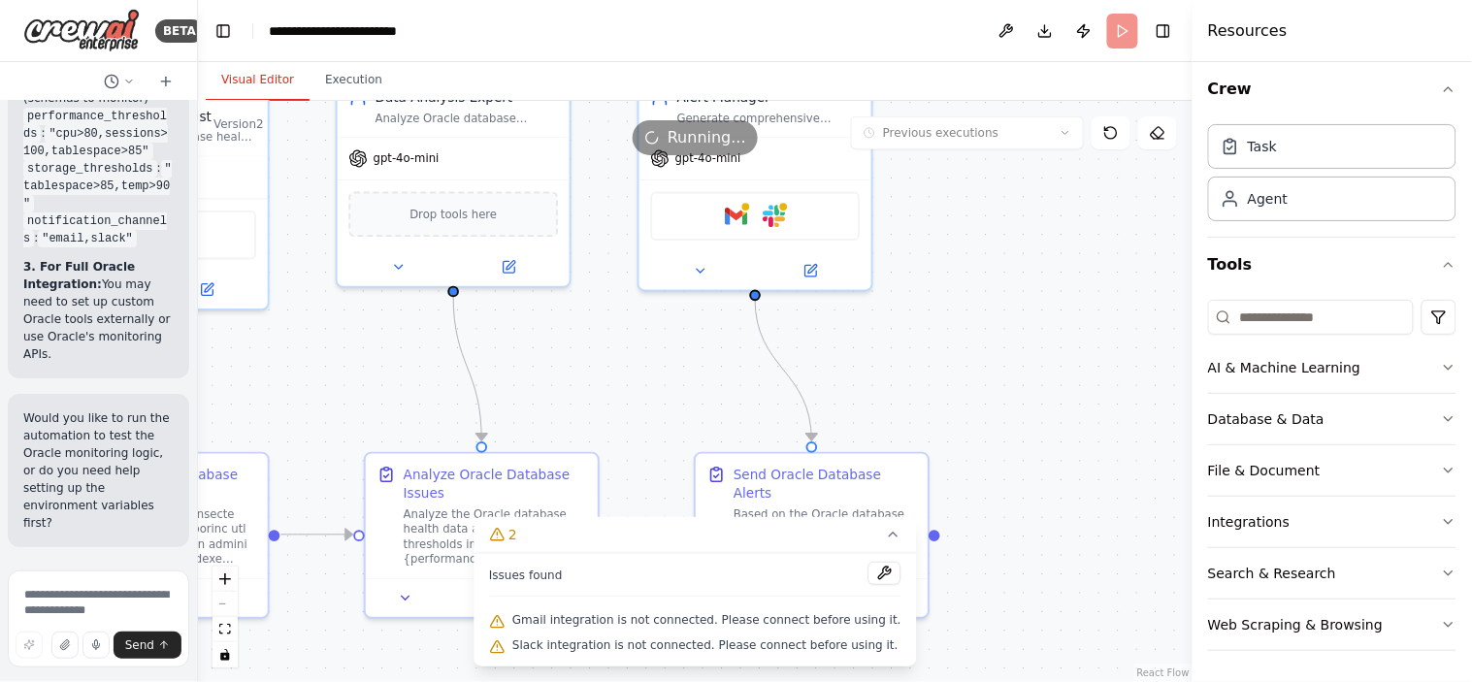
click at [636, 389] on div ".deletable-edge-delete-btn { width: 20px; height: 20px; border: 0px solid #ffff…" at bounding box center [695, 391] width 994 height 581
click at [220, 132] on div "Running..." at bounding box center [695, 137] width 994 height 35
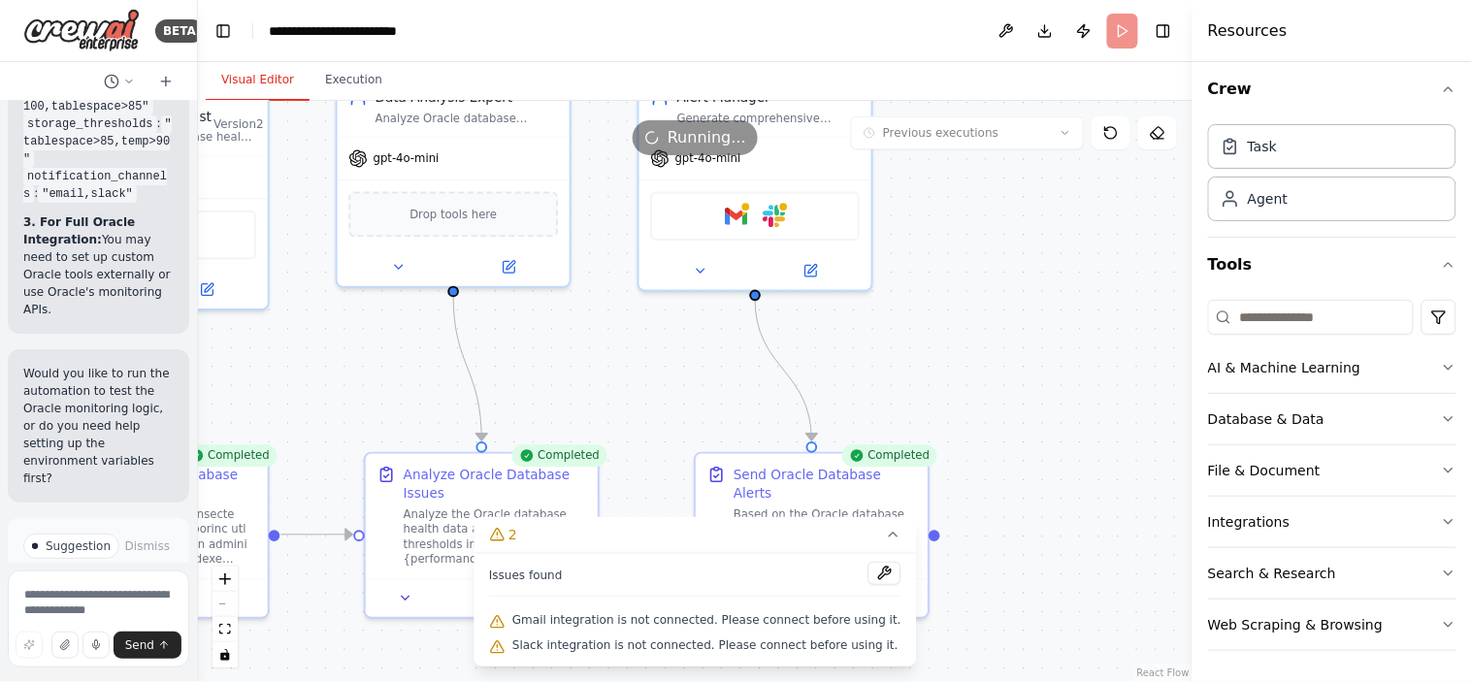
scroll to position [19032, 0]
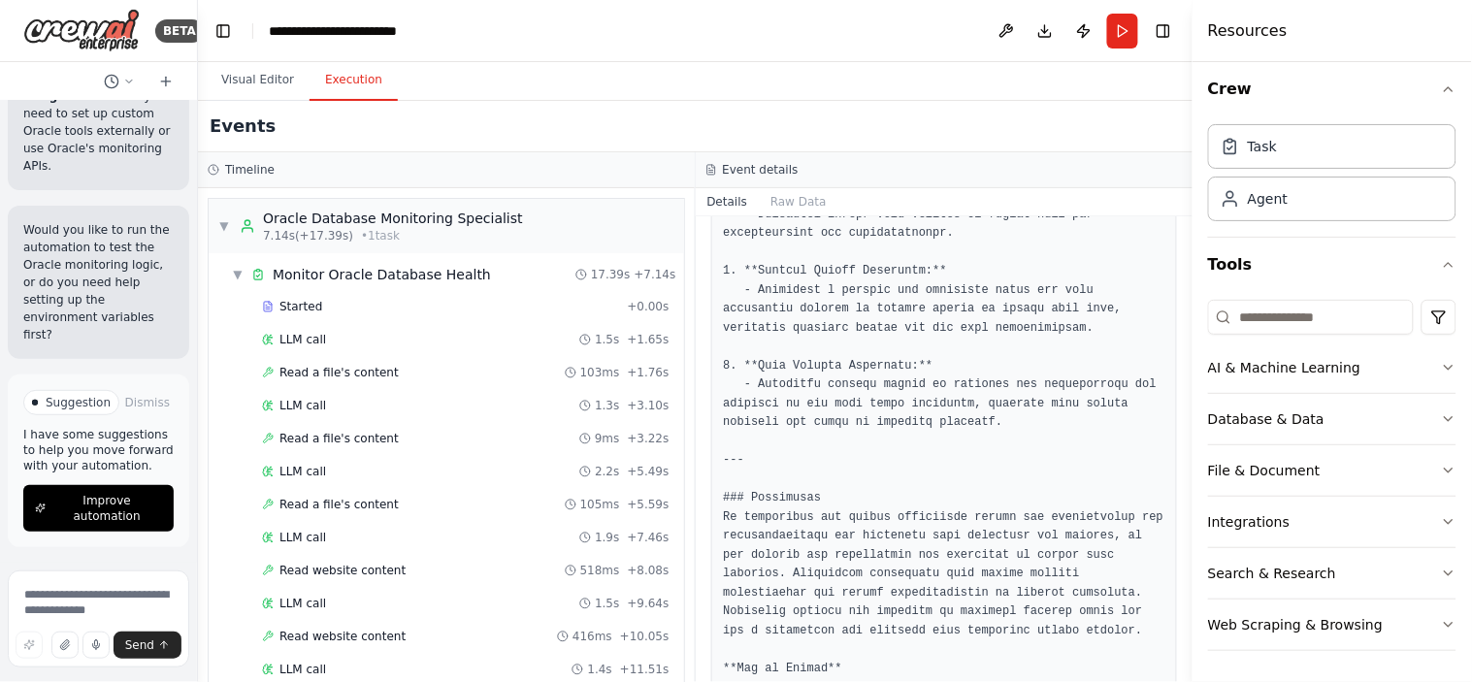
click at [333, 81] on button "Execution" at bounding box center [353, 80] width 88 height 41
click at [306, 306] on span "Started" at bounding box center [300, 307] width 43 height 16
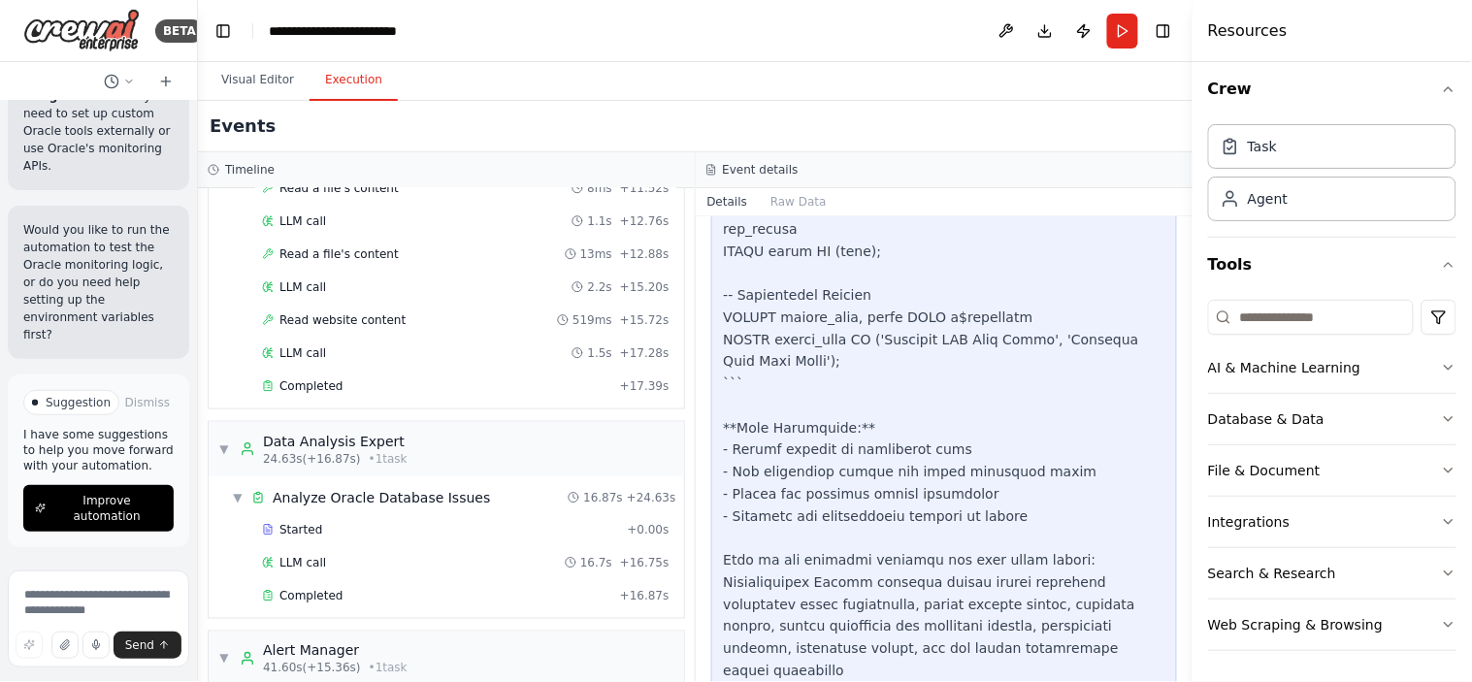
scroll to position [687, 0]
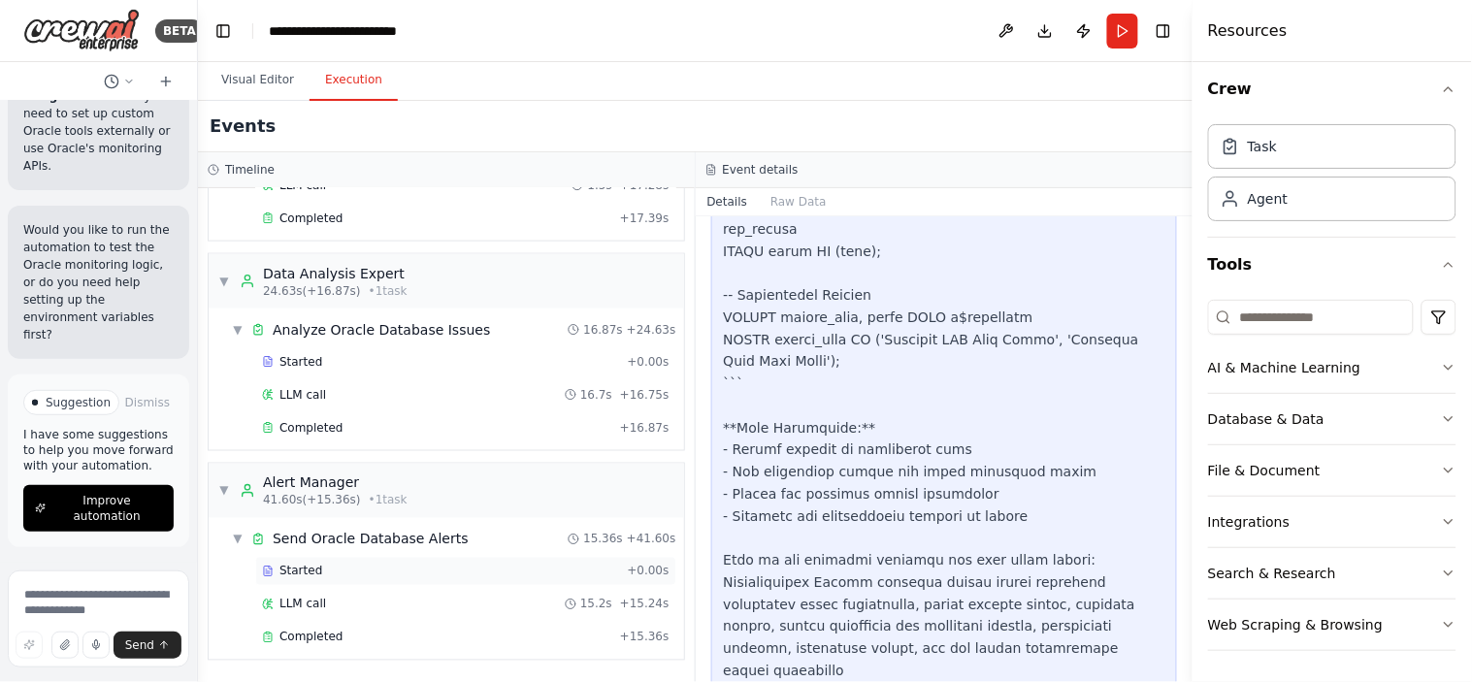
click at [310, 567] on span "Started" at bounding box center [300, 572] width 43 height 16
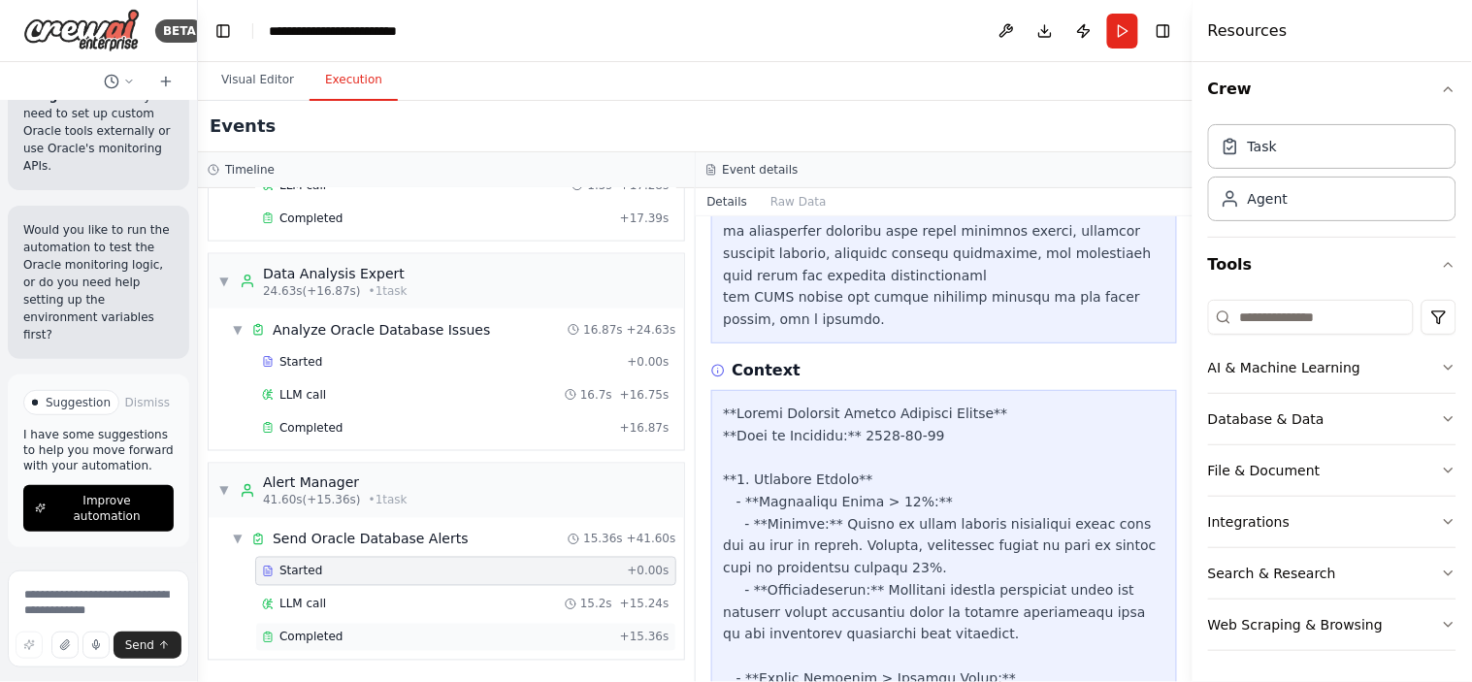
click at [313, 613] on span "Completed" at bounding box center [310, 638] width 63 height 16
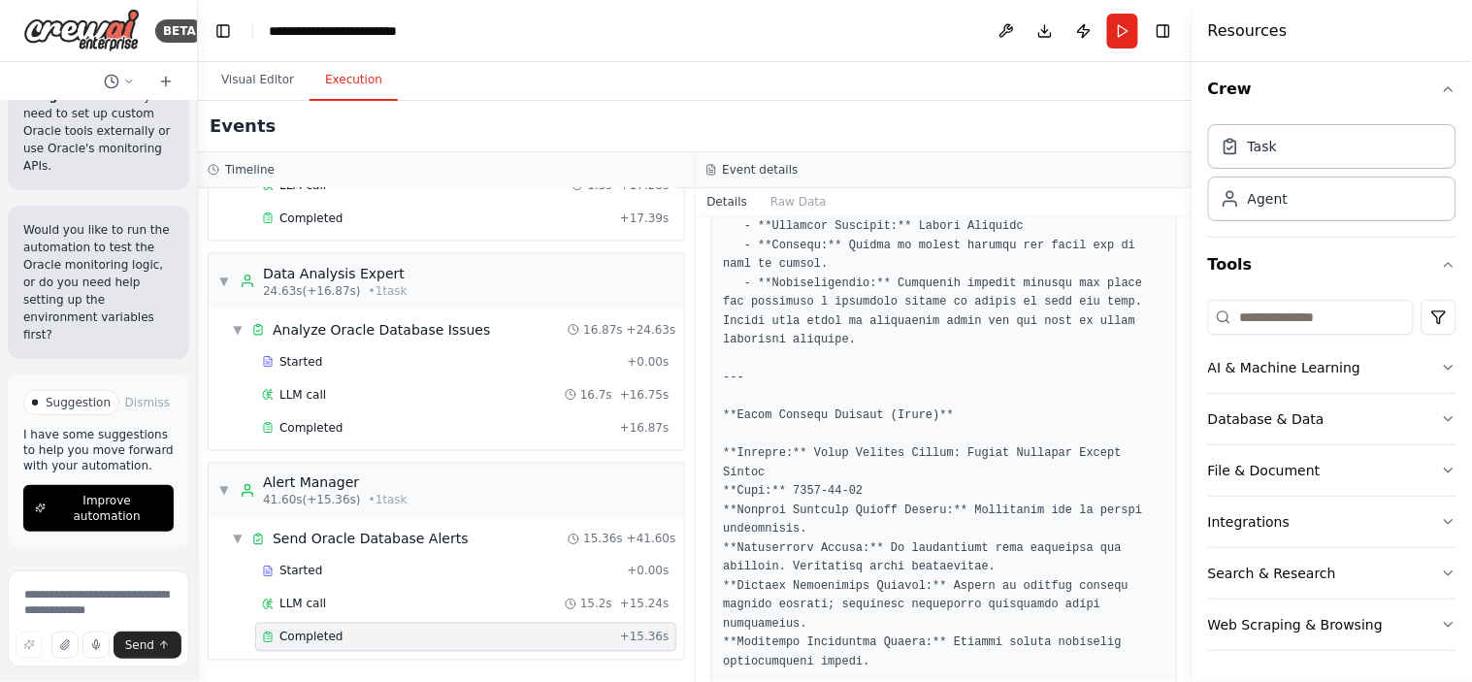
scroll to position [2071, 0]
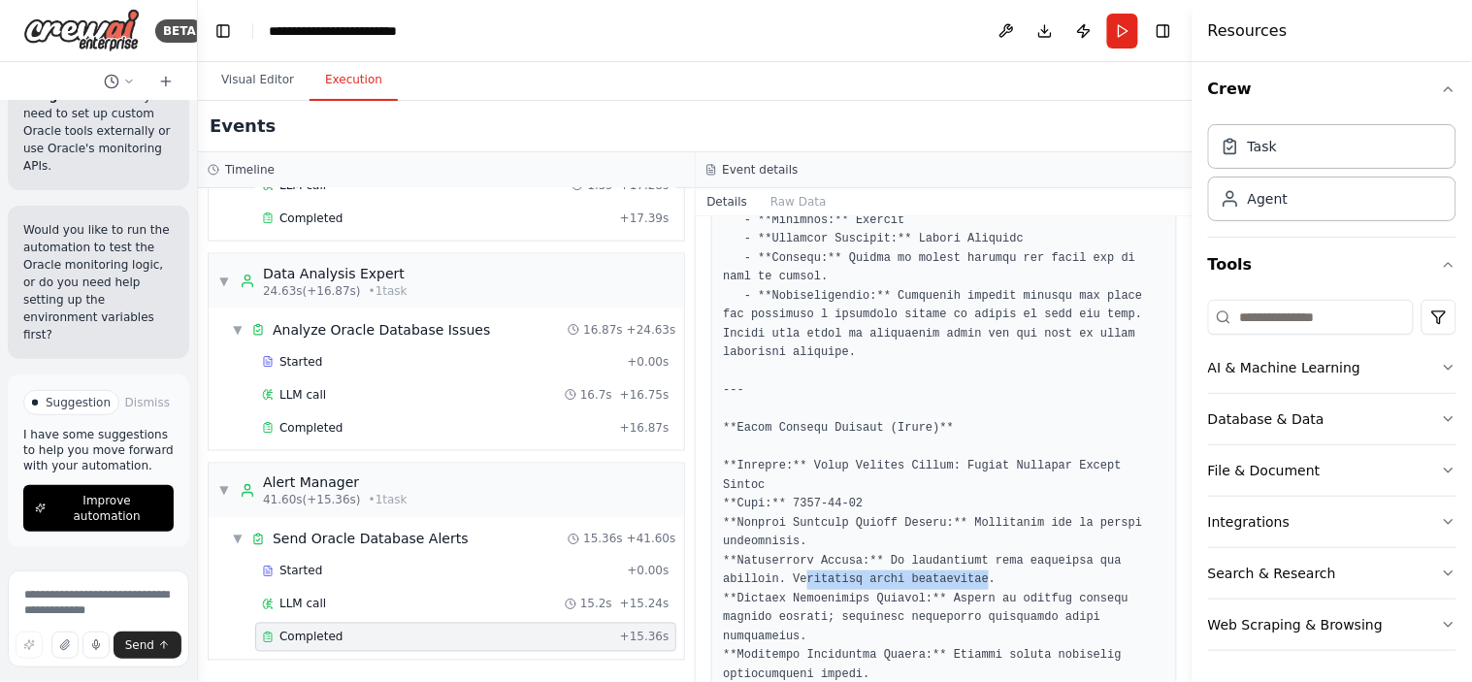
drag, startPoint x: 965, startPoint y: 543, endPoint x: 801, endPoint y: 541, distance: 163.9
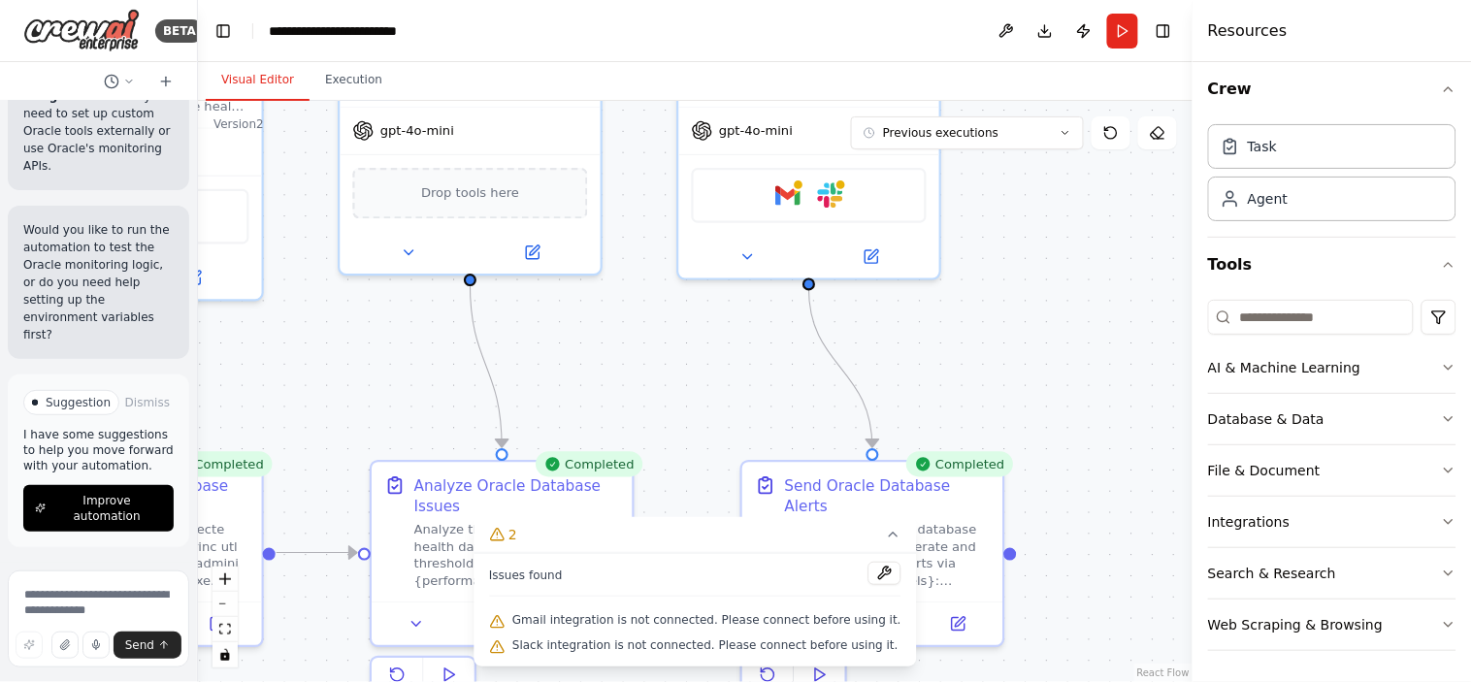
click at [227, 84] on button "Visual Editor" at bounding box center [258, 80] width 104 height 41
click at [457, 188] on span "Drop tools here" at bounding box center [470, 188] width 98 height 21
click at [536, 252] on icon at bounding box center [532, 248] width 13 height 13
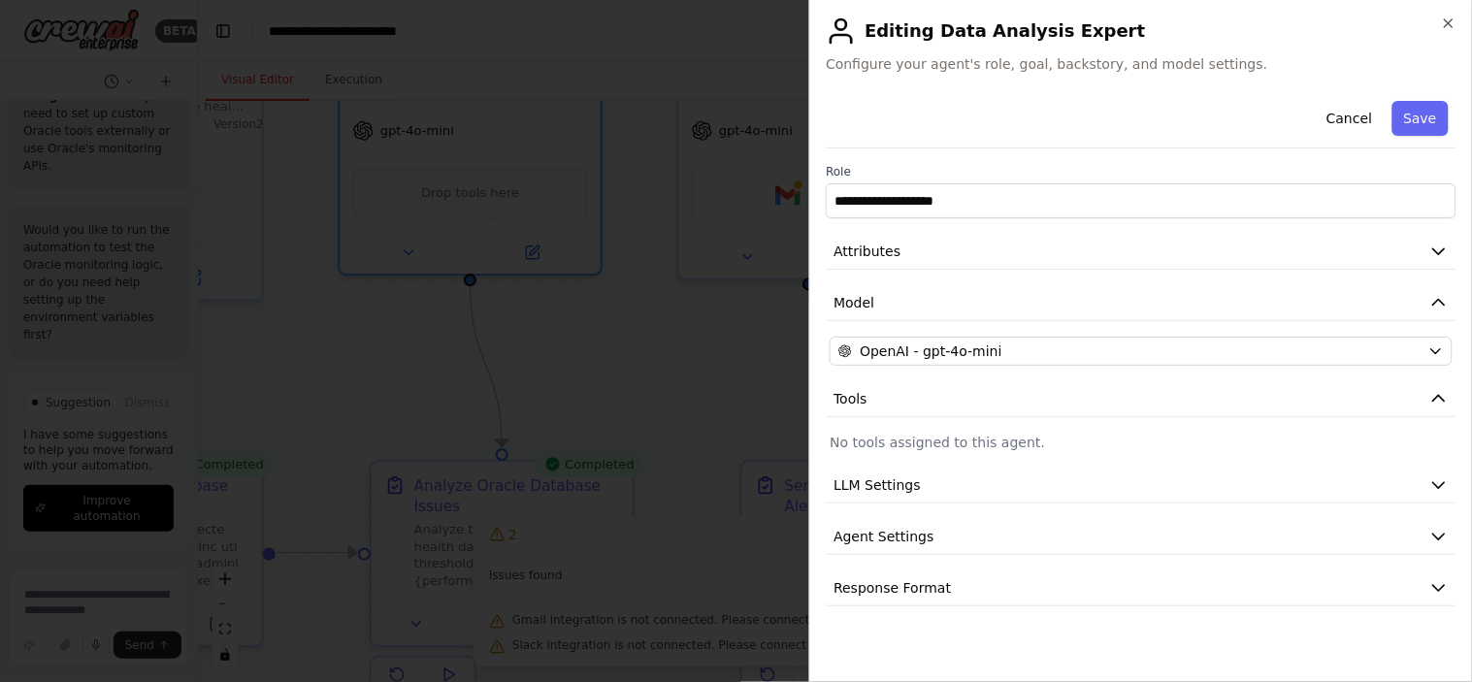
click at [895, 439] on p "No tools assigned to this agent." at bounding box center [1140, 442] width 623 height 19
click at [834, 401] on span "Tools" at bounding box center [850, 398] width 34 height 19
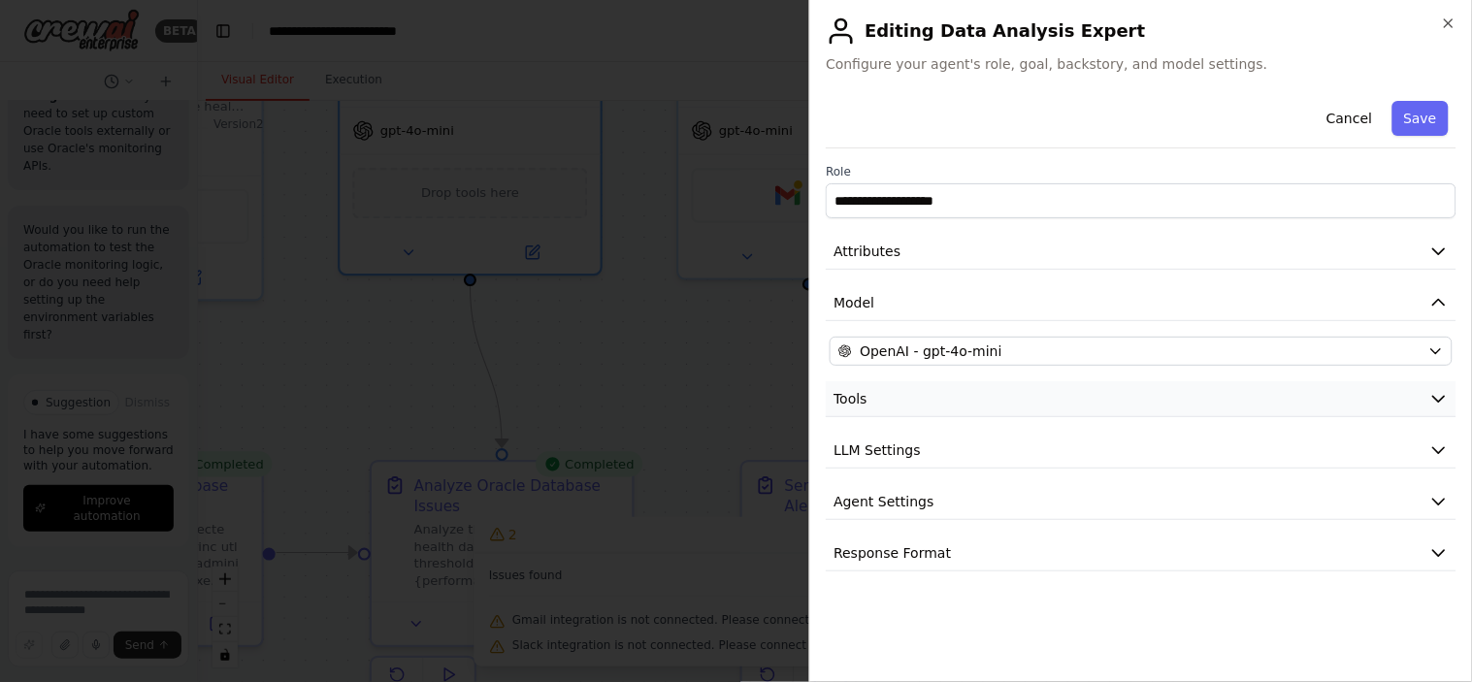
click at [834, 401] on span "Tools" at bounding box center [850, 398] width 34 height 19
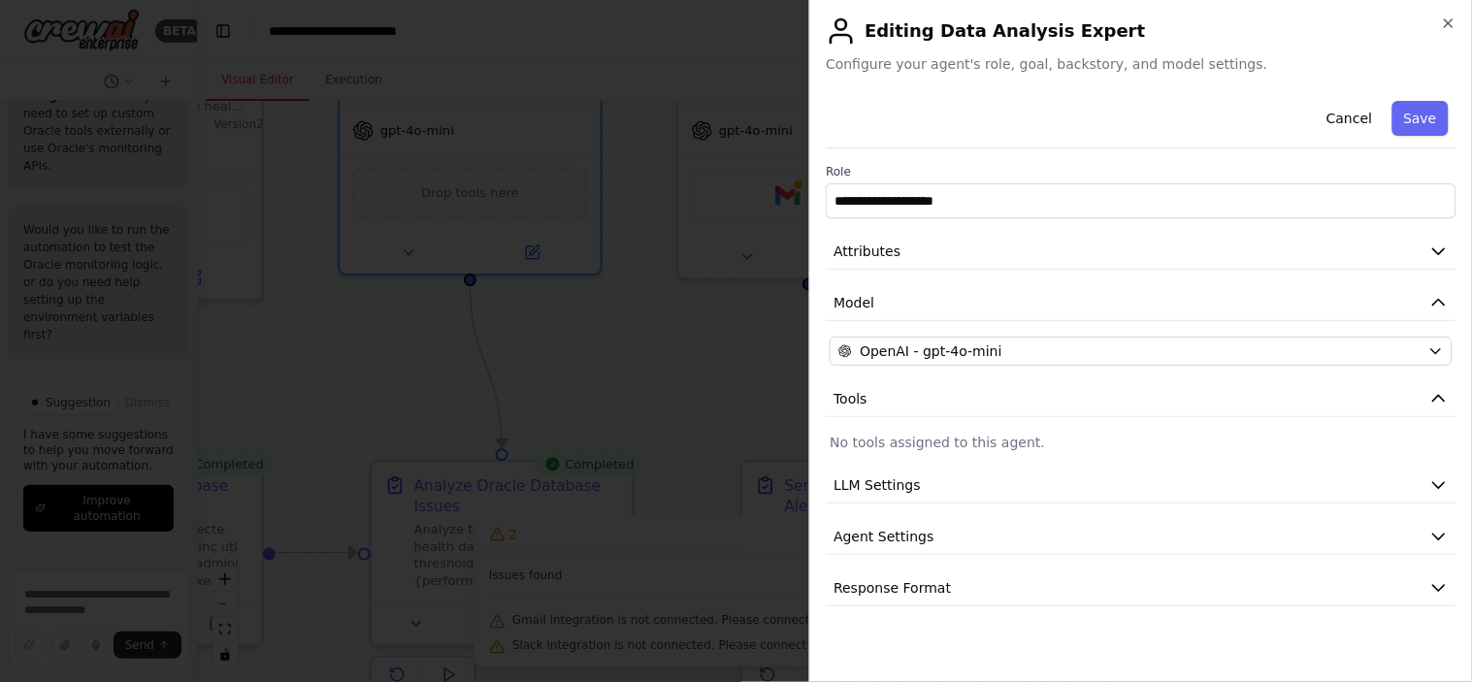
click at [942, 439] on p "No tools assigned to this agent." at bounding box center [1140, 442] width 623 height 19
click at [1324, 118] on button "Cancel" at bounding box center [1348, 118] width 69 height 35
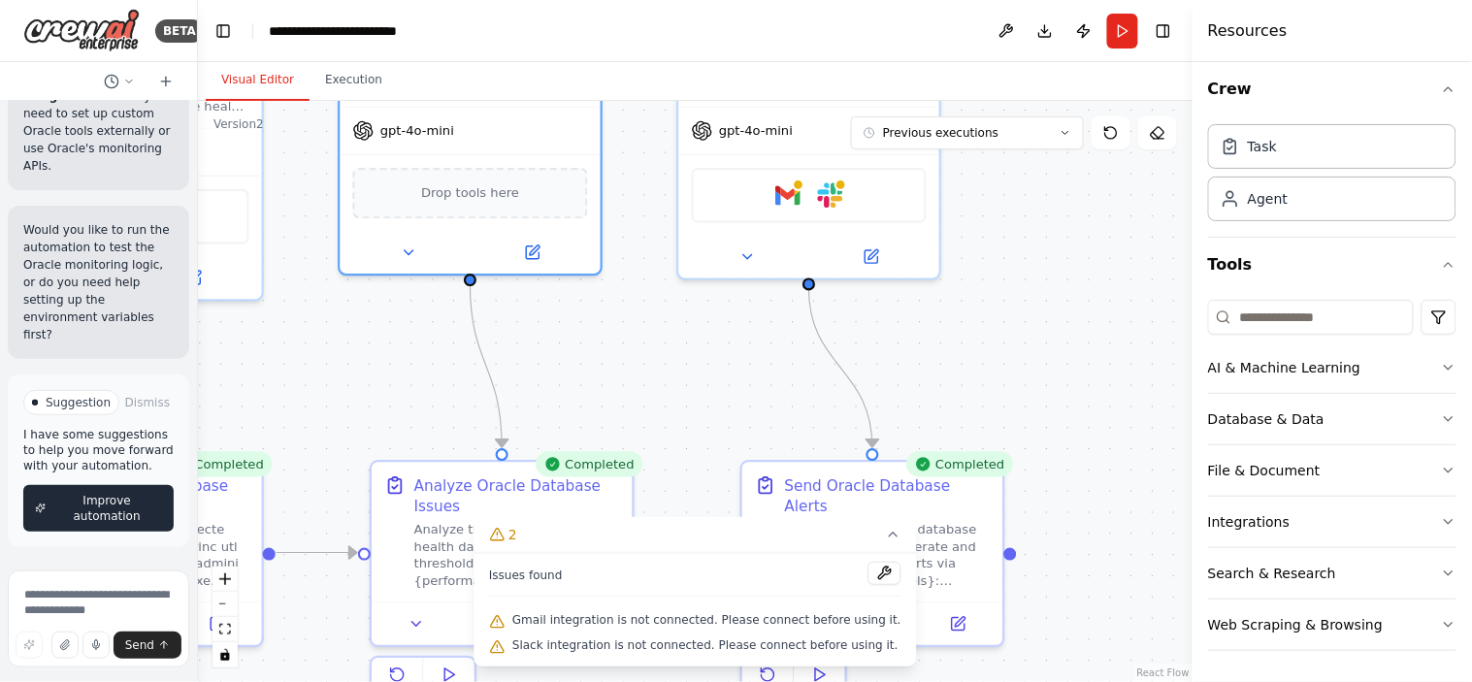
click at [91, 524] on span "Improve automation" at bounding box center [106, 508] width 111 height 31
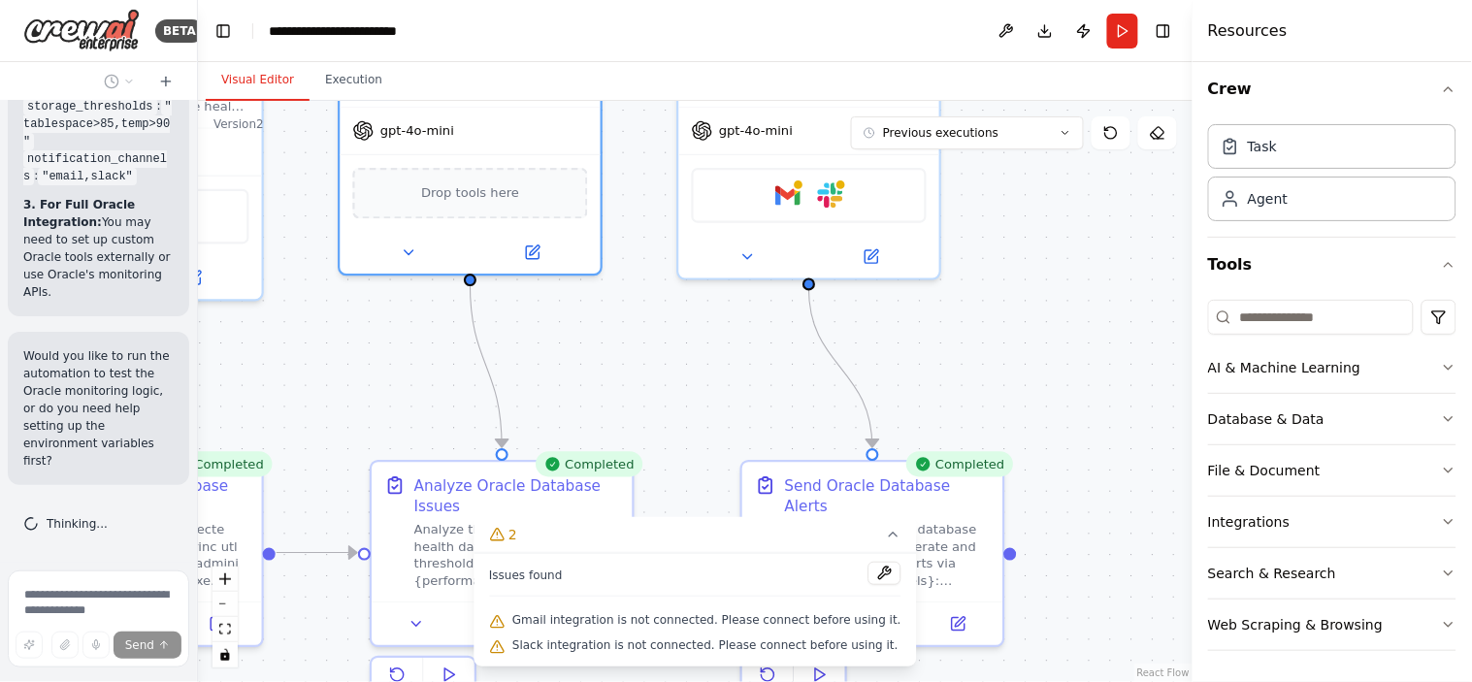
scroll to position [18920, 0]
click at [351, 385] on div ".deletable-edge-delete-btn { width: 20px; height: 20px; border: 0px solid #ffff…" at bounding box center [695, 391] width 994 height 581
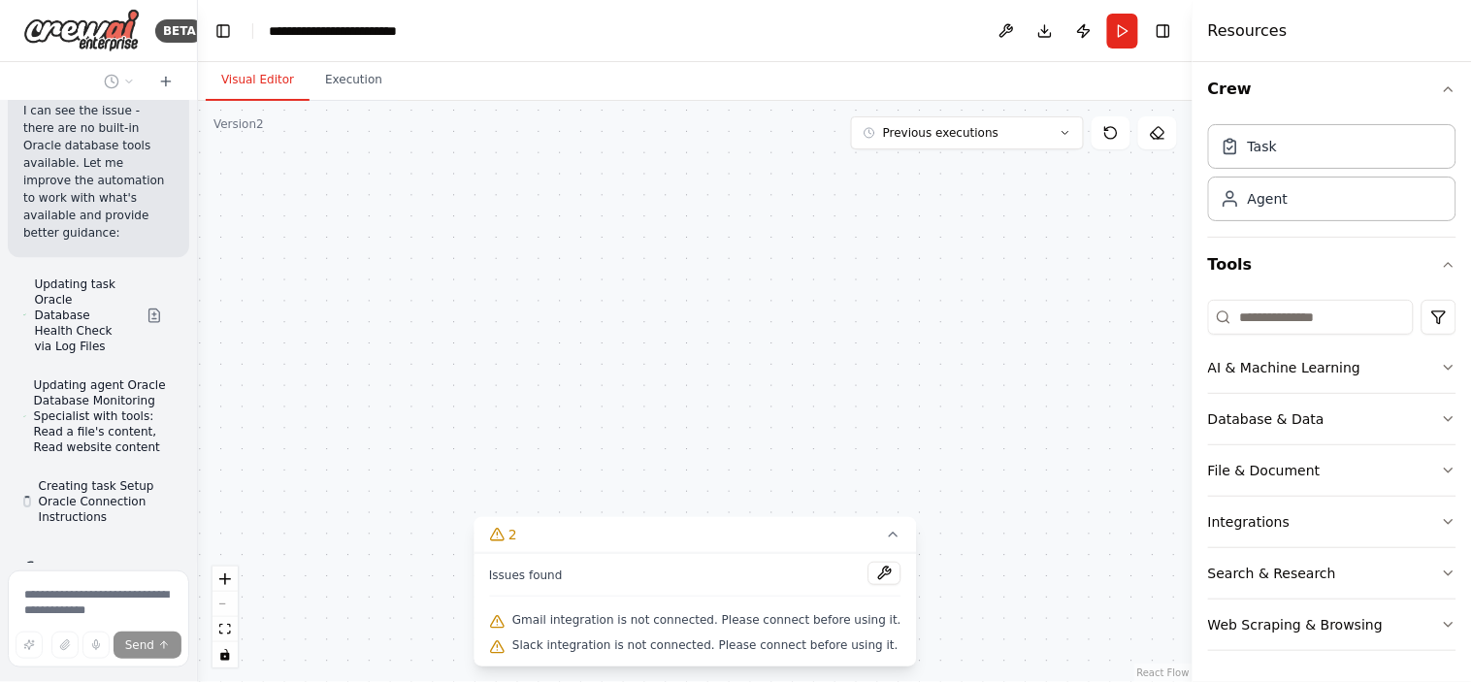
scroll to position [20297, 0]
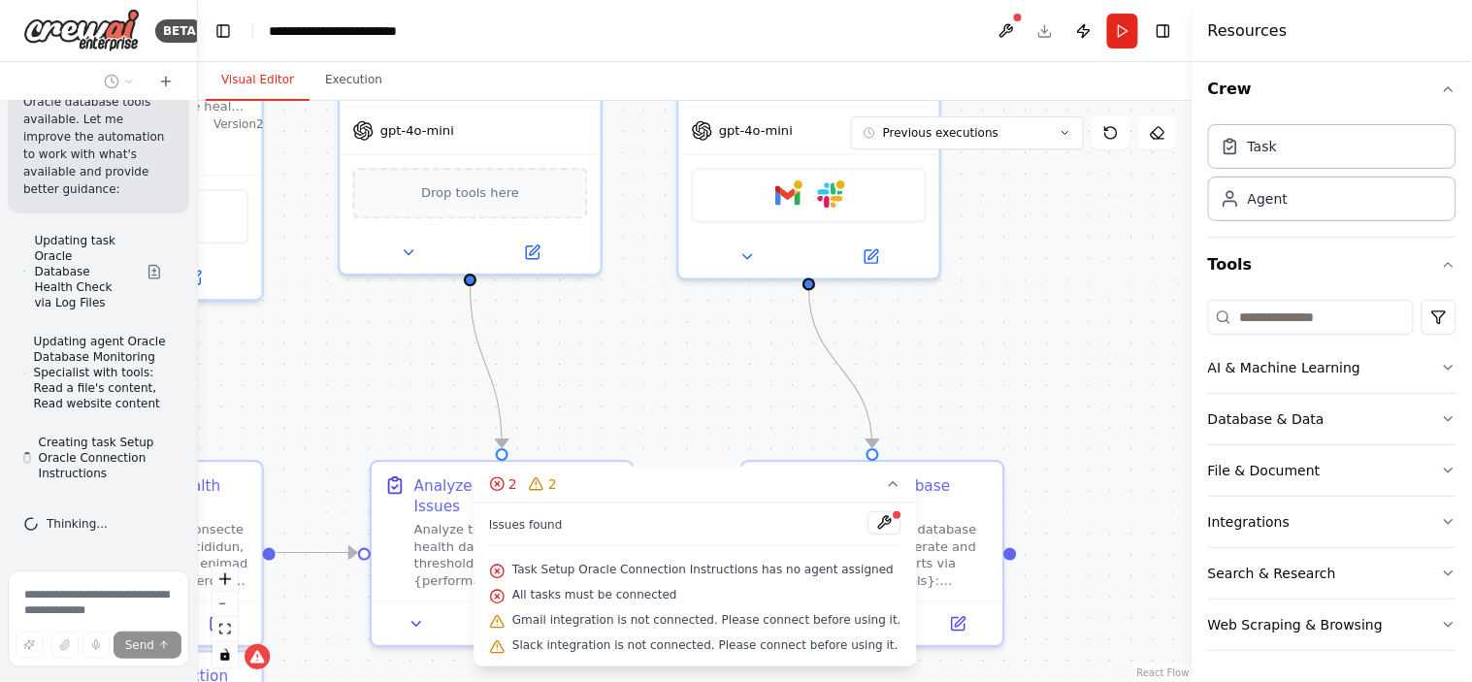
click at [62, 342] on span "Updating agent Oracle Database Monitoring Specialist with tools: Read a file's …" at bounding box center [104, 373] width 140 height 78
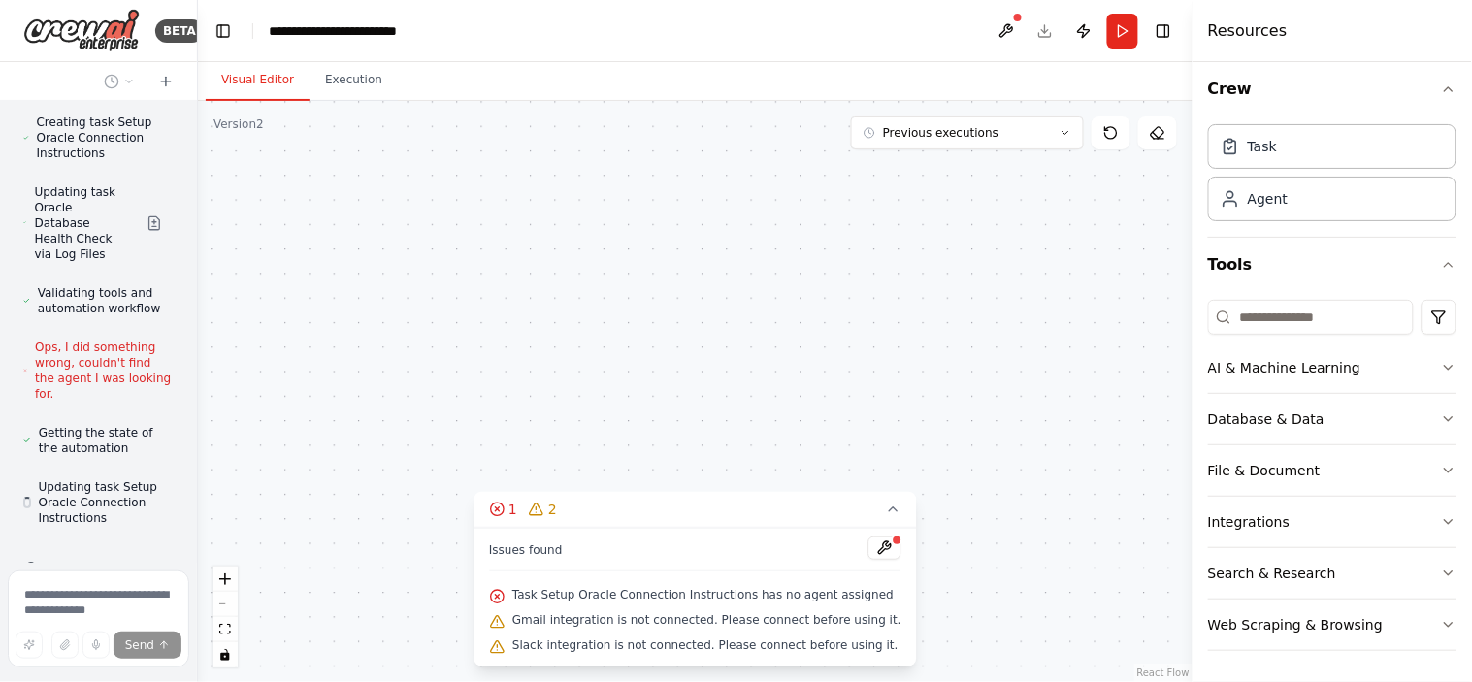
scroll to position [20662, 0]
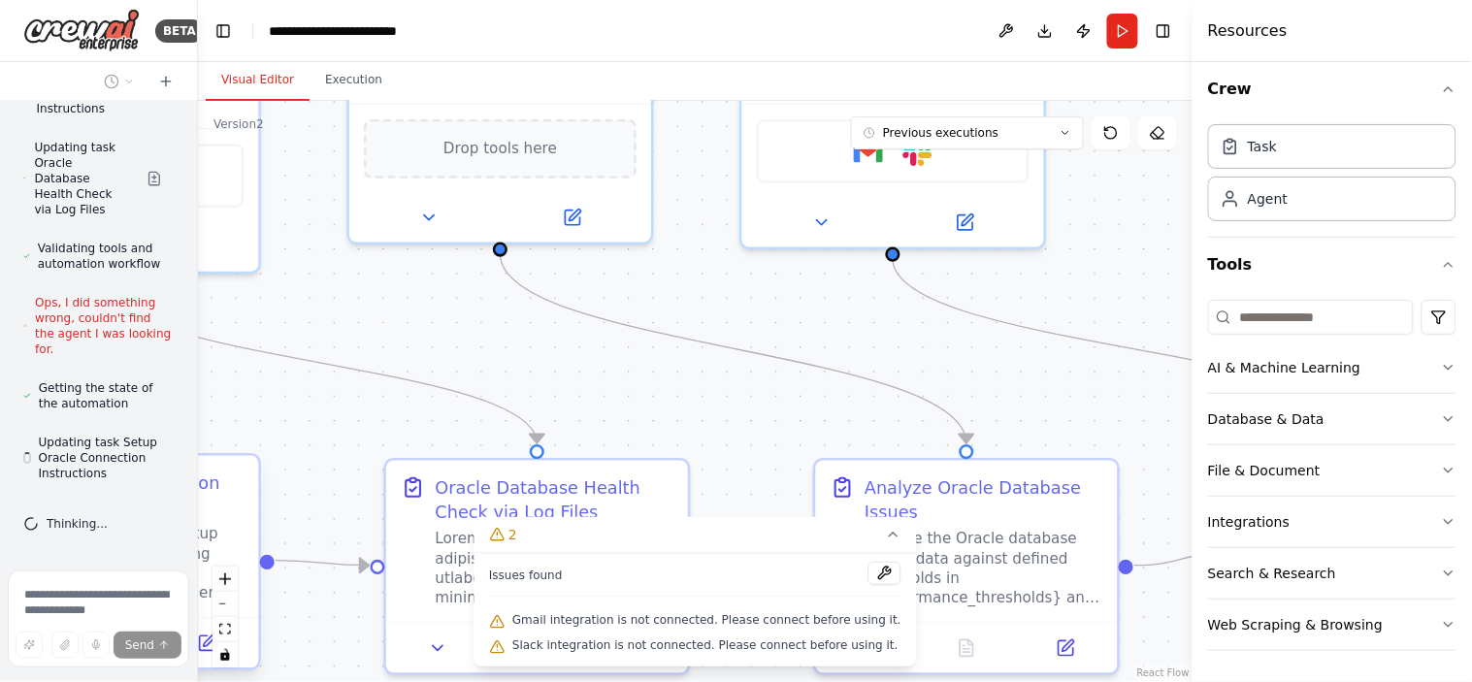
click at [247, 483] on div "Setup Oracle Connection Instructions Create comprehensive setup instructions fo…" at bounding box center [107, 537] width 302 height 162
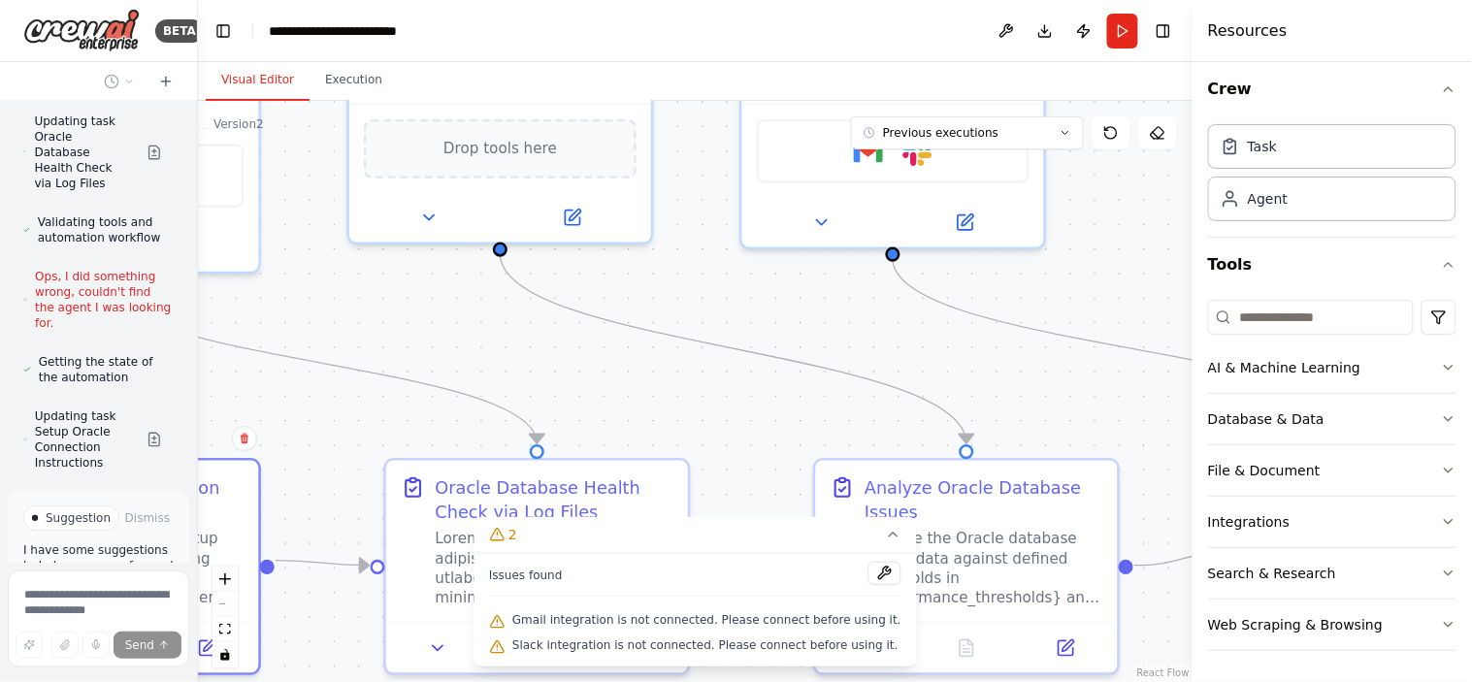
click at [372, 414] on div ".deletable-edge-delete-btn { width: 20px; height: 20px; border: 0px solid #ffff…" at bounding box center [695, 391] width 994 height 581
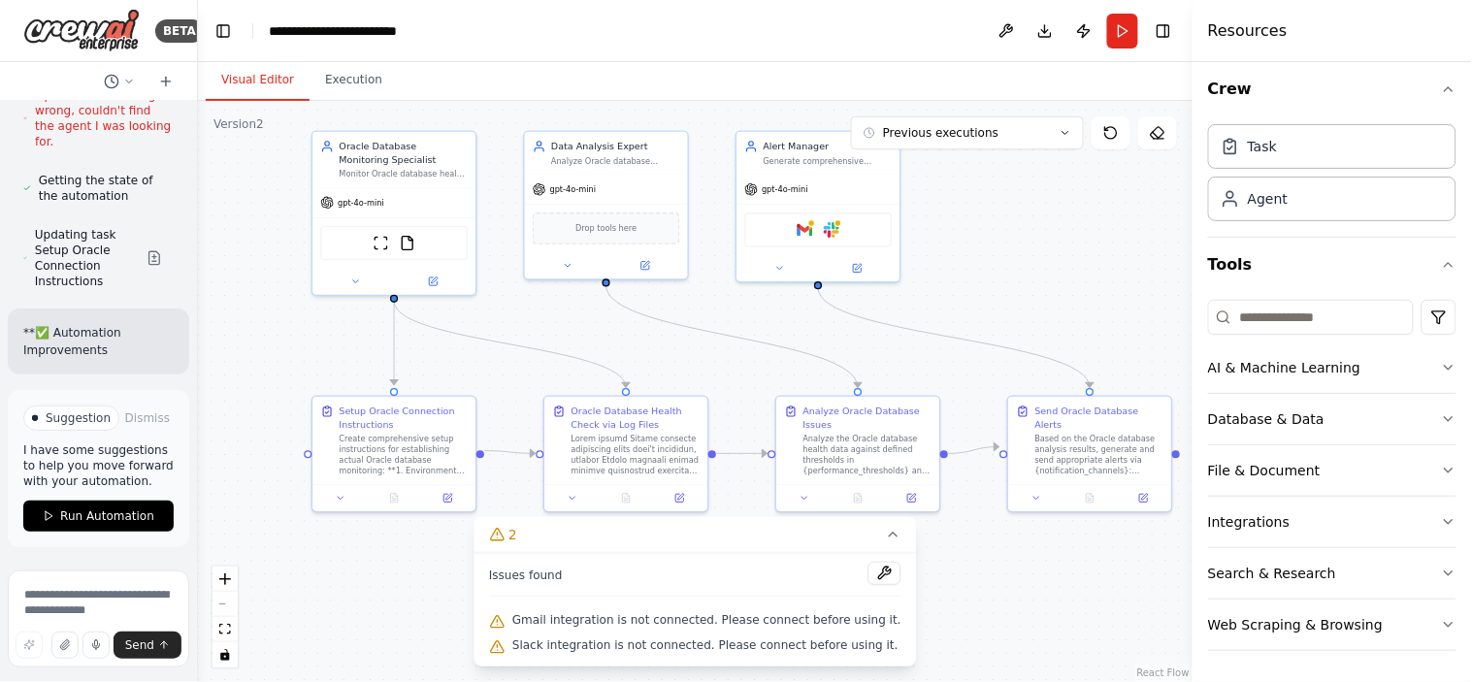
click at [528, 318] on div ".deletable-edge-delete-btn { width: 20px; height: 20px; border: 0px solid #ffff…" at bounding box center [695, 391] width 994 height 581
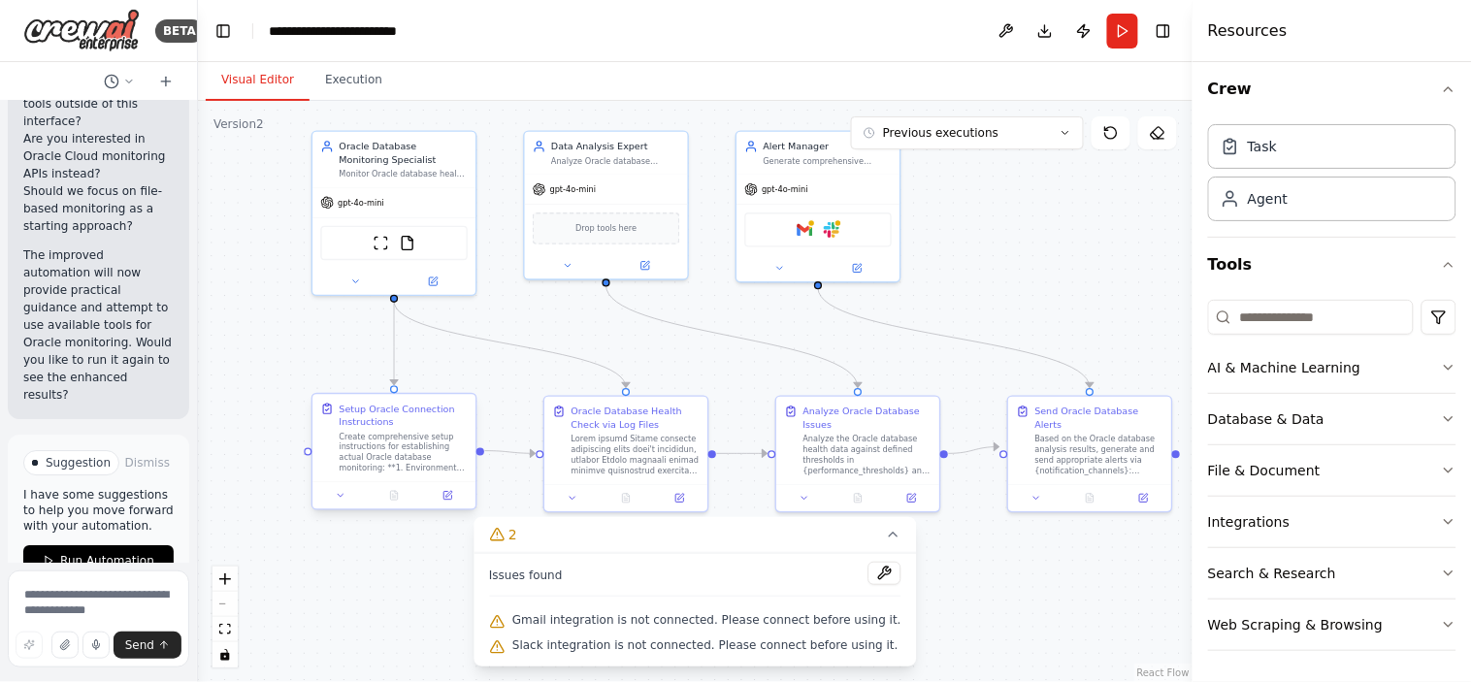
scroll to position [22266, 0]
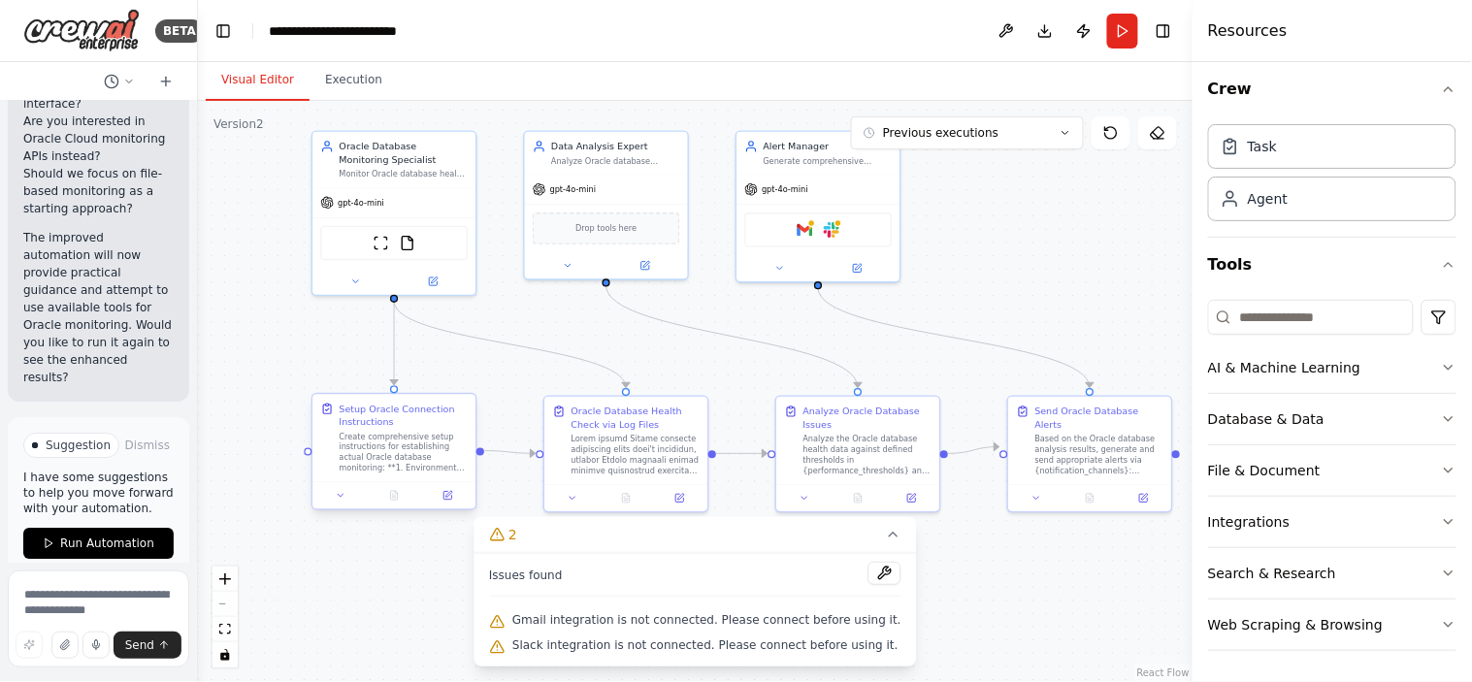
click at [372, 418] on div "Setup Oracle Connection Instructions" at bounding box center [404, 416] width 129 height 26
click at [450, 500] on icon at bounding box center [447, 495] width 11 height 11
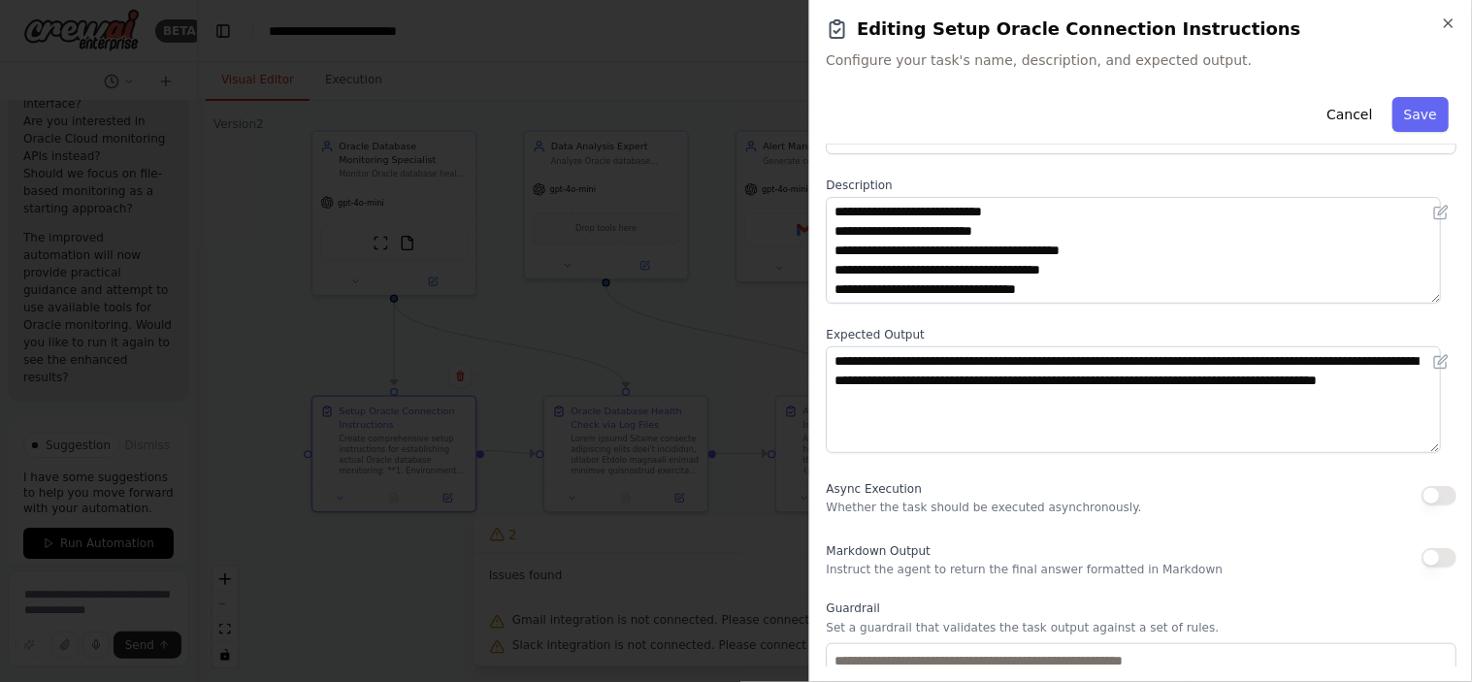
scroll to position [71, 0]
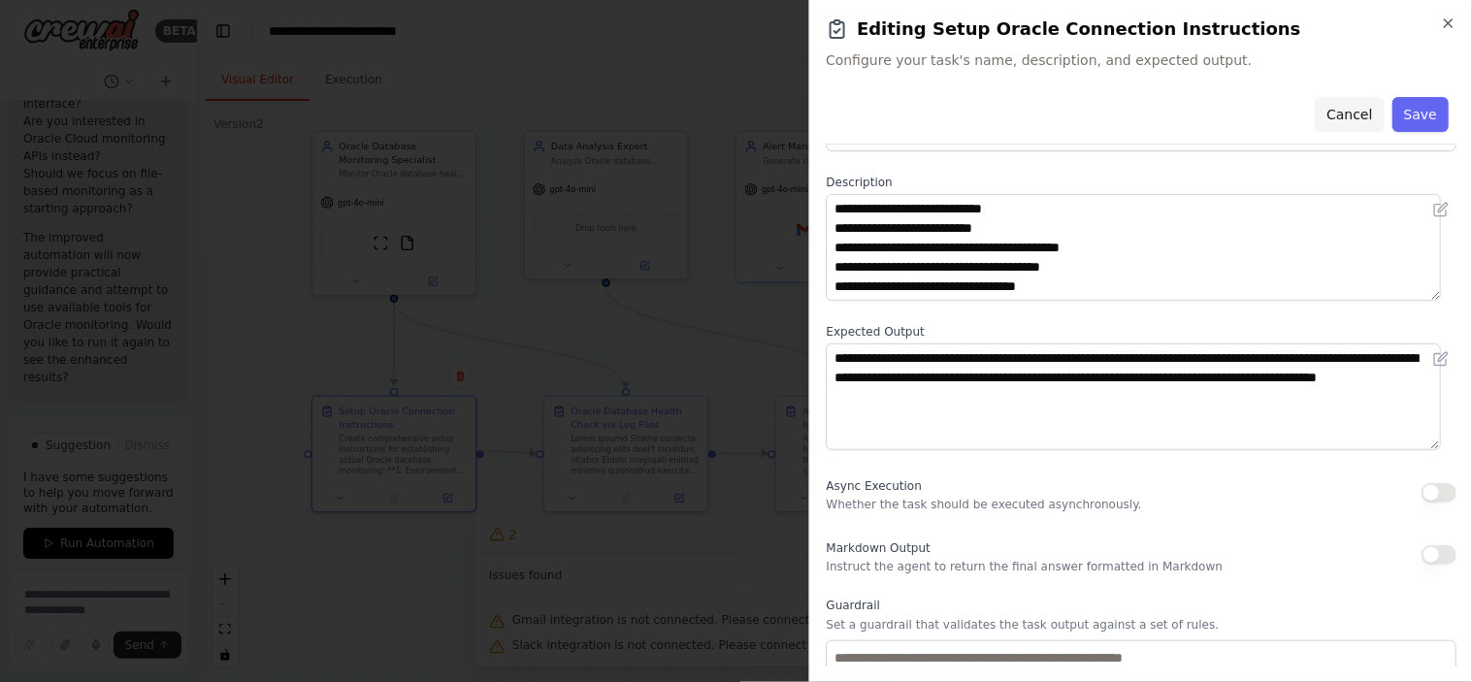
click at [1324, 121] on button "Cancel" at bounding box center [1348, 114] width 69 height 35
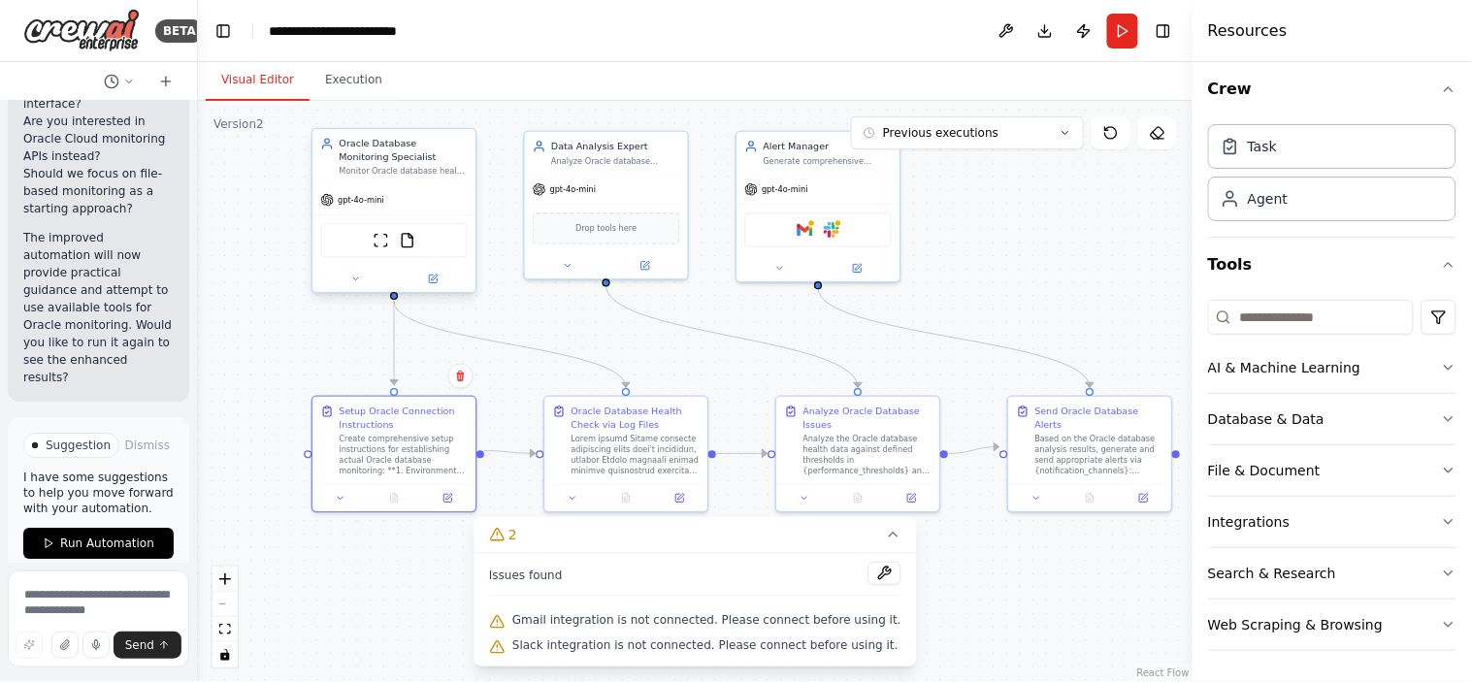
click at [414, 191] on div "gpt-4o-mini" at bounding box center [393, 199] width 163 height 29
click at [82, 535] on span "Run Automation" at bounding box center [107, 543] width 94 height 16
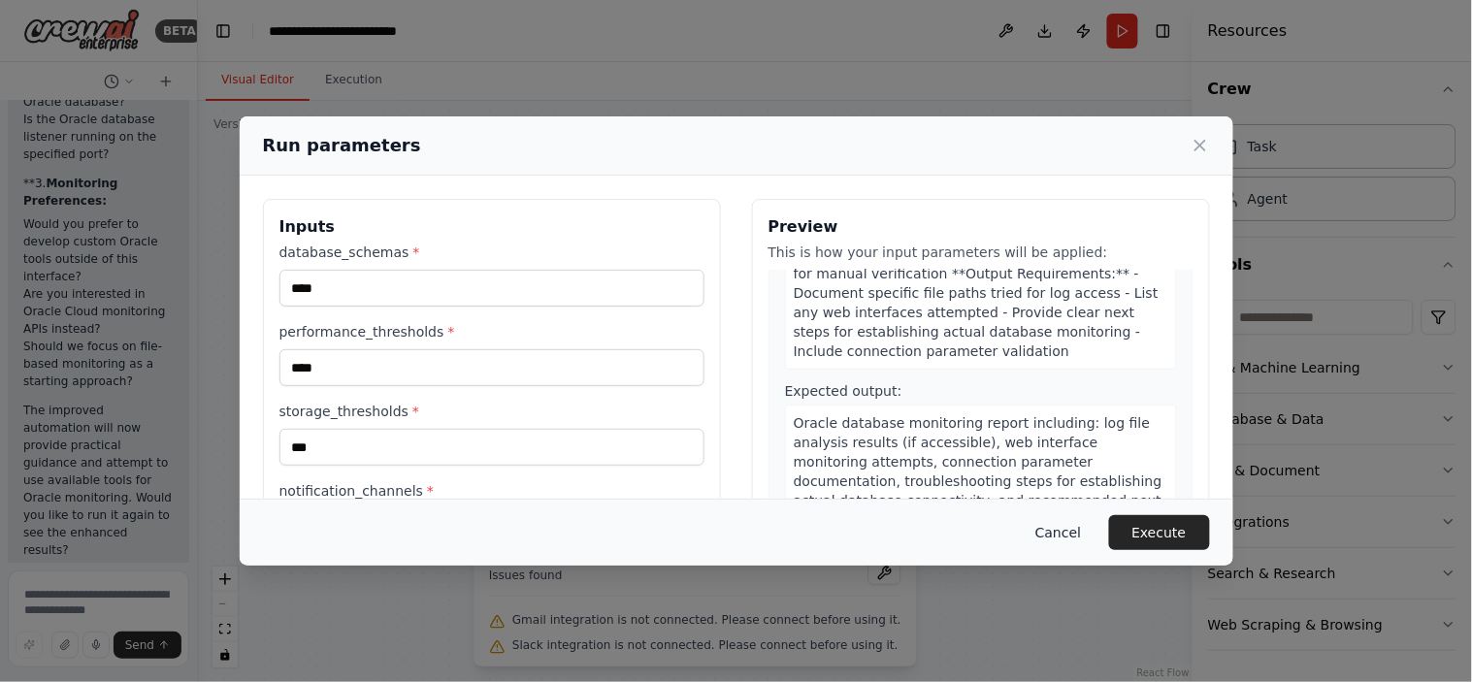
scroll to position [464, 0]
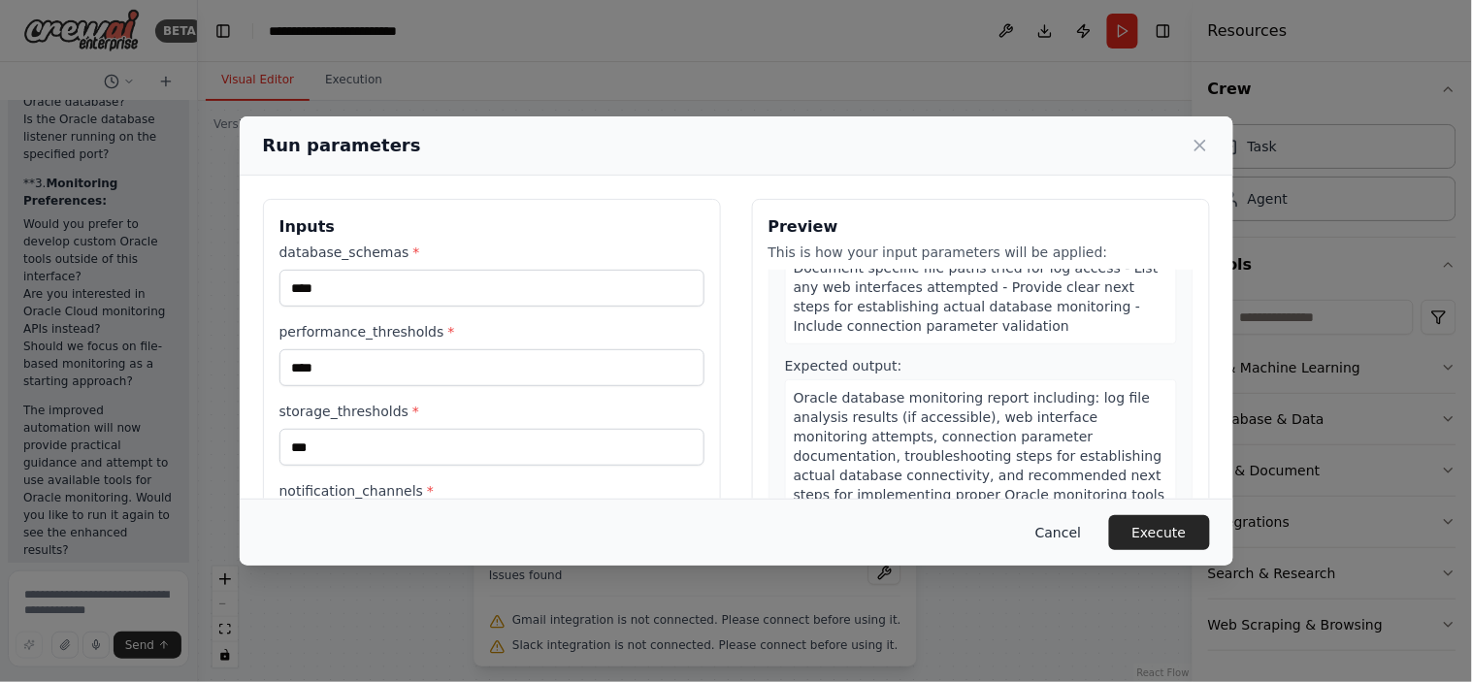
click at [1068, 532] on button "Cancel" at bounding box center [1057, 532] width 77 height 35
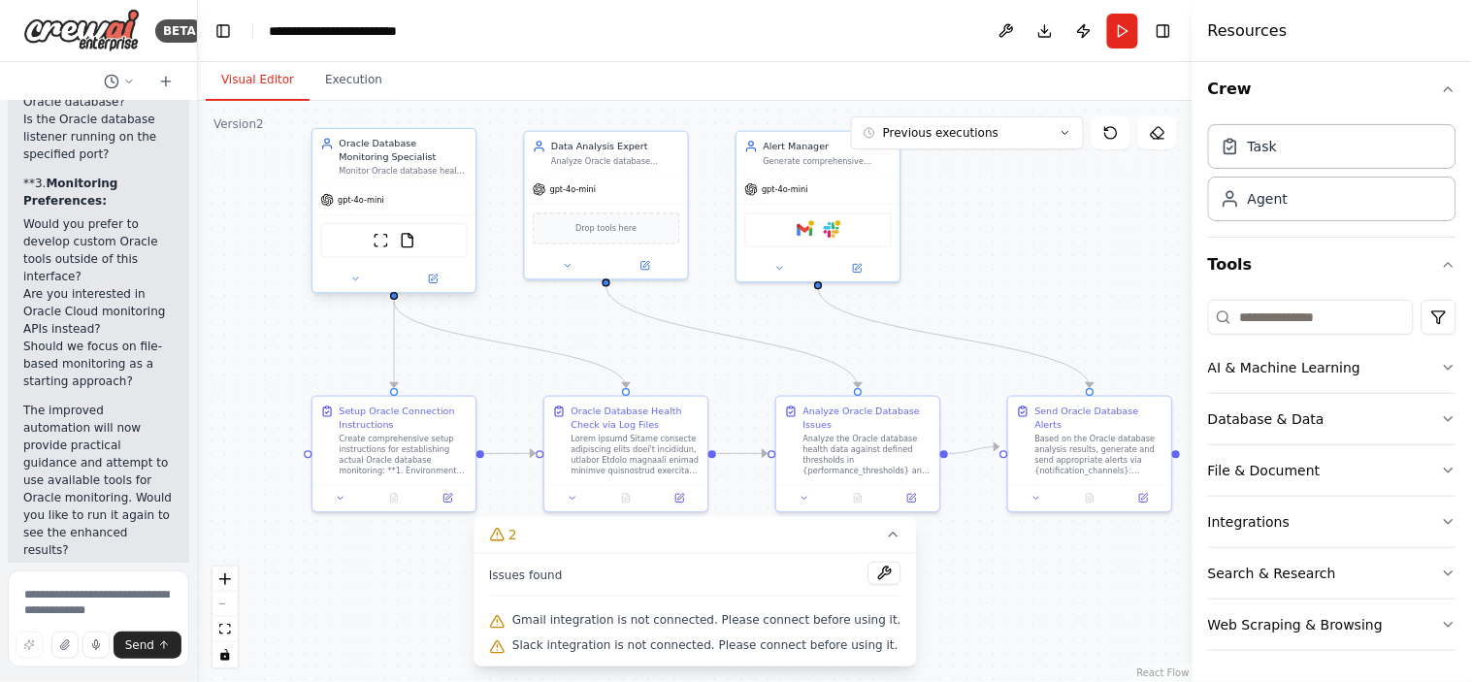
click at [391, 159] on div "Oracle Database Monitoring Specialist" at bounding box center [404, 150] width 129 height 26
drag, startPoint x: 391, startPoint y: 159, endPoint x: 264, endPoint y: 286, distance: 179.7
click at [264, 286] on div ".deletable-edge-delete-btn { width: 20px; height: 20px; border: 0px solid #ffff…" at bounding box center [695, 391] width 994 height 581
click at [1121, 42] on button "Run" at bounding box center [1122, 31] width 31 height 35
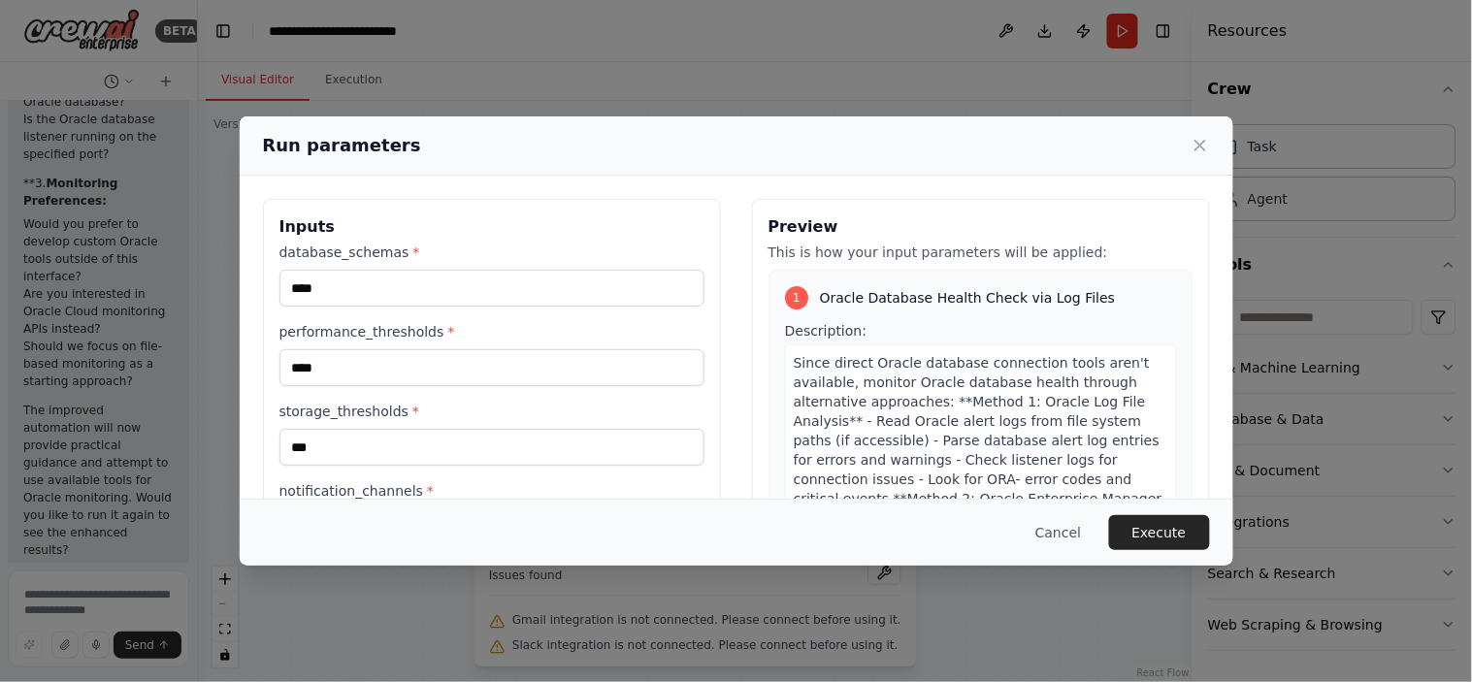
scroll to position [324, 0]
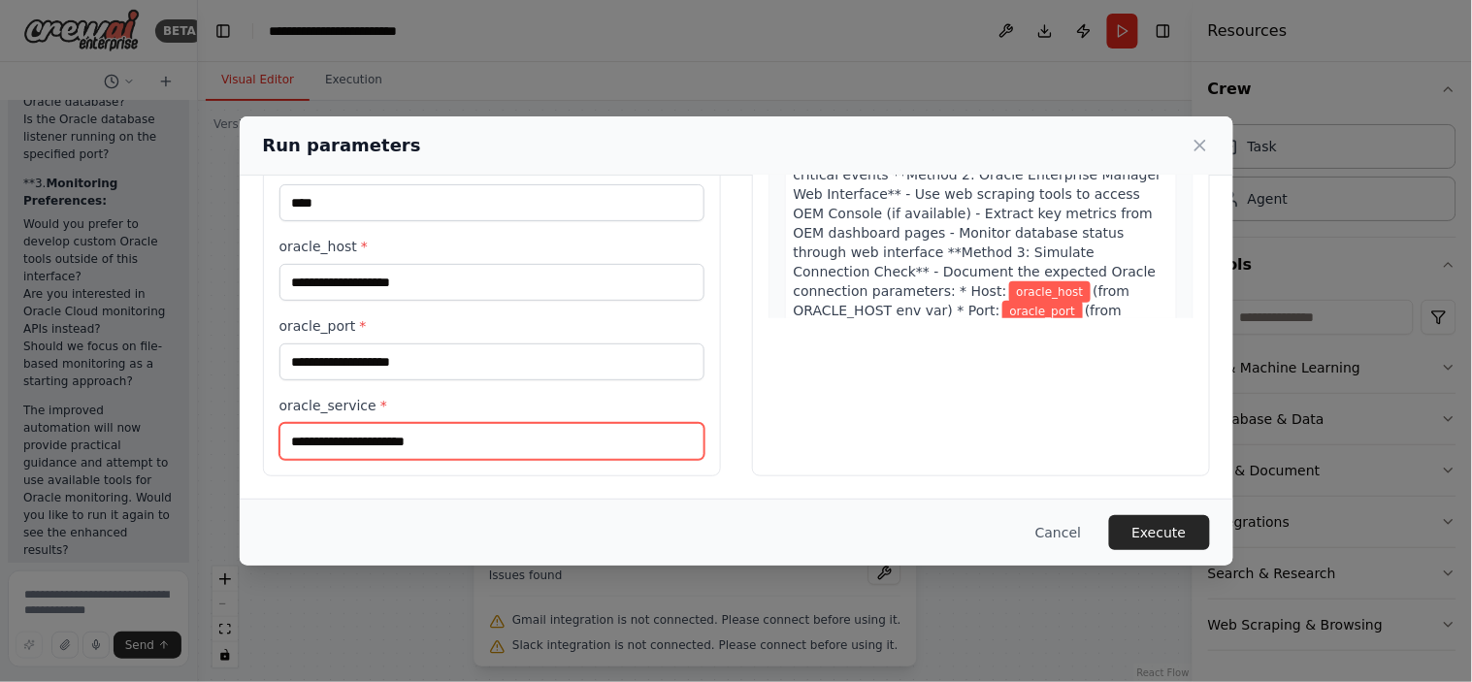
click at [382, 438] on input "oracle_service *" at bounding box center [491, 441] width 425 height 37
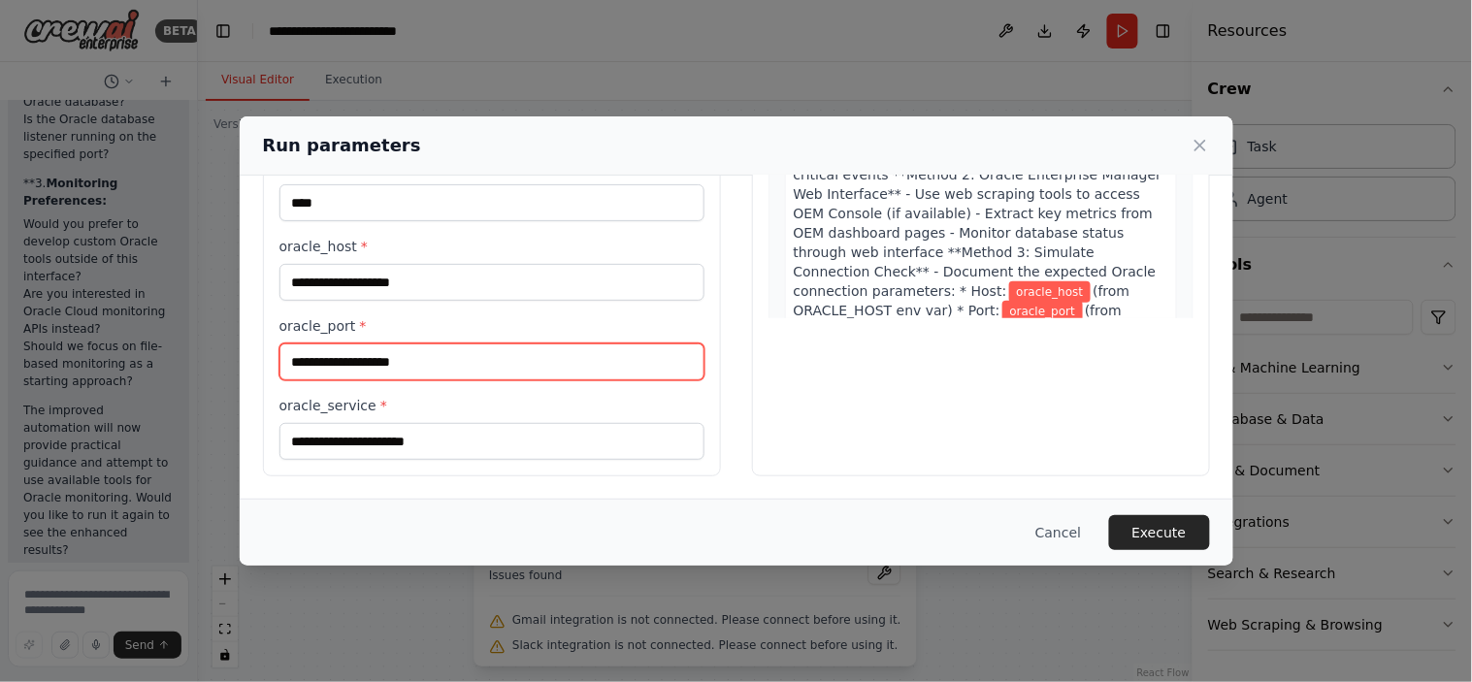
click at [391, 360] on input "oracle_port *" at bounding box center [491, 361] width 425 height 37
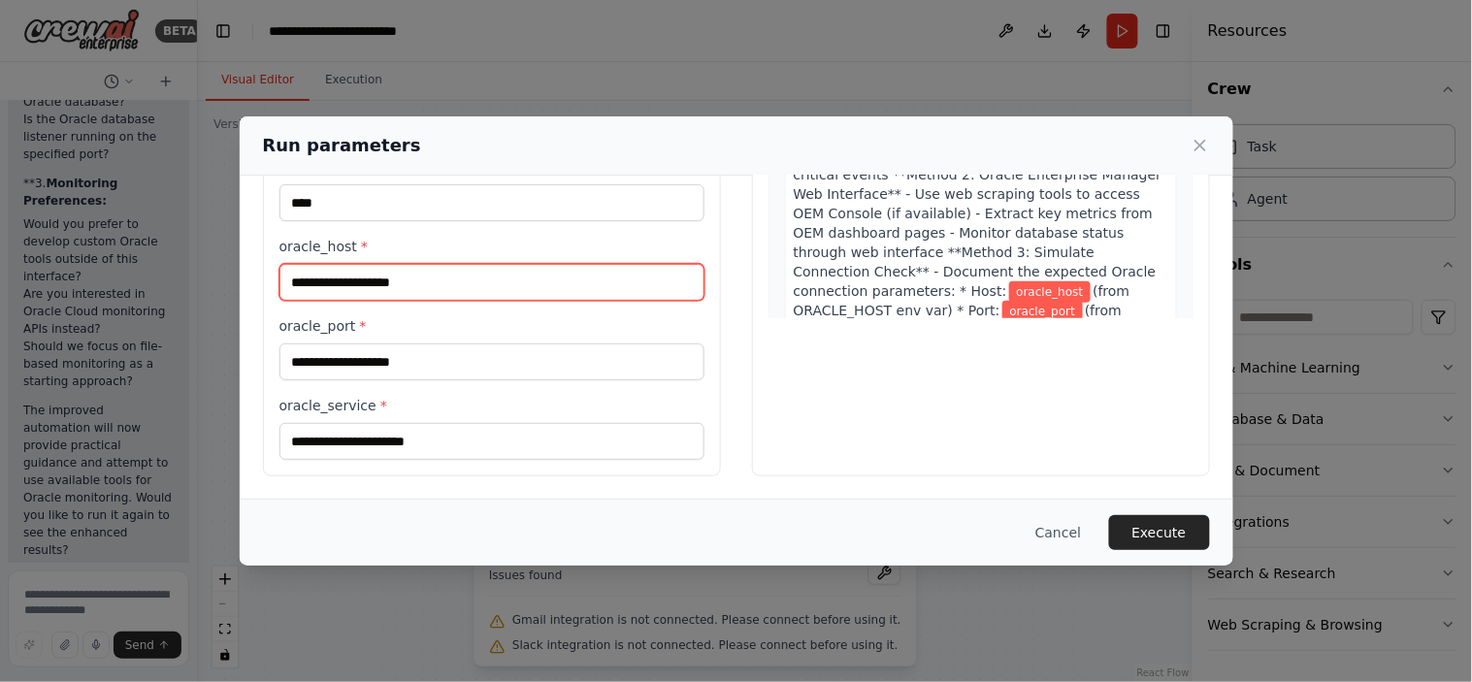
click at [404, 275] on input "oracle_host *" at bounding box center [491, 282] width 425 height 37
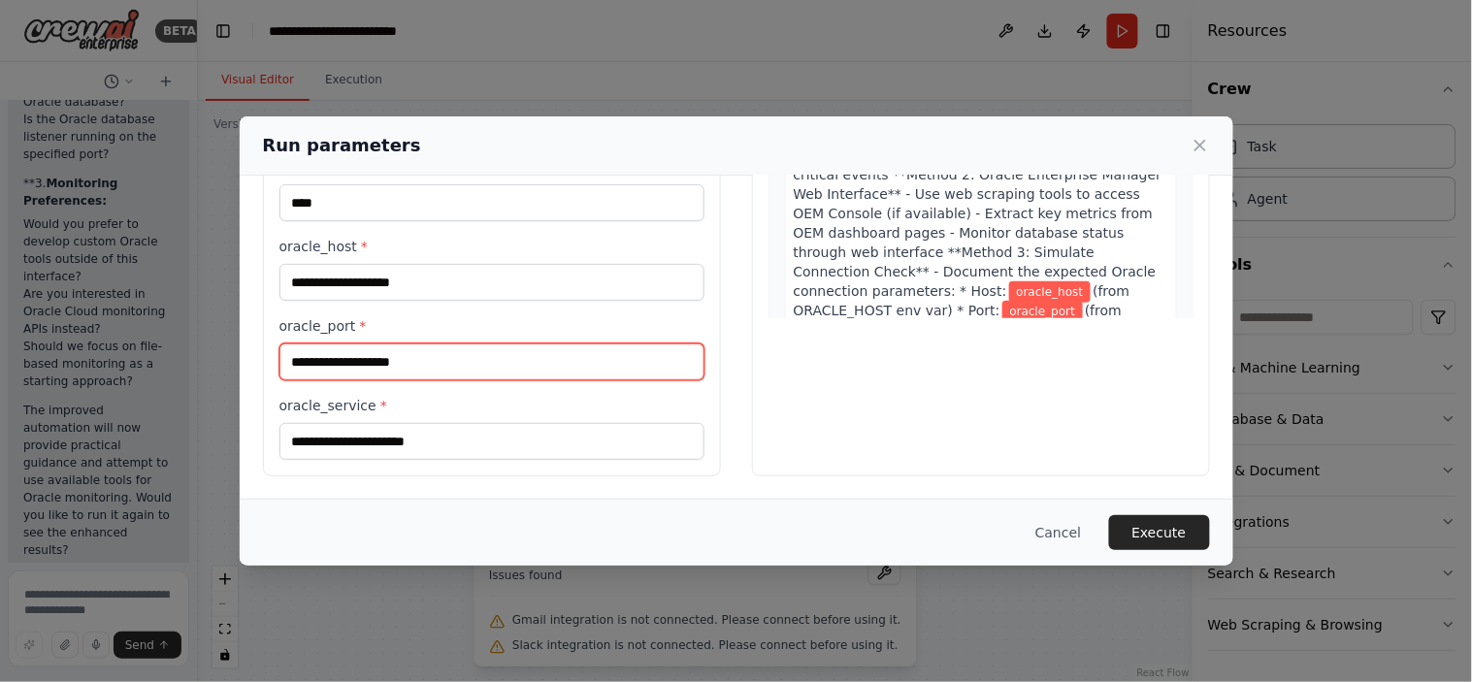
click at [359, 350] on input "oracle_port *" at bounding box center [491, 361] width 425 height 37
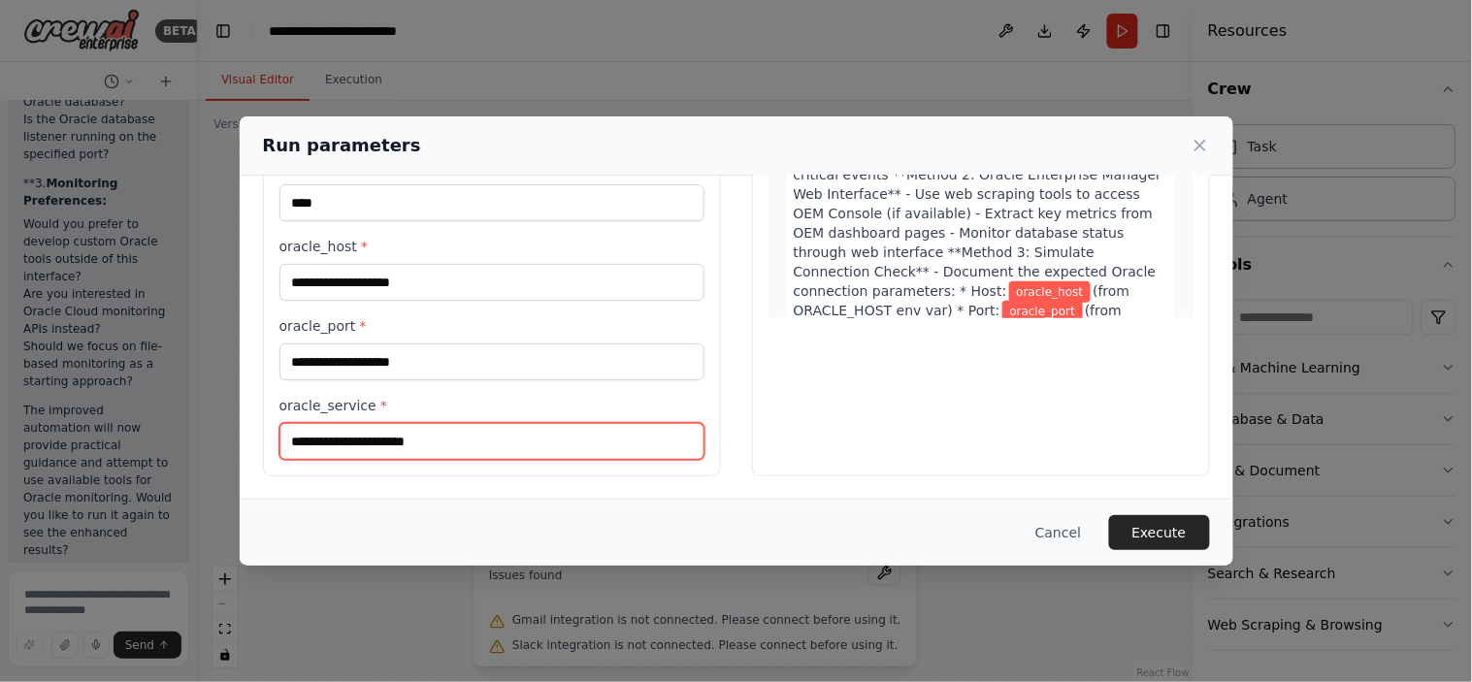
click at [336, 441] on input "oracle_service *" at bounding box center [491, 441] width 425 height 37
click at [1063, 537] on button "Cancel" at bounding box center [1057, 532] width 77 height 35
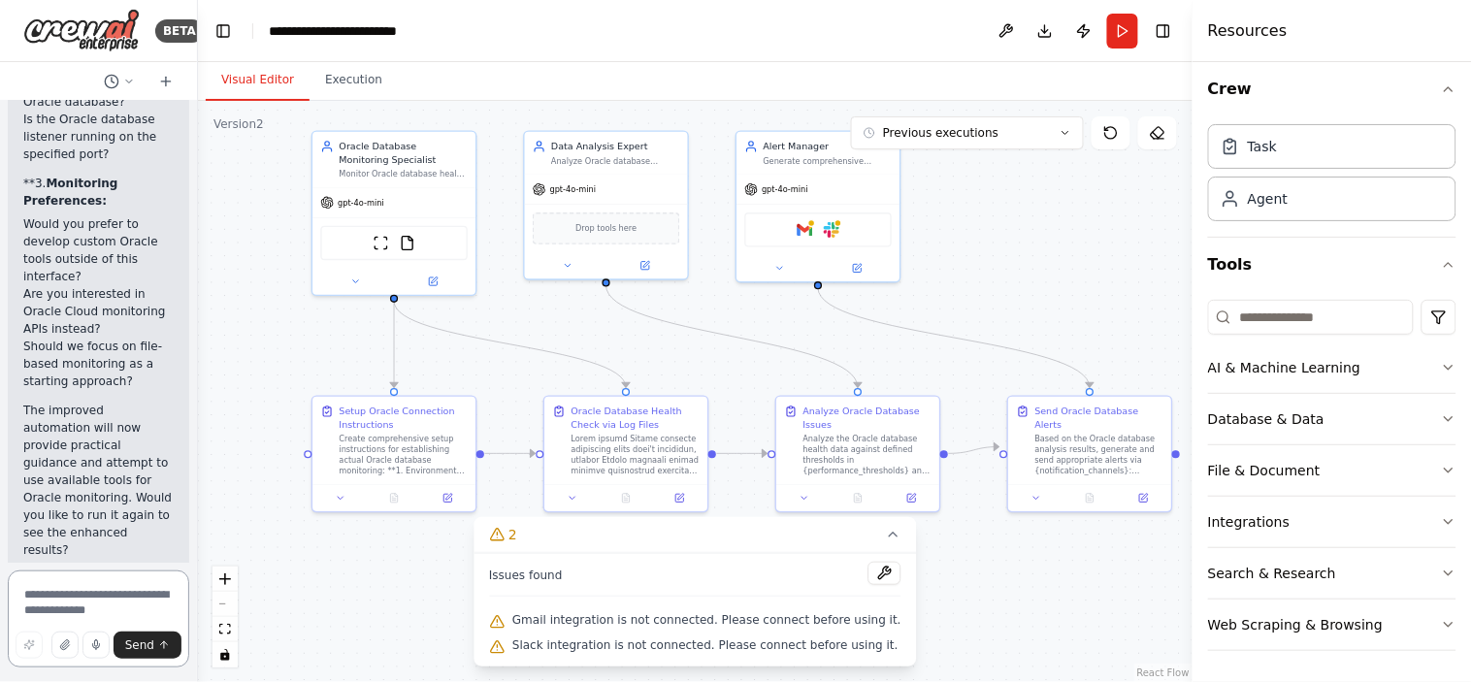
click at [65, 584] on textarea at bounding box center [98, 618] width 181 height 97
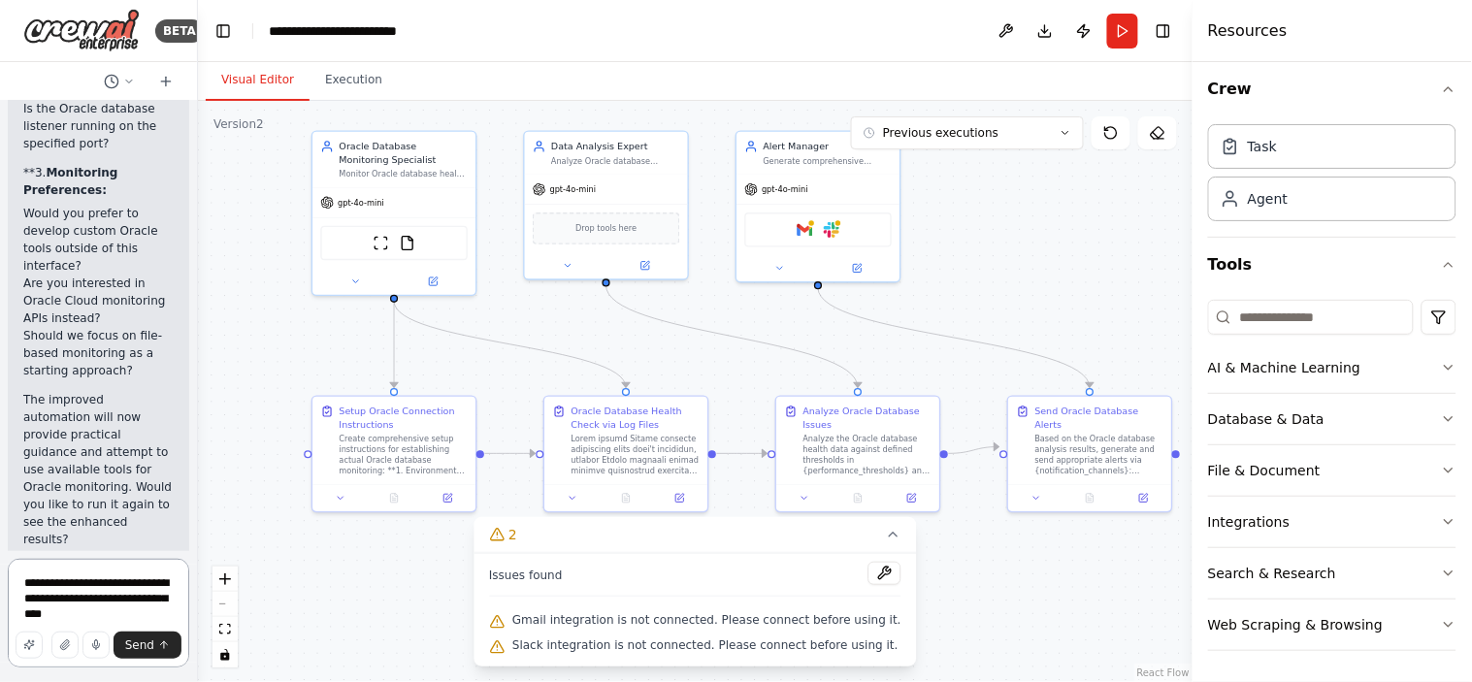
type textarea "**********"
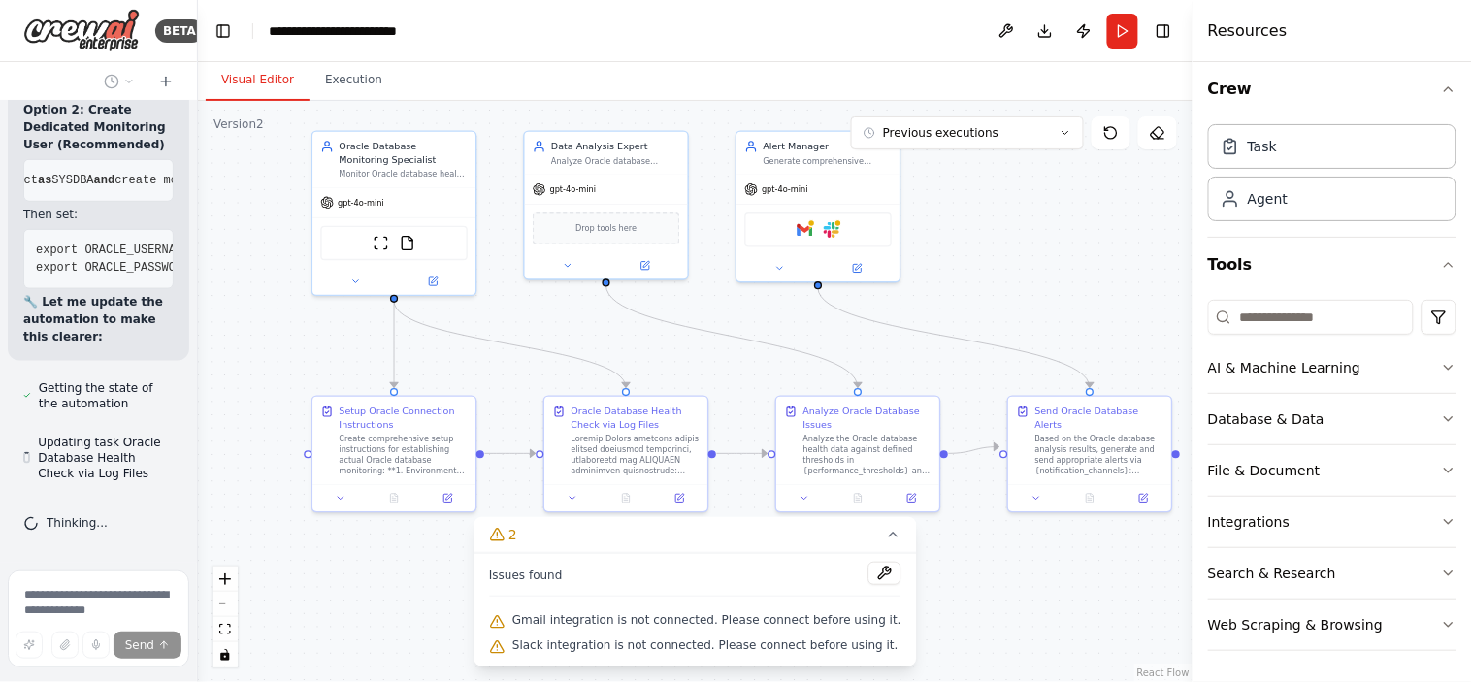
scroll to position [0, 29]
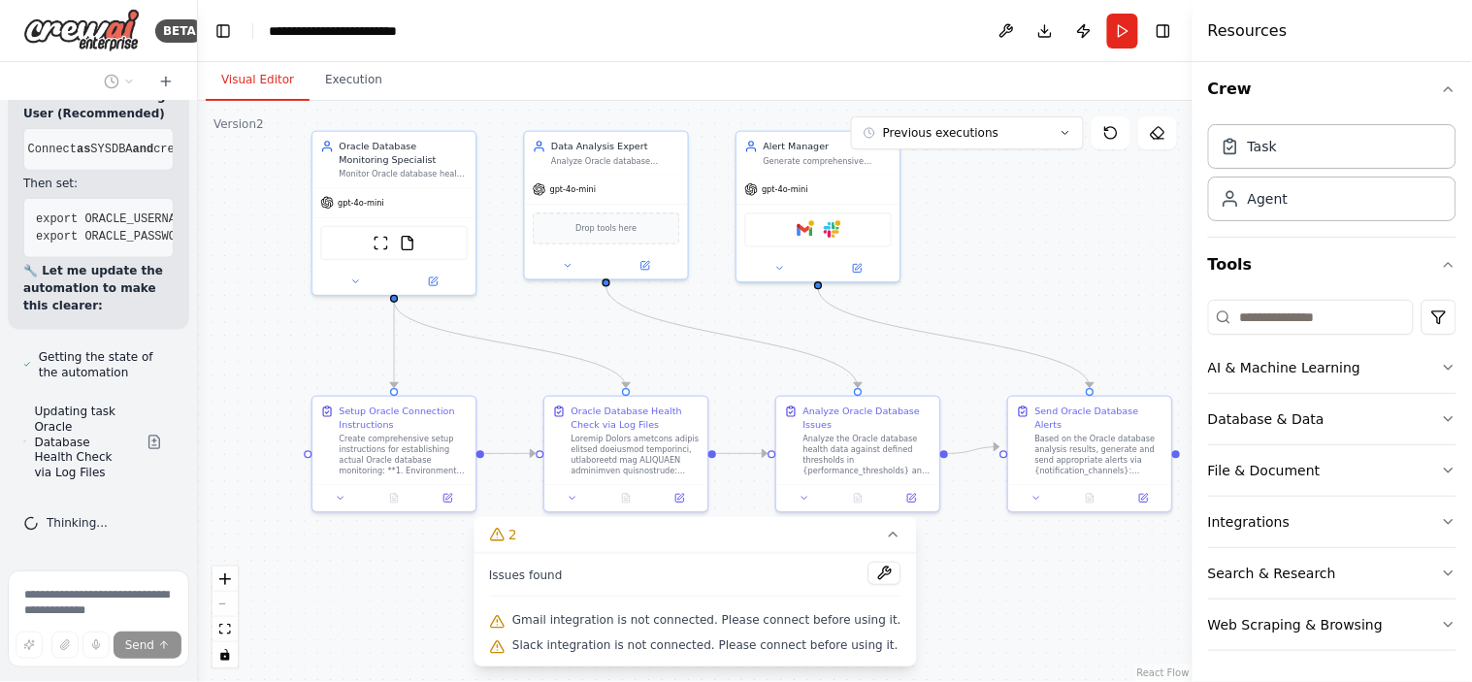
click at [58, 226] on span "export ORACLE_USERNAME=" at bounding box center [116, 219] width 161 height 14
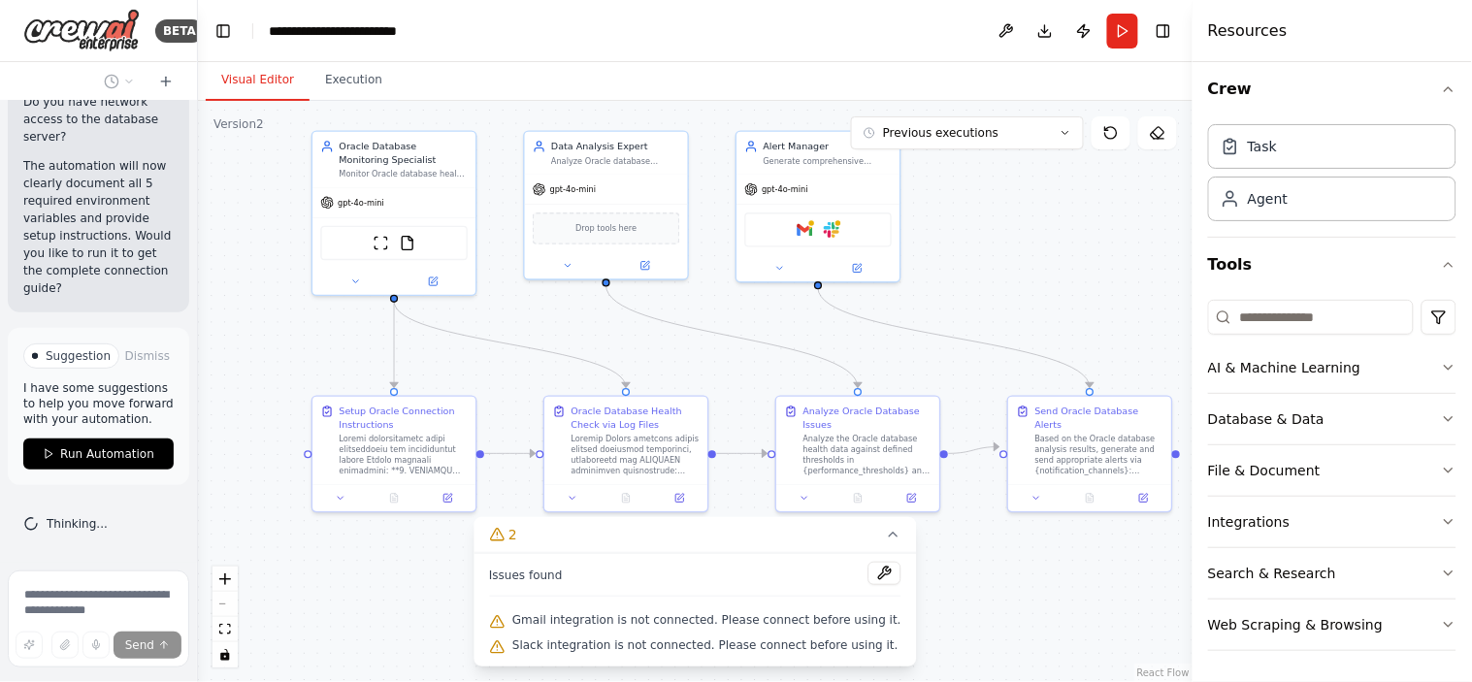
scroll to position [24820, 0]
click at [71, 458] on span "Run Automation" at bounding box center [107, 454] width 94 height 16
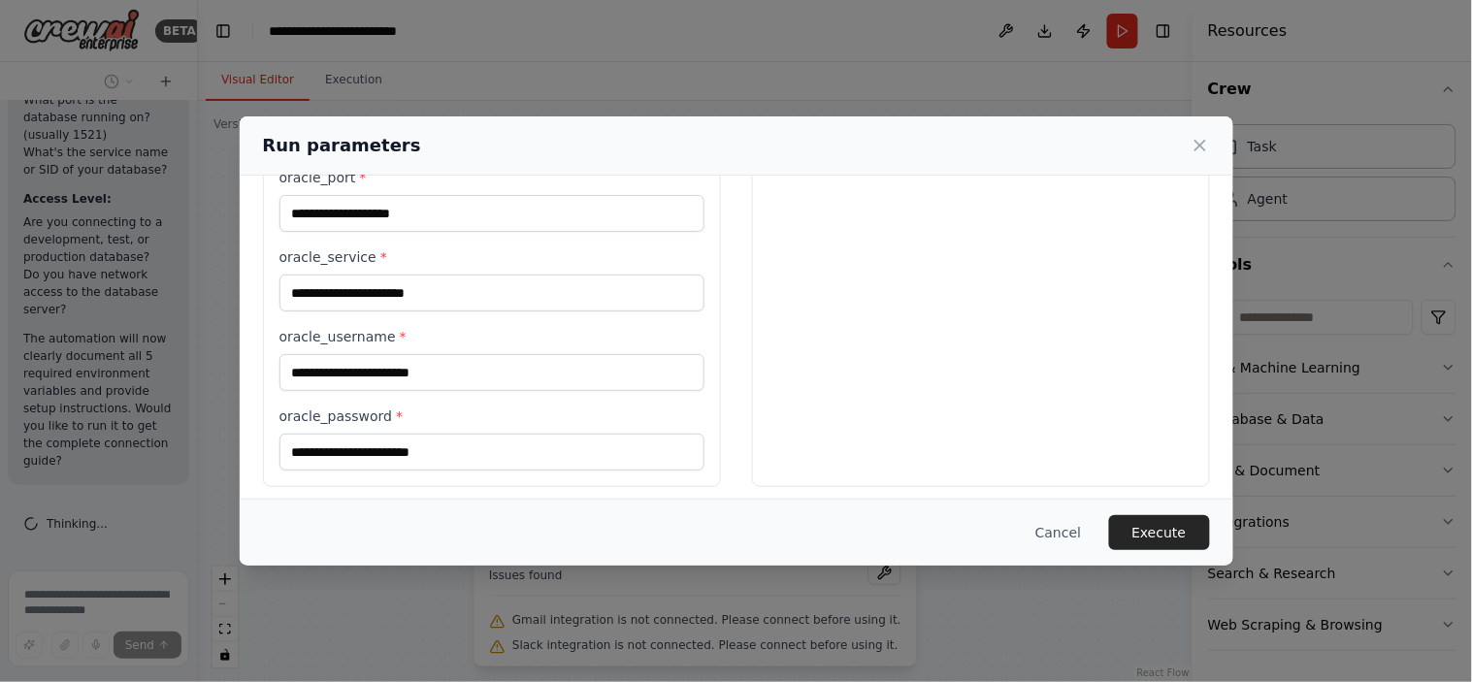
scroll to position [483, 0]
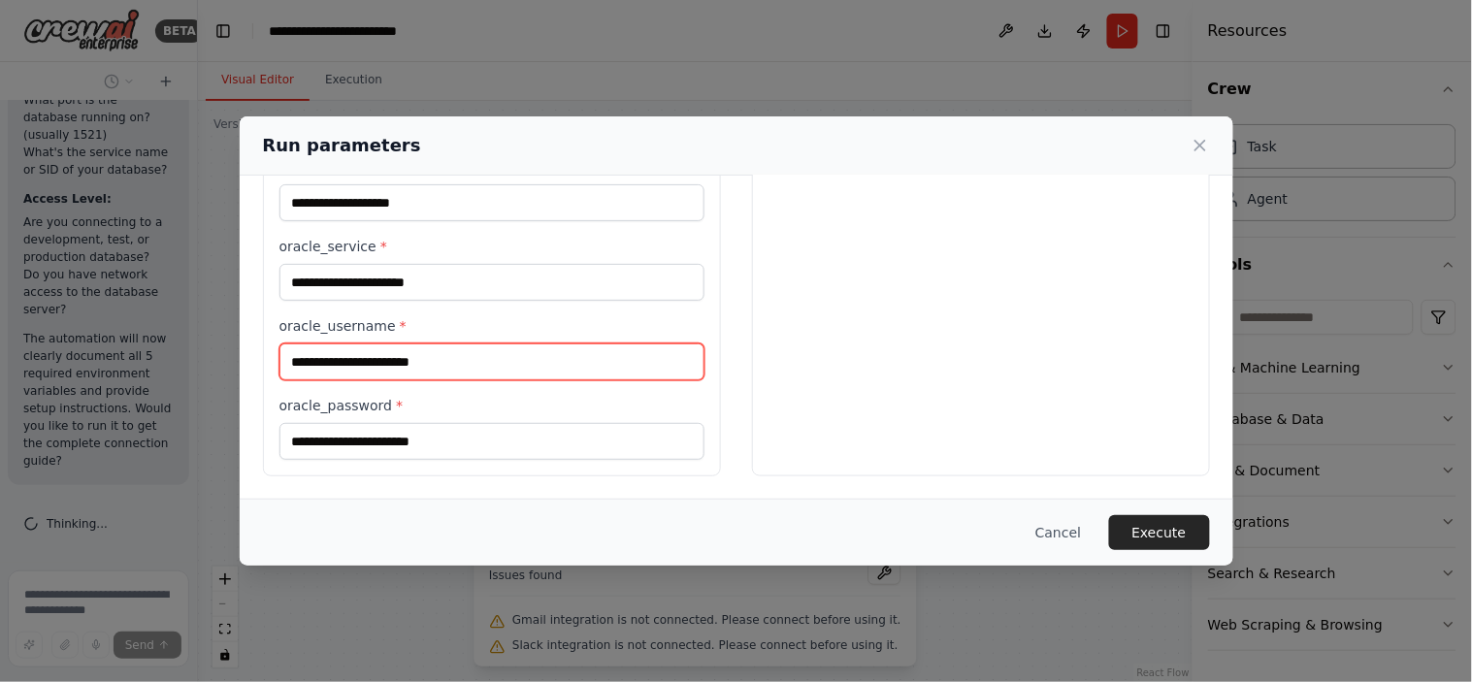
click at [376, 364] on input "oracle_username *" at bounding box center [491, 361] width 425 height 37
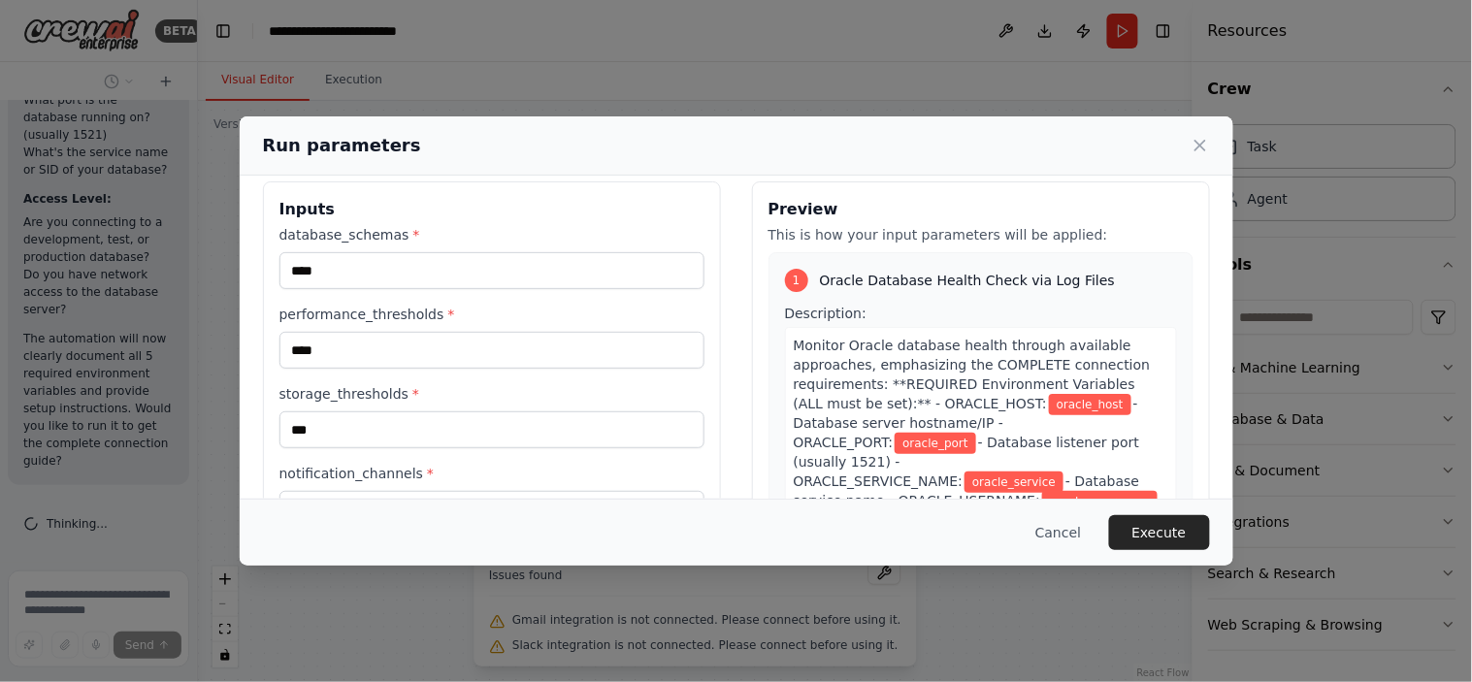
scroll to position [0, 0]
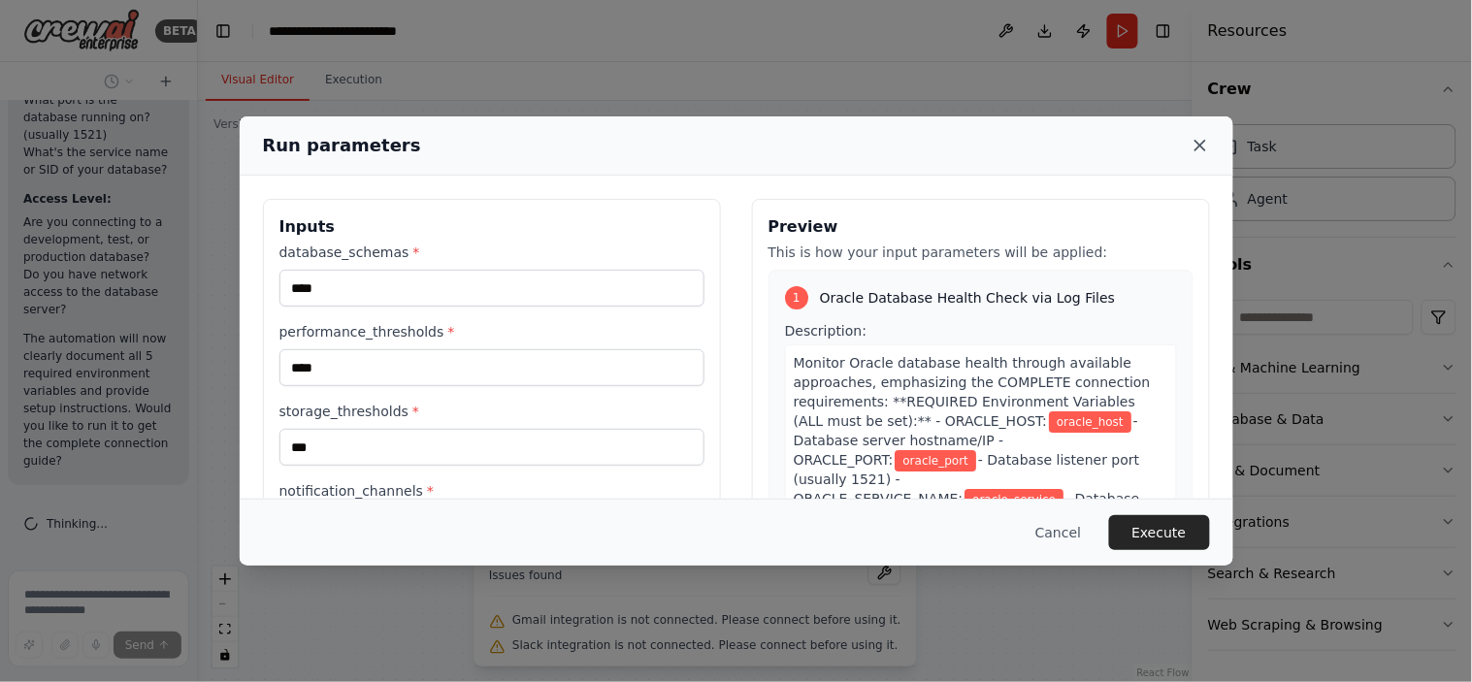
click at [1199, 141] on icon at bounding box center [1199, 145] width 19 height 19
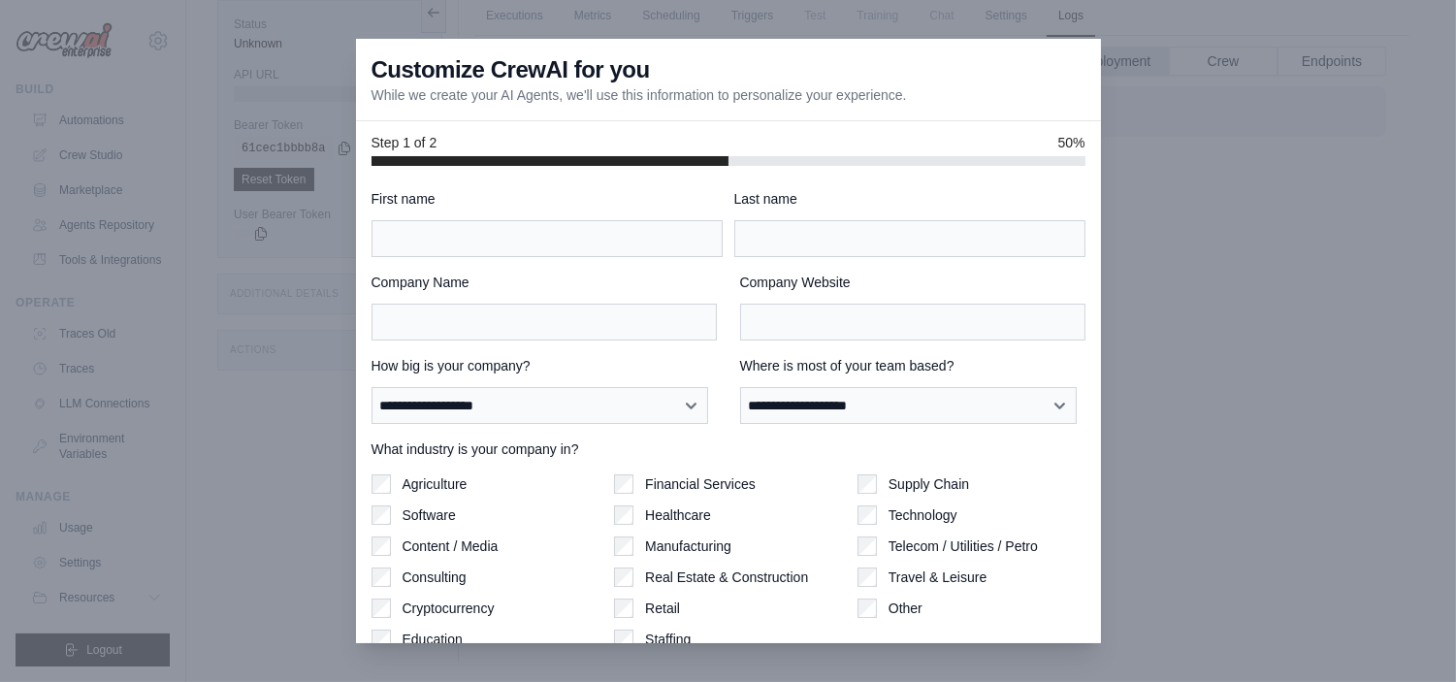
click at [1254, 150] on div at bounding box center [728, 341] width 1456 height 682
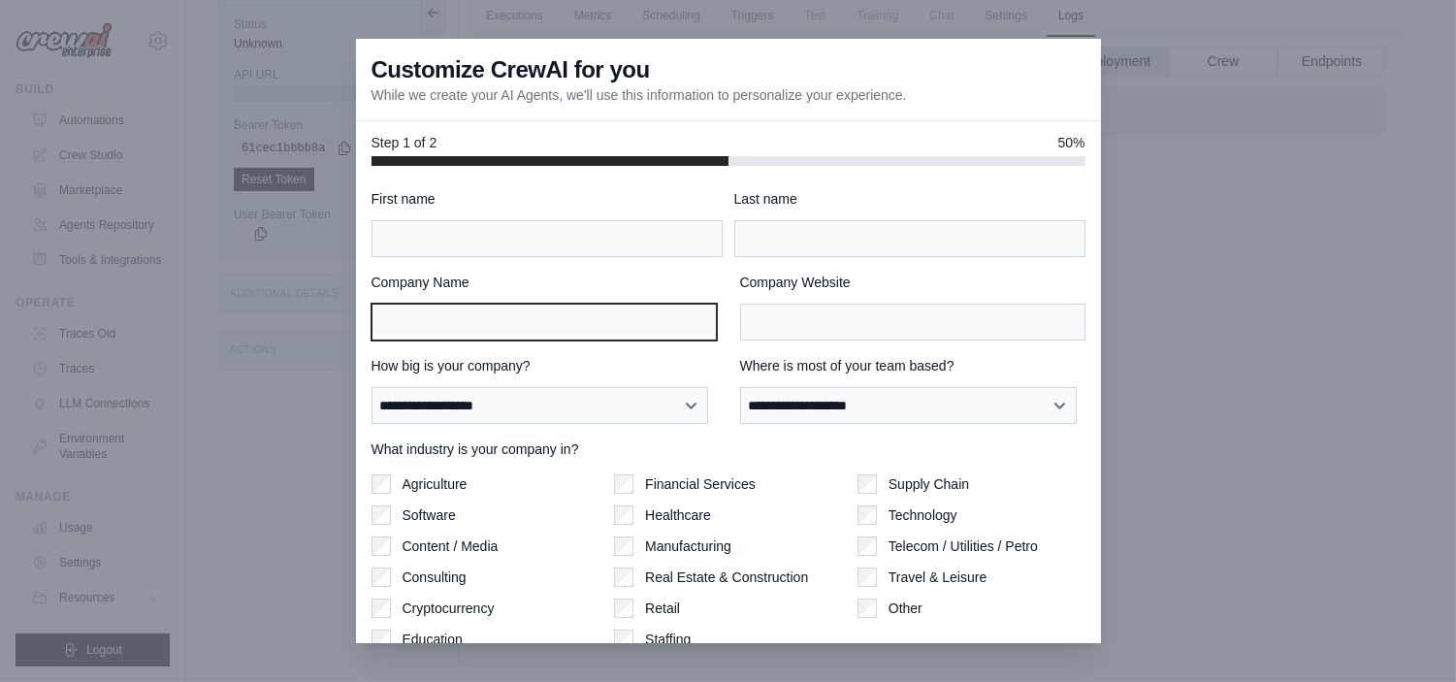
click at [512, 317] on input "Company Name" at bounding box center [544, 322] width 345 height 37
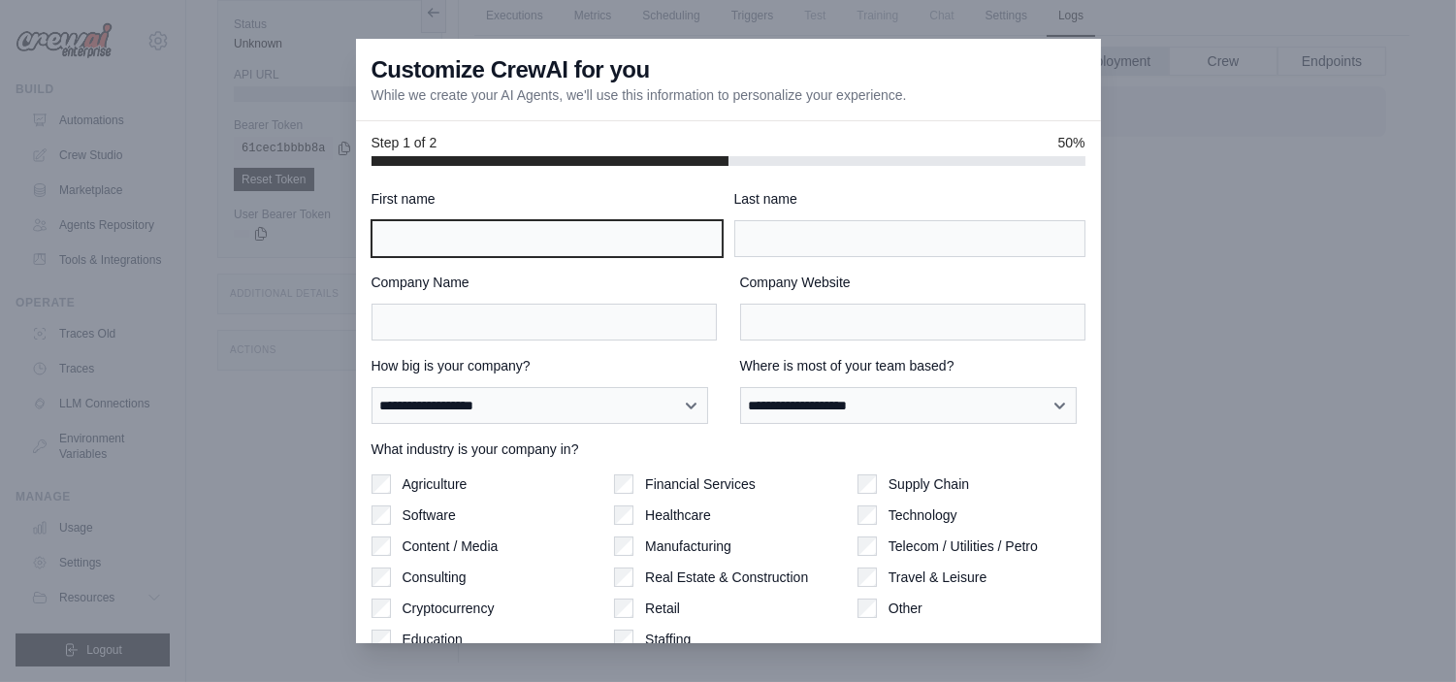
click at [423, 236] on input "First name" at bounding box center [547, 238] width 351 height 37
type input "*****"
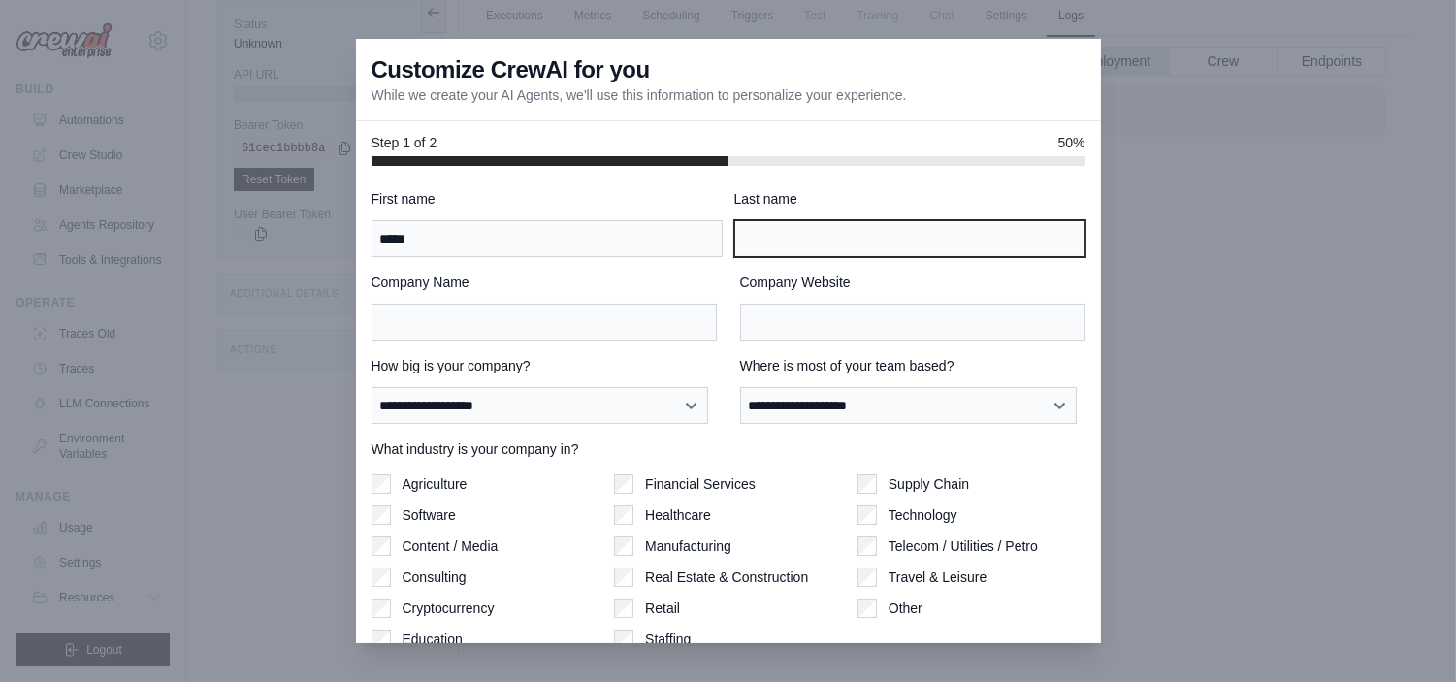
click at [780, 244] on input "Last name" at bounding box center [909, 238] width 351 height 37
type input "*"
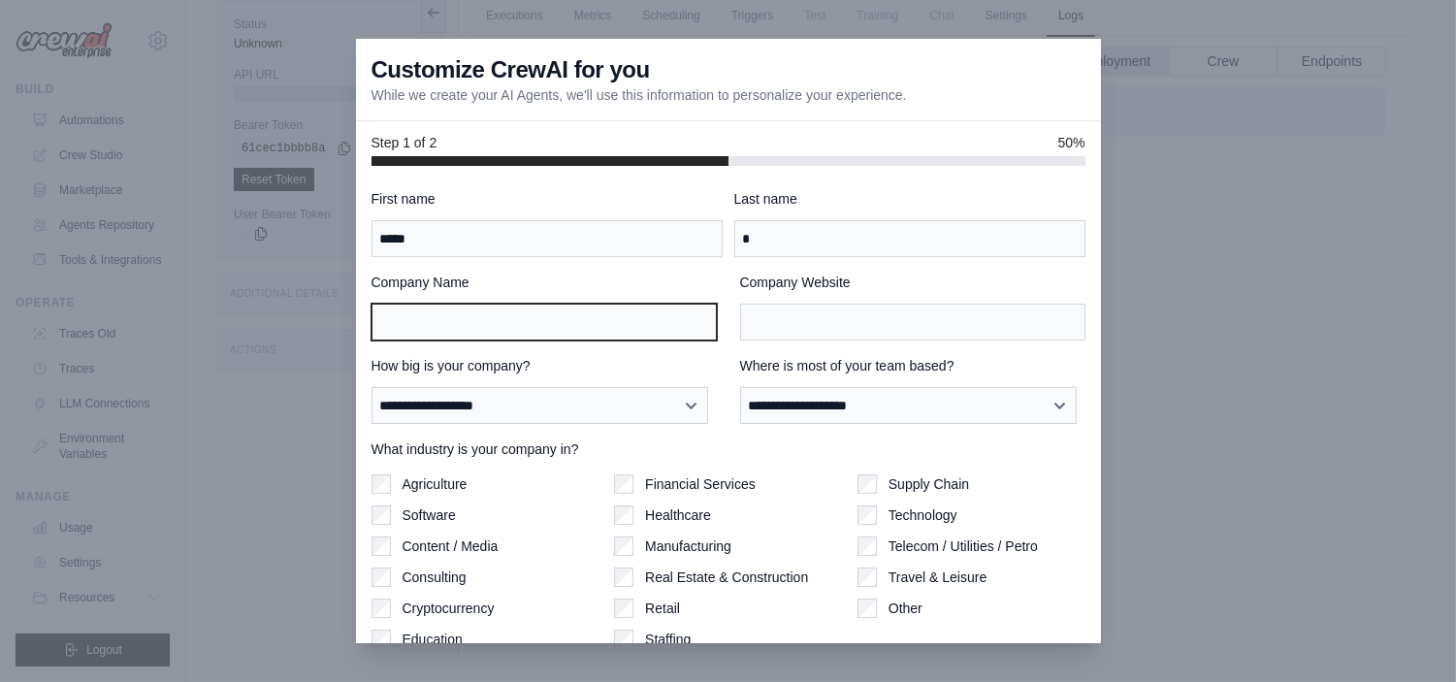
click at [505, 327] on input "Company Name" at bounding box center [544, 322] width 345 height 37
type input "**********"
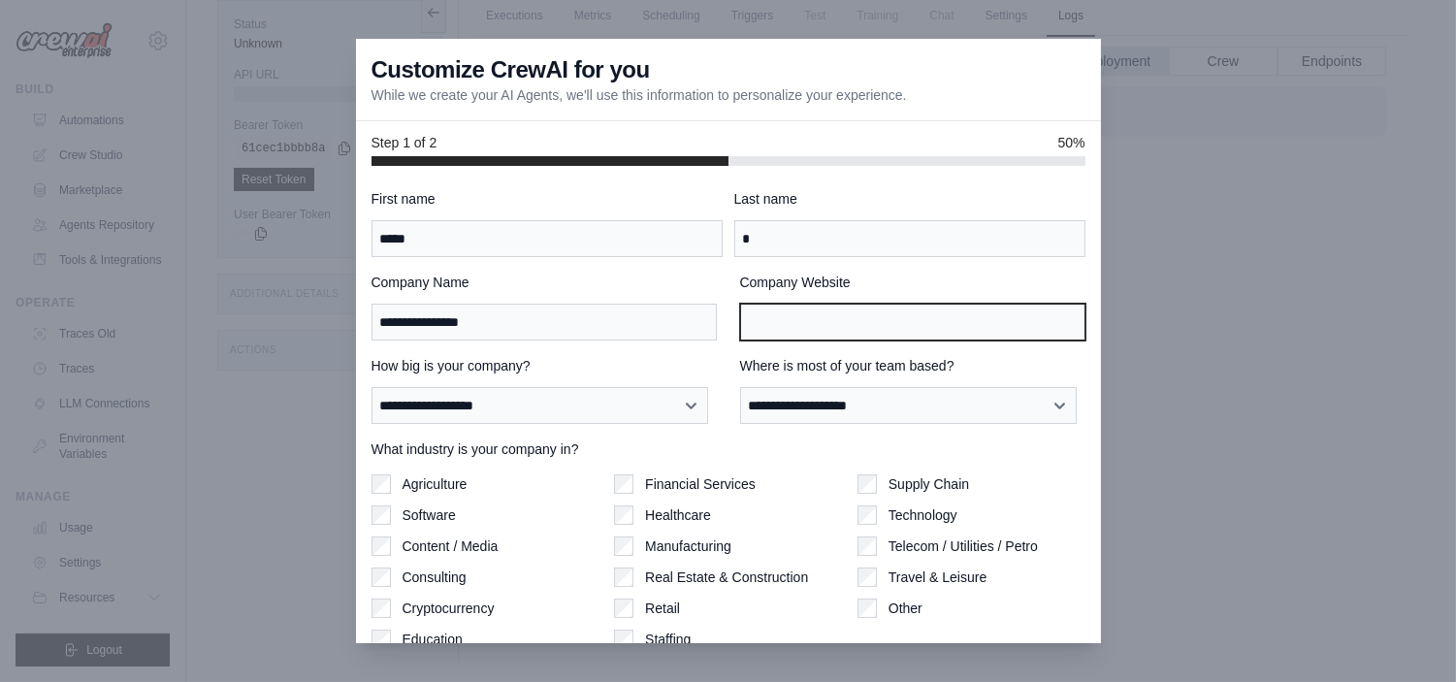
click at [779, 316] on input "Company Website" at bounding box center [912, 322] width 345 height 37
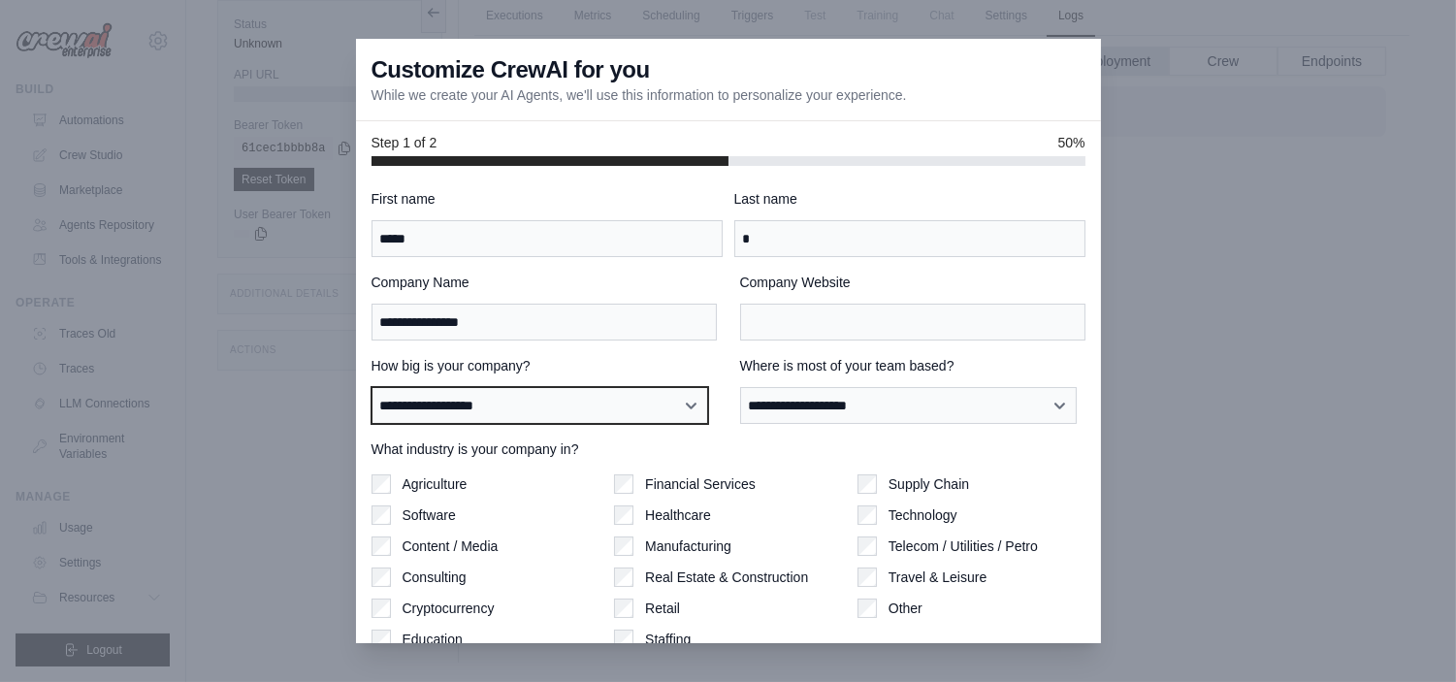
click at [532, 405] on select "**********" at bounding box center [541, 405] width 338 height 37
select select "**********"
click at [372, 387] on select "**********" at bounding box center [541, 405] width 338 height 37
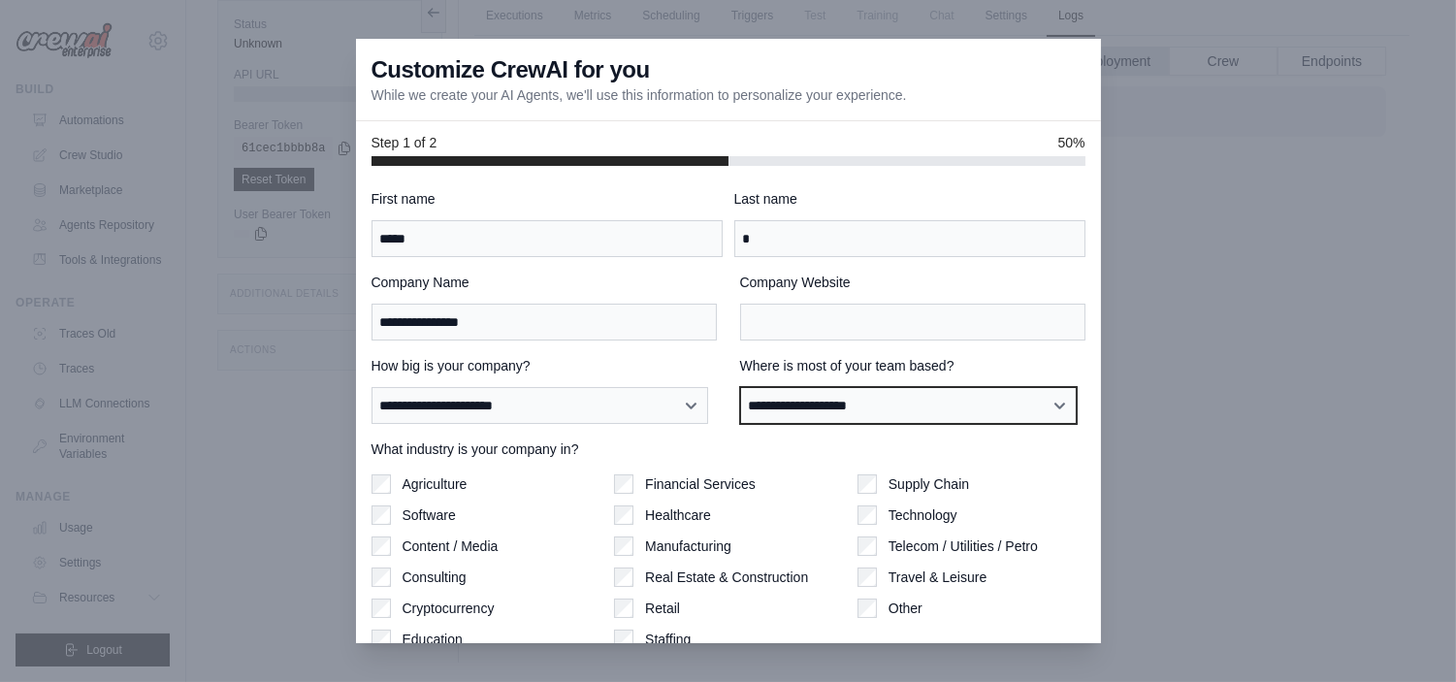
click at [850, 403] on select "**********" at bounding box center [909, 405] width 338 height 37
select select "**********"
click at [740, 387] on select "**********" at bounding box center [909, 405] width 338 height 37
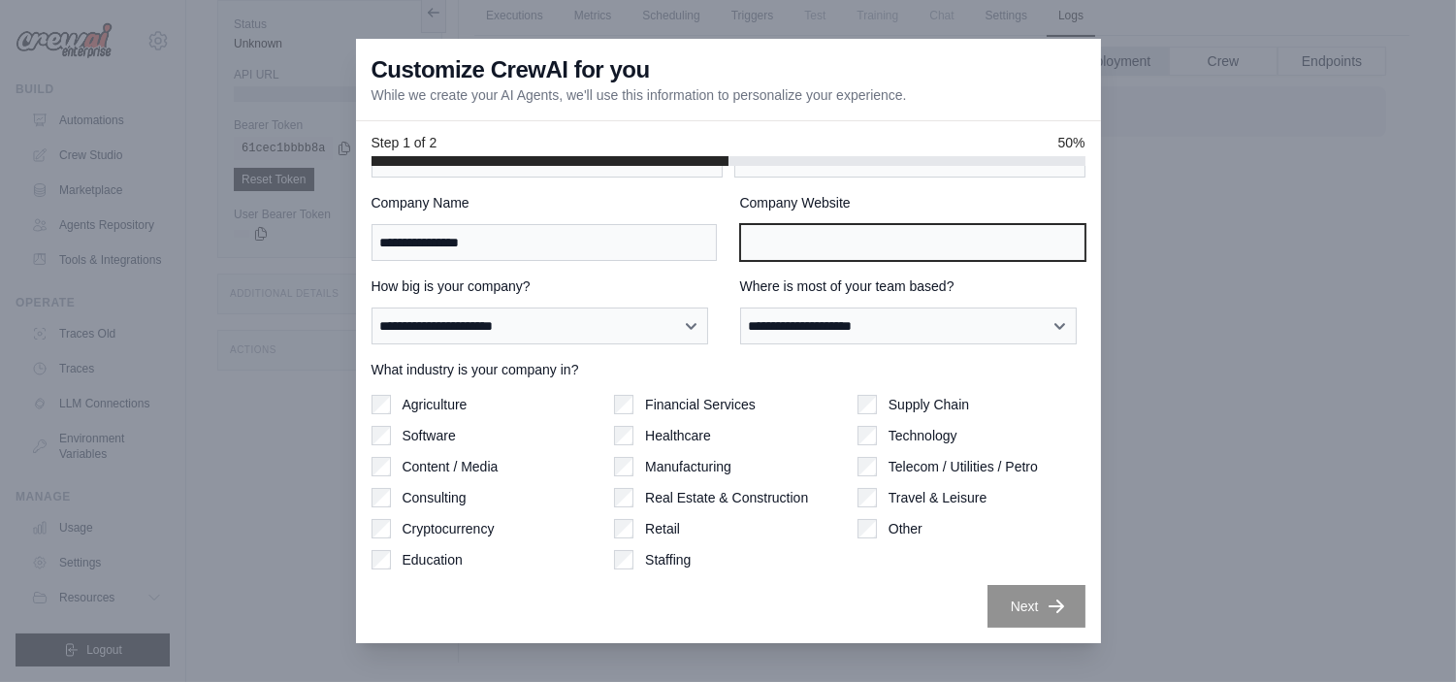
click at [831, 253] on input "Company Website" at bounding box center [912, 242] width 345 height 37
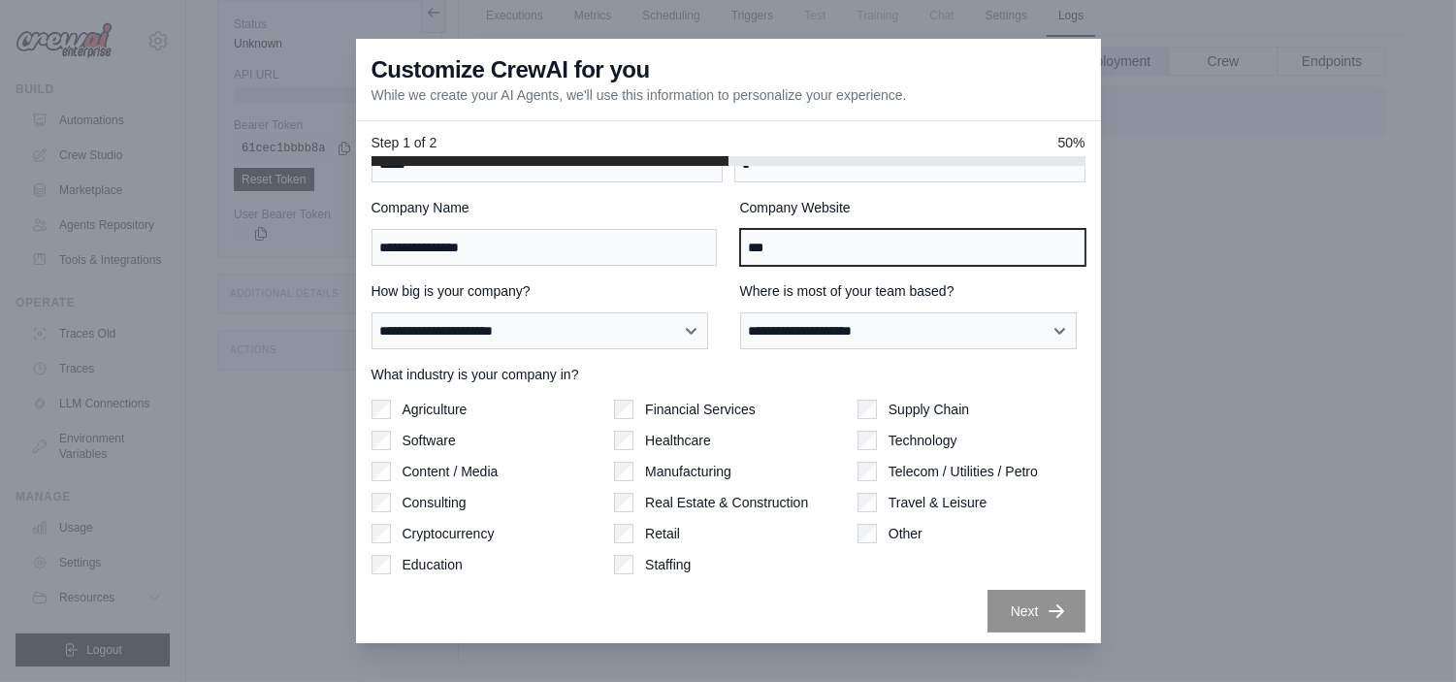
scroll to position [0, 0]
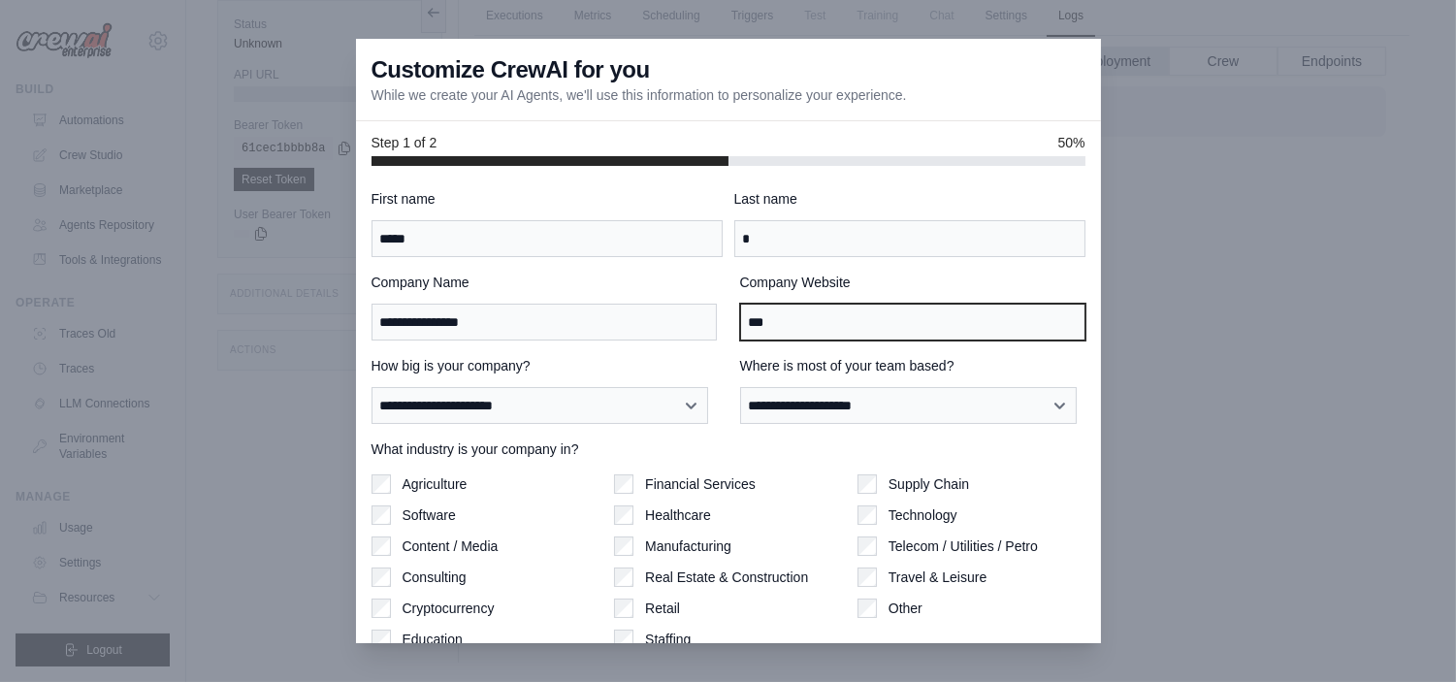
type input "***"
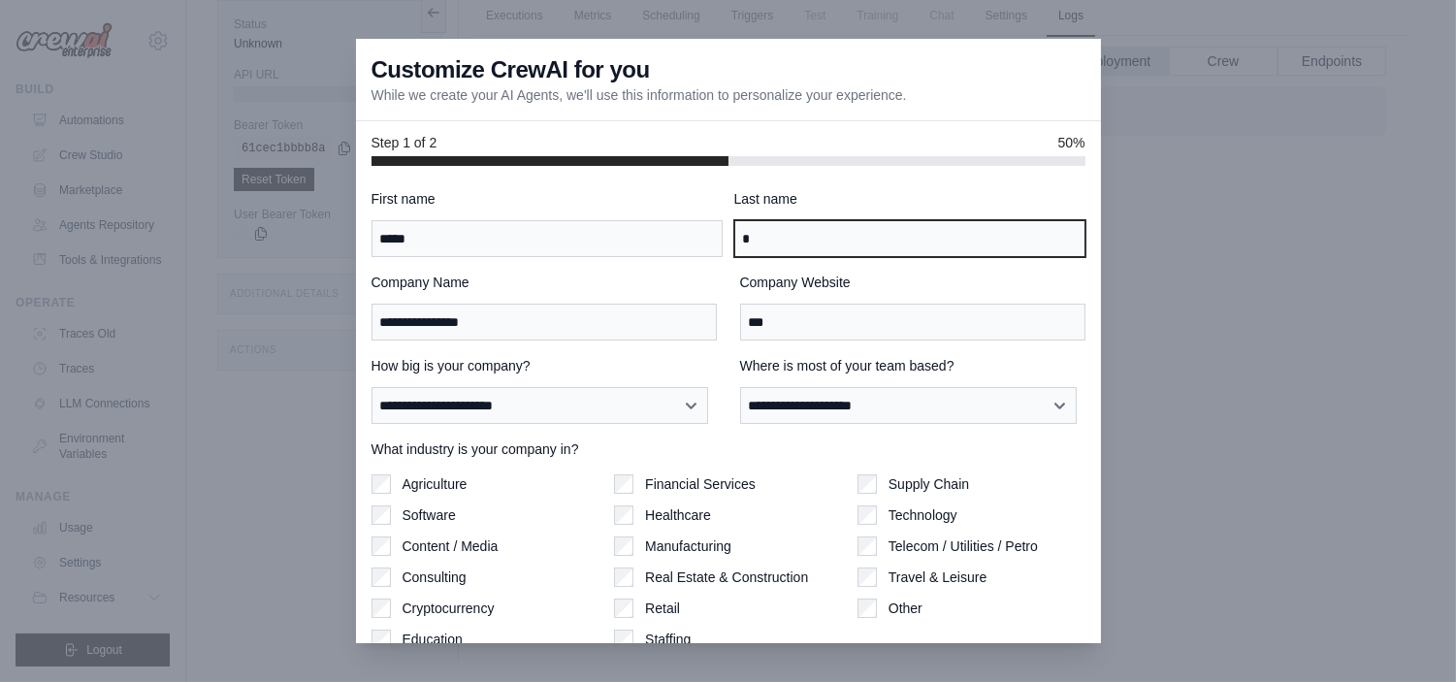
click at [819, 237] on input "*" at bounding box center [909, 238] width 351 height 37
click at [1408, 166] on div at bounding box center [728, 341] width 1456 height 682
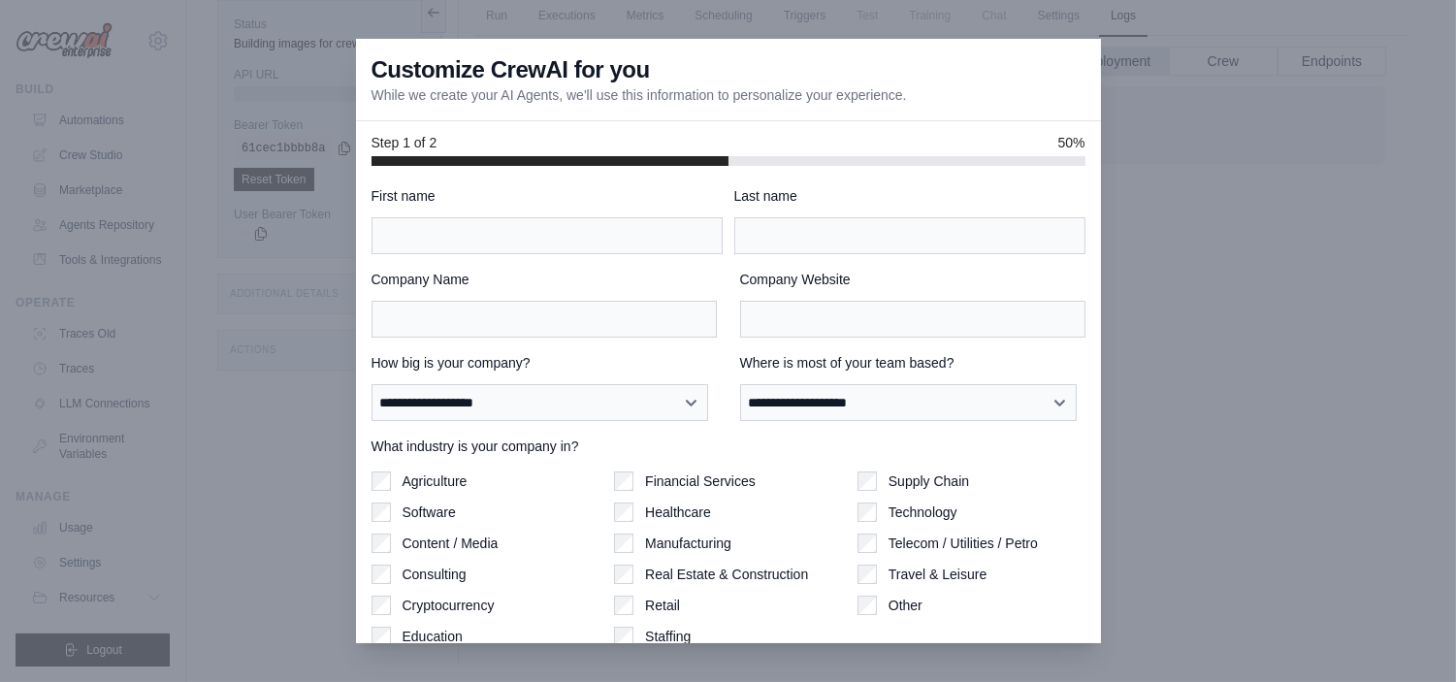
scroll to position [80, 0]
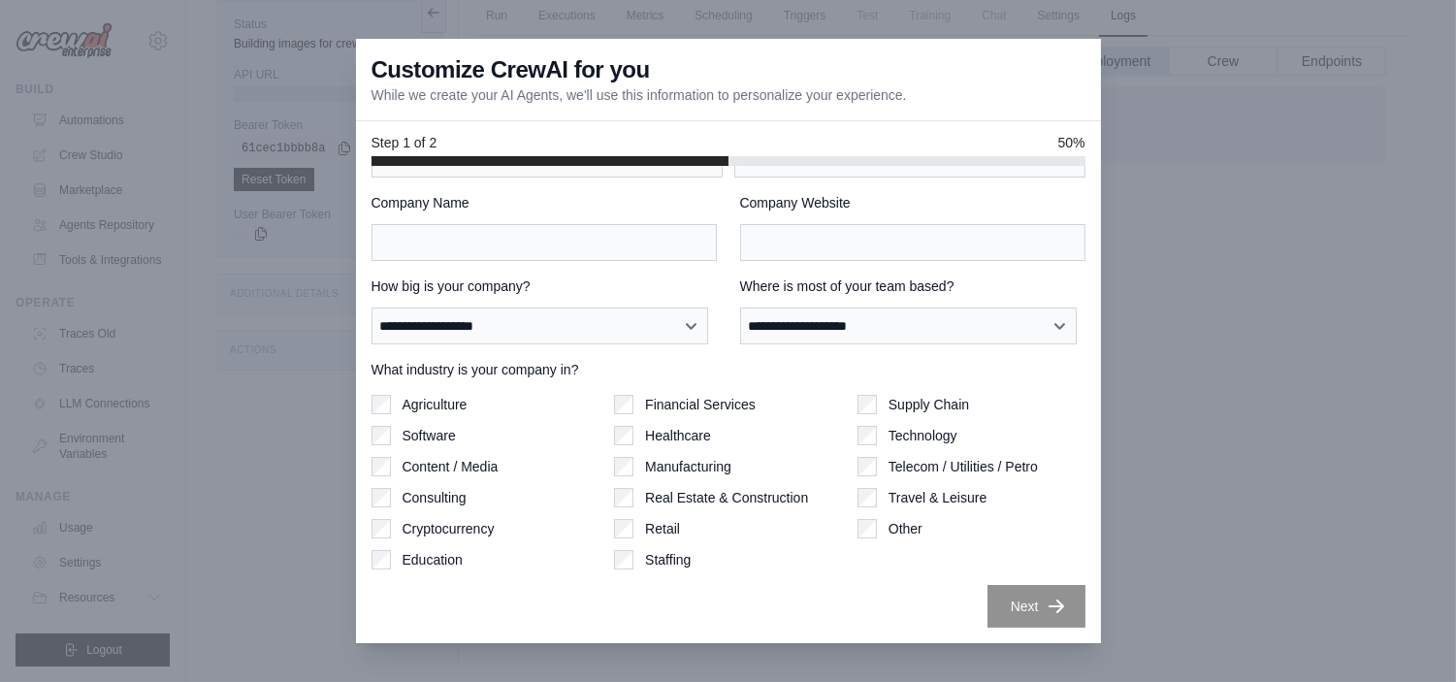
click at [425, 437] on label "Software" at bounding box center [429, 435] width 53 height 19
click at [518, 325] on select "**********" at bounding box center [541, 325] width 338 height 37
select select "**********"
click at [372, 307] on select "**********" at bounding box center [541, 325] width 338 height 37
click at [792, 337] on select "**********" at bounding box center [909, 325] width 338 height 37
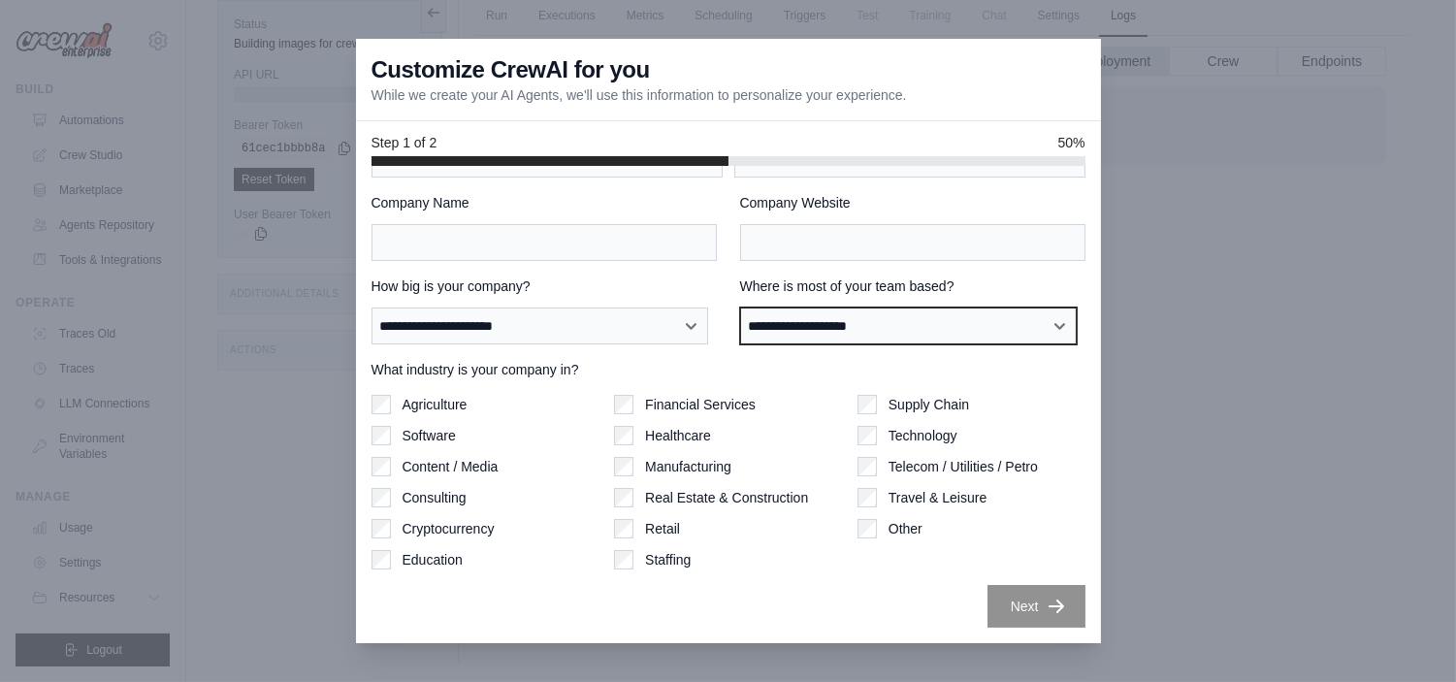
select select "**********"
click at [740, 307] on select "**********" at bounding box center [909, 325] width 338 height 37
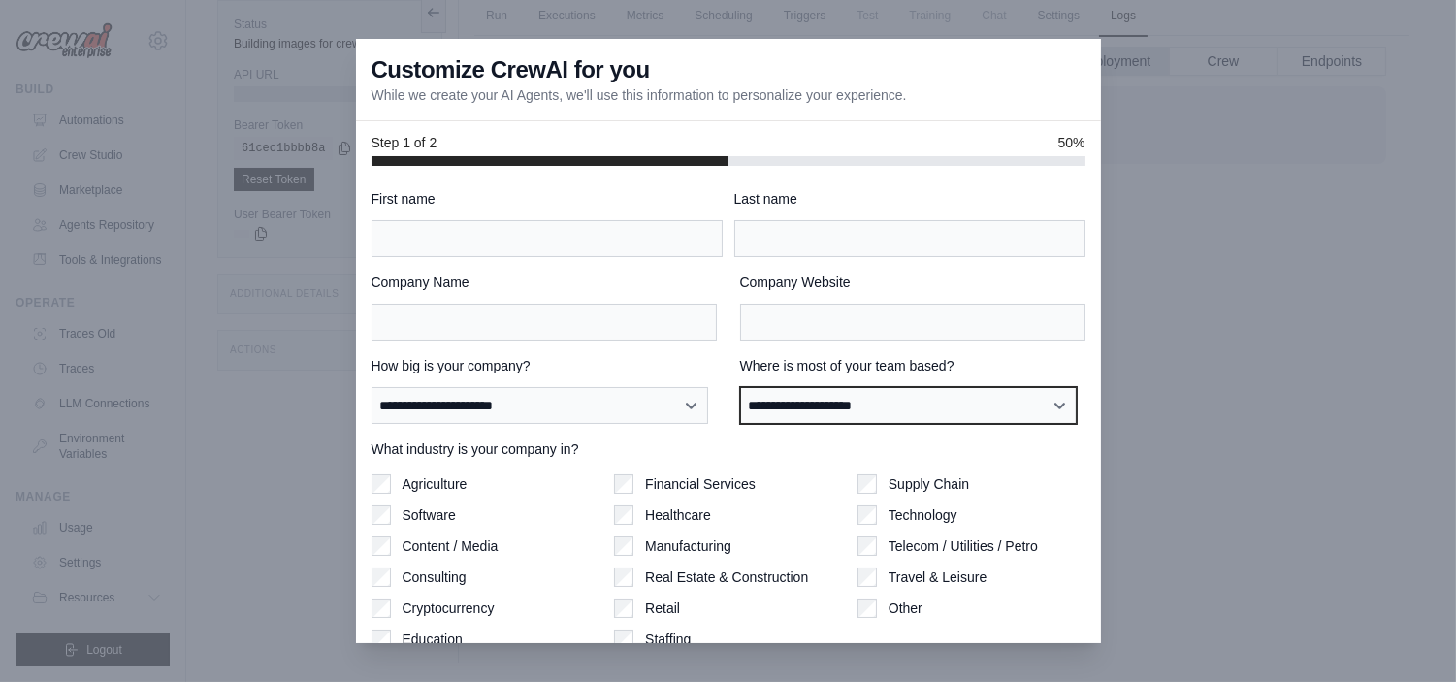
scroll to position [1, 0]
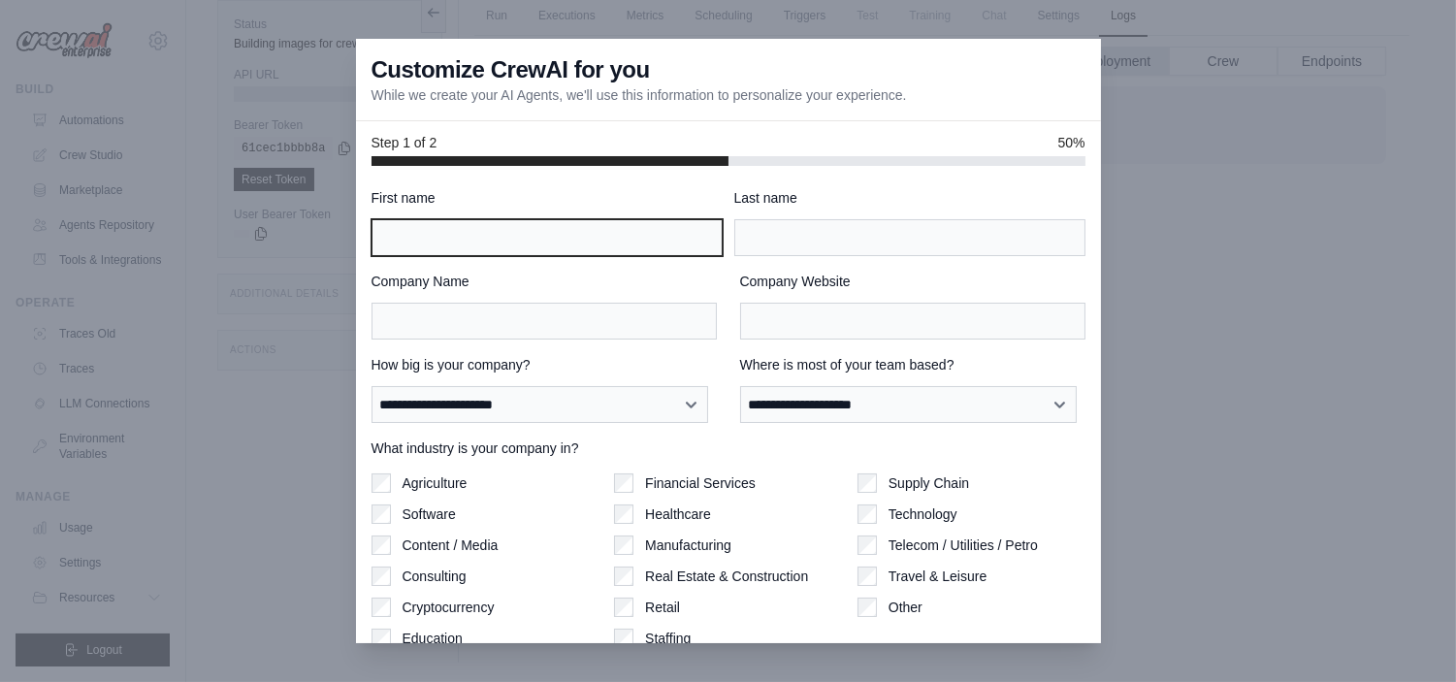
click at [452, 224] on input "First name" at bounding box center [547, 237] width 351 height 37
type input "*****"
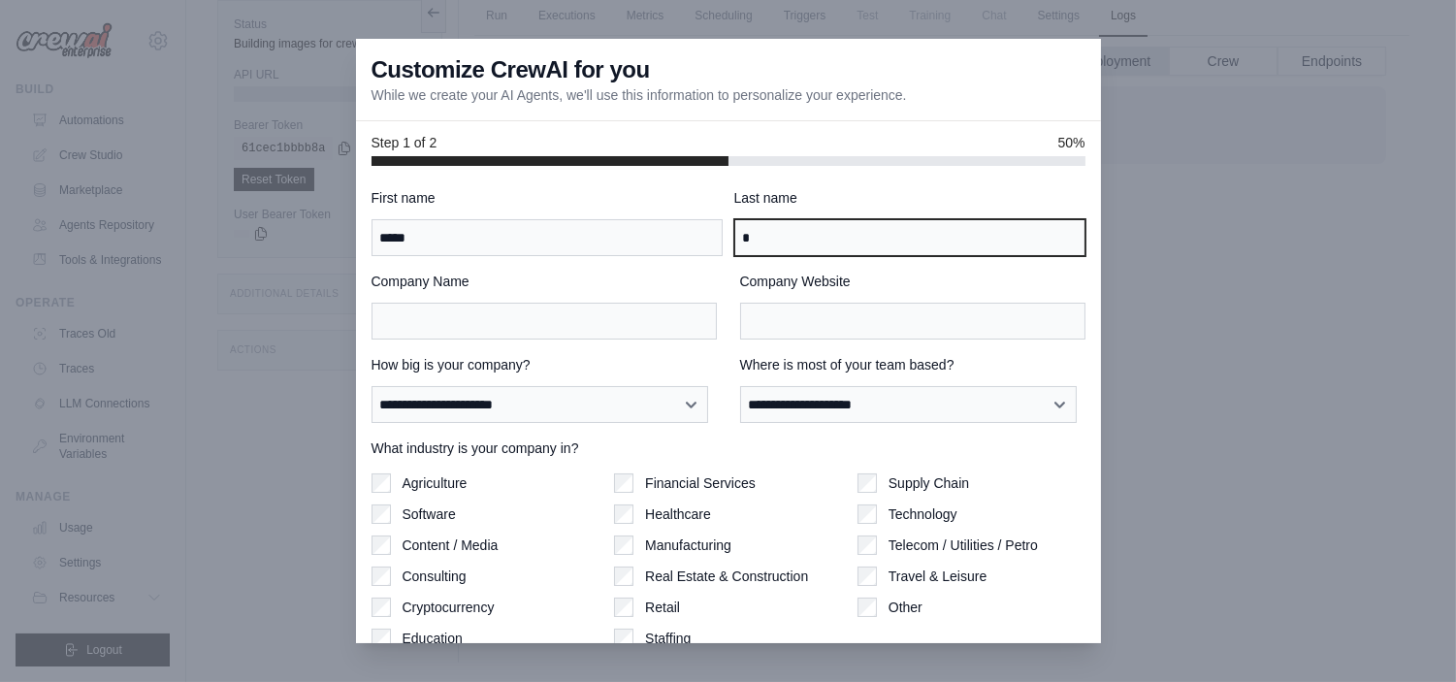
click at [791, 233] on input "*" at bounding box center [909, 237] width 351 height 37
type input "**********"
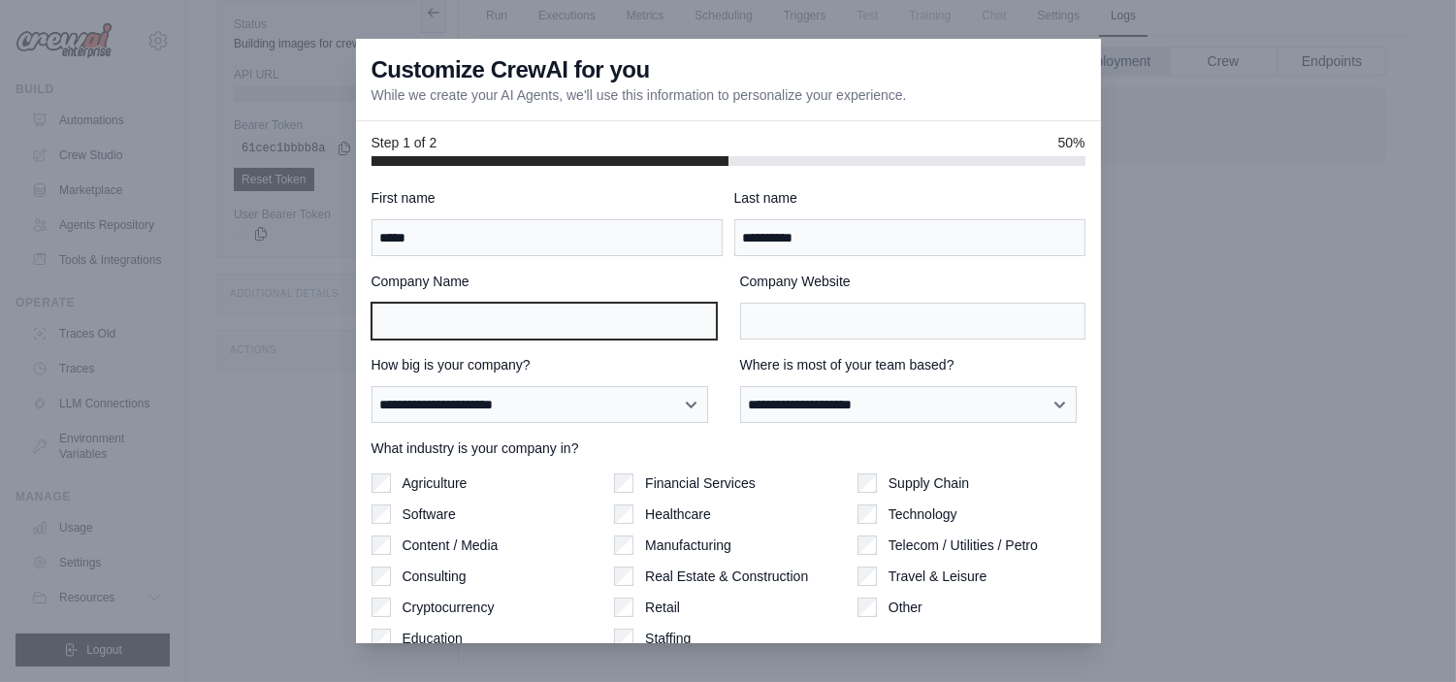
click at [500, 327] on input "Company Name" at bounding box center [544, 321] width 345 height 37
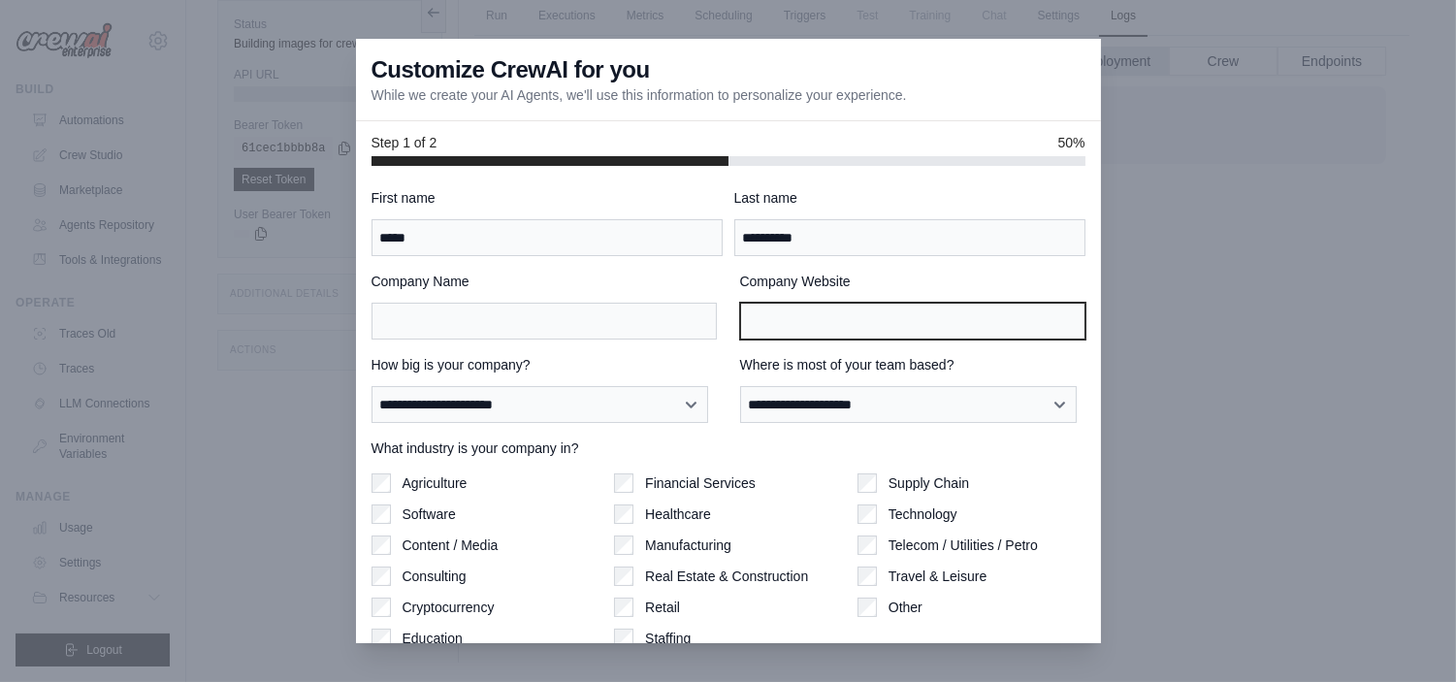
click at [796, 308] on input "Company Website" at bounding box center [912, 321] width 345 height 37
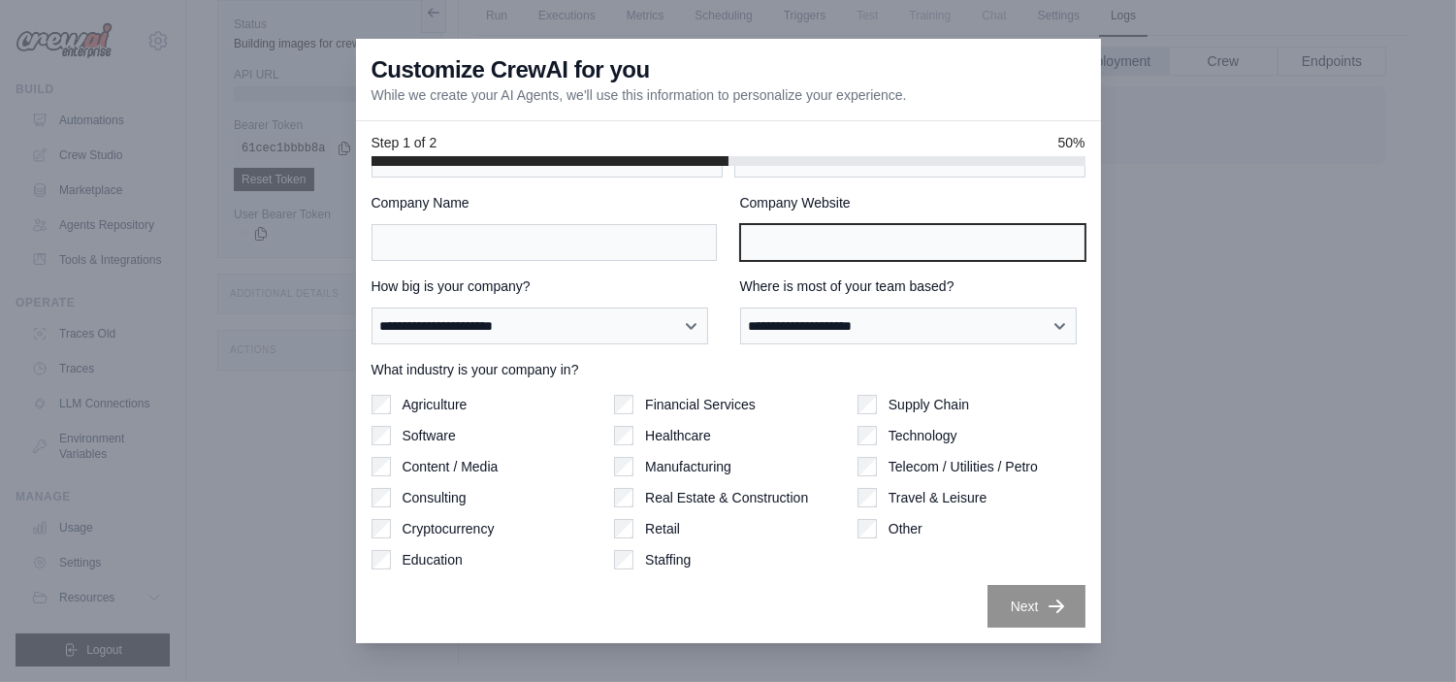
scroll to position [79, 0]
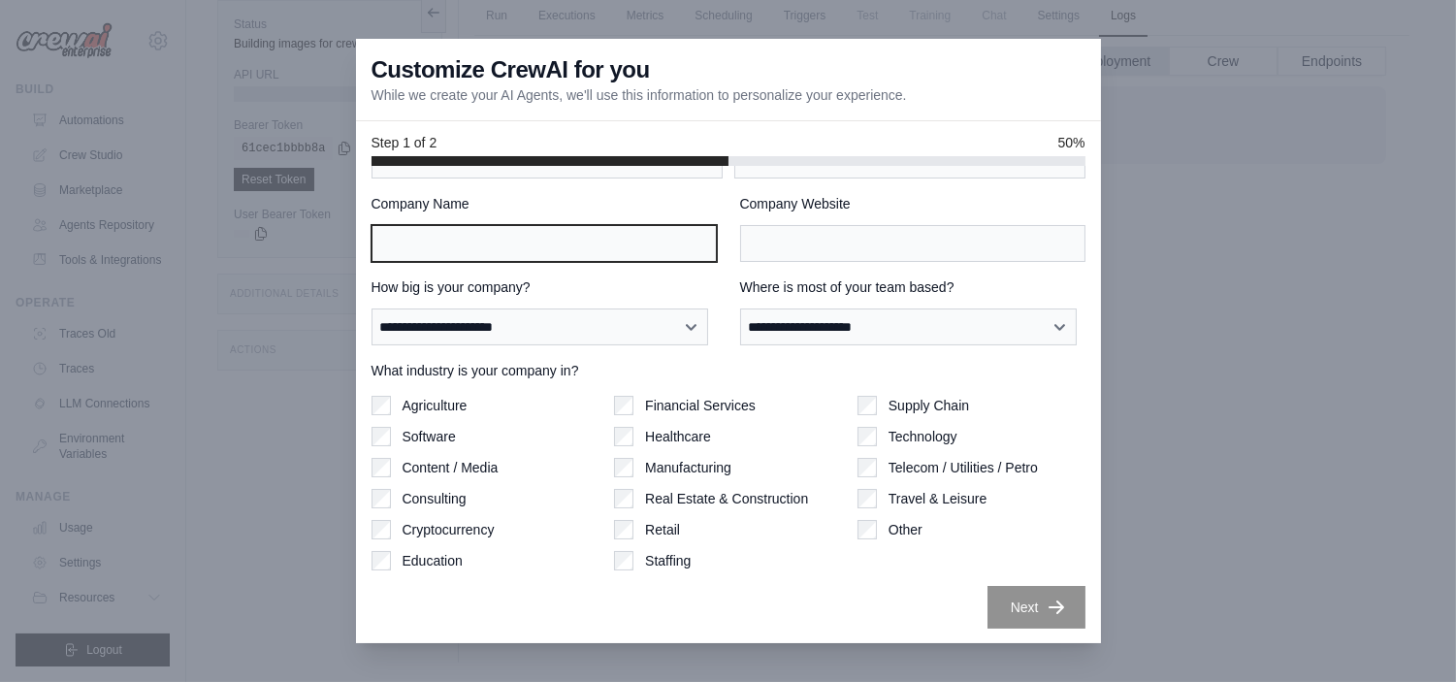
click at [541, 240] on input "Company Name" at bounding box center [544, 243] width 345 height 37
type input "**********"
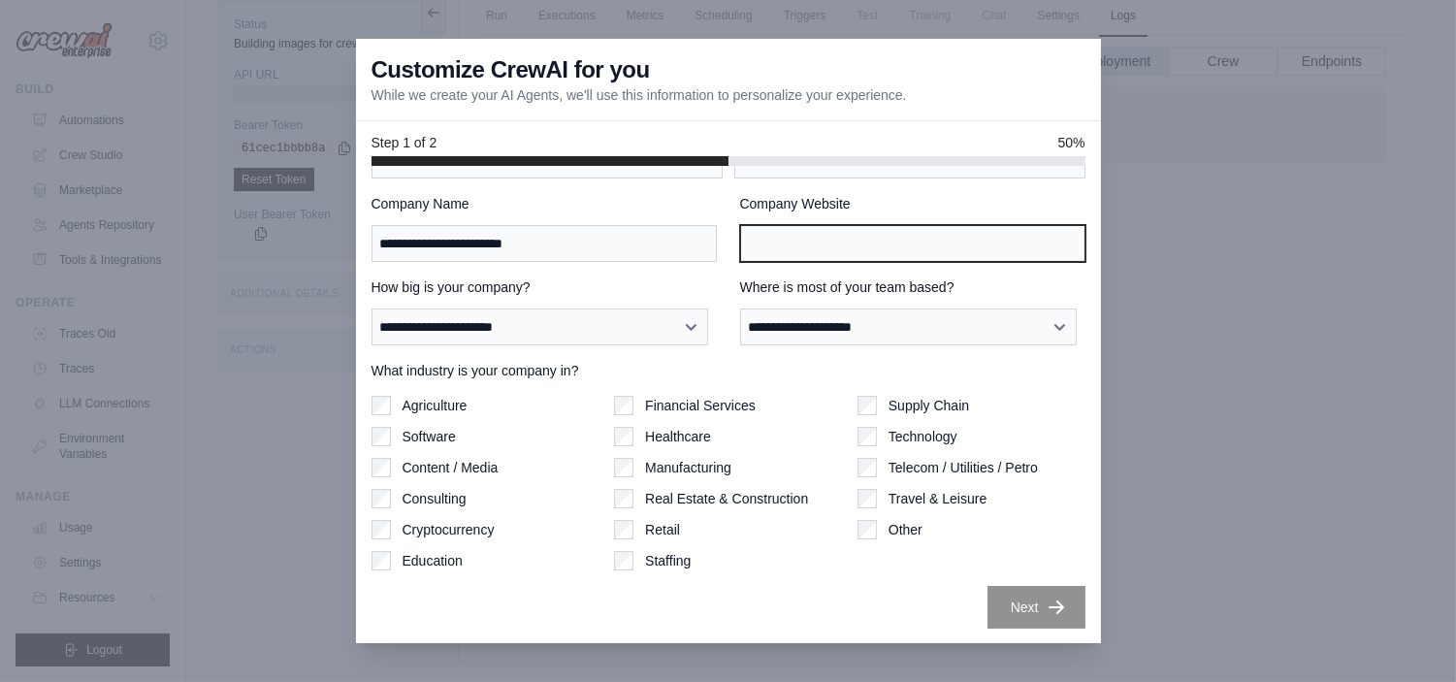
click at [762, 236] on input "Company Website" at bounding box center [912, 243] width 345 height 37
type input "**********"
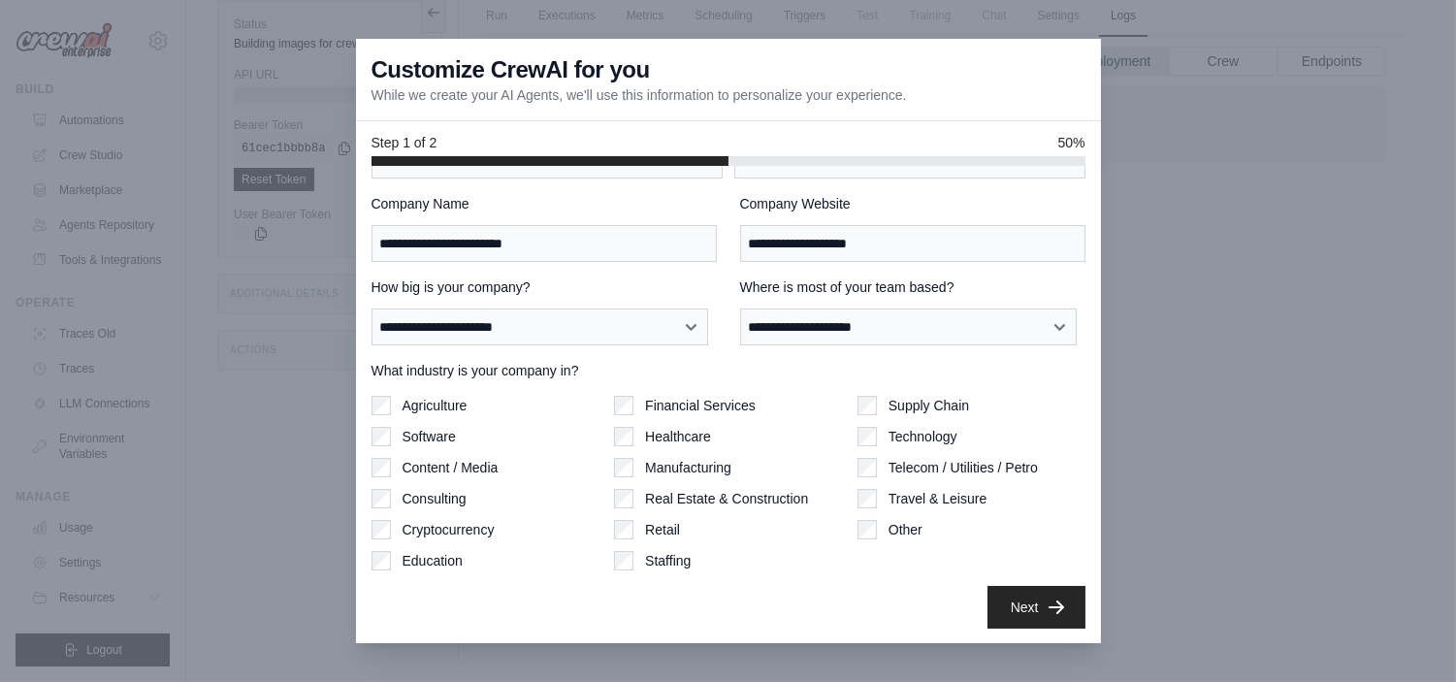
click at [744, 424] on div "Financial Services Healthcare Manufacturing Real Estate & Construction Retail S…" at bounding box center [728, 483] width 228 height 175
click at [999, 604] on button "Next" at bounding box center [1036, 606] width 98 height 43
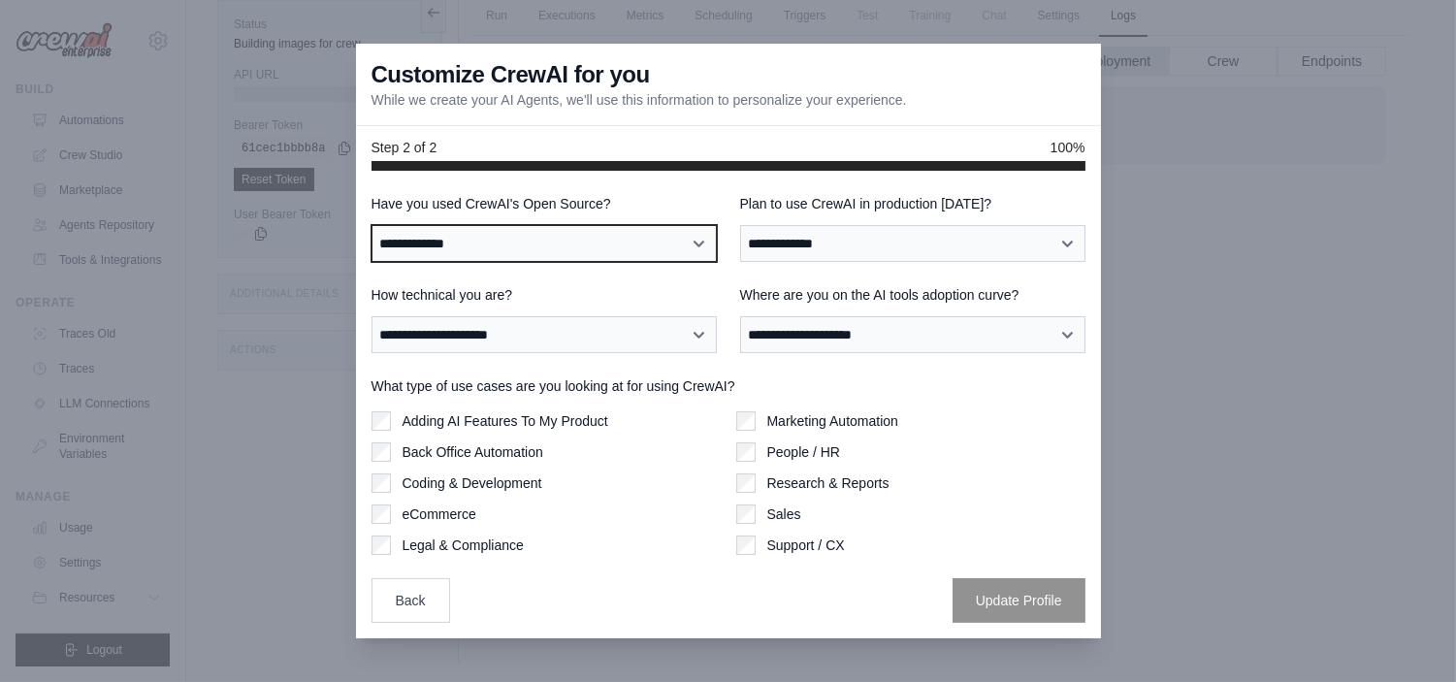
click at [572, 245] on select "**********" at bounding box center [544, 243] width 345 height 37
select select "**********"
click at [372, 225] on select "**********" at bounding box center [544, 243] width 345 height 37
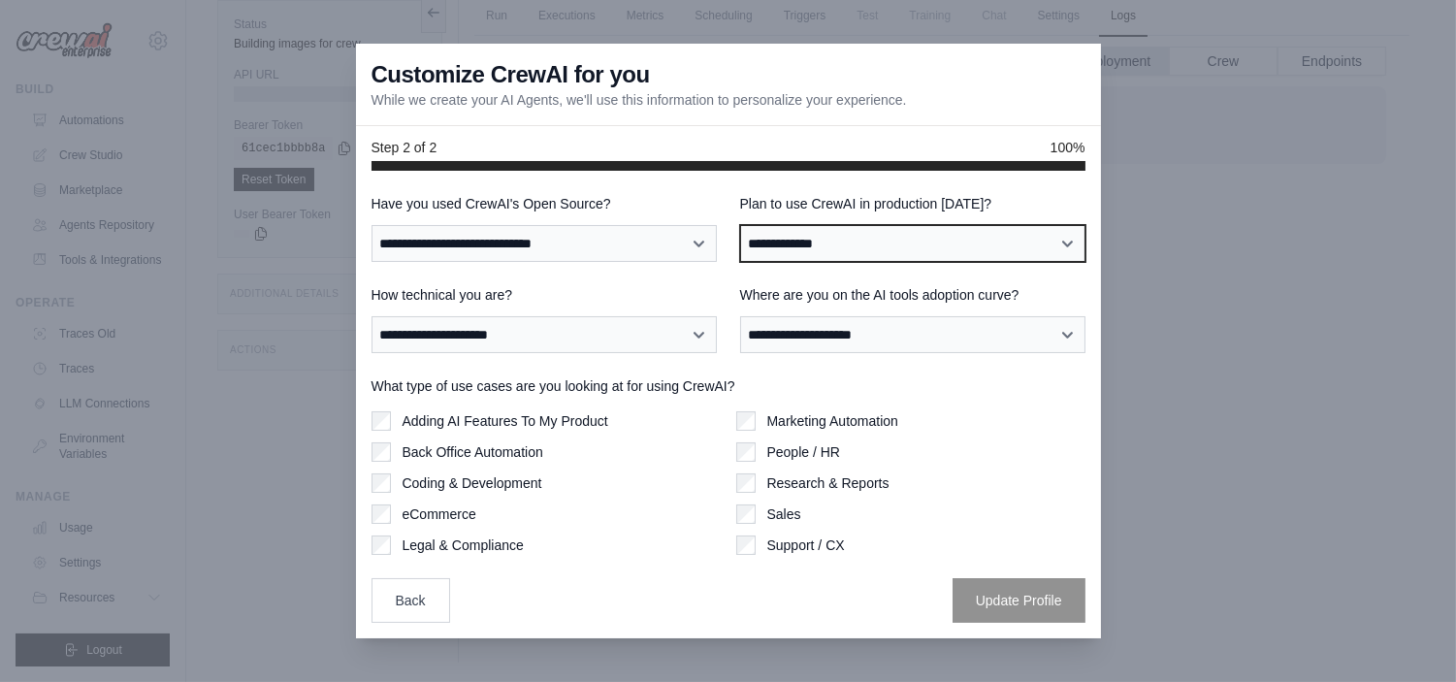
click at [905, 240] on select "**********" at bounding box center [912, 243] width 345 height 37
select select "****"
click at [740, 225] on select "**********" at bounding box center [912, 243] width 345 height 37
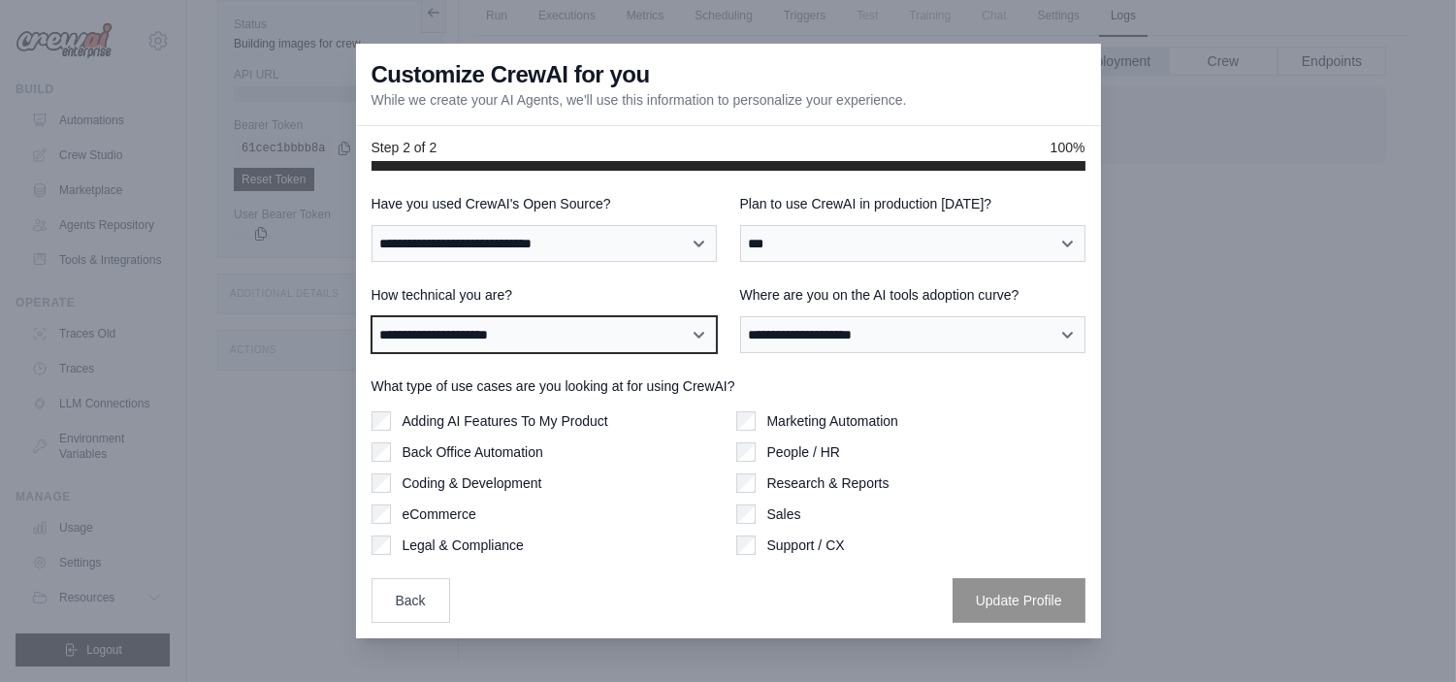
click at [607, 331] on select "**********" at bounding box center [544, 334] width 345 height 37
select select "**********"
click at [372, 316] on select "**********" at bounding box center [544, 334] width 345 height 37
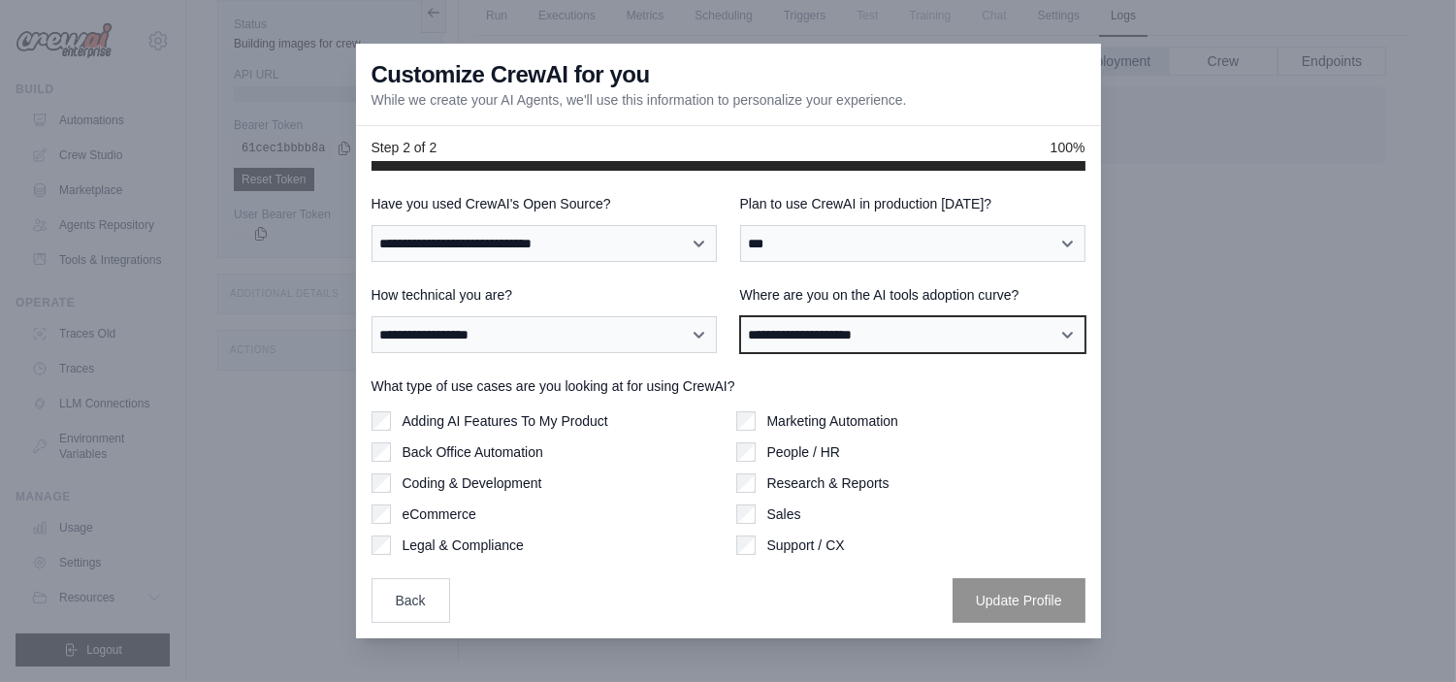
click at [857, 330] on select "**********" at bounding box center [912, 334] width 345 height 37
select select "**********"
click at [740, 316] on select "**********" at bounding box center [912, 334] width 345 height 37
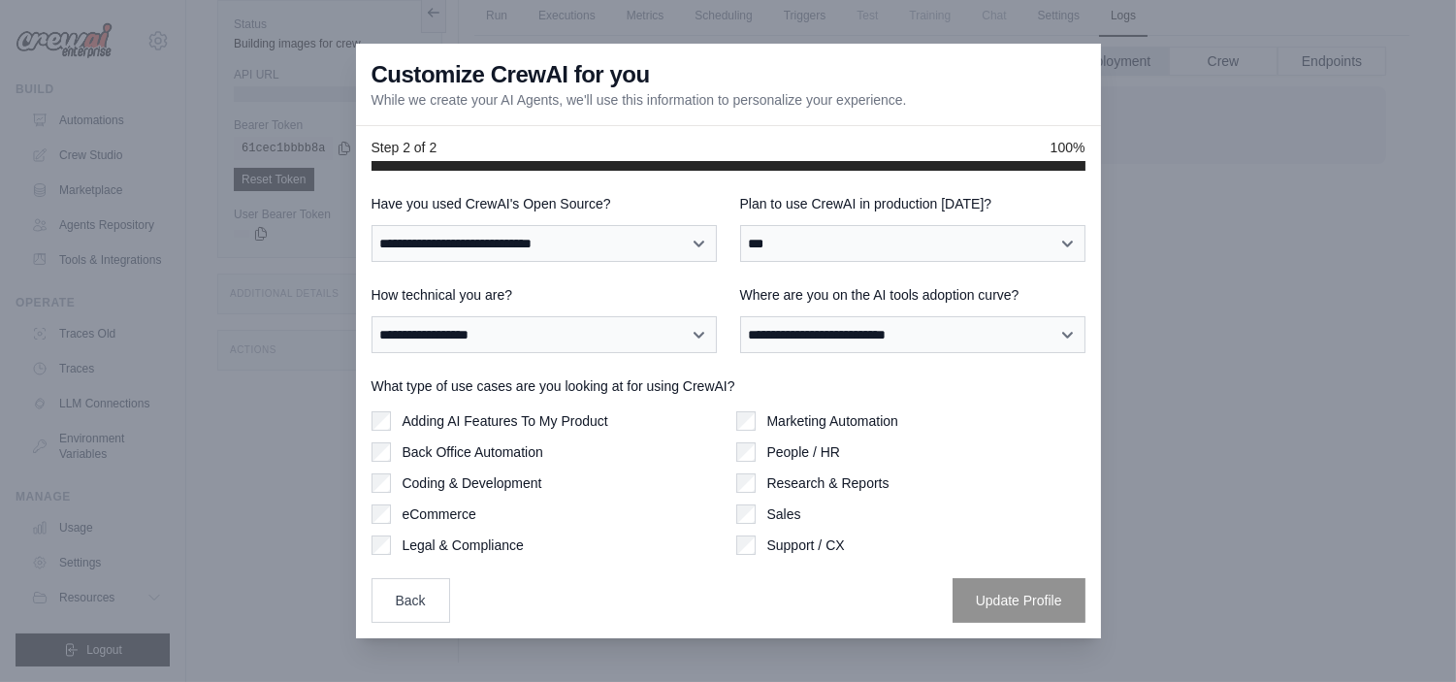
click at [573, 428] on label "Adding AI Features To My Product" at bounding box center [506, 420] width 206 height 19
click at [500, 483] on label "Coding & Development" at bounding box center [473, 482] width 140 height 19
click at [1006, 601] on button "Update Profile" at bounding box center [1019, 599] width 133 height 45
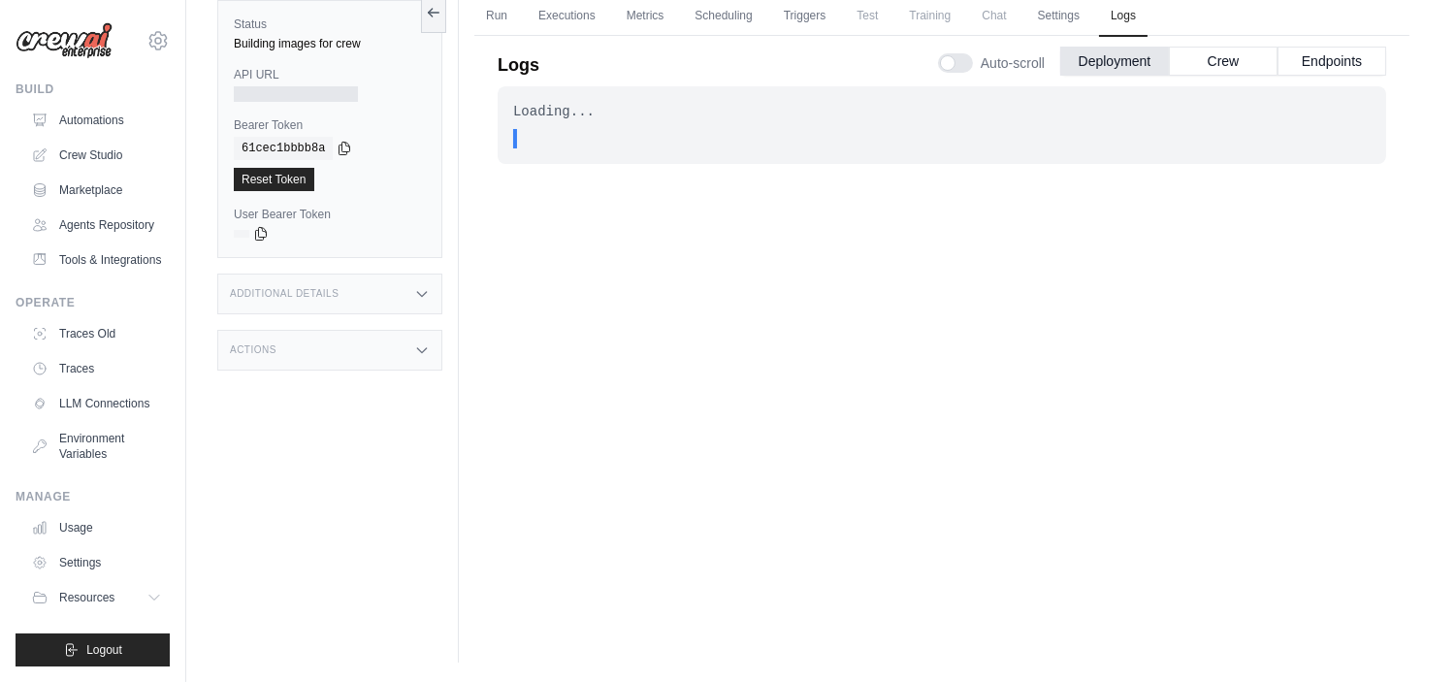
click at [716, 323] on div "Loading... . . . In Progress" at bounding box center [942, 341] width 889 height 510
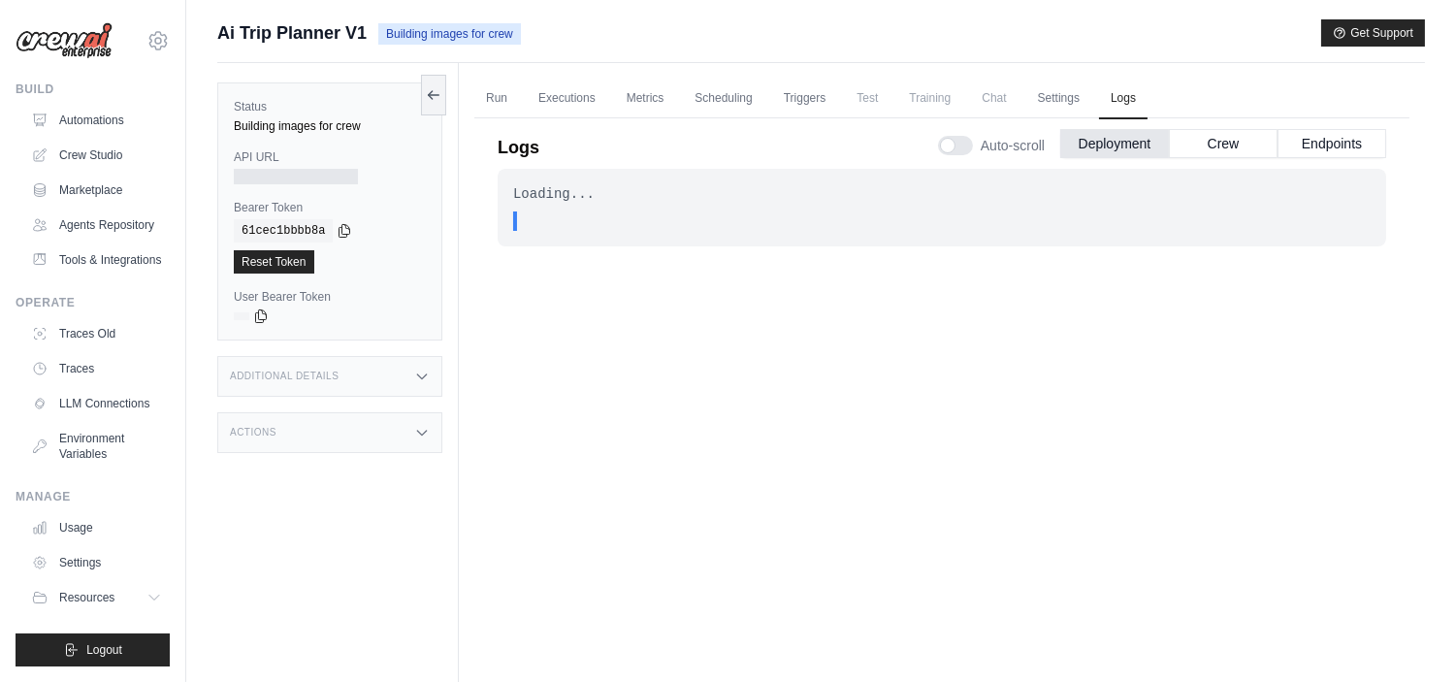
scroll to position [4, 0]
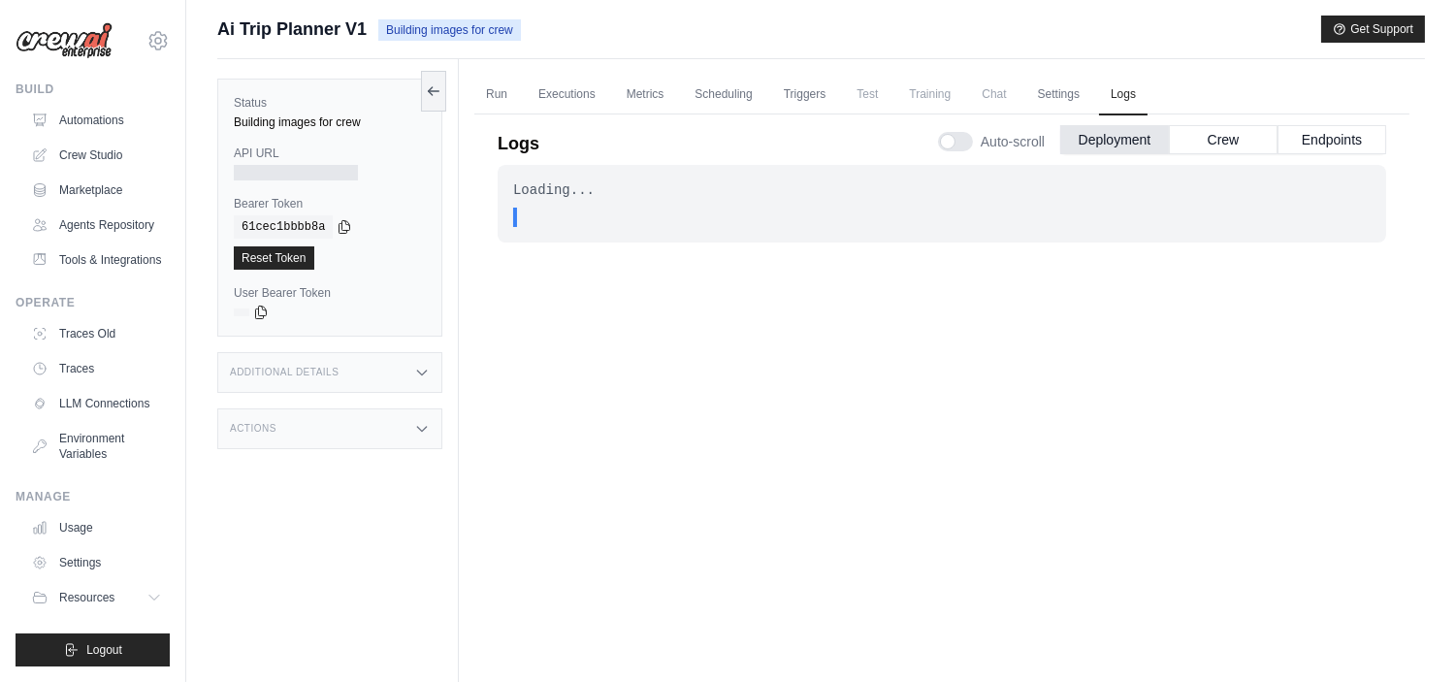
click at [657, 197] on div "Loading..." at bounding box center [941, 189] width 857 height 19
click at [1219, 134] on button "Crew" at bounding box center [1223, 138] width 109 height 29
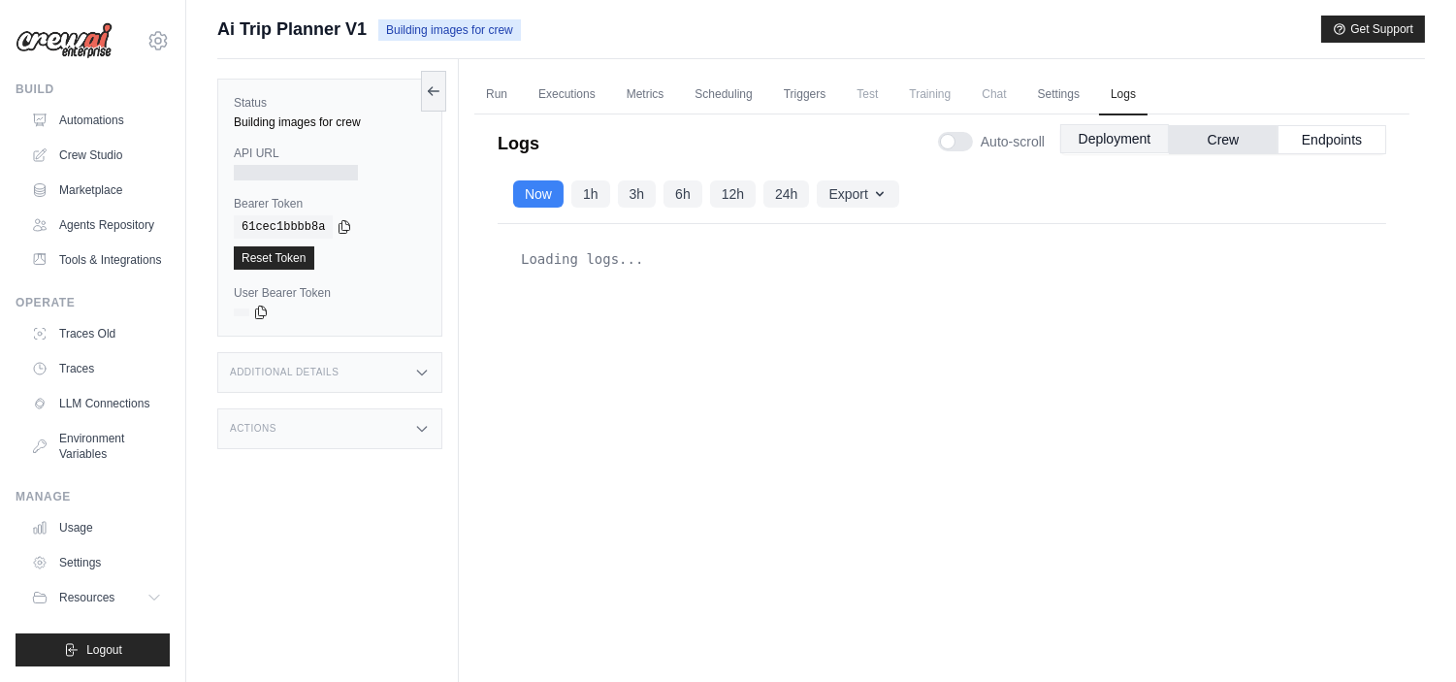
click at [1120, 140] on button "Deployment" at bounding box center [1114, 138] width 109 height 29
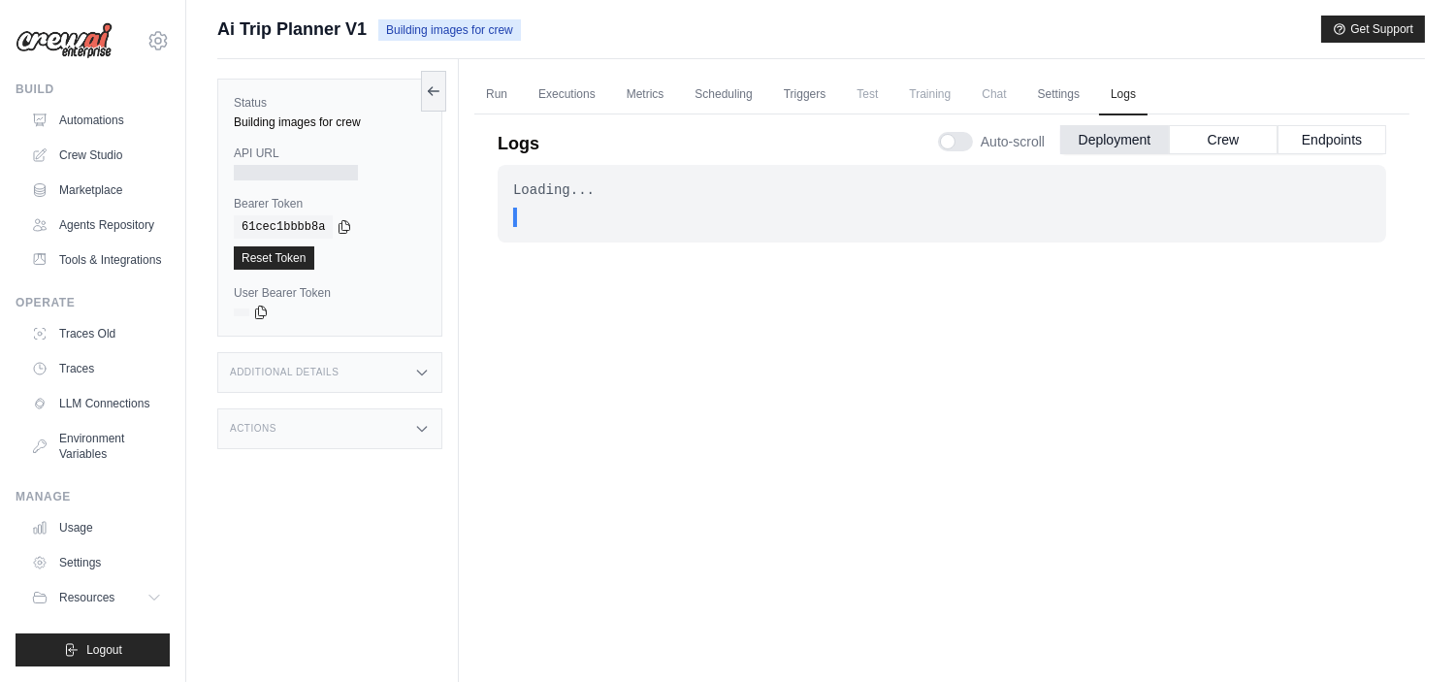
click at [574, 195] on div "Loading..." at bounding box center [941, 189] width 857 height 19
click at [434, 88] on icon at bounding box center [434, 90] width 16 height 16
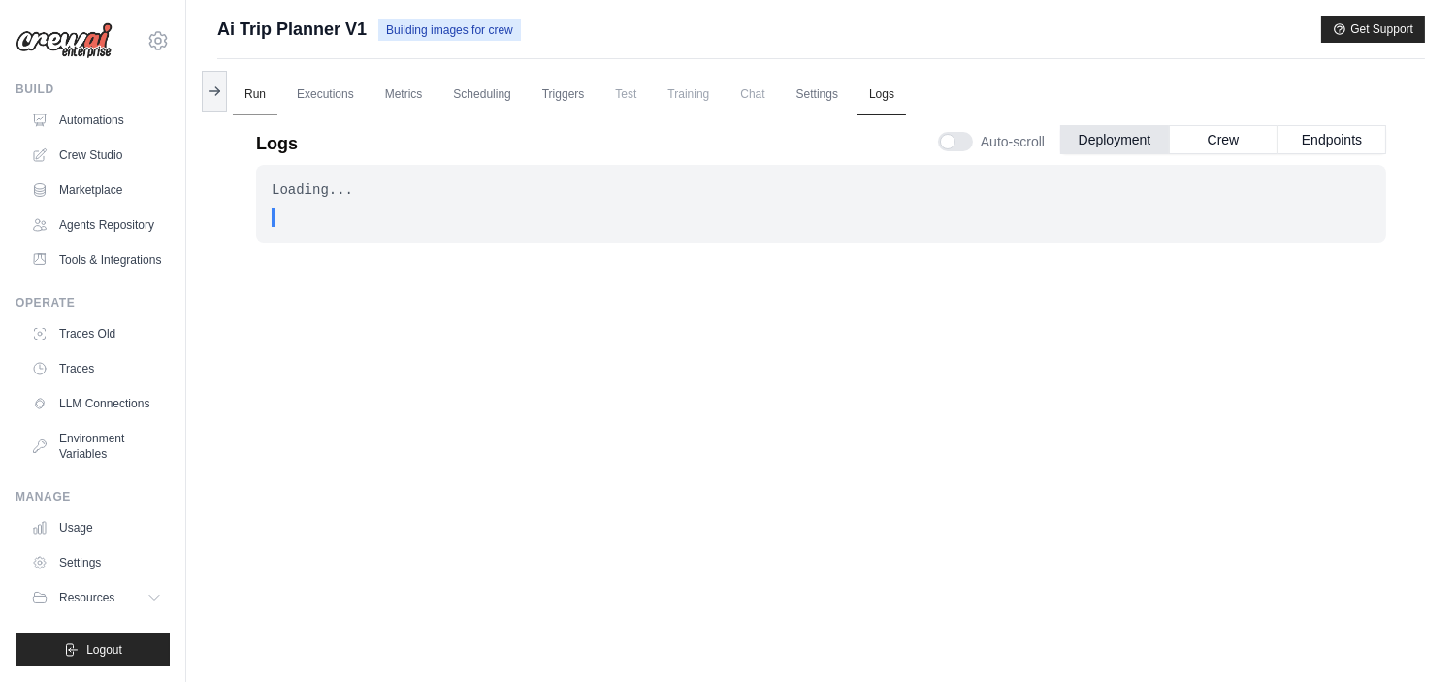
click at [258, 92] on link "Run" at bounding box center [255, 95] width 45 height 41
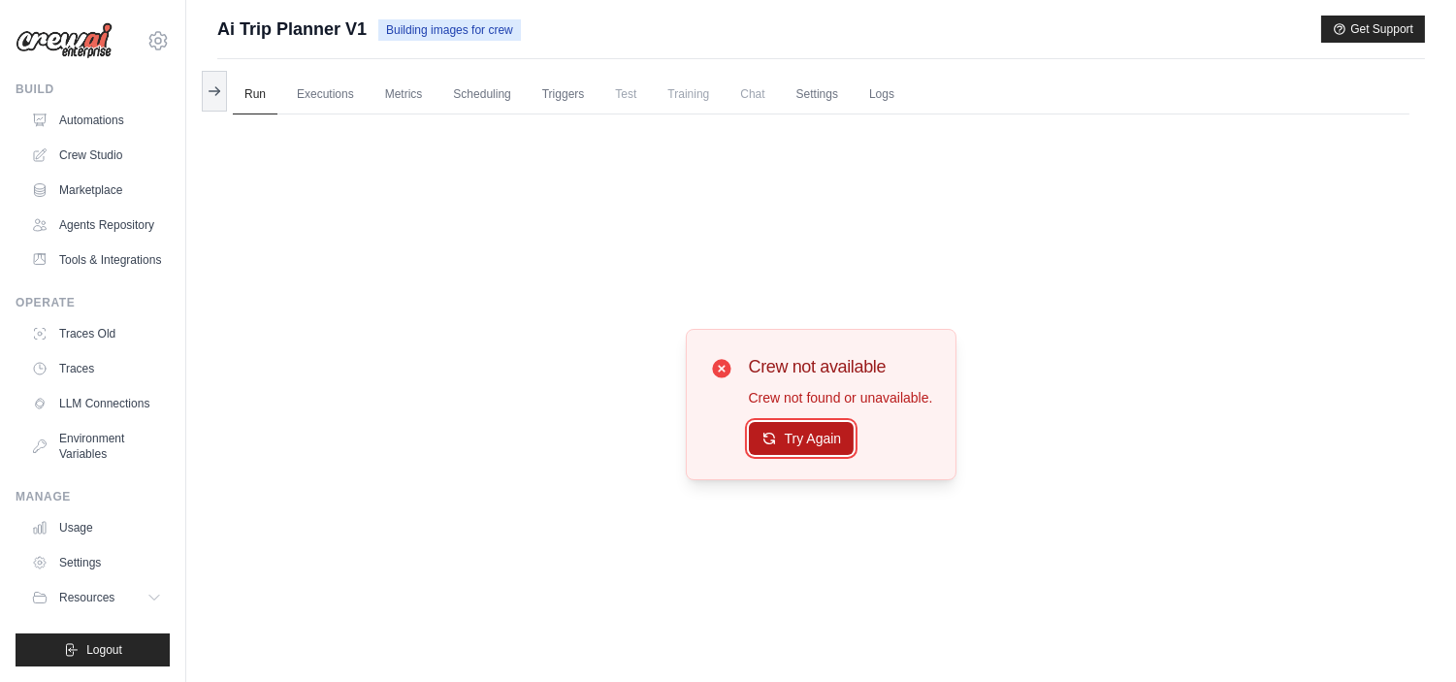
click at [786, 438] on button "Try Again" at bounding box center [802, 438] width 106 height 33
click at [313, 92] on link "Executions" at bounding box center [325, 95] width 81 height 41
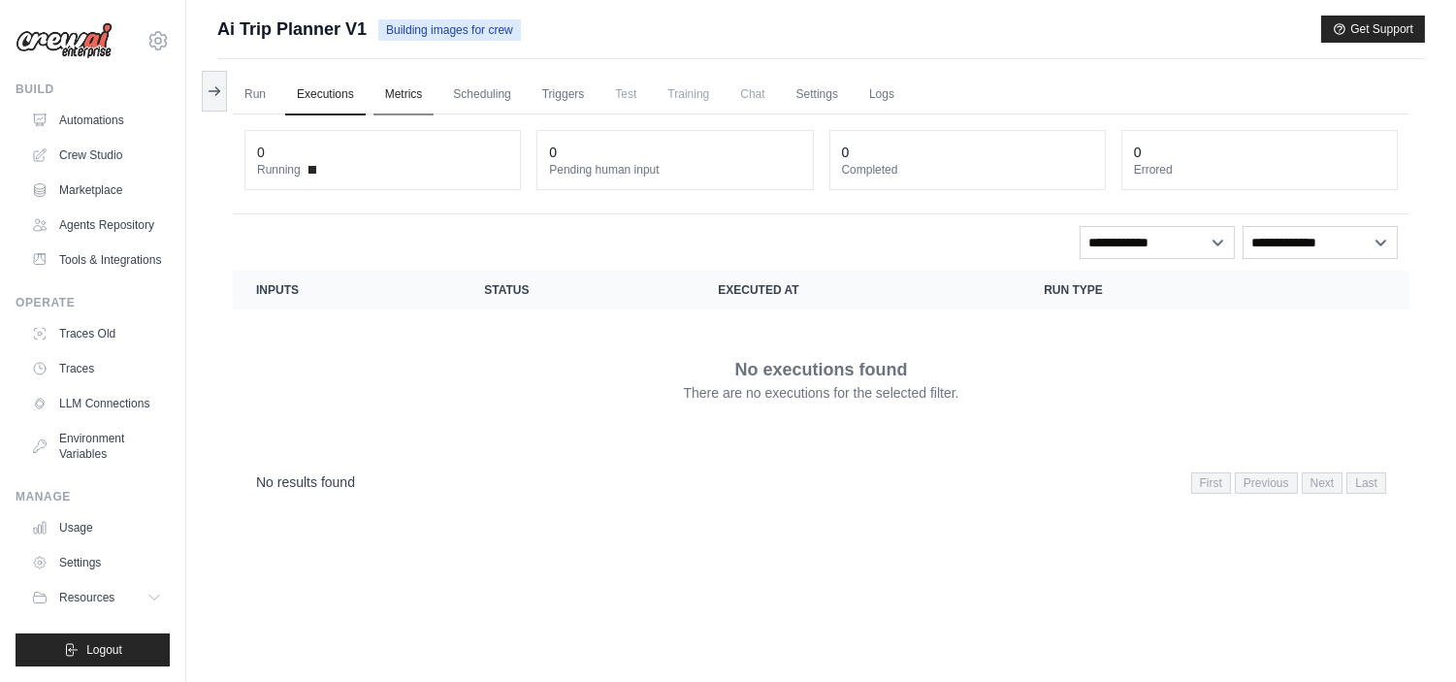
click at [398, 93] on link "Metrics" at bounding box center [403, 95] width 61 height 41
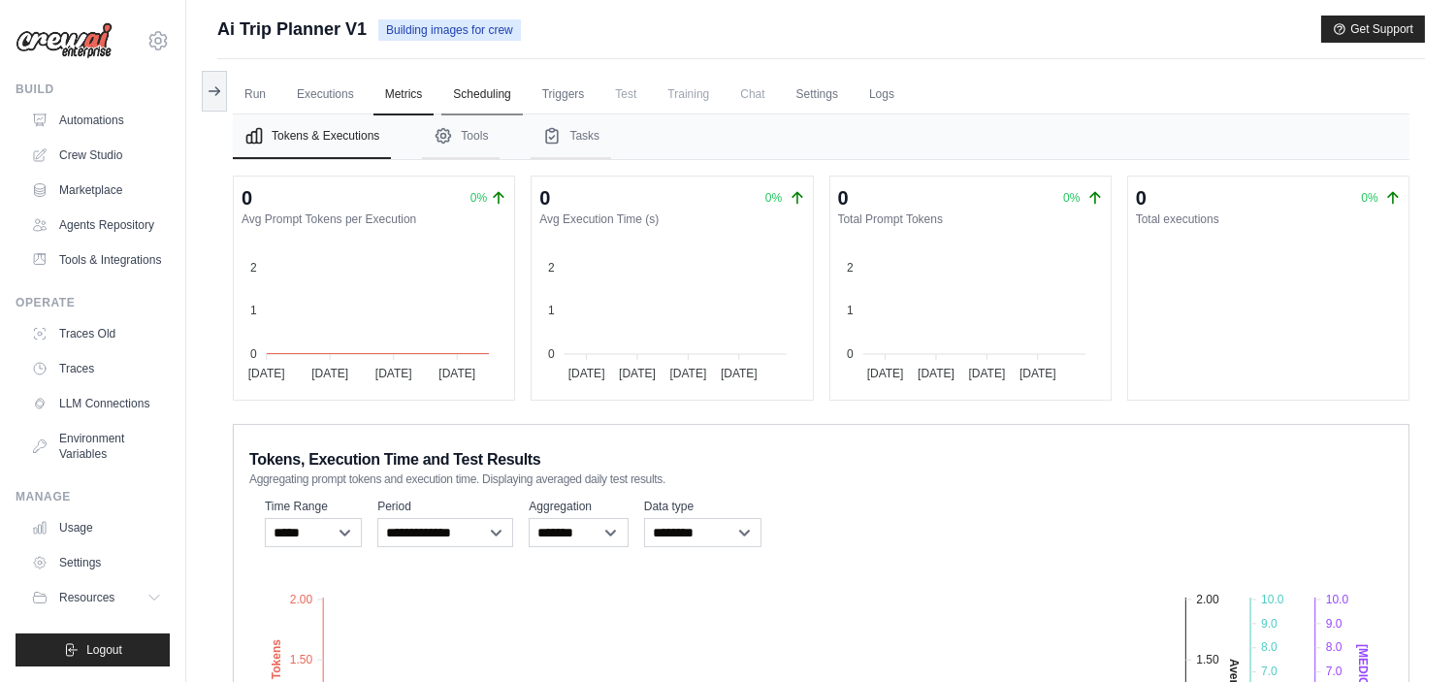
click at [486, 79] on link "Scheduling" at bounding box center [481, 95] width 81 height 41
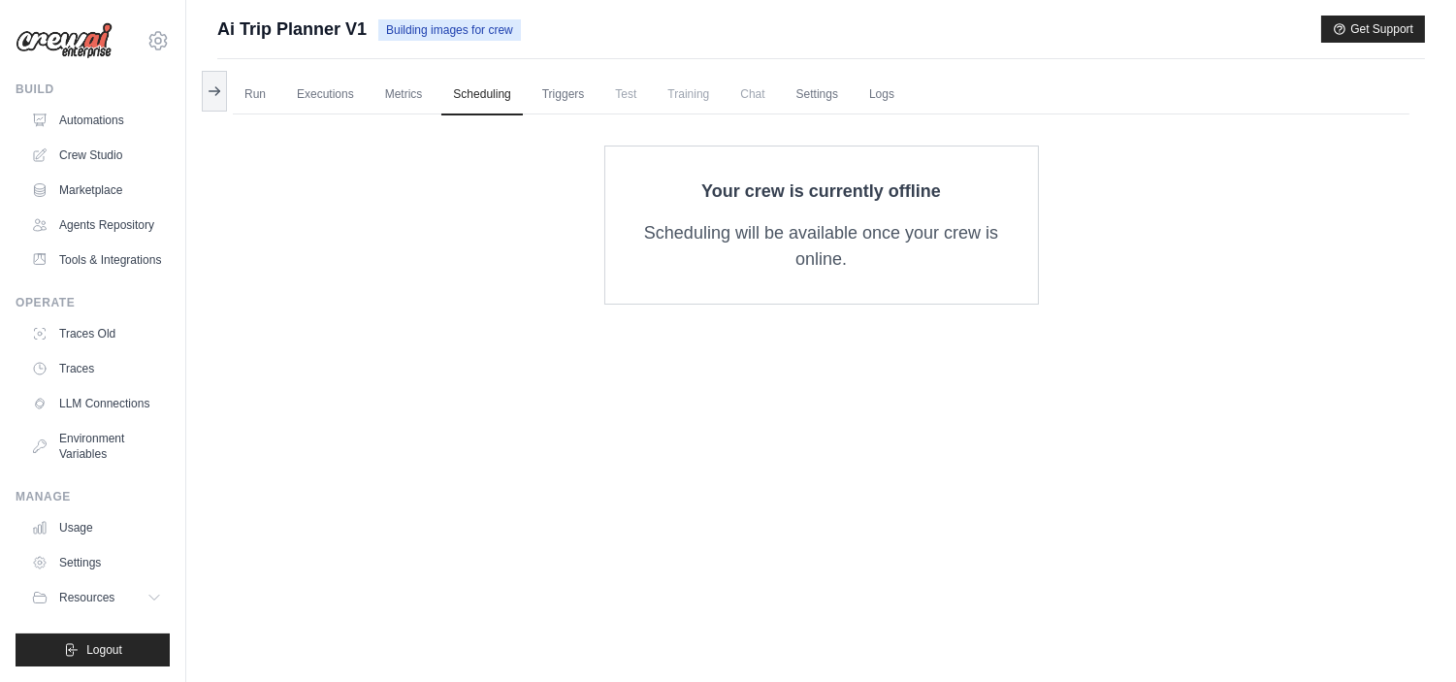
click at [487, 70] on div "Run Executions Metrics Scheduling Triggers Test Training Chat Settings Logs 0 R…" at bounding box center [821, 400] width 1208 height 682
click at [551, 102] on link "Triggers" at bounding box center [564, 95] width 66 height 41
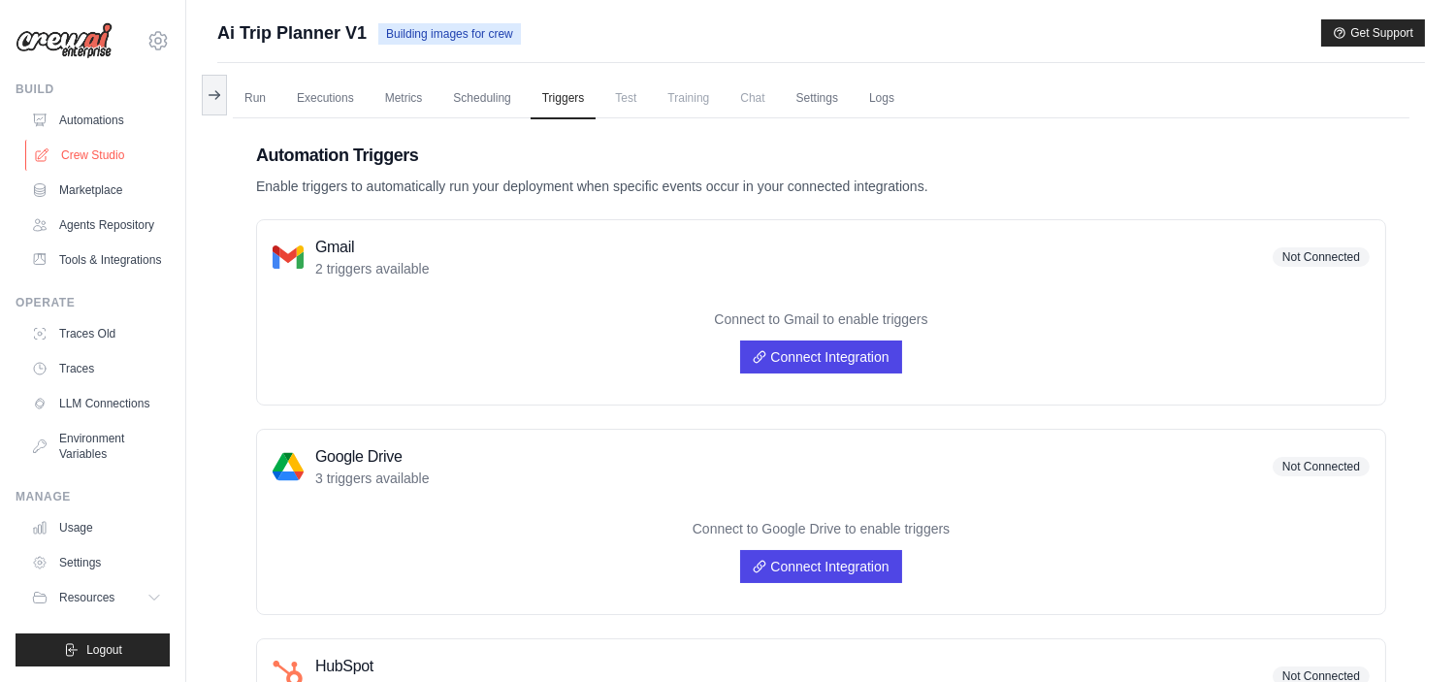
click at [81, 160] on link "Crew Studio" at bounding box center [98, 155] width 146 height 31
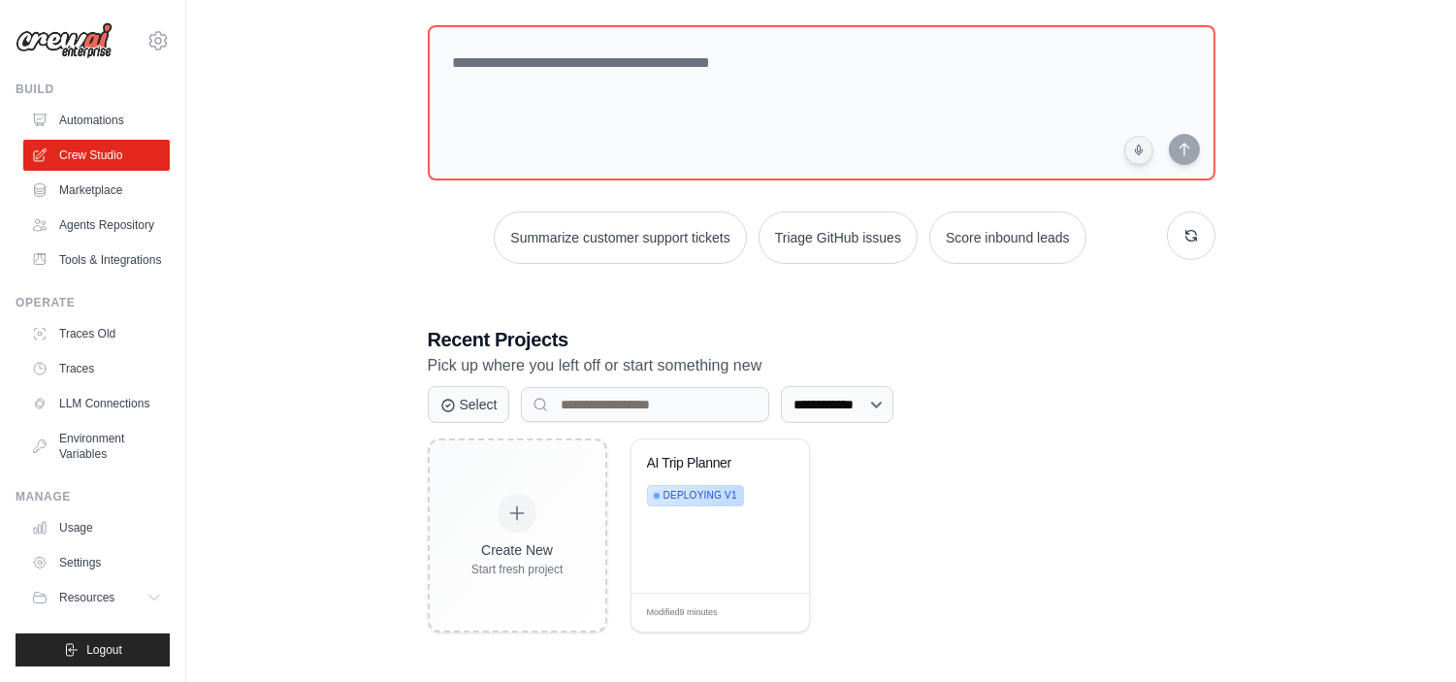
scroll to position [95, 0]
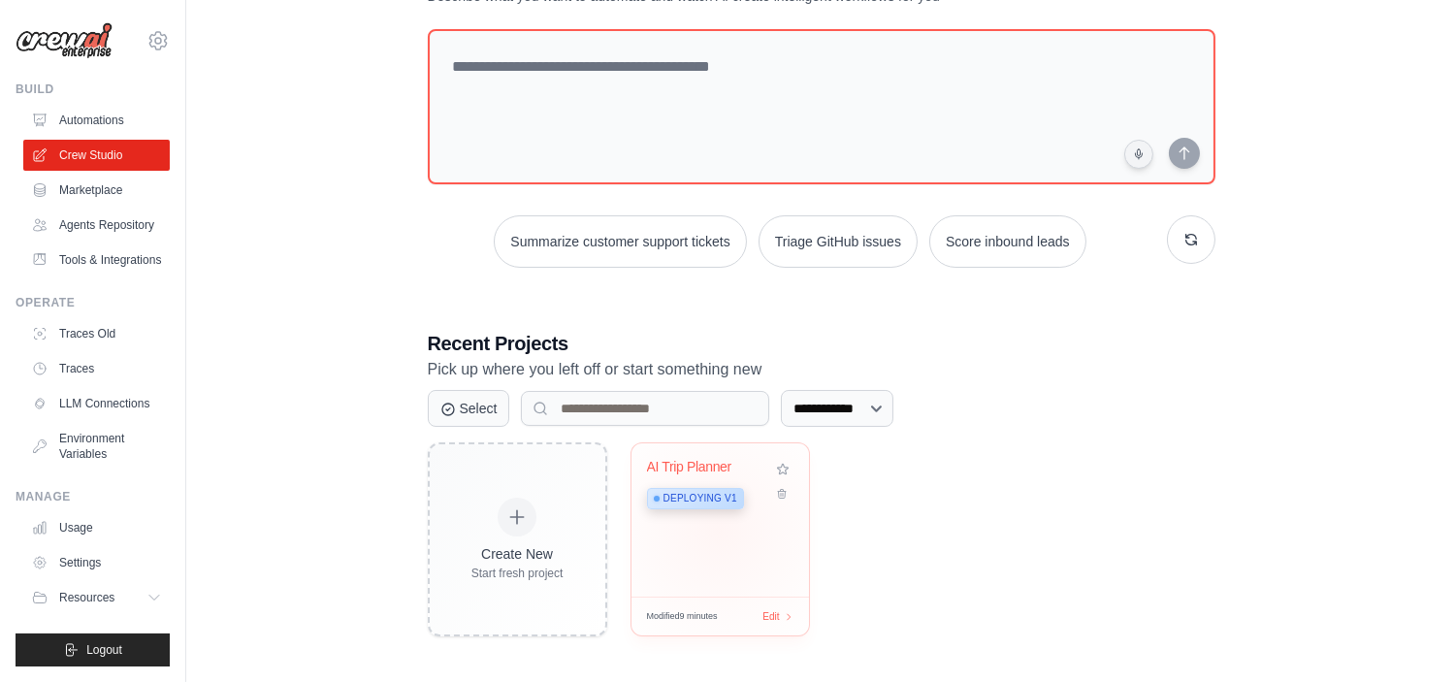
click at [719, 531] on div "AI Trip Planner Deploying v1" at bounding box center [720, 519] width 178 height 153
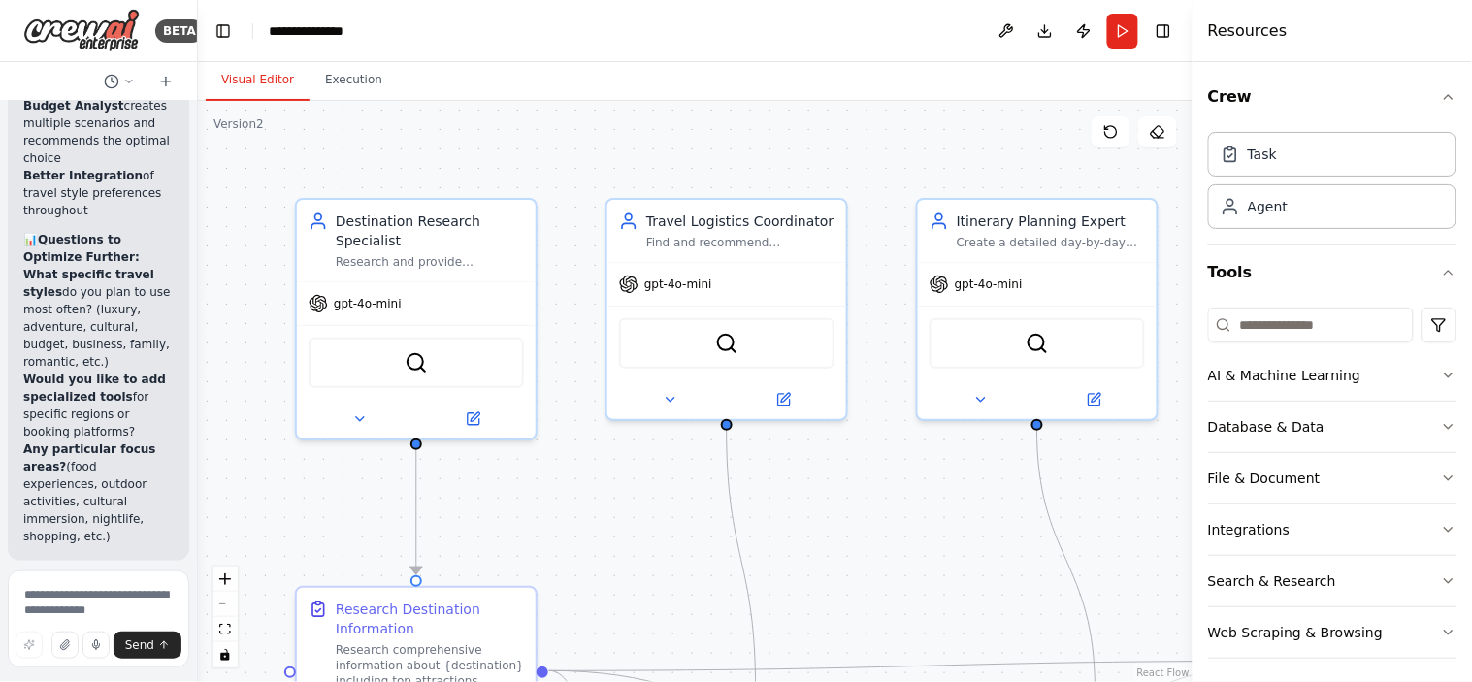
scroll to position [6216, 0]
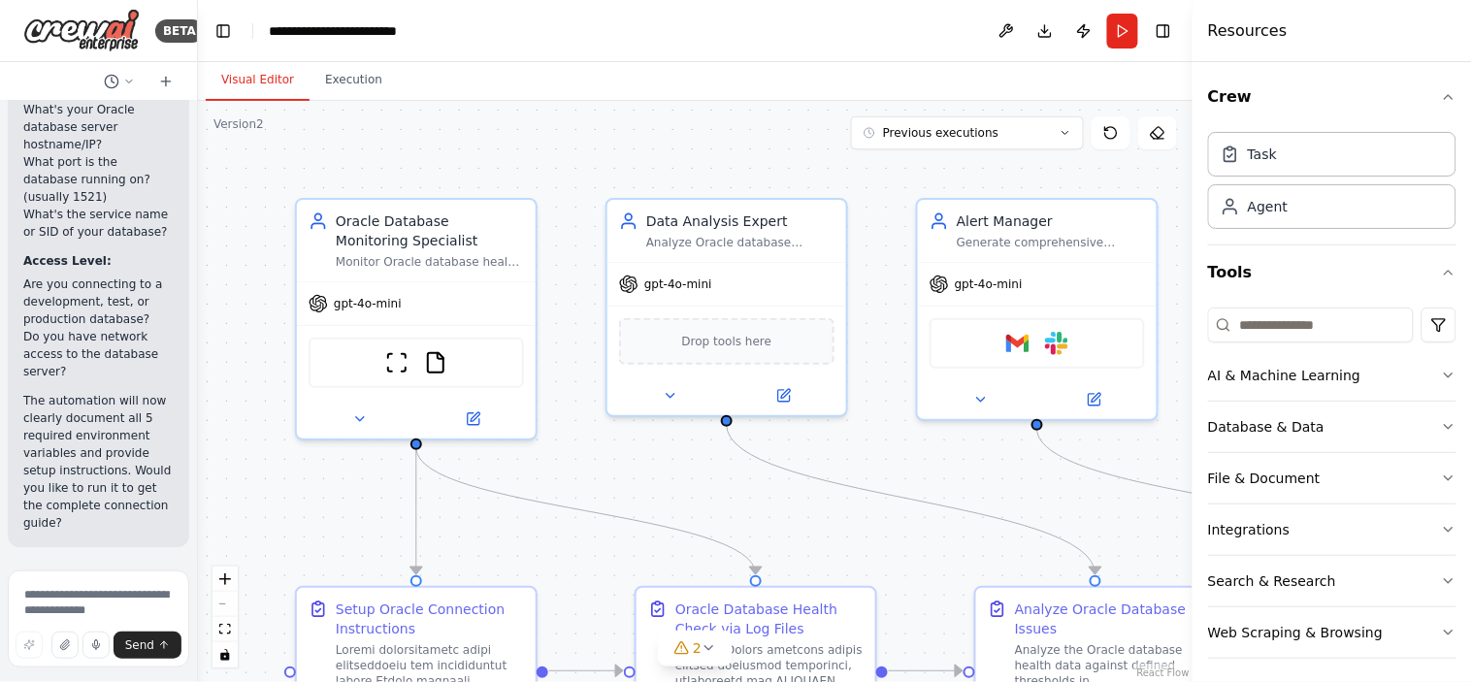
scroll to position [24585, 0]
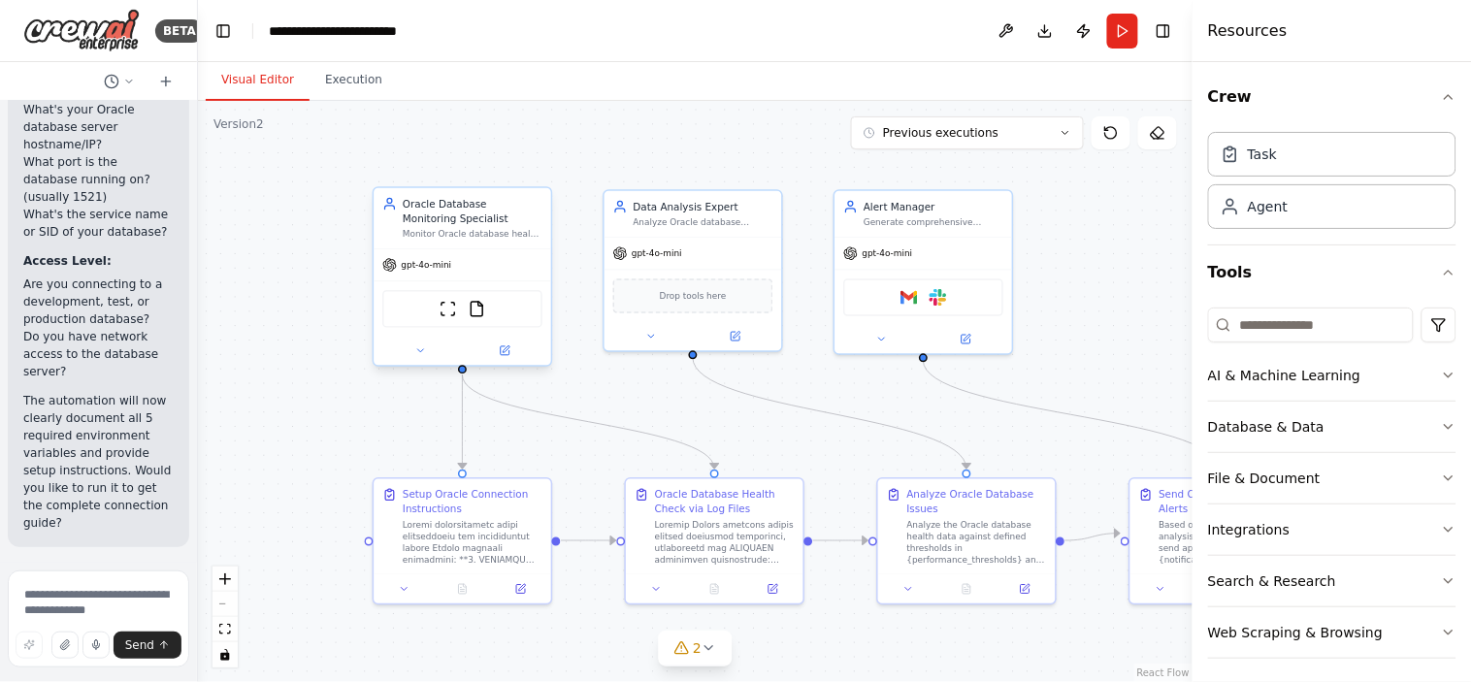
click at [471, 235] on div "Monitor Oracle database health by connecting using environment variables (ORACL…" at bounding box center [473, 234] width 140 height 12
click at [52, 603] on textarea at bounding box center [98, 618] width 181 height 97
type textarea "*"
click at [166, 82] on icon at bounding box center [166, 81] width 0 height 9
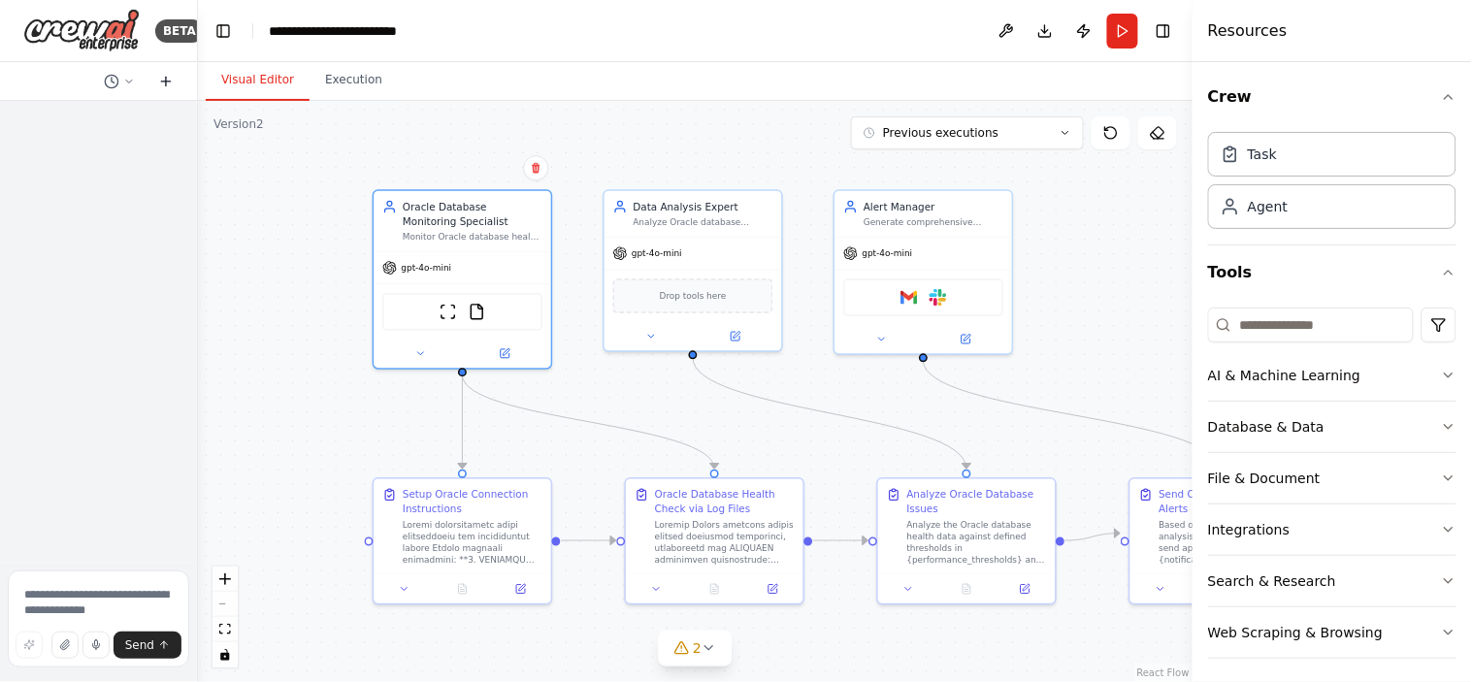
scroll to position [0, 0]
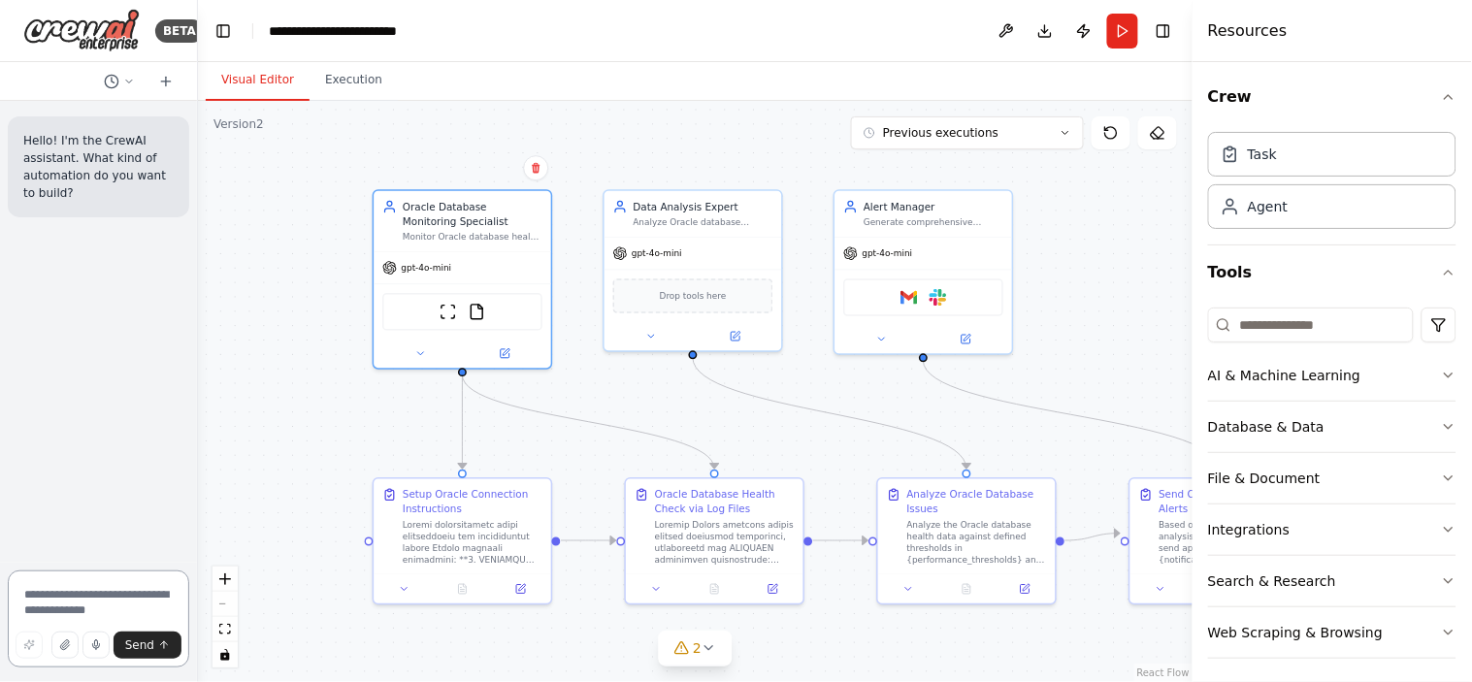
click at [71, 604] on textarea at bounding box center [98, 618] width 181 height 97
type textarea "**********"
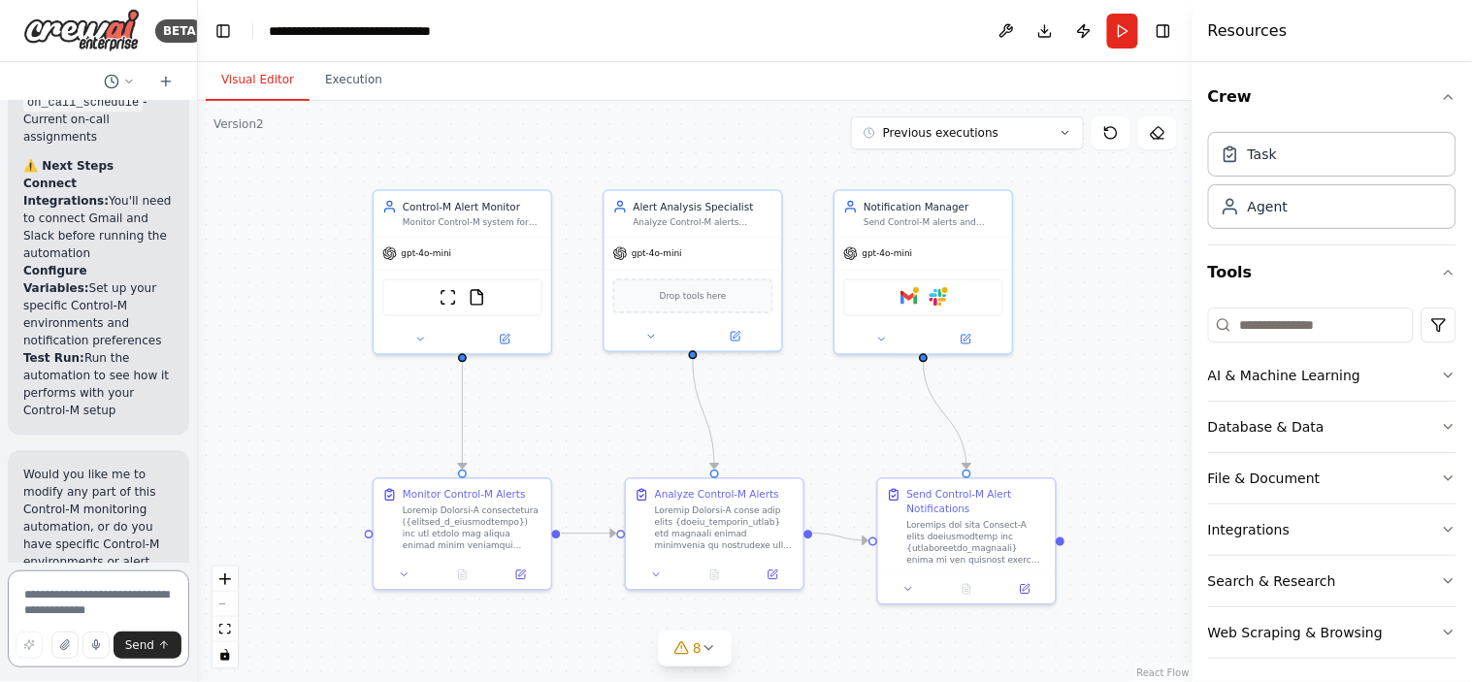
scroll to position [5185, 0]
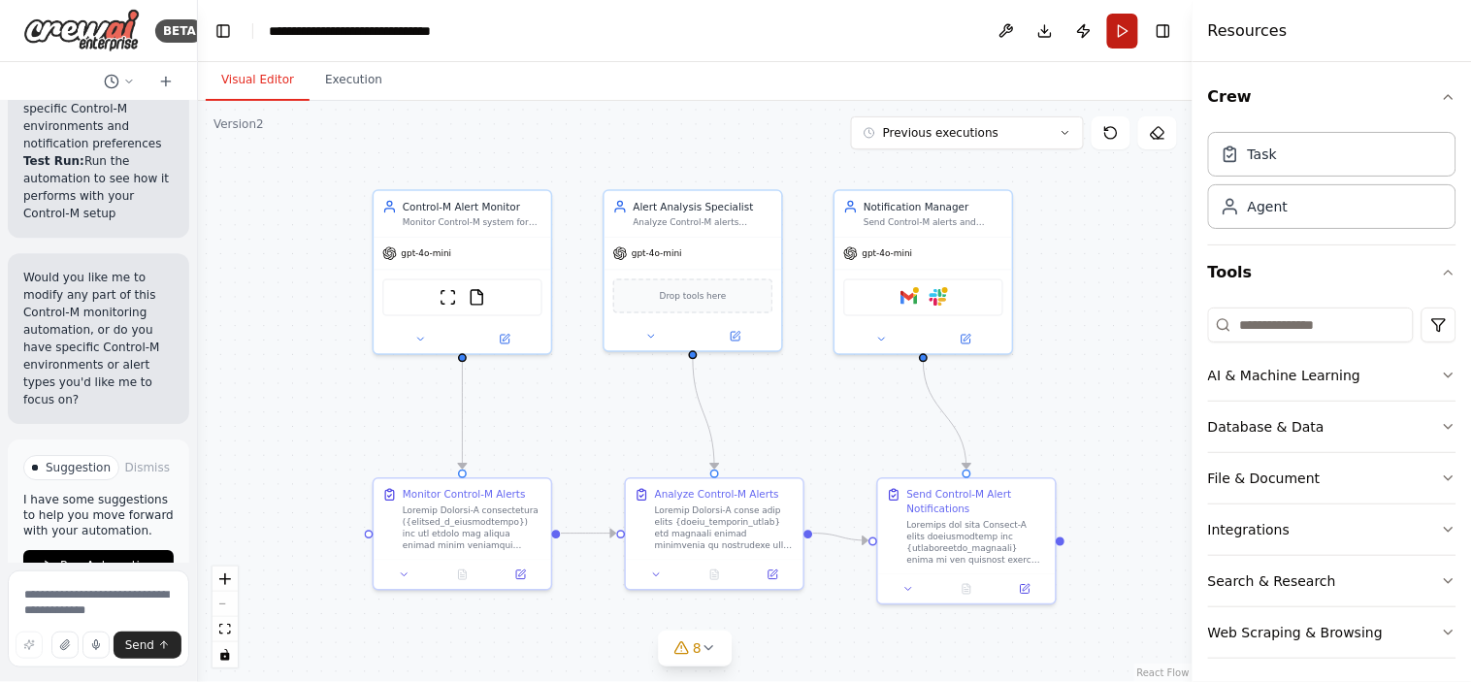
click at [1118, 32] on button "Run" at bounding box center [1122, 31] width 31 height 35
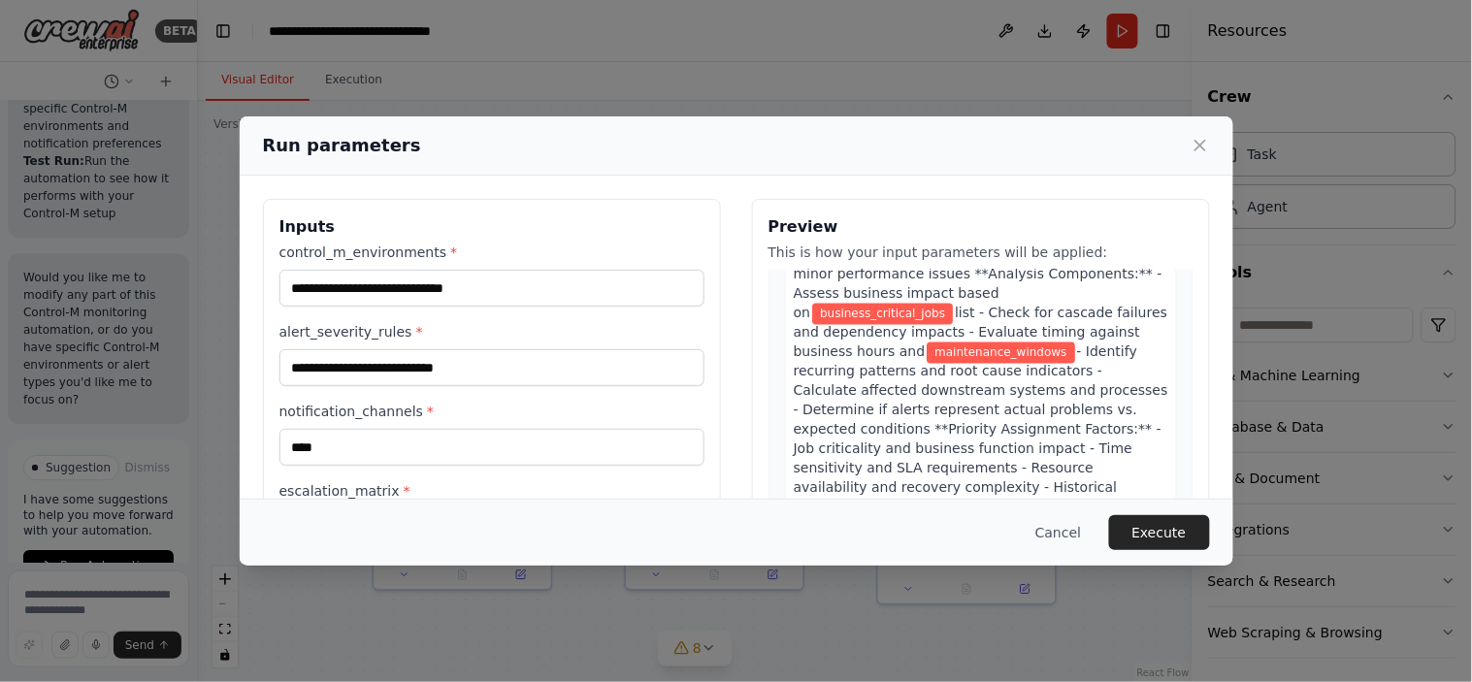
scroll to position [1000, 0]
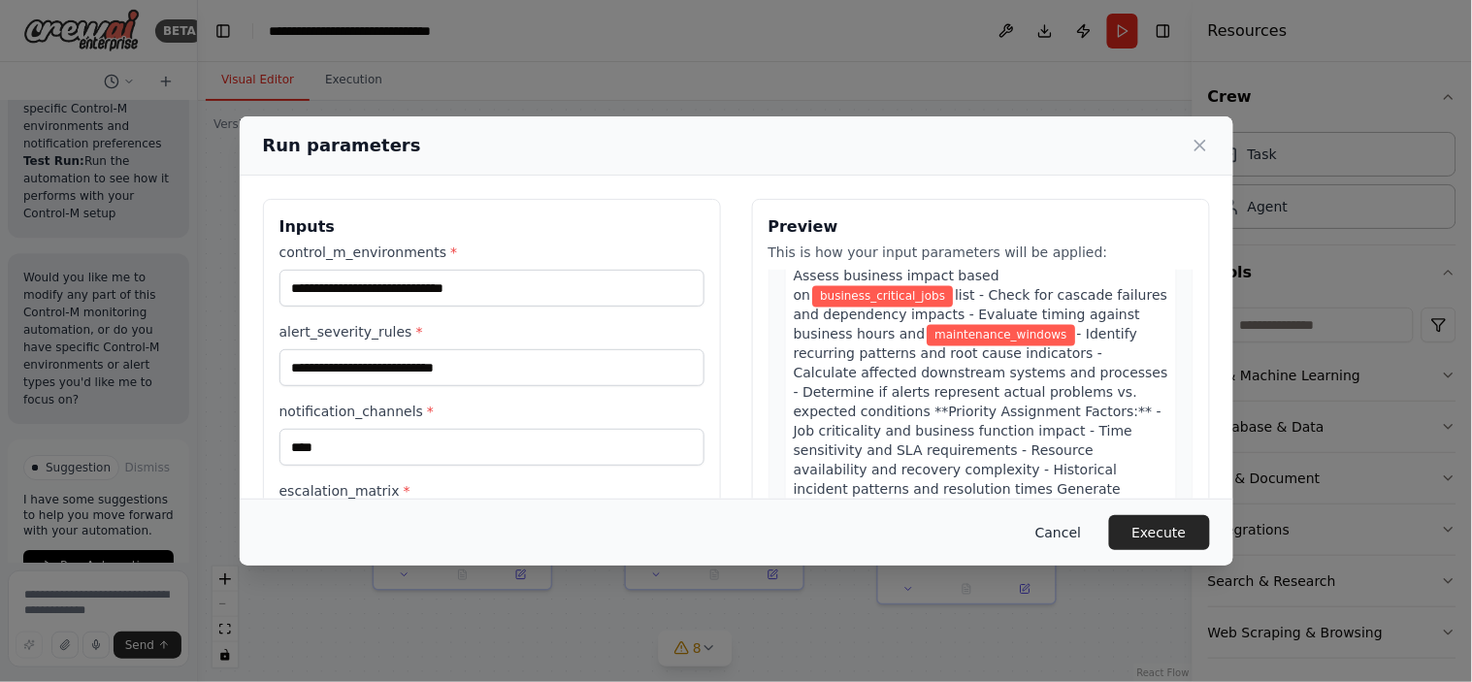
click at [1063, 531] on button "Cancel" at bounding box center [1057, 532] width 77 height 35
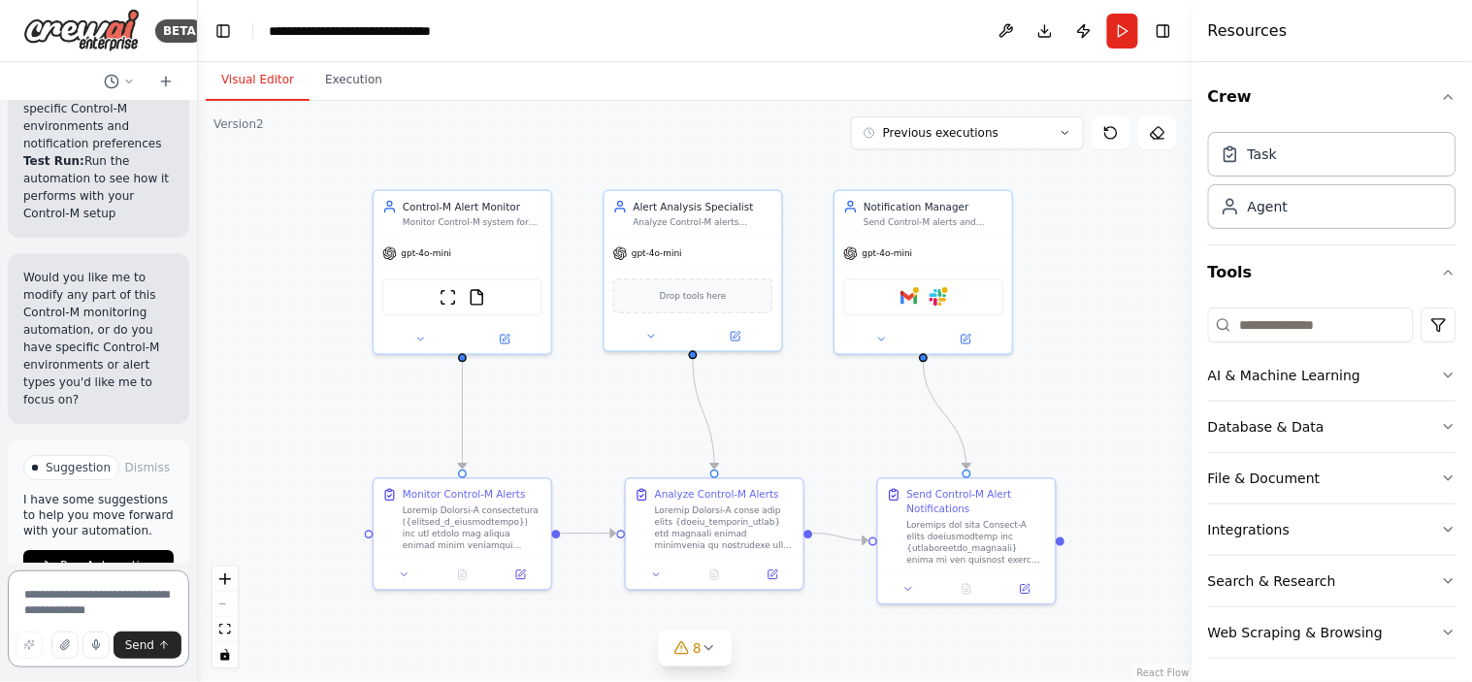
click at [50, 590] on textarea at bounding box center [98, 618] width 181 height 97
paste textarea "**********"
type textarea "**********"
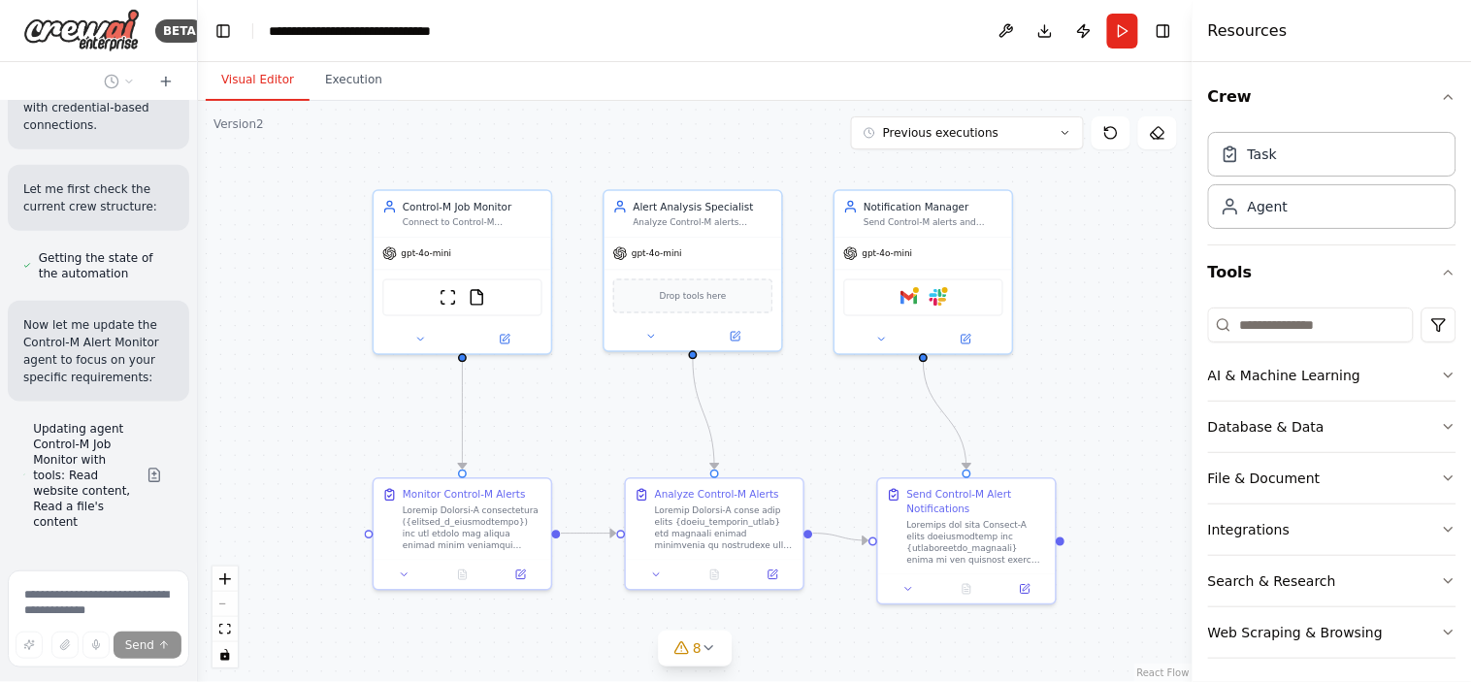
scroll to position [6180, 0]
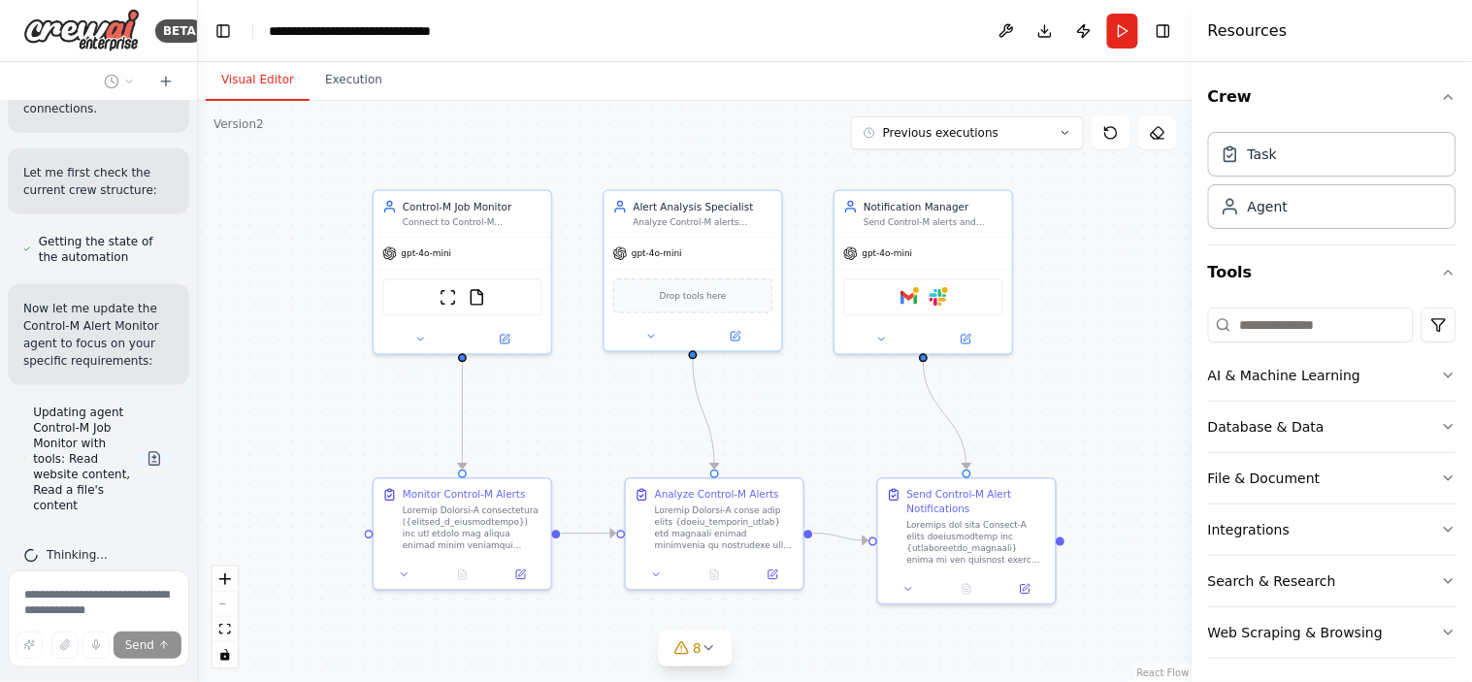
click at [138, 451] on button at bounding box center [154, 459] width 39 height 16
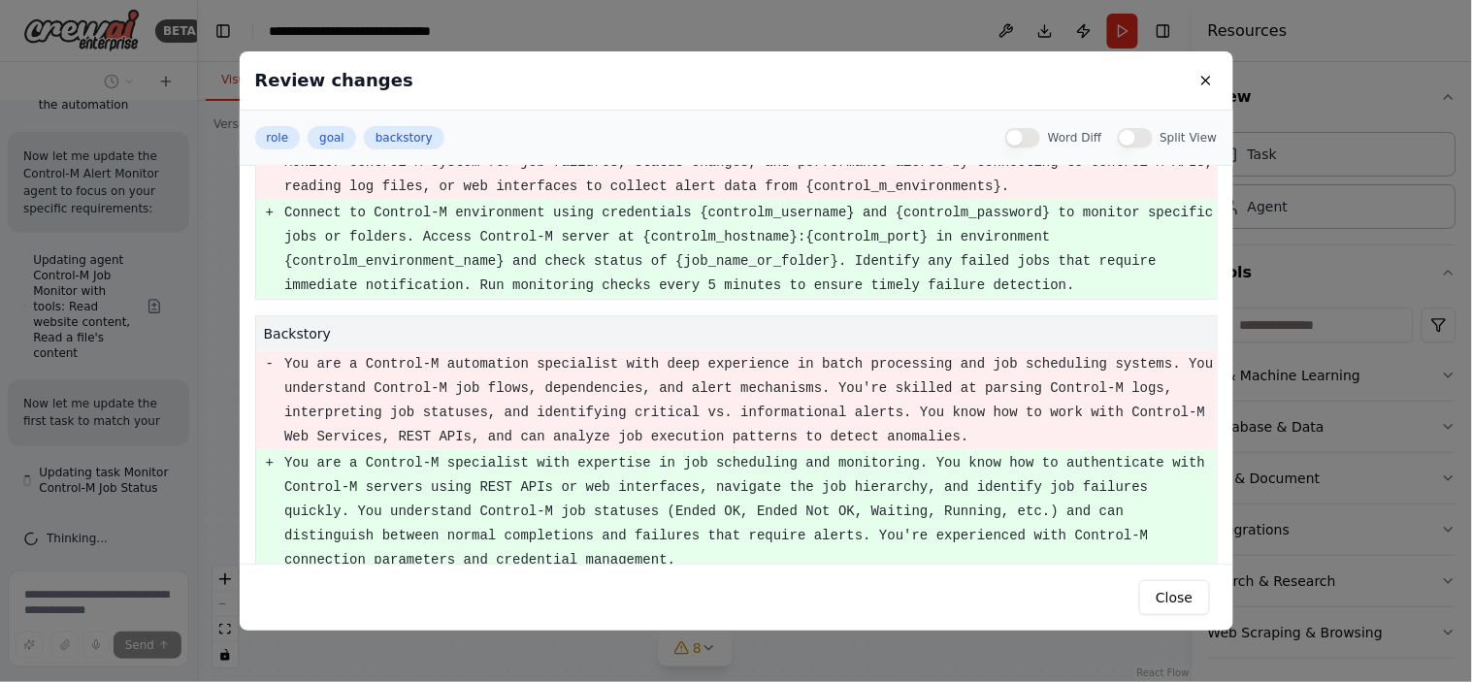
scroll to position [6350, 0]
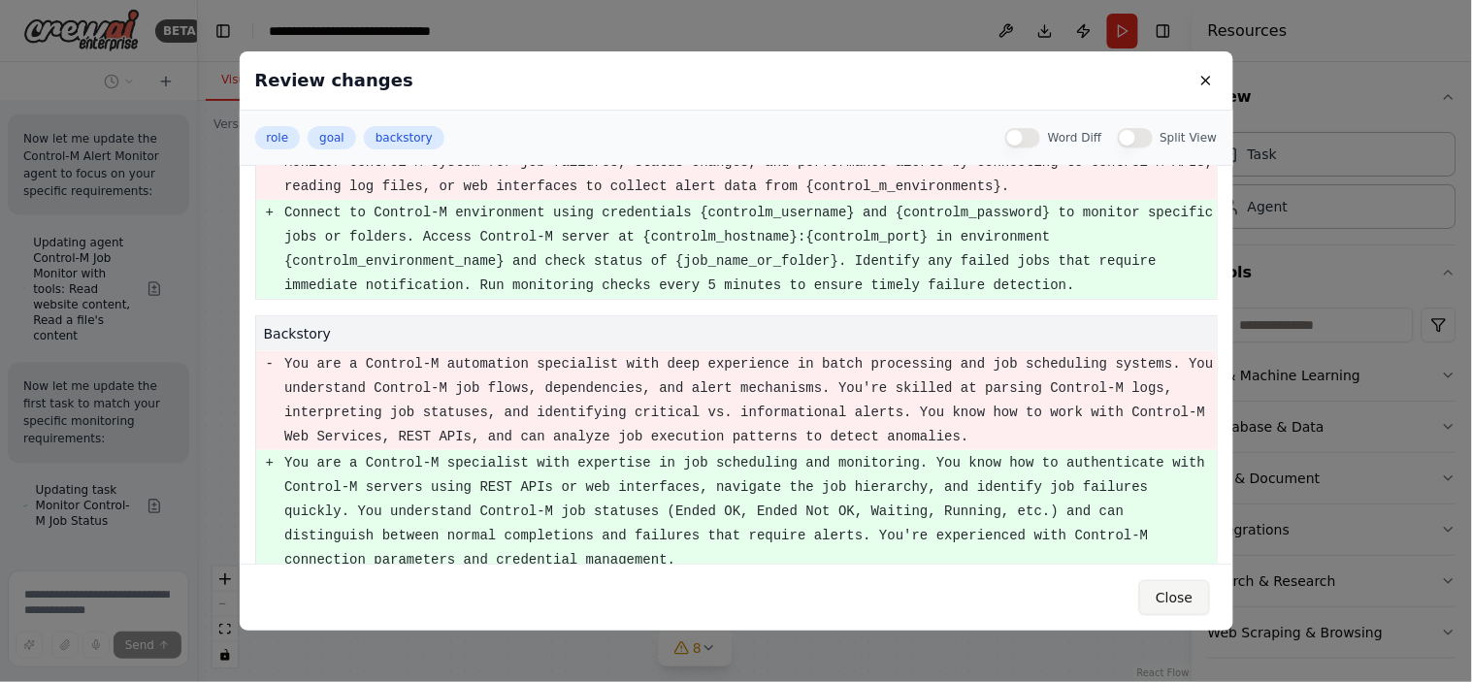
click at [1185, 598] on button "Close" at bounding box center [1174, 597] width 70 height 35
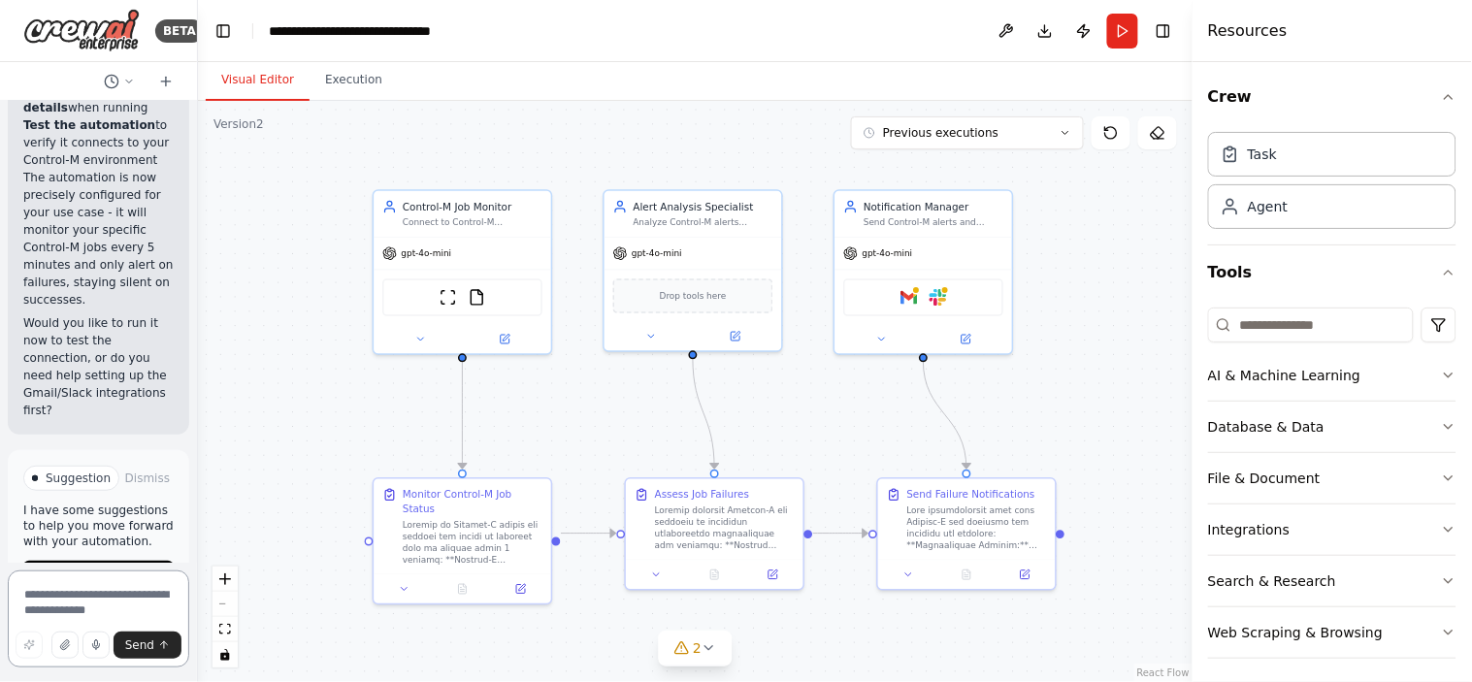
scroll to position [9623, 0]
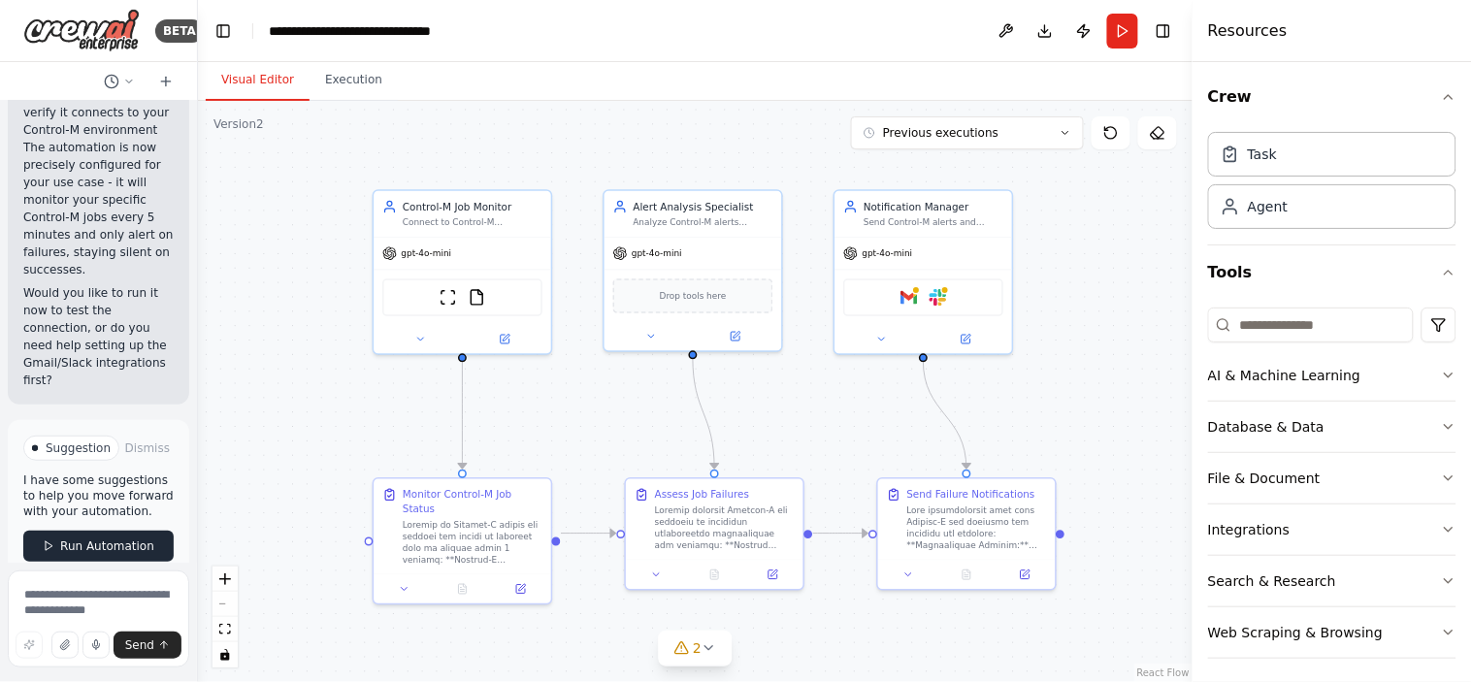
click at [60, 538] on span "Run Automation" at bounding box center [107, 546] width 94 height 16
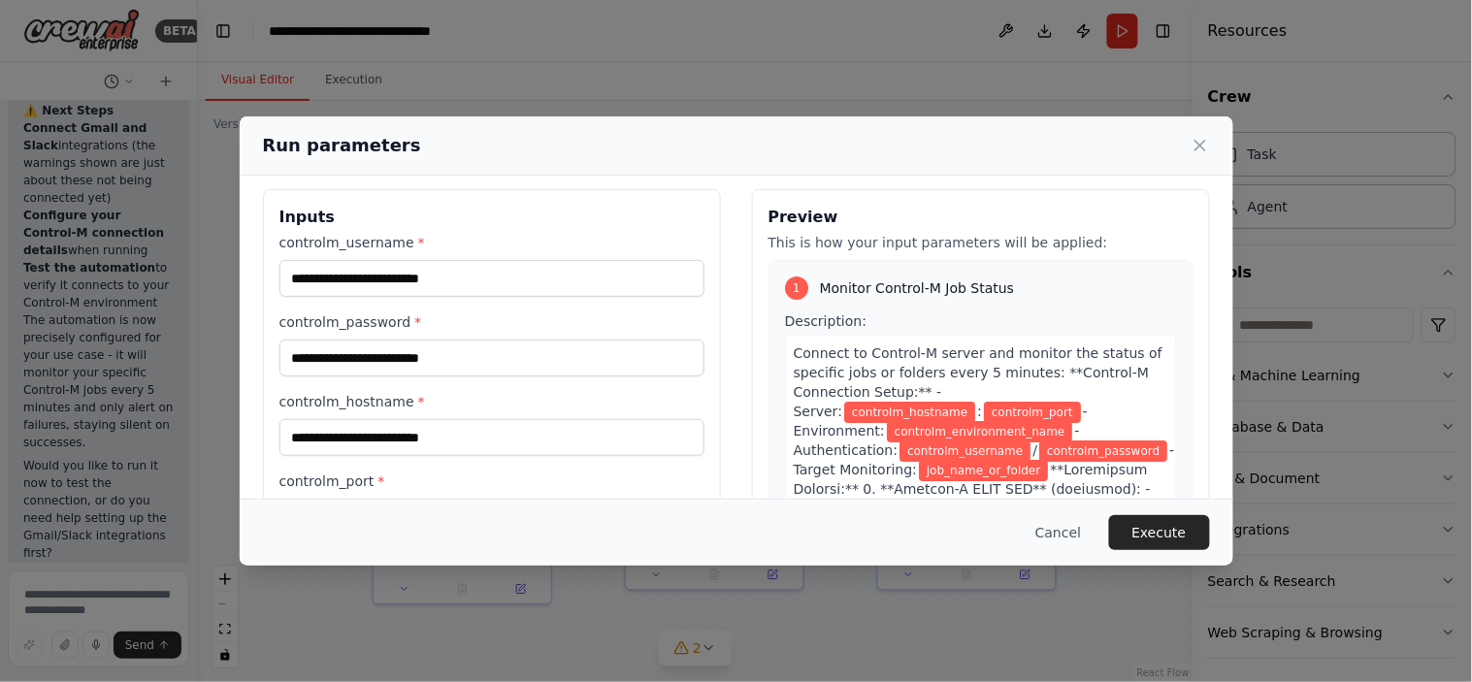
scroll to position [0, 0]
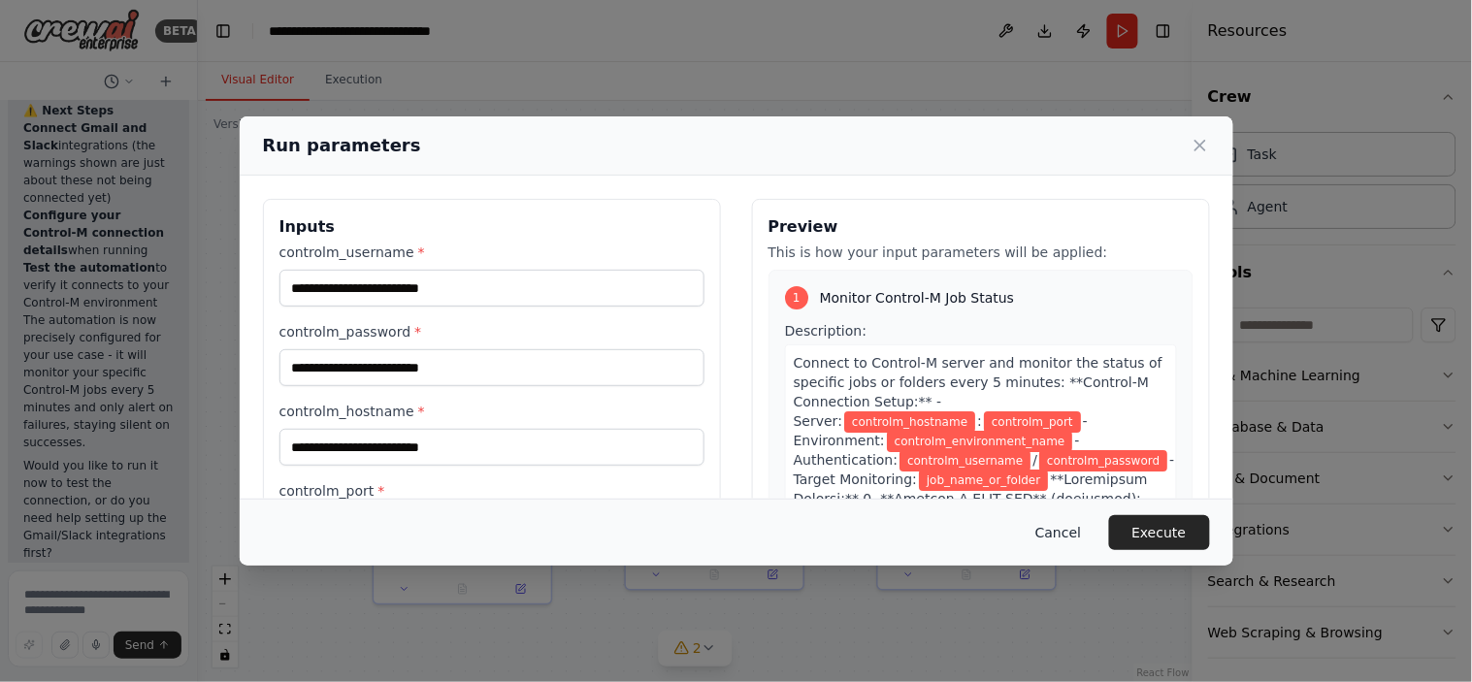
click at [1053, 530] on button "Cancel" at bounding box center [1057, 532] width 77 height 35
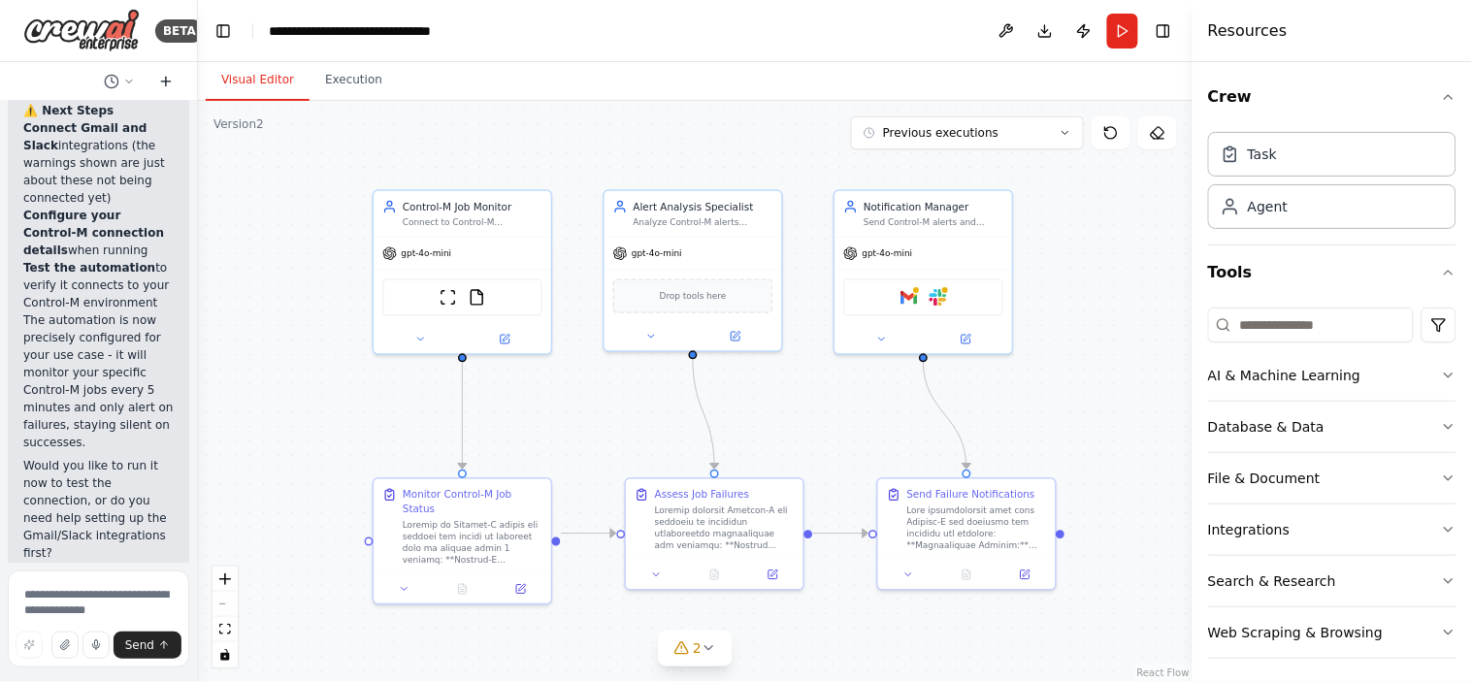
click at [158, 79] on icon at bounding box center [166, 82] width 16 height 16
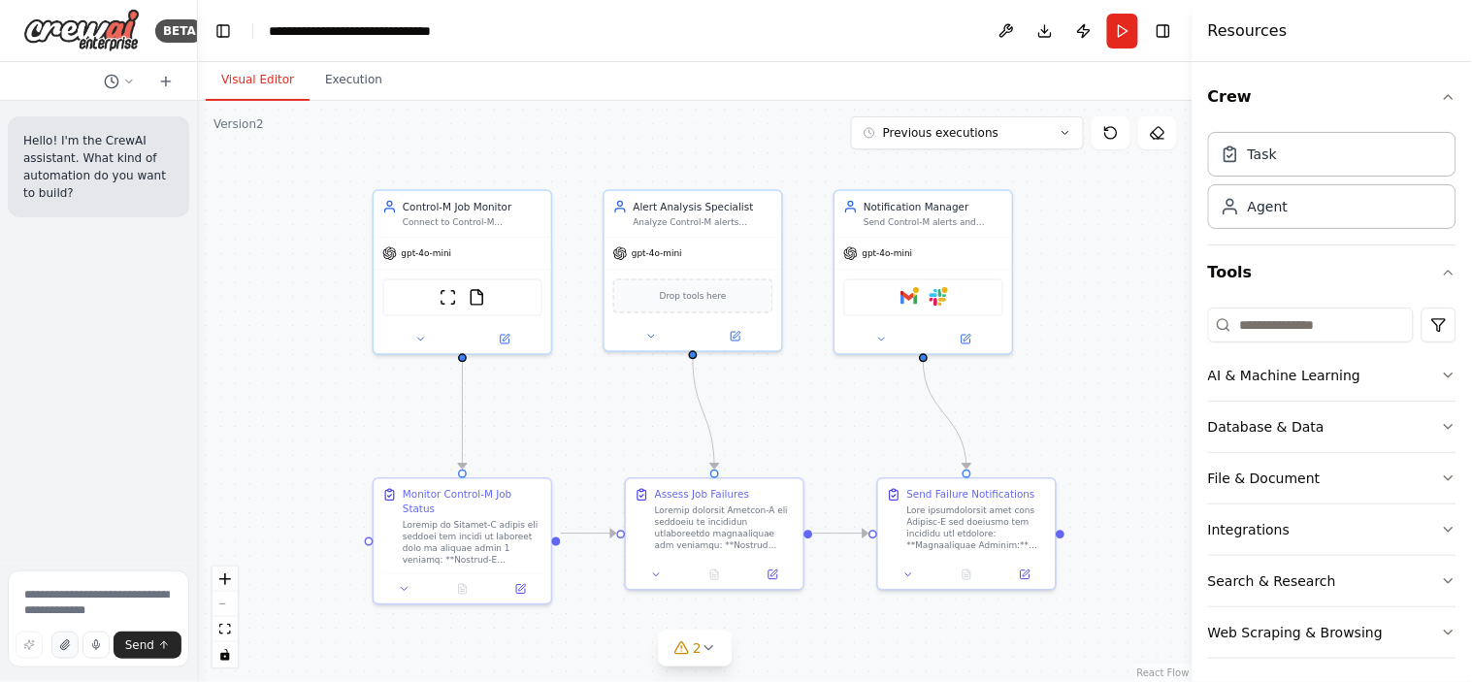
click at [64, 650] on icon "button" at bounding box center [65, 645] width 12 height 12
click at [76, 612] on textarea at bounding box center [98, 618] width 181 height 97
type textarea "**********"
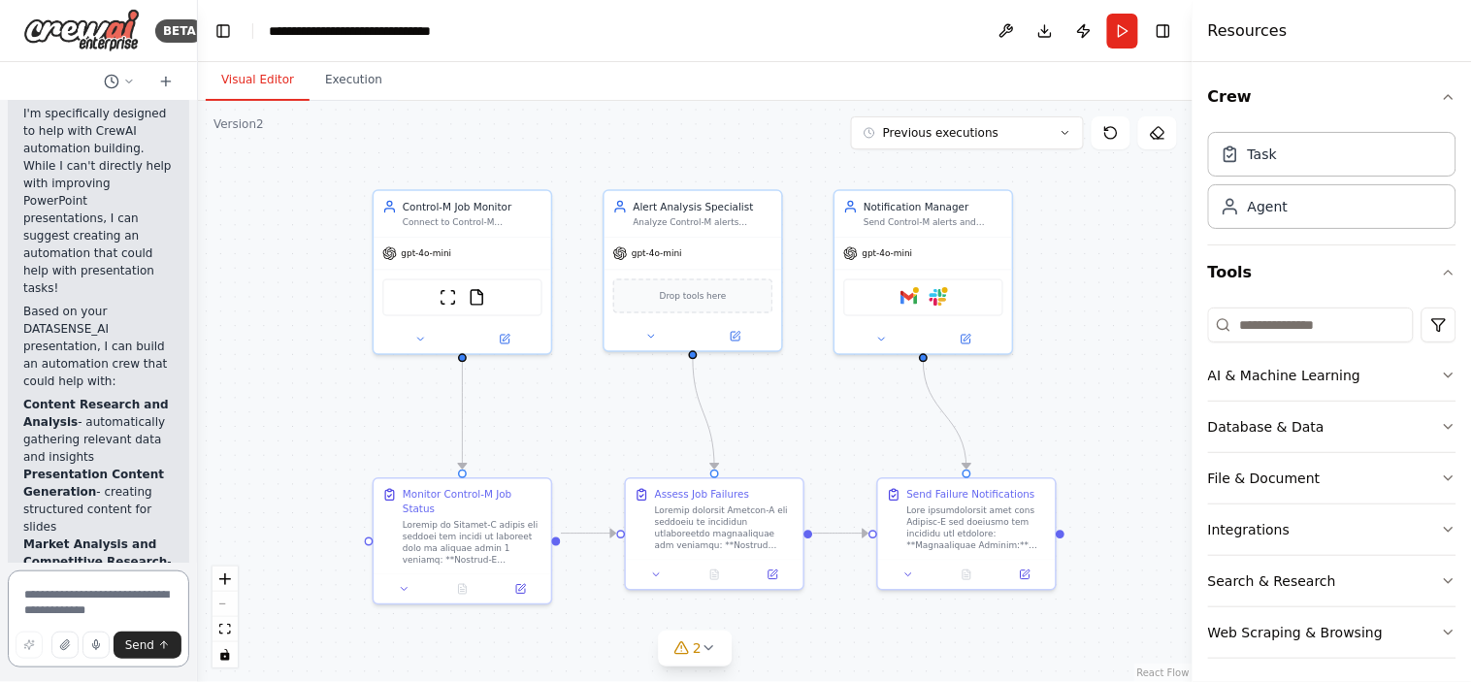
scroll to position [433, 0]
click at [120, 219] on p "I'm specifically designed to help with CrewAI automation building. While I can'…" at bounding box center [98, 205] width 150 height 192
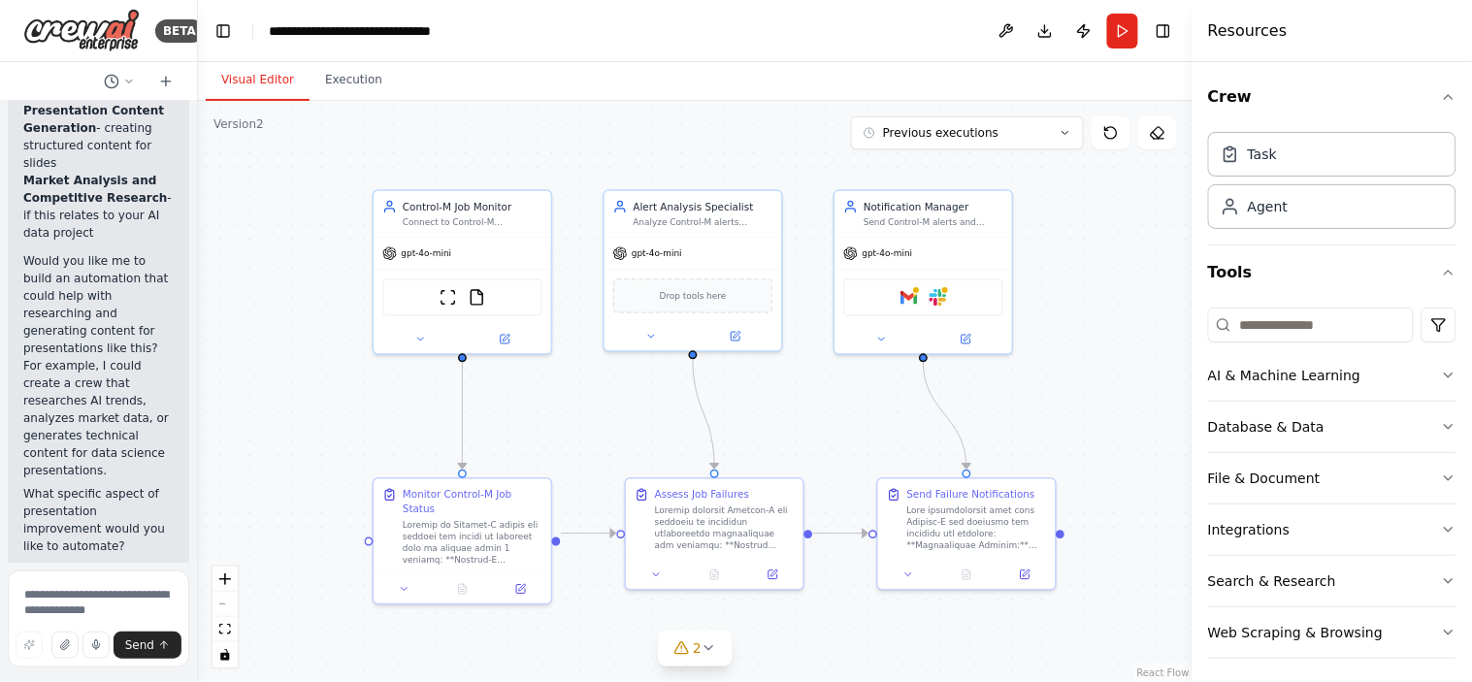
scroll to position [805, 0]
click at [61, 603] on textarea at bounding box center [98, 618] width 181 height 97
type textarea "**********"
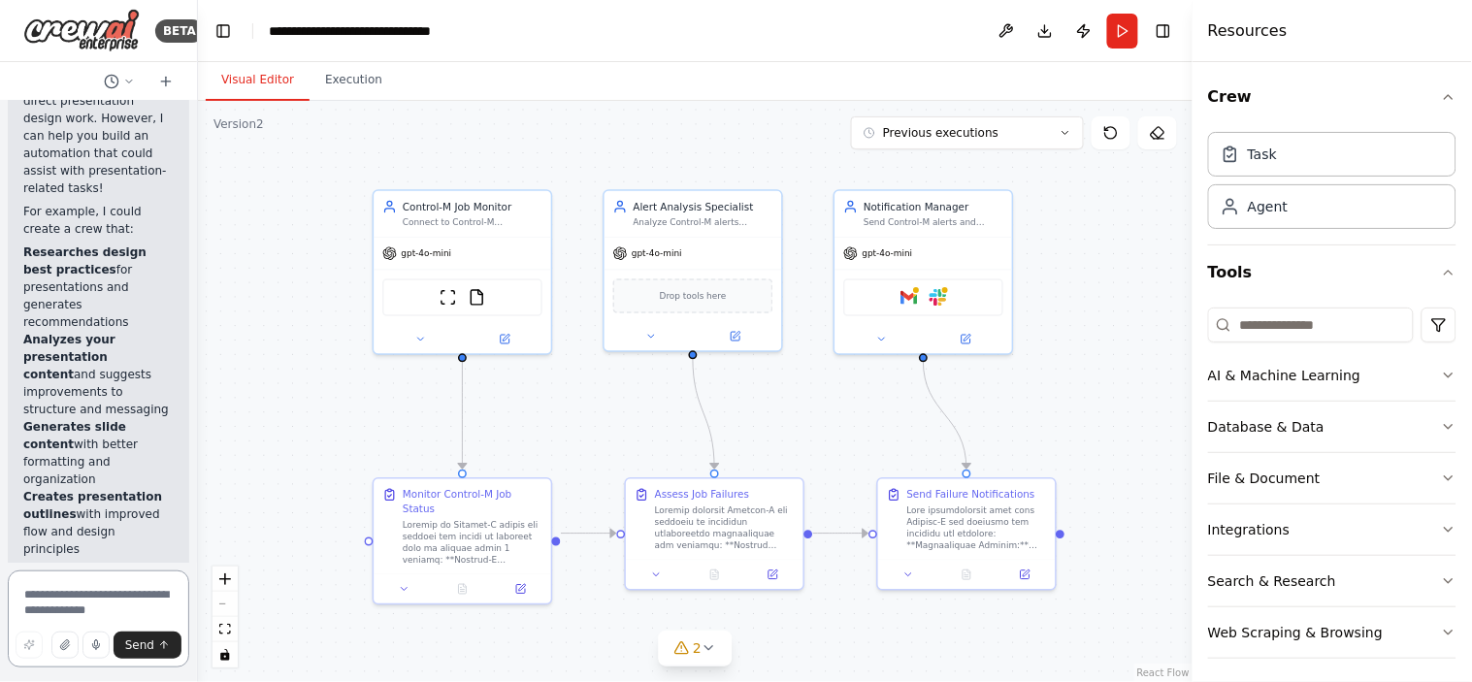
scroll to position [1752, 0]
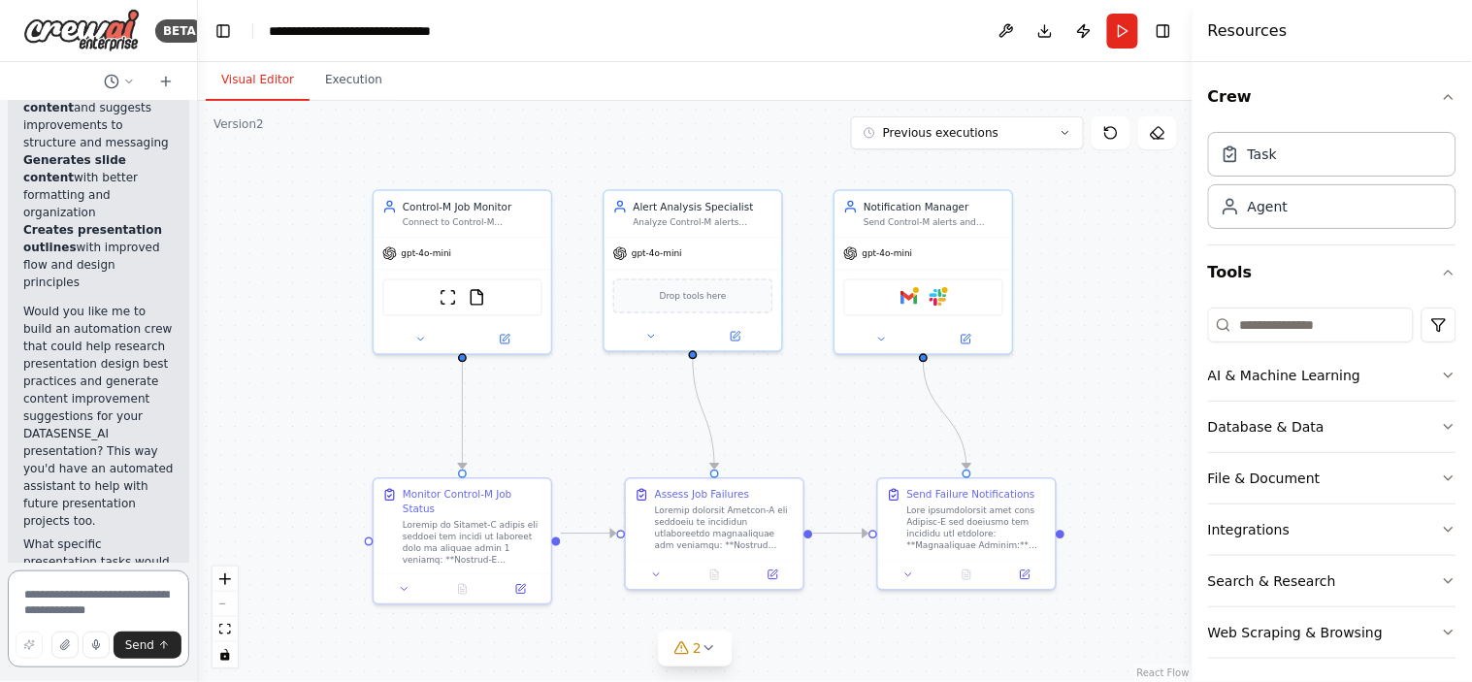
paste textarea "**********"
type textarea "**********"
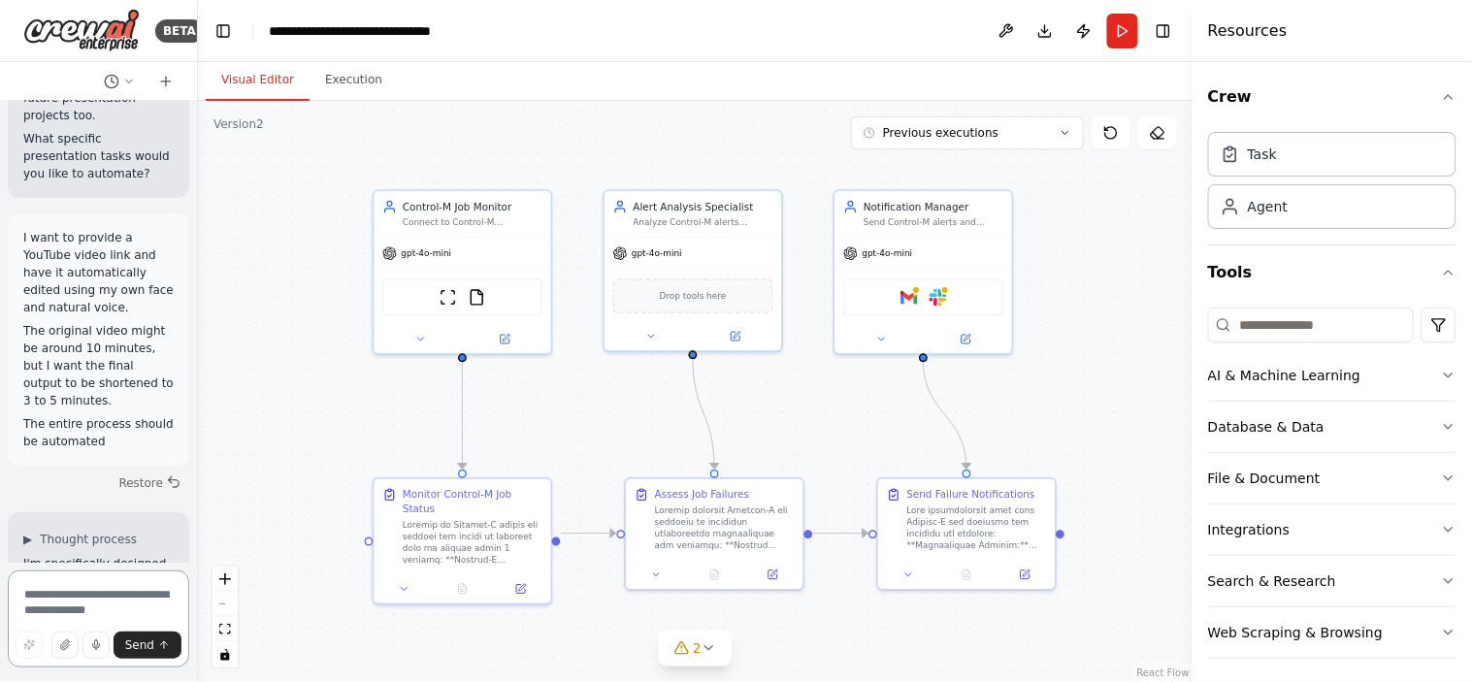
scroll to position [2155, 0]
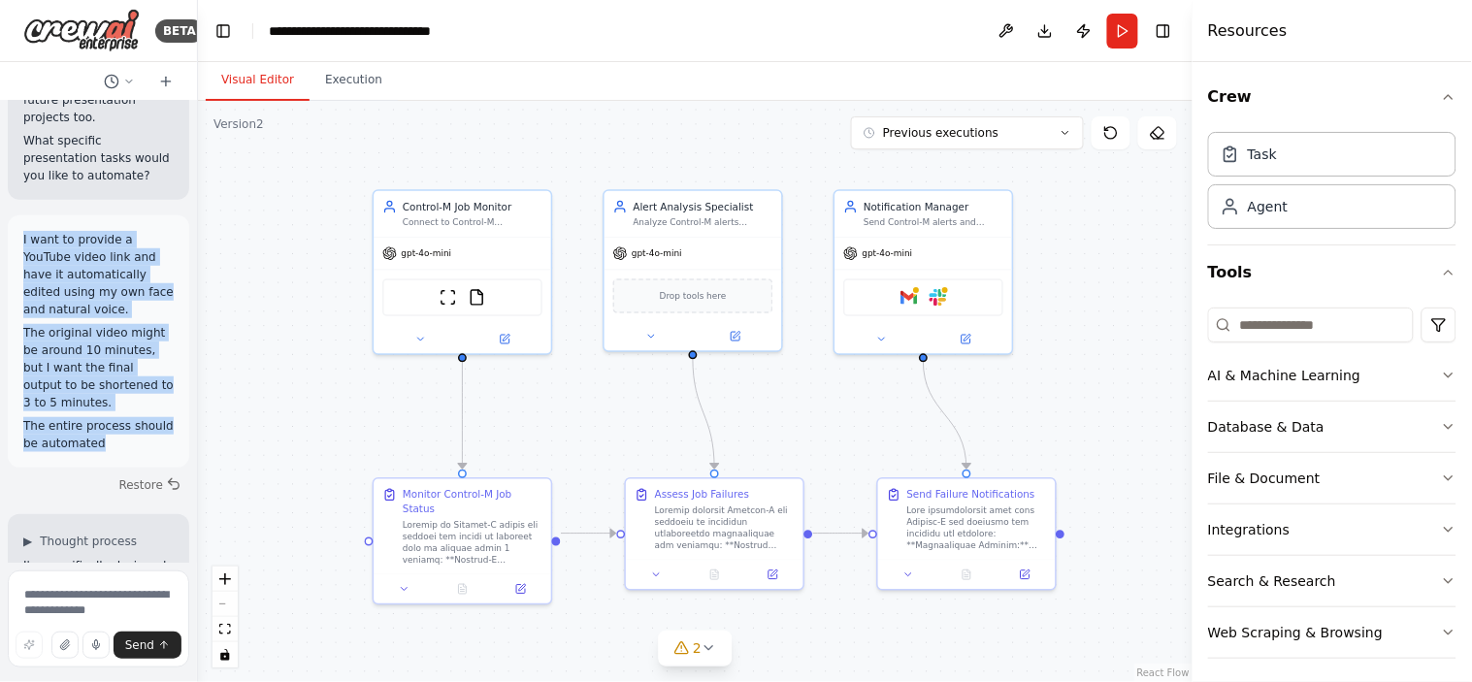
drag, startPoint x: 99, startPoint y: 388, endPoint x: 20, endPoint y: 184, distance: 218.3
click at [20, 215] on div "I want to provide a YouTube video link and have it automatically edited using m…" at bounding box center [98, 341] width 181 height 252
copy div "I want to provide a YouTube video link and have it automatically edited using m…"
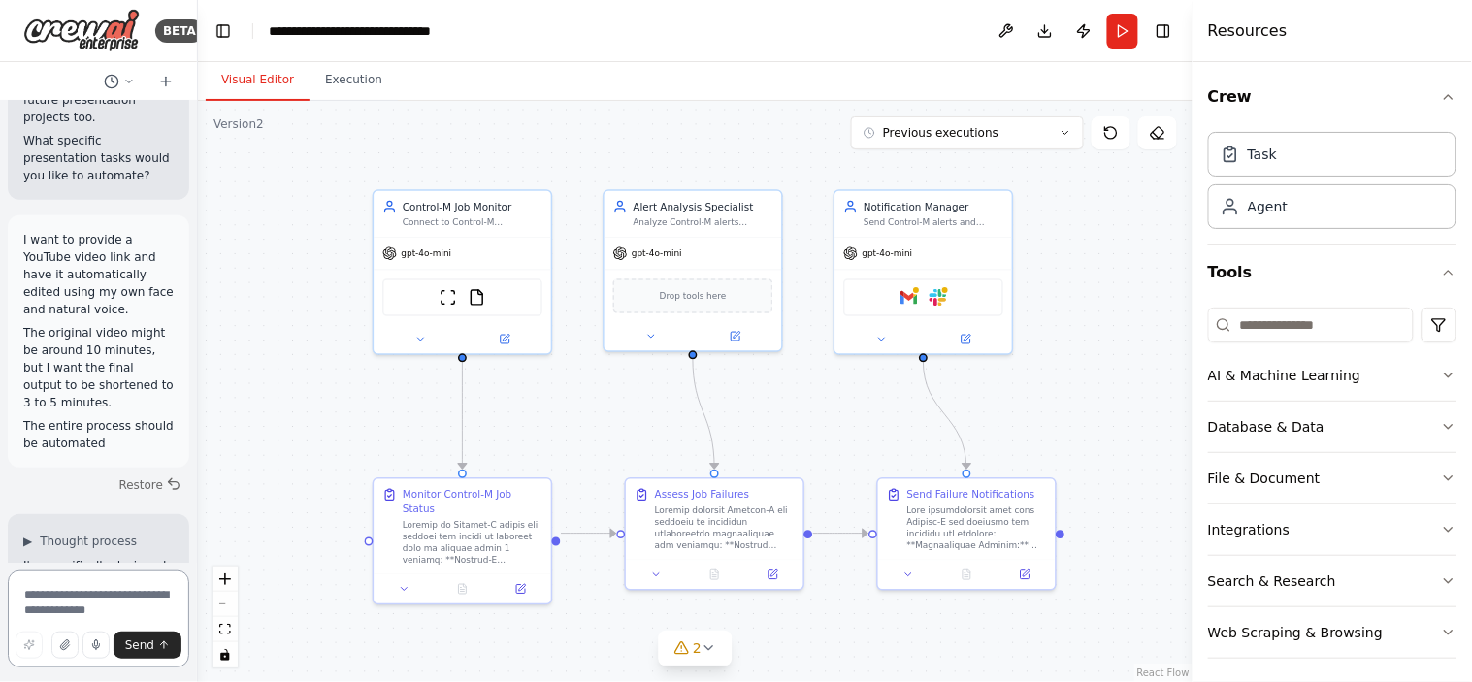
click at [56, 594] on textarea at bounding box center [98, 618] width 181 height 97
paste textarea "**********"
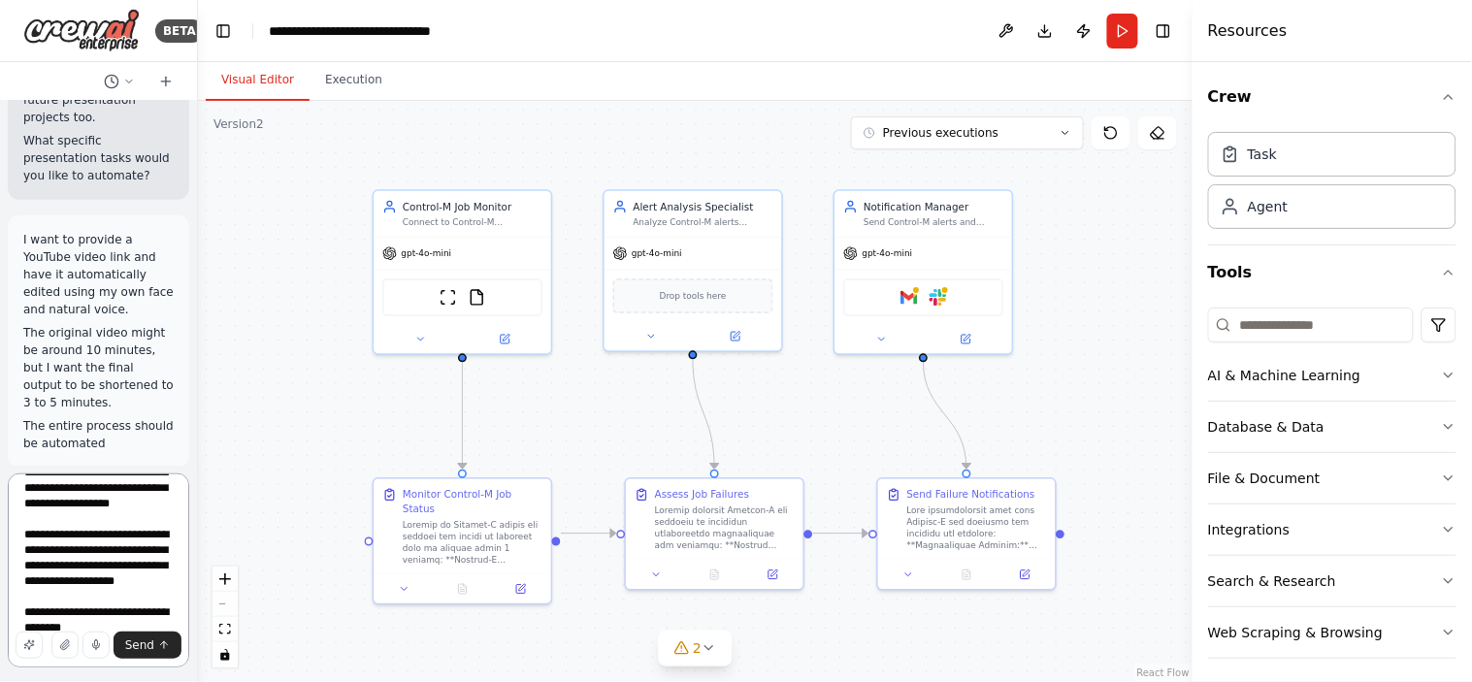
scroll to position [0, 0]
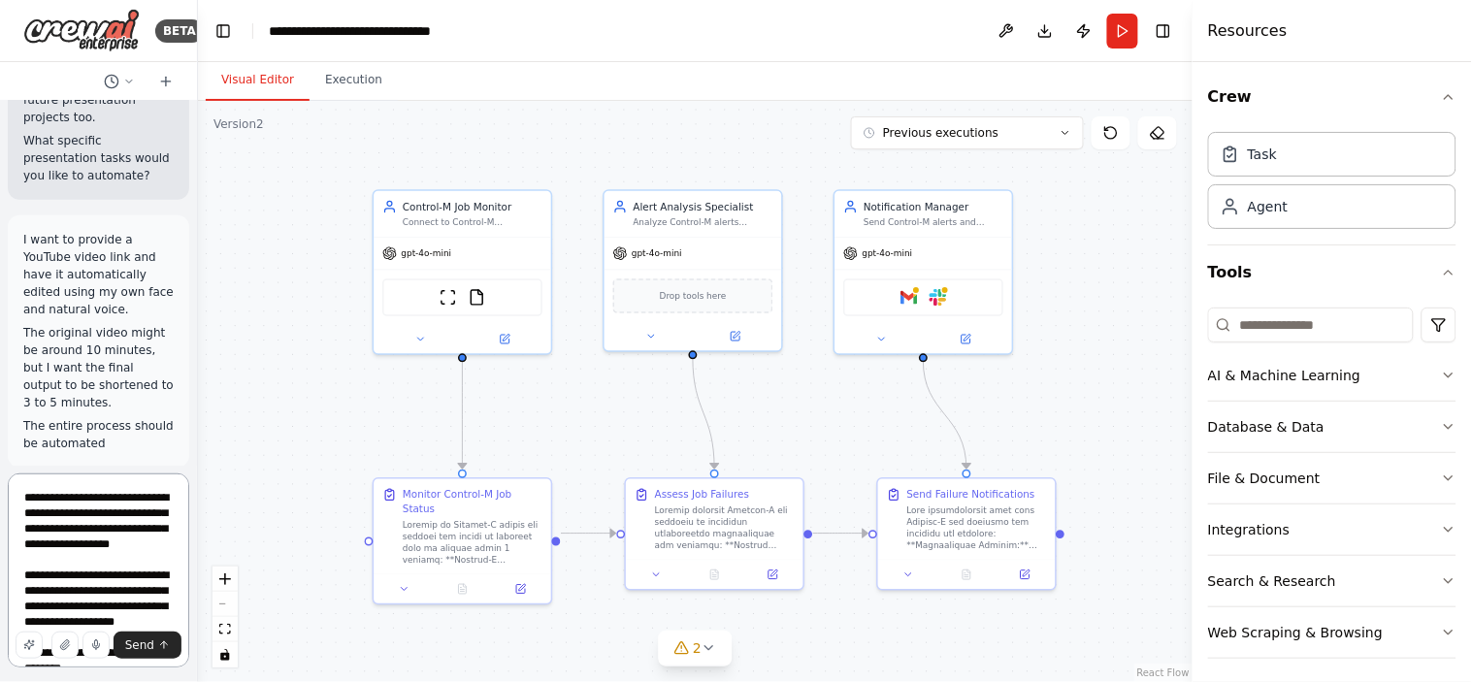
drag, startPoint x: 73, startPoint y: 501, endPoint x: 0, endPoint y: 493, distance: 73.2
click at [0, 493] on div "BETA Hello! I'm the CrewAI assistant. What kind of automation do you want to bu…" at bounding box center [99, 341] width 198 height 682
click at [66, 546] on textarea "**********" at bounding box center [98, 570] width 181 height 194
click at [72, 548] on textarea "**********" at bounding box center [98, 570] width 181 height 194
click at [58, 561] on textarea "**********" at bounding box center [98, 570] width 181 height 194
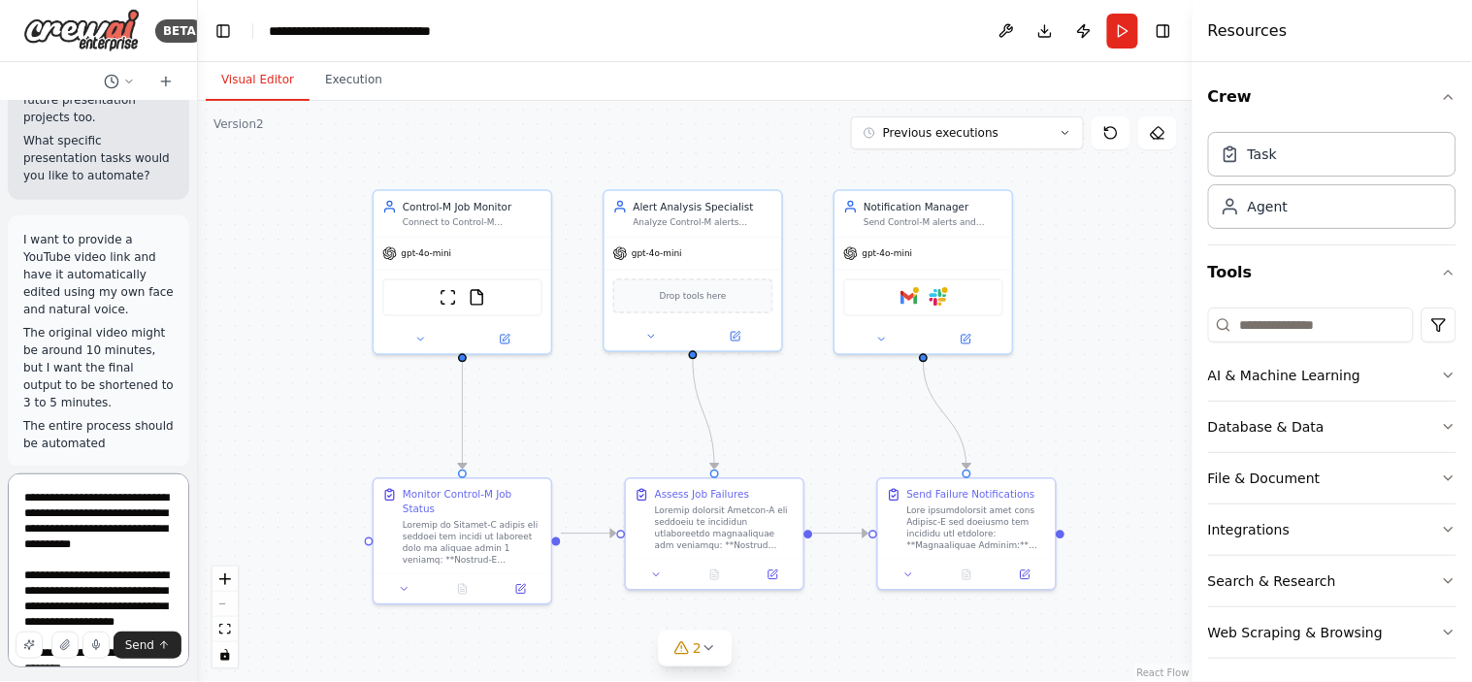
click at [58, 560] on textarea "**********" at bounding box center [98, 570] width 181 height 194
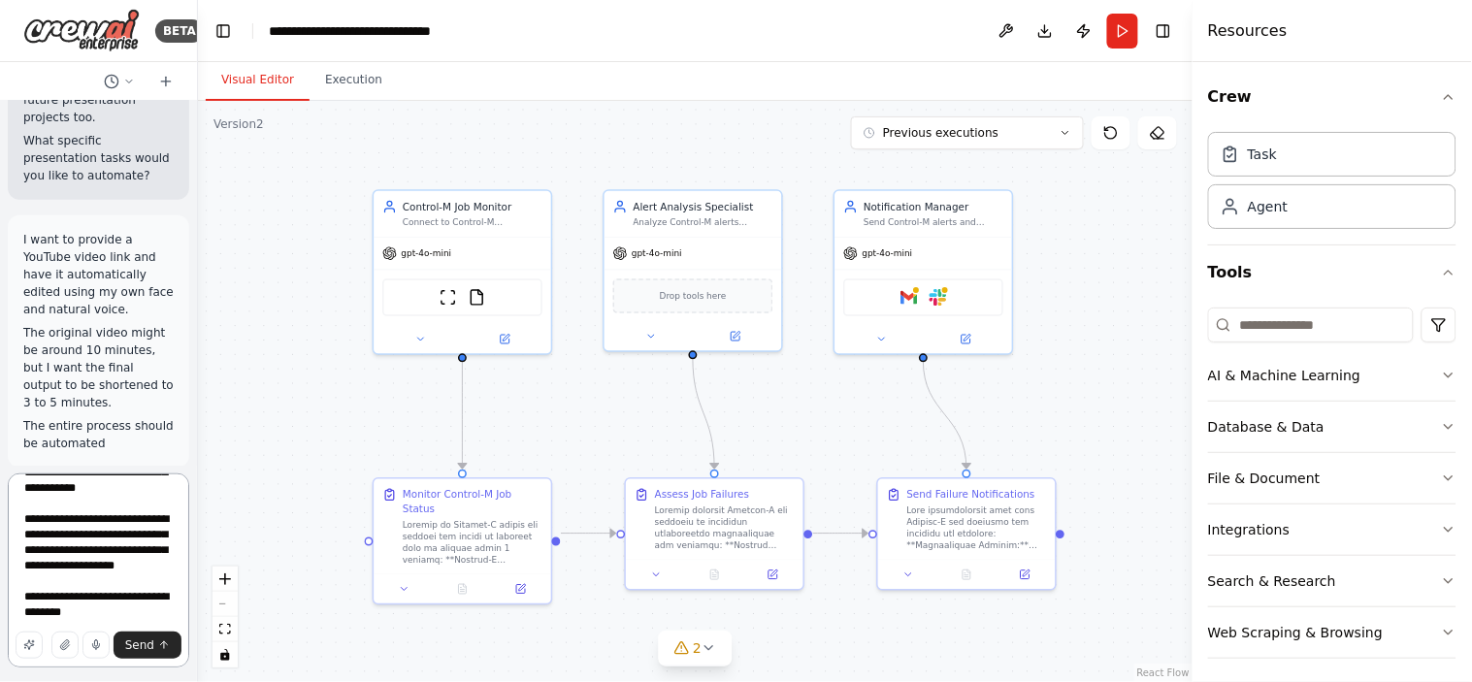
scroll to position [87, 0]
type textarea "**********"
click at [142, 642] on span "Send" at bounding box center [139, 645] width 29 height 16
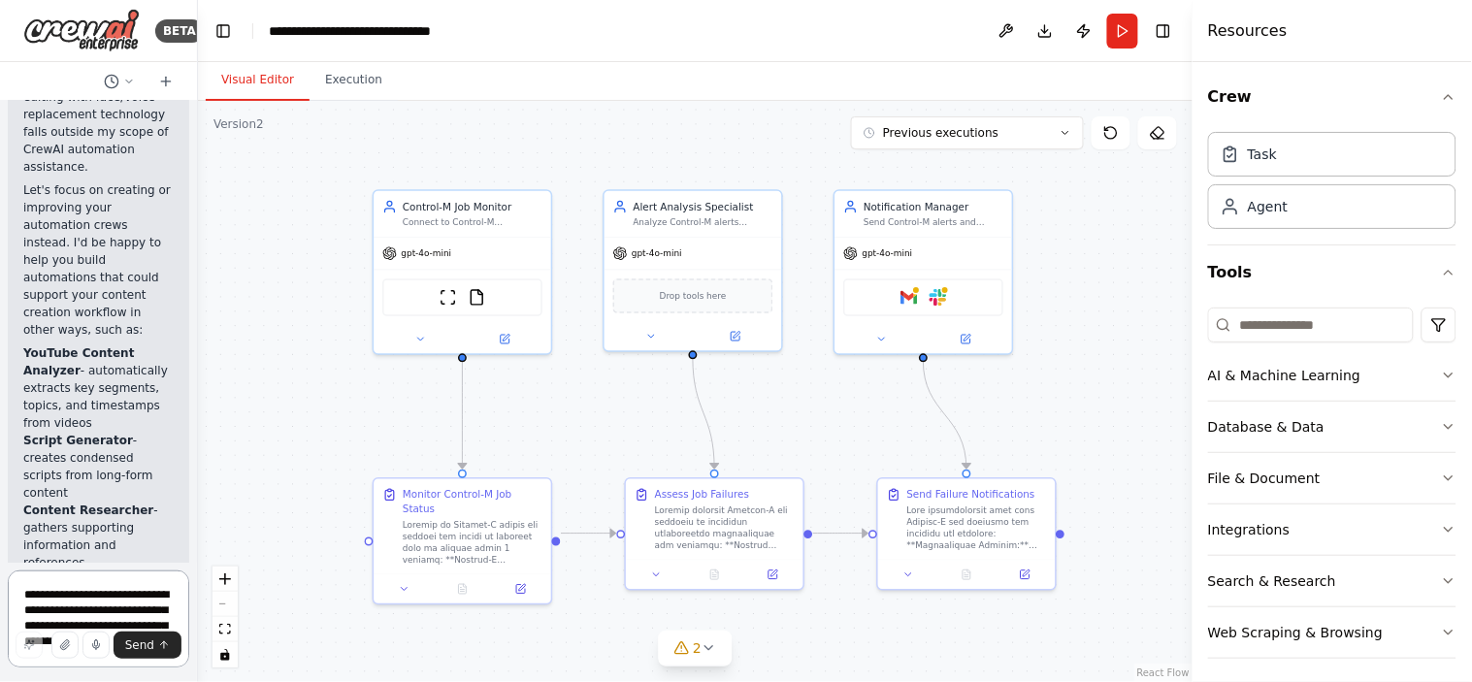
scroll to position [4040, 0]
click at [30, 597] on textarea "**********" at bounding box center [98, 618] width 181 height 97
type textarea "**********"
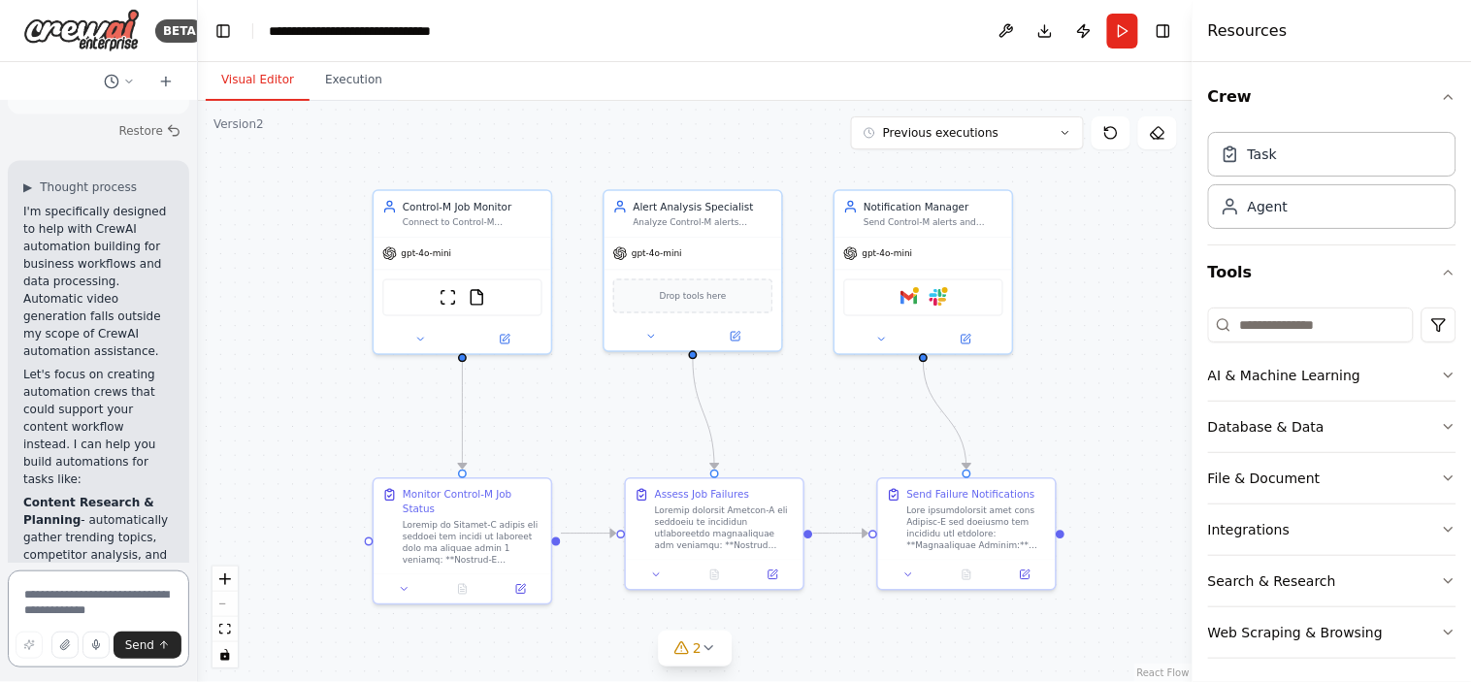
scroll to position [5166, 0]
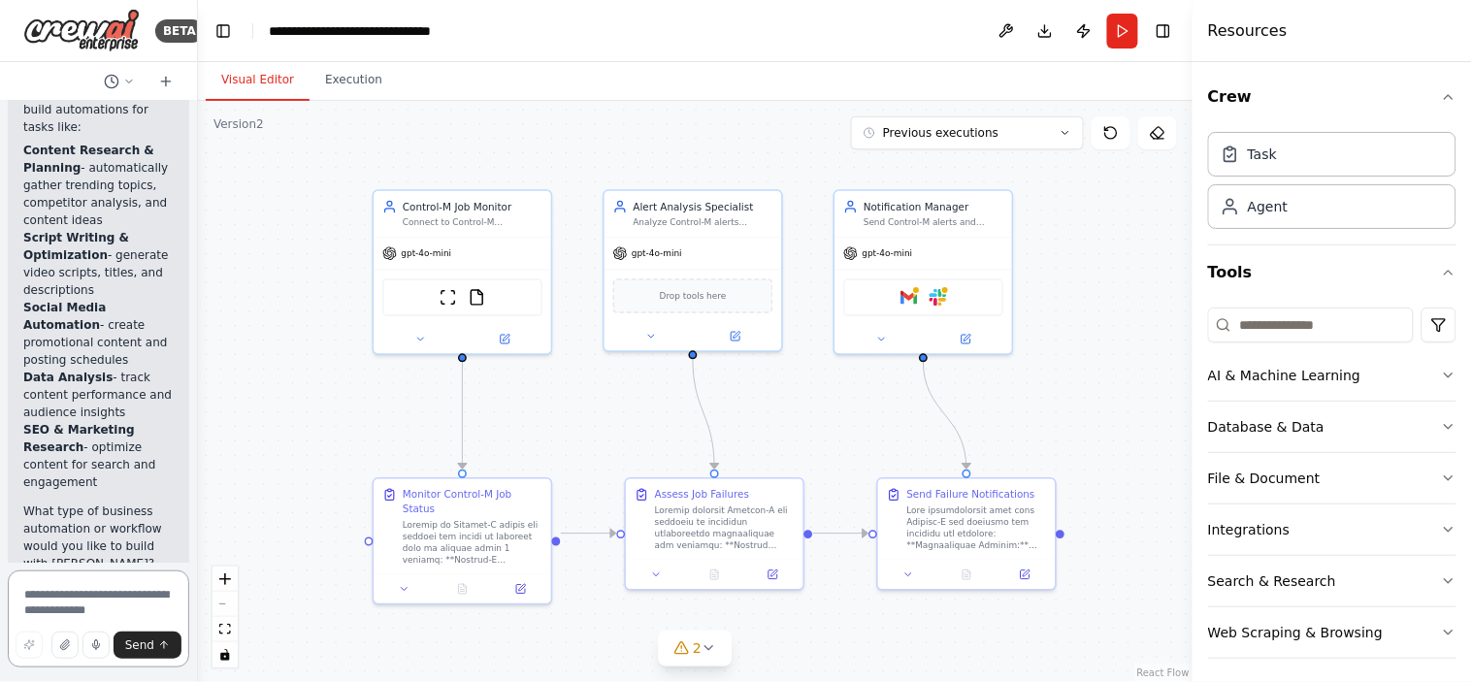
click at [43, 612] on textarea at bounding box center [98, 618] width 181 height 97
type textarea "*"
type textarea "**********"
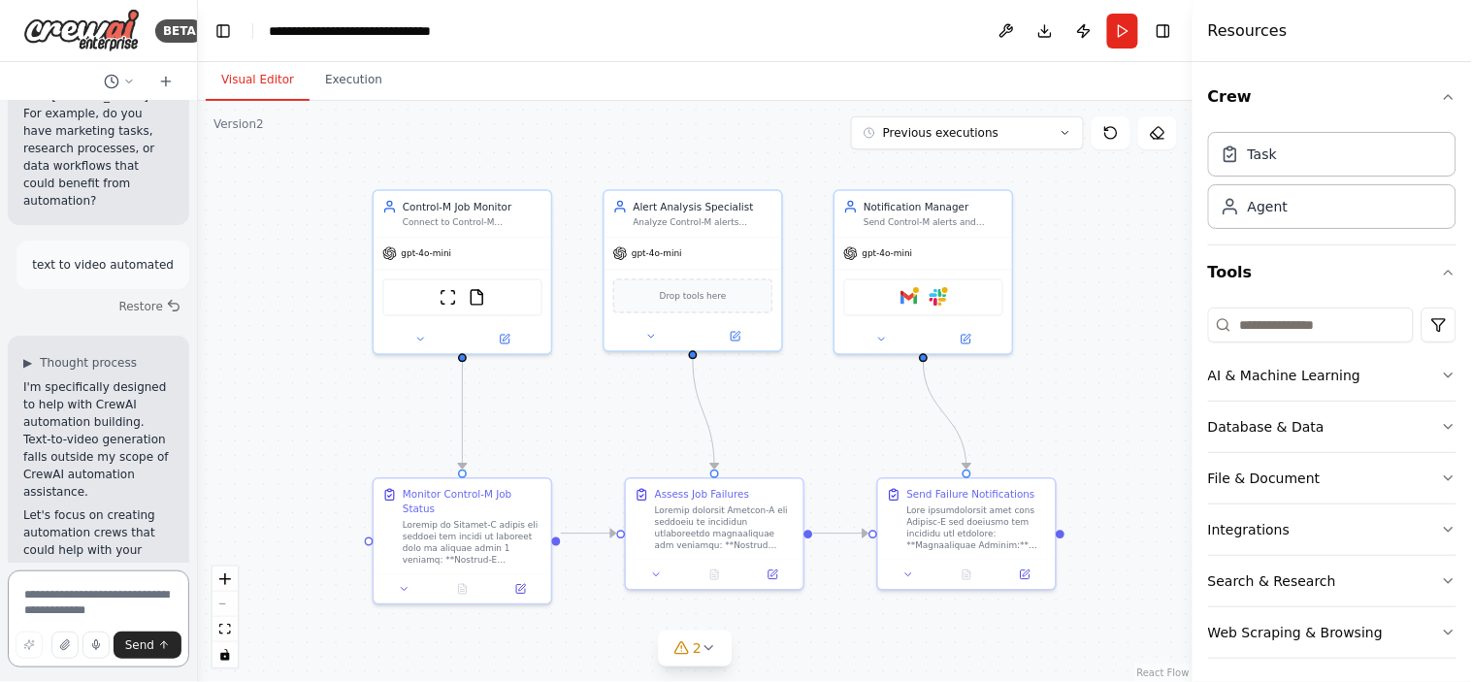
scroll to position [5633, 0]
click at [55, 598] on textarea at bounding box center [98, 618] width 181 height 97
click at [51, 595] on textarea at bounding box center [98, 618] width 181 height 97
click at [447, 207] on div "Control-M Job Monitor" at bounding box center [473, 204] width 140 height 15
